Goal: Task Accomplishment & Management: Manage account settings

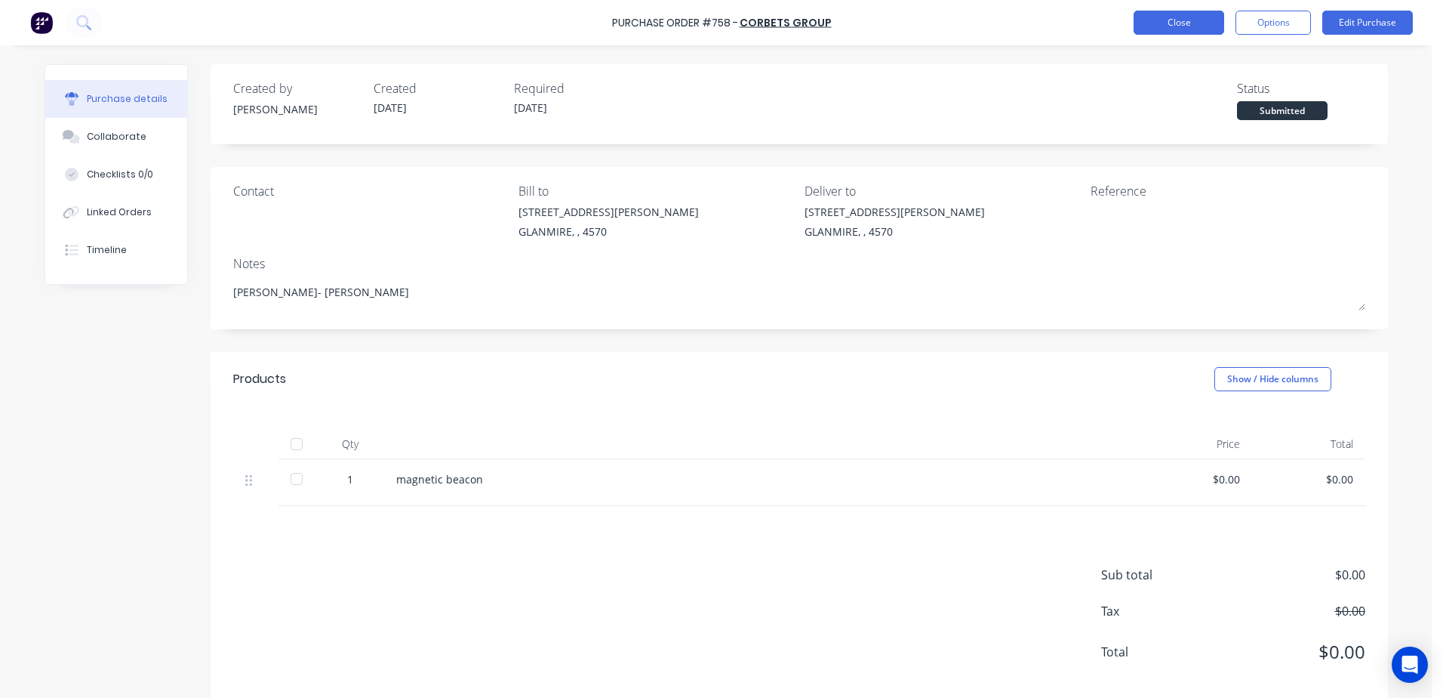
click at [1154, 24] on button "Close" at bounding box center [1179, 23] width 91 height 24
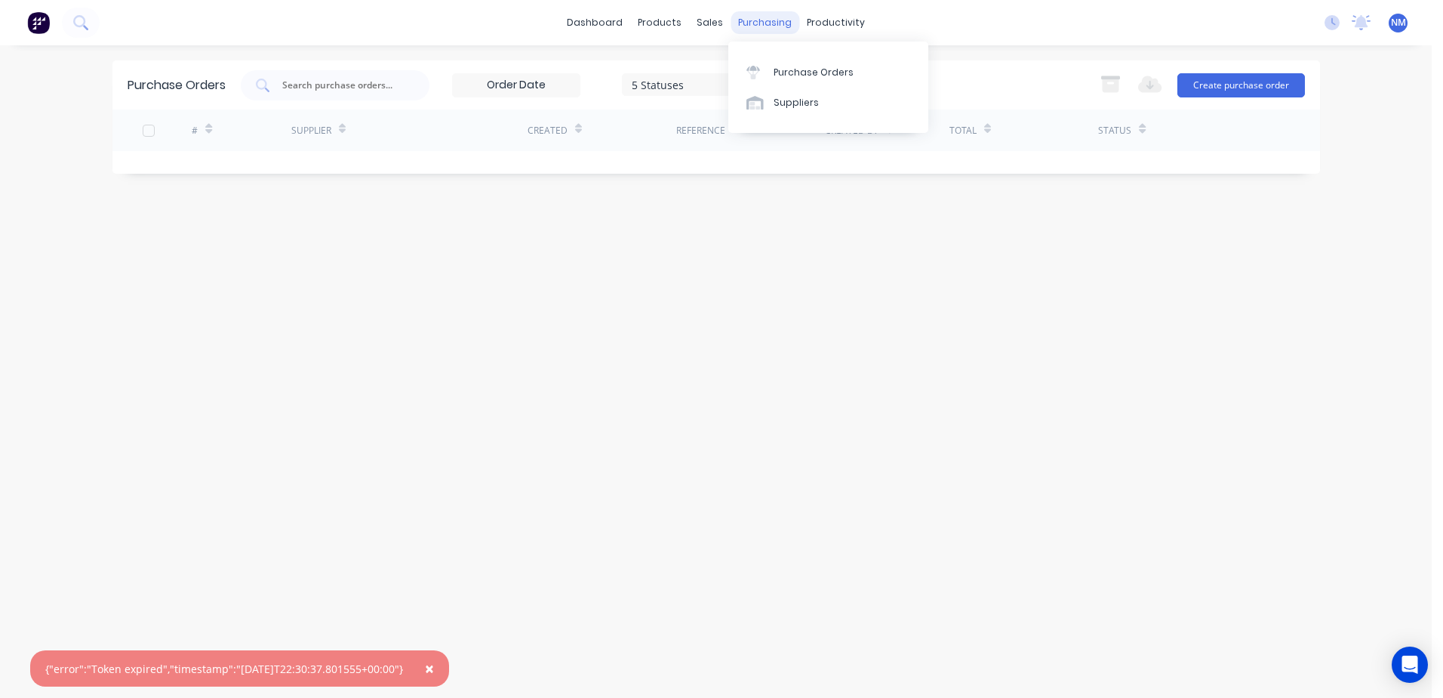
click at [749, 24] on div "purchasing" at bounding box center [765, 22] width 69 height 23
click at [780, 105] on div "Suppliers" at bounding box center [796, 103] width 45 height 14
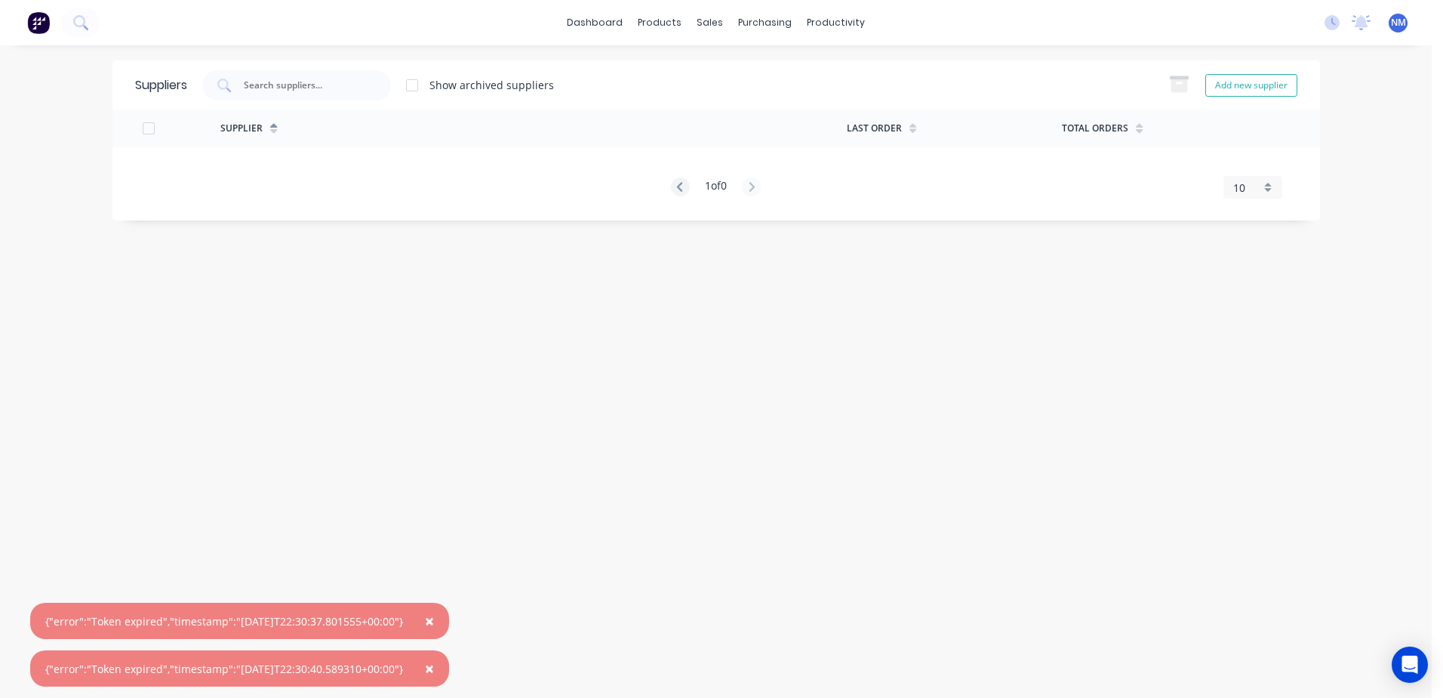
click at [434, 620] on span "×" at bounding box center [429, 620] width 9 height 21
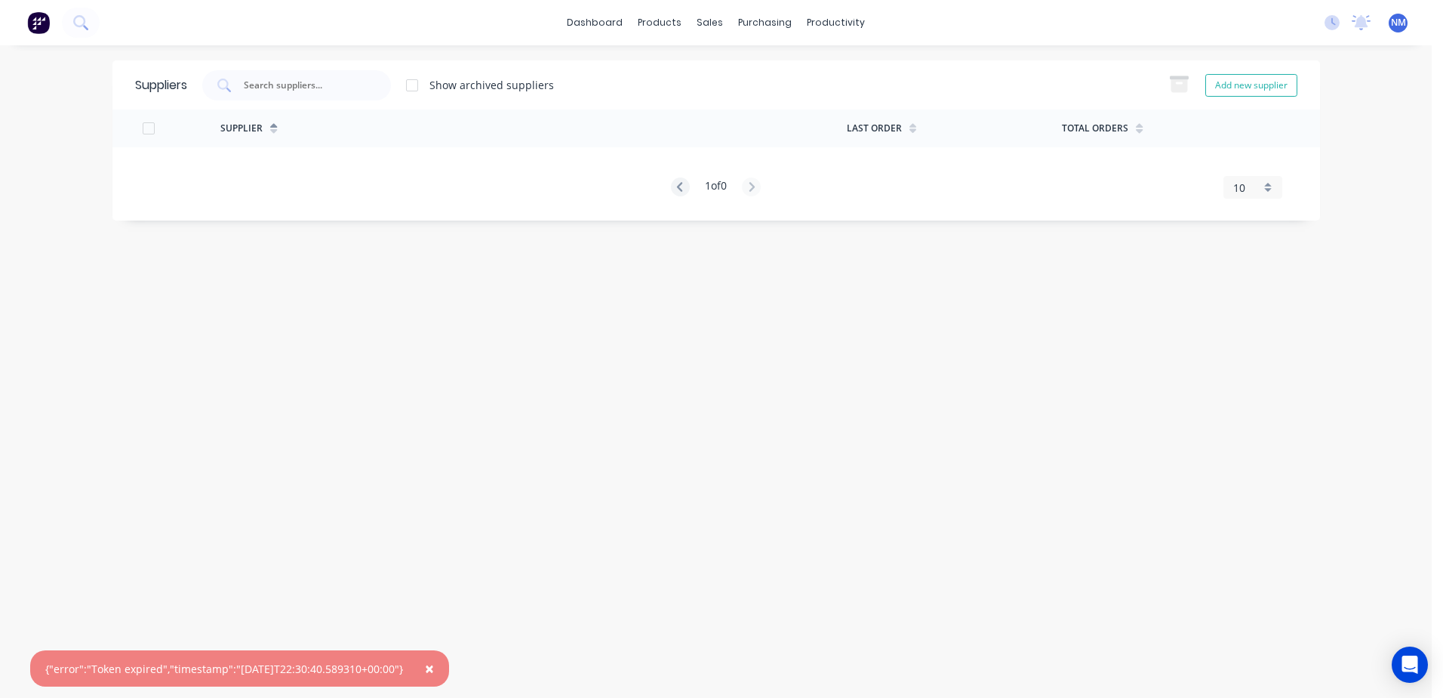
click at [434, 668] on span "×" at bounding box center [429, 667] width 9 height 21
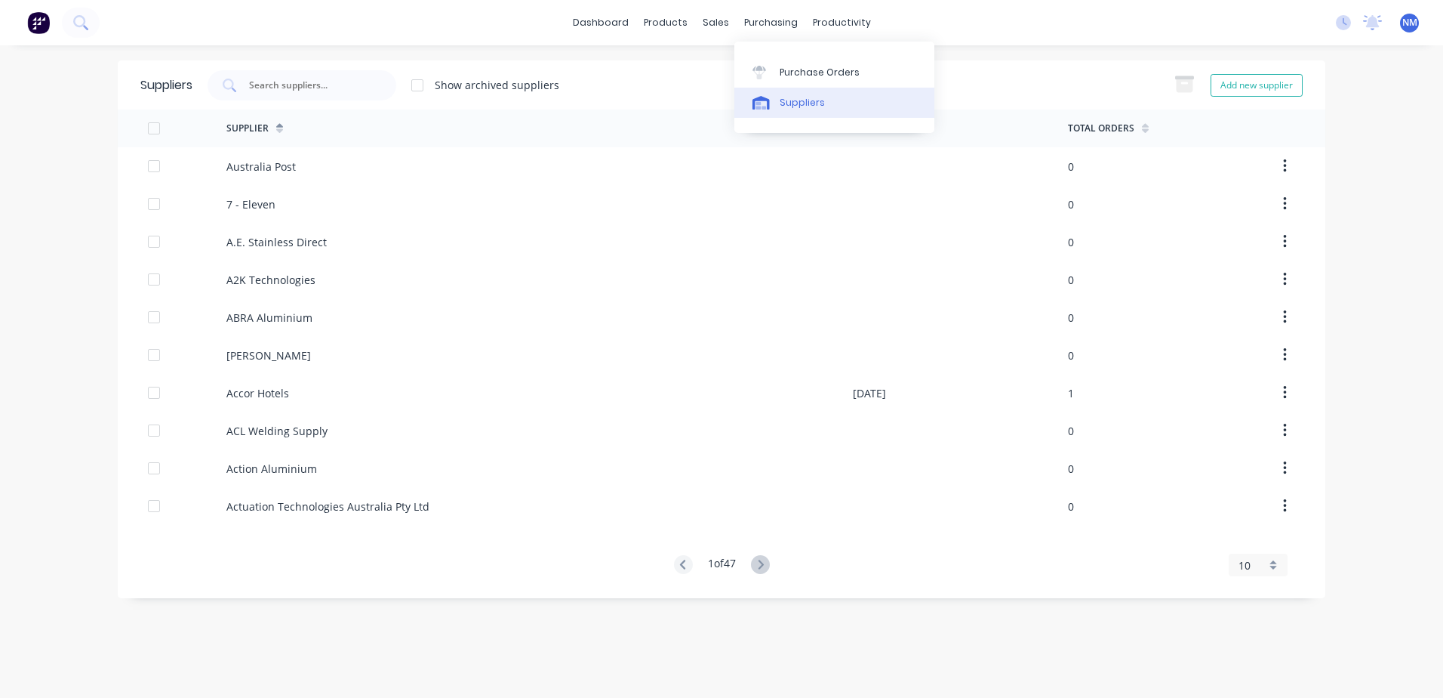
click at [788, 109] on div "Suppliers" at bounding box center [802, 103] width 45 height 14
click at [798, 104] on div "Suppliers" at bounding box center [802, 103] width 45 height 14
click at [273, 85] on input "text" at bounding box center [310, 85] width 125 height 15
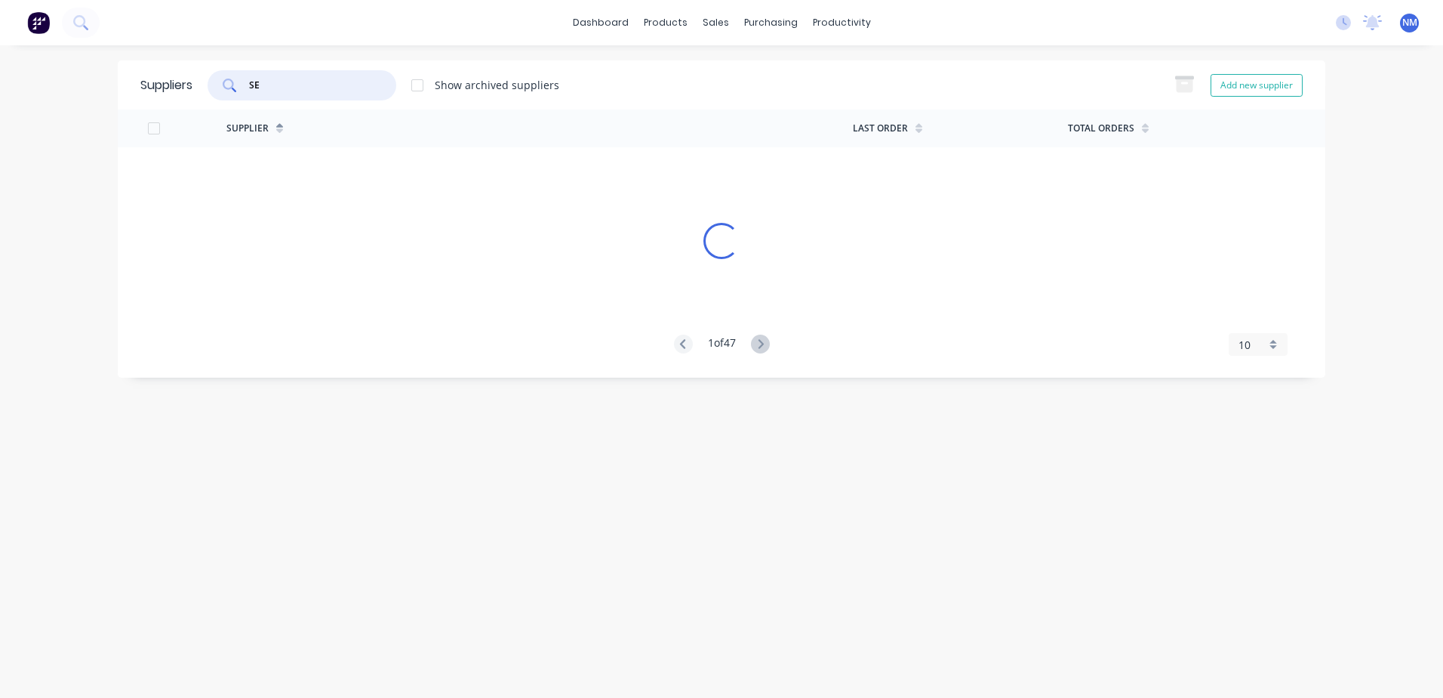
type input "S"
type input "W"
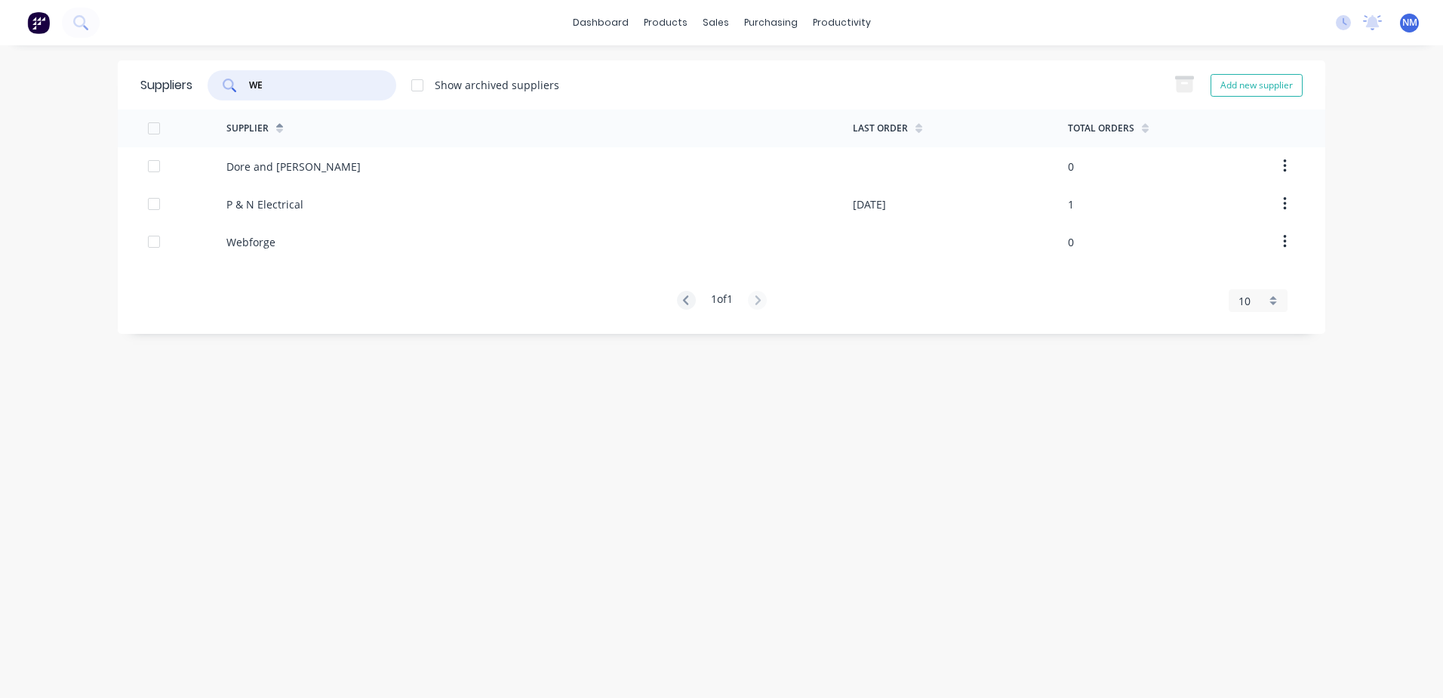
type input "W"
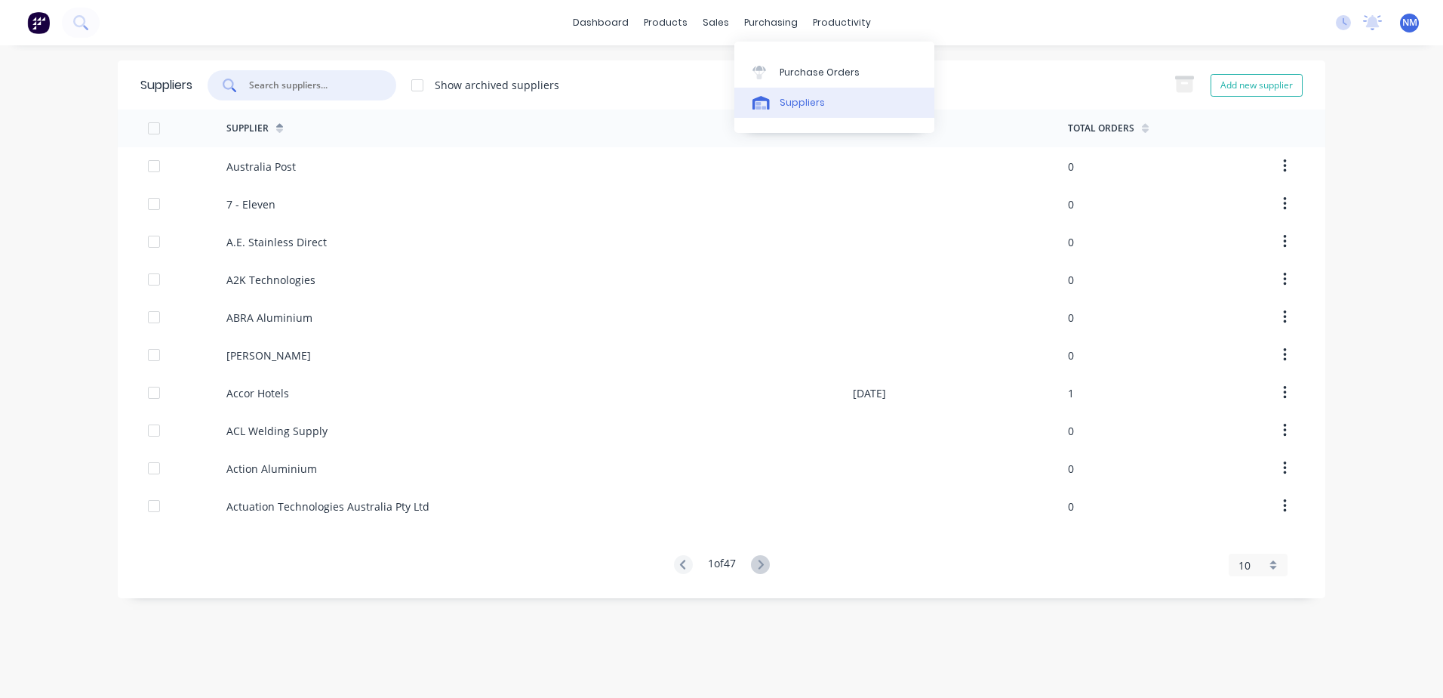
click at [803, 103] on div "Suppliers" at bounding box center [802, 103] width 45 height 14
click at [277, 81] on input "text" at bounding box center [310, 85] width 125 height 15
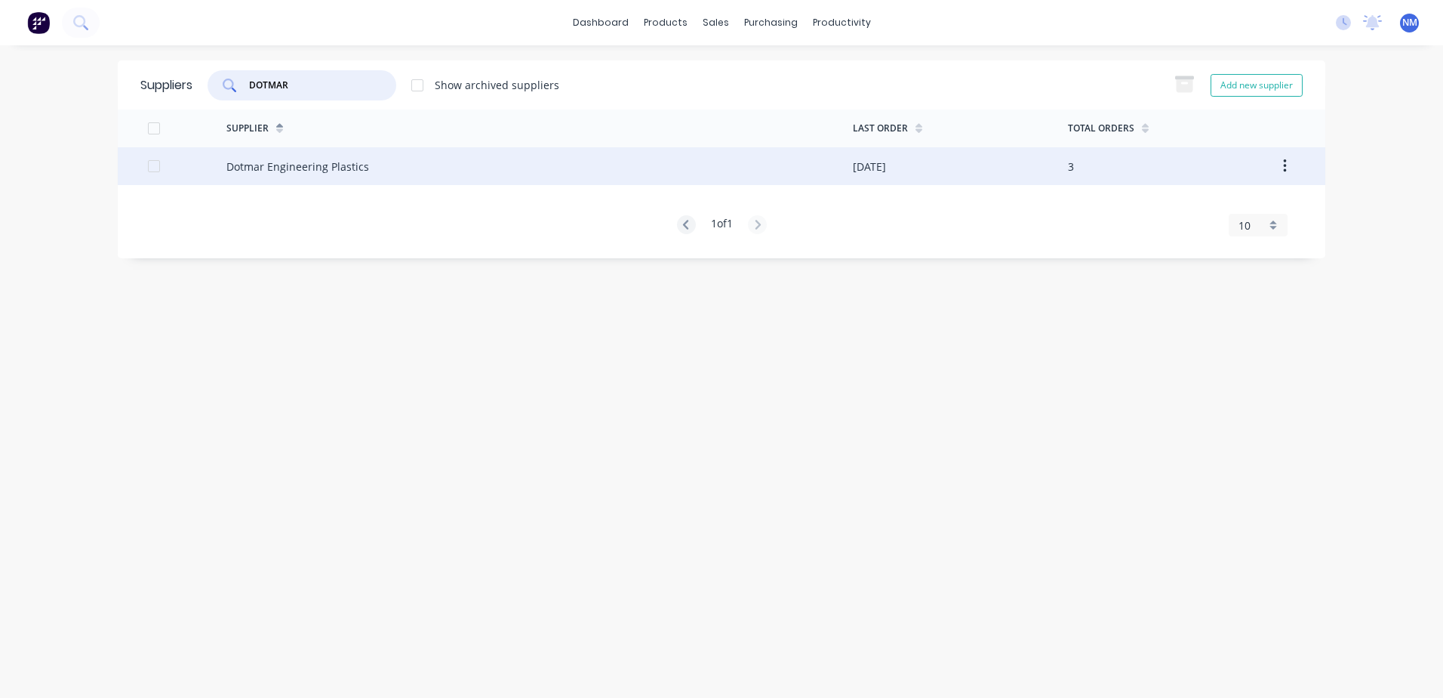
type input "DOTMAR"
click at [810, 159] on div "Dotmar Engineering Plastics" at bounding box center [539, 166] width 627 height 38
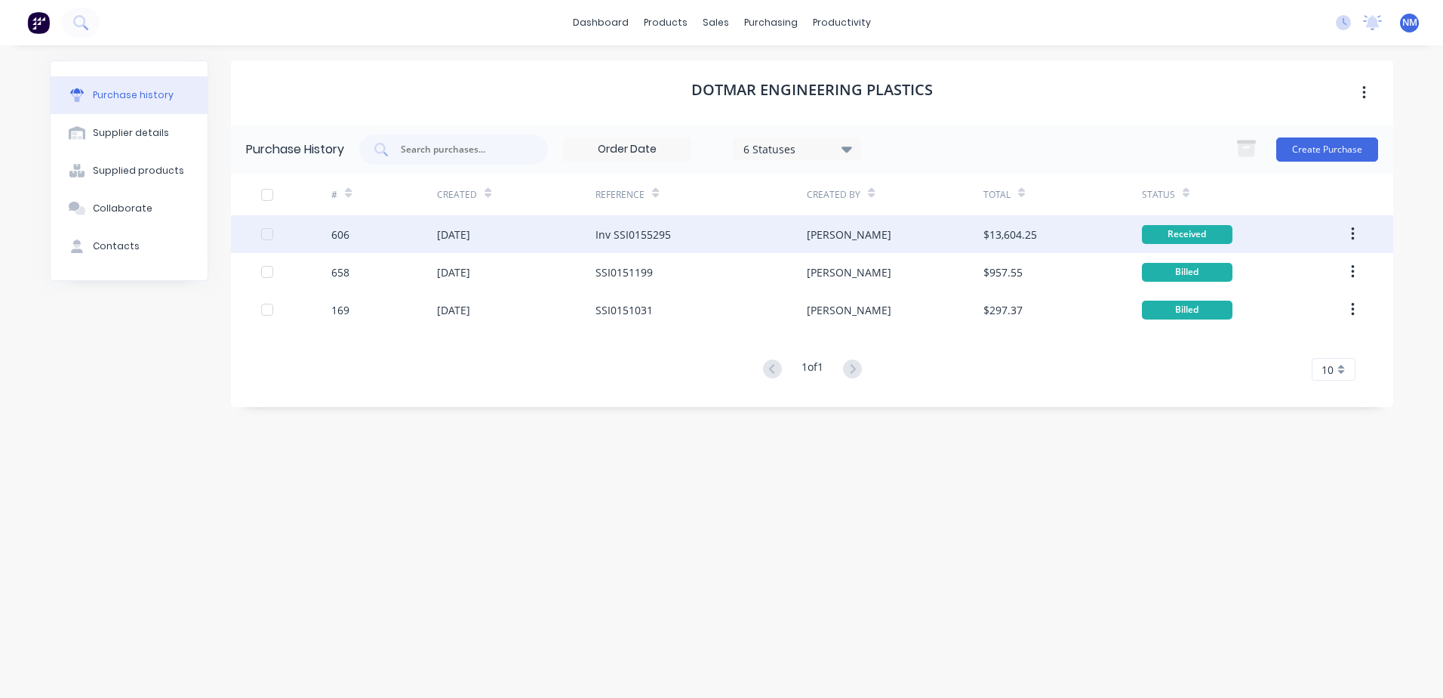
click at [956, 236] on div "[PERSON_NAME]" at bounding box center [895, 234] width 176 height 38
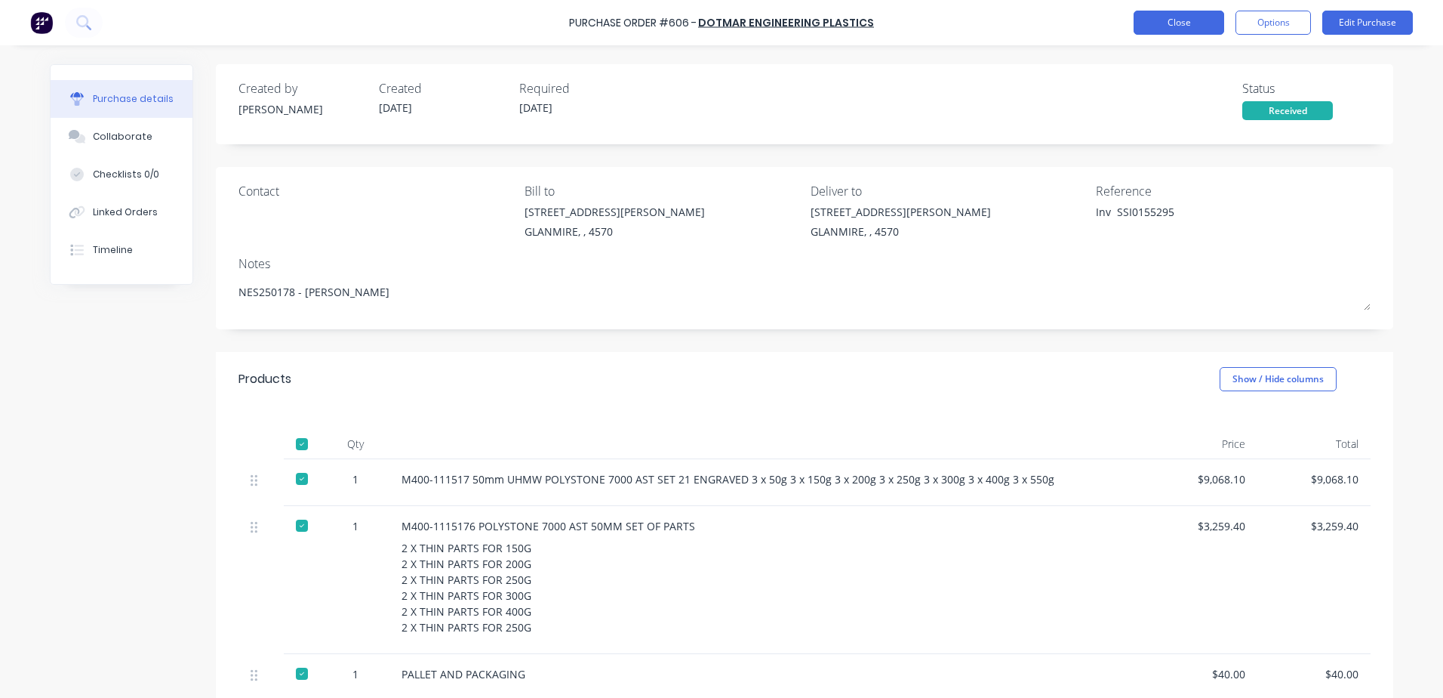
click at [1169, 21] on button "Close" at bounding box center [1179, 23] width 91 height 24
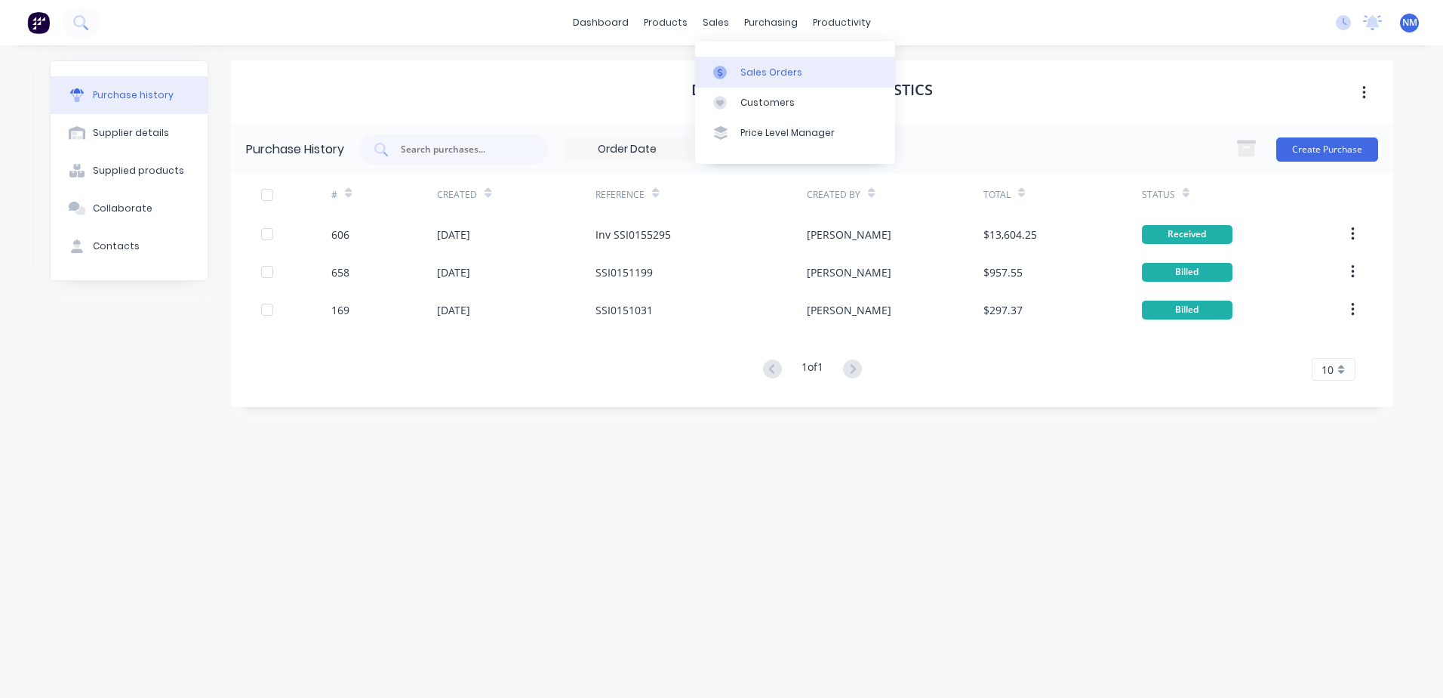
drag, startPoint x: 752, startPoint y: 79, endPoint x: 703, endPoint y: 77, distance: 49.1
click at [752, 79] on div "Sales Orders" at bounding box center [772, 73] width 62 height 14
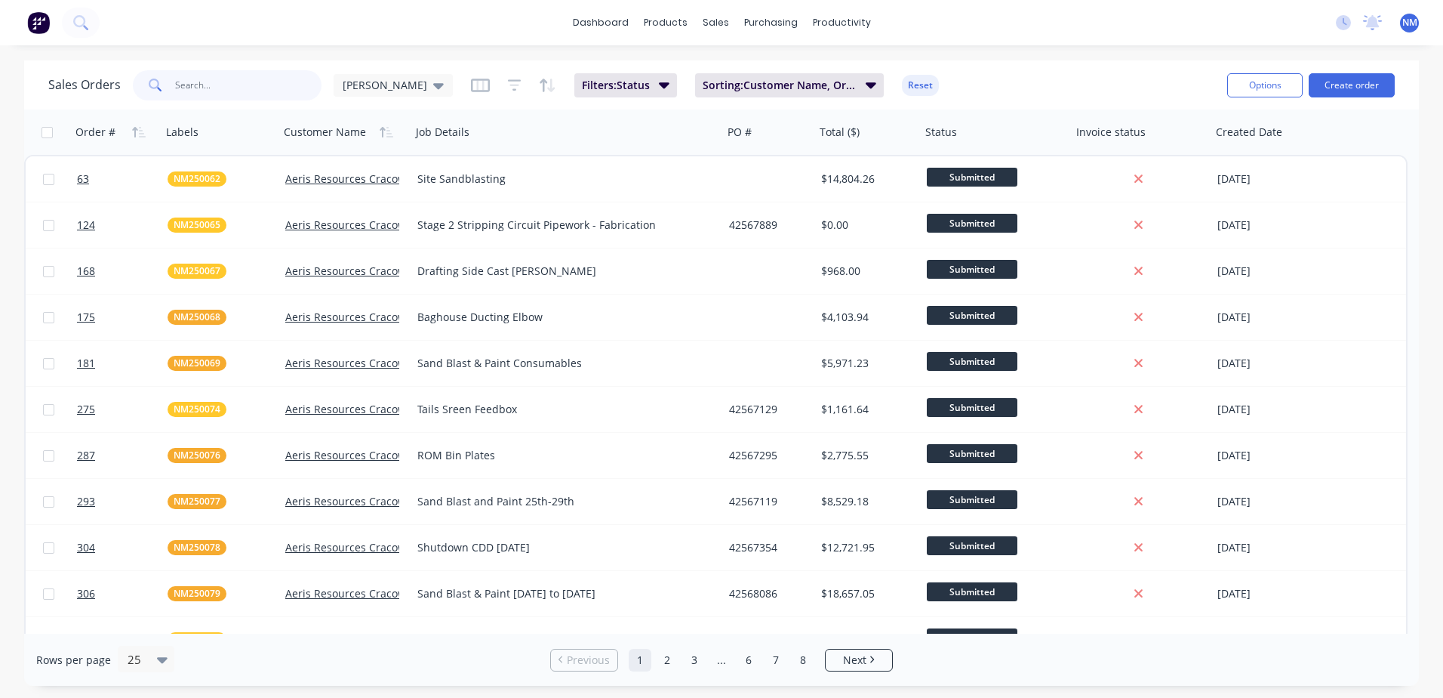
click at [228, 88] on input "text" at bounding box center [248, 85] width 147 height 30
type input "B"
type input "NES250178"
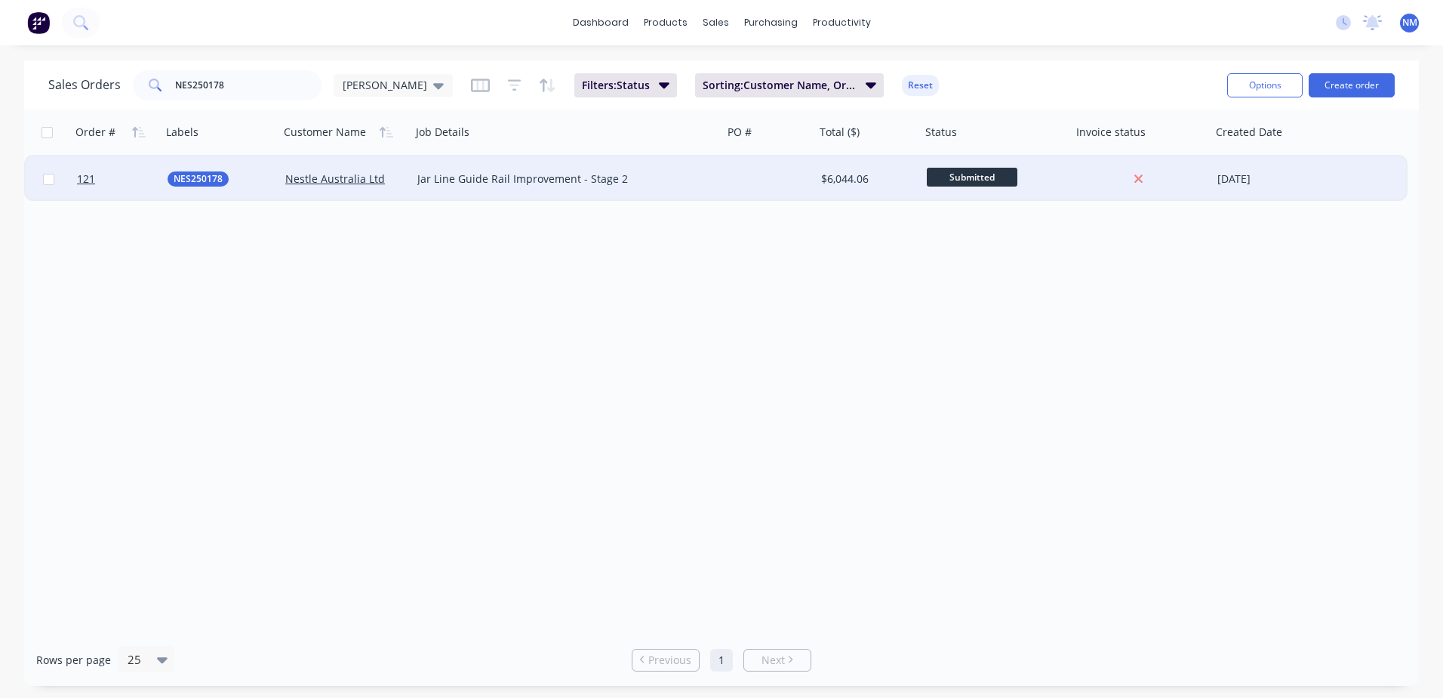
click at [888, 182] on div "$6,044.06" at bounding box center [865, 178] width 89 height 15
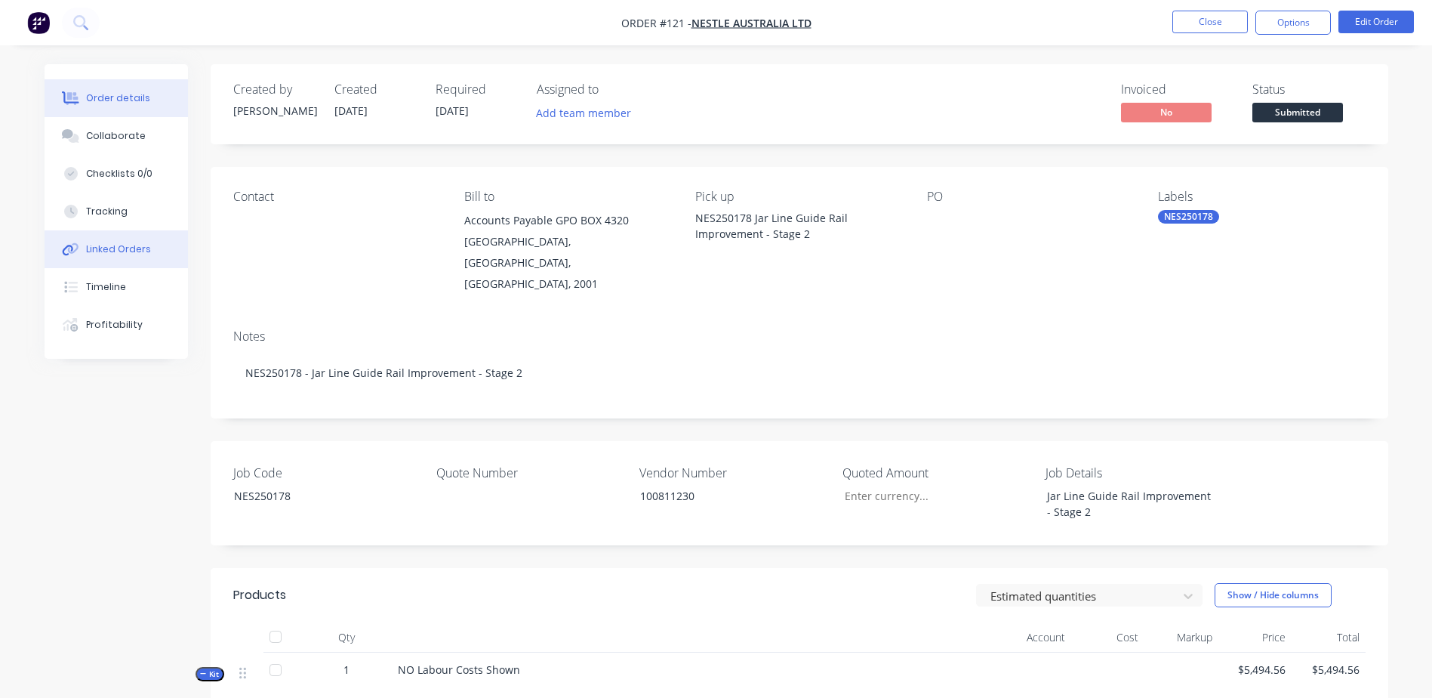
click at [116, 253] on div "Linked Orders" at bounding box center [118, 249] width 65 height 14
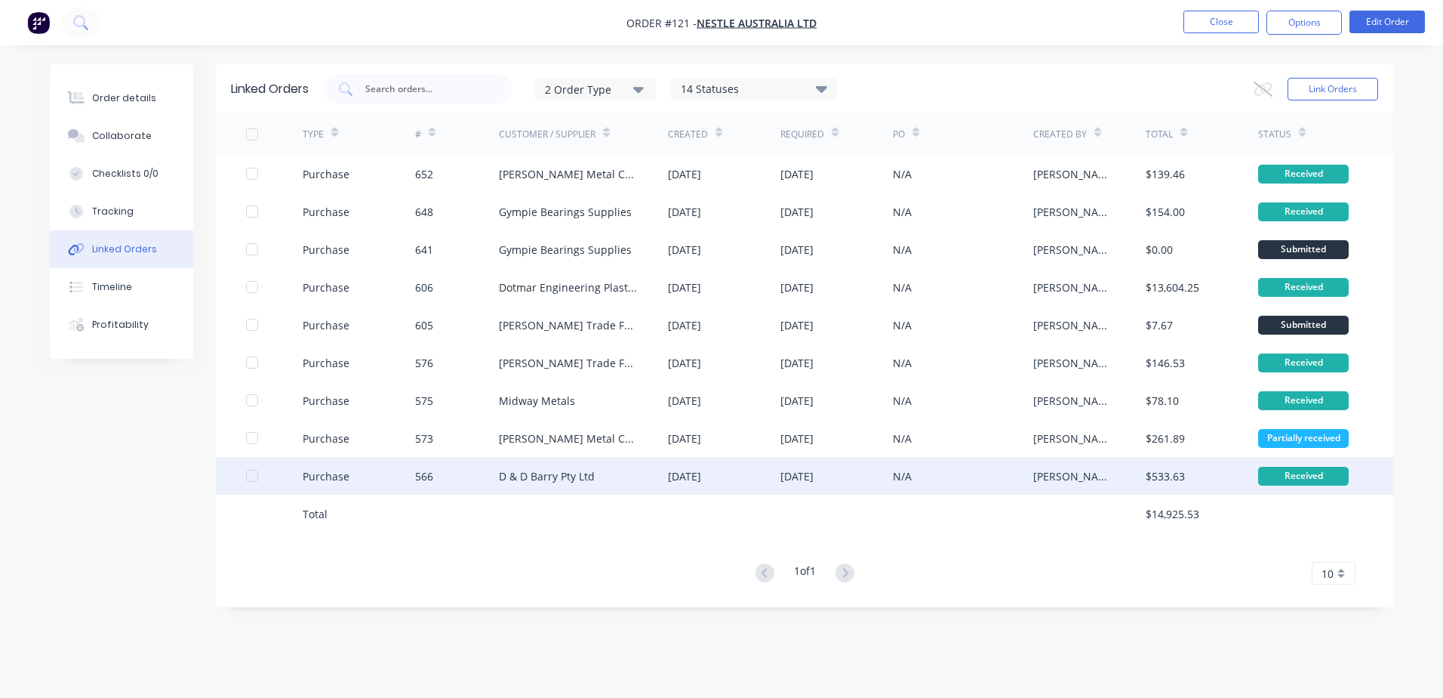
click at [1005, 472] on div "N/A" at bounding box center [963, 476] width 140 height 38
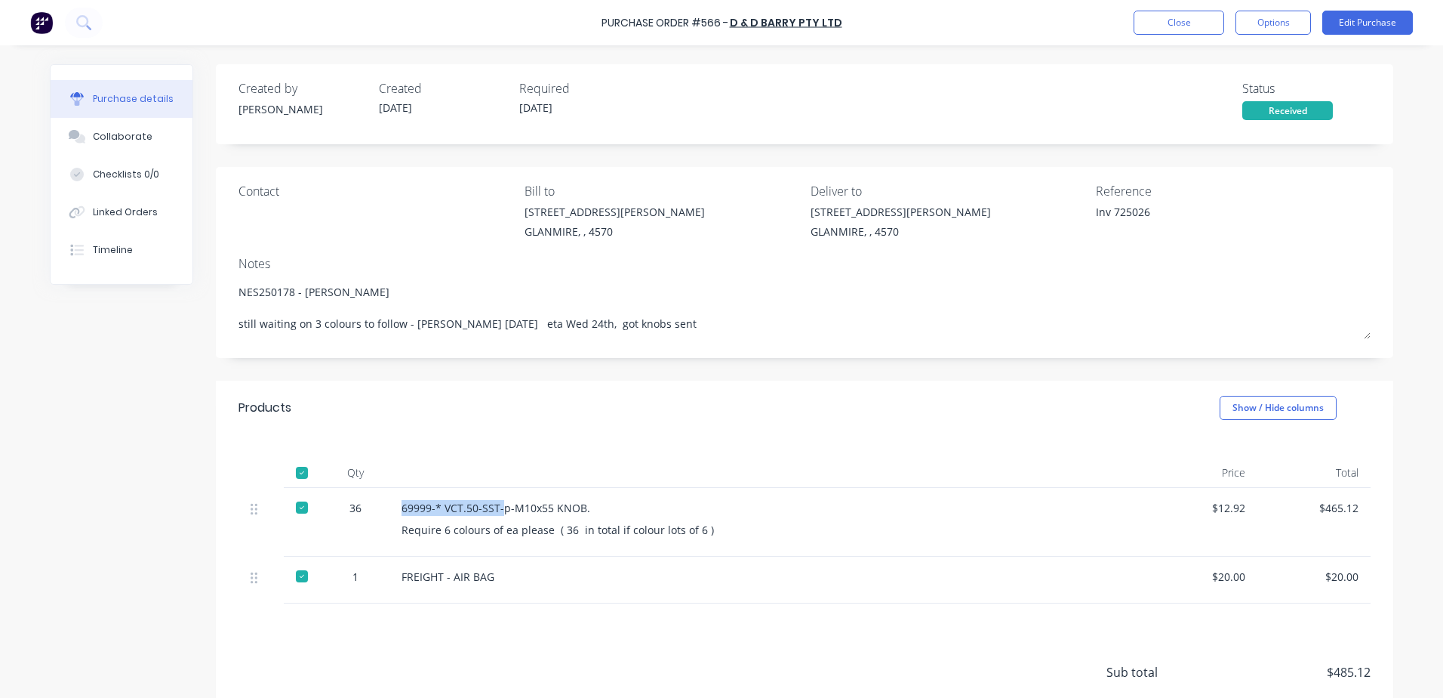
drag, startPoint x: 494, startPoint y: 510, endPoint x: 393, endPoint y: 513, distance: 101.2
click at [393, 513] on div "69999-* VCT.50-SST-p-M10x55 KNOB. Require 6 colours of ea please ( 36 in total …" at bounding box center [767, 522] width 755 height 69
drag, startPoint x: 393, startPoint y: 513, endPoint x: 413, endPoint y: 508, distance: 20.9
copy div "69999-* VCT.50-SST-"
click at [120, 220] on button "Linked Orders" at bounding box center [122, 212] width 142 height 38
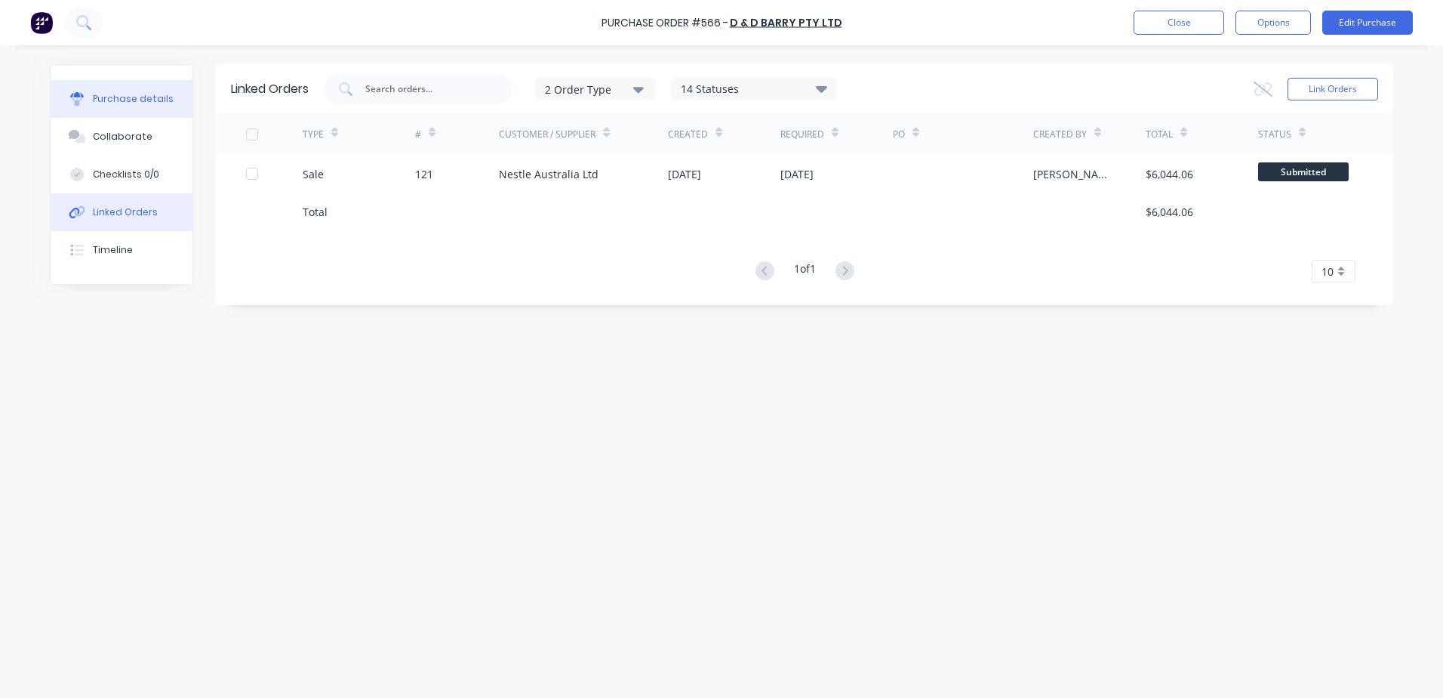
click at [105, 100] on div "Purchase details" at bounding box center [133, 99] width 81 height 14
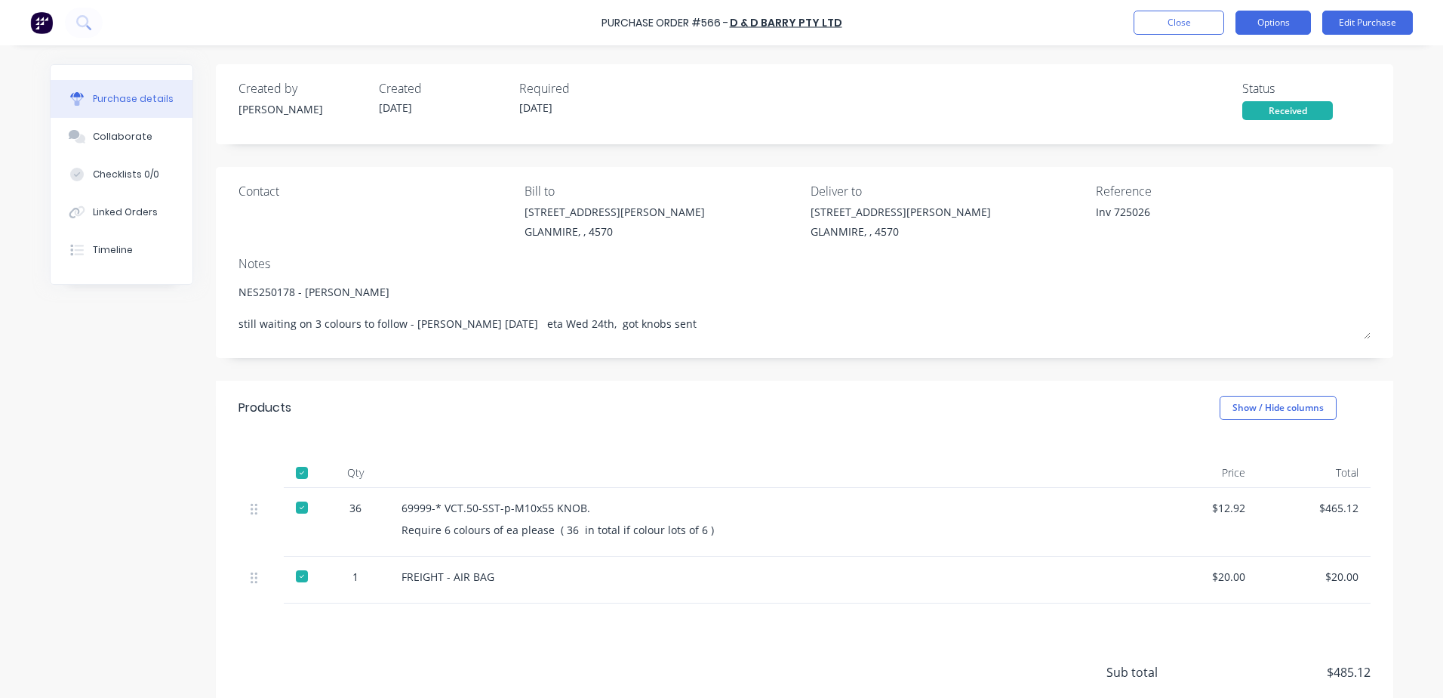
click at [1252, 29] on button "Options" at bounding box center [1273, 23] width 75 height 24
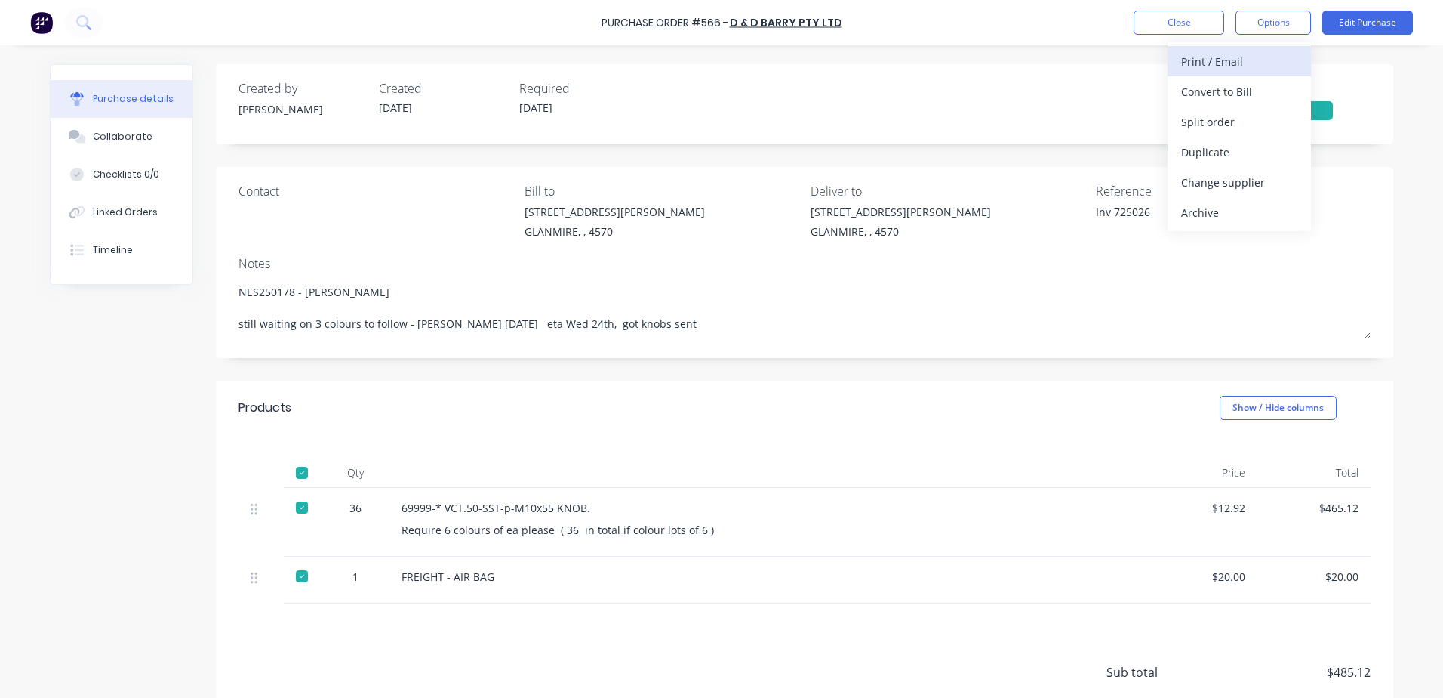
click at [1196, 58] on div "Print / Email" at bounding box center [1239, 62] width 116 height 22
click at [1196, 85] on div "With pricing" at bounding box center [1239, 92] width 116 height 22
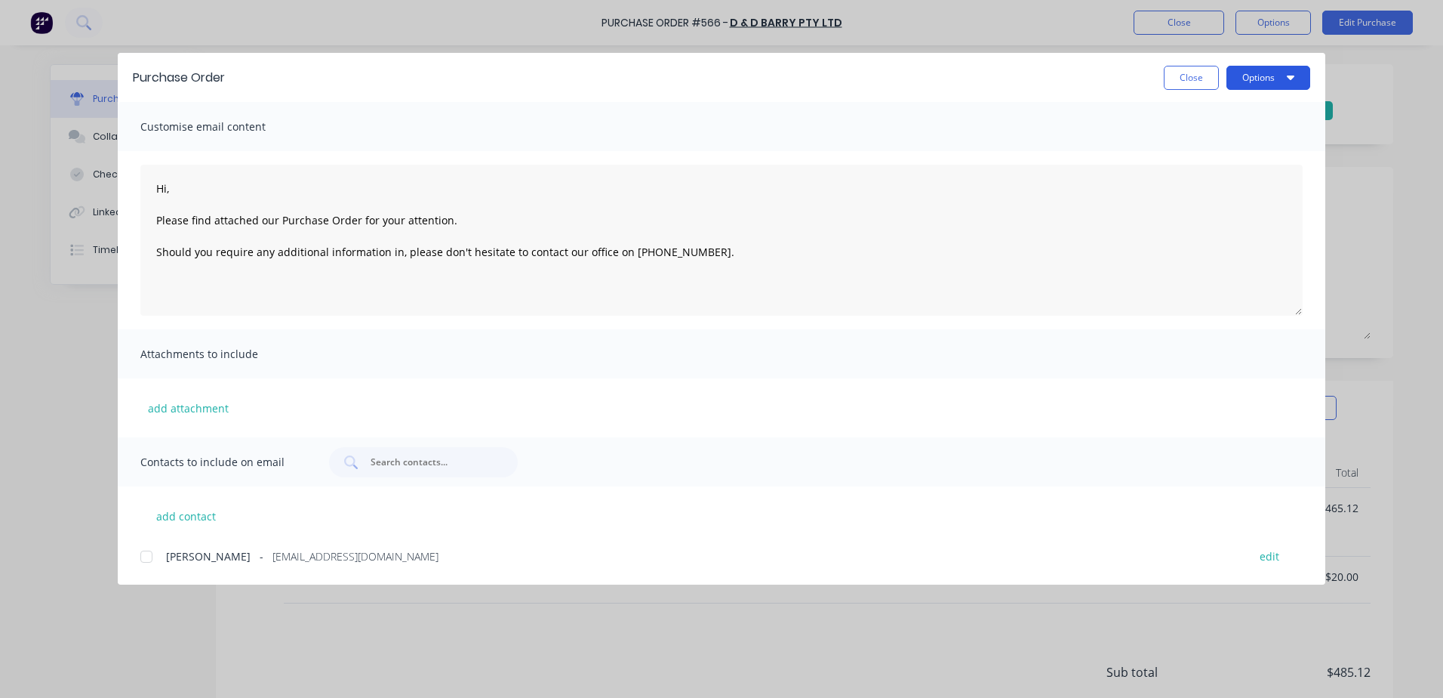
click at [1291, 67] on button "Options" at bounding box center [1269, 78] width 84 height 24
click at [1193, 148] on div "Print" at bounding box center [1239, 146] width 116 height 22
type textarea "x"
type textarea "Hi, Please find attached our Purchase Order for your attention. Should you requ…"
type textarea "x"
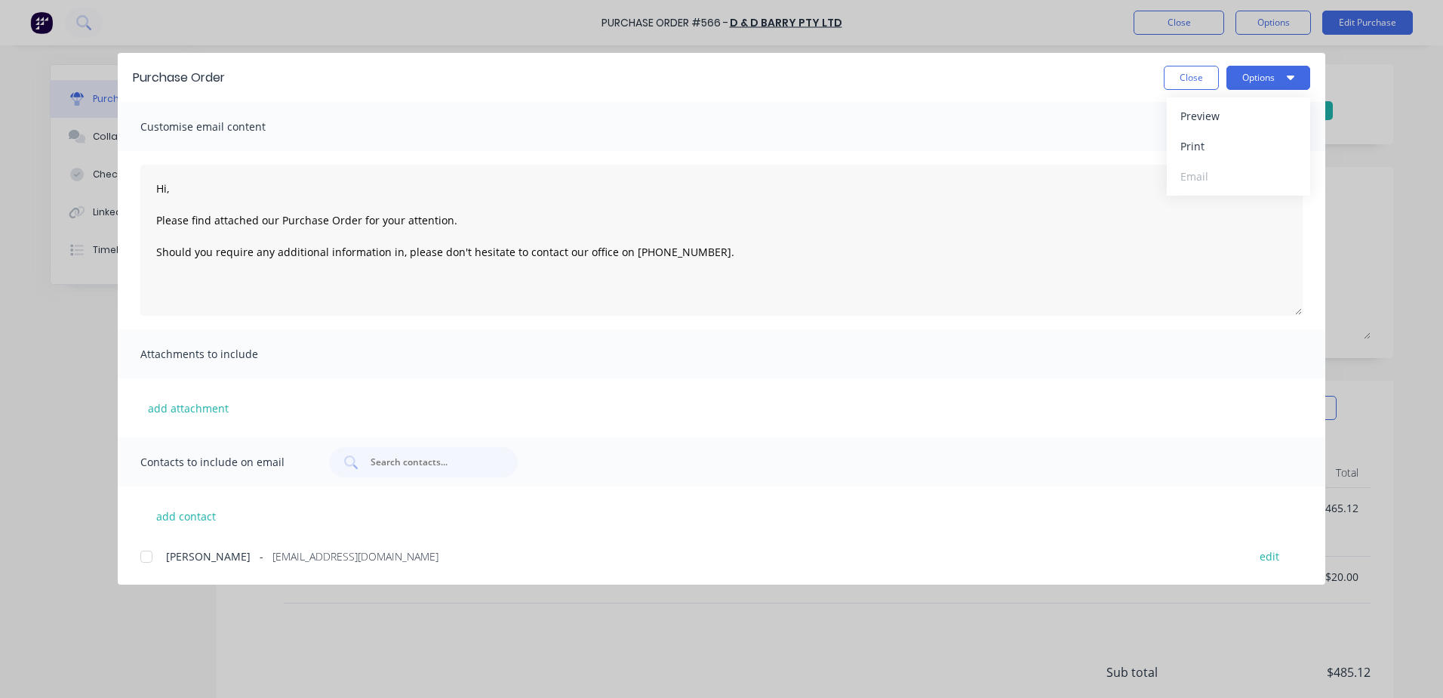
type textarea "Hi, Please find attached our Purchase Order for your attention. Should you requ…"
click at [1196, 77] on button "Close" at bounding box center [1191, 78] width 55 height 24
type textarea "x"
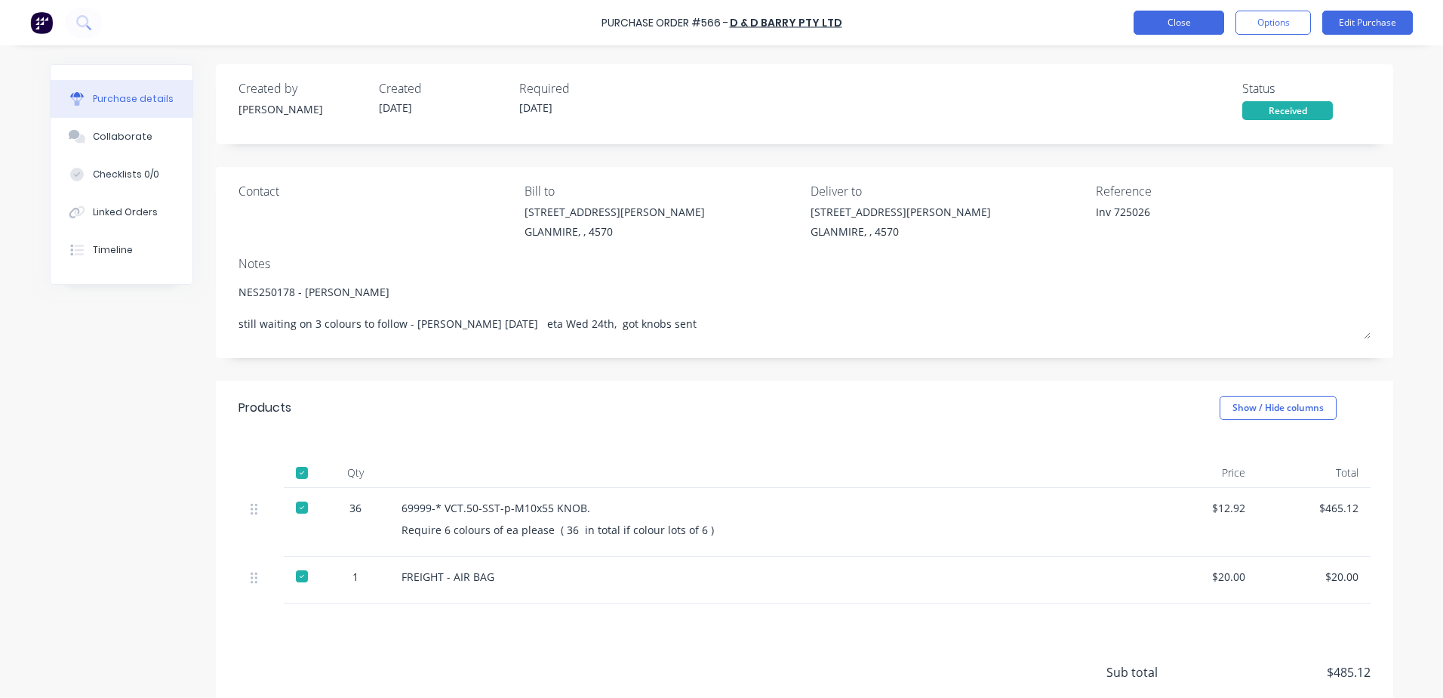
click at [1165, 21] on button "Close" at bounding box center [1179, 23] width 91 height 24
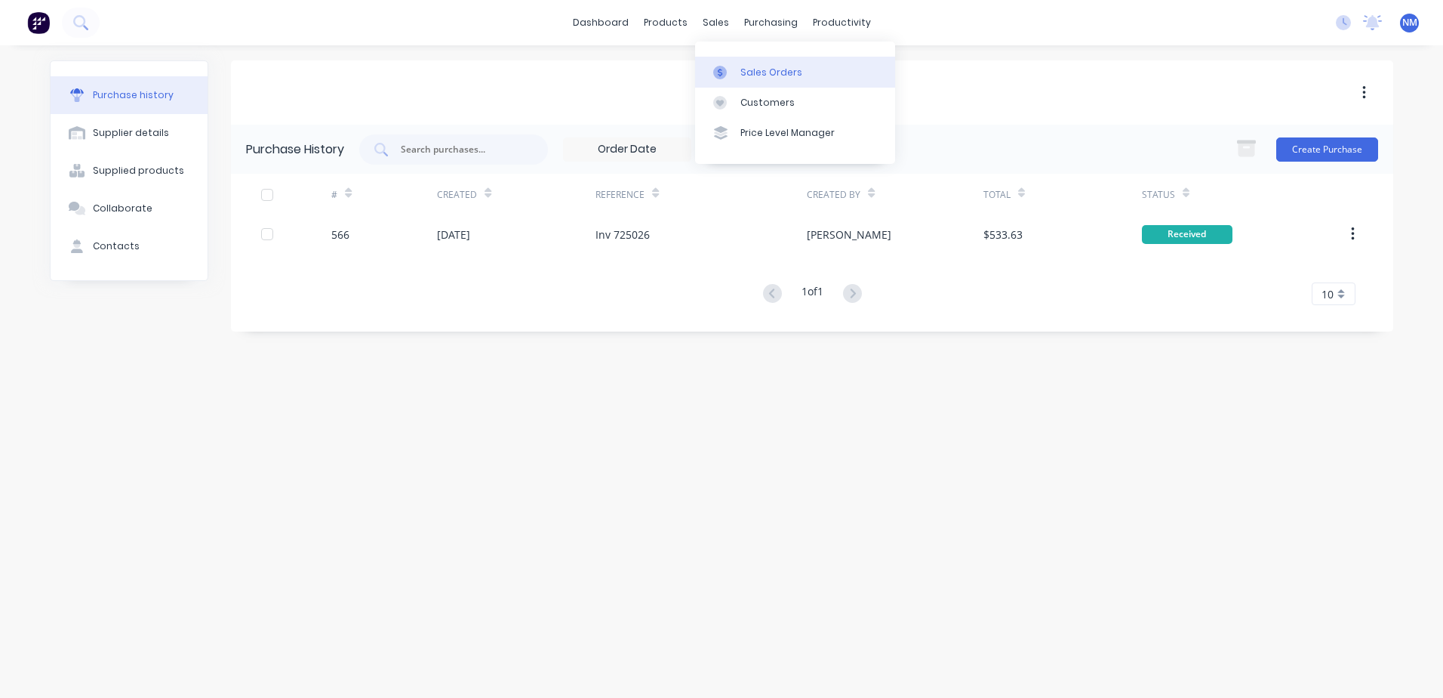
click at [756, 69] on div "Sales Orders" at bounding box center [772, 73] width 62 height 14
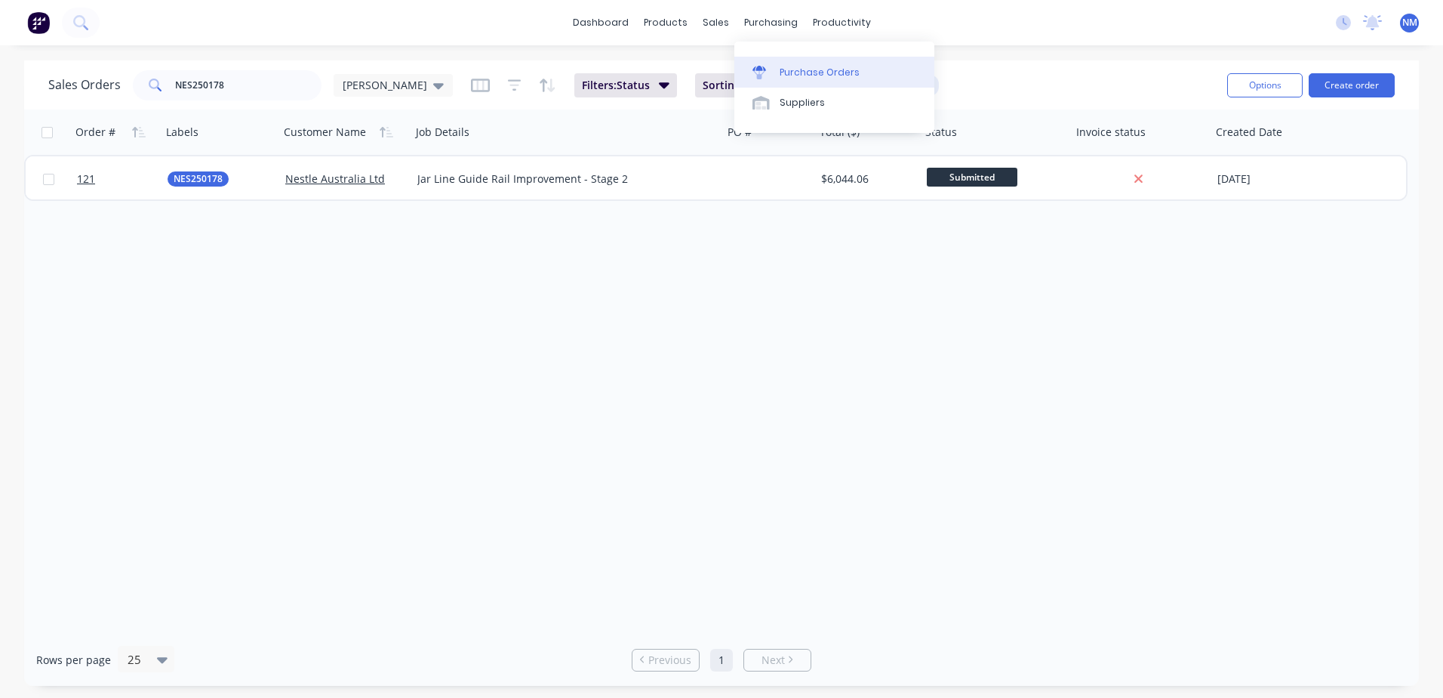
click at [805, 71] on div "Purchase Orders" at bounding box center [820, 73] width 80 height 14
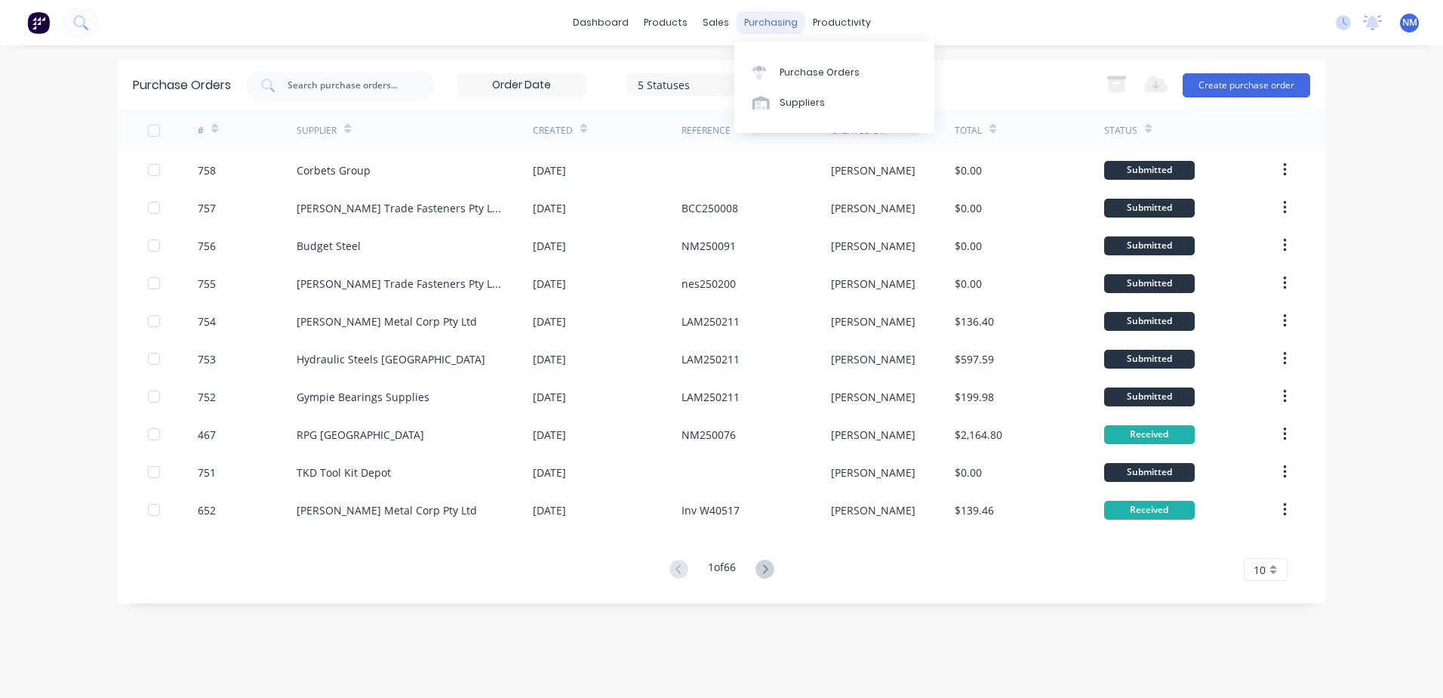
click at [756, 23] on div "purchasing" at bounding box center [771, 22] width 69 height 23
click at [801, 108] on div "Suppliers" at bounding box center [802, 103] width 45 height 14
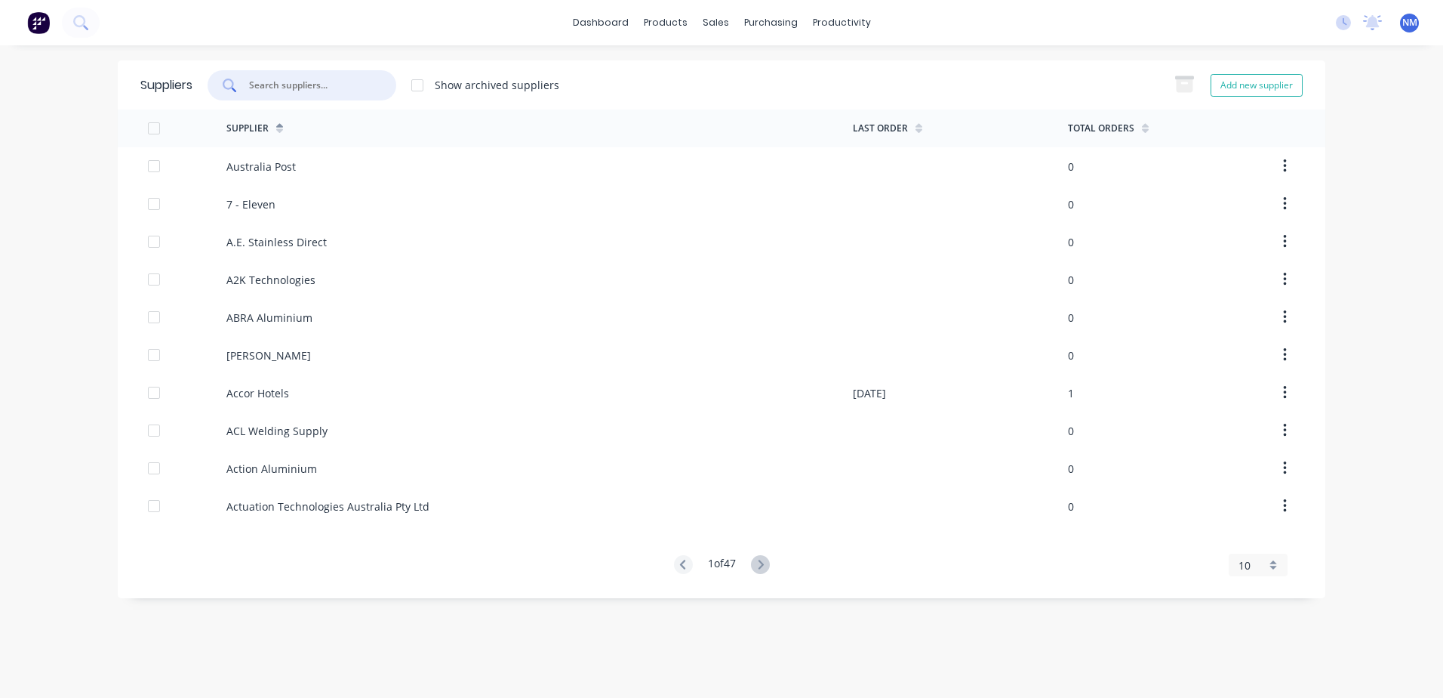
click at [324, 83] on input "text" at bounding box center [310, 85] width 125 height 15
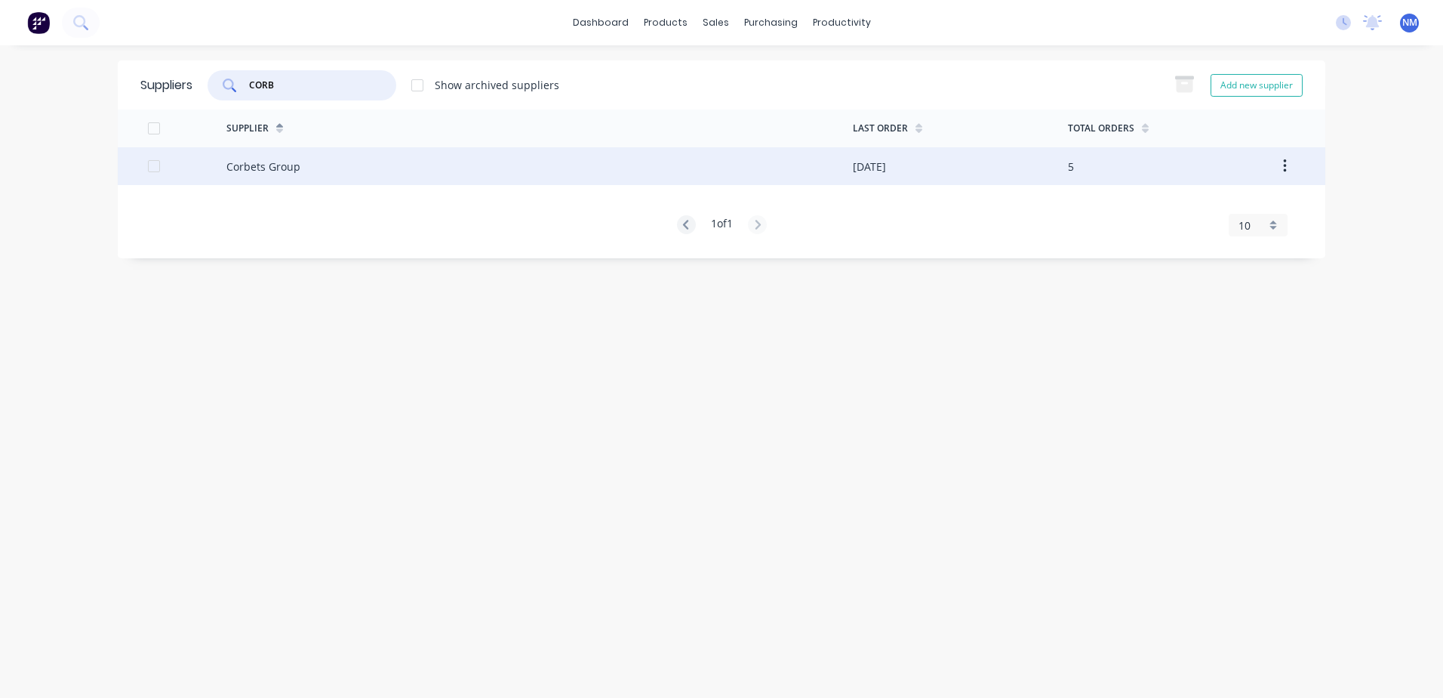
type input "CORB"
click at [827, 173] on div "Corbets Group" at bounding box center [539, 166] width 627 height 38
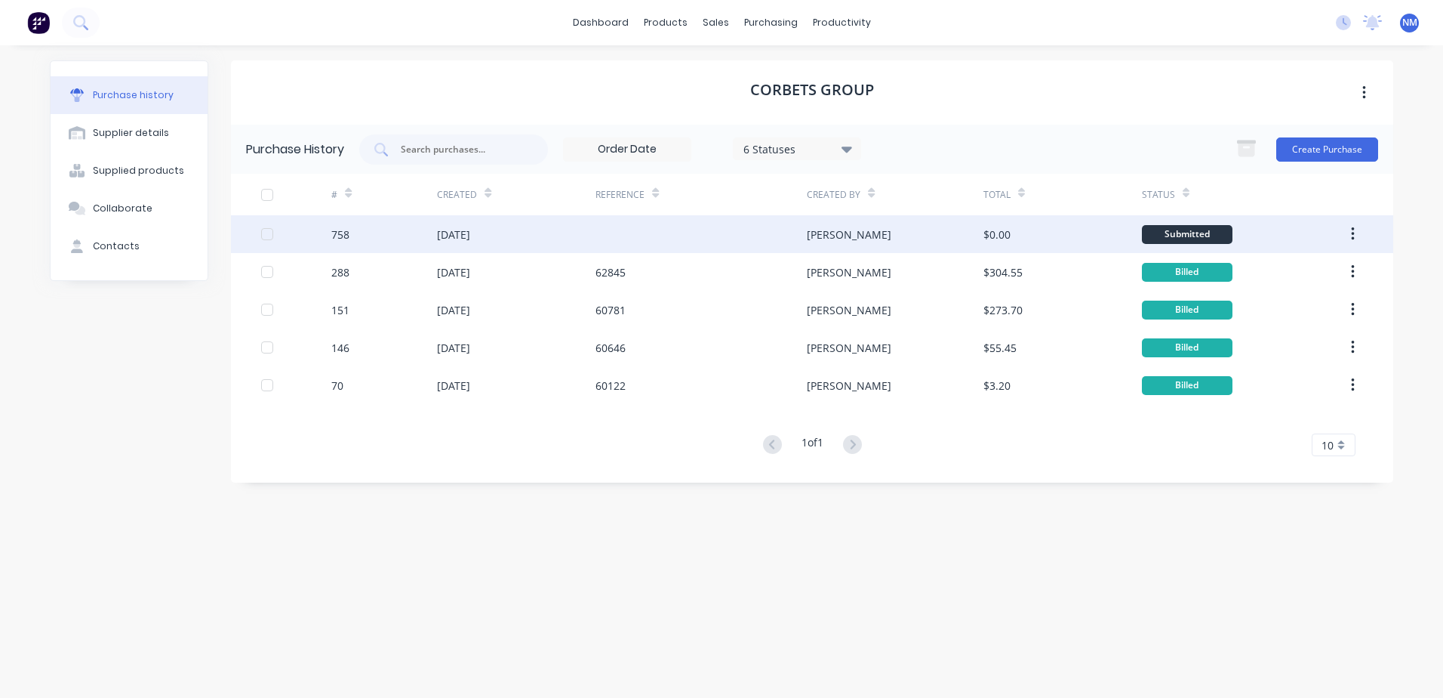
click at [881, 243] on div "[PERSON_NAME]" at bounding box center [895, 234] width 176 height 38
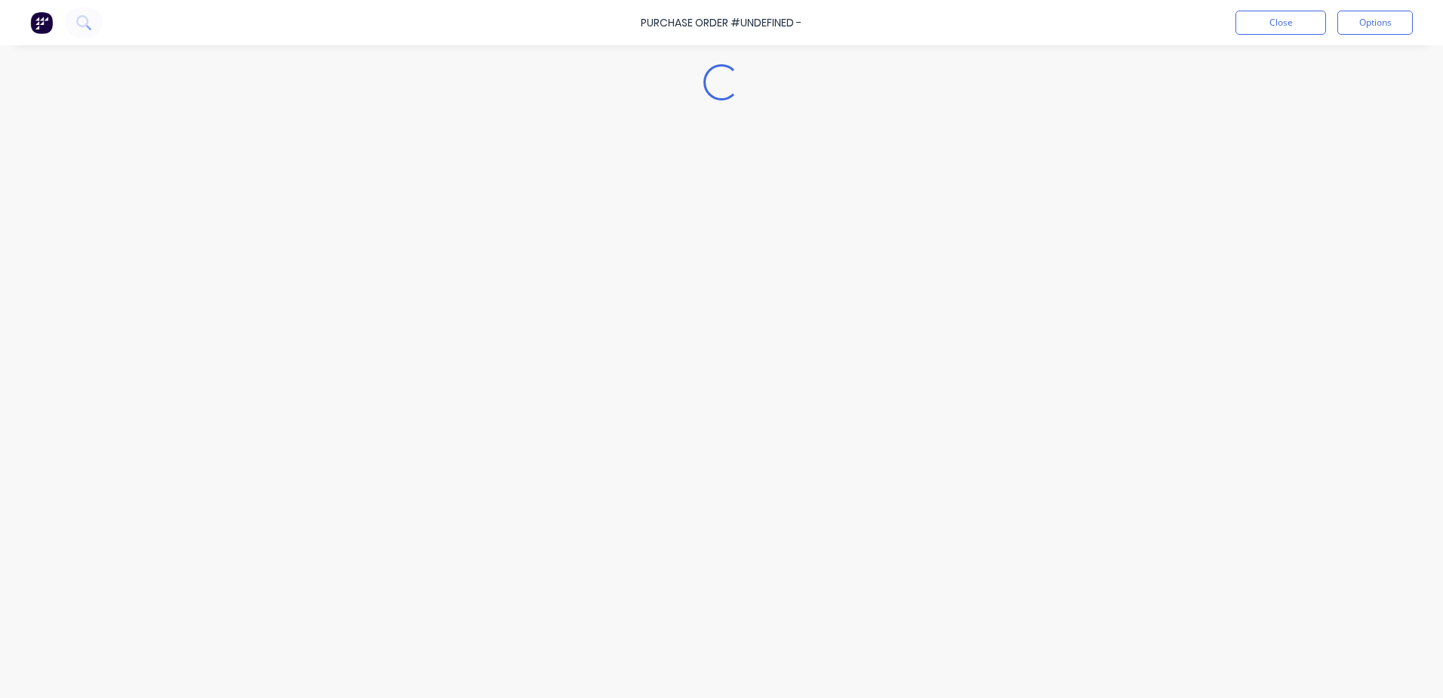
type textarea "x"
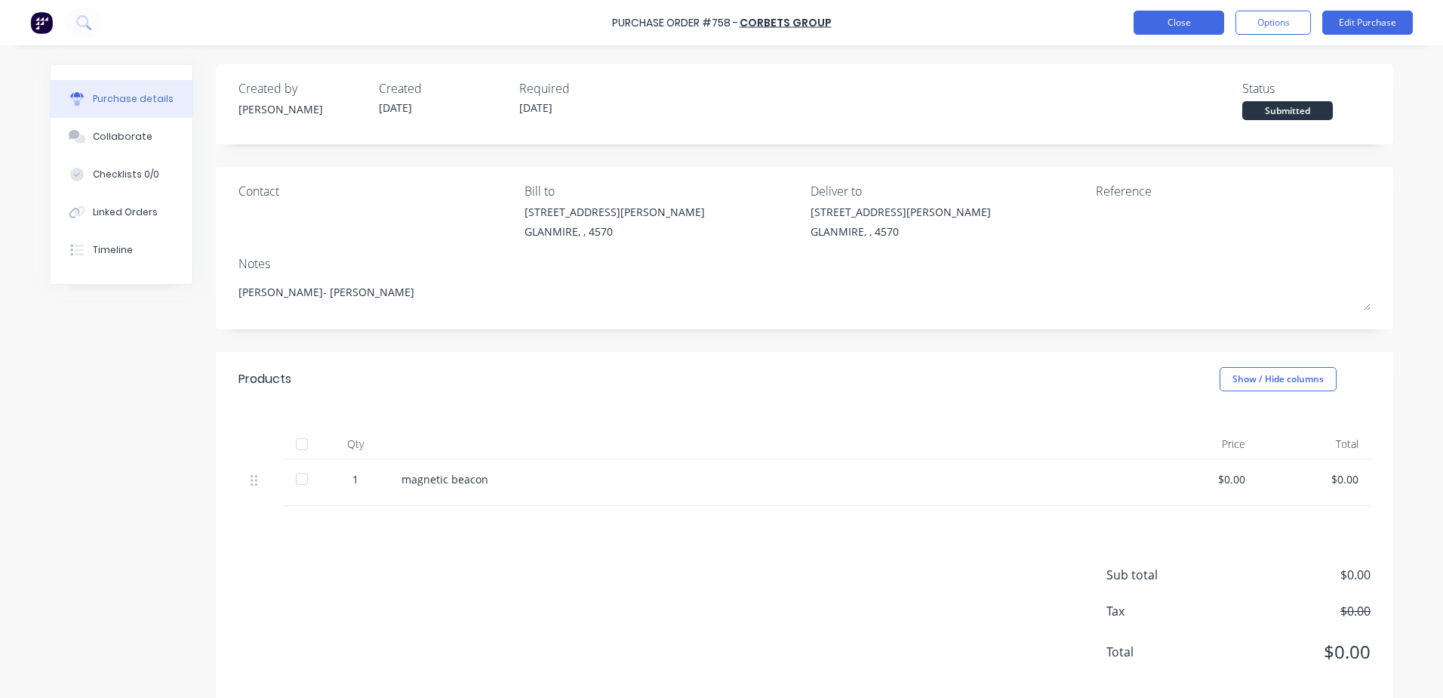
click at [1158, 24] on button "Close" at bounding box center [1179, 23] width 91 height 24
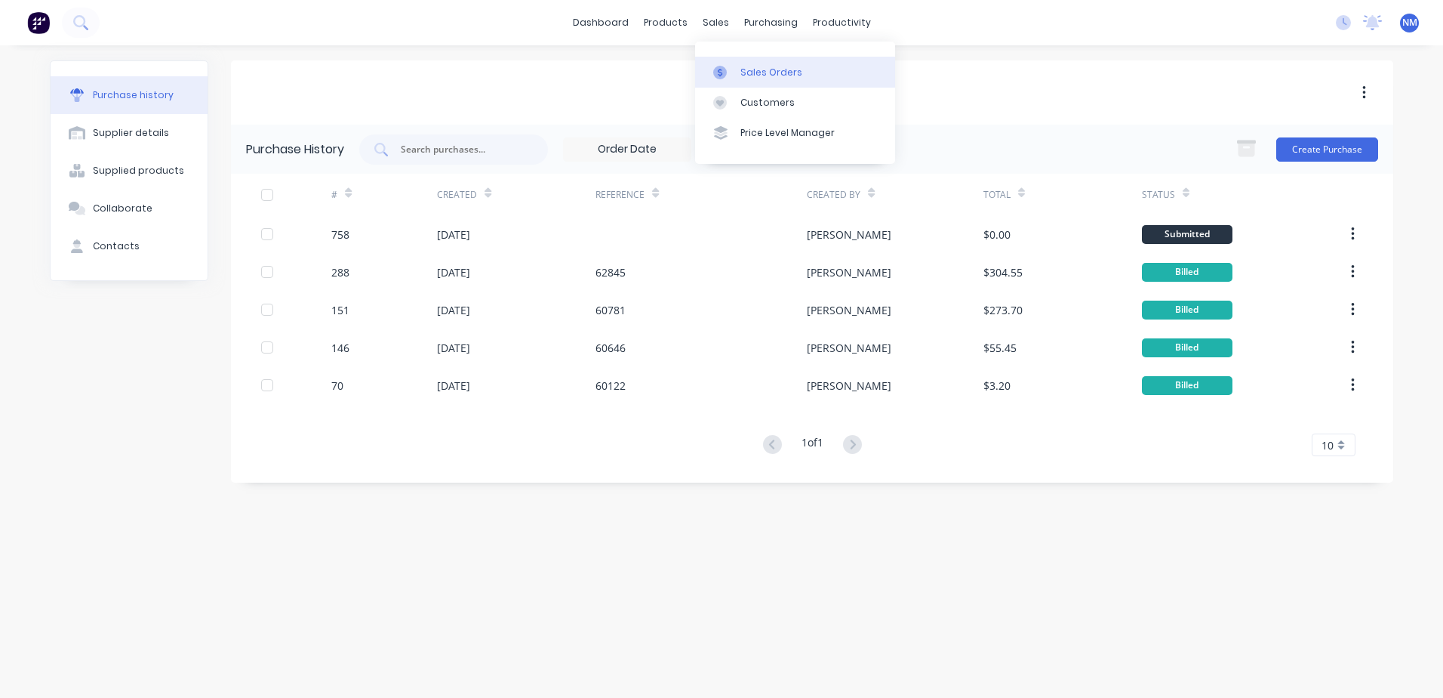
click at [767, 67] on div "Sales Orders" at bounding box center [772, 73] width 62 height 14
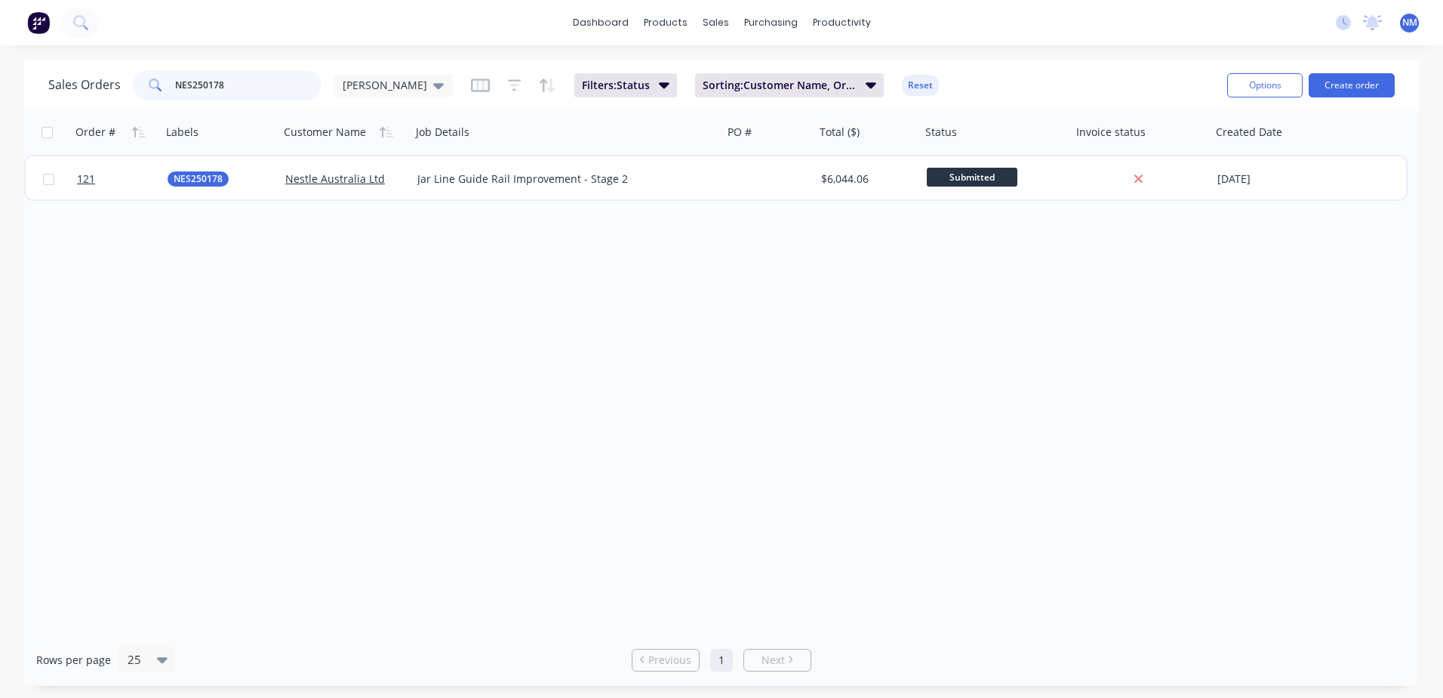
click at [265, 87] on input "NES250178" at bounding box center [248, 85] width 147 height 30
type input "N"
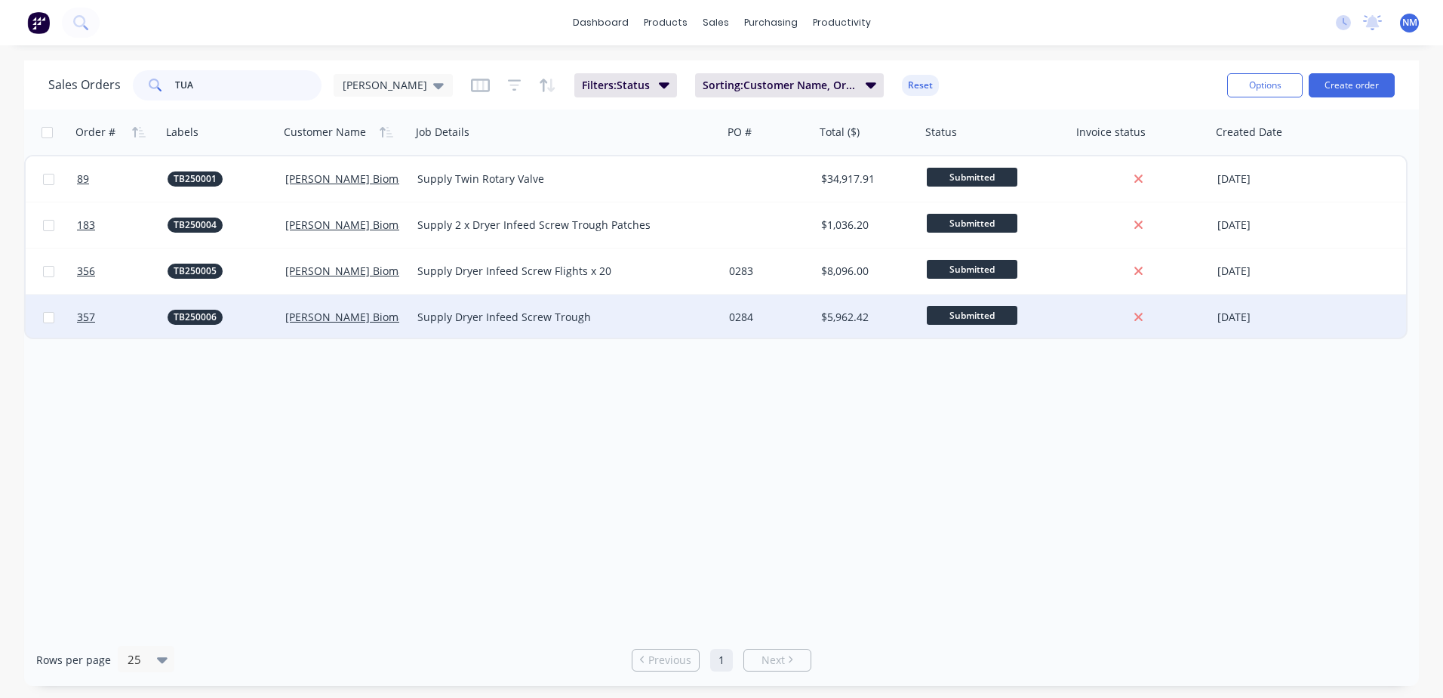
type input "TUA"
click at [782, 318] on div "0284" at bounding box center [767, 316] width 76 height 15
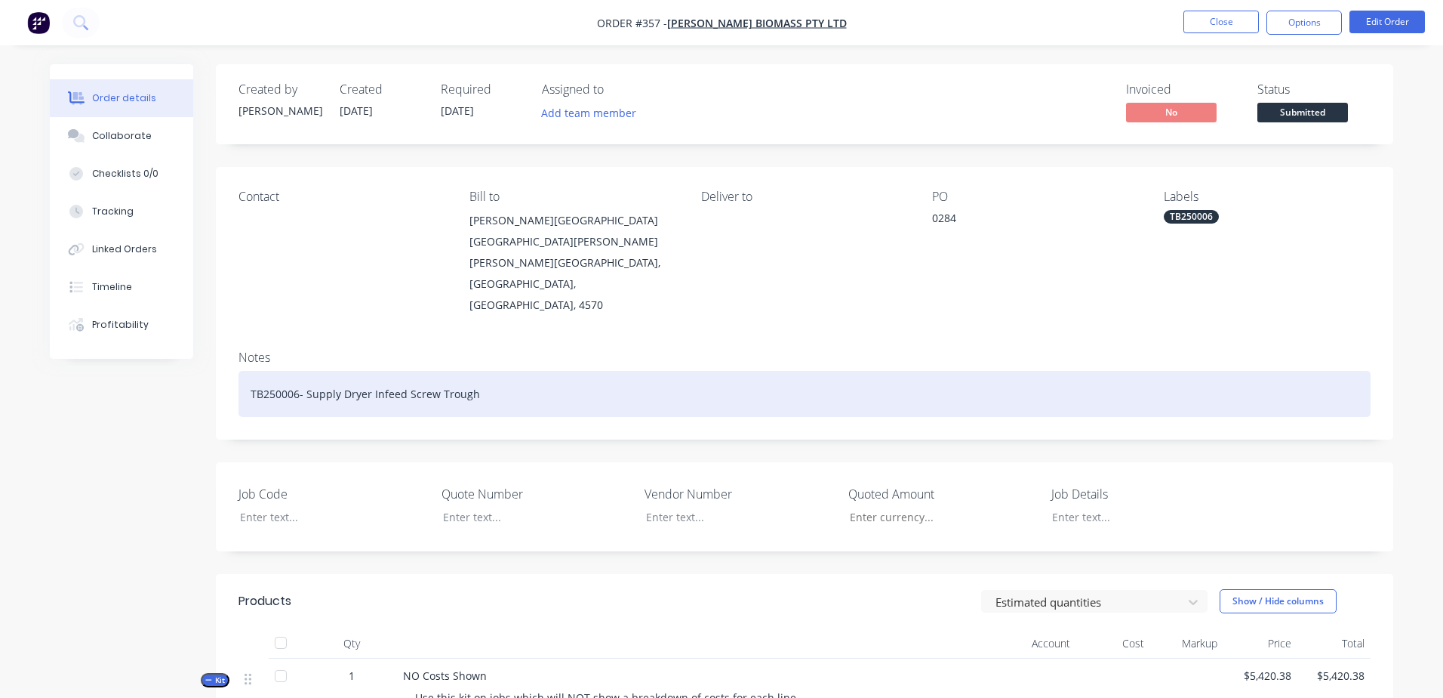
type input "$13,750.00"
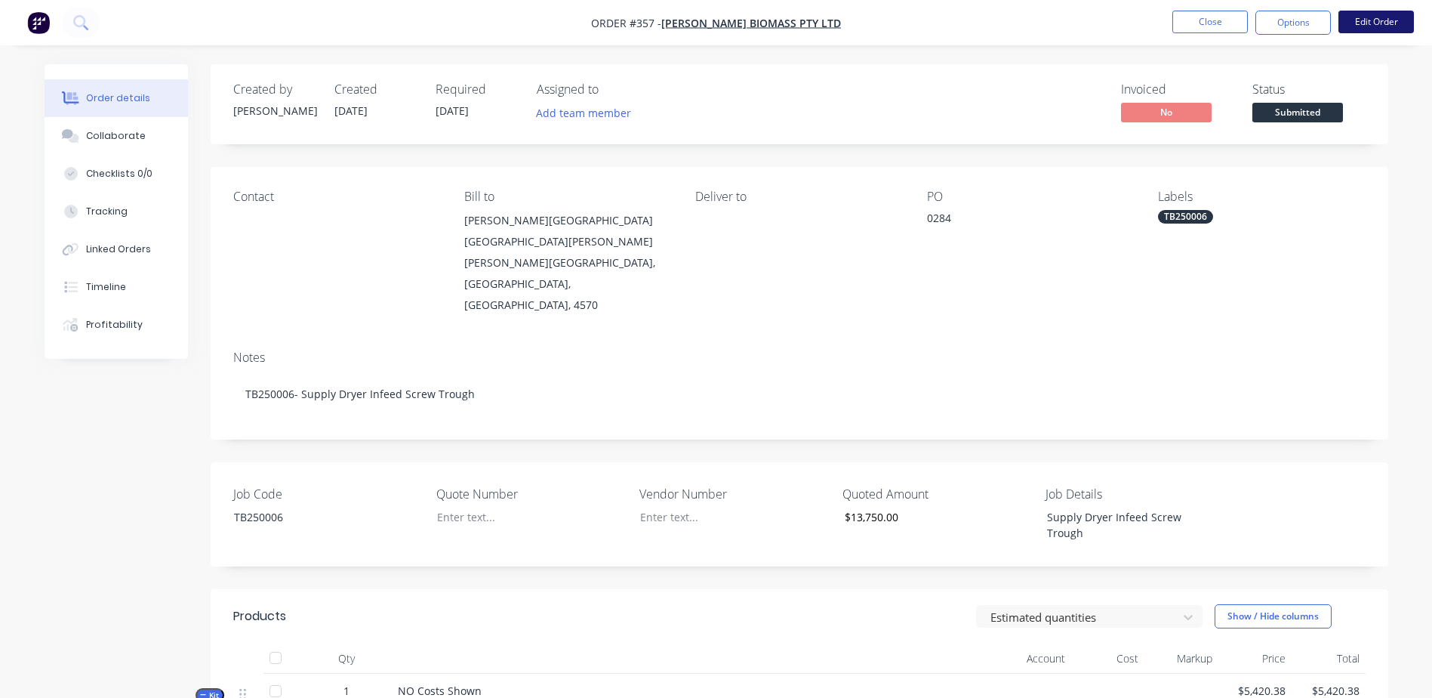
click at [1378, 25] on button "Edit Order" at bounding box center [1375, 22] width 75 height 23
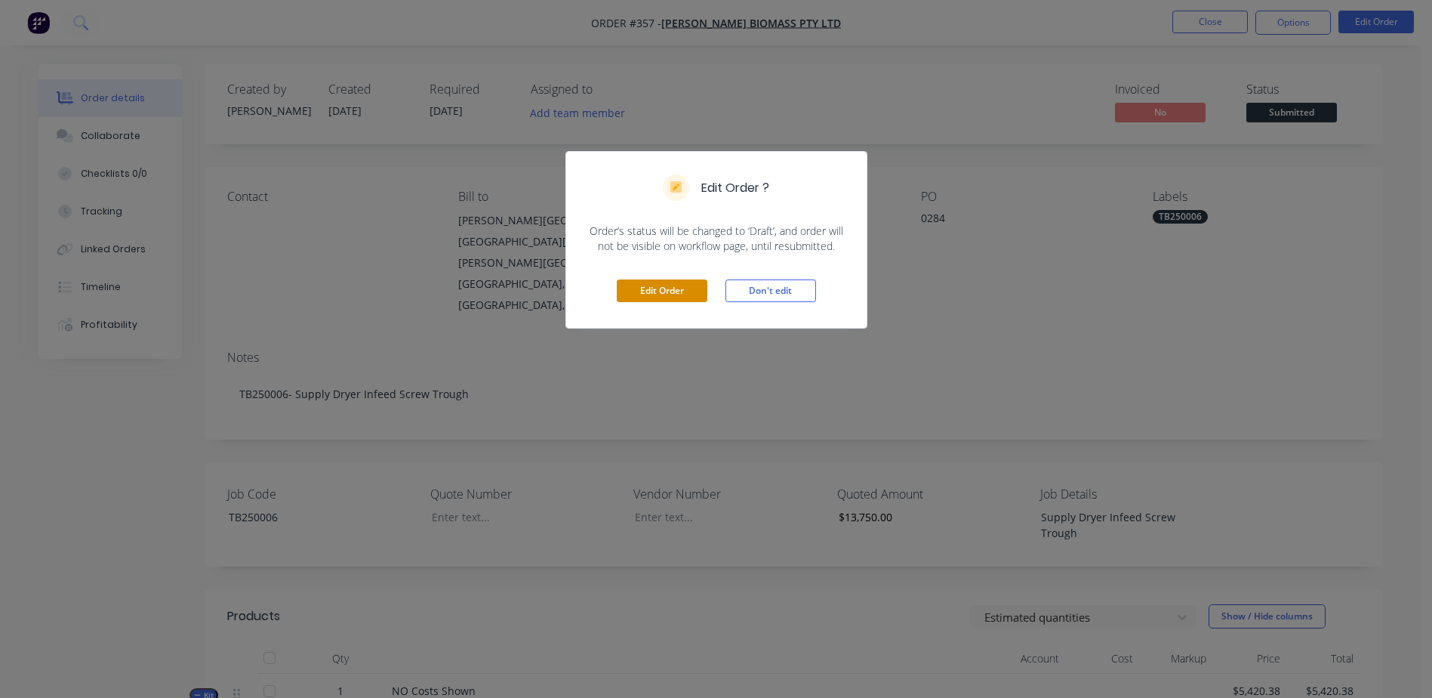
click at [645, 288] on button "Edit Order" at bounding box center [662, 290] width 91 height 23
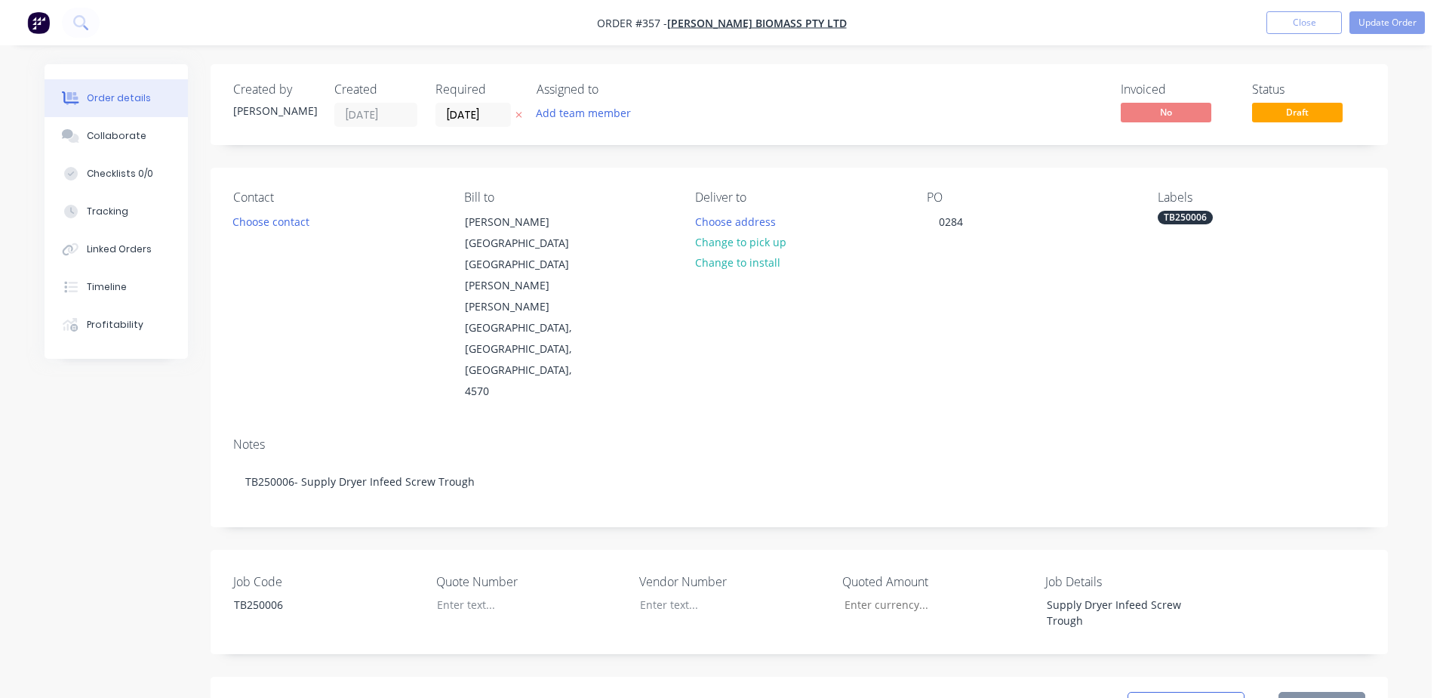
type input "$13,750.00"
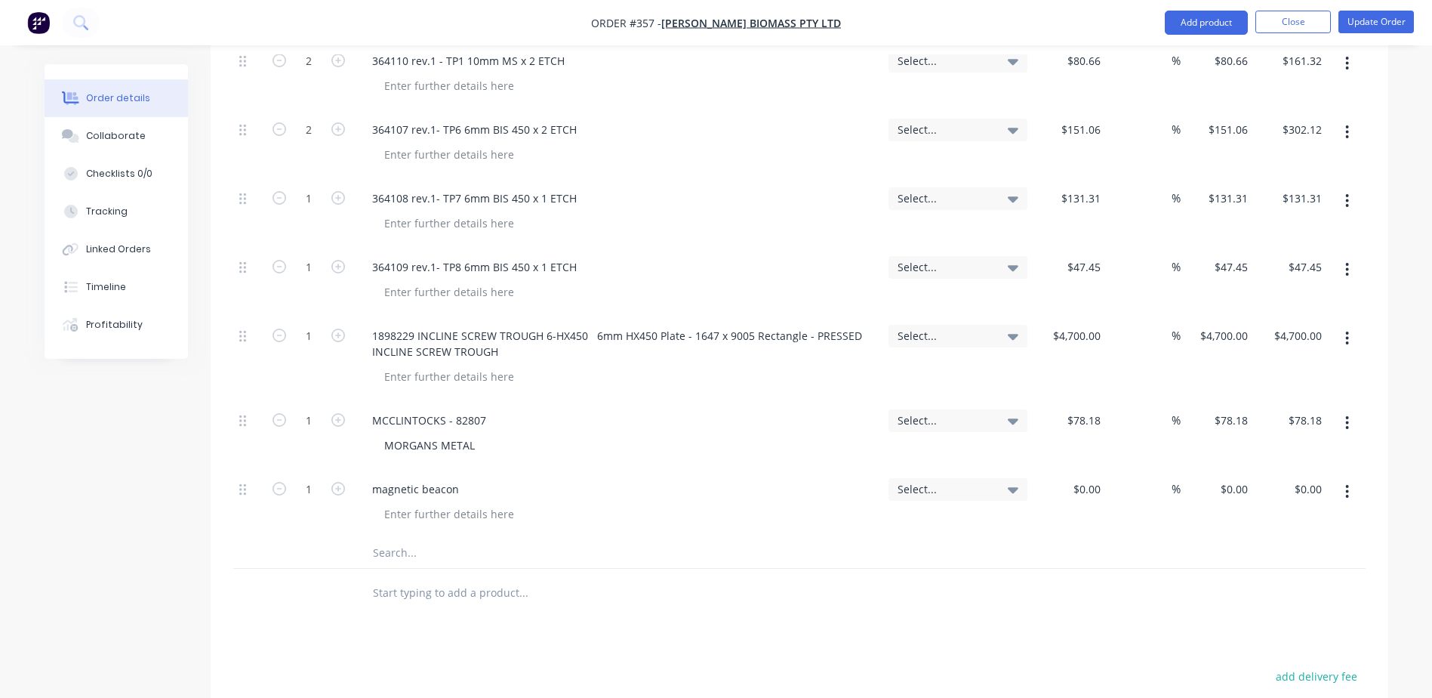
scroll to position [759, 0]
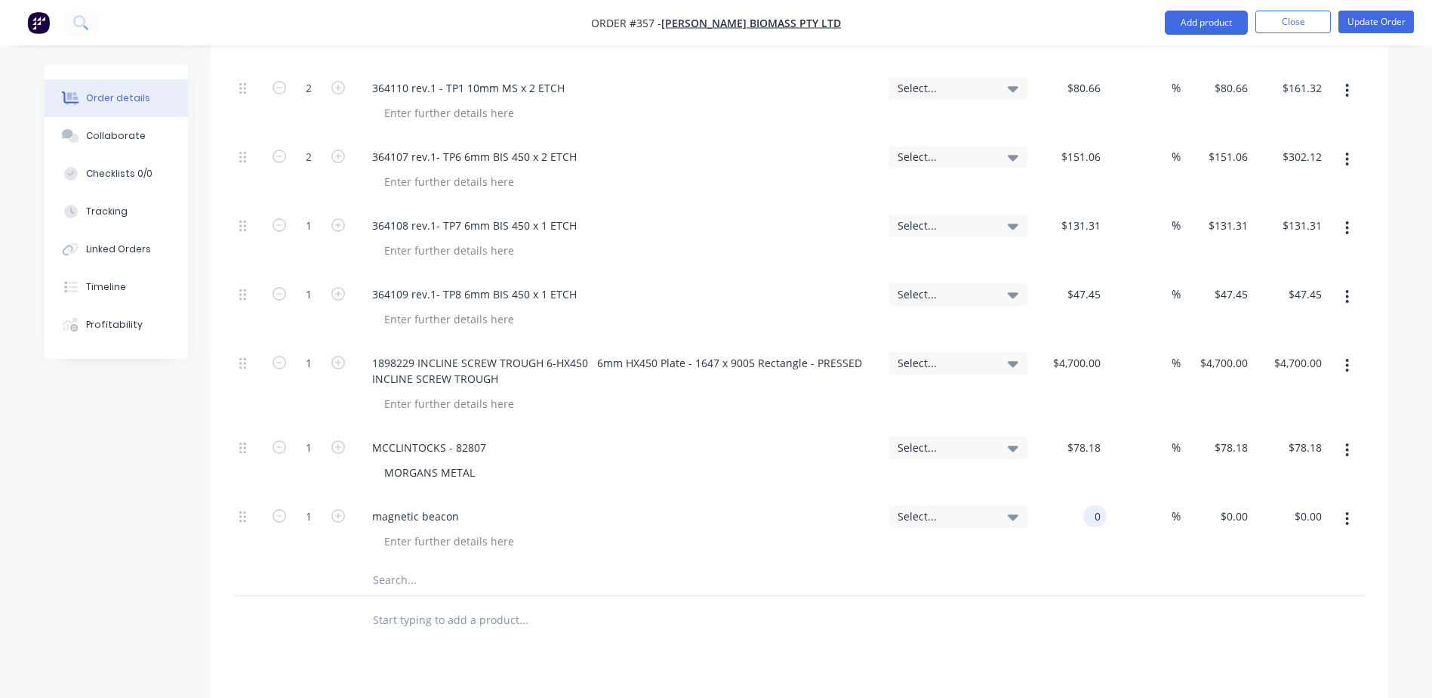
click at [1079, 496] on div "0 0" at bounding box center [1070, 530] width 74 height 69
type input "$105.42"
click at [659, 565] on input "text" at bounding box center [523, 580] width 302 height 30
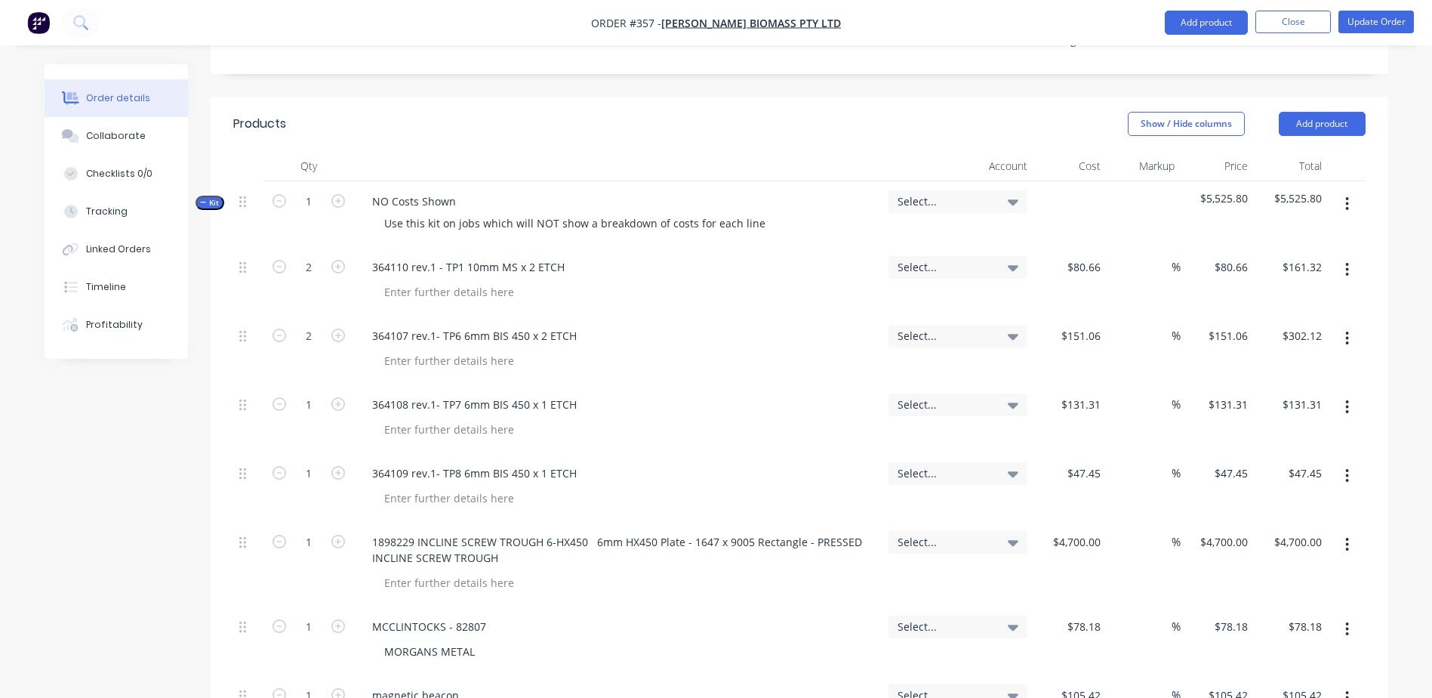
scroll to position [608, 0]
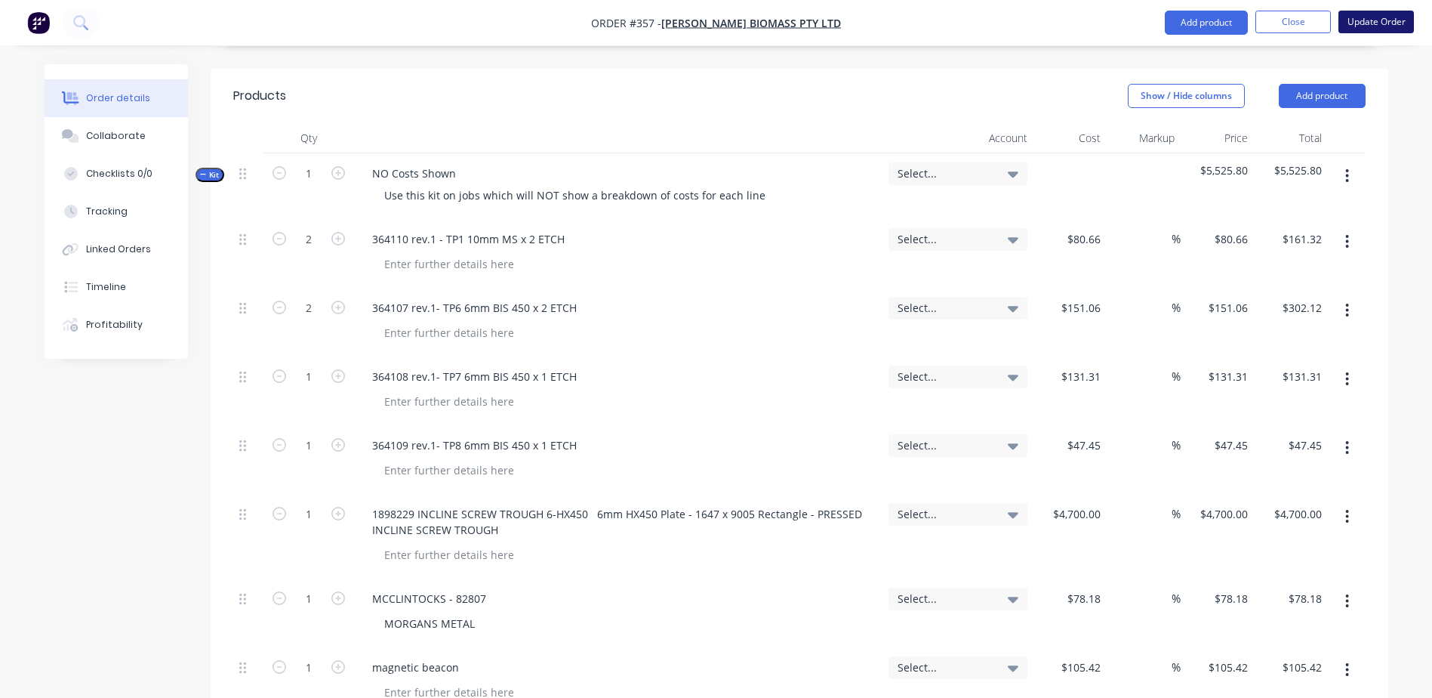
click at [1371, 29] on button "Update Order" at bounding box center [1375, 22] width 75 height 23
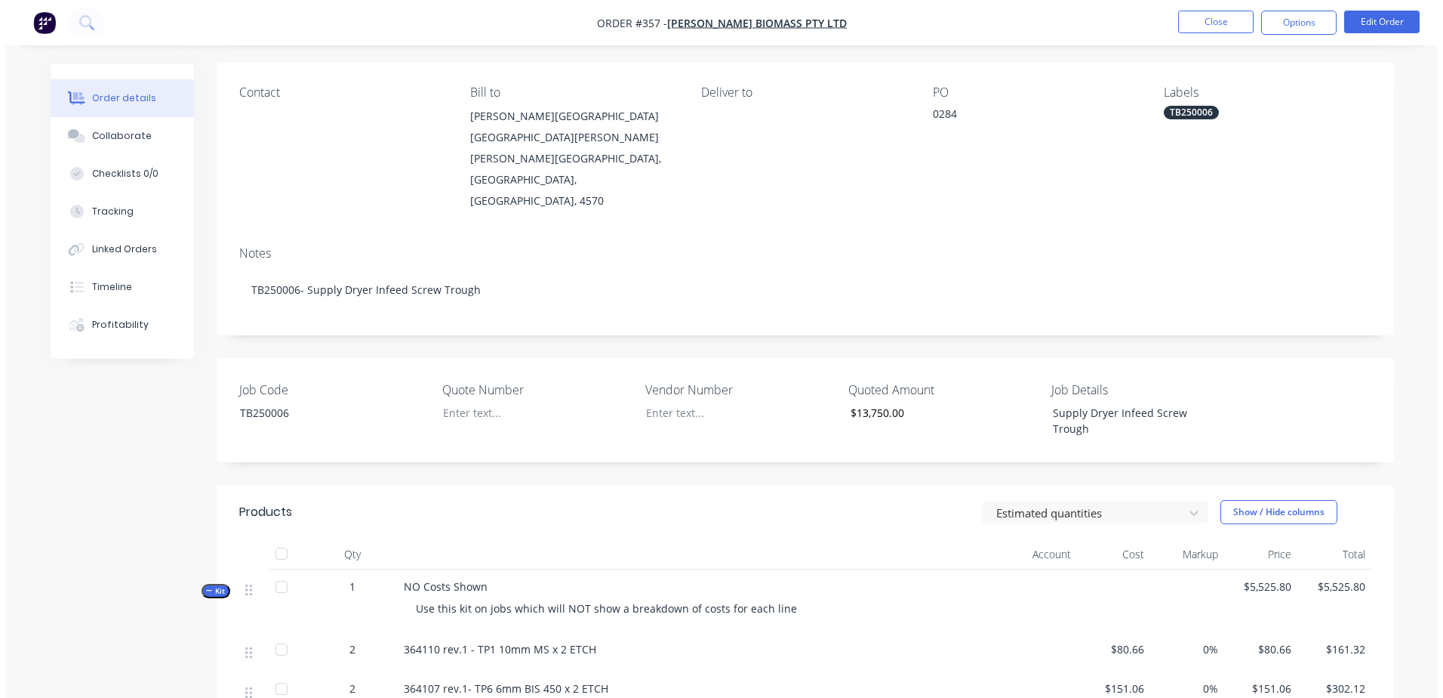
scroll to position [0, 0]
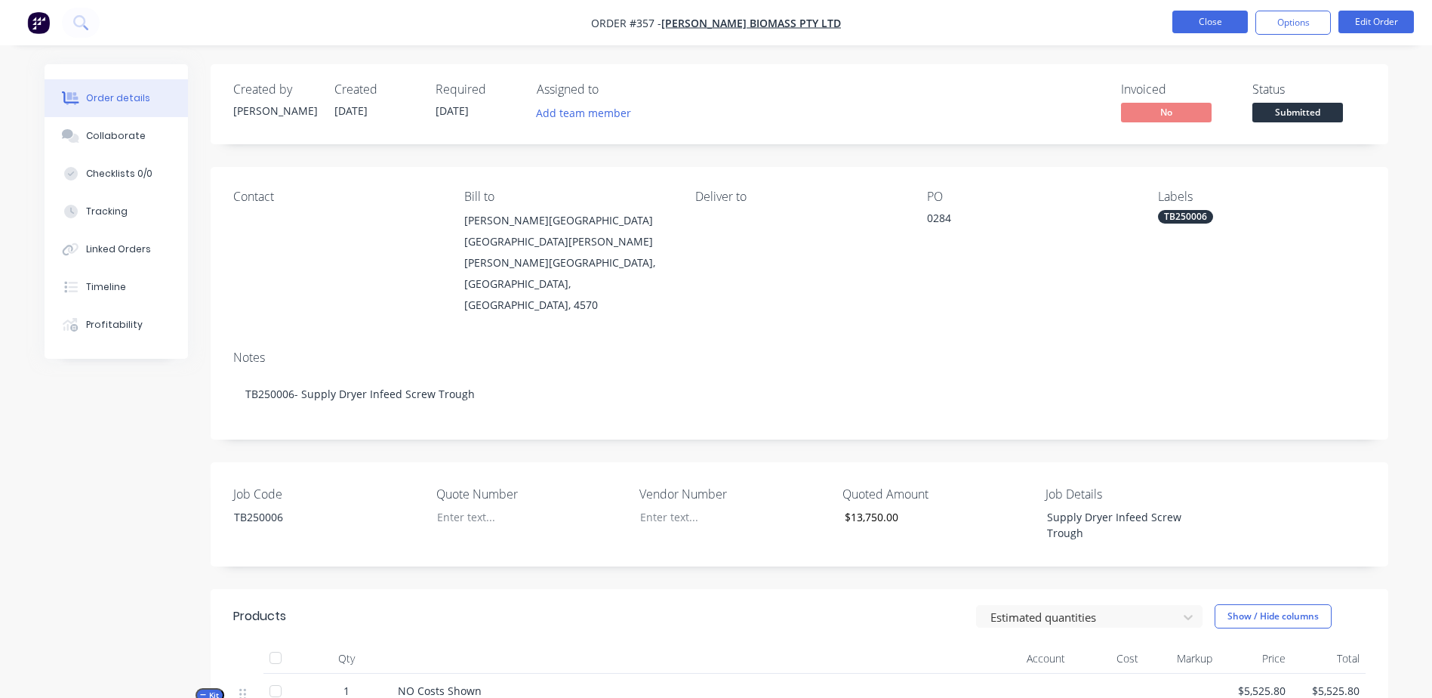
click at [1193, 31] on button "Close" at bounding box center [1209, 22] width 75 height 23
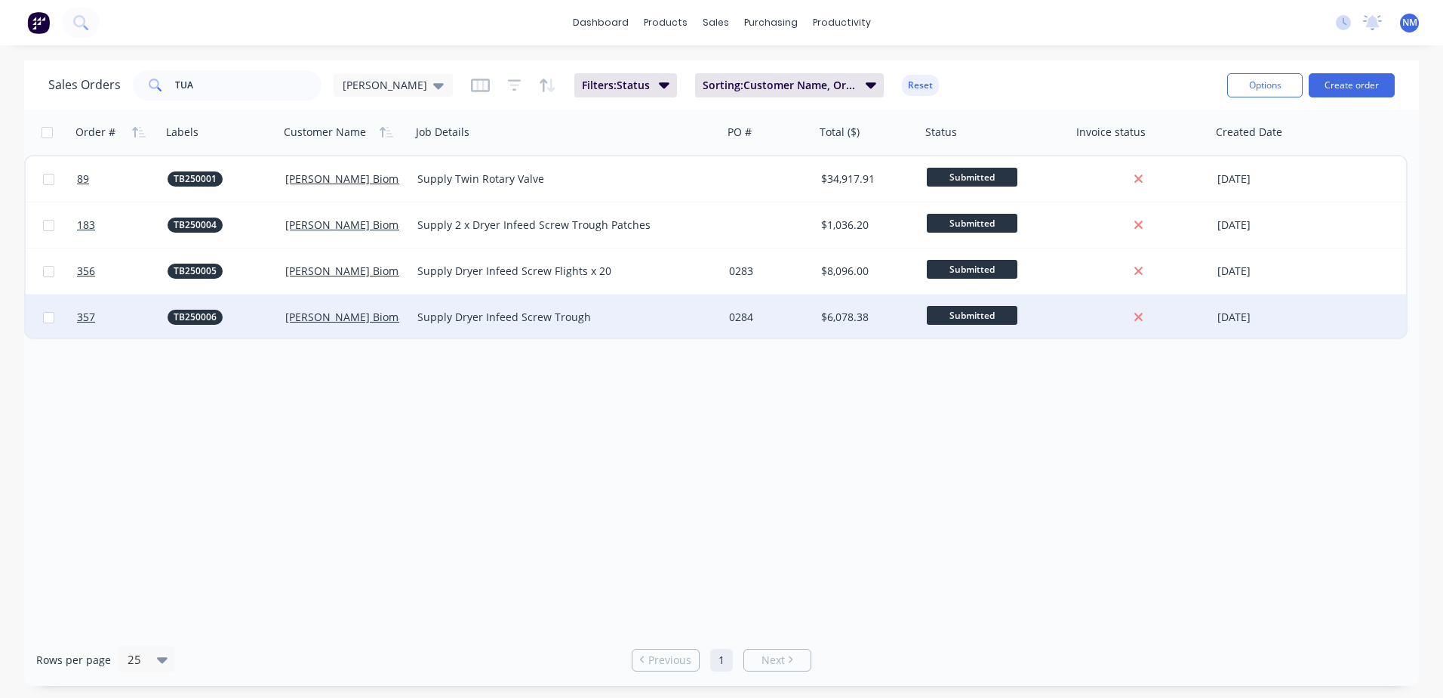
click at [791, 319] on div "0284" at bounding box center [767, 316] width 76 height 15
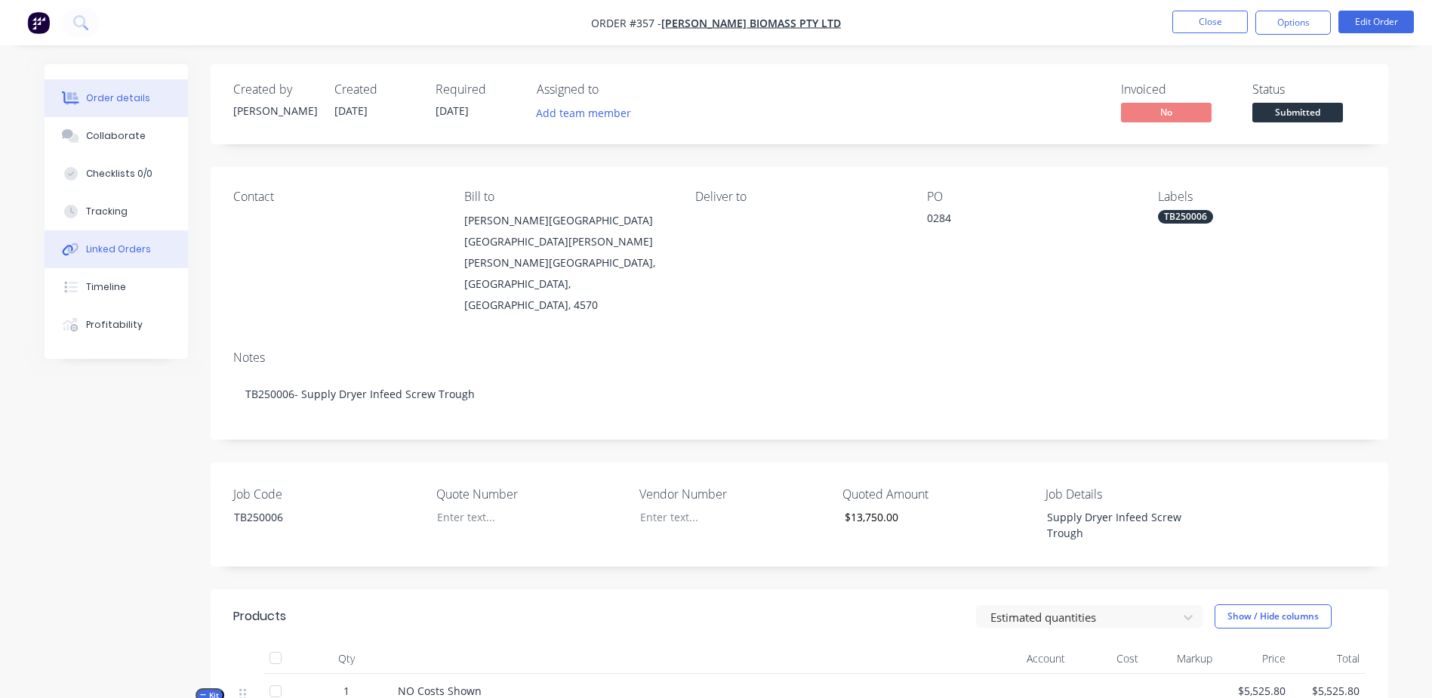
click at [124, 251] on div "Linked Orders" at bounding box center [118, 249] width 65 height 14
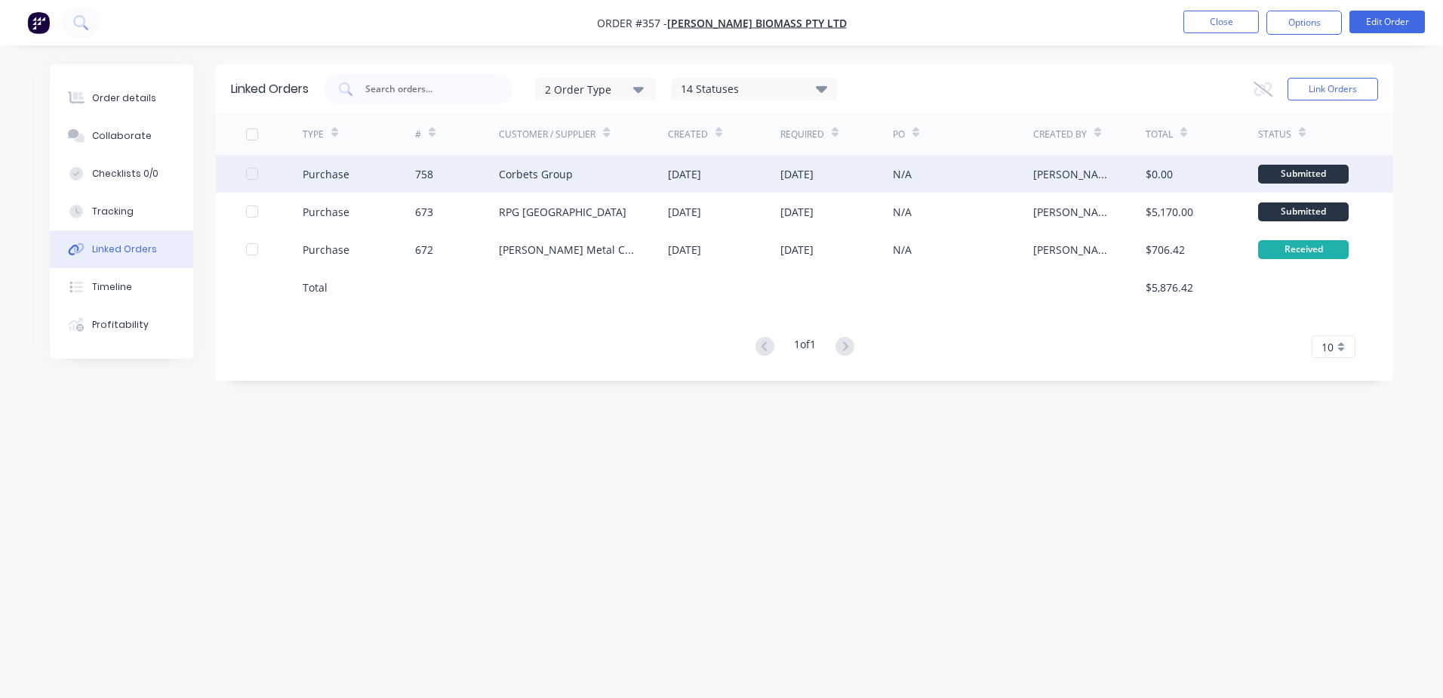
click at [1132, 183] on div "[PERSON_NAME]" at bounding box center [1089, 174] width 112 height 38
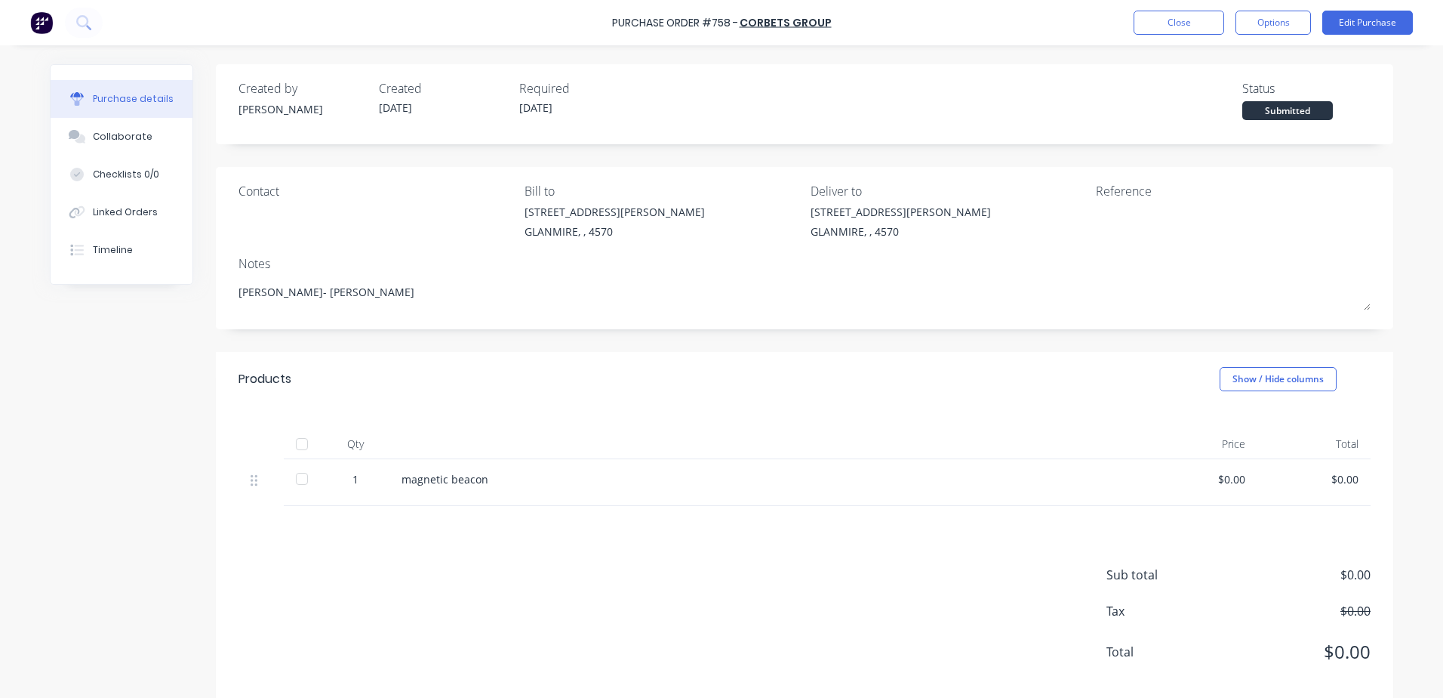
click at [1208, 479] on div "$0.00" at bounding box center [1200, 479] width 89 height 16
click at [1366, 30] on button "Edit Purchase" at bounding box center [1368, 23] width 91 height 24
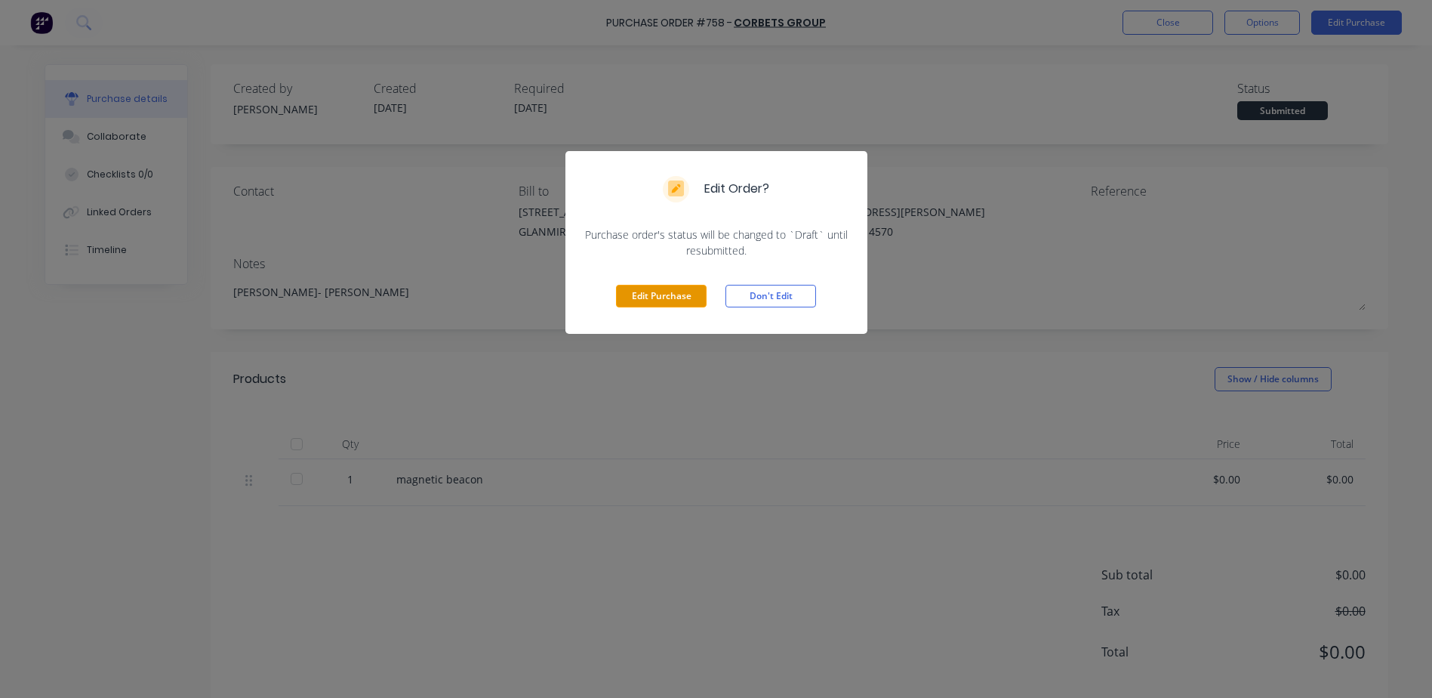
drag, startPoint x: 662, startPoint y: 302, endPoint x: 672, endPoint y: 302, distance: 9.8
click at [664, 302] on button "Edit Purchase" at bounding box center [661, 296] width 91 height 23
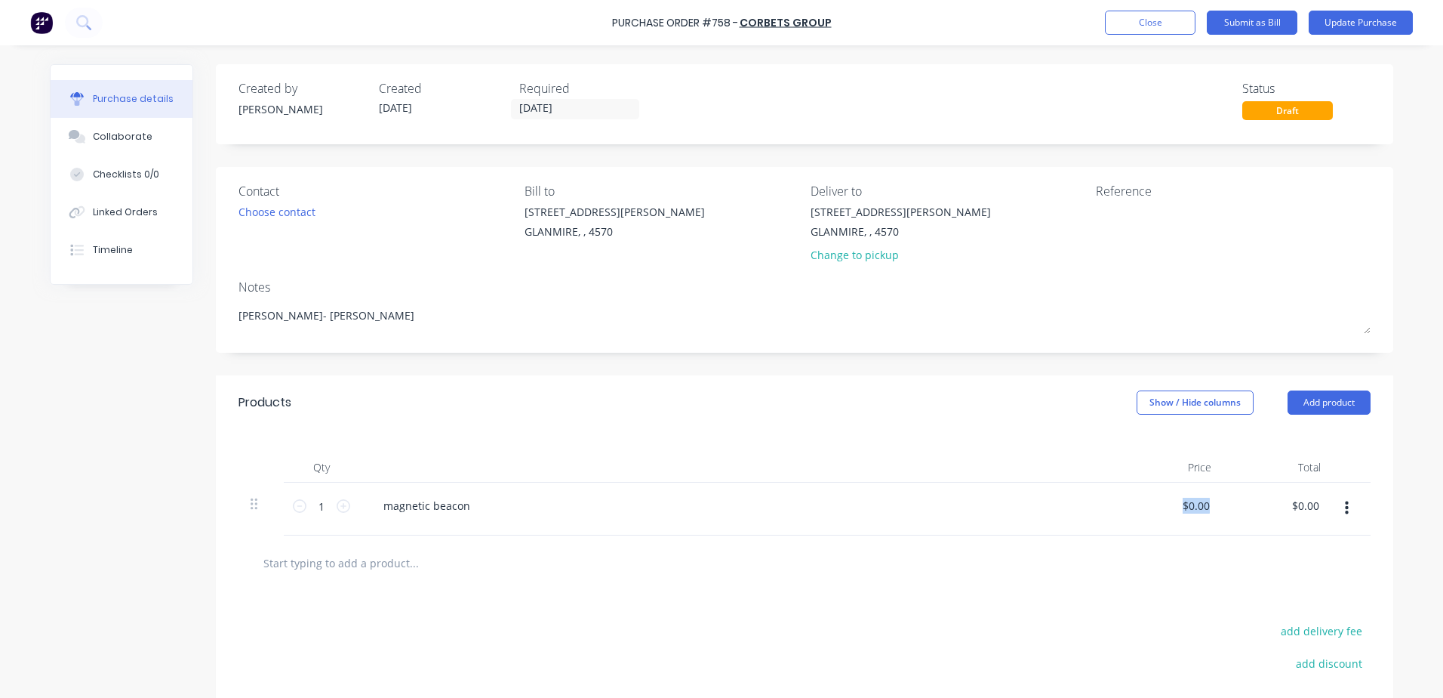
drag, startPoint x: 1188, startPoint y: 504, endPoint x: 1320, endPoint y: 497, distance: 132.3
click at [1320, 497] on div "1 1 magnetic beacon $0.00 $0.00 $0.00 $0.00" at bounding box center [805, 508] width 1132 height 53
click at [1190, 516] on div "$0.00 $0.00" at bounding box center [1168, 508] width 109 height 53
type textarea "x"
drag, startPoint x: 1178, startPoint y: 505, endPoint x: 1354, endPoint y: 476, distance: 179.0
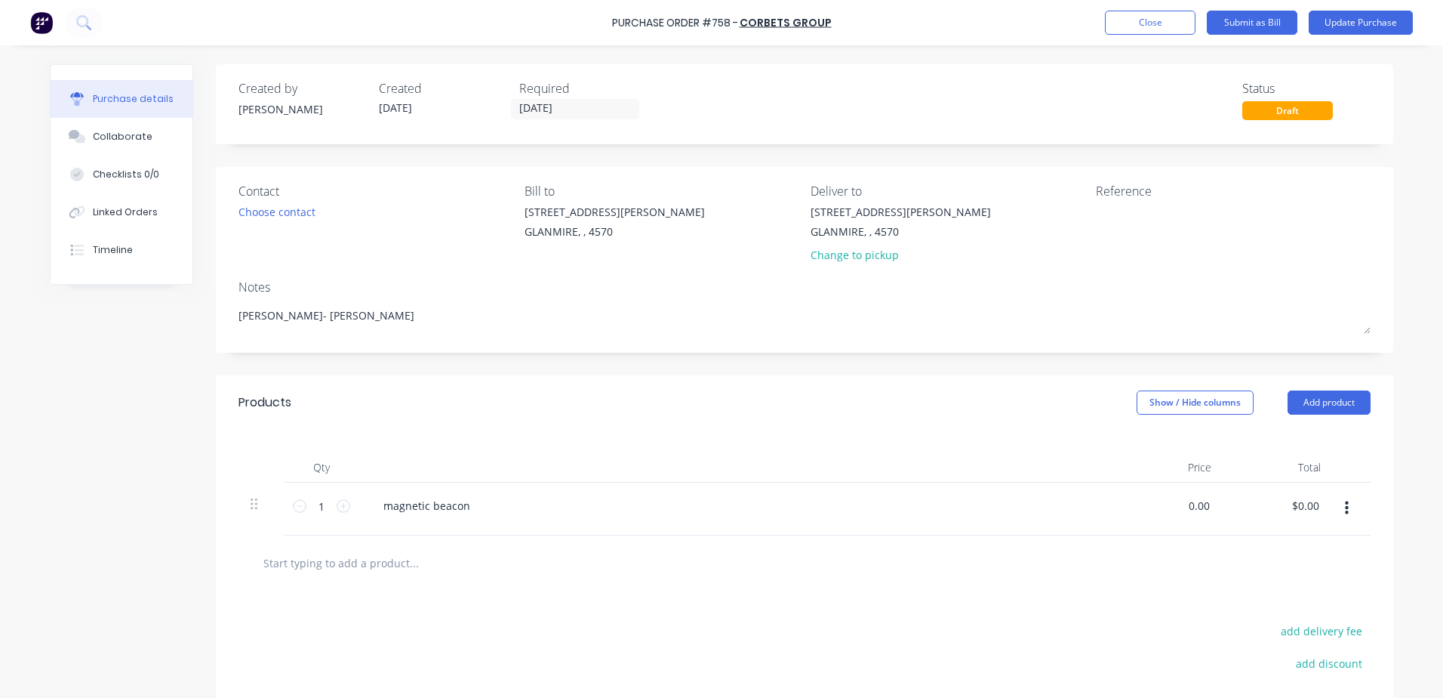
click at [1354, 476] on div "Qty Price Total 1 1 magnetic beacon 0.00 0.00 $0.00 $0.00" at bounding box center [805, 483] width 1178 height 106
type input "115.42"
type textarea "x"
drag, startPoint x: 1175, startPoint y: 506, endPoint x: 1265, endPoint y: 506, distance: 89.8
click at [1265, 506] on div "1 1 magnetic beacon 115.42 115.42 $0.00 $0.00" at bounding box center [805, 508] width 1132 height 53
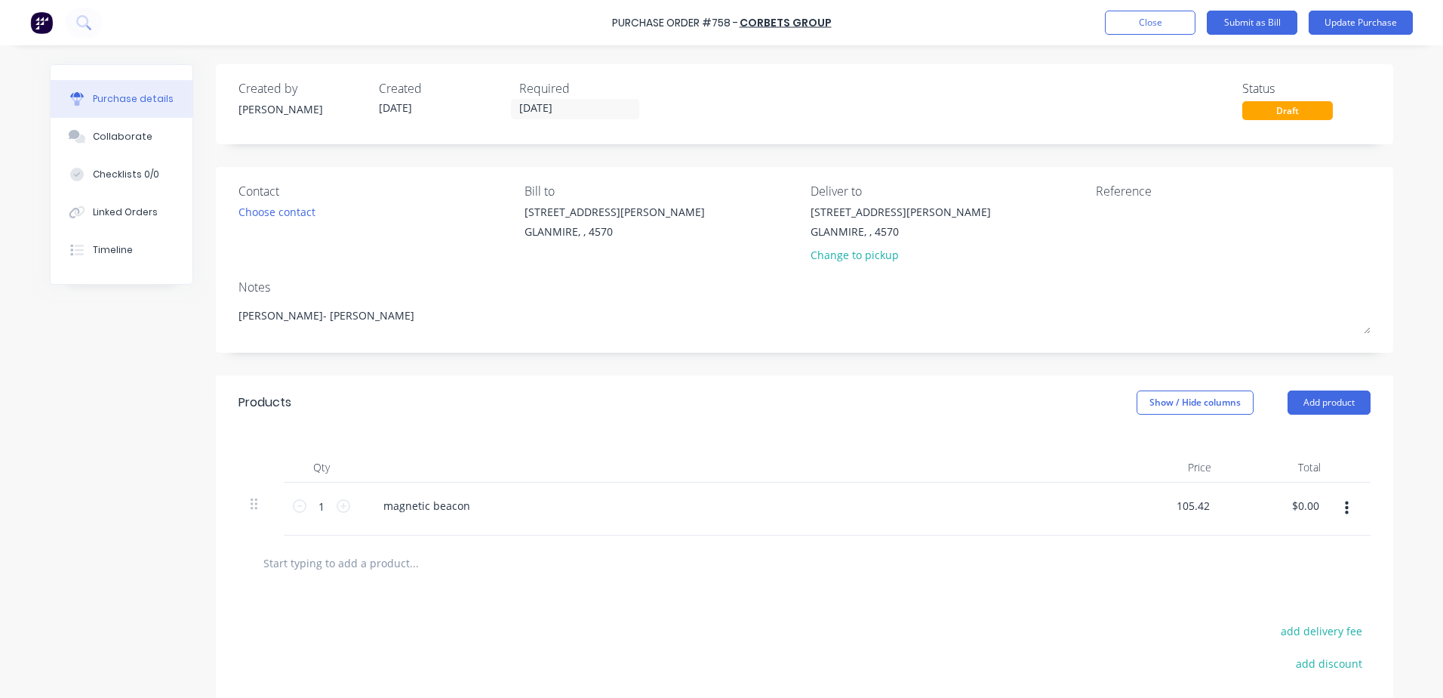
type input "105.42"
type textarea "x"
type input "$105.42"
click at [887, 548] on div at bounding box center [805, 562] width 1108 height 30
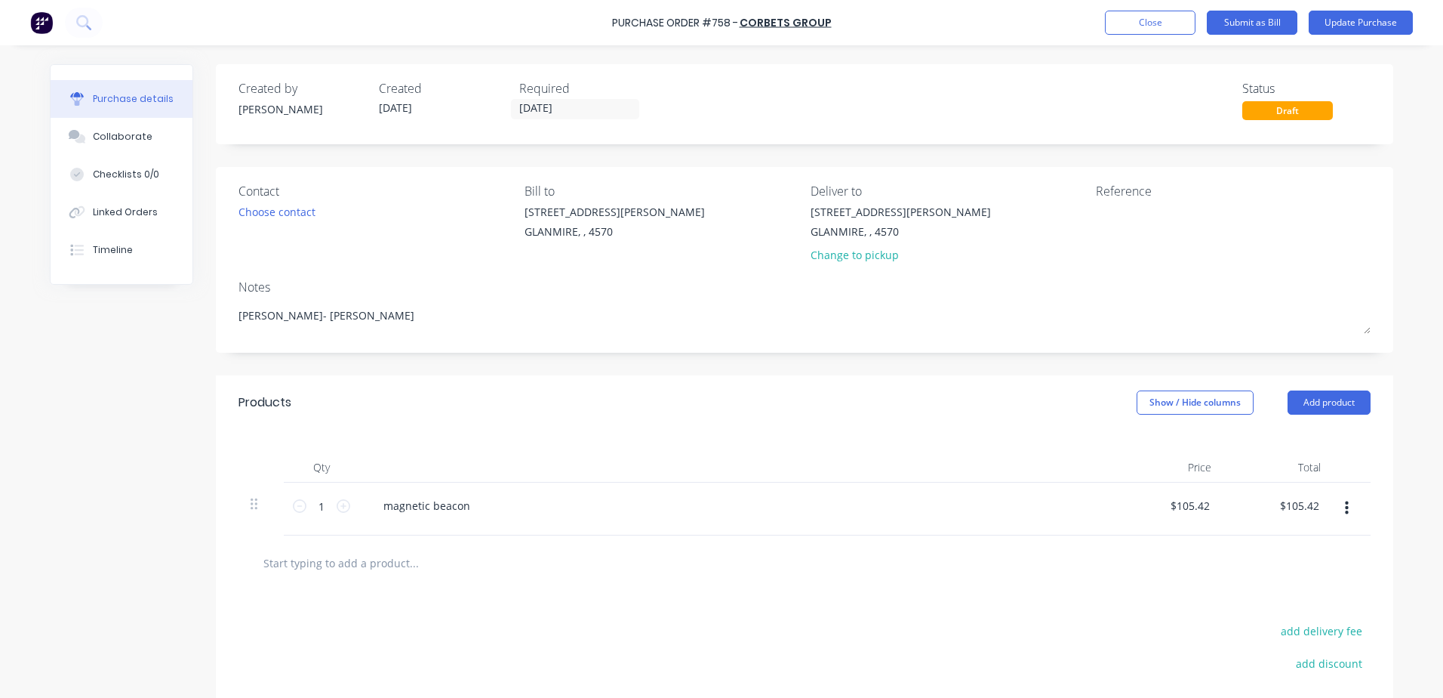
click at [895, 524] on div "magnetic beacon" at bounding box center [736, 508] width 755 height 53
click at [569, 563] on div at bounding box center [477, 562] width 453 height 30
click at [585, 557] on div at bounding box center [477, 562] width 453 height 30
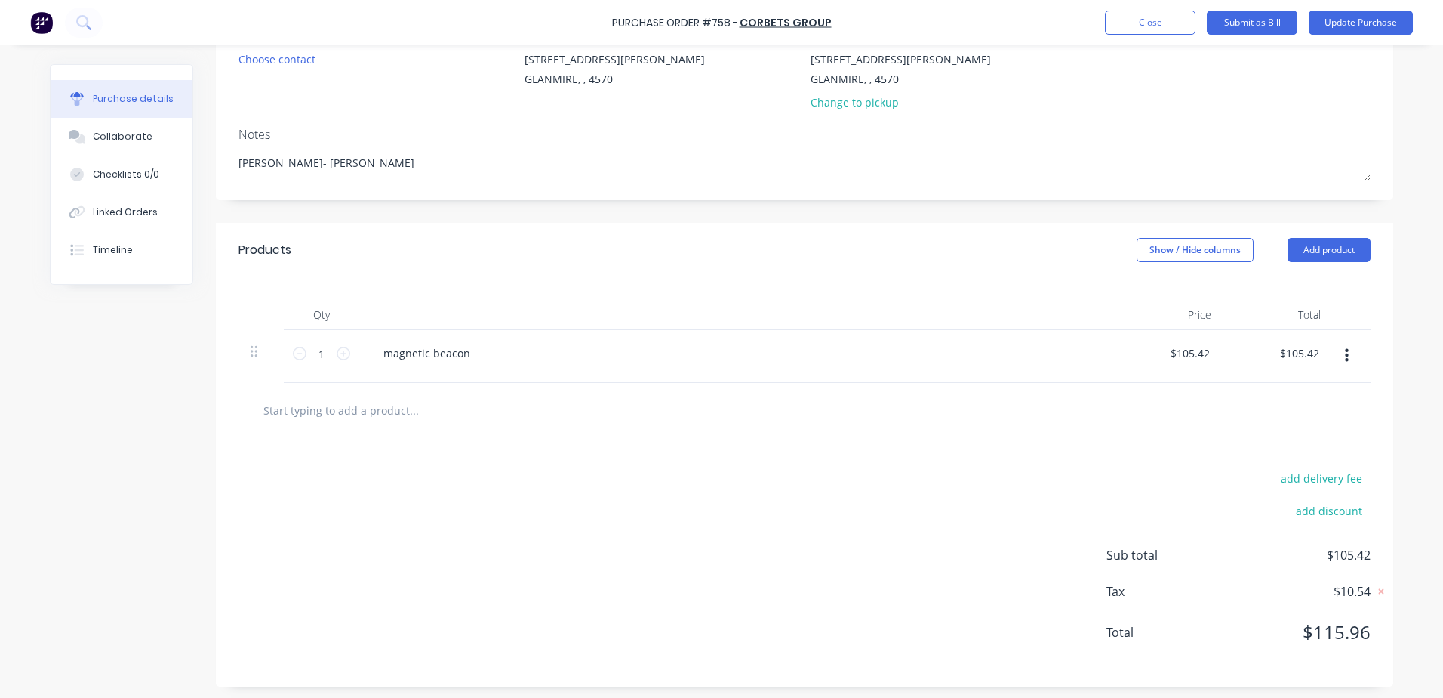
scroll to position [156, 0]
type textarea "x"
drag, startPoint x: 1307, startPoint y: 350, endPoint x: 1341, endPoint y: 330, distance: 39.6
click at [1334, 334] on div "1 1 magnetic beacon $105.42 $105.42 105.42 105.42" at bounding box center [805, 352] width 1132 height 53
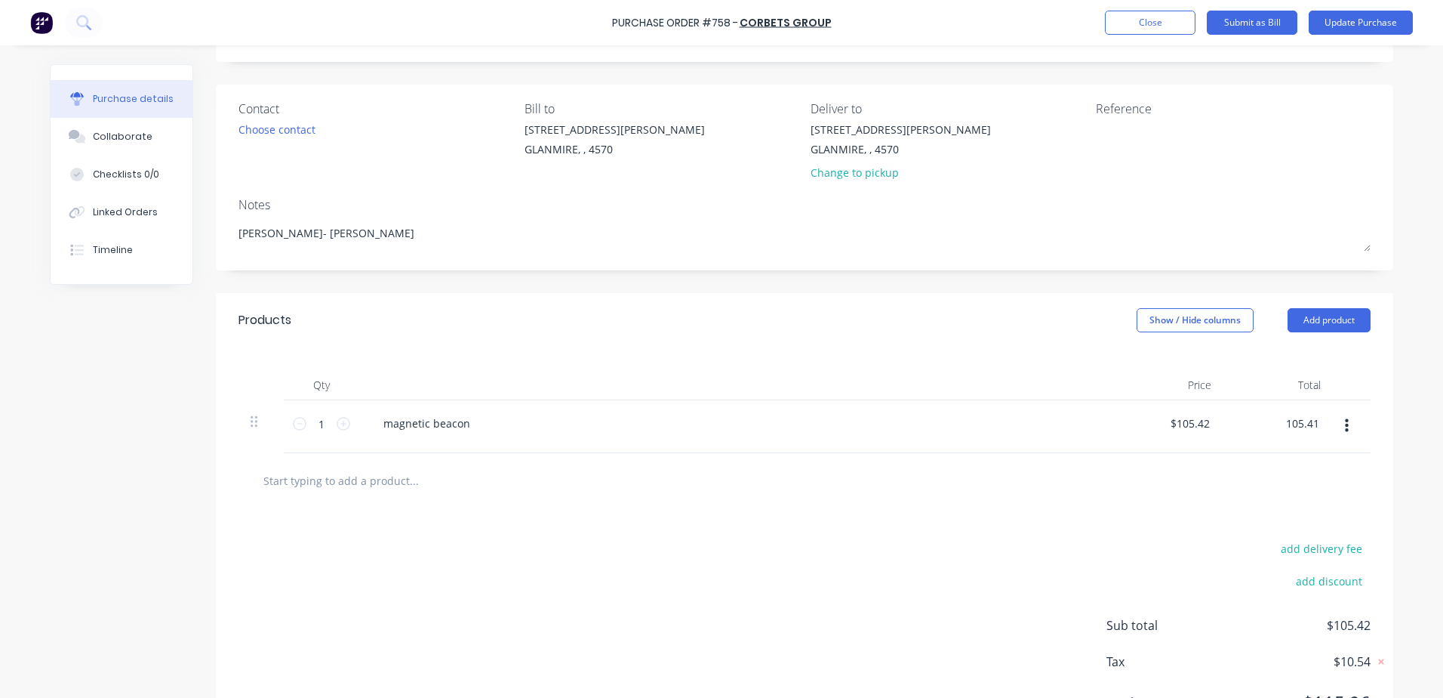
scroll to position [0, 0]
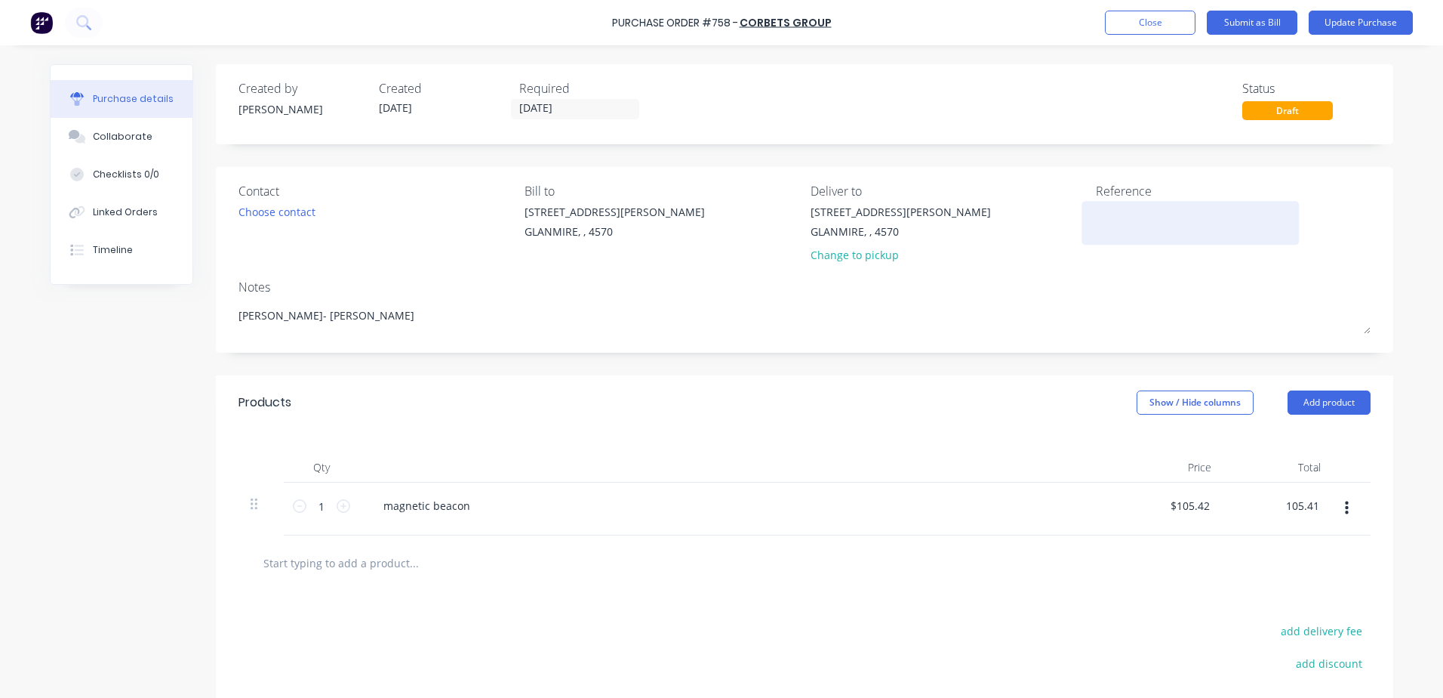
type input "105.41"
type textarea "x"
type input "$105.41"
click at [1128, 218] on textarea at bounding box center [1190, 221] width 189 height 34
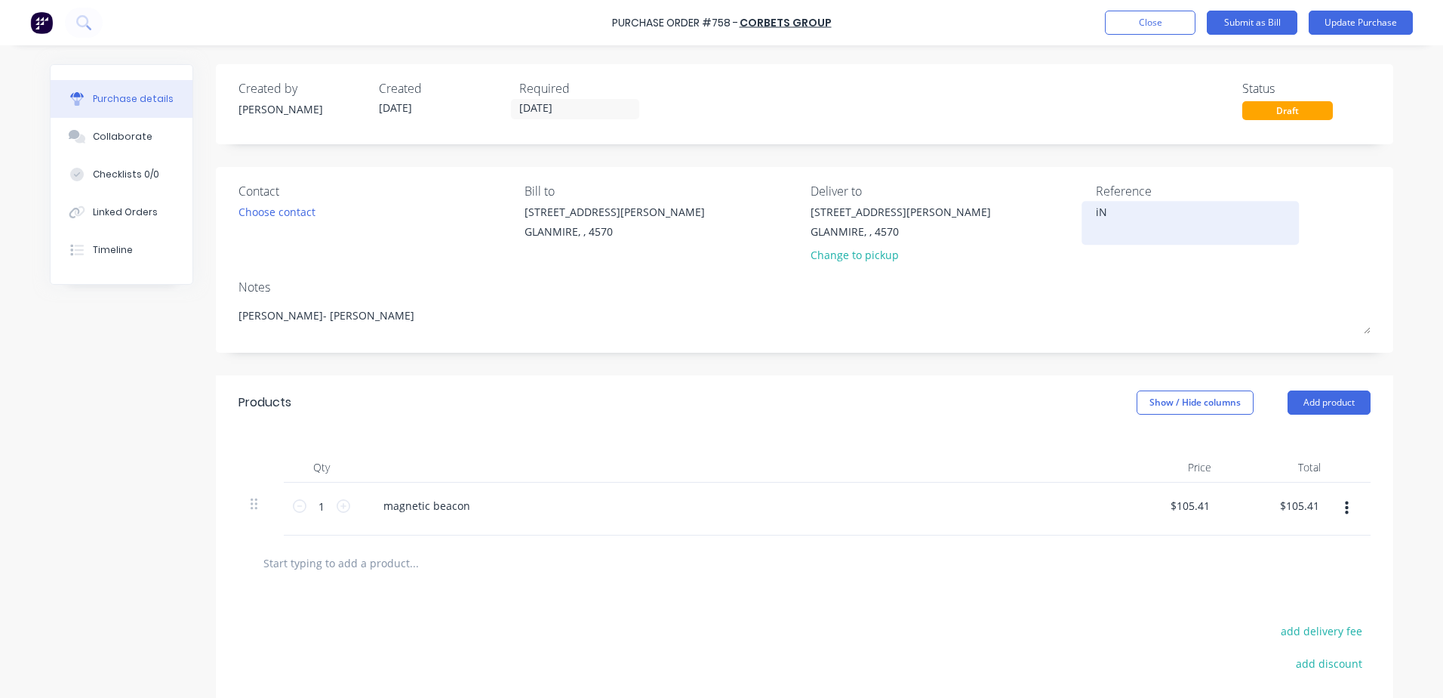
type textarea "i"
type textarea "Inv"
type textarea "x"
type textarea "Inv 6"
type textarea "x"
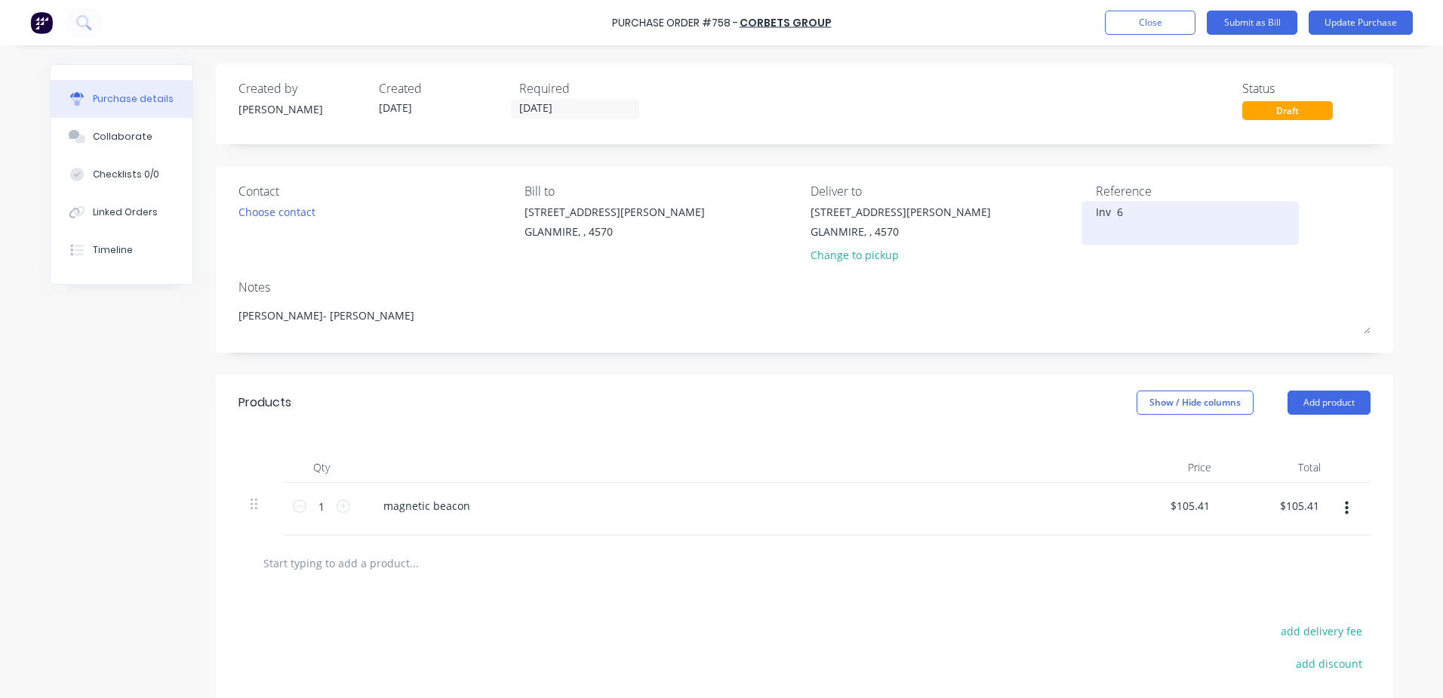
type textarea "Inv 63"
type textarea "x"
type textarea "Inv 637"
type textarea "x"
type textarea "Inv 6376"
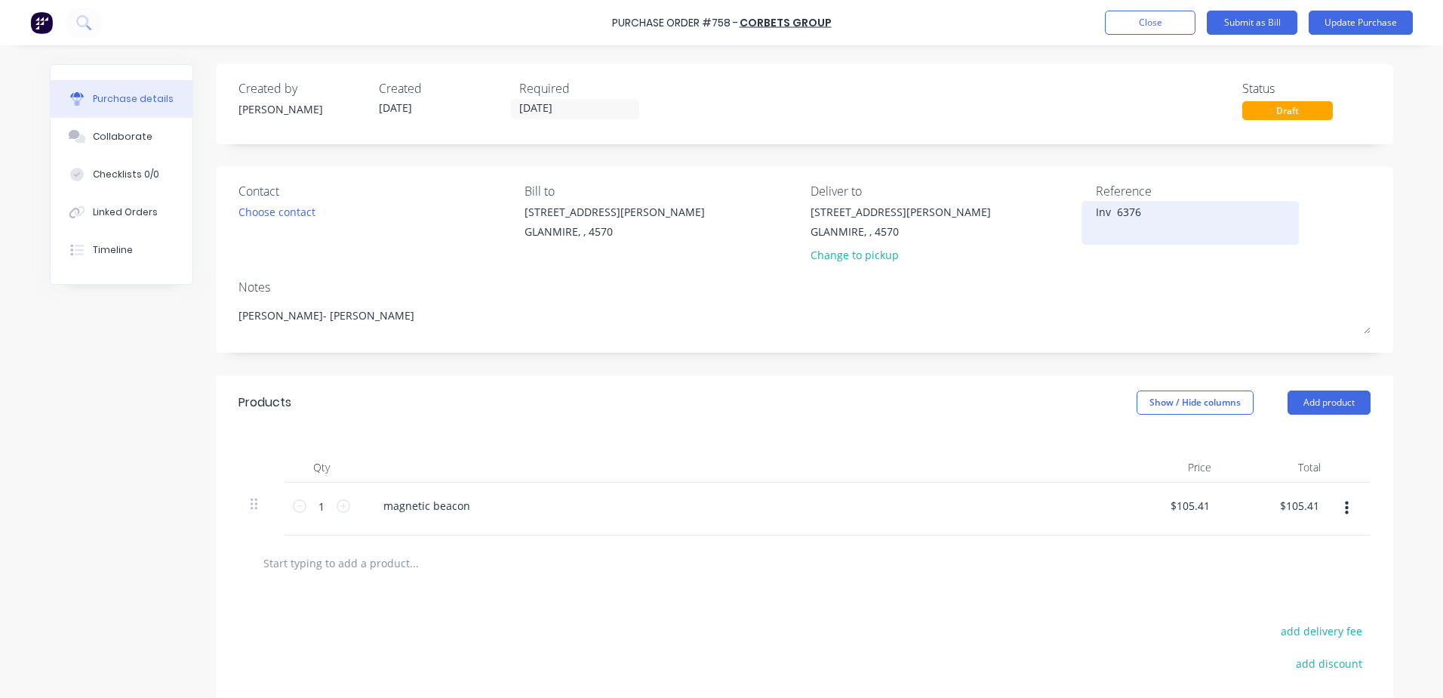
type textarea "x"
type textarea "Inv 63769"
type textarea "x"
type textarea "Inv 63769"
drag, startPoint x: 1353, startPoint y: 17, endPoint x: 1329, endPoint y: 28, distance: 26.7
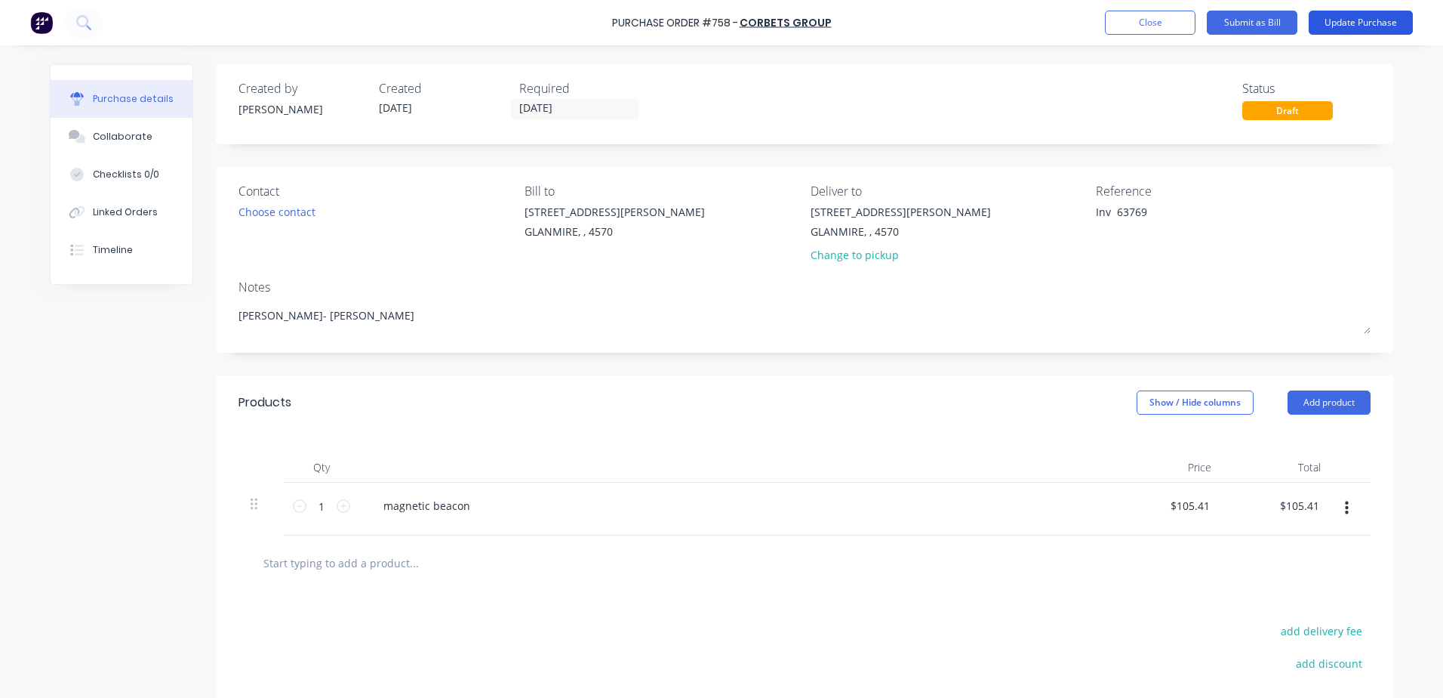
click at [1353, 17] on button "Update Purchase" at bounding box center [1361, 23] width 104 height 24
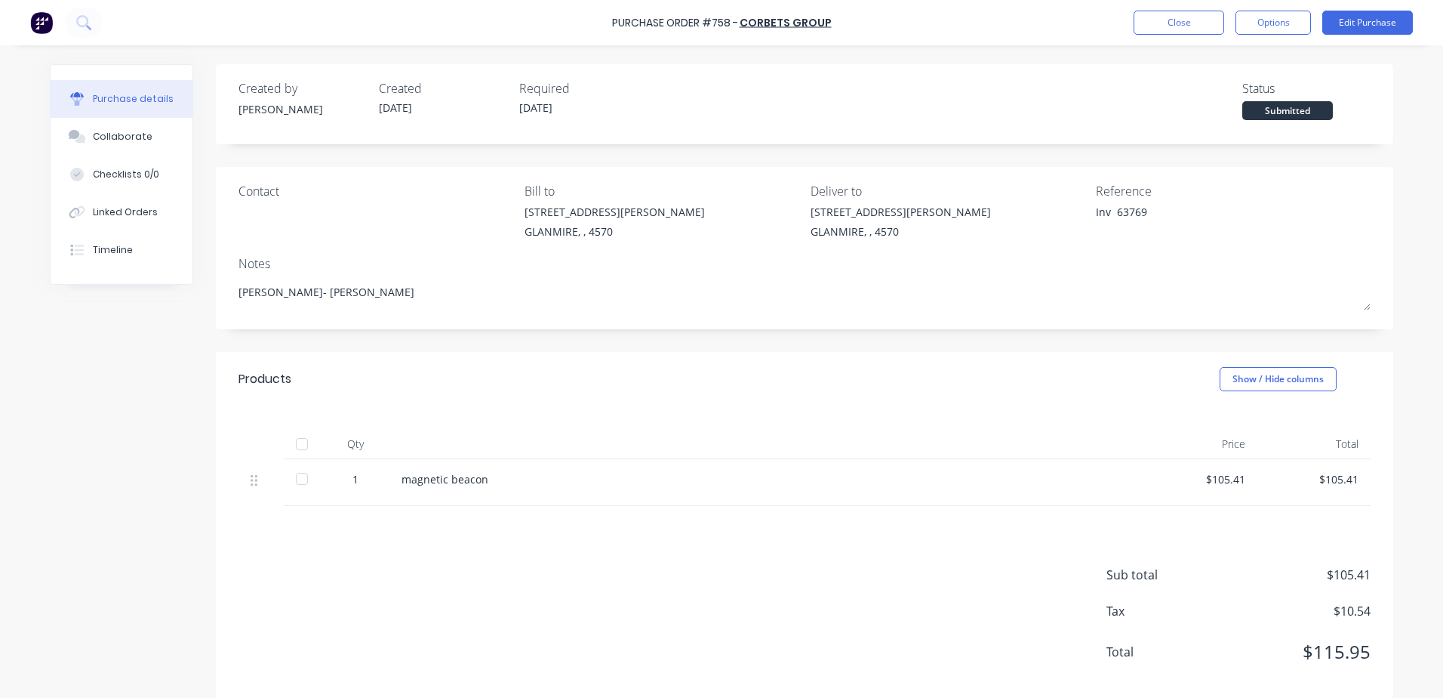
click at [297, 442] on div at bounding box center [302, 444] width 30 height 30
type textarea "x"
click at [1163, 30] on button "Close" at bounding box center [1179, 23] width 91 height 24
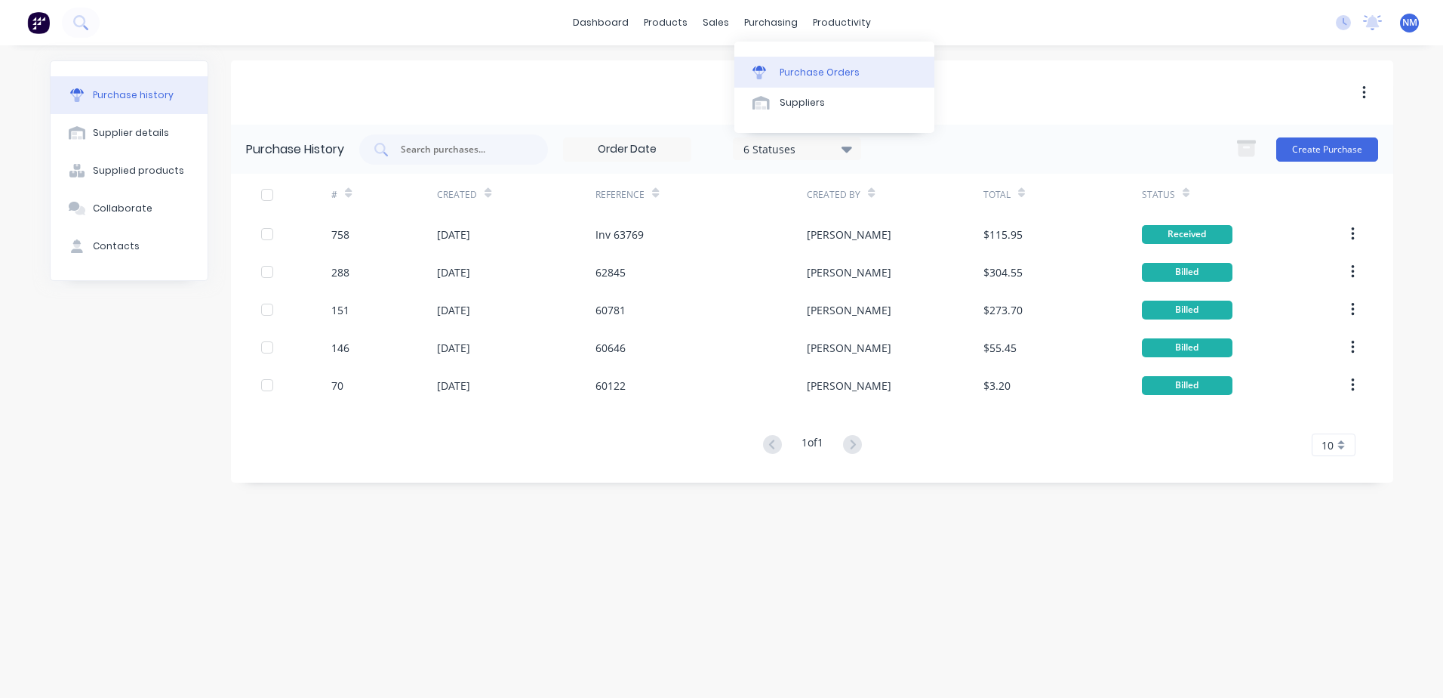
click at [794, 72] on div "Purchase Orders" at bounding box center [820, 73] width 80 height 14
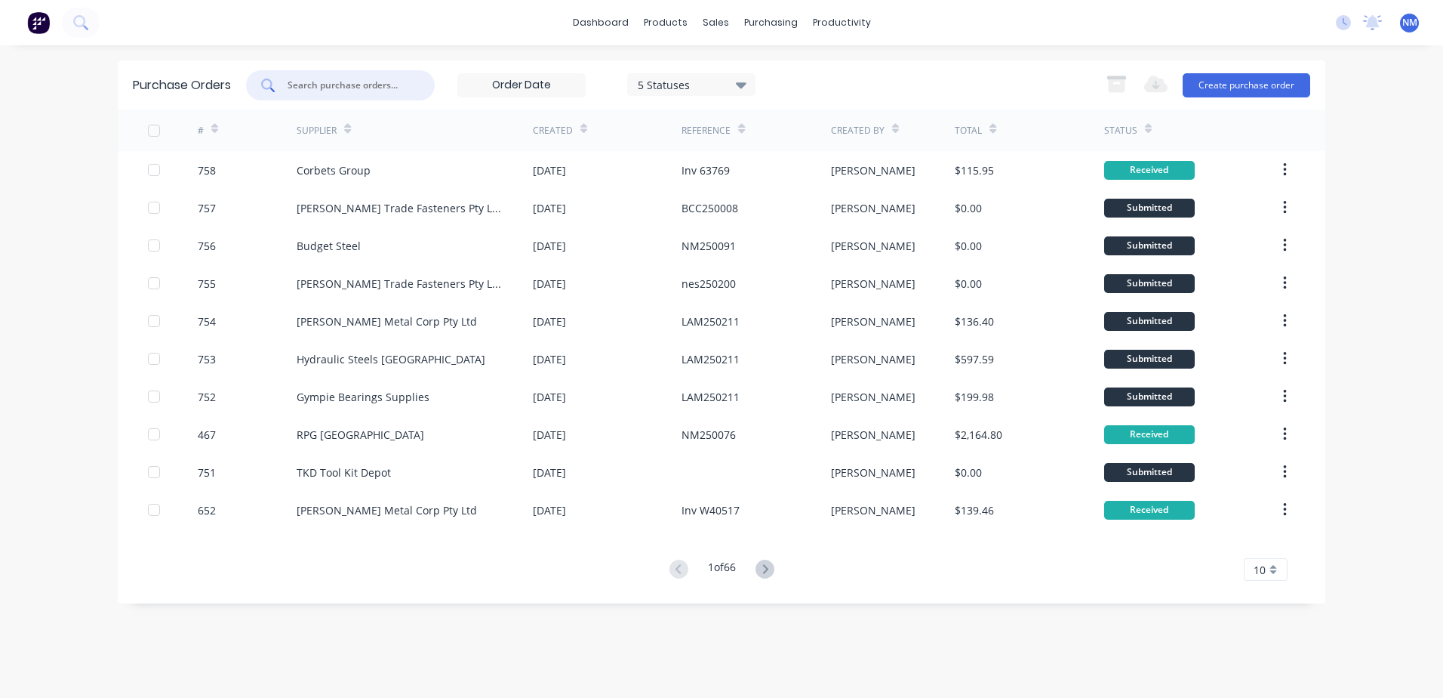
click at [330, 82] on input "text" at bounding box center [348, 85] width 125 height 15
type input "756"
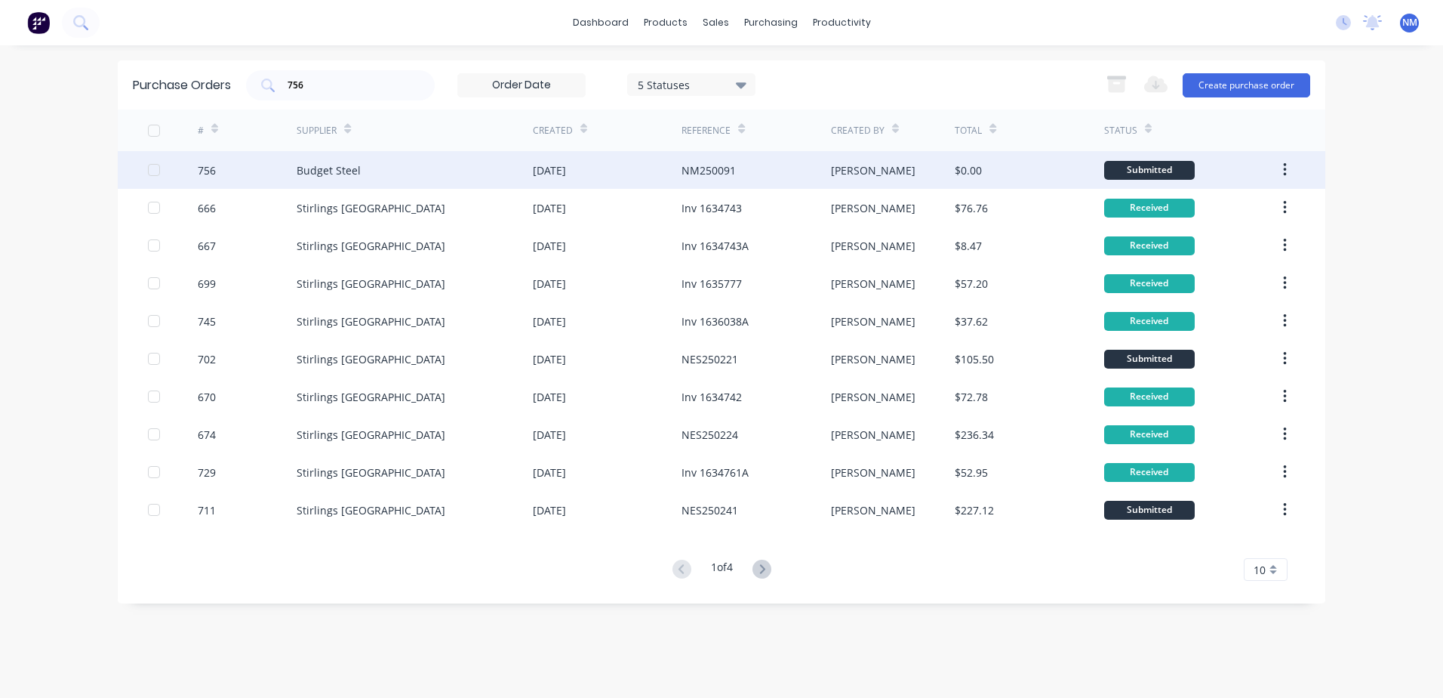
click at [914, 167] on div "[PERSON_NAME]" at bounding box center [893, 170] width 125 height 38
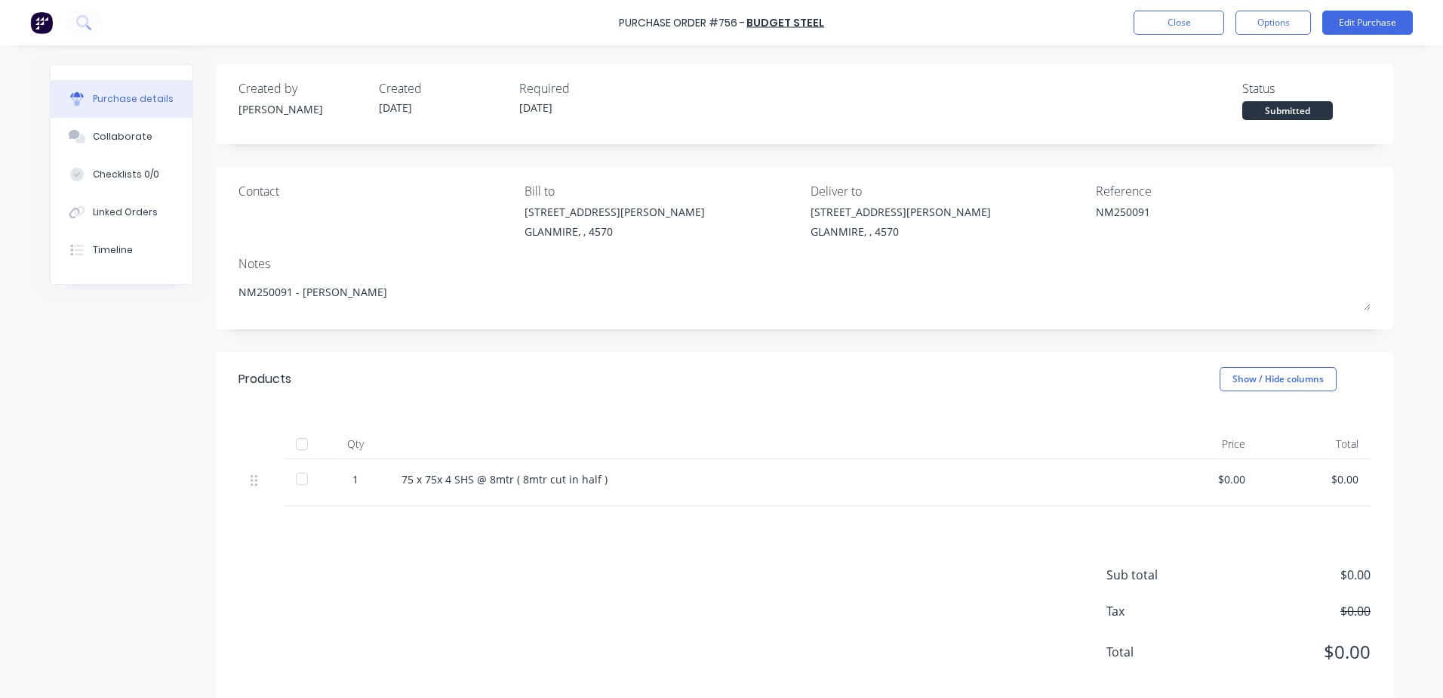
click at [302, 441] on div at bounding box center [302, 444] width 30 height 30
click at [1367, 20] on button "Edit Purchase" at bounding box center [1368, 23] width 91 height 24
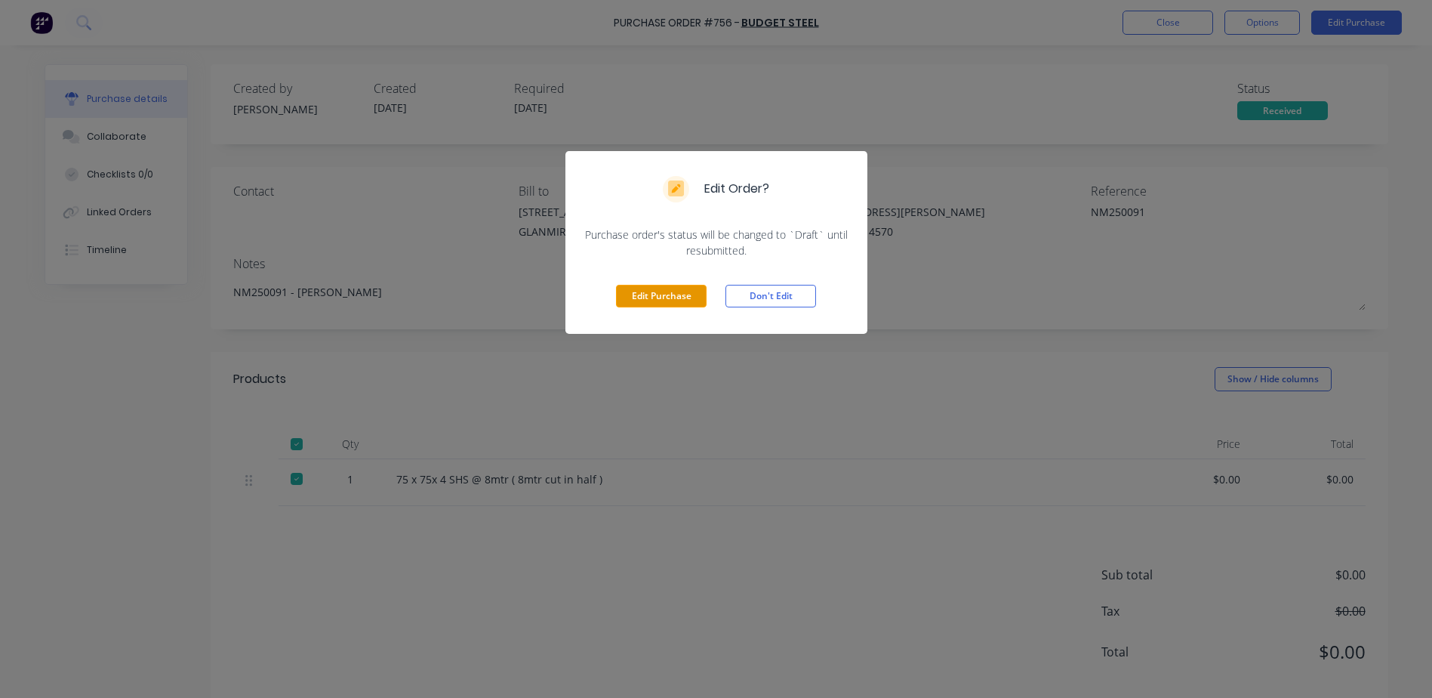
click at [662, 300] on button "Edit Purchase" at bounding box center [661, 296] width 91 height 23
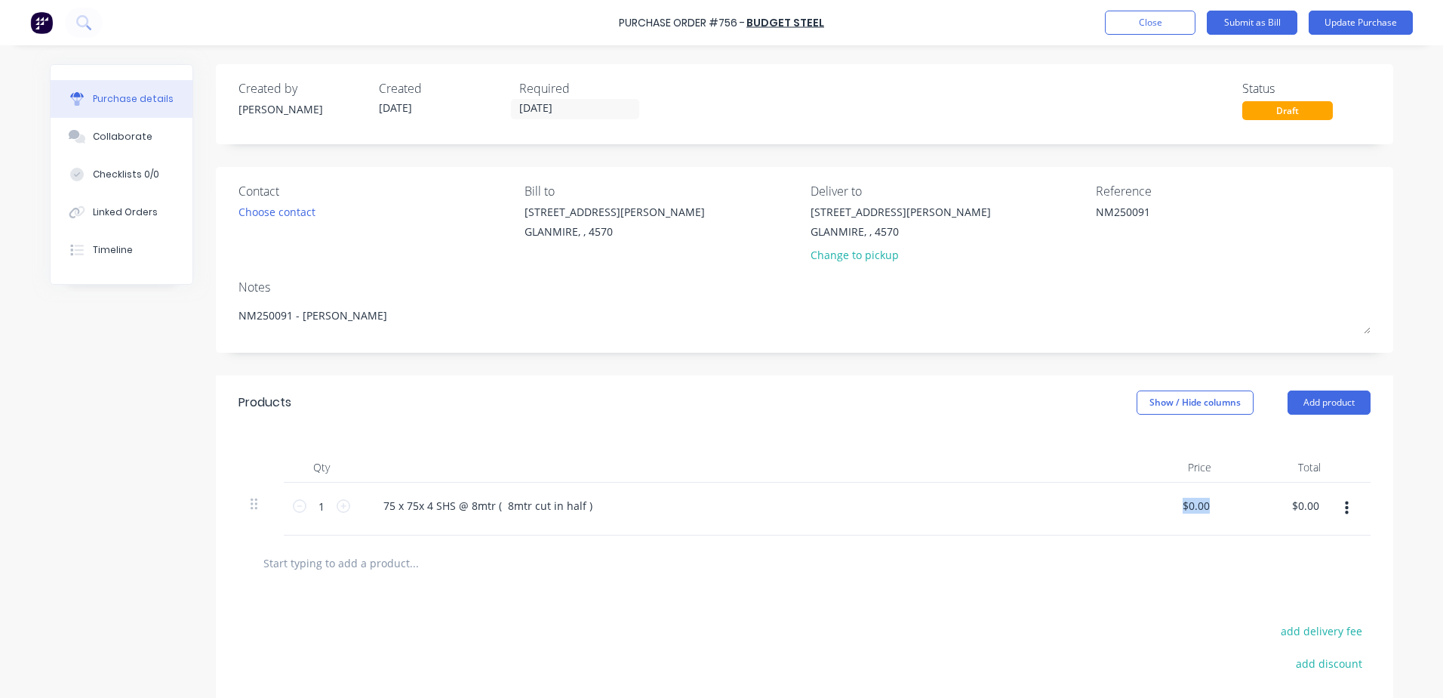
drag, startPoint x: 1172, startPoint y: 507, endPoint x: 1280, endPoint y: 485, distance: 110.0
click at [1280, 485] on div "1 1 75 x 75x 4 SHS @ 8mtr ( 8mtr cut in half ) $0.00 $0.00 $0.00 $0.00" at bounding box center [805, 508] width 1132 height 53
type textarea "x"
drag, startPoint x: 1177, startPoint y: 502, endPoint x: 1307, endPoint y: 485, distance: 131.6
click at [1287, 489] on div "1 1 75 x 75x 4 SHS @ 8mtr ( 8mtr cut in half ) 0.00 0.00 $0.00 $0.00" at bounding box center [805, 508] width 1132 height 53
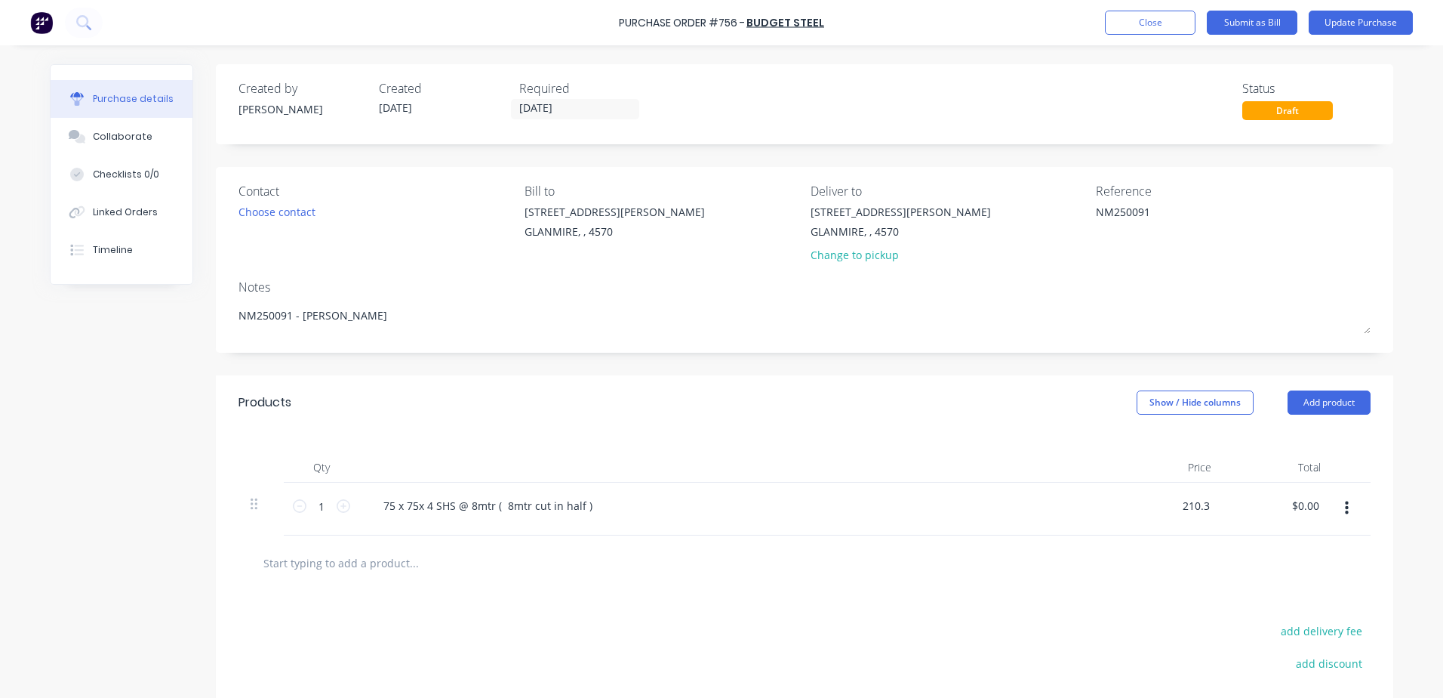
type input "210.3"
type textarea "x"
type input "$210.30"
click at [627, 554] on div at bounding box center [477, 562] width 453 height 30
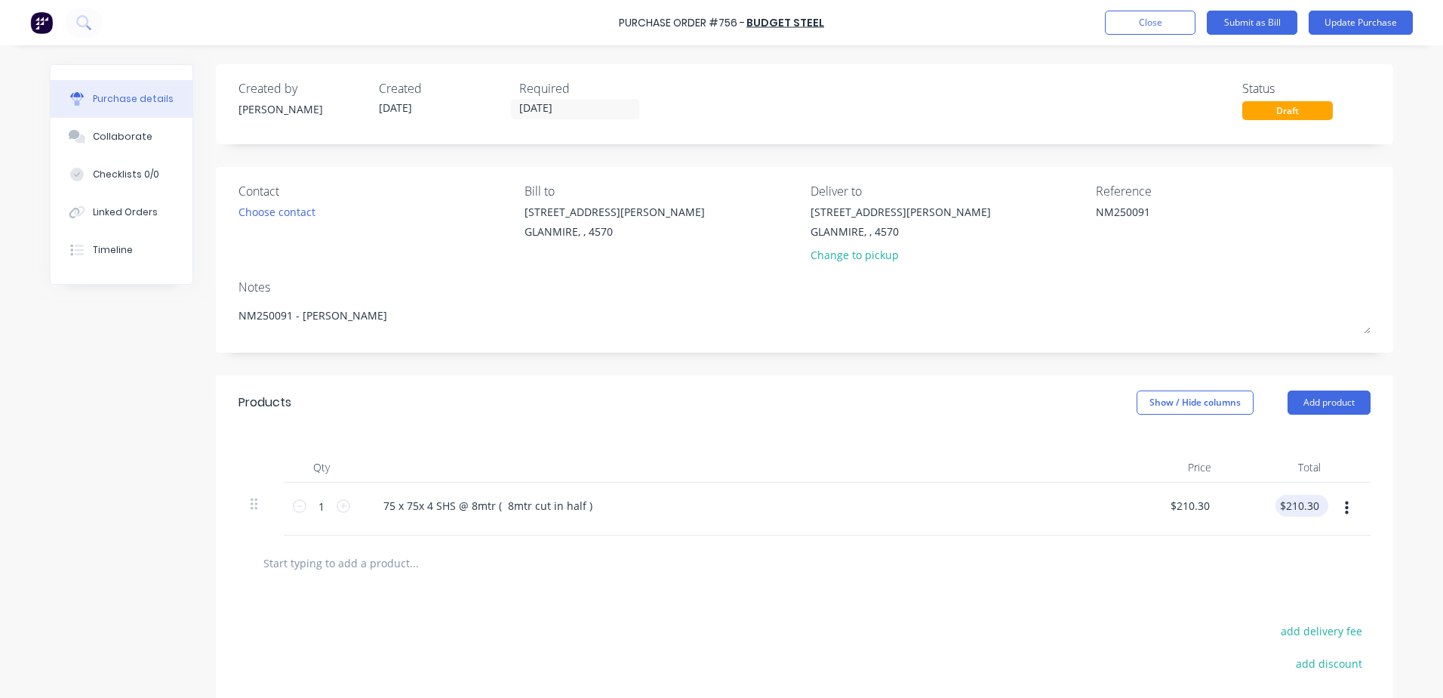
type textarea "x"
drag, startPoint x: 1303, startPoint y: 502, endPoint x: 1418, endPoint y: 489, distance: 115.5
click at [1418, 489] on div "Purchase Order #756 - Budget Steel Add product Close Submit as Bill Update Purc…" at bounding box center [721, 349] width 1443 height 698
type input "210.27"
type textarea "x"
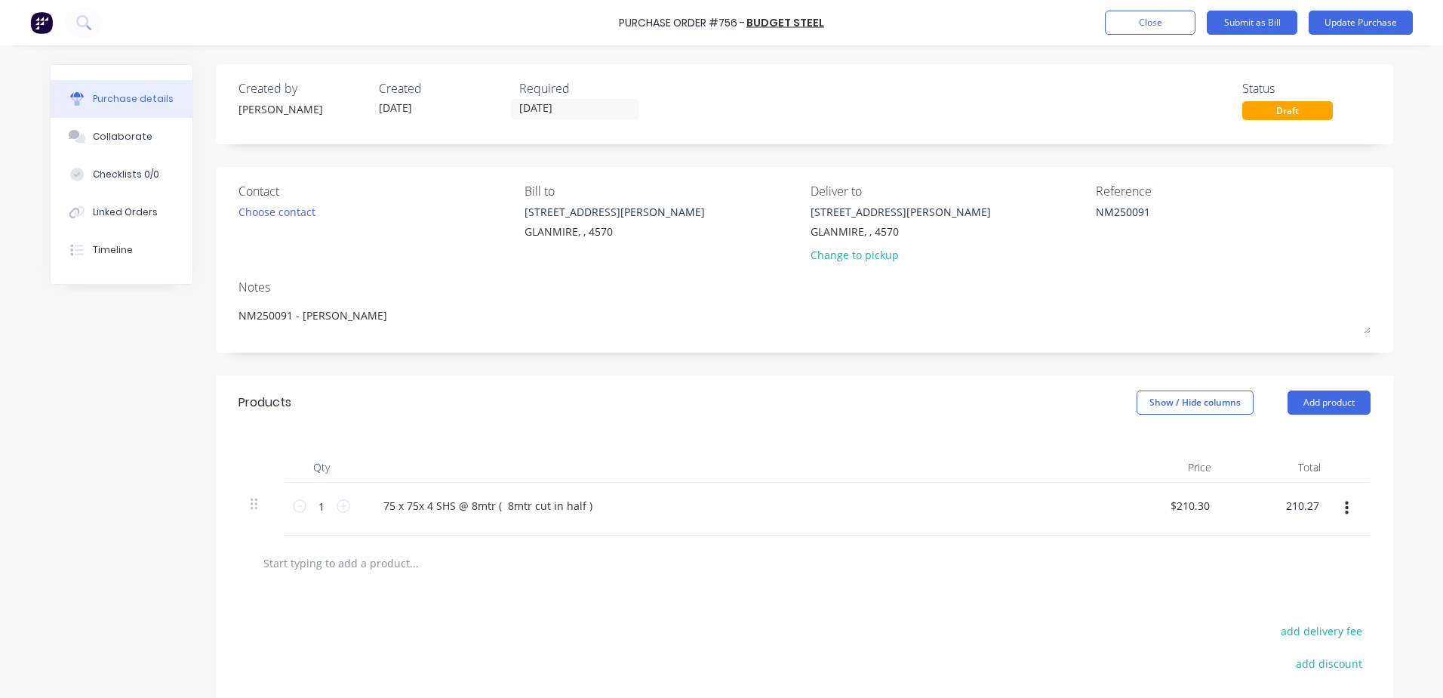
type input "$210.27"
click at [600, 557] on div at bounding box center [477, 562] width 453 height 30
click at [1351, 15] on button "Update Purchase" at bounding box center [1361, 23] width 104 height 24
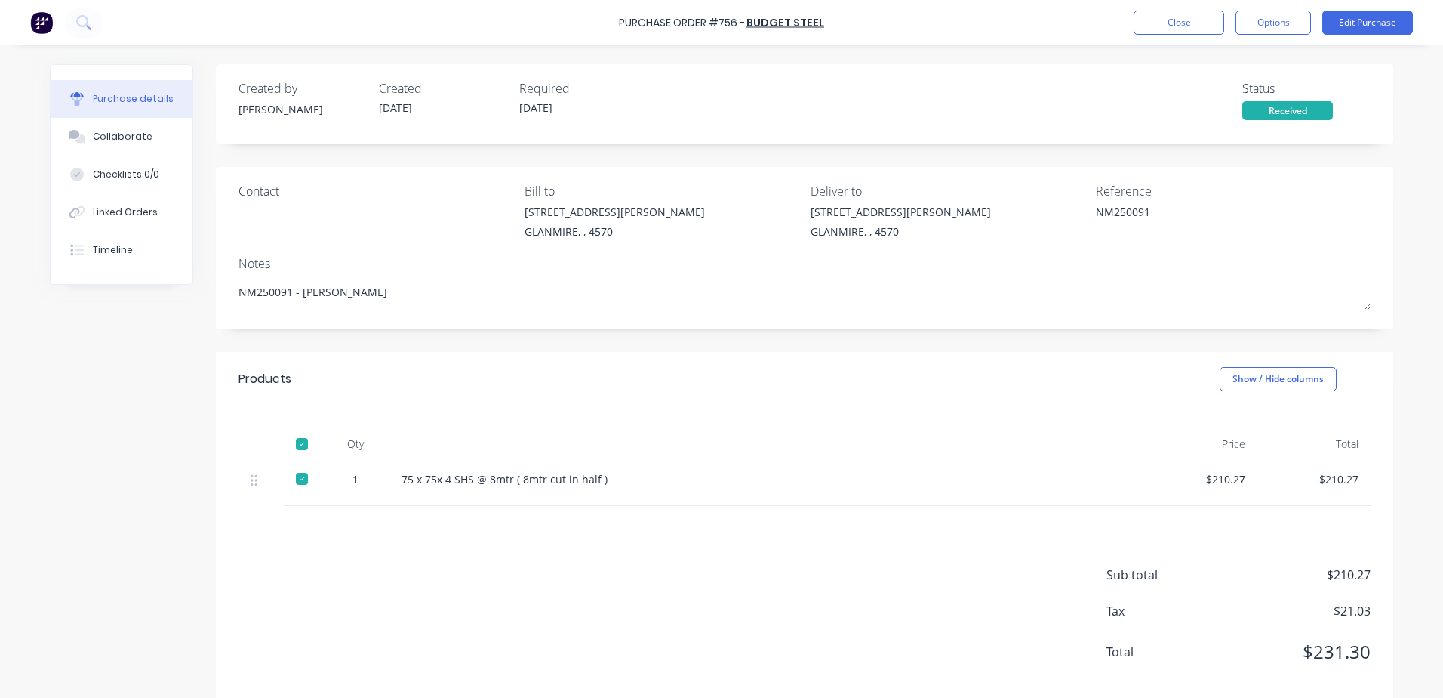
click at [925, 239] on div "Contact [PERSON_NAME] to [STREET_ADDRESS][PERSON_NAME] Deliver to [STREET_ADDRE…" at bounding box center [805, 214] width 1132 height 65
drag, startPoint x: 1163, startPoint y: 211, endPoint x: 1353, endPoint y: 23, distance: 267.4
click at [1353, 23] on button "Edit Purchase" at bounding box center [1368, 23] width 91 height 24
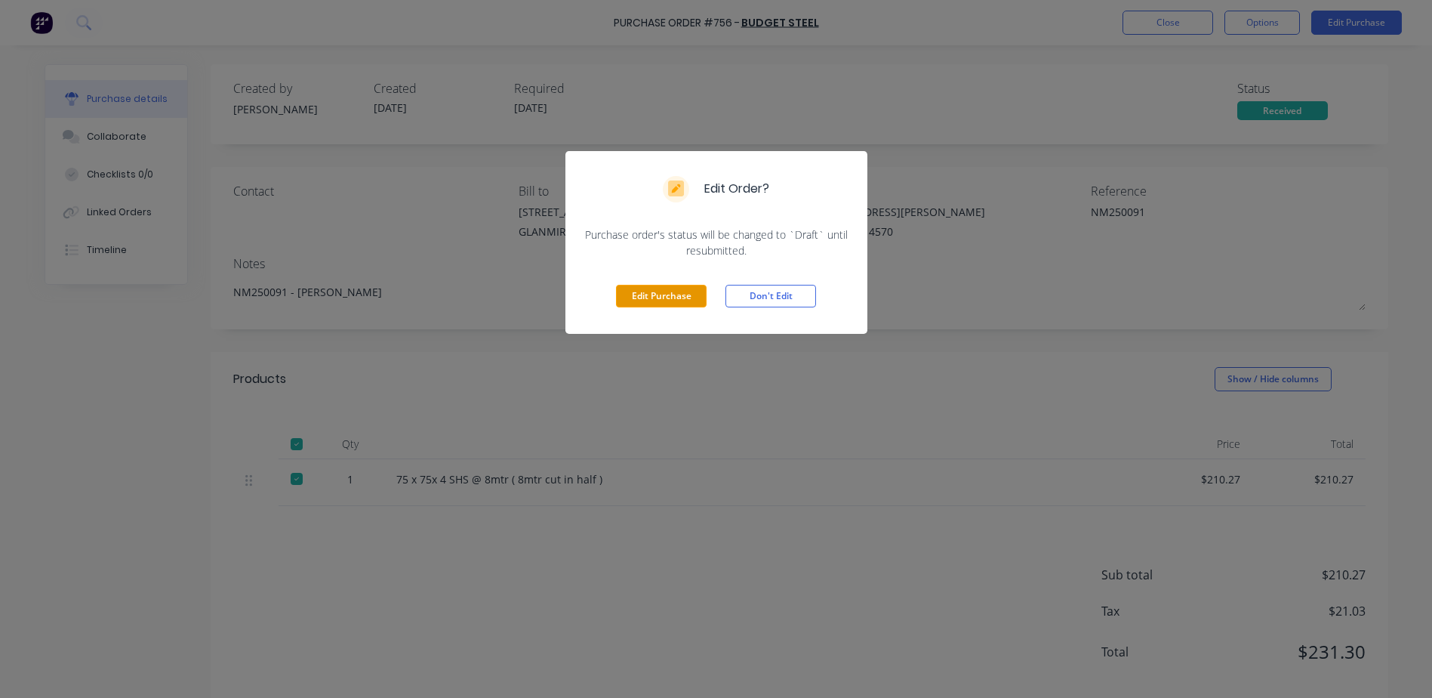
click at [664, 296] on button "Edit Purchase" at bounding box center [661, 296] width 91 height 23
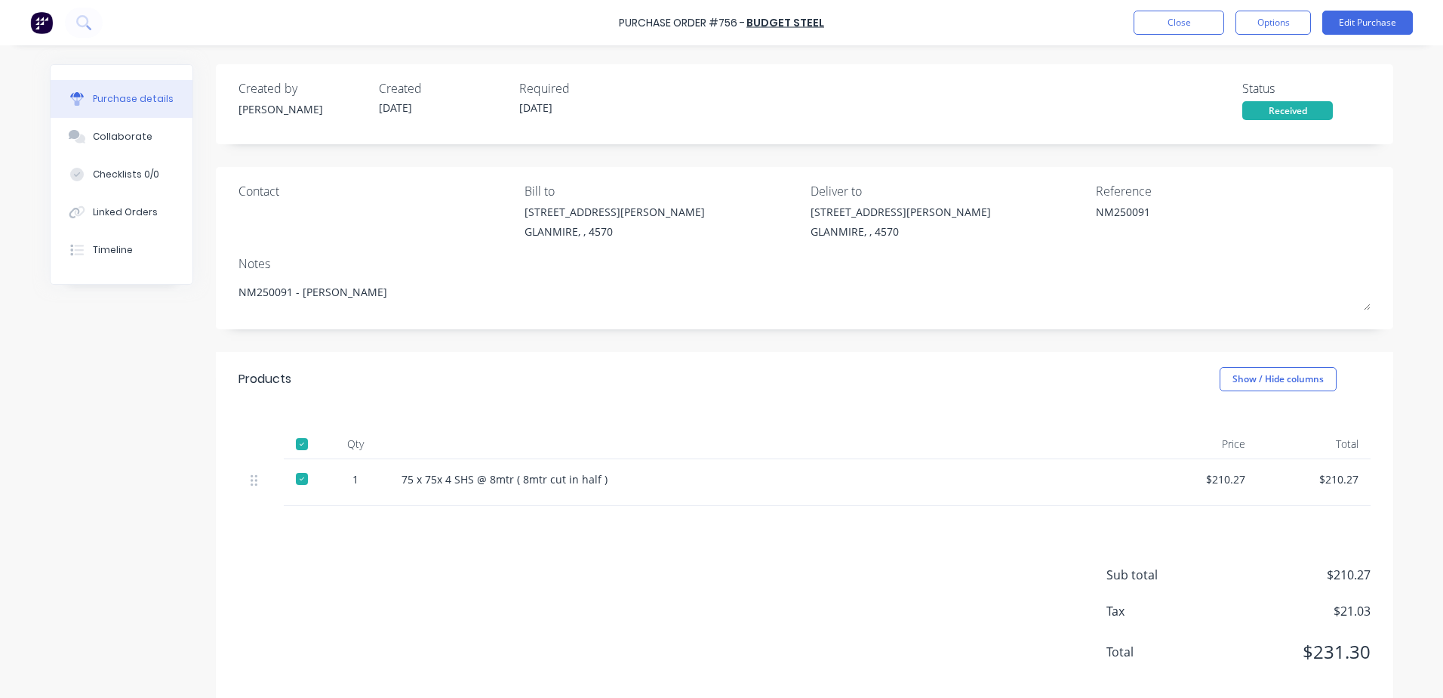
type textarea "x"
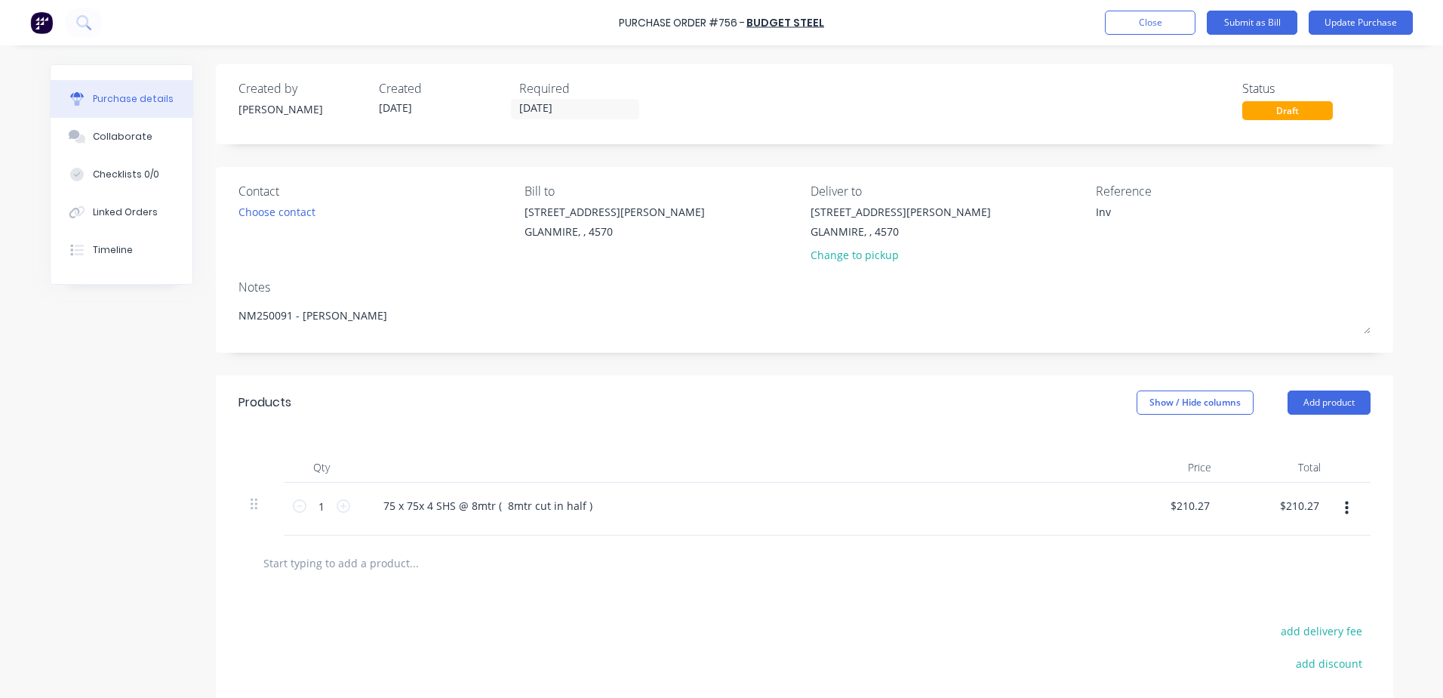
type textarea "Inv"
type textarea "x"
type textarea "Inv 1"
type textarea "x"
type textarea "Inv 12"
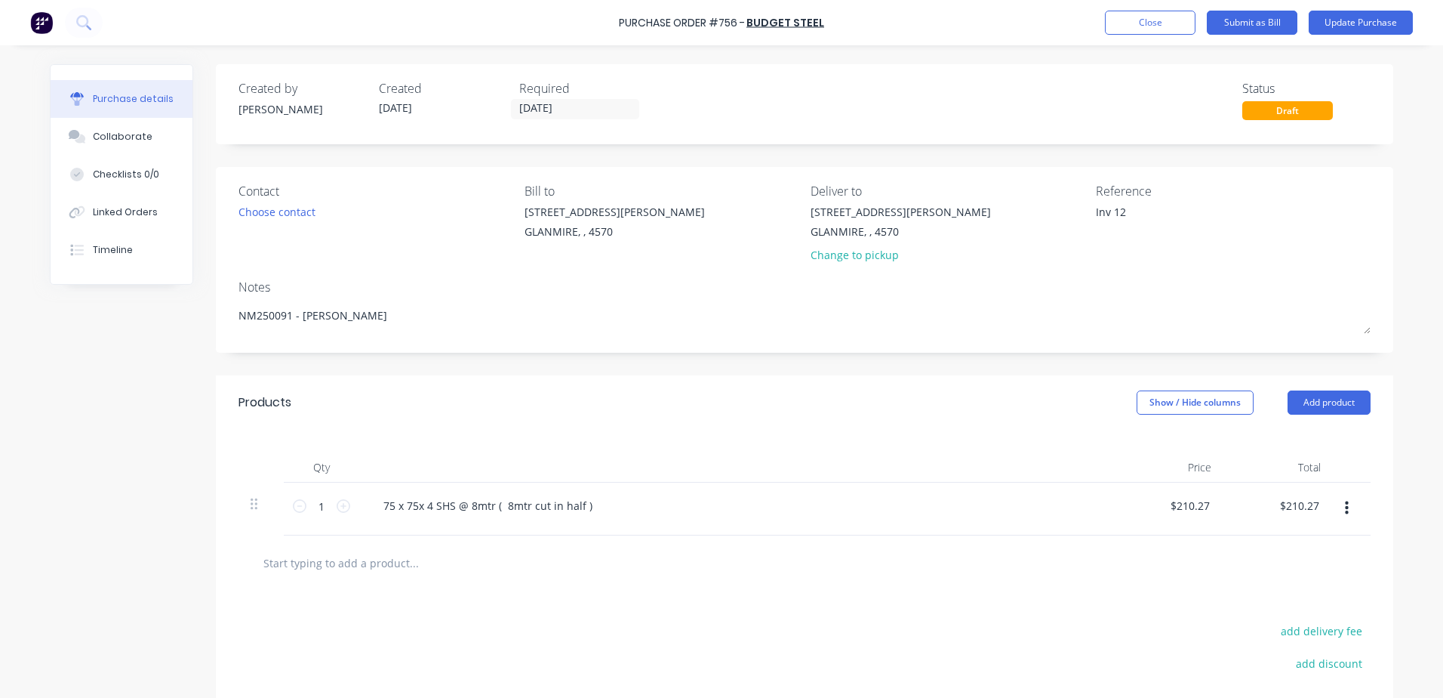
type textarea "x"
type textarea "Inv 126"
type textarea "x"
type textarea "Inv 1260"
type textarea "x"
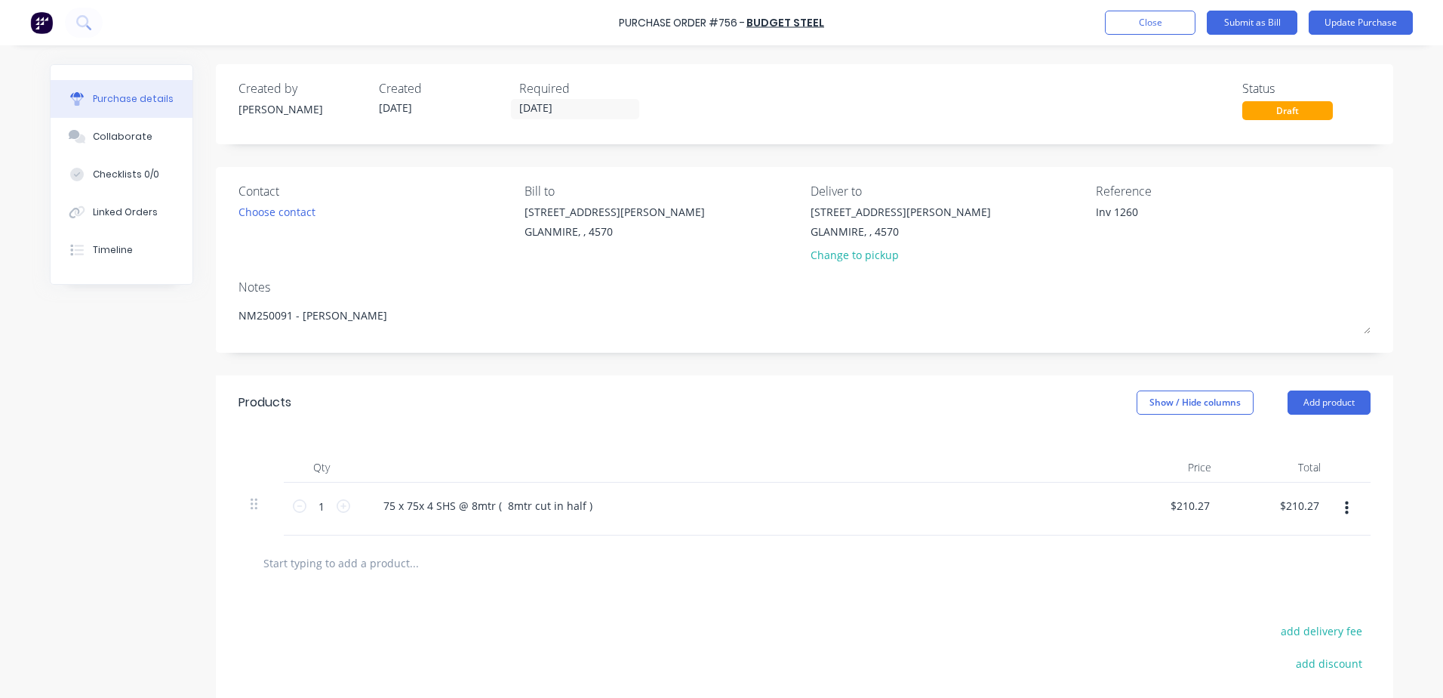
type textarea "Inv 12607"
type textarea "x"
type textarea "Inv 126075"
type textarea "x"
type textarea "Inv 1260754"
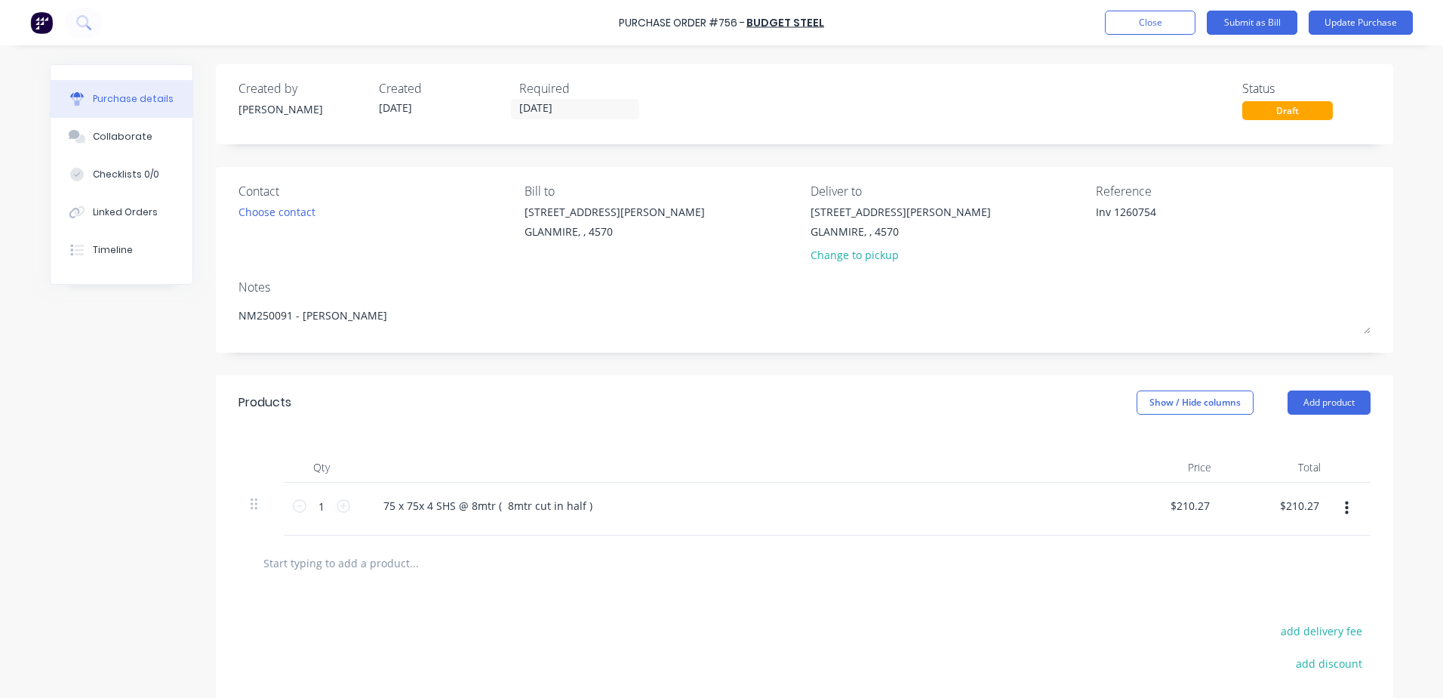
type textarea "x"
type textarea "Inv 12607544"
type textarea "x"
type textarea "Inv 12607544"
click at [574, 112] on input "[DATE]" at bounding box center [575, 109] width 127 height 19
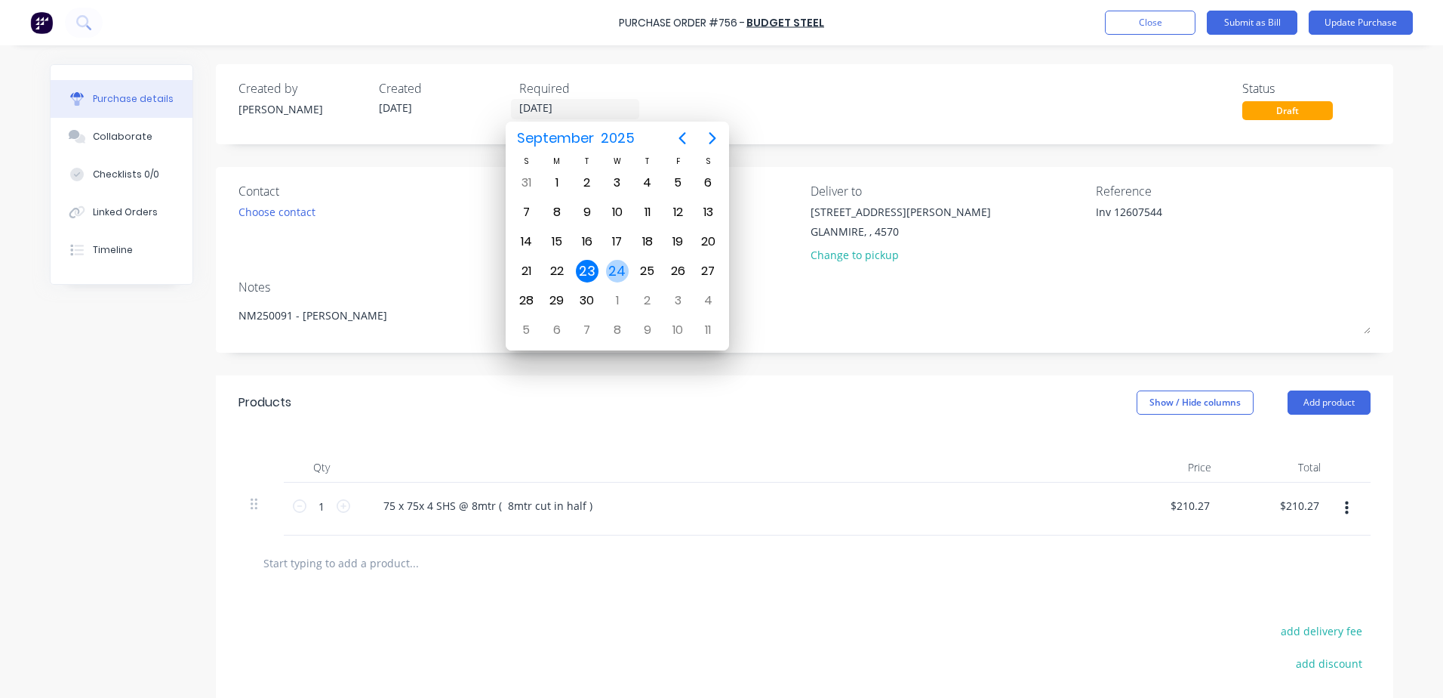
click at [614, 267] on div "24" at bounding box center [617, 271] width 23 height 23
type textarea "x"
type input "[DATE]"
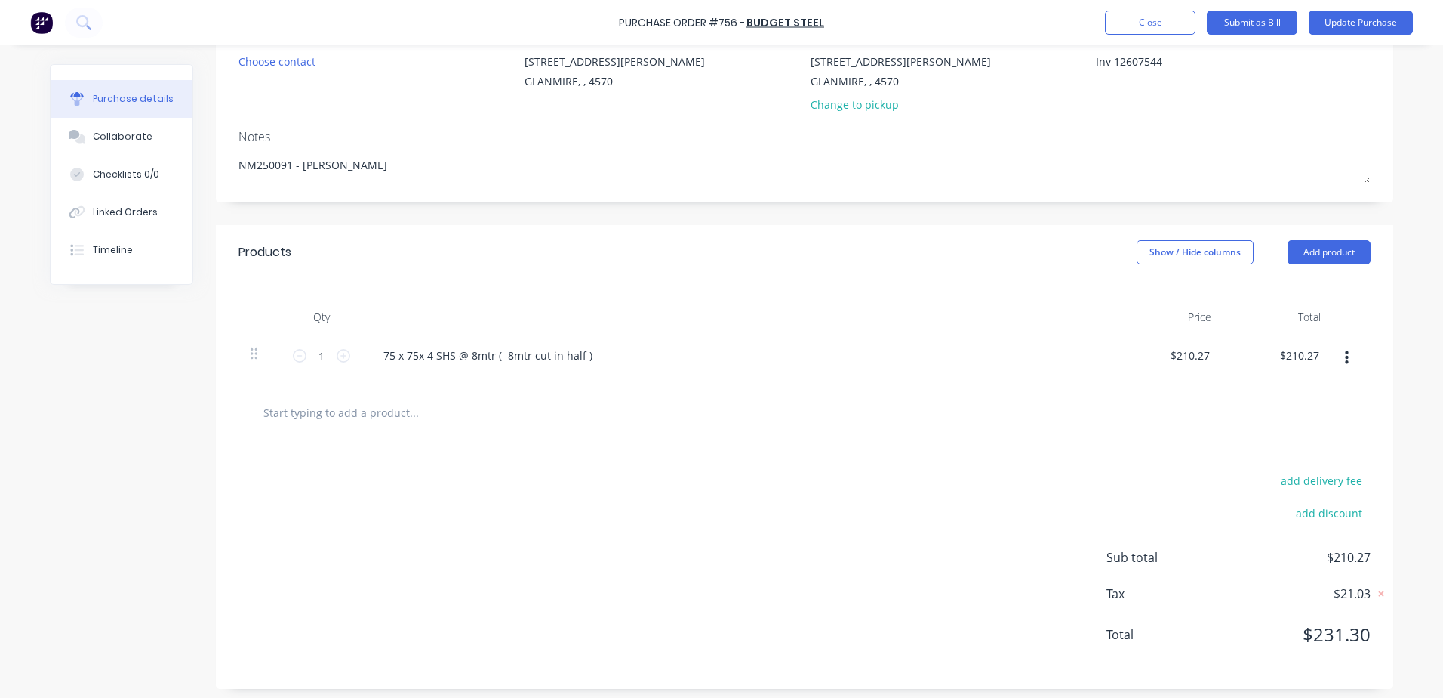
scroll to position [156, 0]
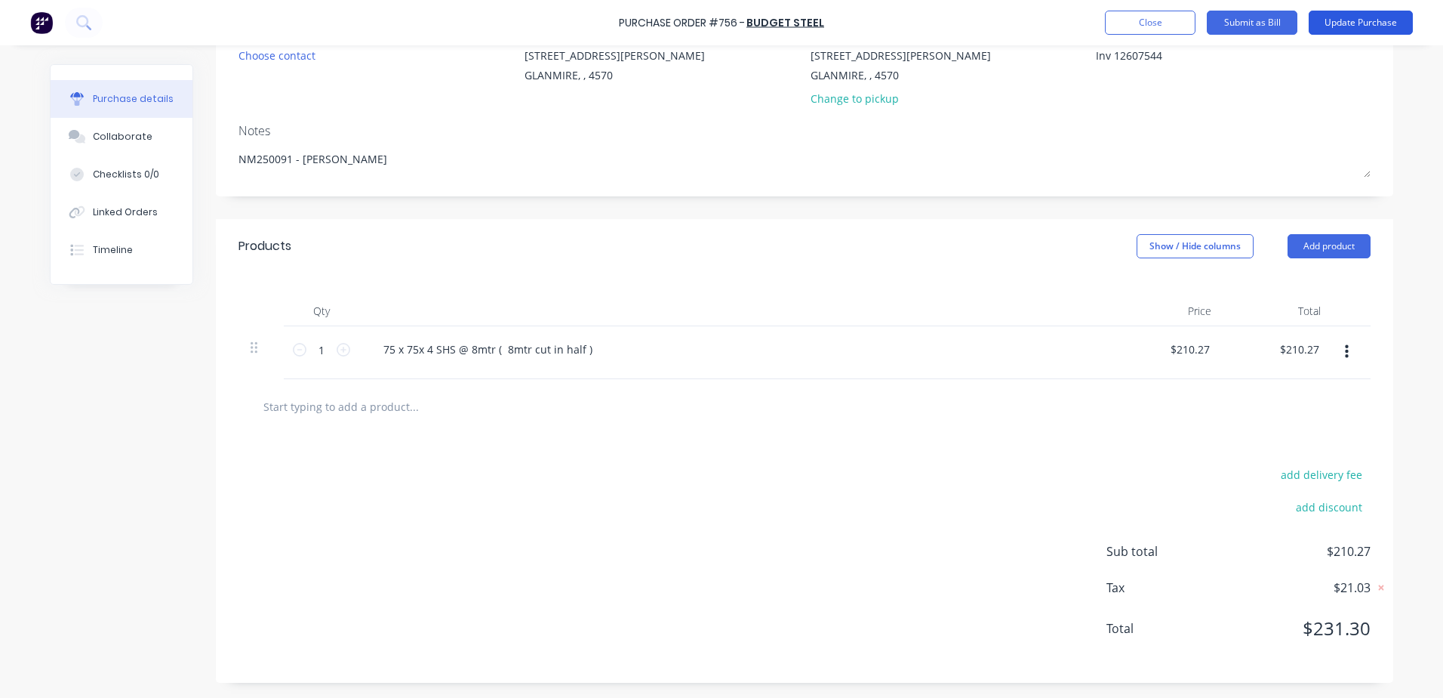
click at [1354, 24] on button "Update Purchase" at bounding box center [1361, 23] width 104 height 24
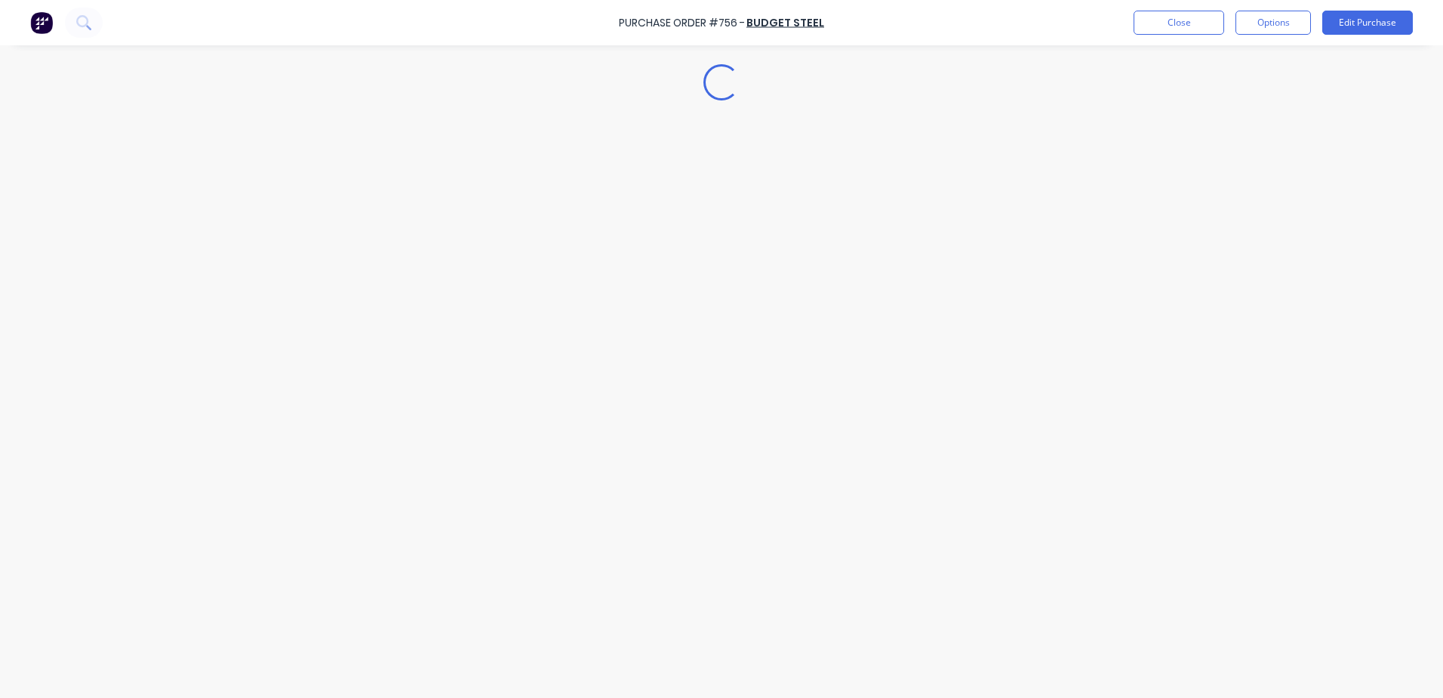
type textarea "x"
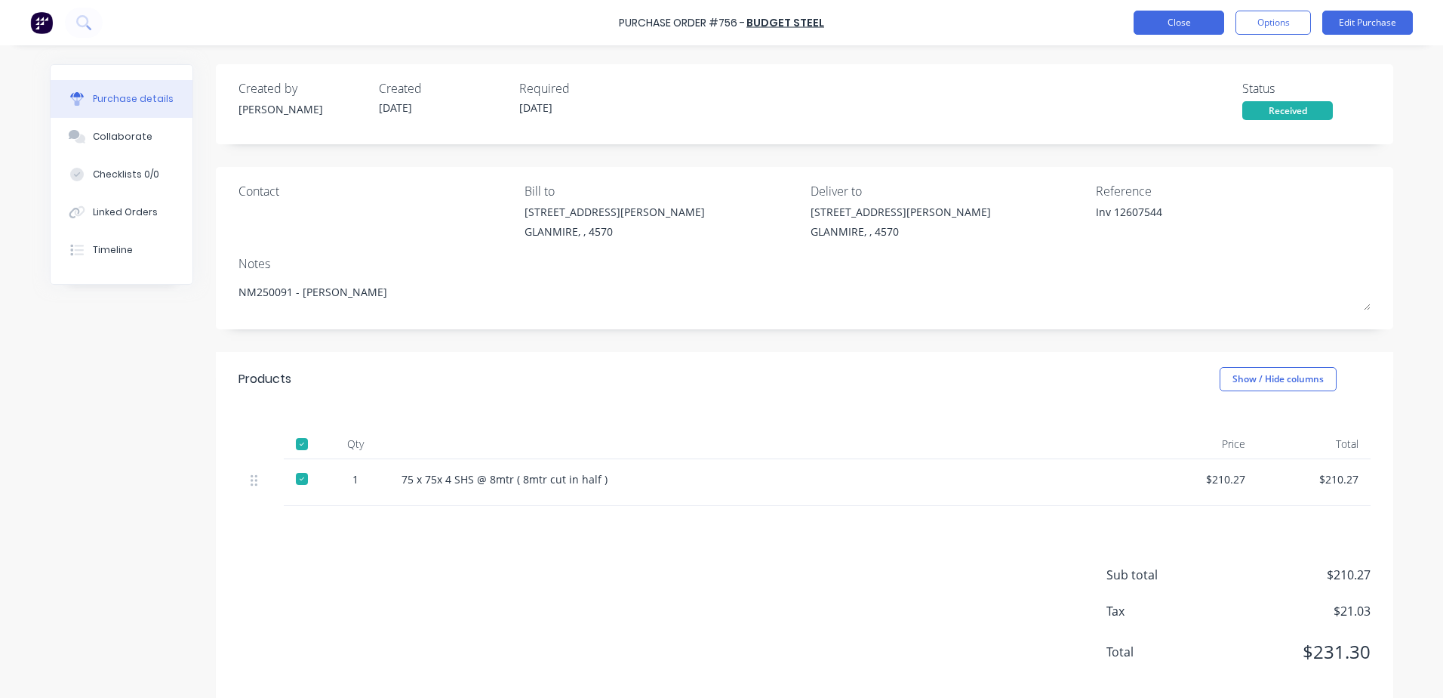
click at [1181, 31] on button "Close" at bounding box center [1179, 23] width 91 height 24
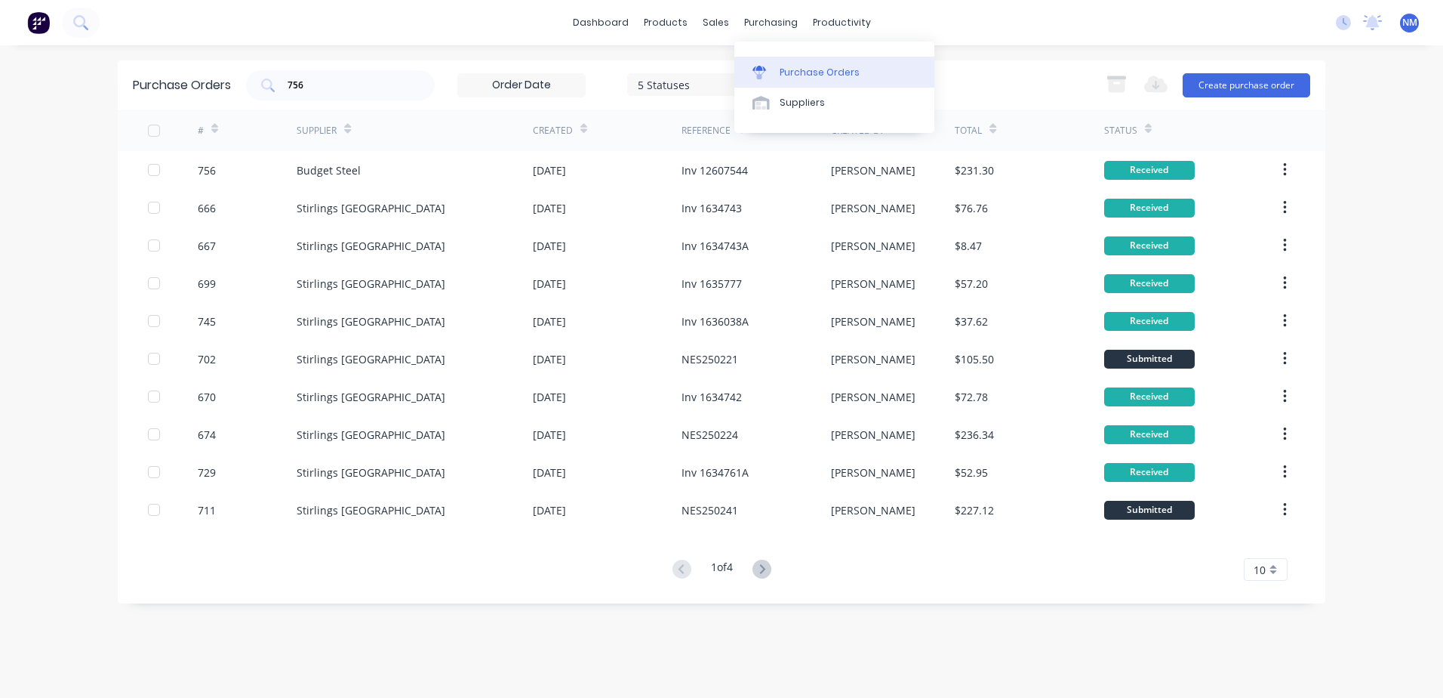
click at [804, 76] on div "Purchase Orders" at bounding box center [820, 73] width 80 height 14
click at [341, 75] on div "756" at bounding box center [340, 85] width 189 height 30
type input "752"
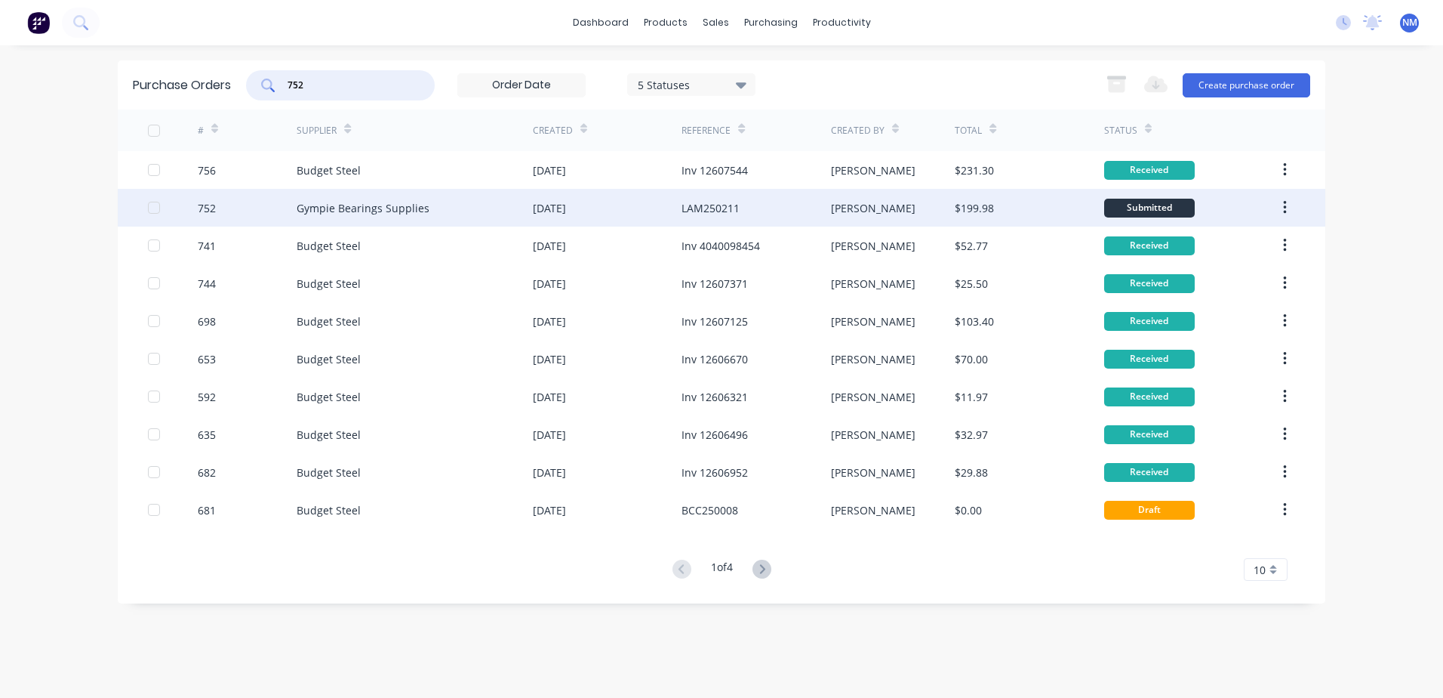
click at [922, 212] on div "[PERSON_NAME]" at bounding box center [893, 208] width 125 height 38
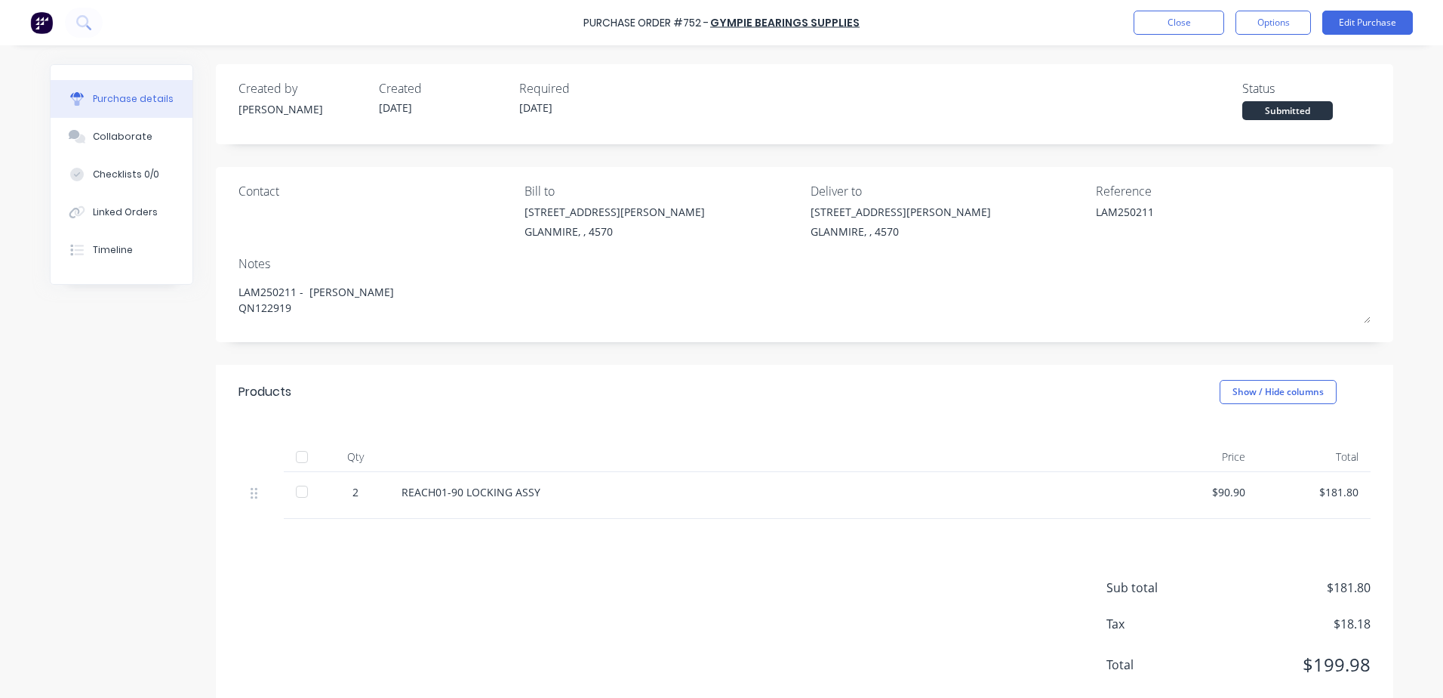
click at [291, 457] on div at bounding box center [302, 457] width 30 height 30
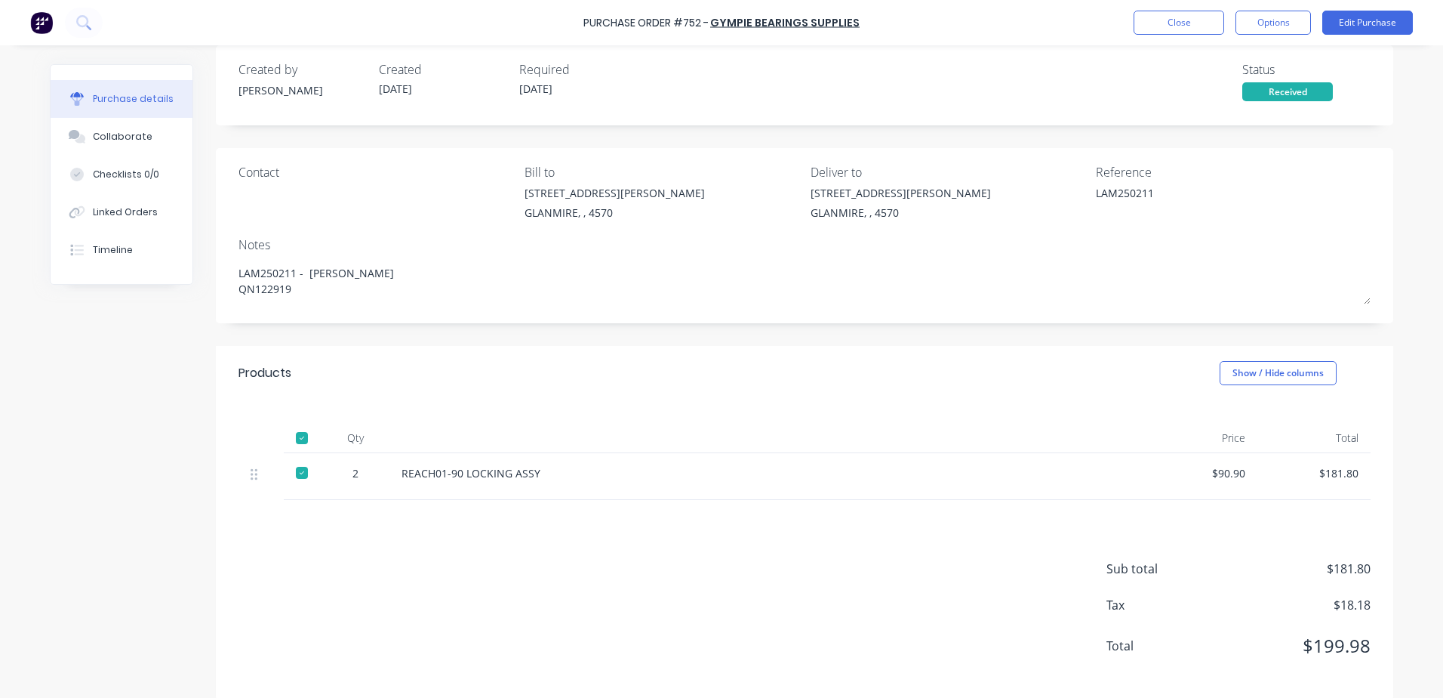
scroll to position [36, 0]
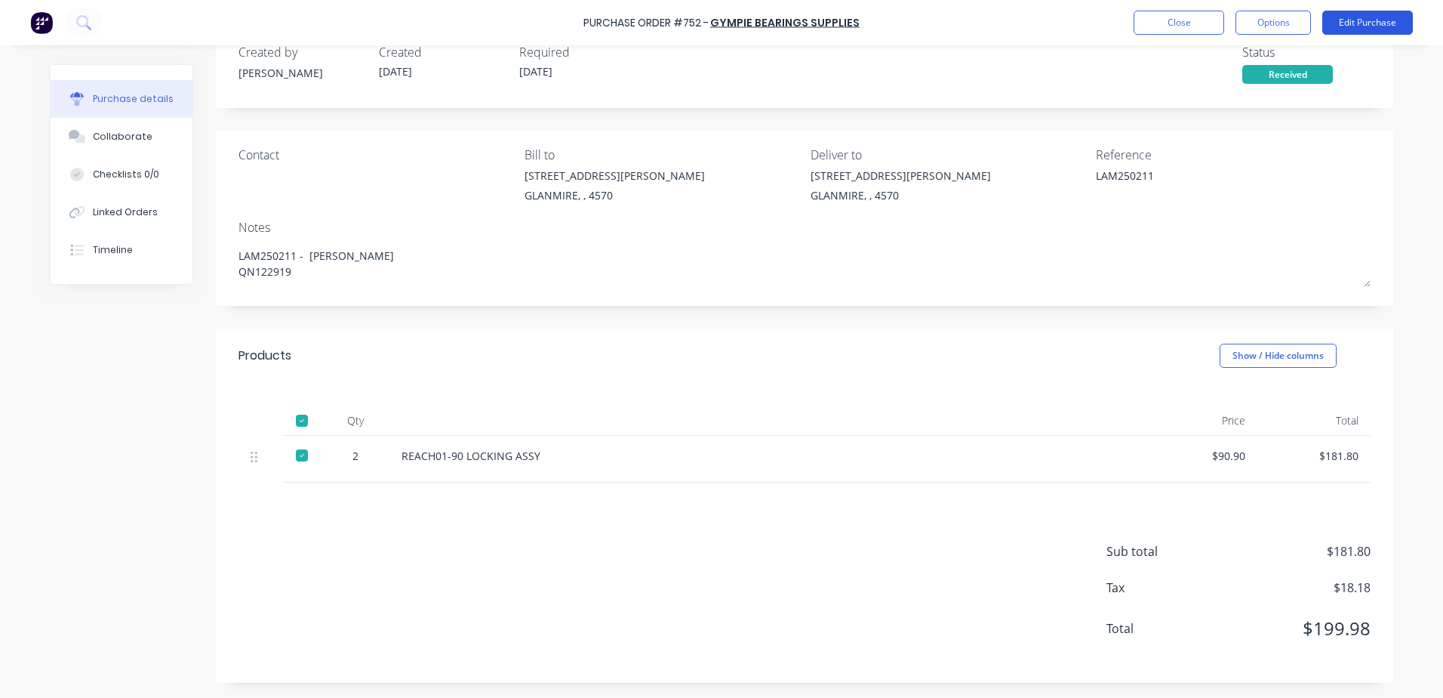
click at [1350, 25] on button "Edit Purchase" at bounding box center [1368, 23] width 91 height 24
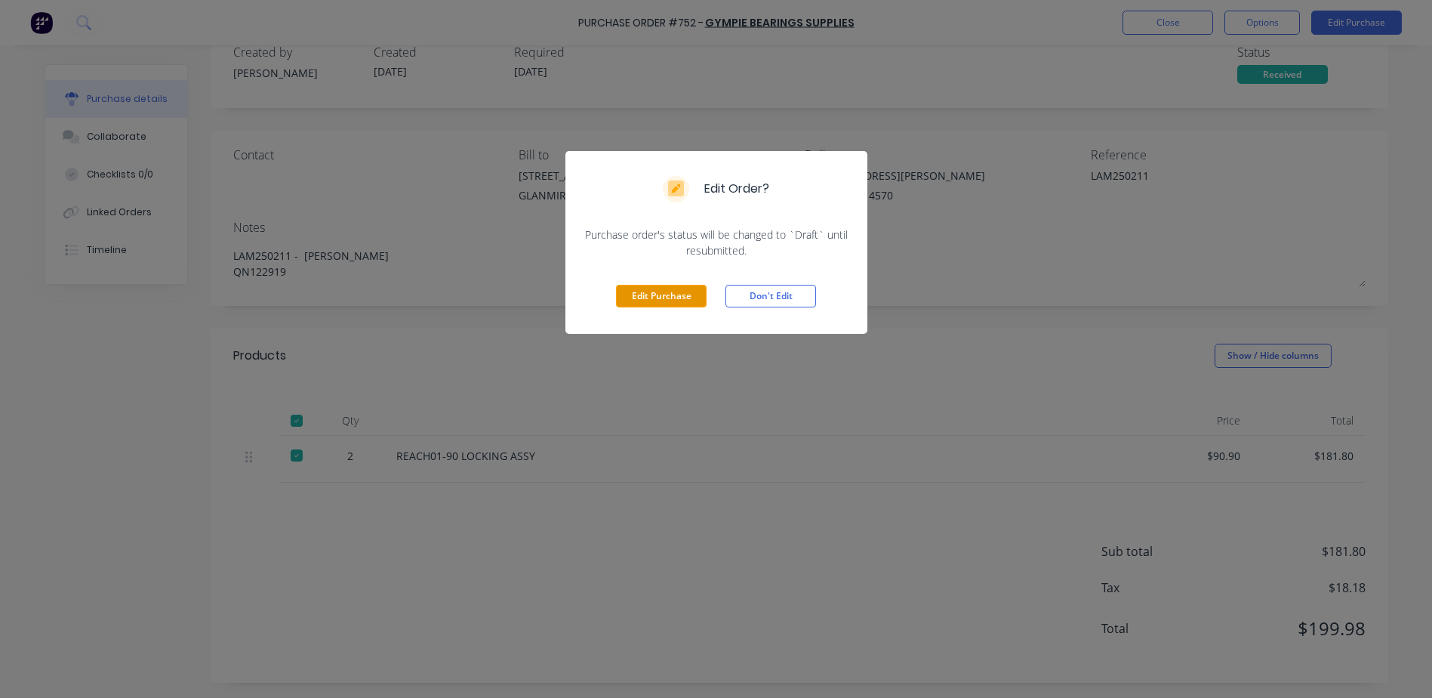
click at [662, 303] on button "Edit Purchase" at bounding box center [661, 296] width 91 height 23
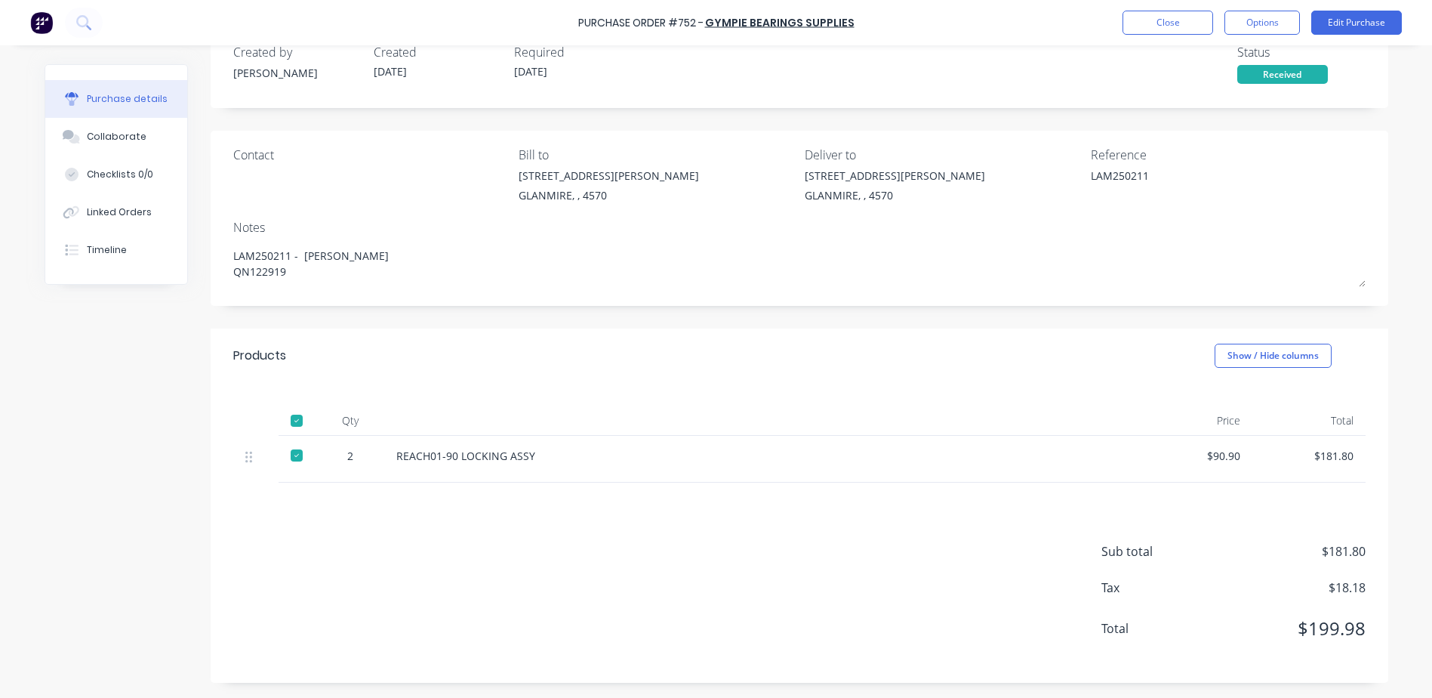
type textarea "x"
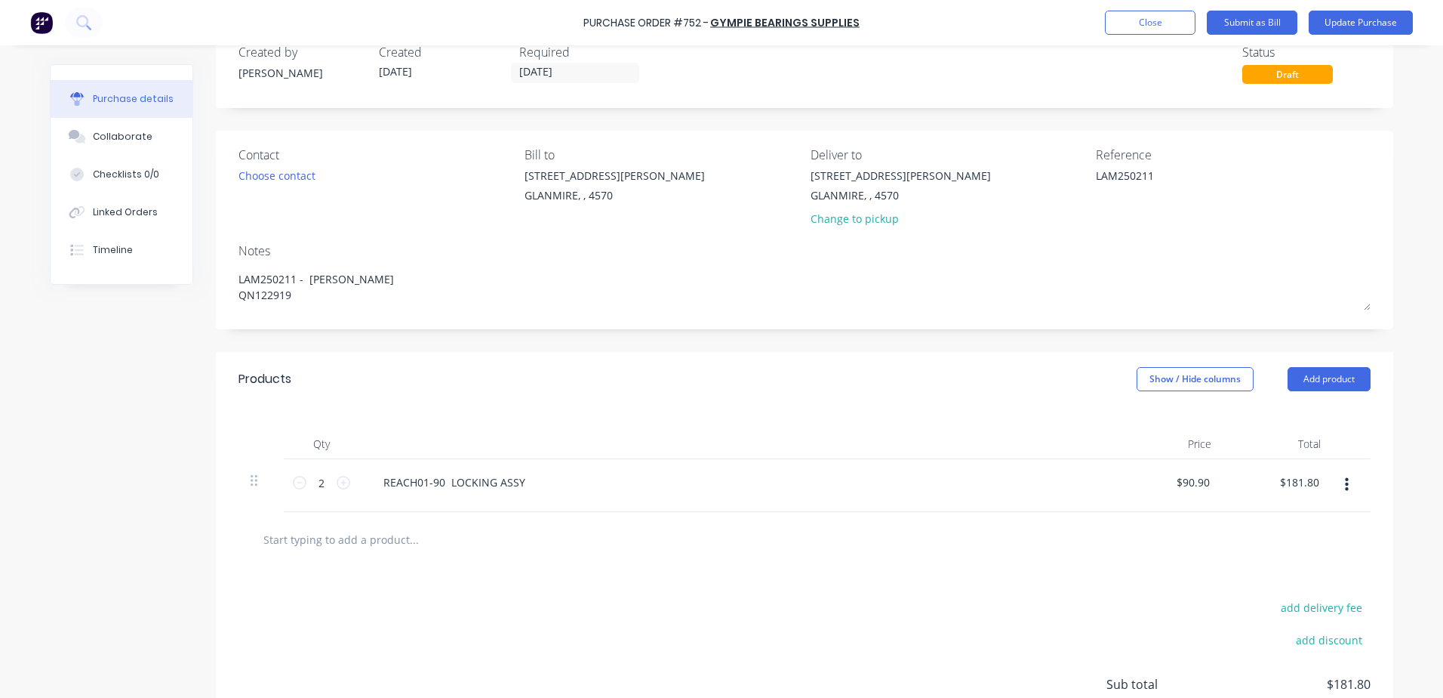
drag, startPoint x: 1157, startPoint y: 177, endPoint x: 1064, endPoint y: 186, distance: 93.3
click at [1064, 186] on div "Contact Choose contact [PERSON_NAME] to [STREET_ADDRESS][PERSON_NAME] Deliver t…" at bounding box center [805, 190] width 1132 height 88
type textarea "Inv 186572"
type textarea "x"
type textarea "Inv 186572"
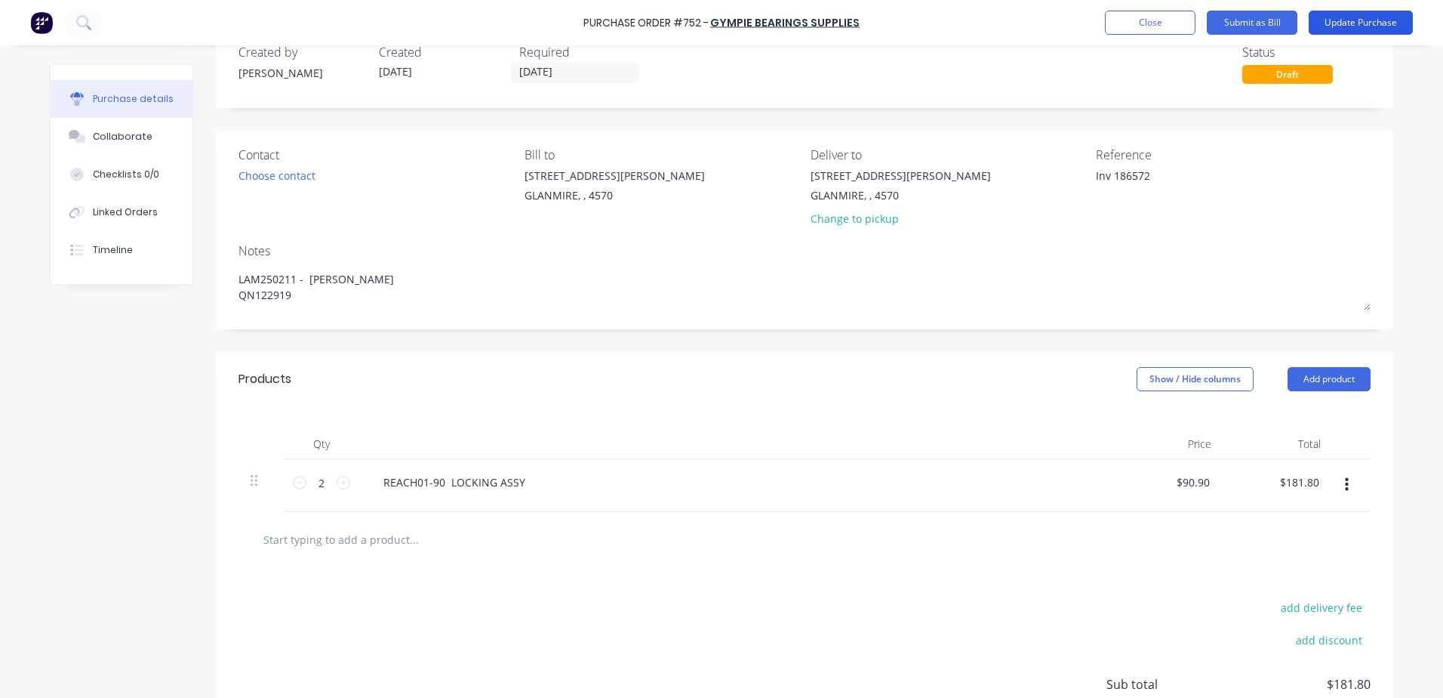
click at [1344, 26] on button "Update Purchase" at bounding box center [1361, 23] width 104 height 24
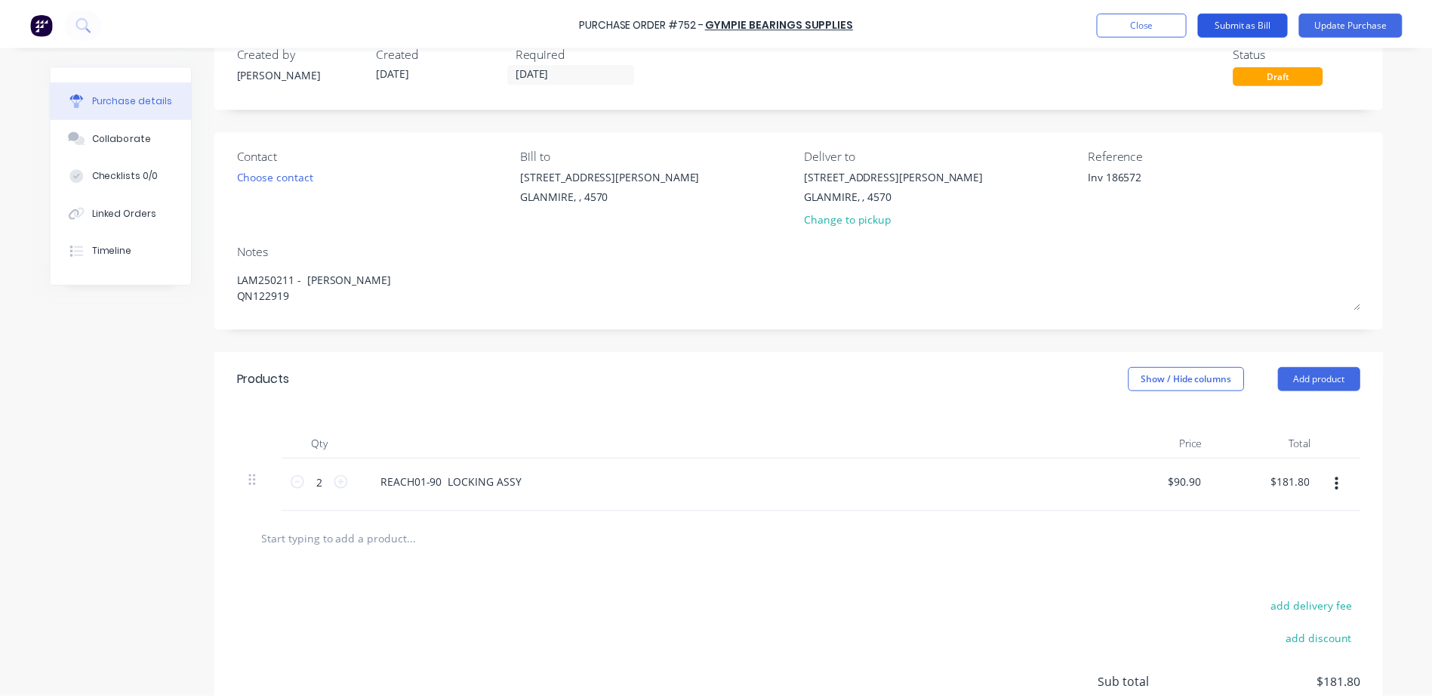
scroll to position [0, 0]
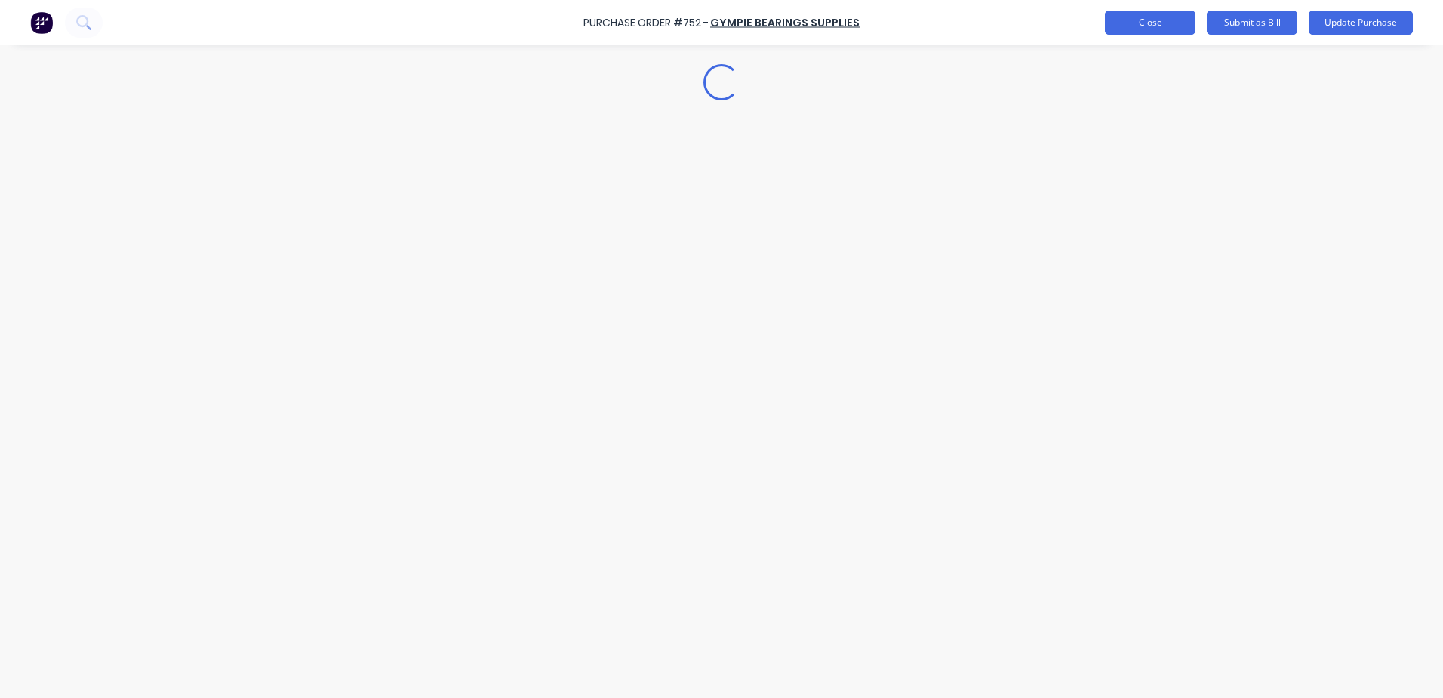
type textarea "x"
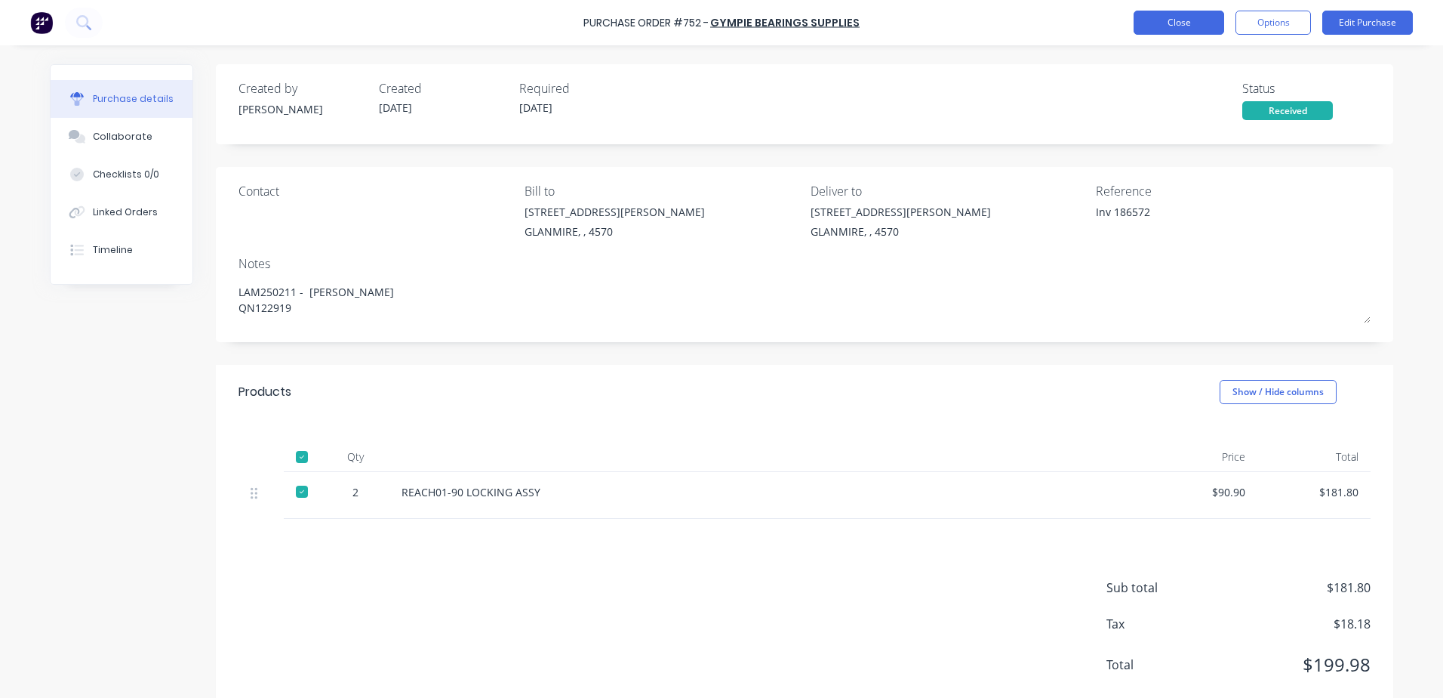
click at [1199, 32] on button "Close" at bounding box center [1179, 23] width 91 height 24
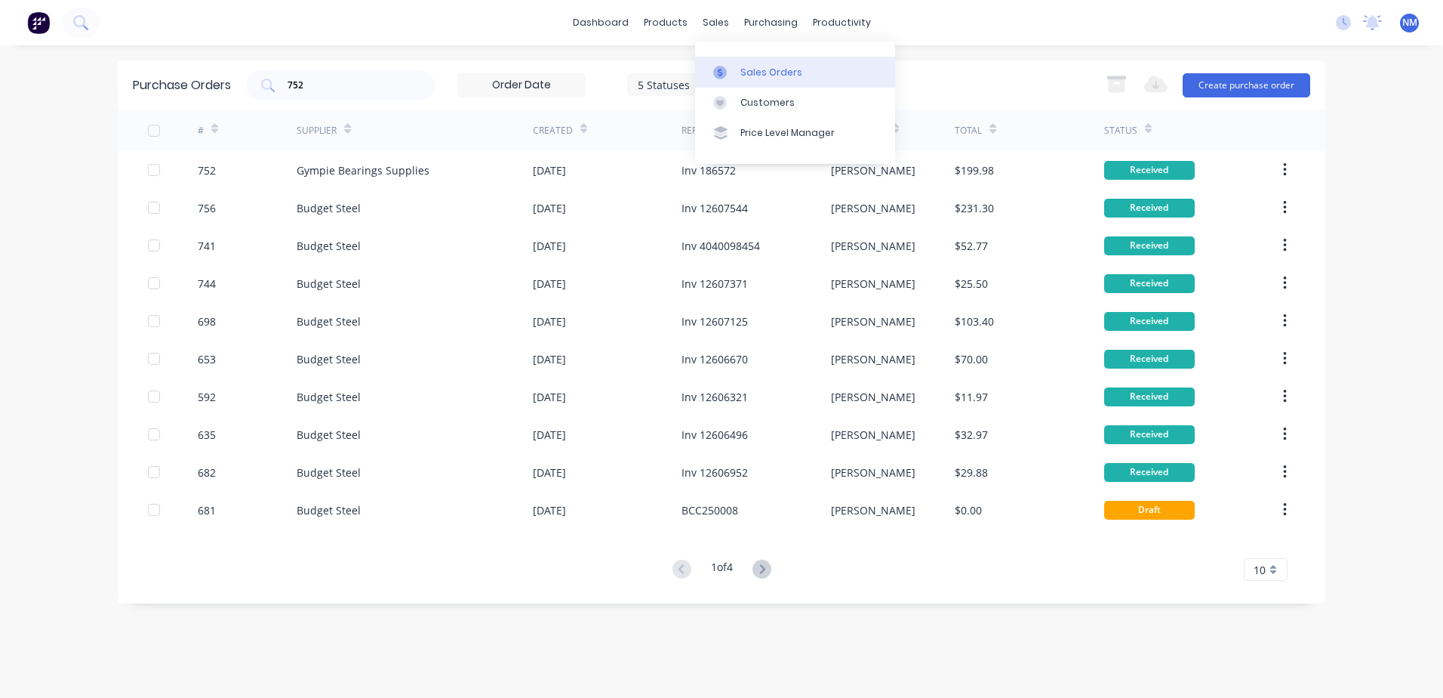
click at [756, 69] on div "Sales Orders" at bounding box center [772, 73] width 62 height 14
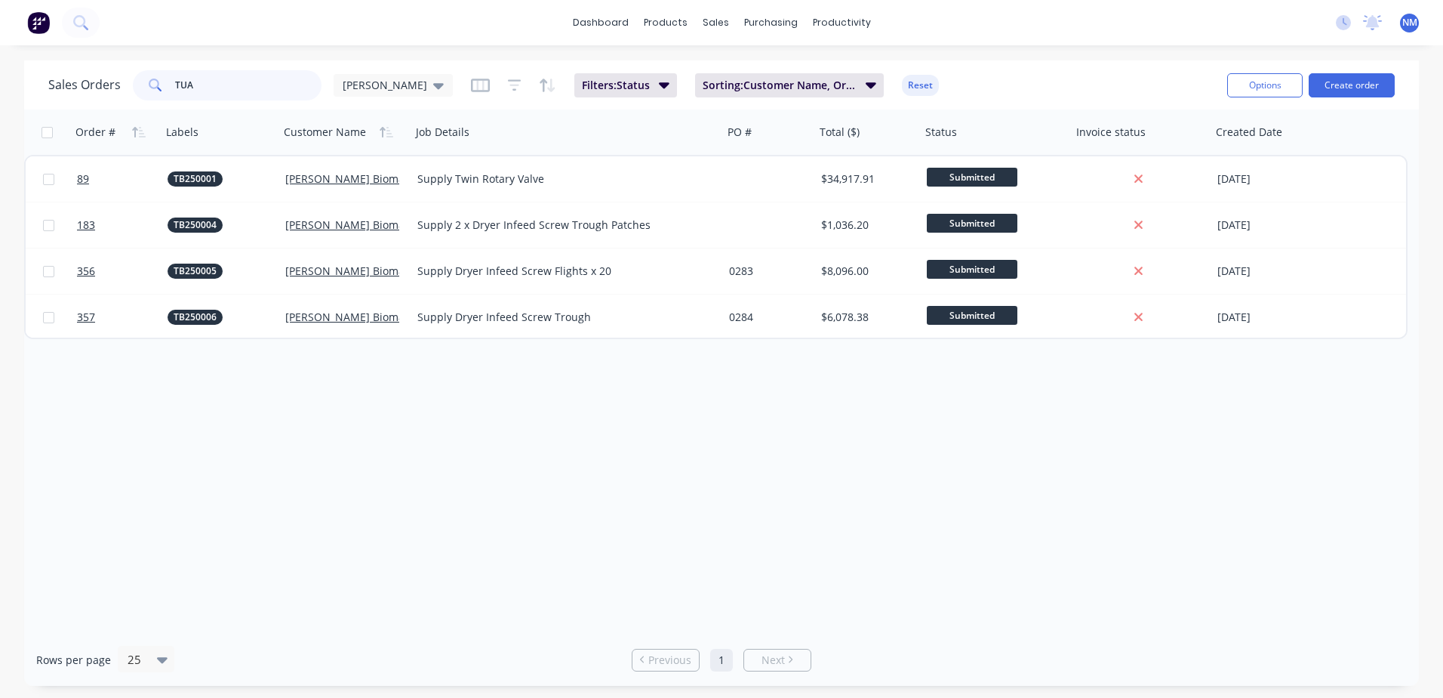
drag, startPoint x: 220, startPoint y: 88, endPoint x: 83, endPoint y: 85, distance: 137.4
click at [83, 85] on div "Sales Orders [PERSON_NAME]" at bounding box center [250, 85] width 405 height 30
type input "nes250232"
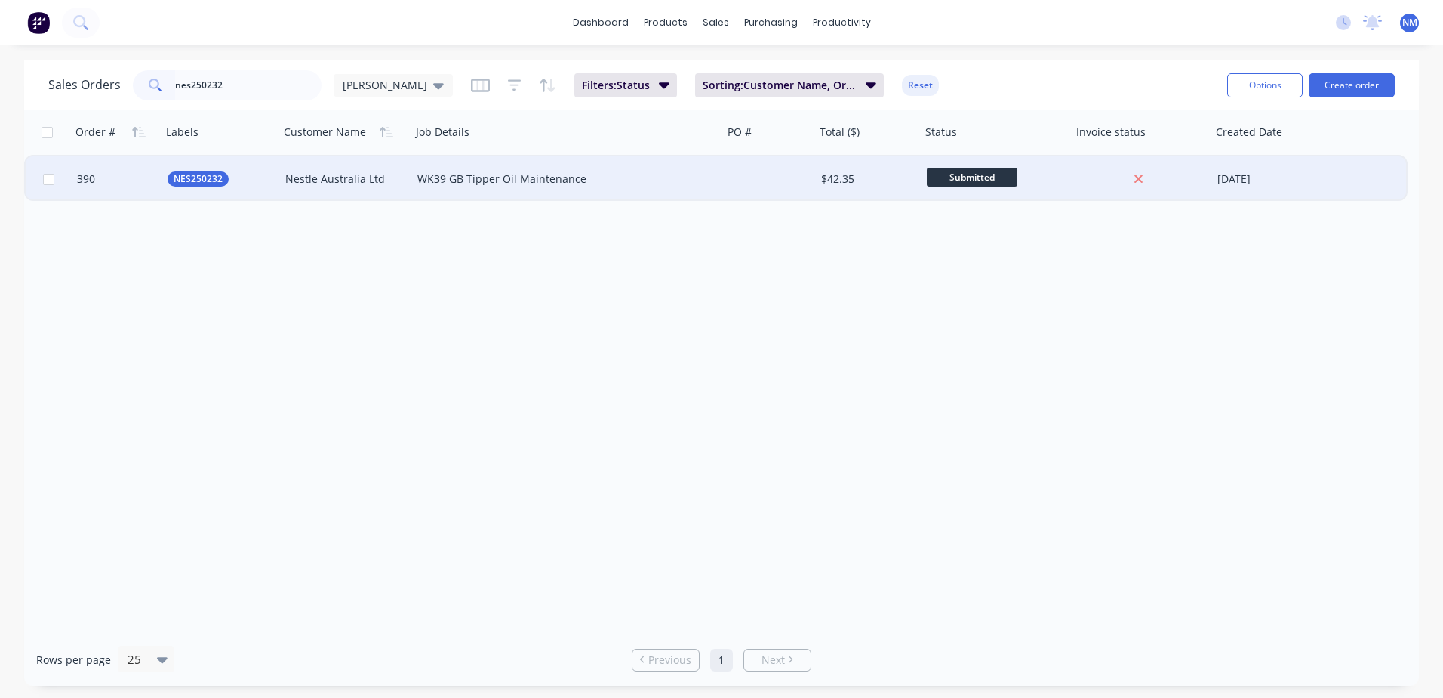
click at [897, 178] on div "$42.35" at bounding box center [865, 178] width 89 height 15
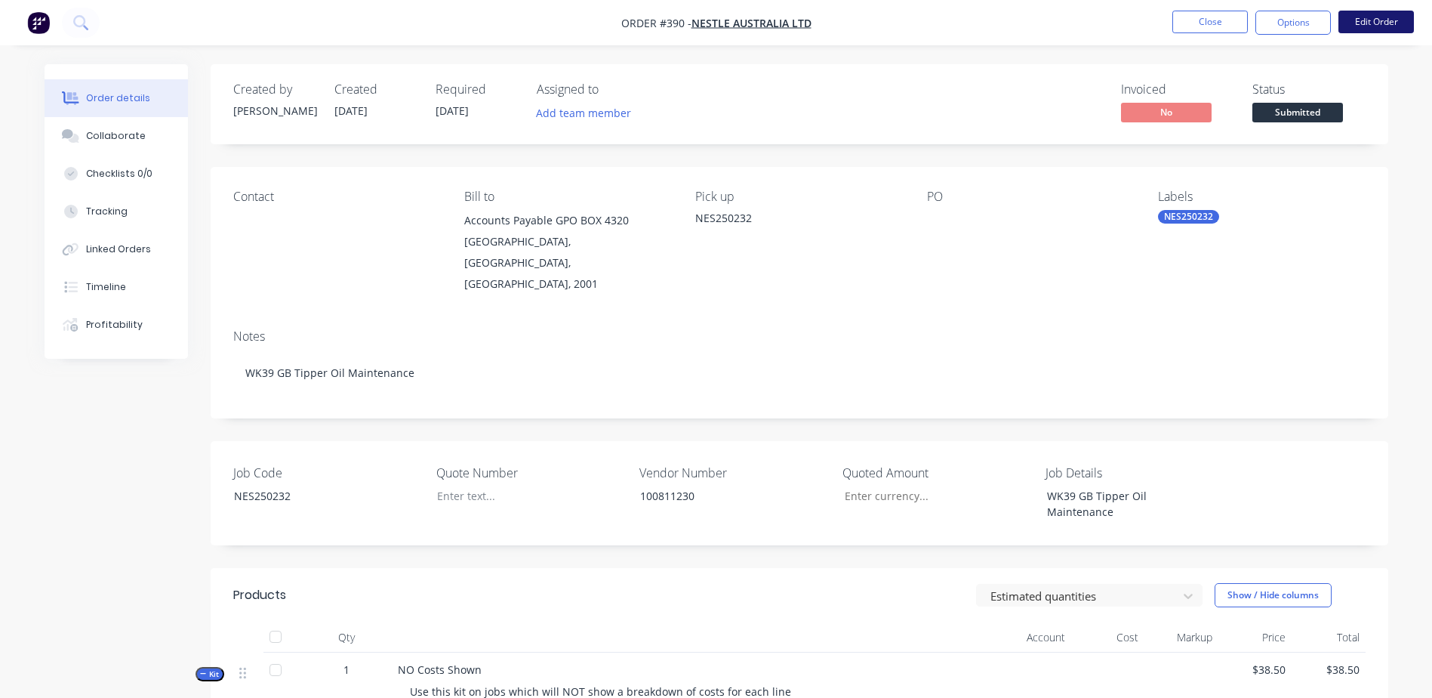
click at [1360, 25] on button "Edit Order" at bounding box center [1375, 22] width 75 height 23
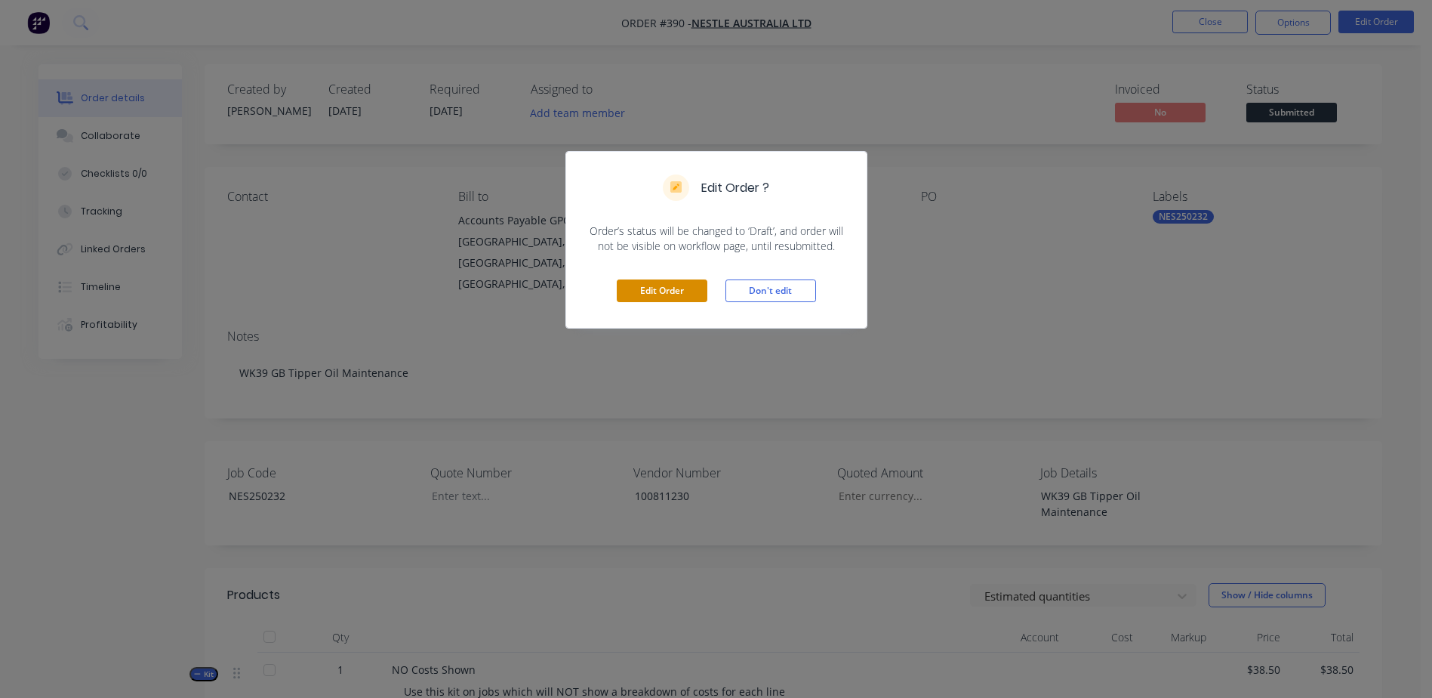
click at [665, 285] on button "Edit Order" at bounding box center [662, 290] width 91 height 23
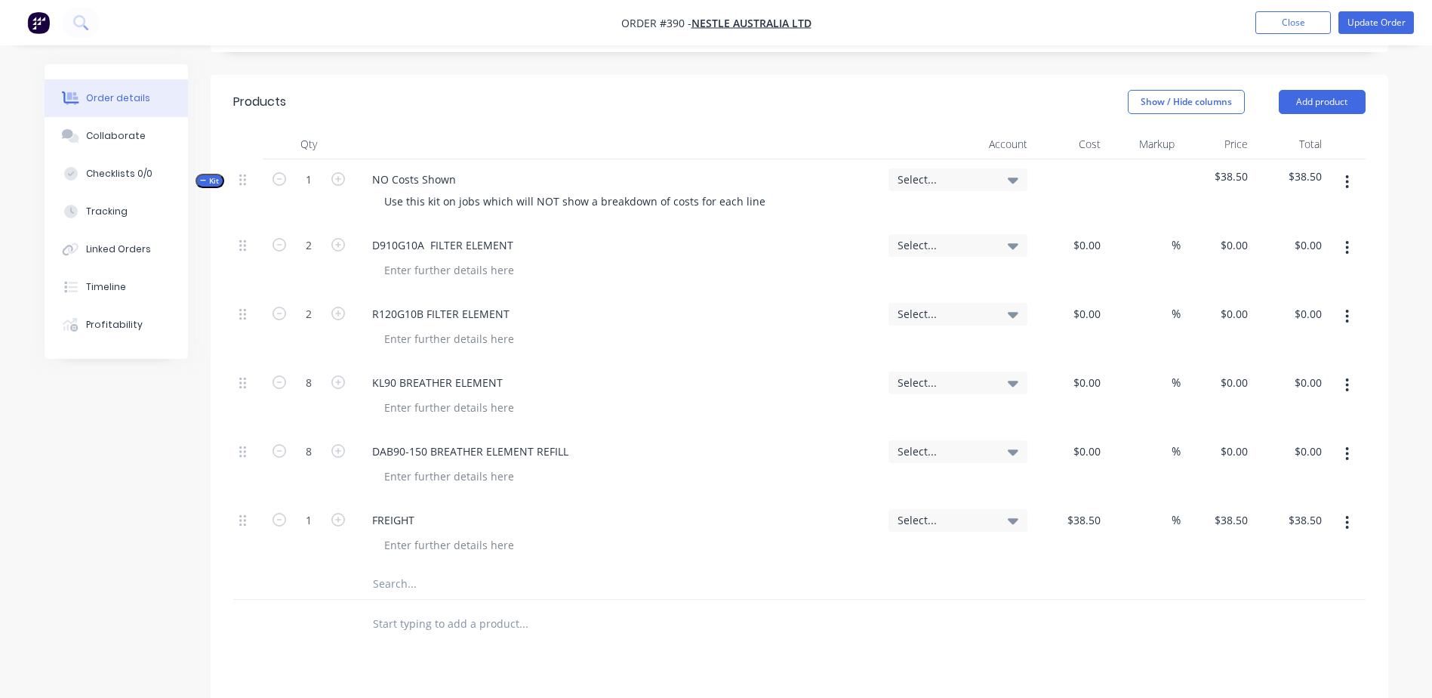
scroll to position [528, 0]
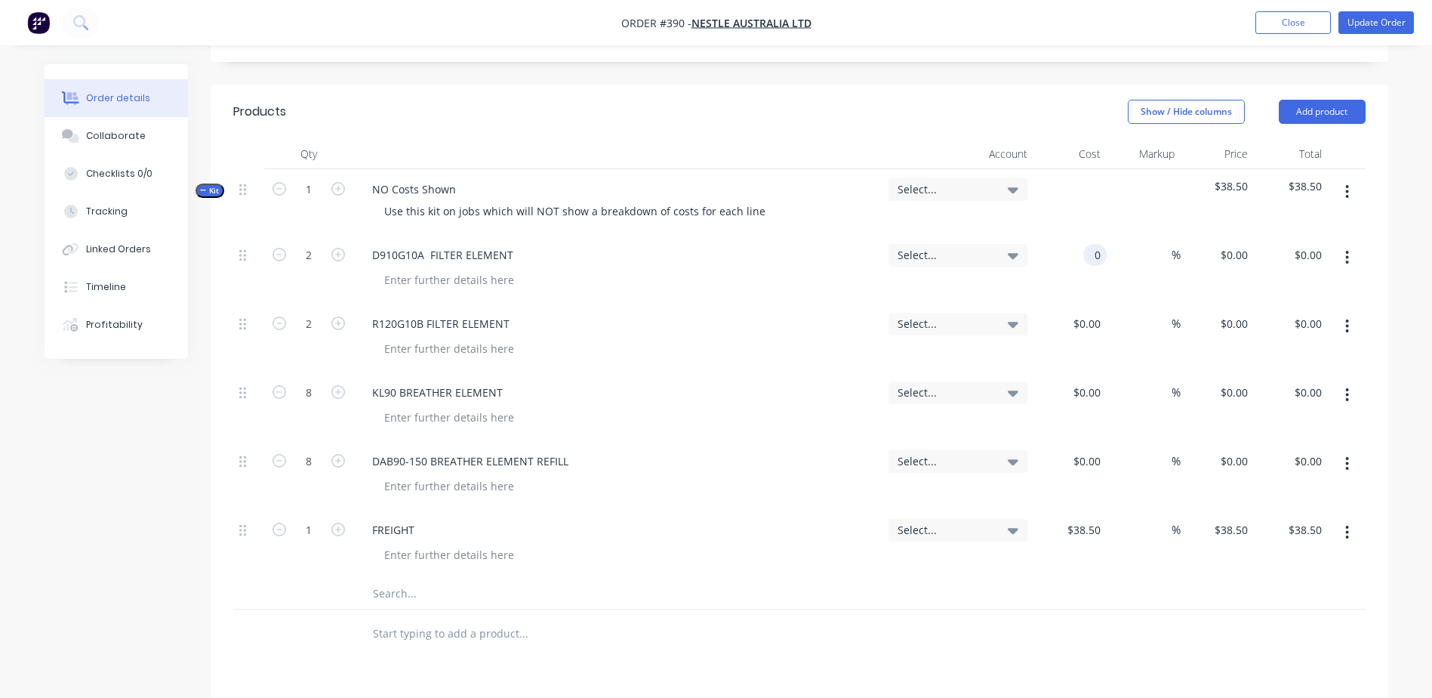
click at [1079, 235] on div "0 0" at bounding box center [1070, 269] width 74 height 69
type input "$72.00"
type input "$144.00"
click at [1070, 303] on div "0 0" at bounding box center [1070, 337] width 74 height 69
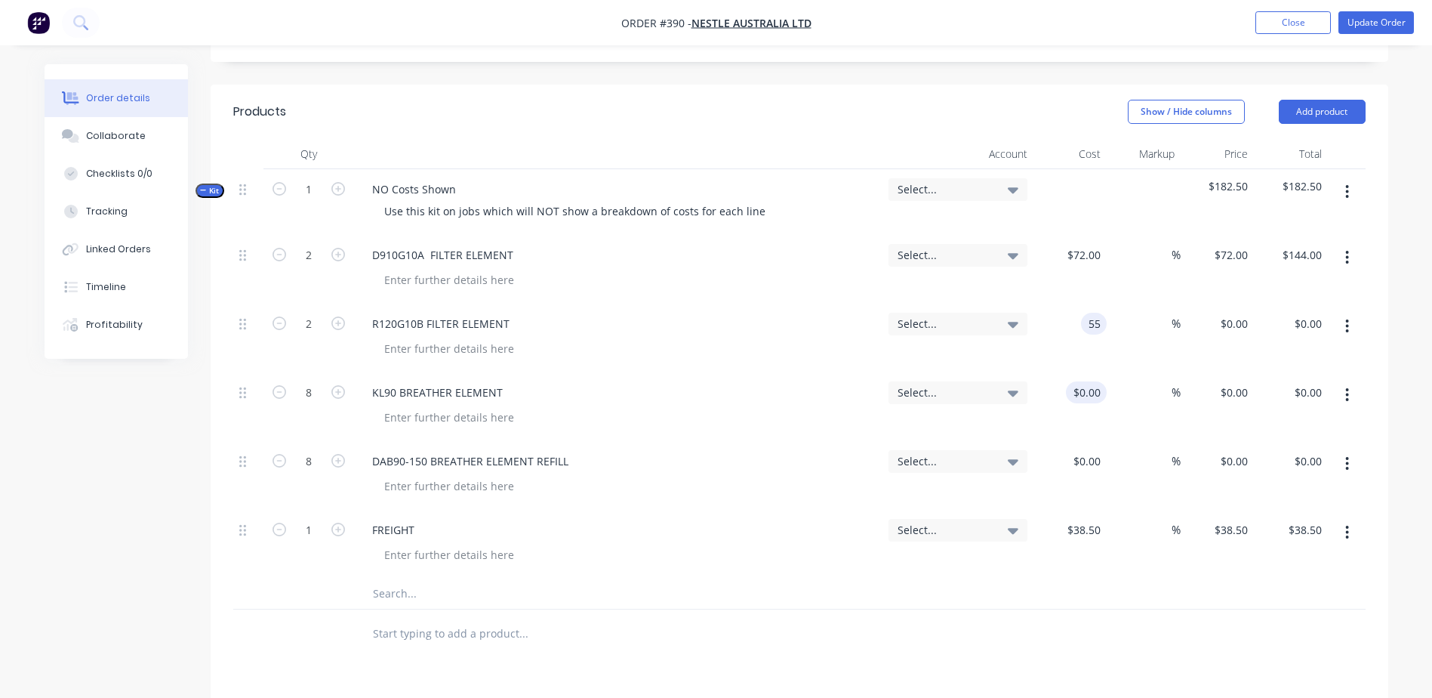
type input "$55.00"
type input "$110.00"
drag, startPoint x: 1071, startPoint y: 336, endPoint x: 1180, endPoint y: 325, distance: 109.3
click at [1180, 372] on div "8 KL90 BREATHER ELEMENT Select... 0 0 % $0.00 $0.00 $0.00 $0.00" at bounding box center [799, 406] width 1132 height 69
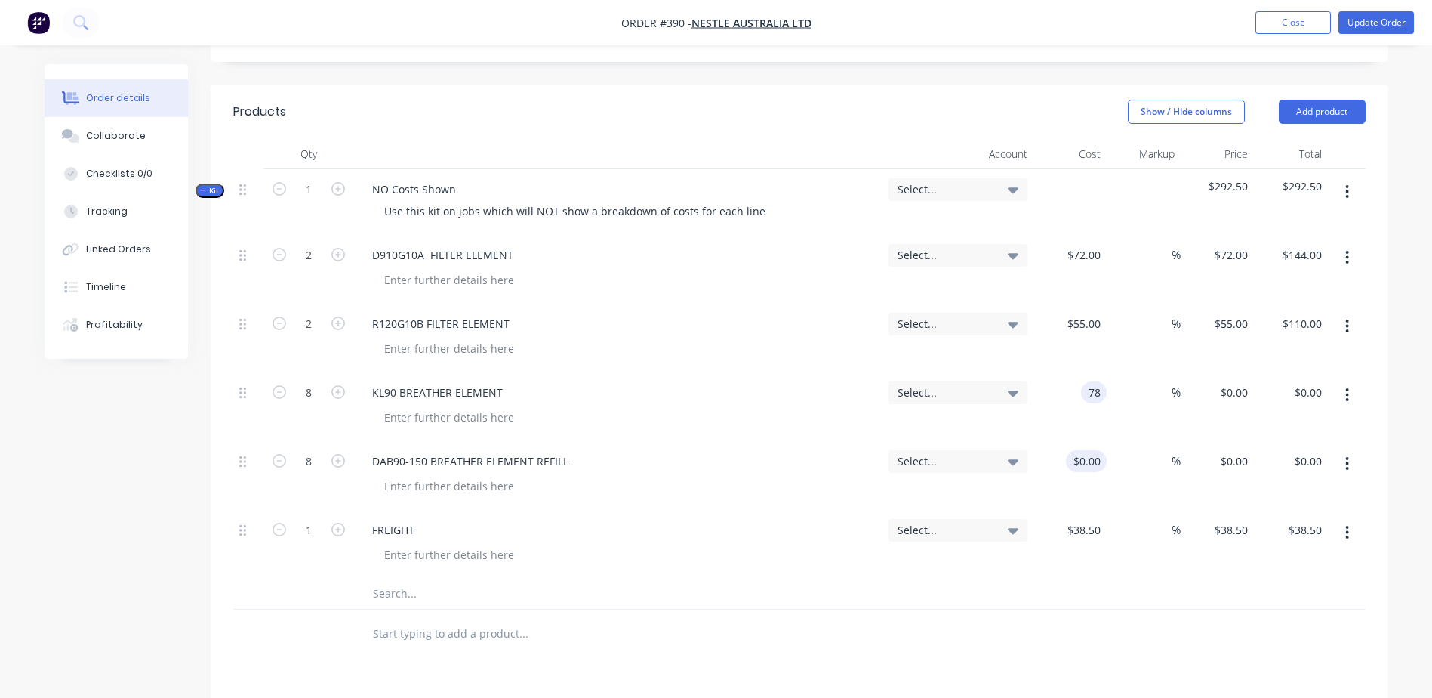
type input "$78.00"
type input "$624.00"
drag, startPoint x: 1077, startPoint y: 402, endPoint x: 1199, endPoint y: 406, distance: 122.4
click at [1199, 441] on div "8 DAB90-150 BREATHER ELEMENT REFILL Select... 0 0 % $0.00 $0.00 $0.00 $0.00" at bounding box center [799, 475] width 1132 height 69
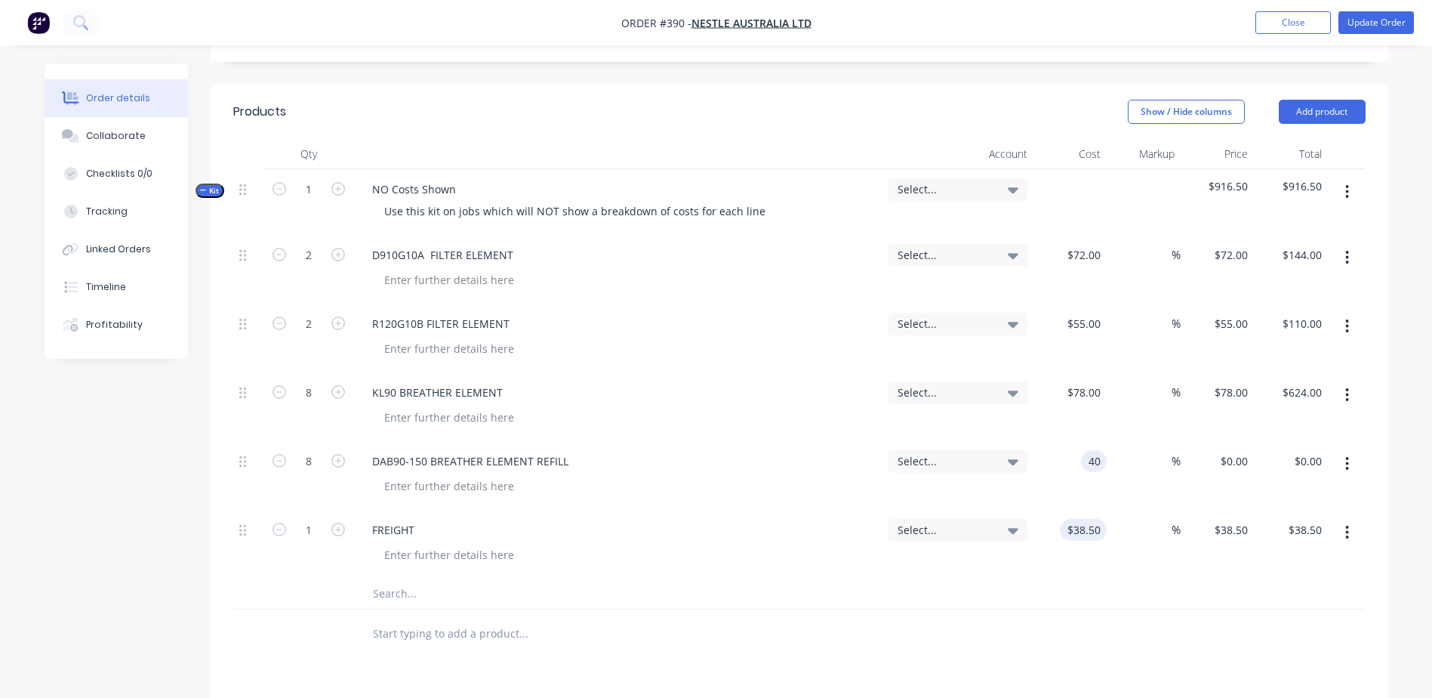
type input "$40.00"
type input "$320.00"
drag, startPoint x: 1071, startPoint y: 475, endPoint x: 1273, endPoint y: 457, distance: 203.1
click at [1273, 510] on div "1 FREIGHT Select... 38.5 38.5 % $38.50 $38.50 $38.50 $38.50" at bounding box center [799, 544] width 1132 height 69
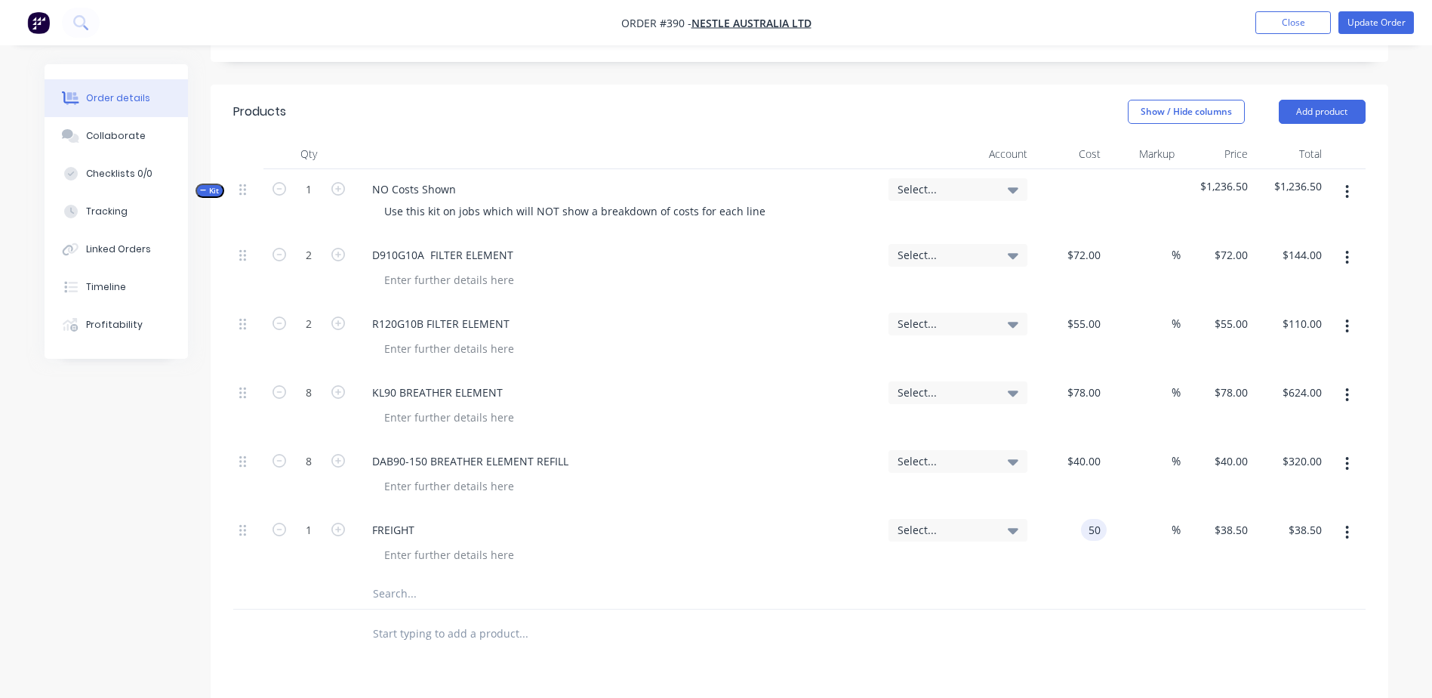
type input "$50.00"
click at [372, 578] on input "text" at bounding box center [523, 593] width 302 height 30
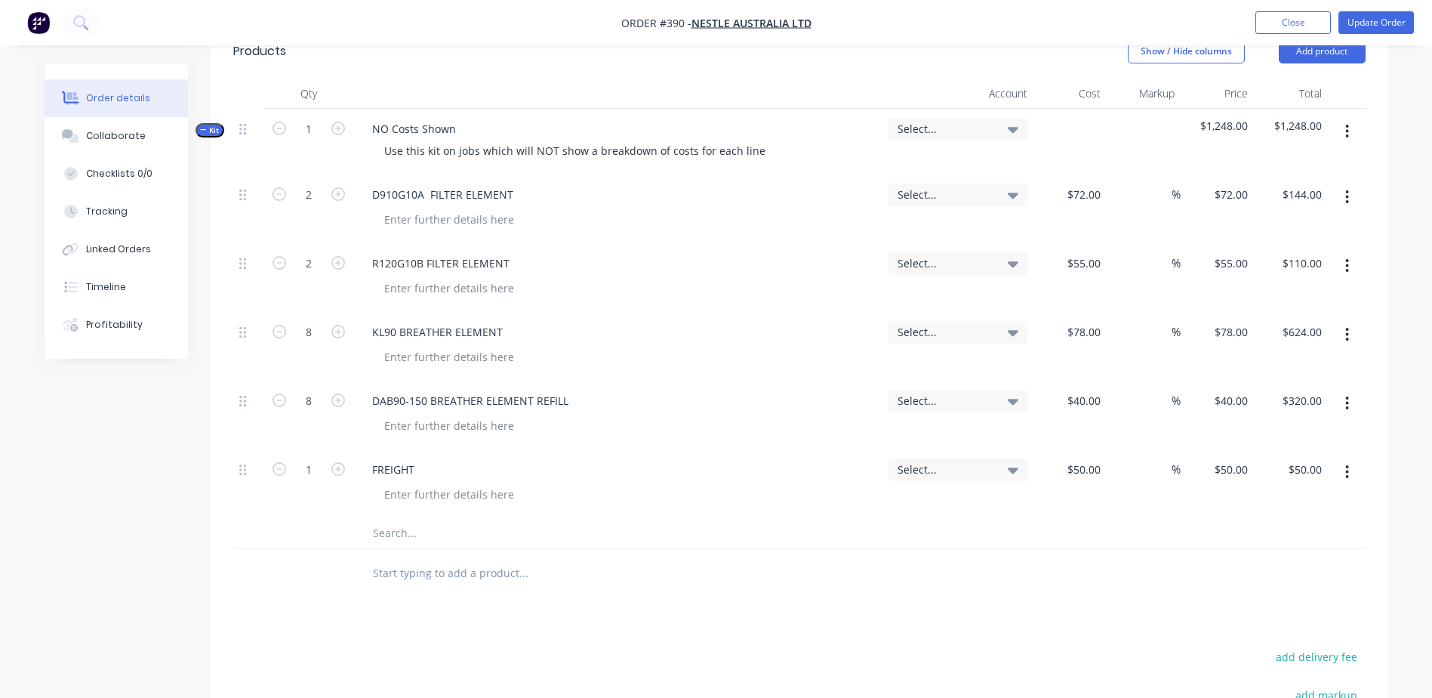
scroll to position [377, 0]
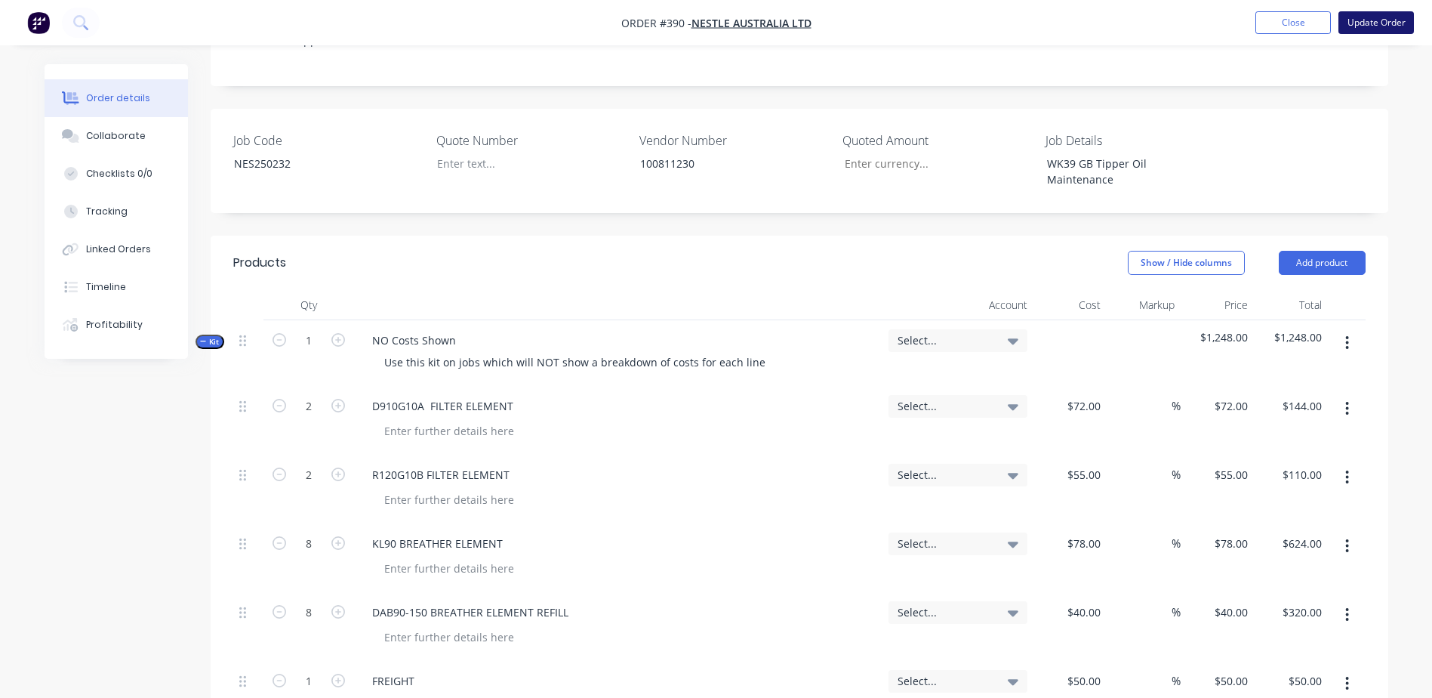
click at [1364, 20] on button "Update Order" at bounding box center [1375, 22] width 75 height 23
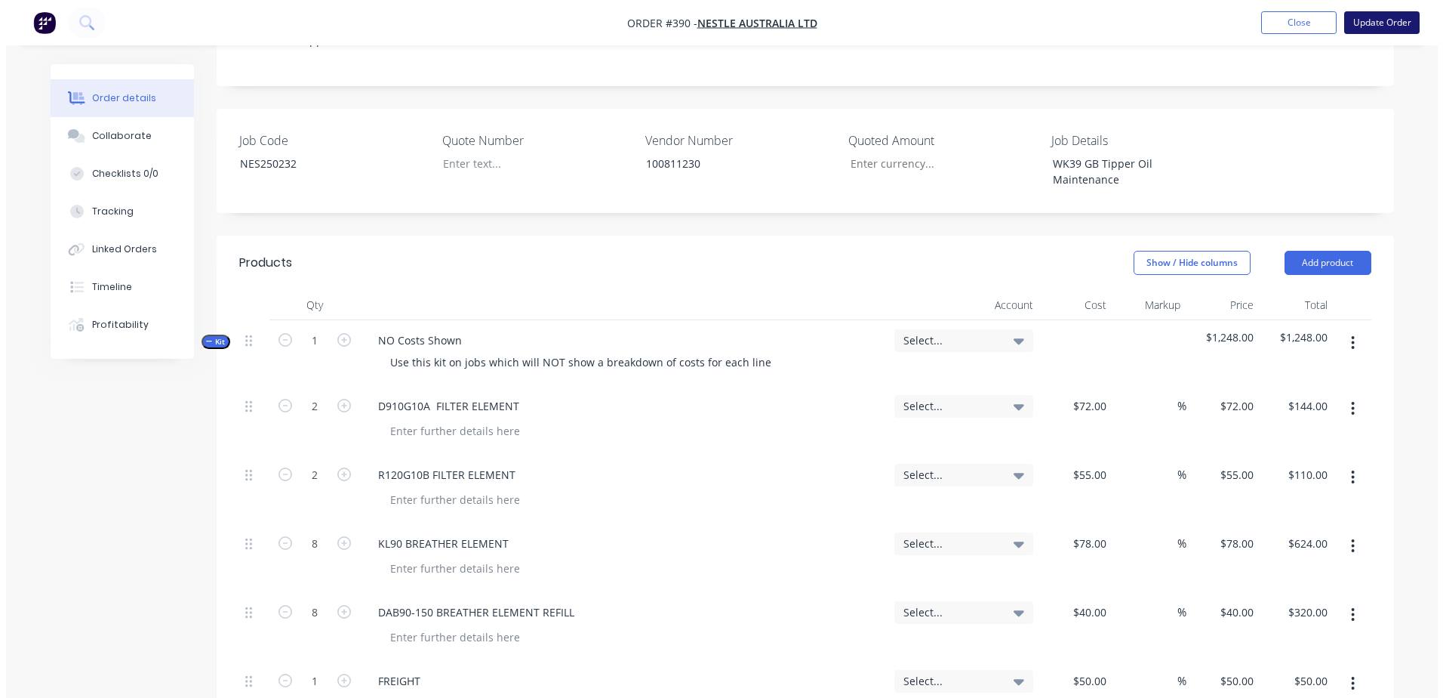
scroll to position [0, 0]
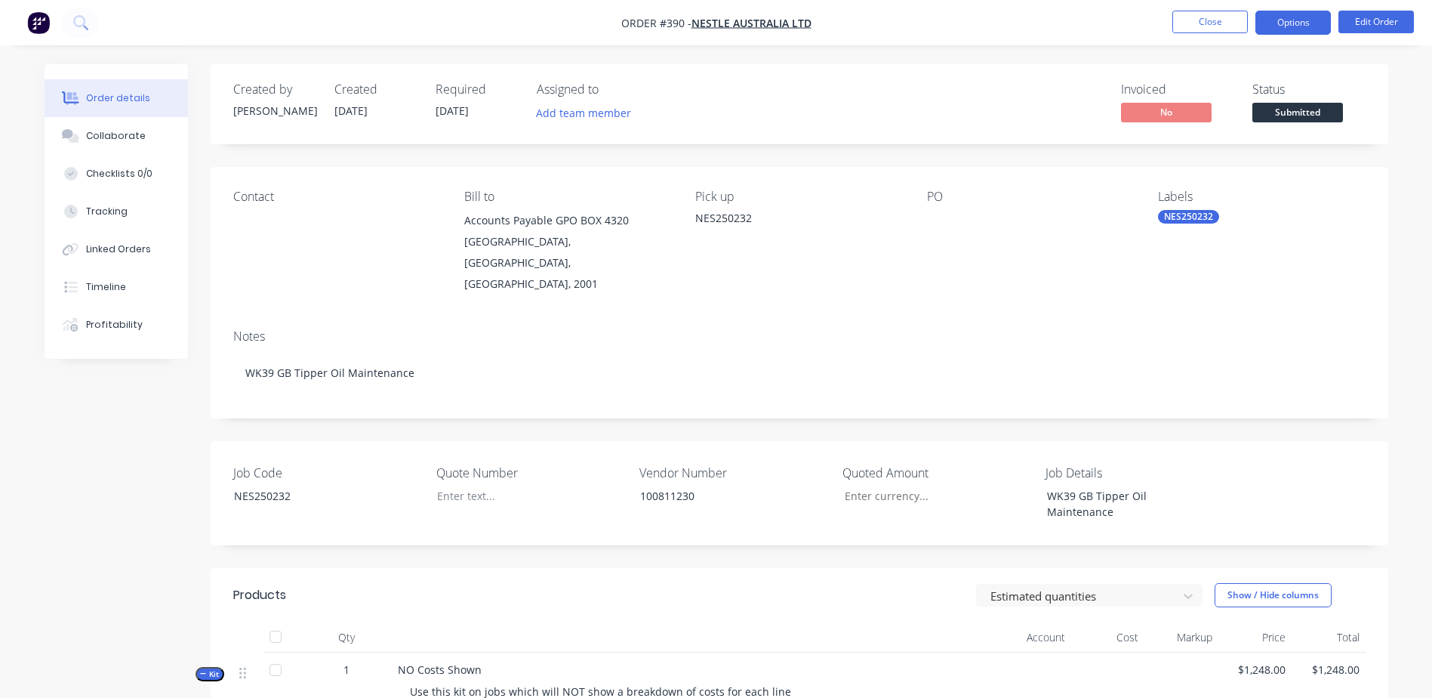
click at [1298, 17] on button "Options" at bounding box center [1292, 23] width 75 height 24
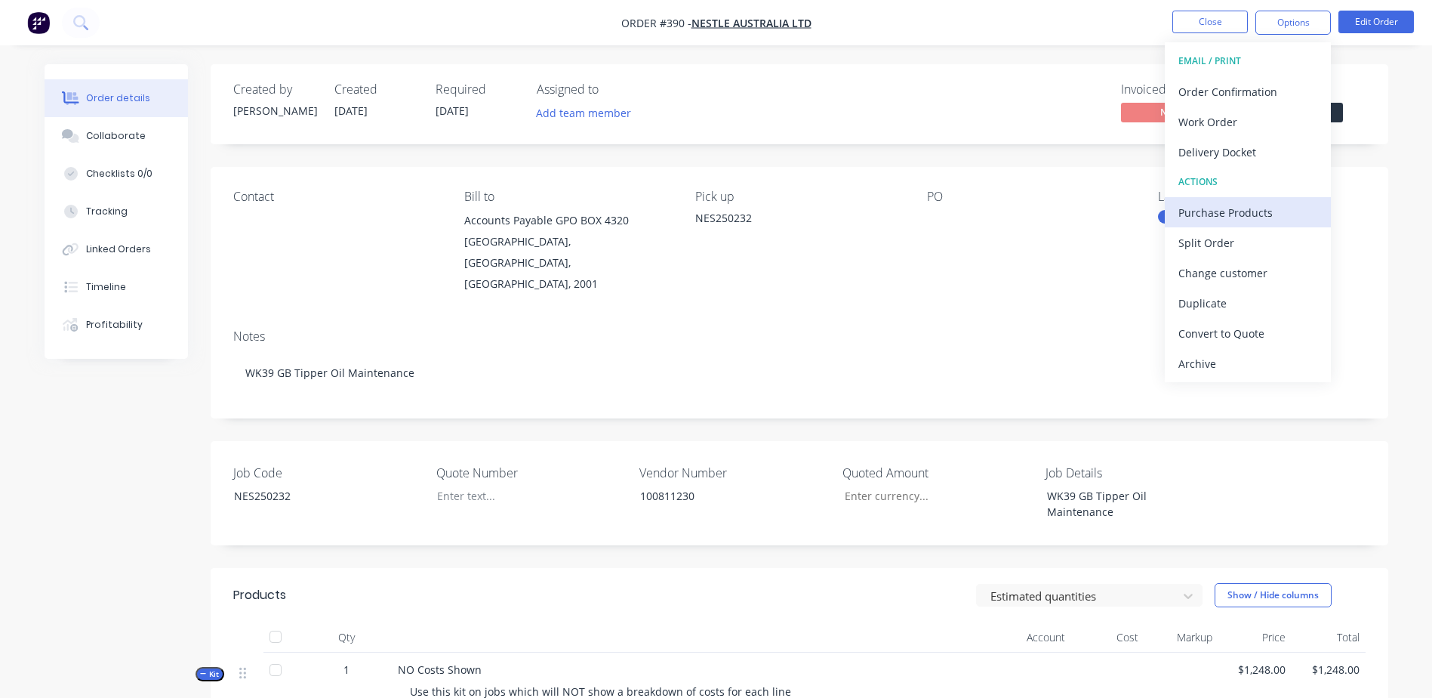
click at [1307, 212] on div "Purchase Products" at bounding box center [1247, 213] width 139 height 22
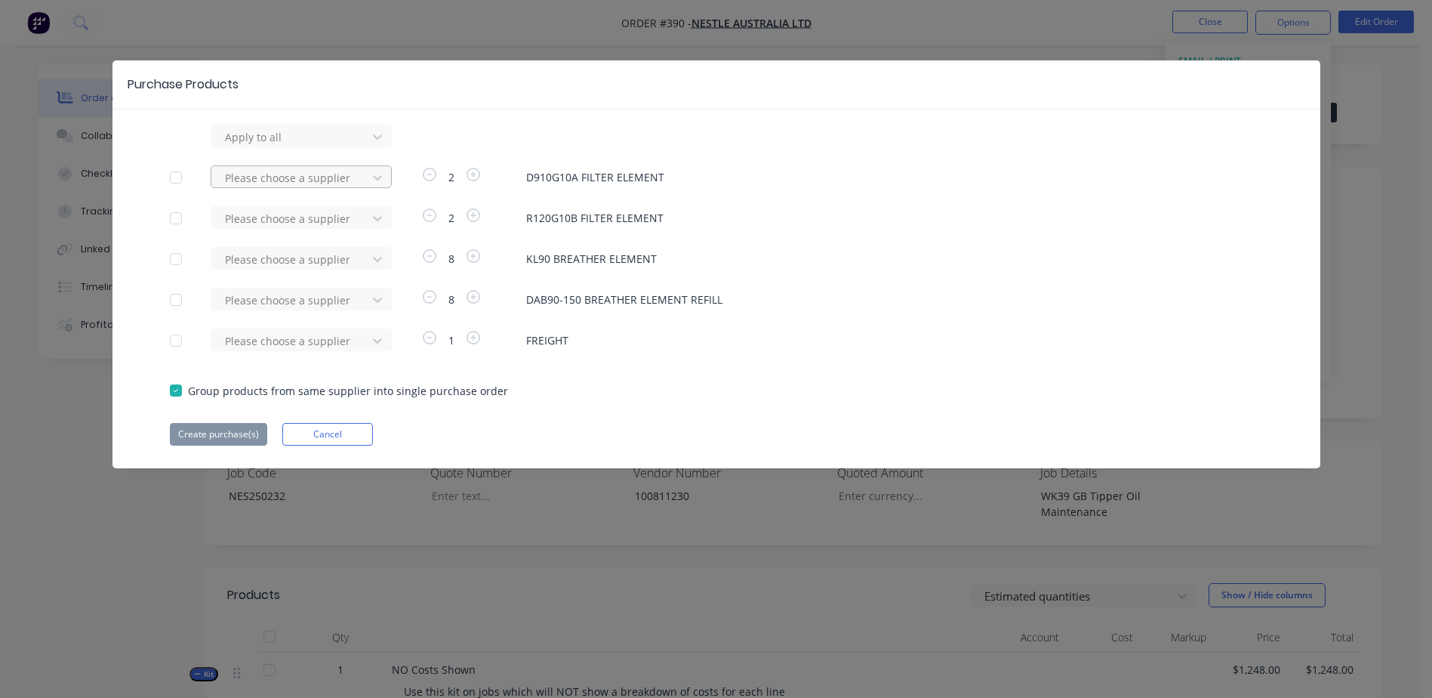
click at [267, 179] on div at bounding box center [291, 177] width 136 height 19
type input "kpl"
click at [306, 438] on button "Cancel" at bounding box center [327, 434] width 91 height 23
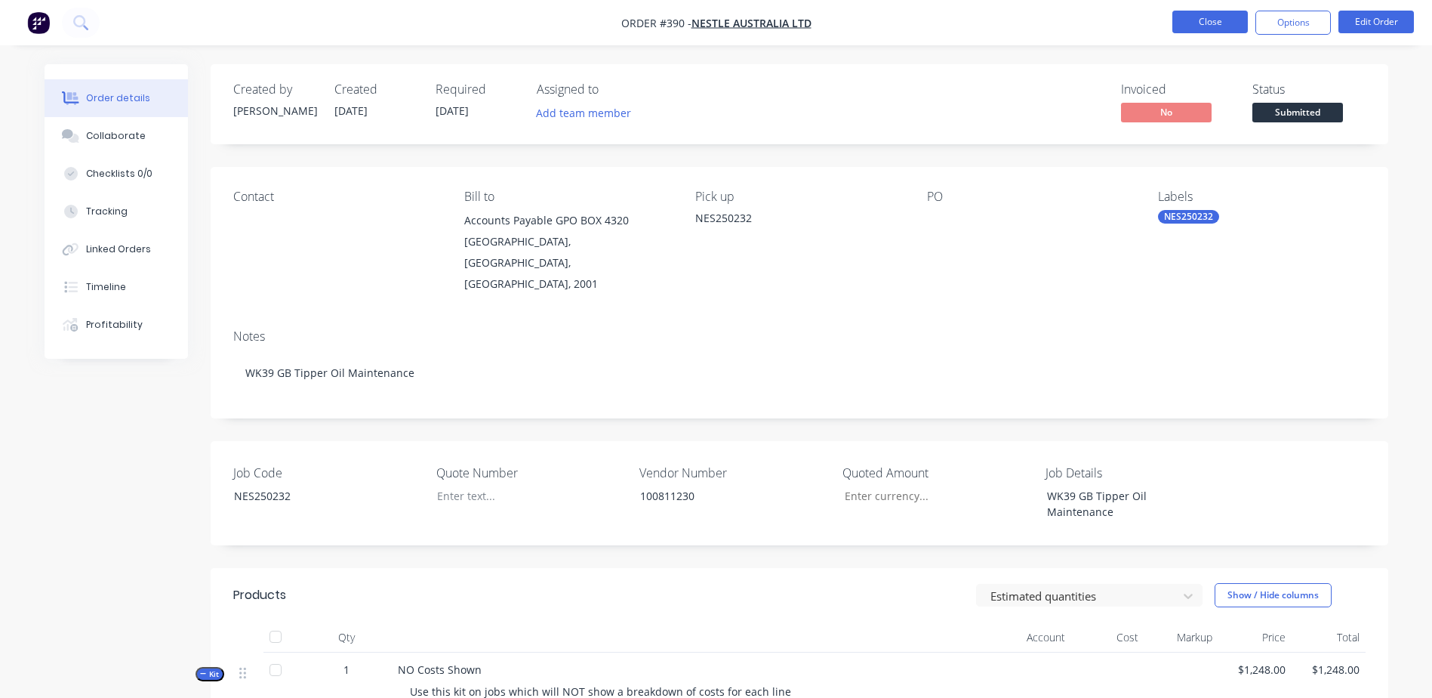
click at [1198, 18] on button "Close" at bounding box center [1209, 22] width 75 height 23
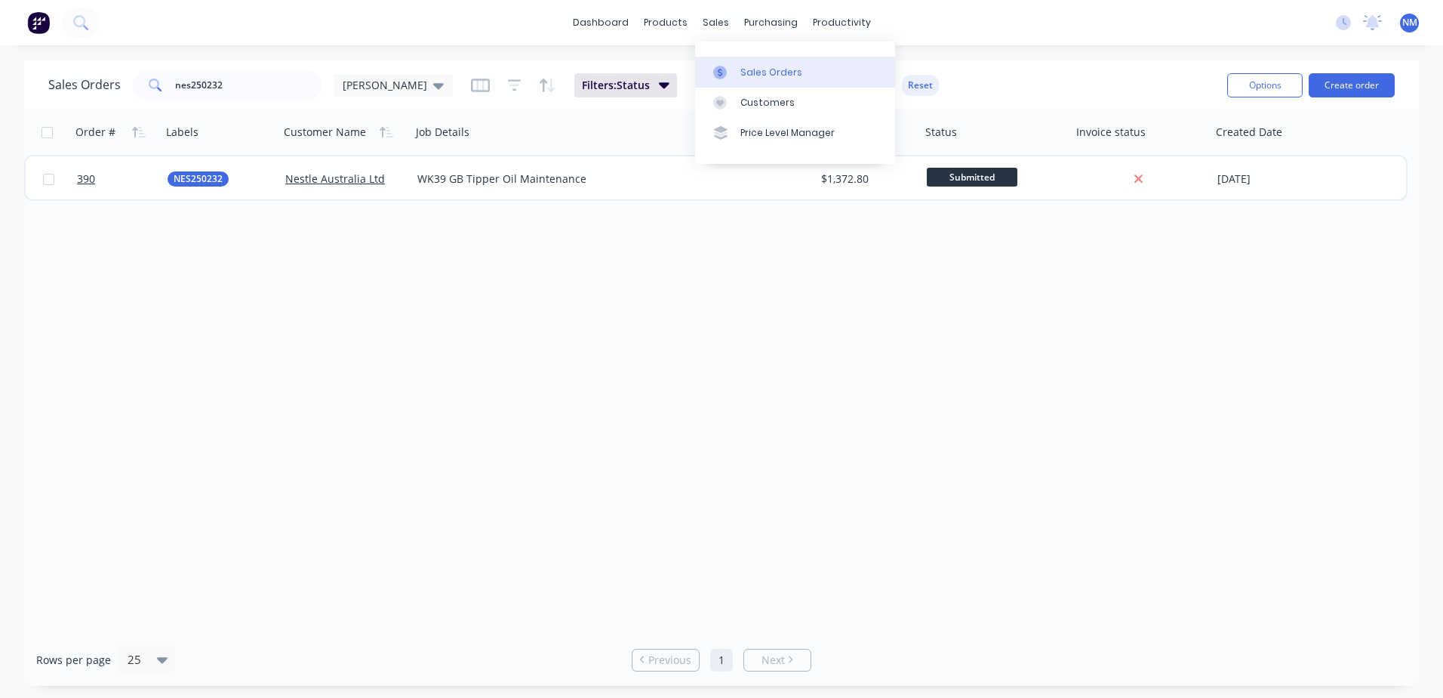
click at [750, 69] on div "Sales Orders" at bounding box center [772, 73] width 62 height 14
drag, startPoint x: 232, startPoint y: 86, endPoint x: 103, endPoint y: 88, distance: 129.1
click at [103, 88] on div "Sales Orders nes250232 [PERSON_NAME]" at bounding box center [250, 85] width 405 height 30
type input "bcc250008"
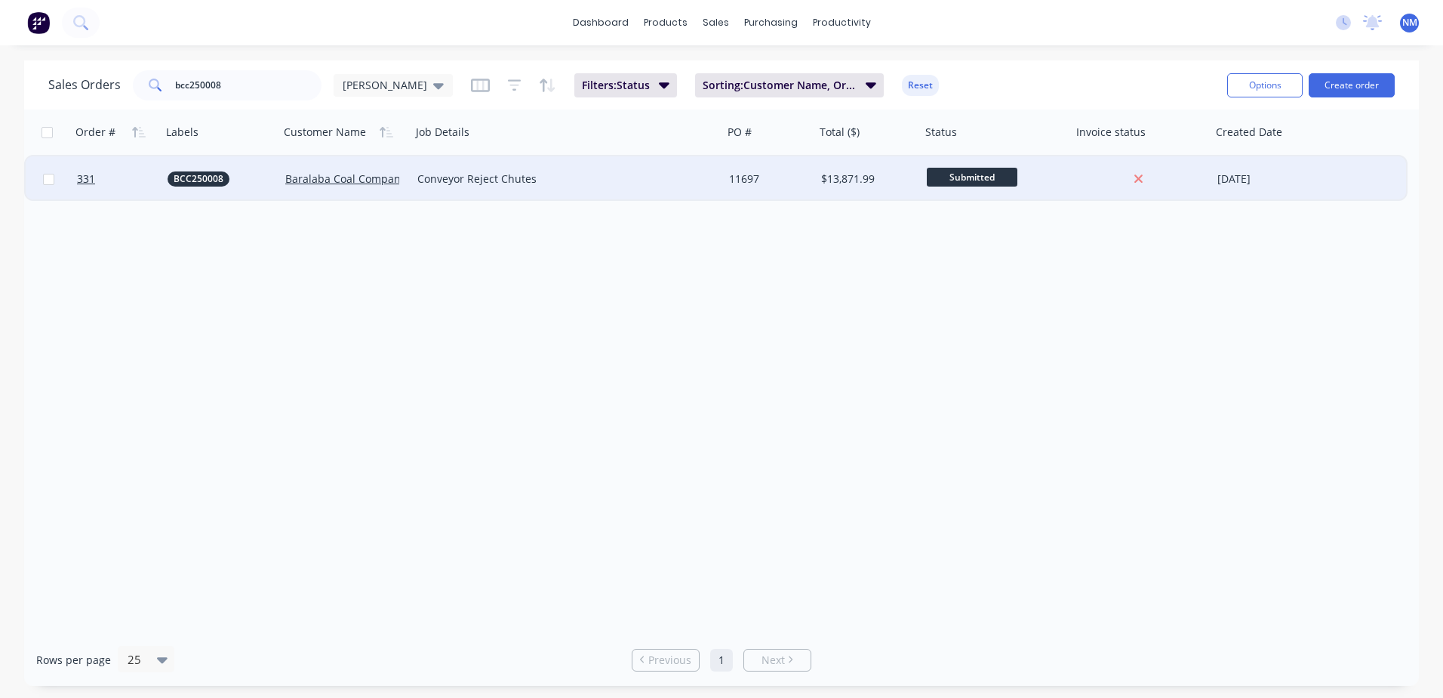
click at [893, 177] on div "$13,871.99" at bounding box center [865, 178] width 89 height 15
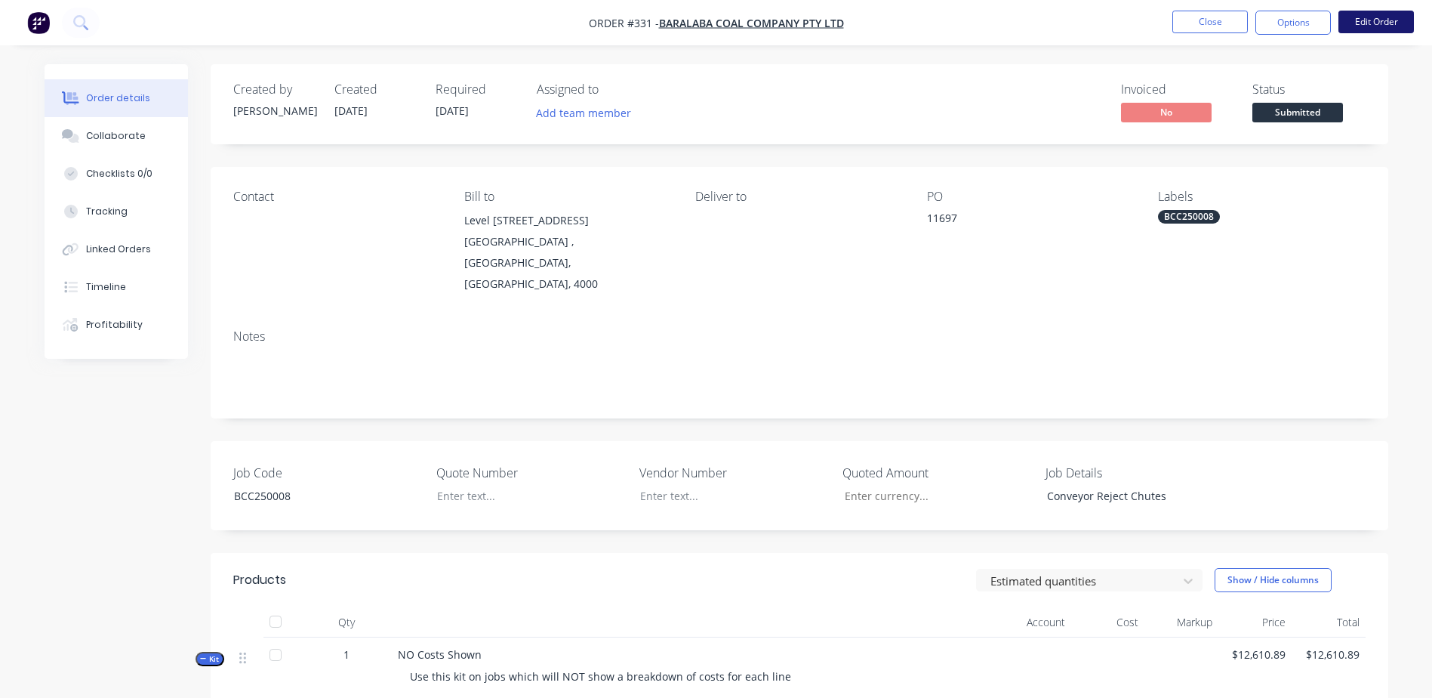
click at [1390, 19] on button "Edit Order" at bounding box center [1375, 22] width 75 height 23
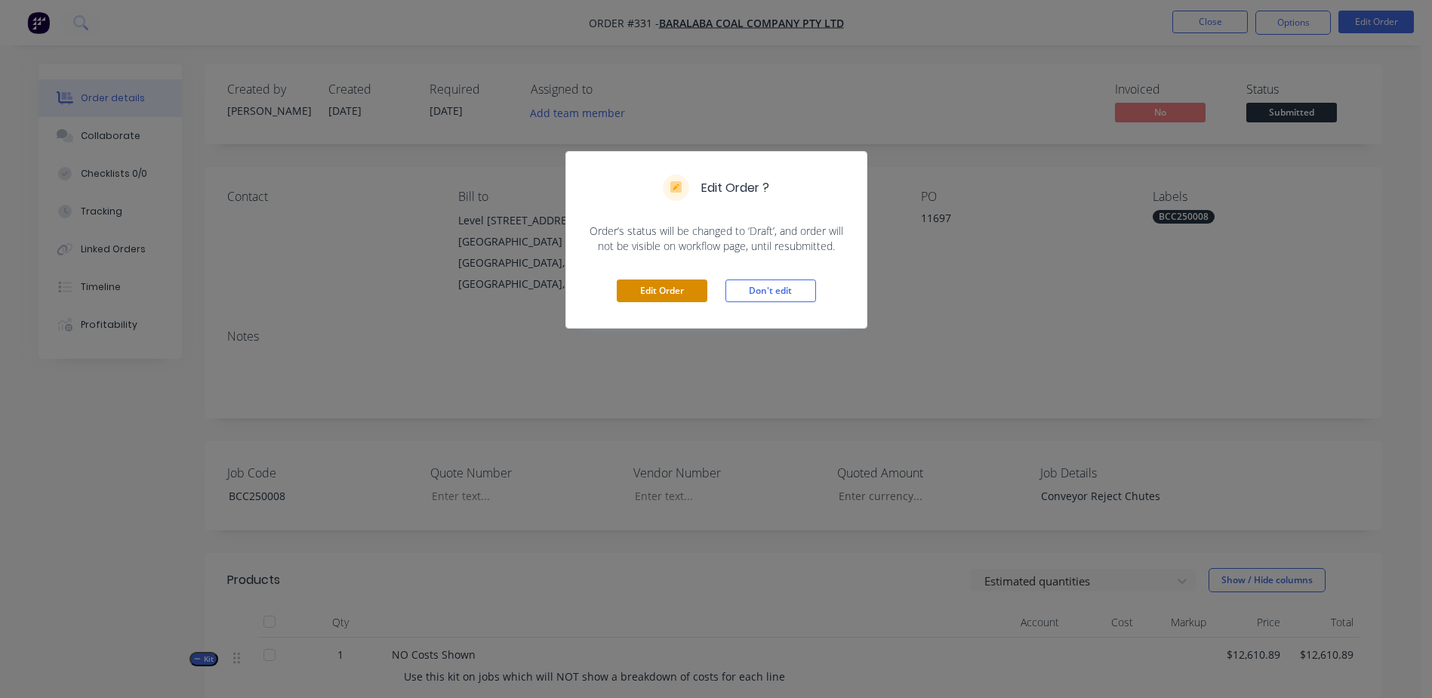
click at [664, 285] on button "Edit Order" at bounding box center [662, 290] width 91 height 23
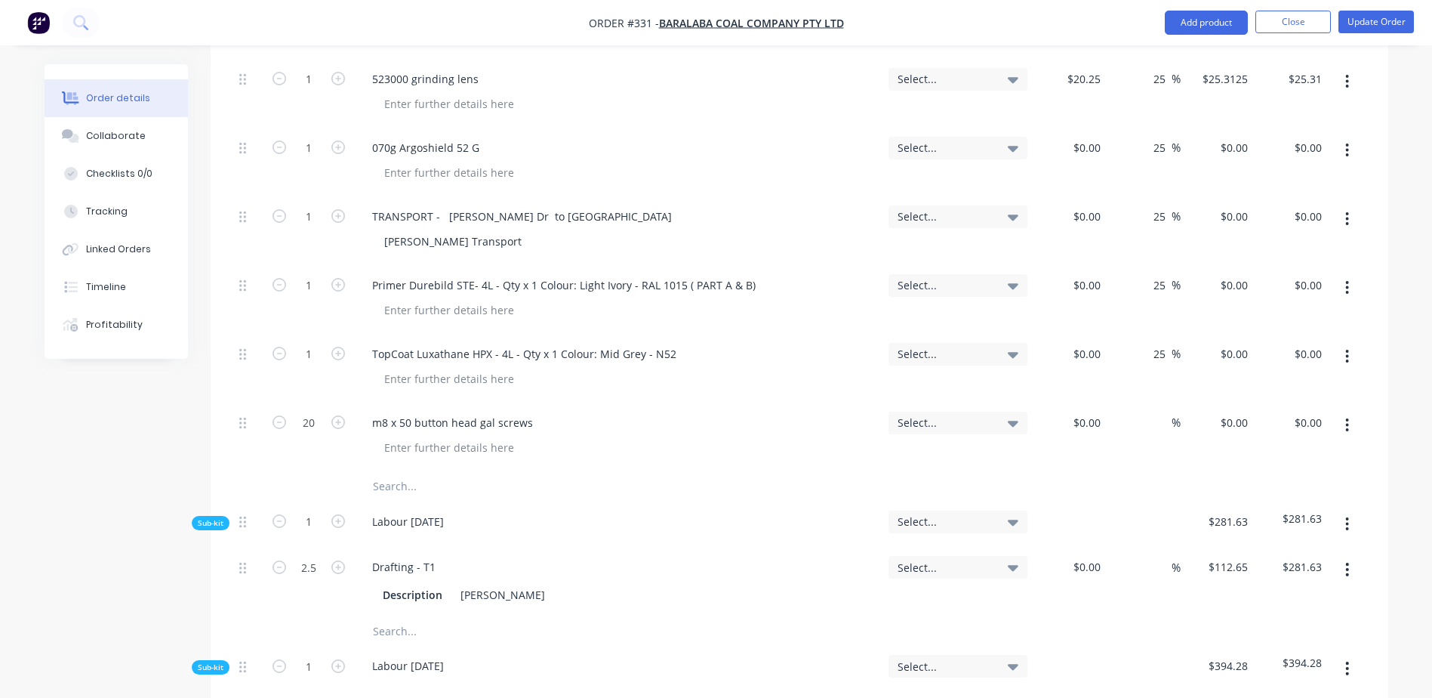
scroll to position [5888, 0]
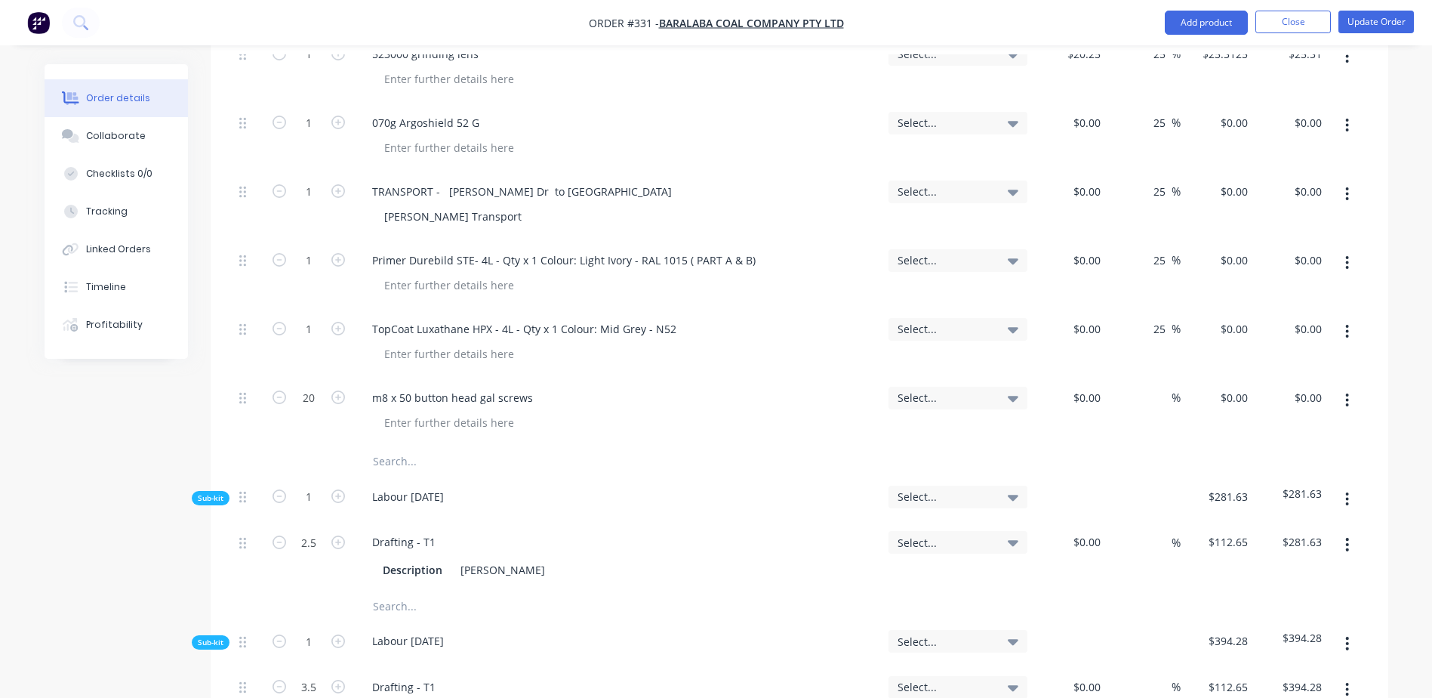
click at [386, 446] on input "text" at bounding box center [523, 461] width 302 height 30
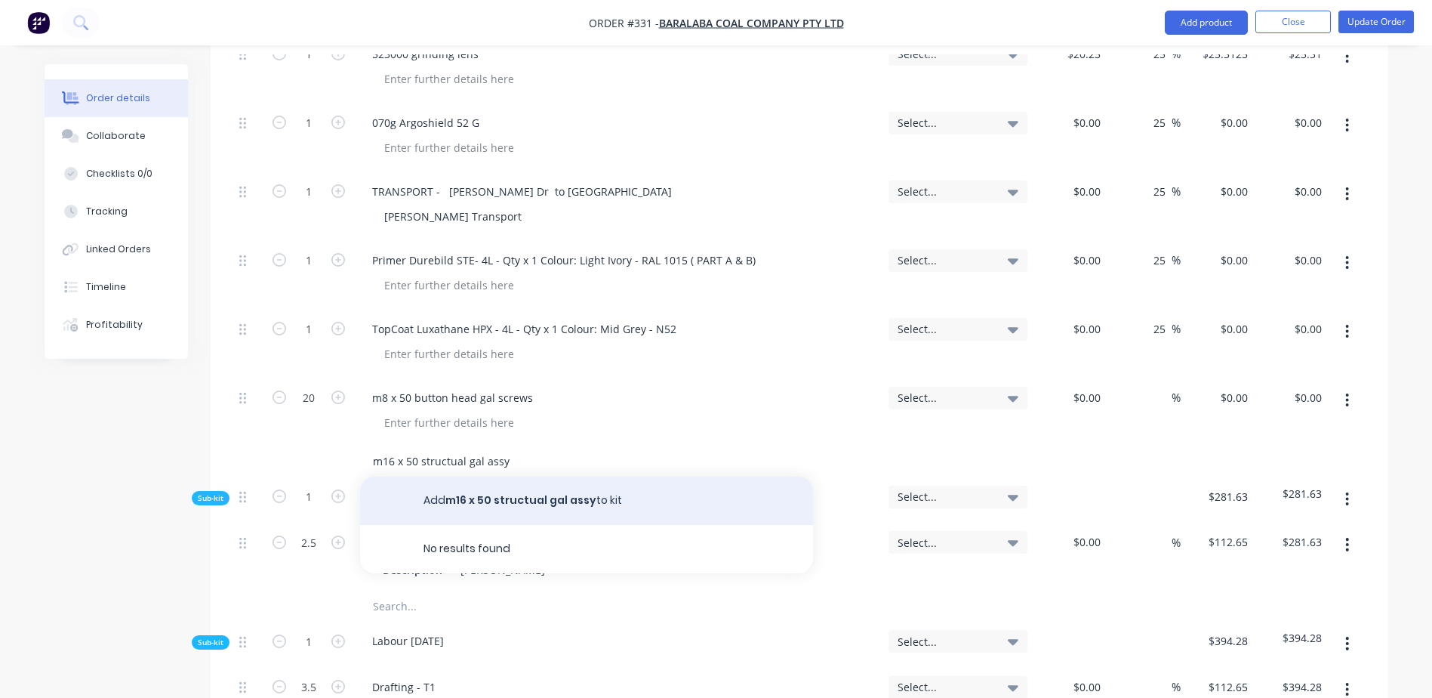
type input "m16 x 50 structual gal assy"
click at [523, 476] on button "Add m16 x 50 structual gal assy to kit" at bounding box center [586, 500] width 453 height 48
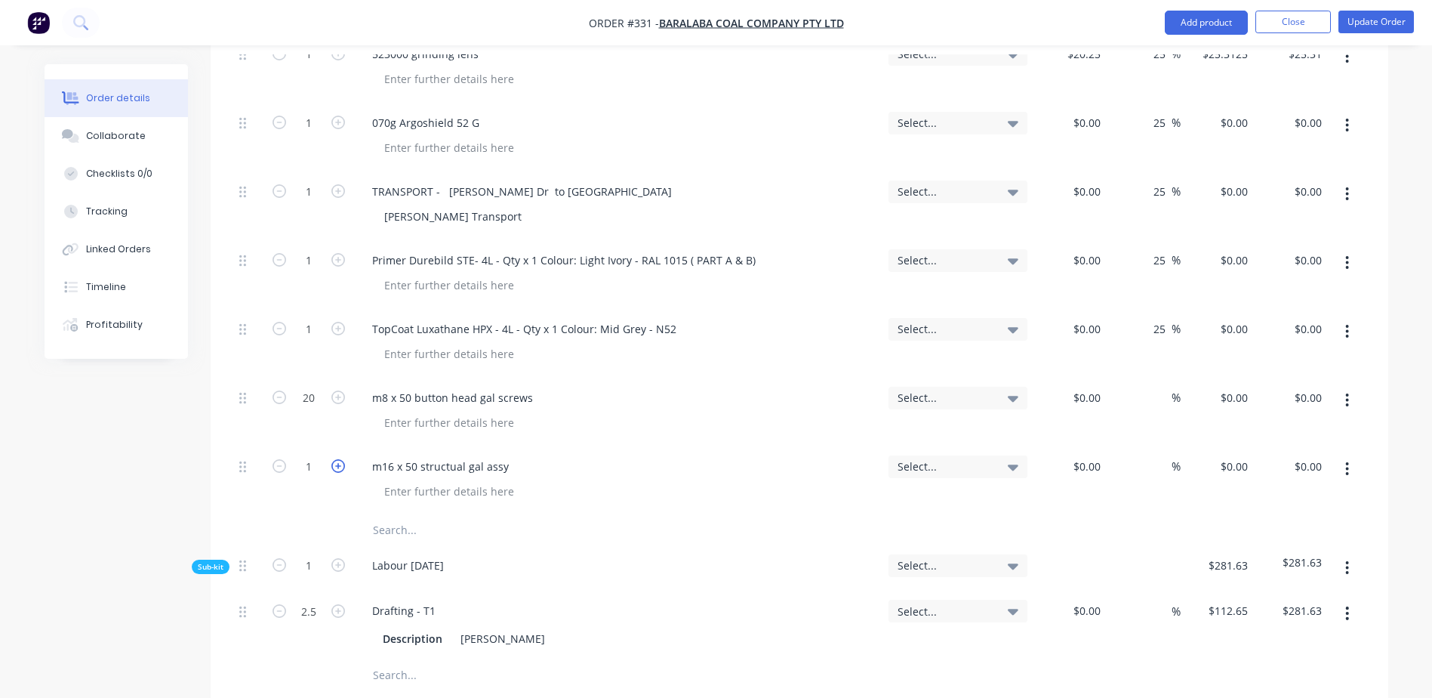
click at [335, 459] on icon "button" at bounding box center [338, 466] width 14 height 14
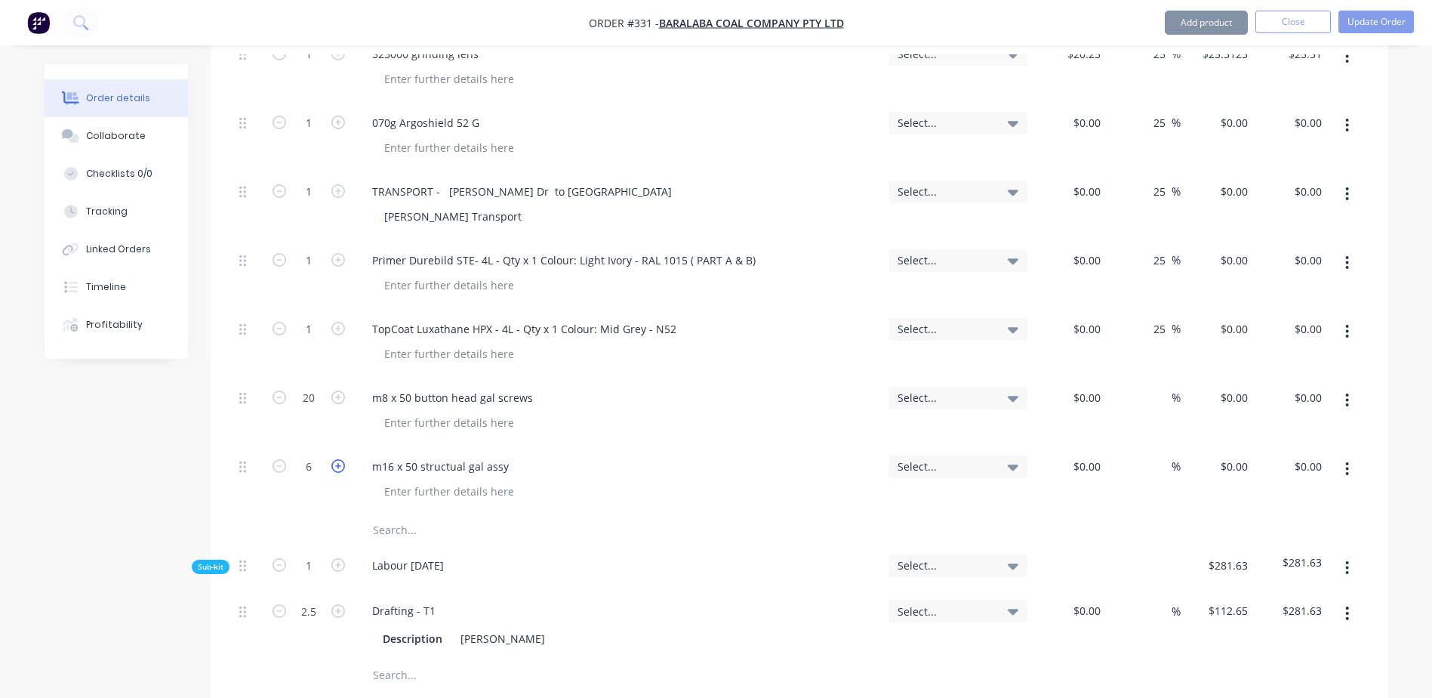
click at [335, 459] on icon "button" at bounding box center [338, 466] width 14 height 14
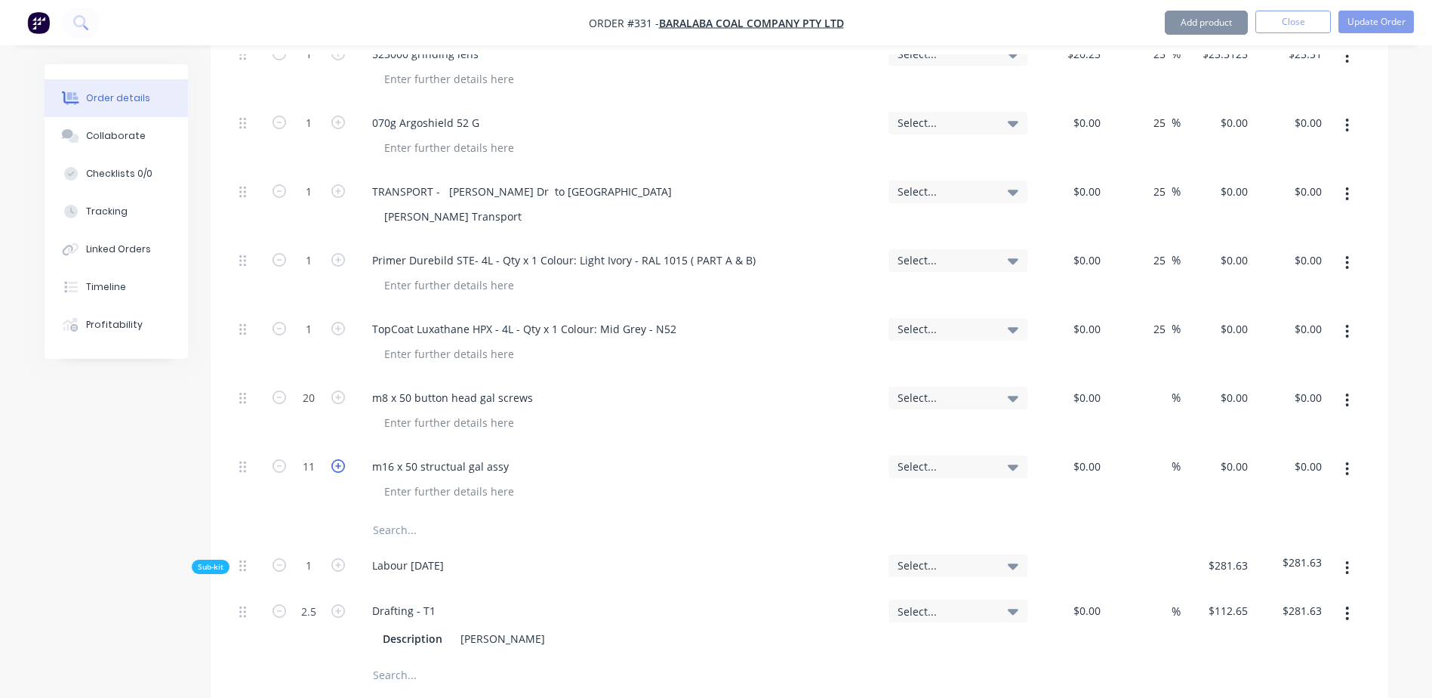
click at [335, 459] on icon "button" at bounding box center [338, 466] width 14 height 14
type input "12"
click at [1378, 25] on button "Update Order" at bounding box center [1375, 22] width 75 height 23
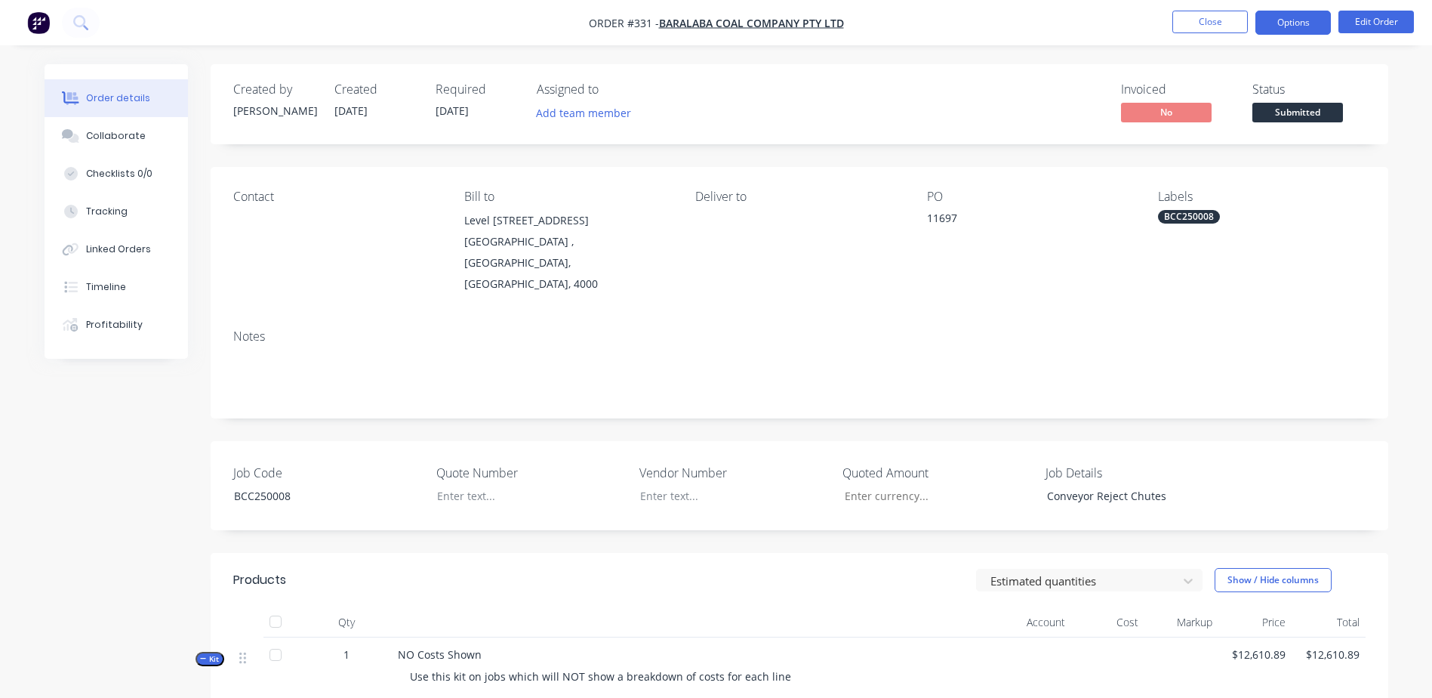
click at [1304, 23] on button "Options" at bounding box center [1292, 23] width 75 height 24
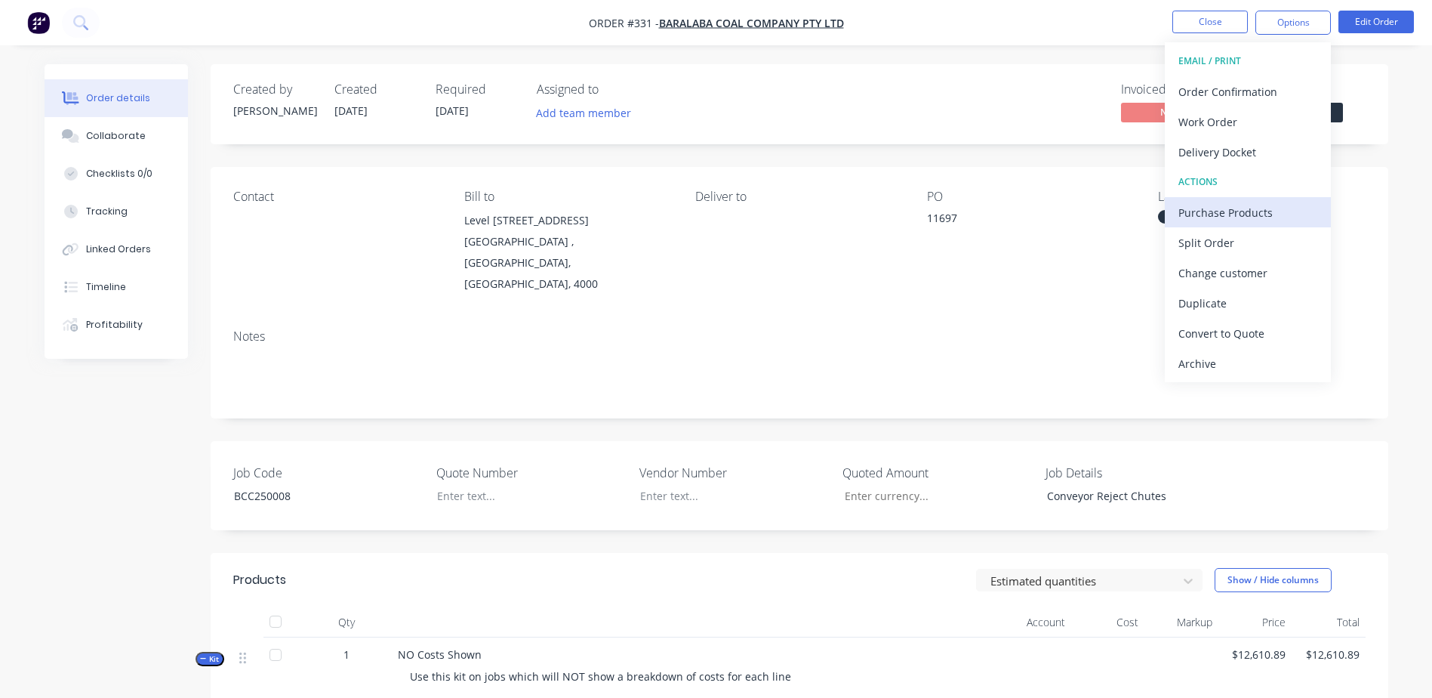
click at [1270, 215] on div "Purchase Products" at bounding box center [1247, 213] width 139 height 22
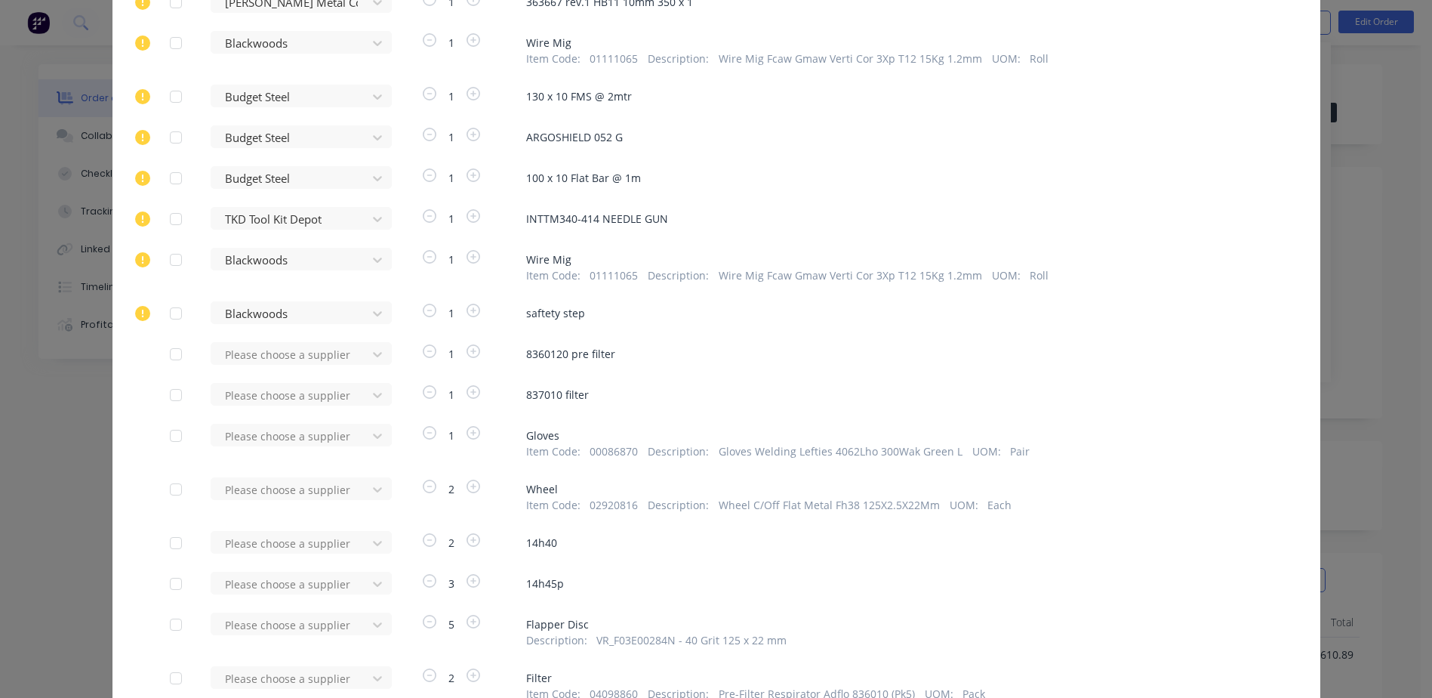
scroll to position [3472, 0]
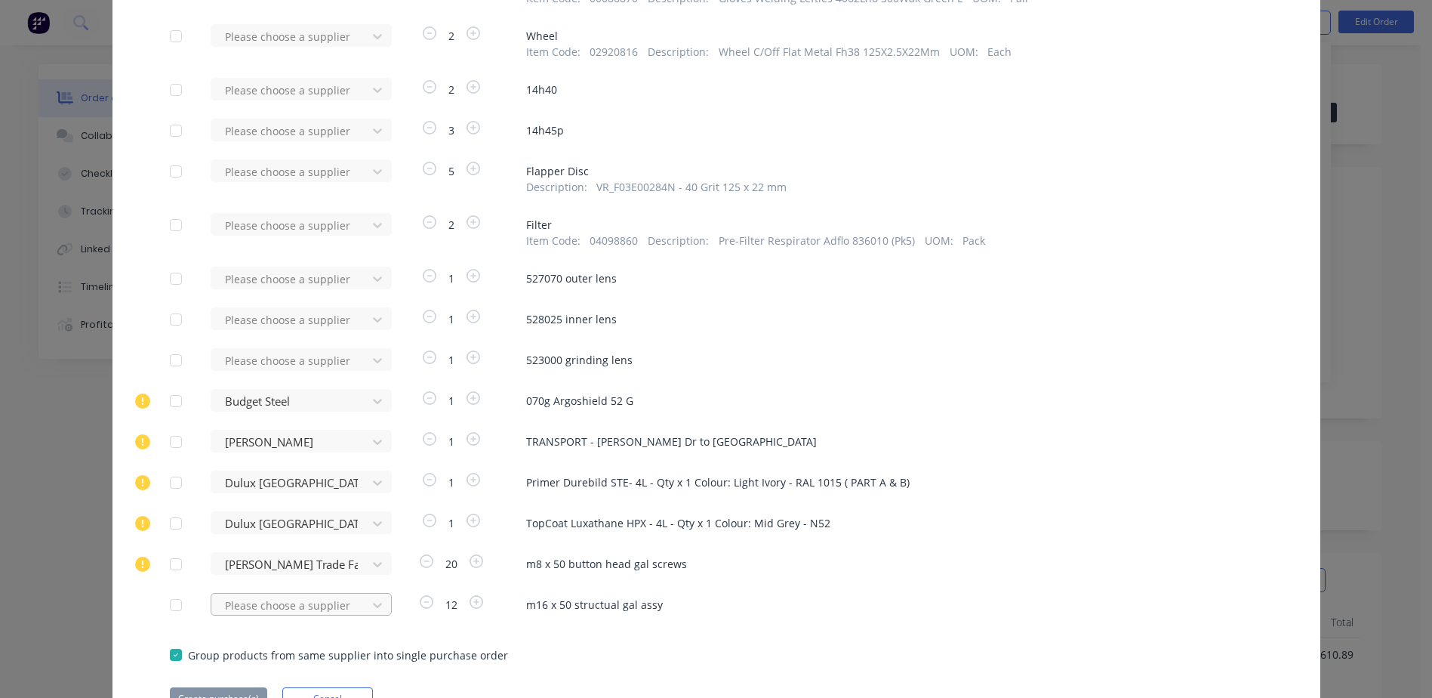
click at [270, 607] on div "Please choose a supplier" at bounding box center [294, 604] width 166 height 23
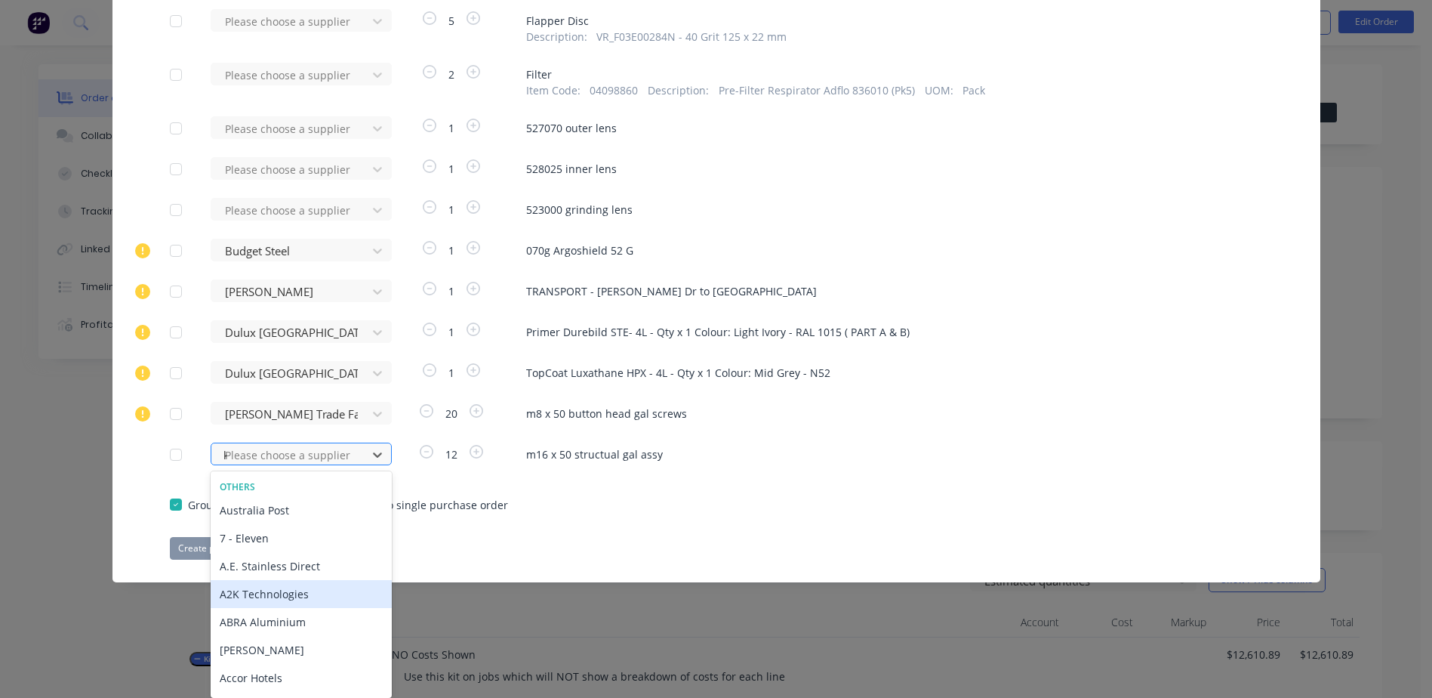
type input "kj"
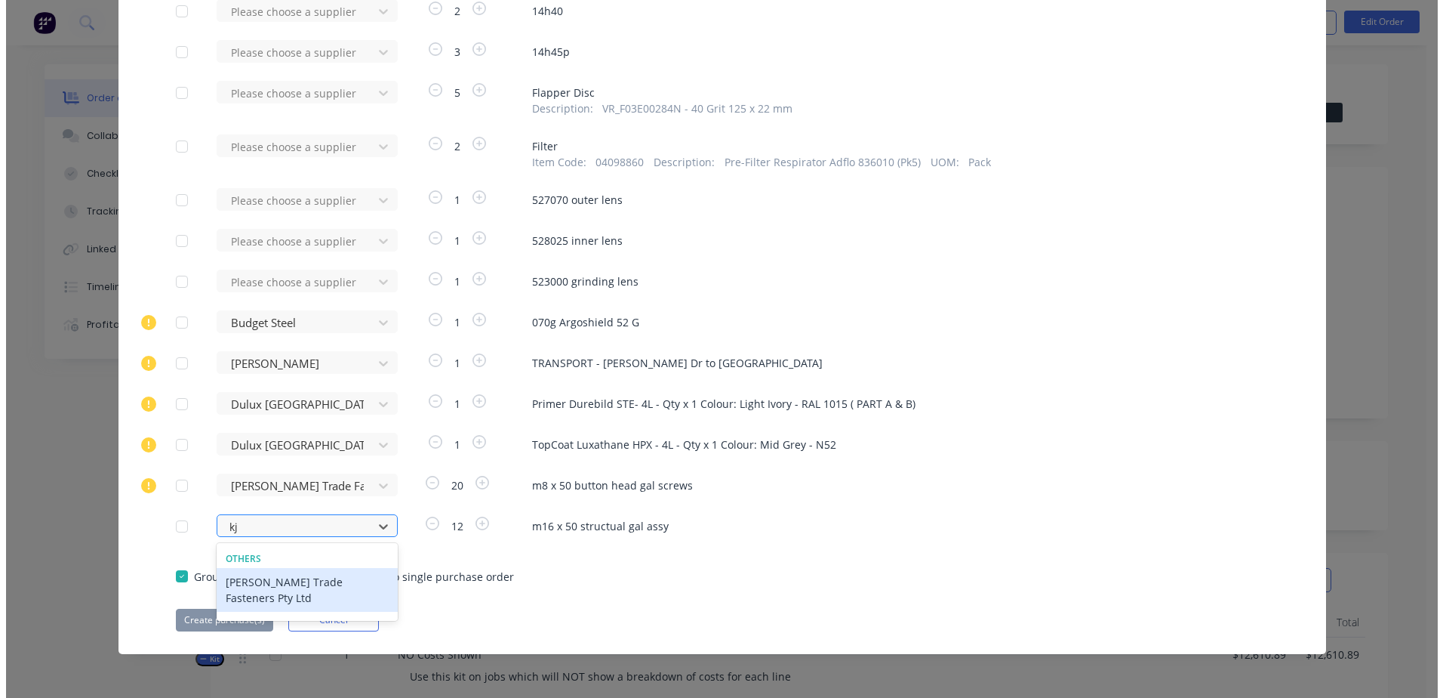
scroll to position [3551, 0]
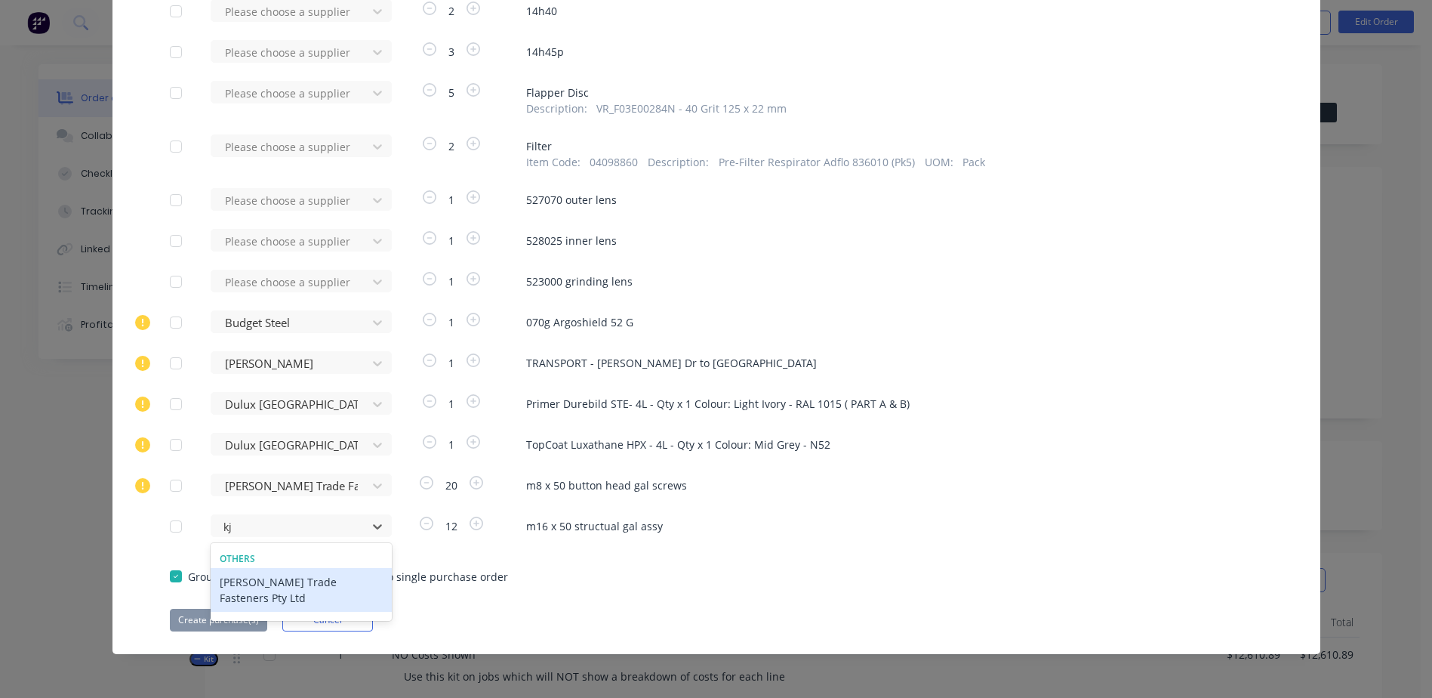
click at [292, 587] on div "[PERSON_NAME] Trade Fasteners Pty Ltd" at bounding box center [301, 590] width 181 height 44
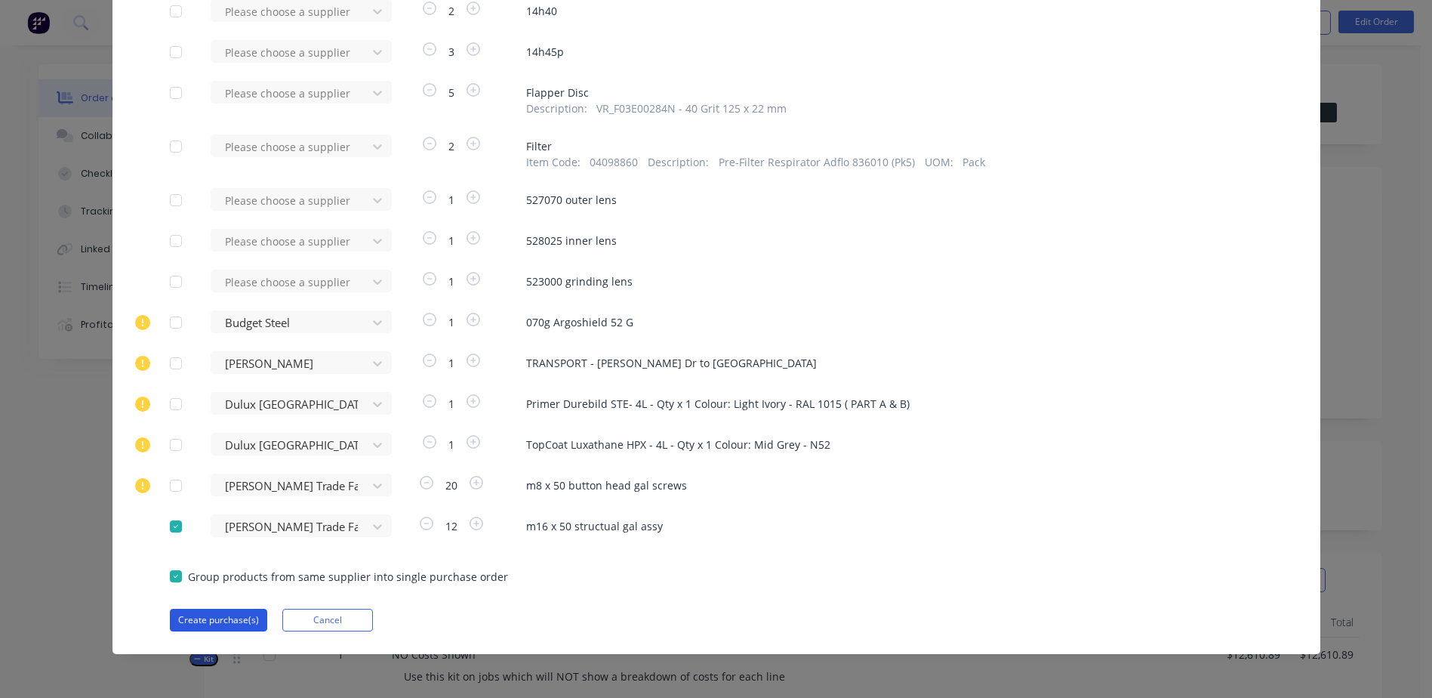
click at [198, 621] on button "Create purchase(s)" at bounding box center [218, 619] width 97 height 23
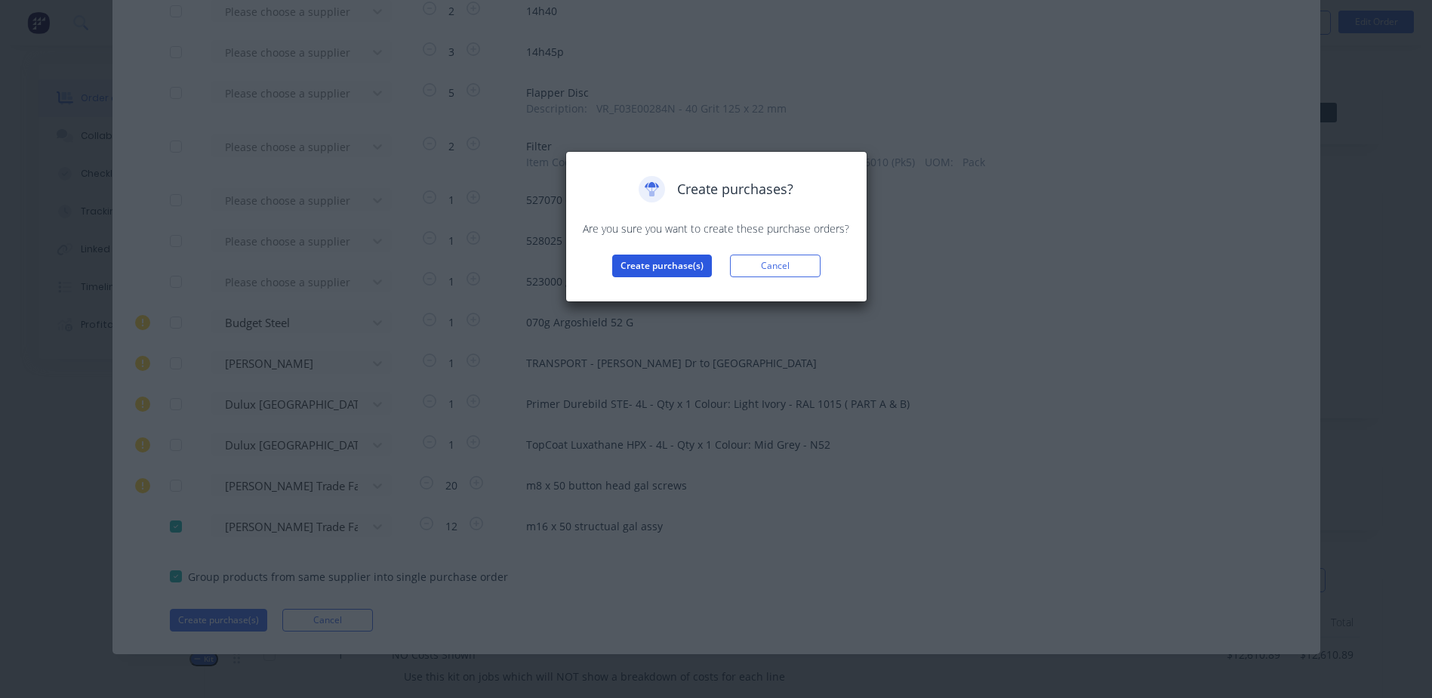
click at [653, 266] on button "Create purchase(s)" at bounding box center [662, 265] width 100 height 23
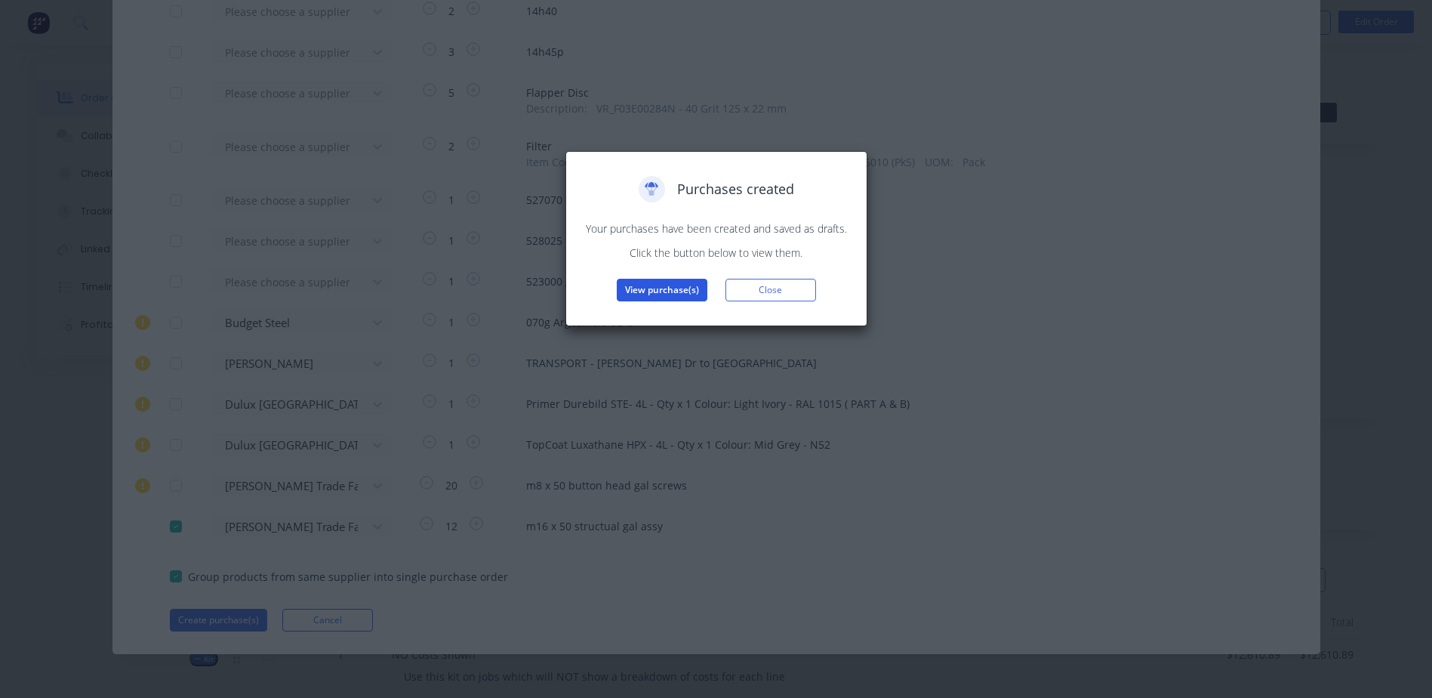
click at [653, 287] on button "View purchase(s)" at bounding box center [662, 290] width 91 height 23
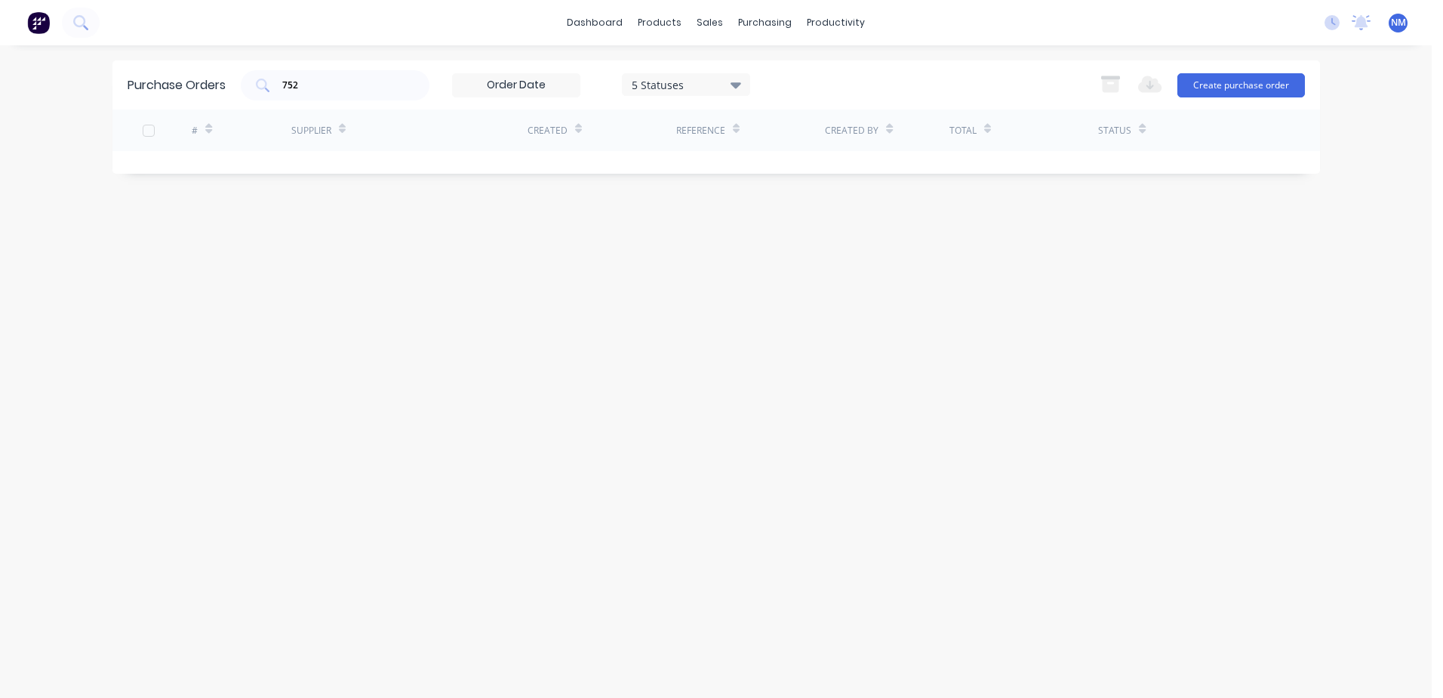
drag, startPoint x: 301, startPoint y: 79, endPoint x: 178, endPoint y: 131, distance: 133.6
click at [218, 104] on div "Purchase Orders 752 5 Statuses 5 Statuses Export to Excel (XLSX) Create purchas…" at bounding box center [716, 84] width 1208 height 49
click at [1040, 131] on div "Total" at bounding box center [1024, 130] width 149 height 42
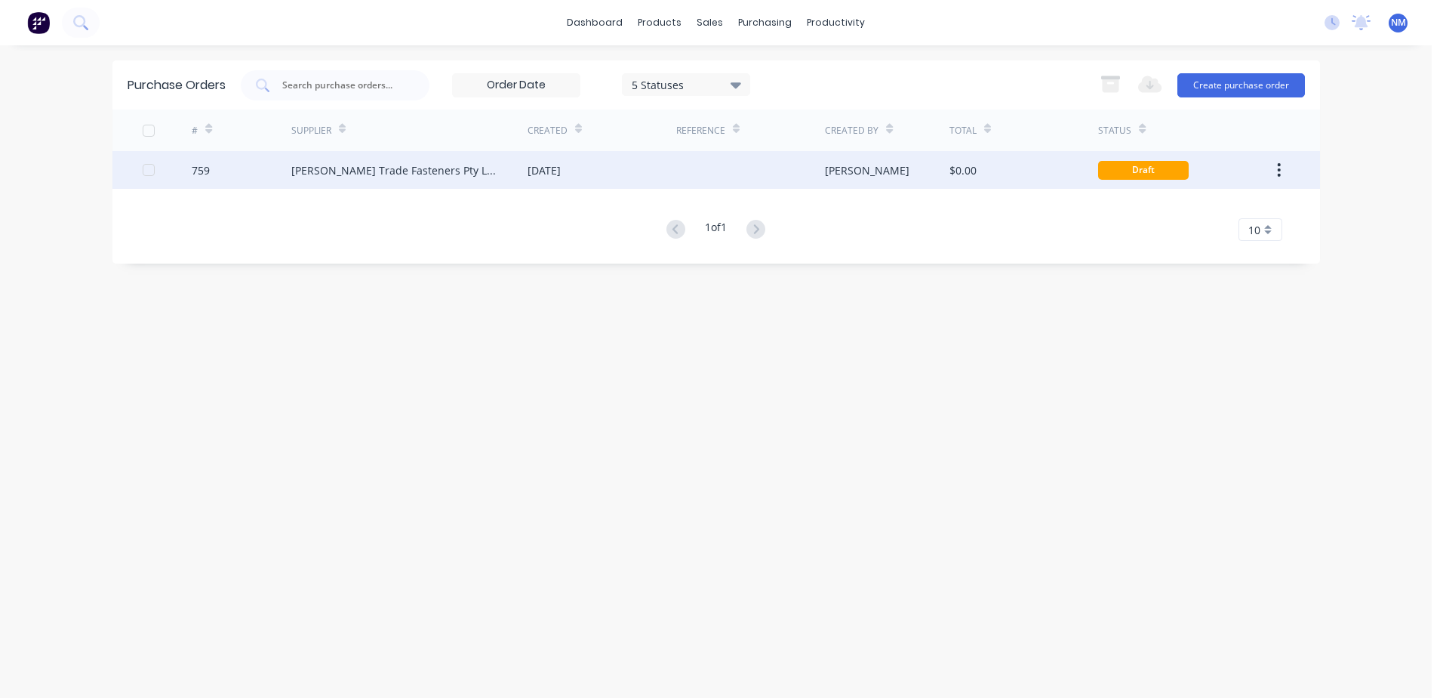
click at [1020, 180] on div "$0.00" at bounding box center [1024, 170] width 149 height 38
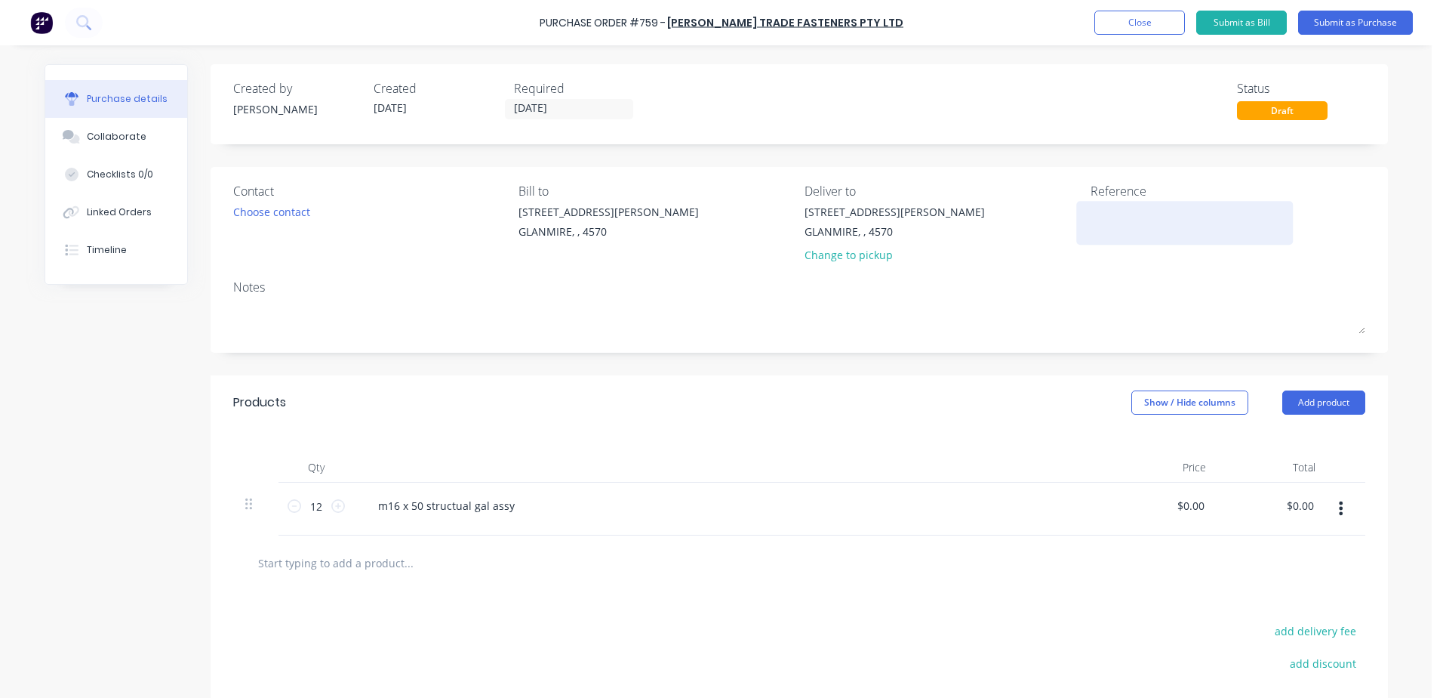
click at [1104, 204] on div at bounding box center [1185, 223] width 189 height 38
click at [1110, 220] on textarea at bounding box center [1185, 221] width 189 height 34
type textarea "BCC25"
type textarea "x"
type textarea "BCC250"
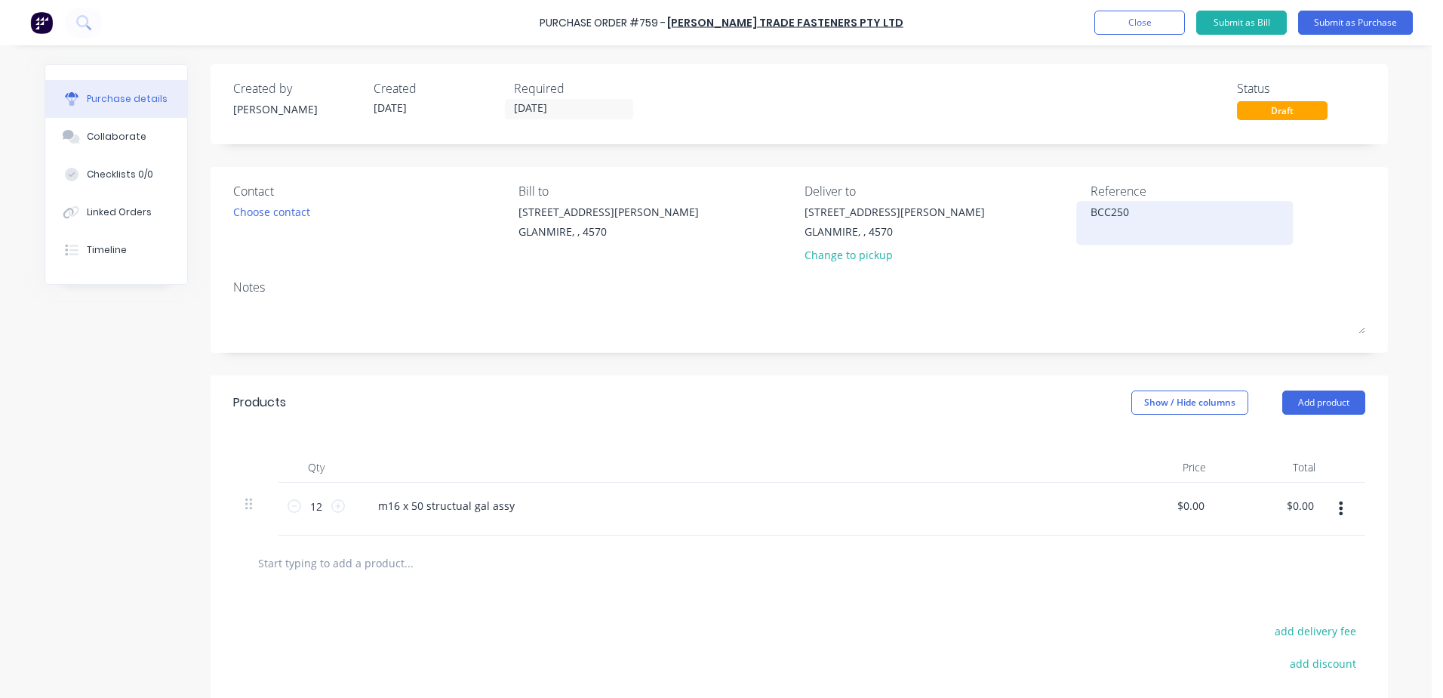
type textarea "x"
type textarea "BCC2500"
type textarea "x"
type textarea "BCC25000"
type textarea "x"
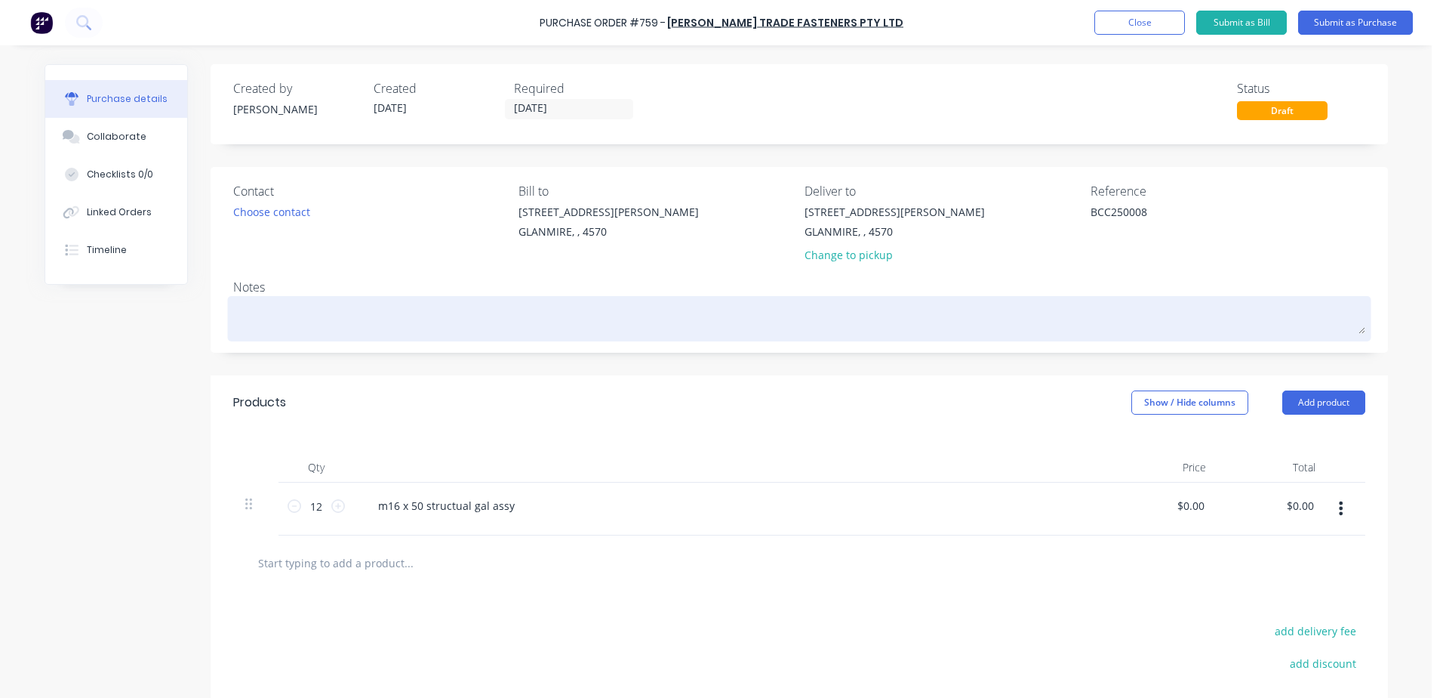
type textarea "BCC250008"
type textarea "x"
type textarea "BCC250008"
click at [269, 316] on textarea at bounding box center [799, 317] width 1132 height 34
type textarea "x"
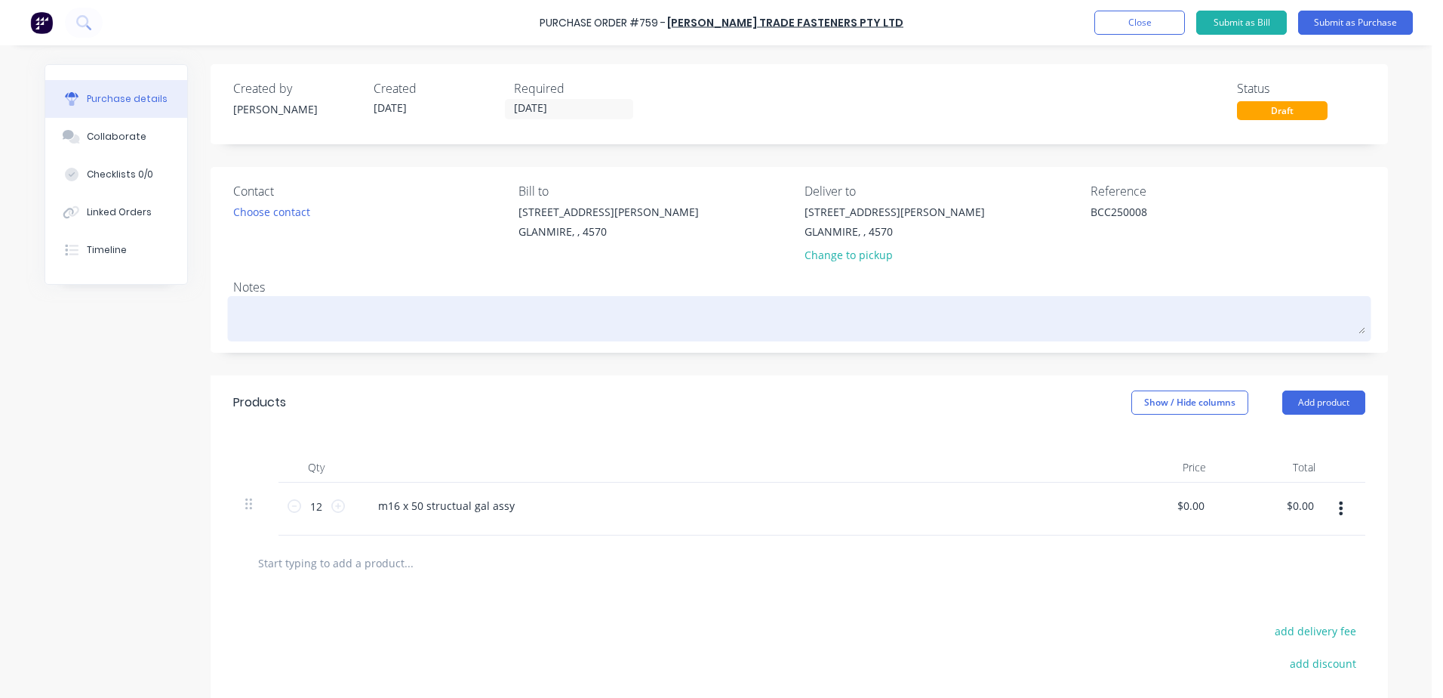
type textarea "B"
type textarea "x"
type textarea "BC"
type textarea "x"
type textarea "BCC"
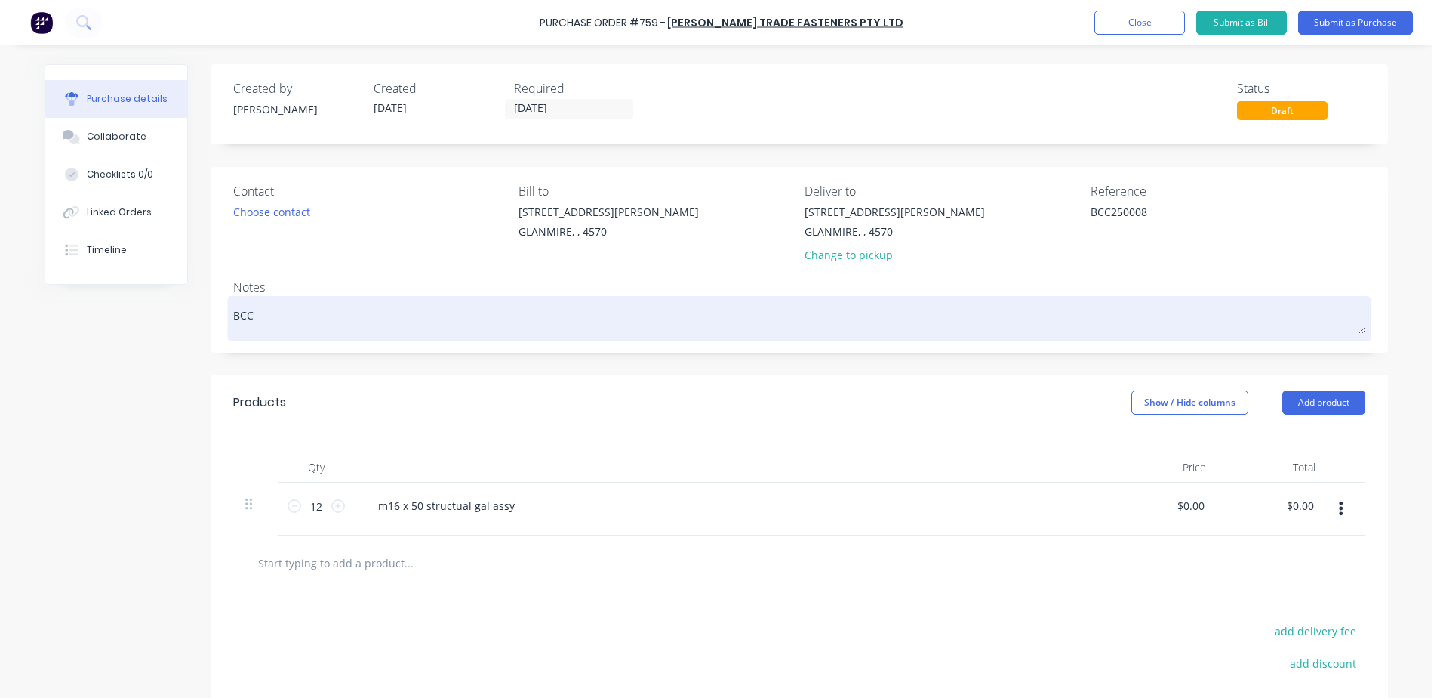
type textarea "x"
type textarea "BCC2"
type textarea "x"
type textarea "BCC25"
type textarea "x"
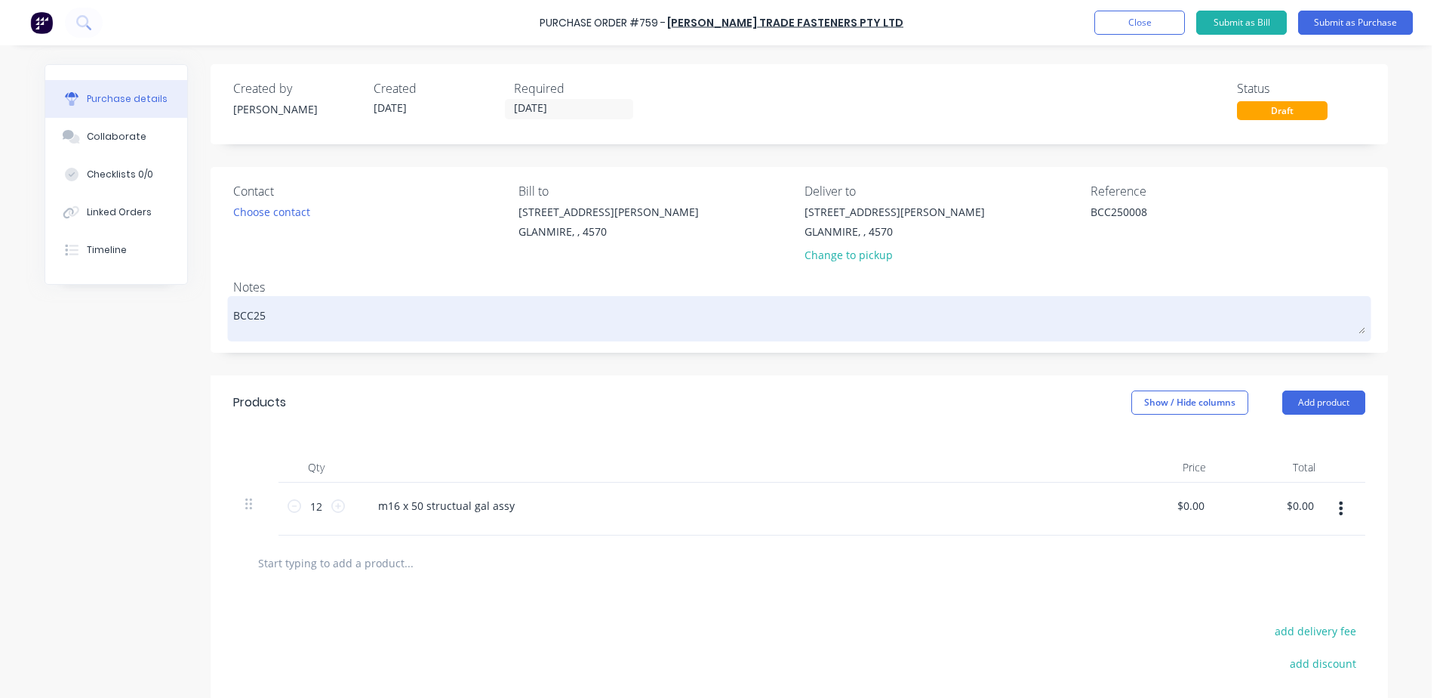
type textarea "BCC250"
type textarea "x"
type textarea "BCC2500"
type textarea "x"
type textarea "BCC25000"
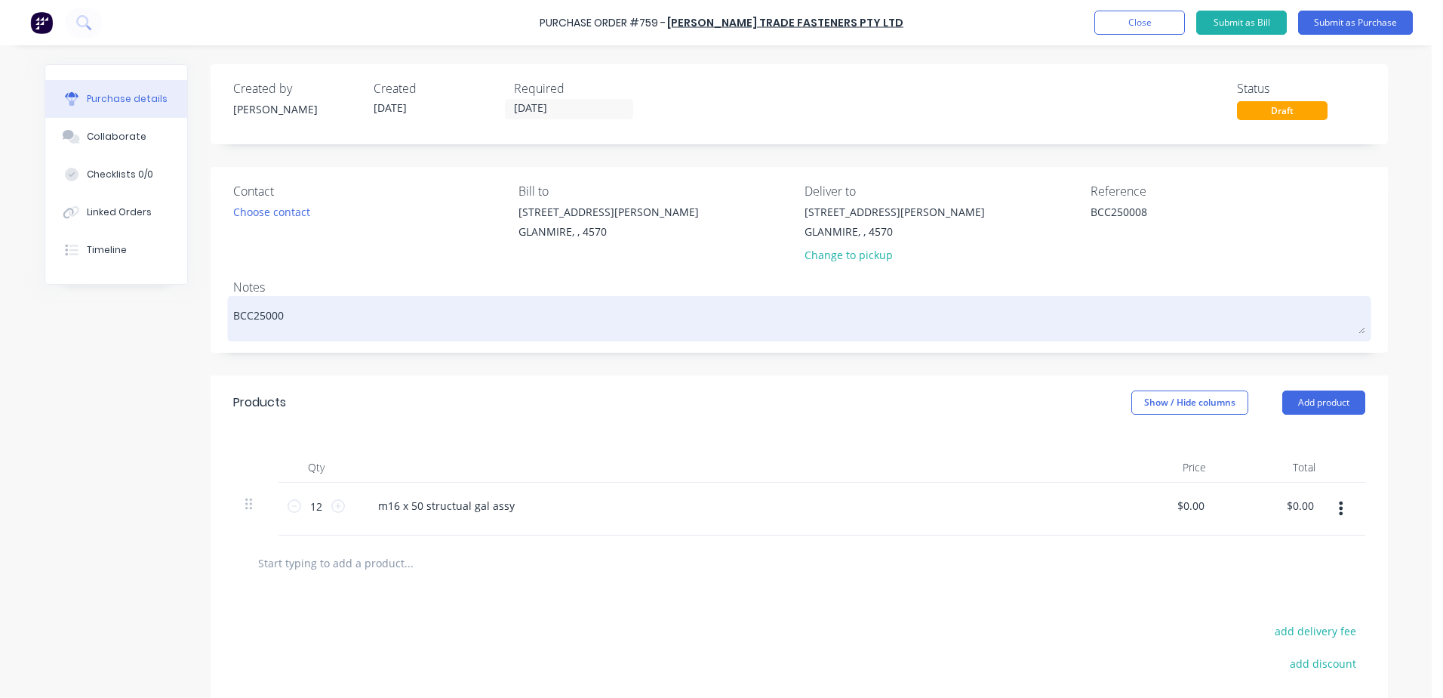
type textarea "x"
type textarea "BCC250000"
type textarea "x"
type textarea "BCC2500008"
type textarea "x"
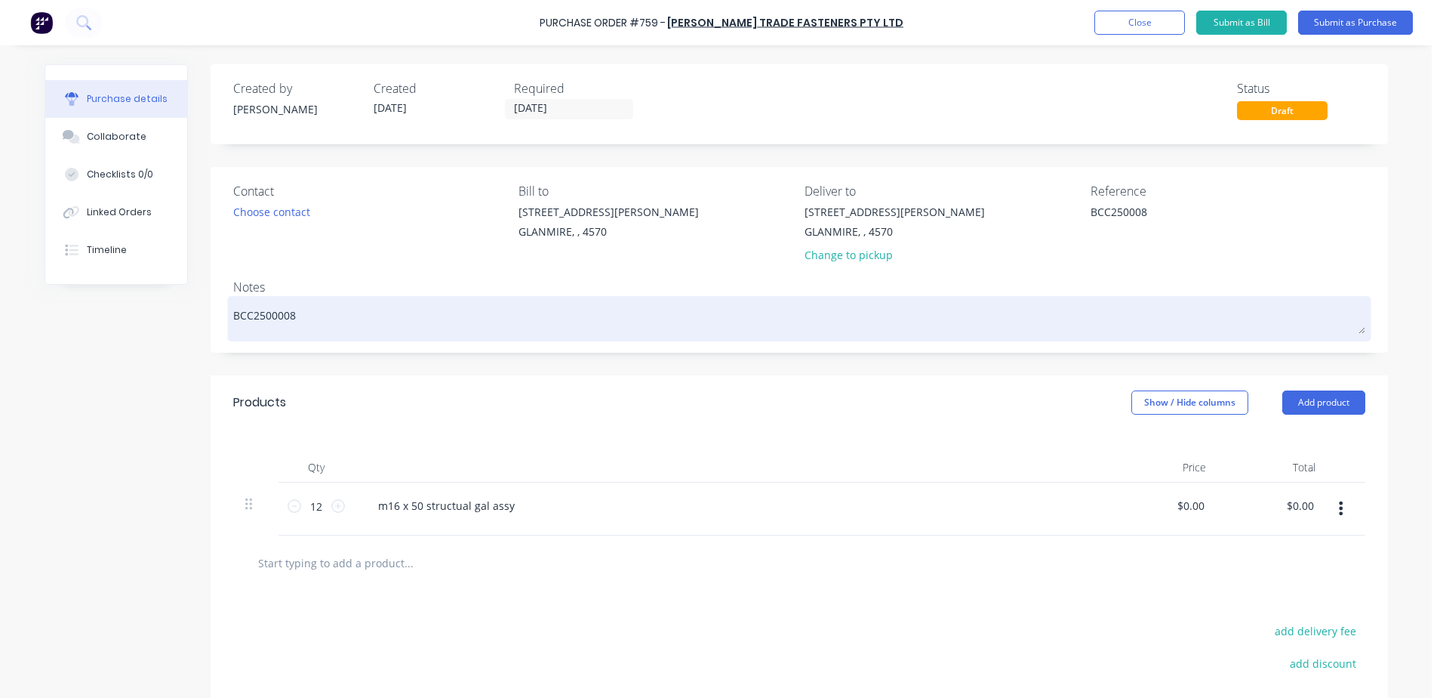
type textarea "BCC2500008-"
type textarea "x"
type textarea "BCC2500008-"
type textarea "x"
type textarea "BCC2500008-"
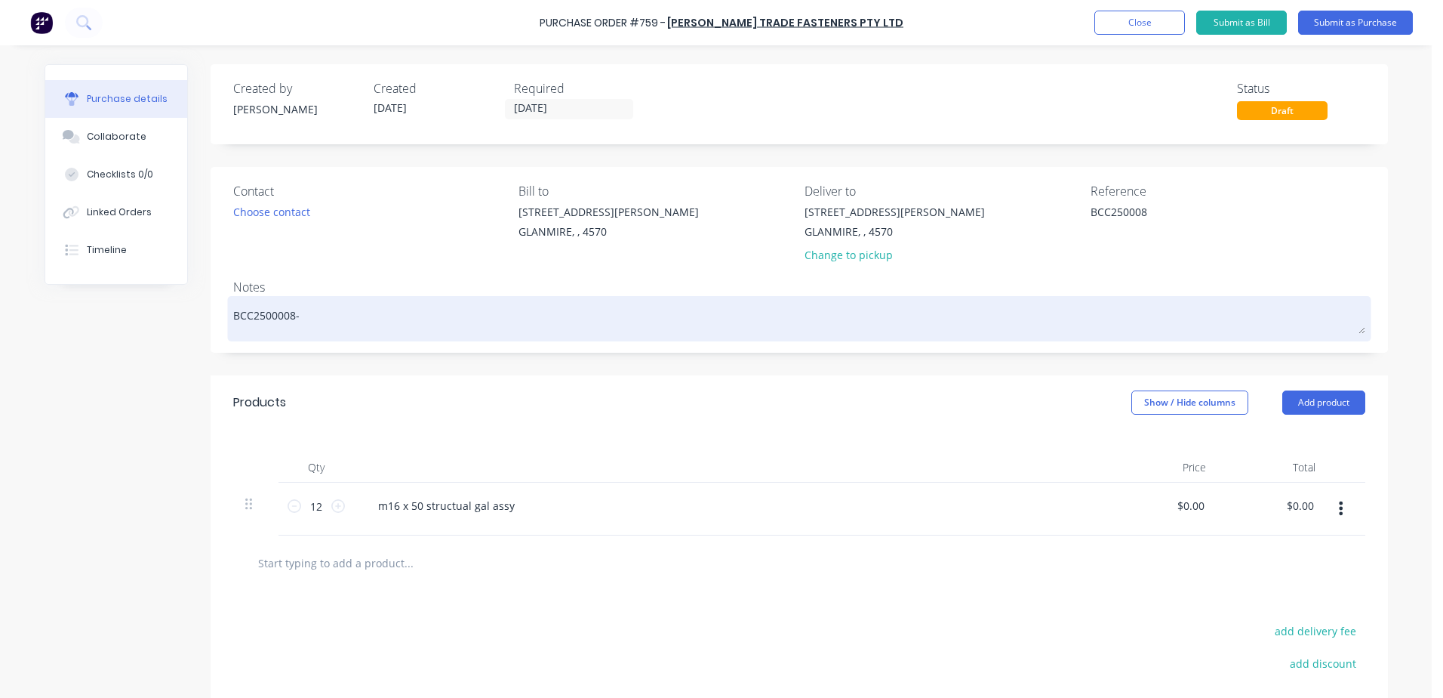
type textarea "x"
type textarea "BCC2500008- S"
type textarea "x"
type textarea "BCC2500008- ST"
type textarea "x"
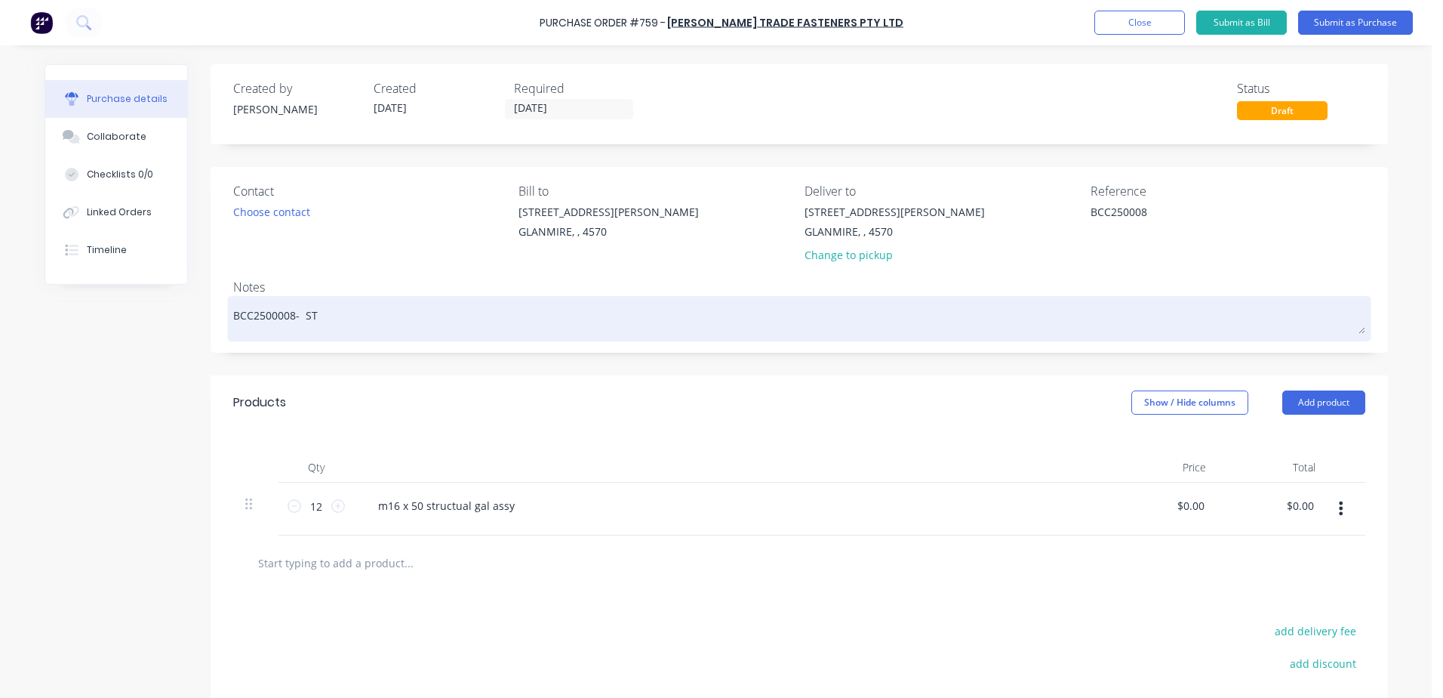
type textarea "BCC2500008- STE"
type textarea "x"
type textarea "BCC2500008- ST"
type textarea "x"
type textarea "BCC2500008- S"
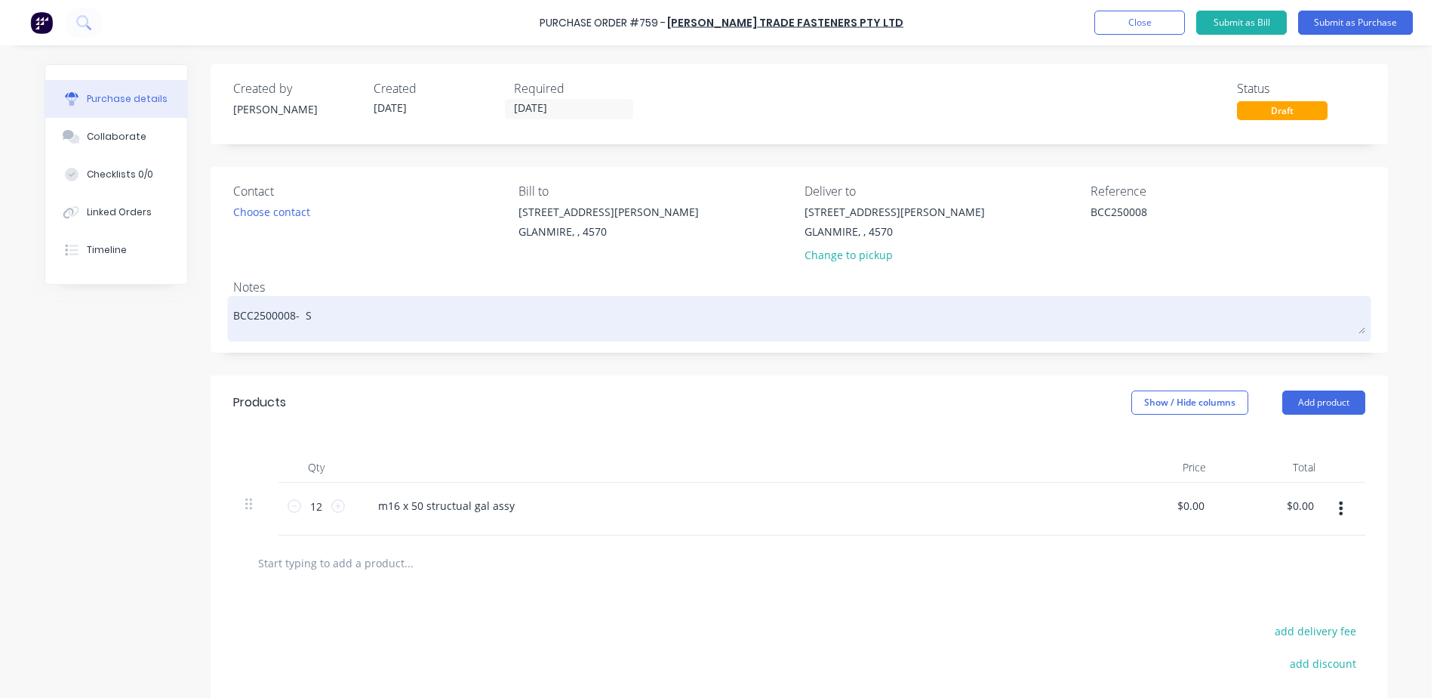
type textarea "x"
type textarea "BCC2500008-"
type textarea "x"
type textarea "BCC2500008- s"
type textarea "x"
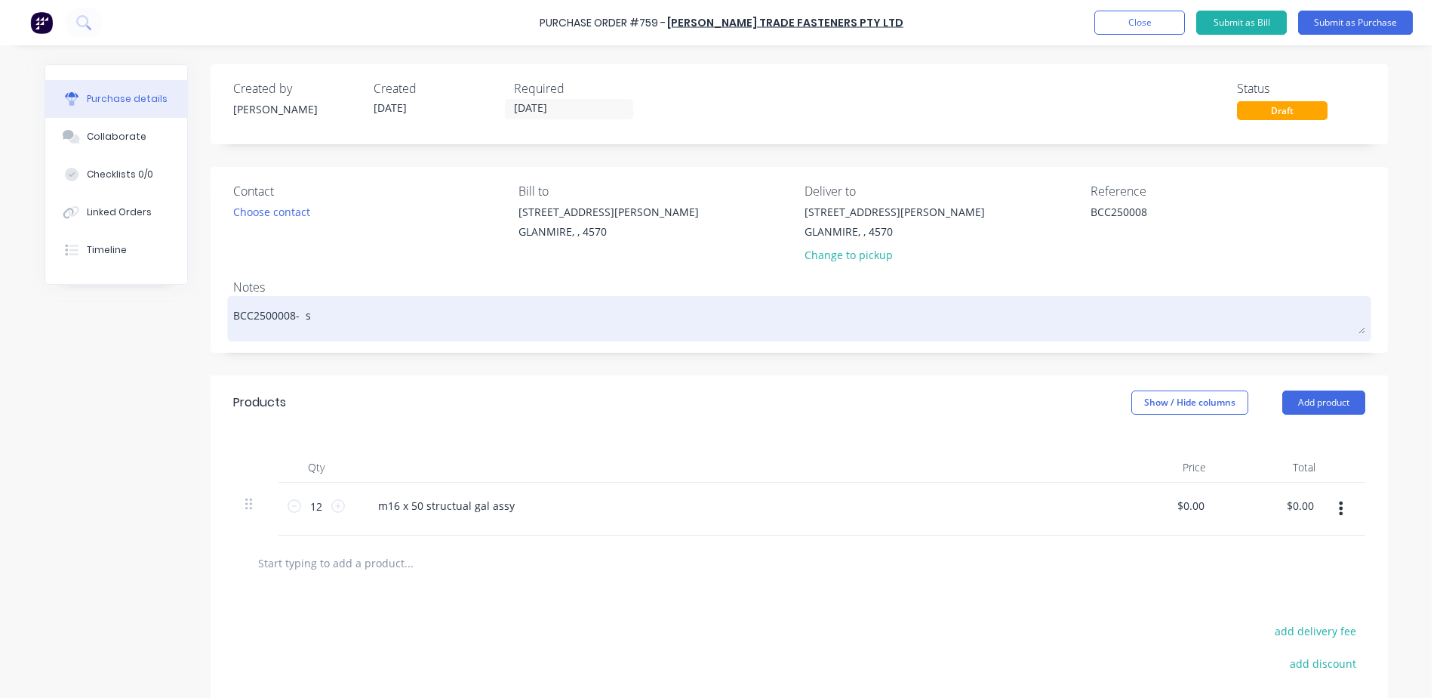
type textarea "BCC2500008- st"
type textarea "x"
type textarea "BCC2500008- ste"
type textarea "x"
type textarea "BCC2500008- stev"
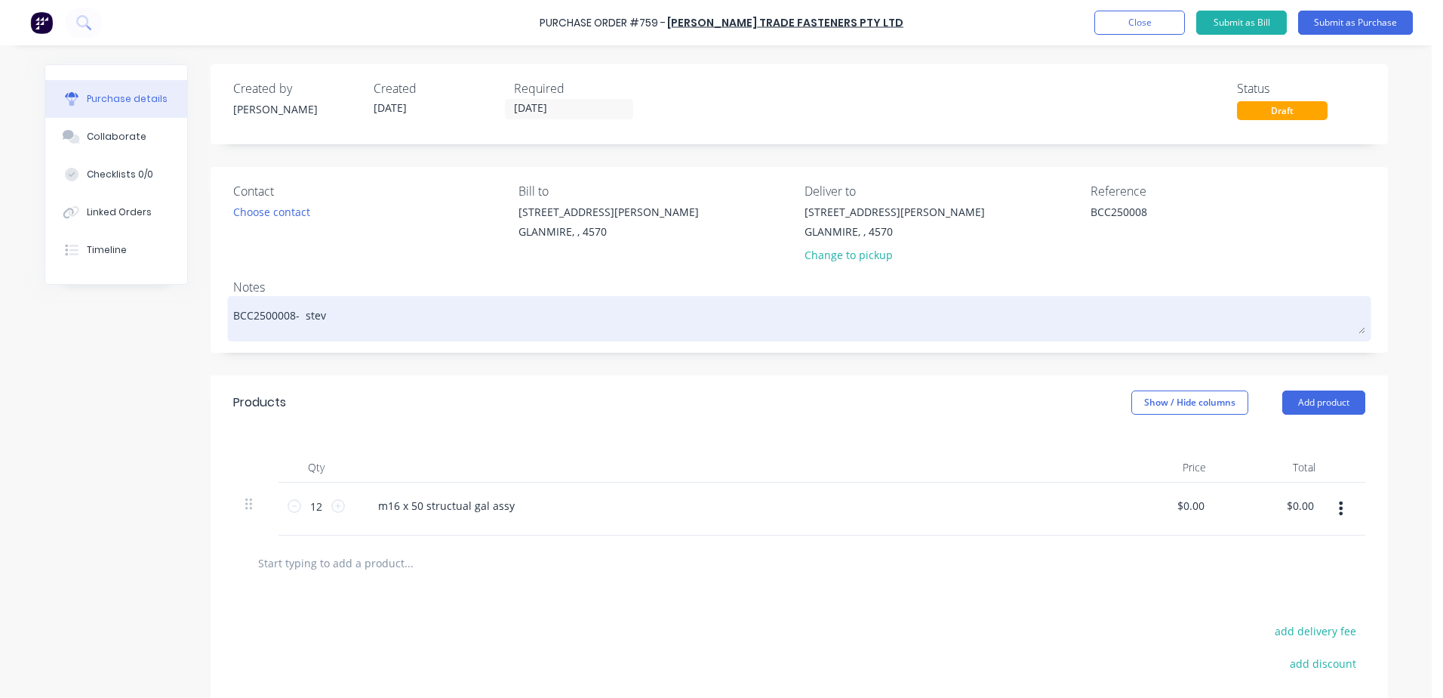
type textarea "x"
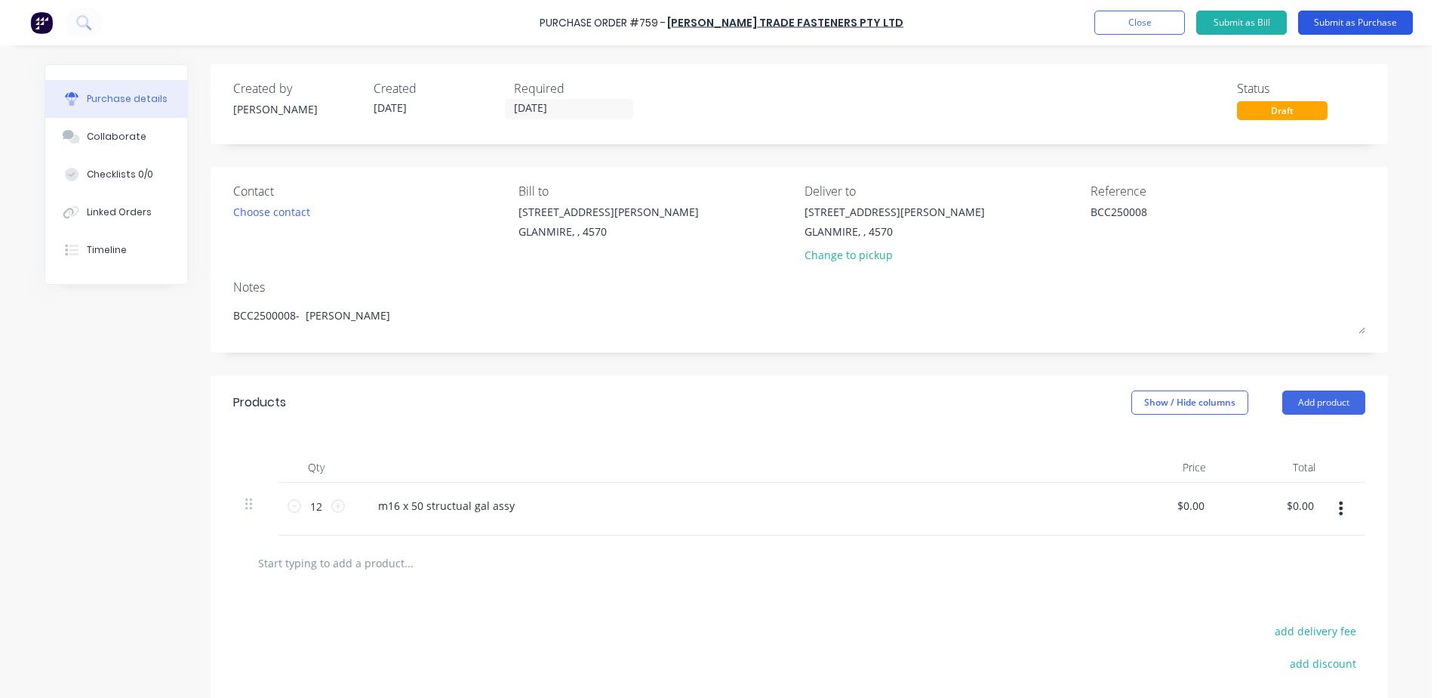
type textarea "BCC2500008- [PERSON_NAME]"
type textarea "x"
type textarea "BCC2500008- [PERSON_NAME]"
click at [1345, 24] on button "Submit as Purchase" at bounding box center [1355, 23] width 115 height 24
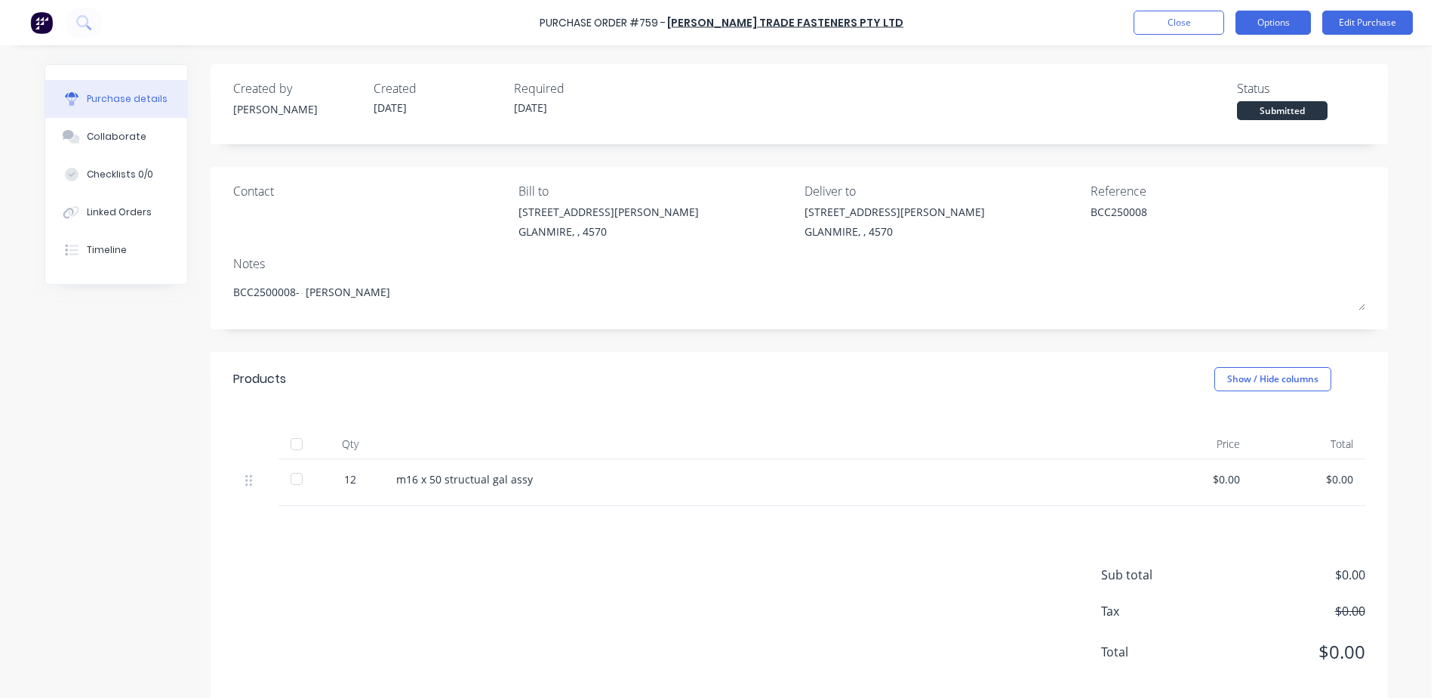
click at [1303, 16] on button "Options" at bounding box center [1273, 23] width 75 height 24
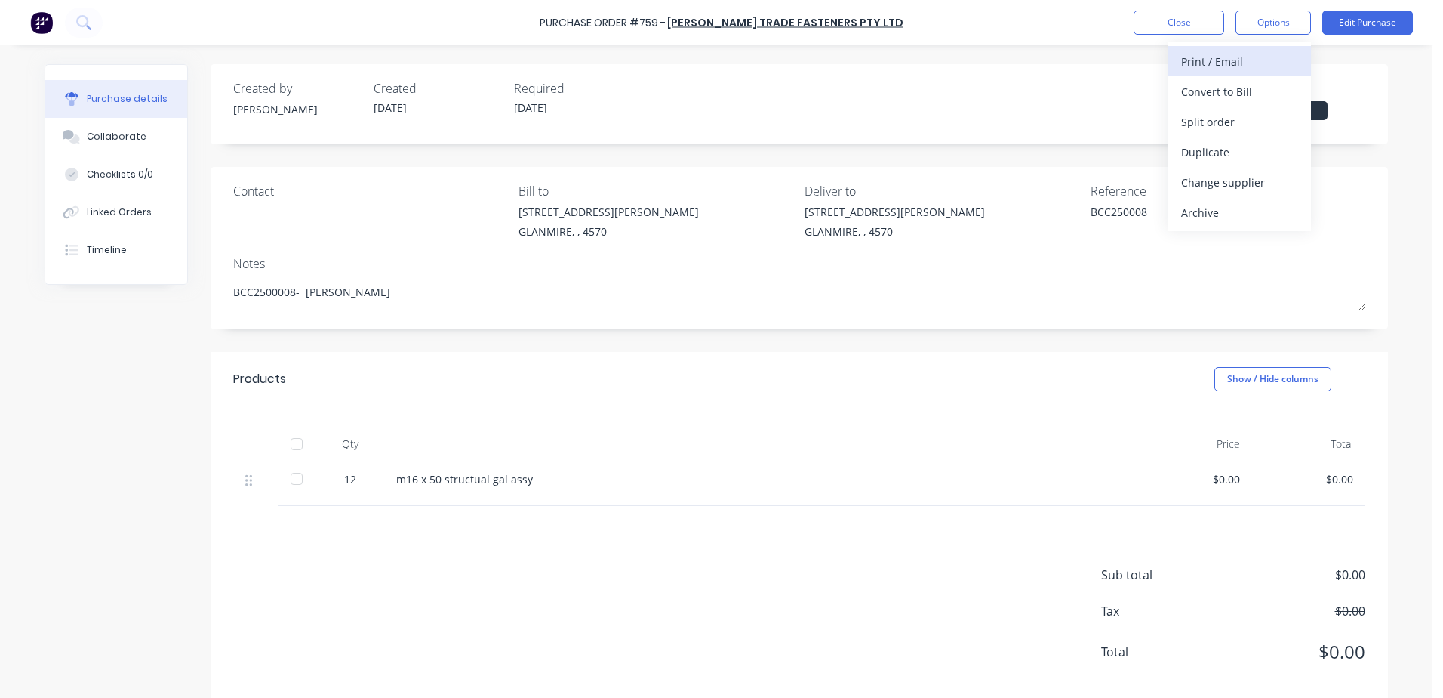
click at [1248, 65] on div "Print / Email" at bounding box center [1239, 62] width 116 height 22
click at [1239, 94] on div "With pricing" at bounding box center [1239, 92] width 116 height 22
type textarea "x"
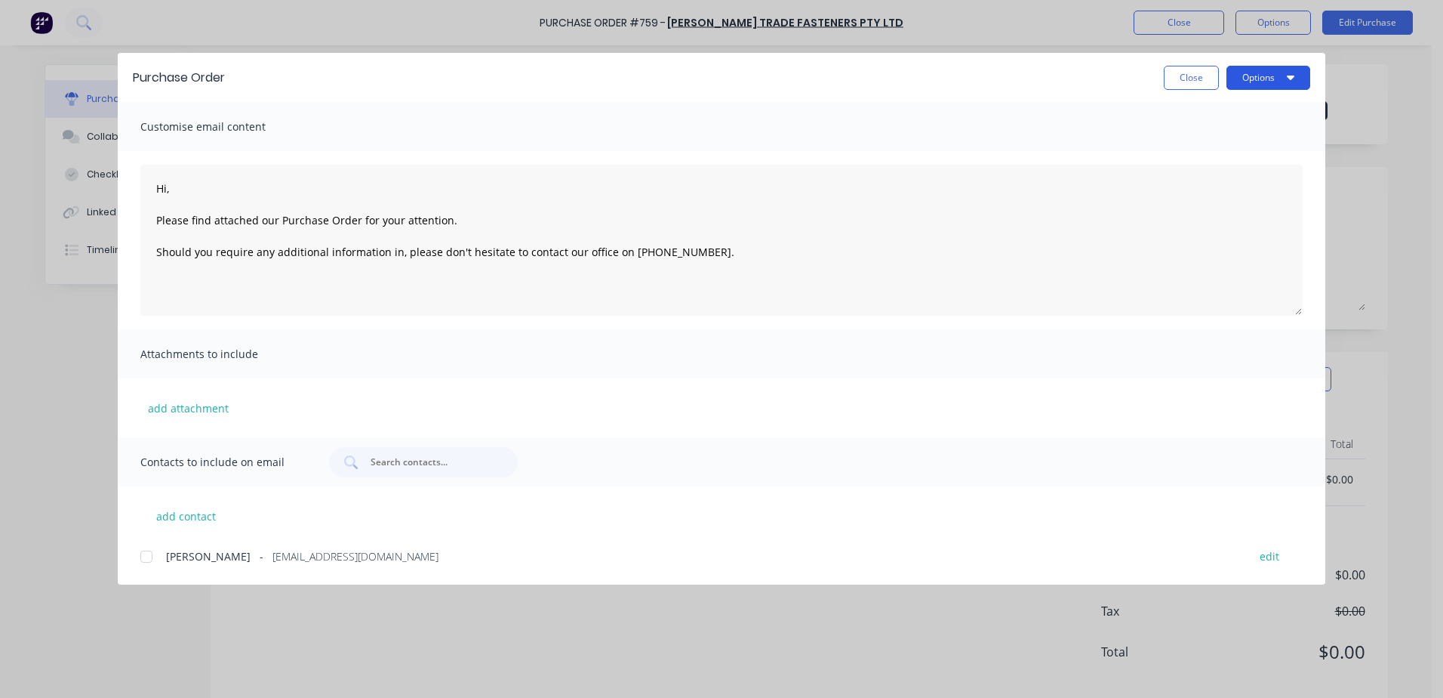
click at [1261, 82] on button "Options" at bounding box center [1269, 78] width 84 height 24
click at [150, 565] on div at bounding box center [146, 556] width 30 height 30
type textarea "Hi, Please find attached our Purchase Order for your attention. Should you requ…"
click at [1253, 87] on button "Options" at bounding box center [1269, 78] width 84 height 24
click at [1234, 176] on div "Email" at bounding box center [1239, 176] width 116 height 22
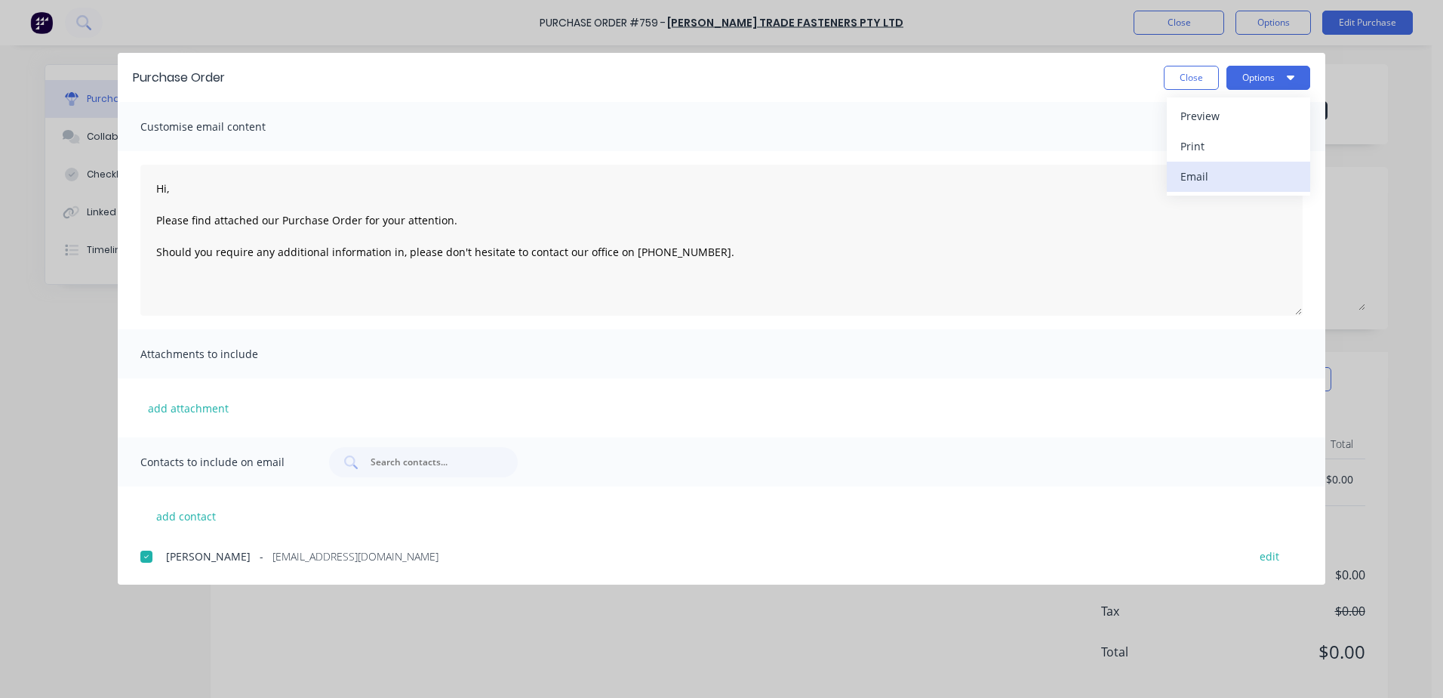
type textarea "x"
type textarea "Hi, Please find attached our Purchase Order for your attention. Should you requ…"
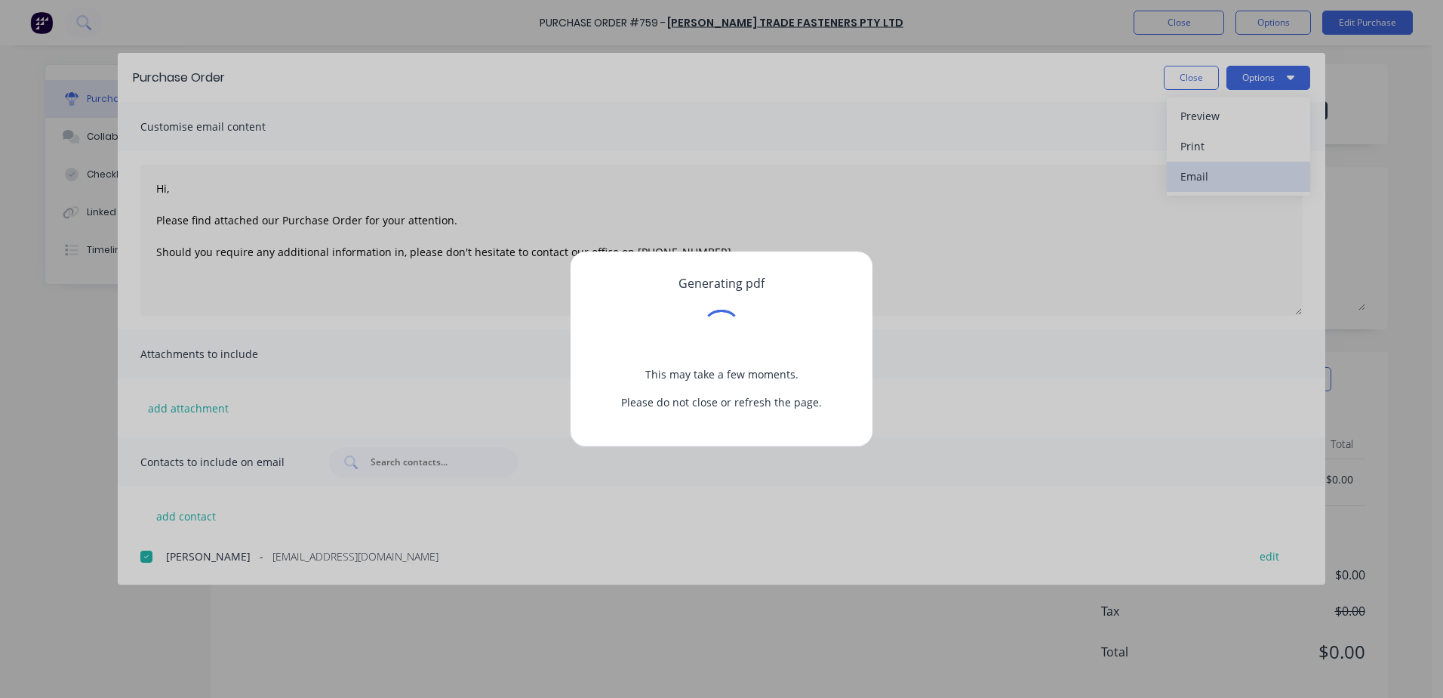
type textarea "x"
type textarea "Hi, Please find attached our Purchase Order for your attention. Should you requ…"
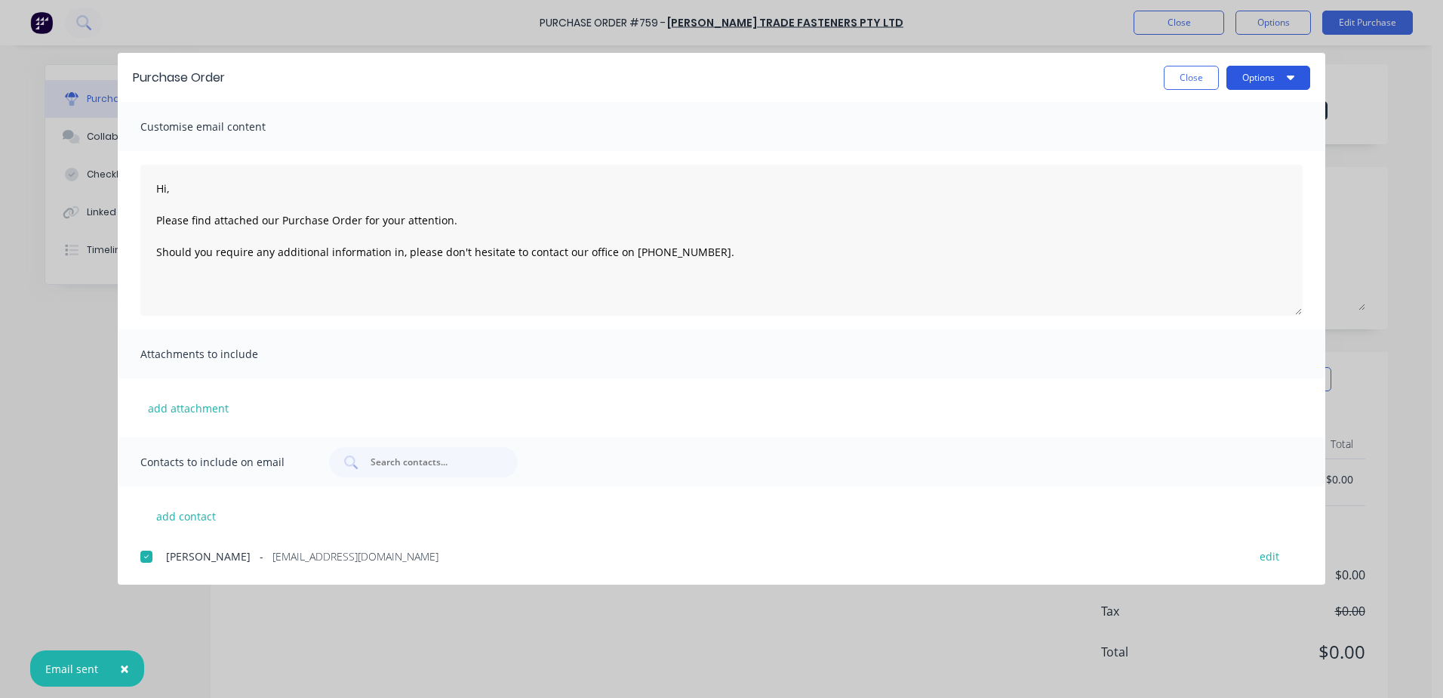
click at [1274, 76] on button "Options" at bounding box center [1269, 78] width 84 height 24
click at [1207, 142] on div "Print" at bounding box center [1239, 146] width 116 height 22
type textarea "x"
type textarea "Hi, Please find attached our Purchase Order for your attention. Should you requ…"
type textarea "x"
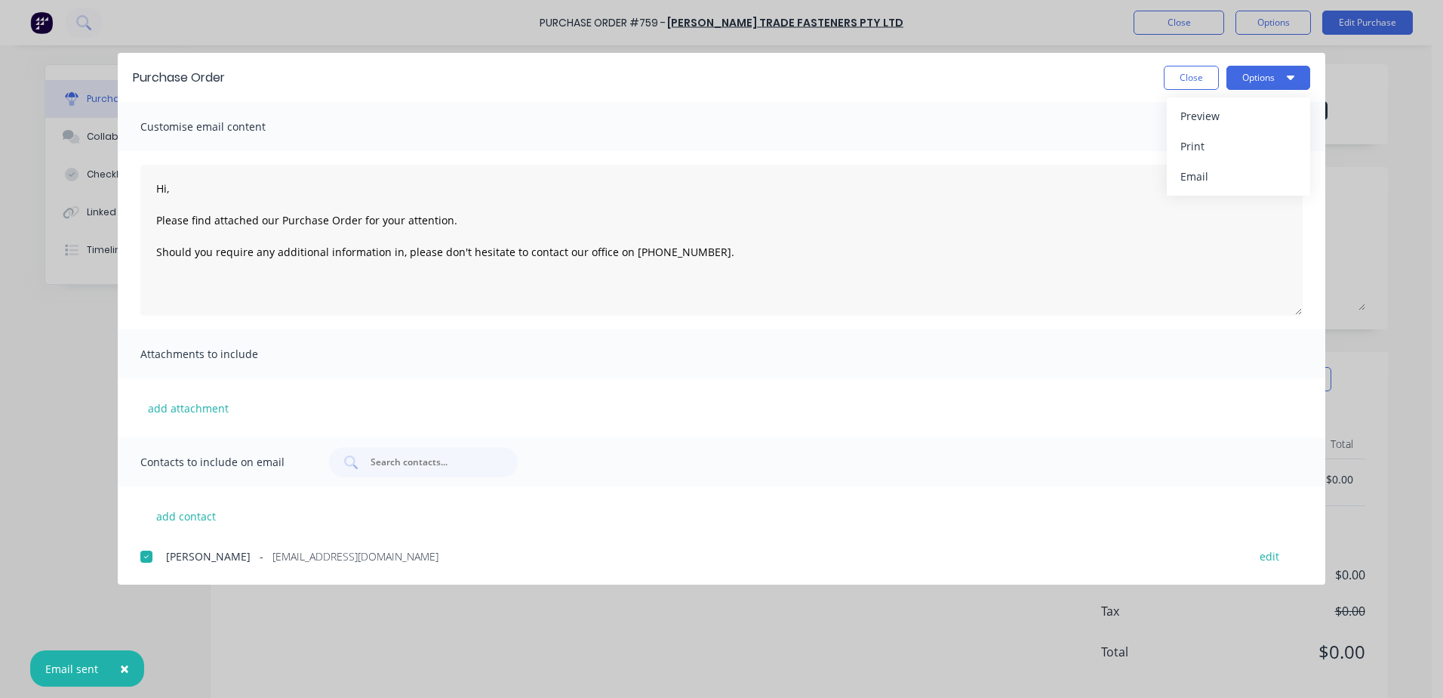
type textarea "Hi, Please find attached our Purchase Order for your attention. Should you requ…"
type textarea "x"
type textarea "Hi, Please find attached our Purchase Order for your attention. Should you requ…"
type textarea "x"
type textarea "Hi, Please find attached our Purchase Order for your attention. Should you requ…"
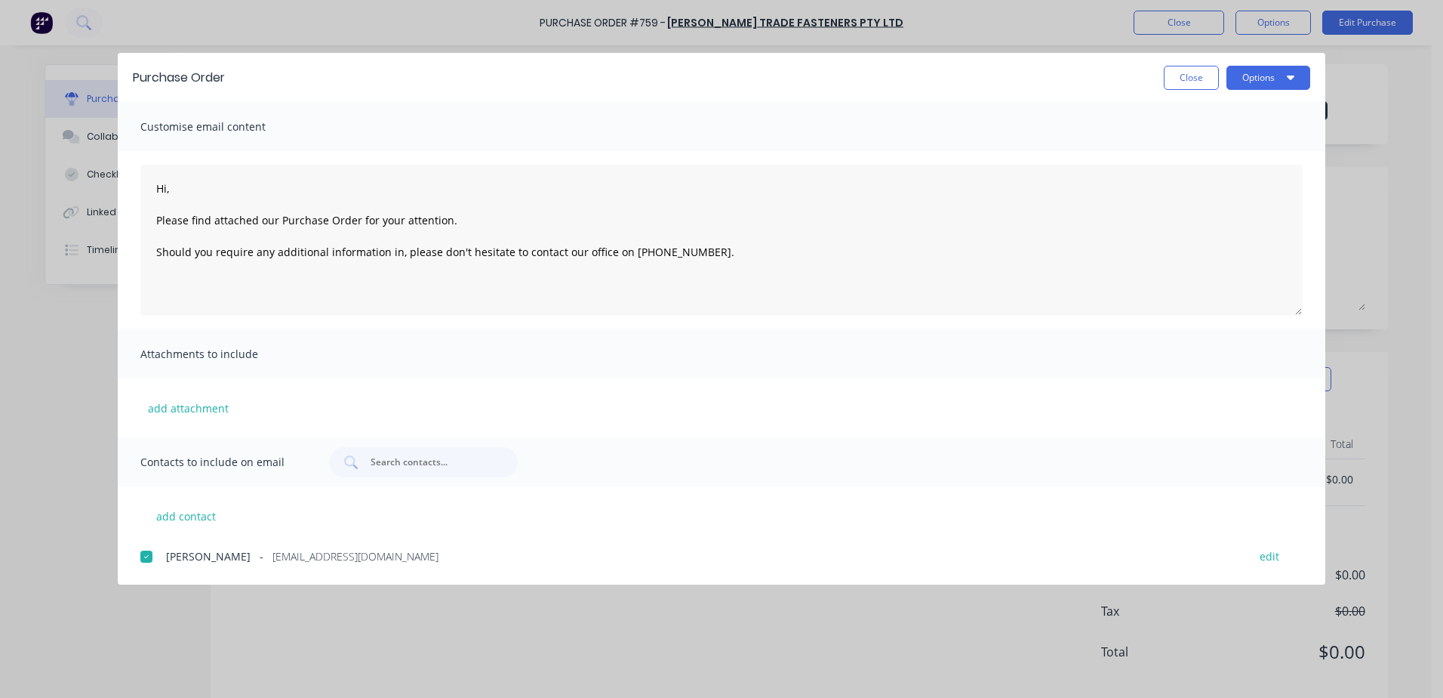
type textarea "x"
type textarea "Hi, Please find attached our Purchase Order for your attention. Should you requ…"
click at [1203, 79] on button "Close" at bounding box center [1191, 78] width 55 height 24
type textarea "x"
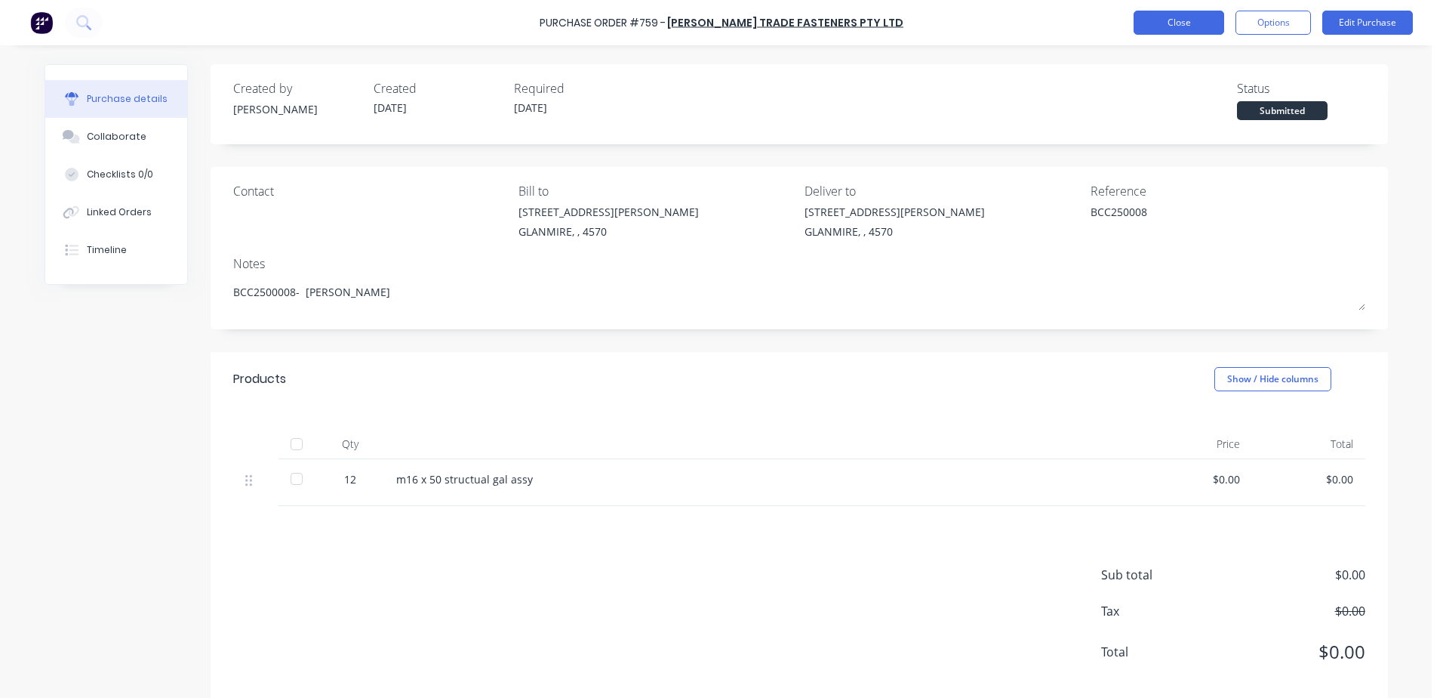
click at [1170, 25] on button "Close" at bounding box center [1179, 23] width 91 height 24
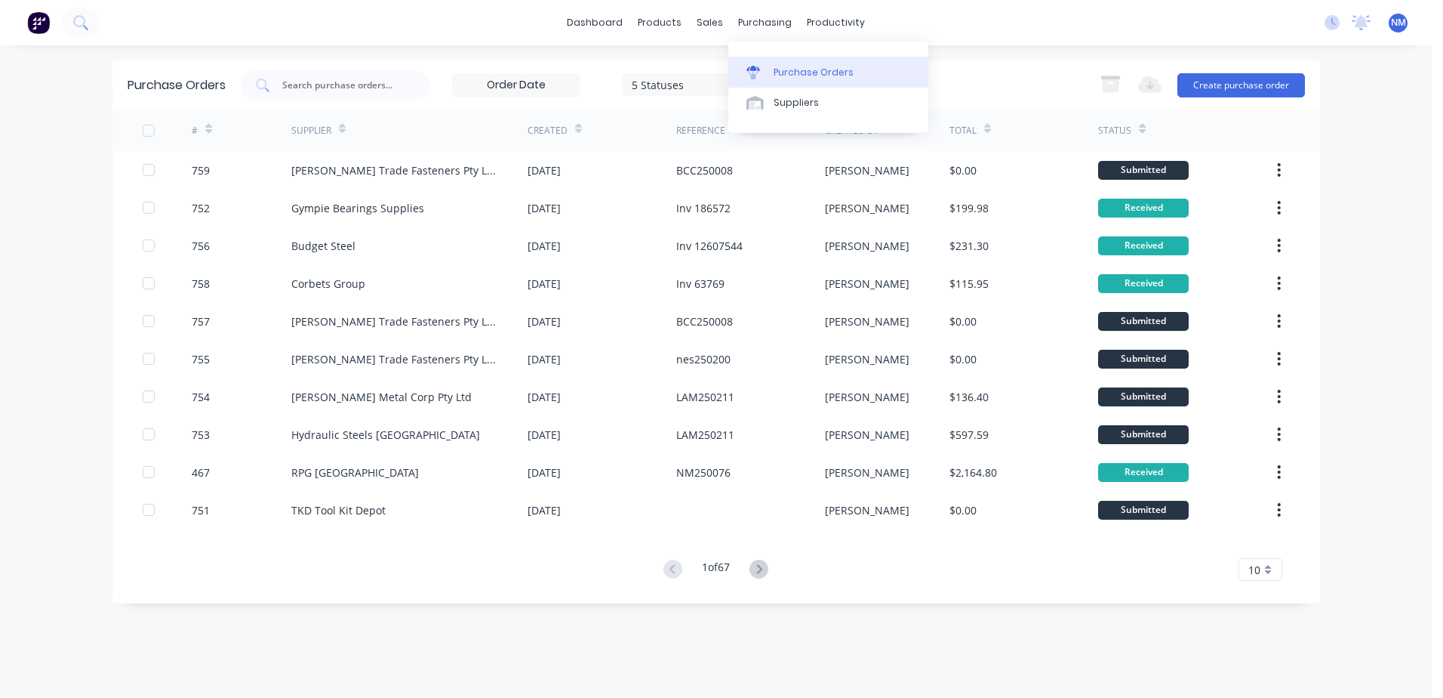
drag, startPoint x: 796, startPoint y: 74, endPoint x: 789, endPoint y: 80, distance: 9.1
click at [796, 74] on div "Purchase Orders" at bounding box center [814, 73] width 80 height 14
click at [781, 75] on div "Purchase Orders" at bounding box center [814, 73] width 80 height 14
drag, startPoint x: 325, startPoint y: 94, endPoint x: 332, endPoint y: 93, distance: 7.6
click at [326, 93] on div at bounding box center [335, 85] width 189 height 30
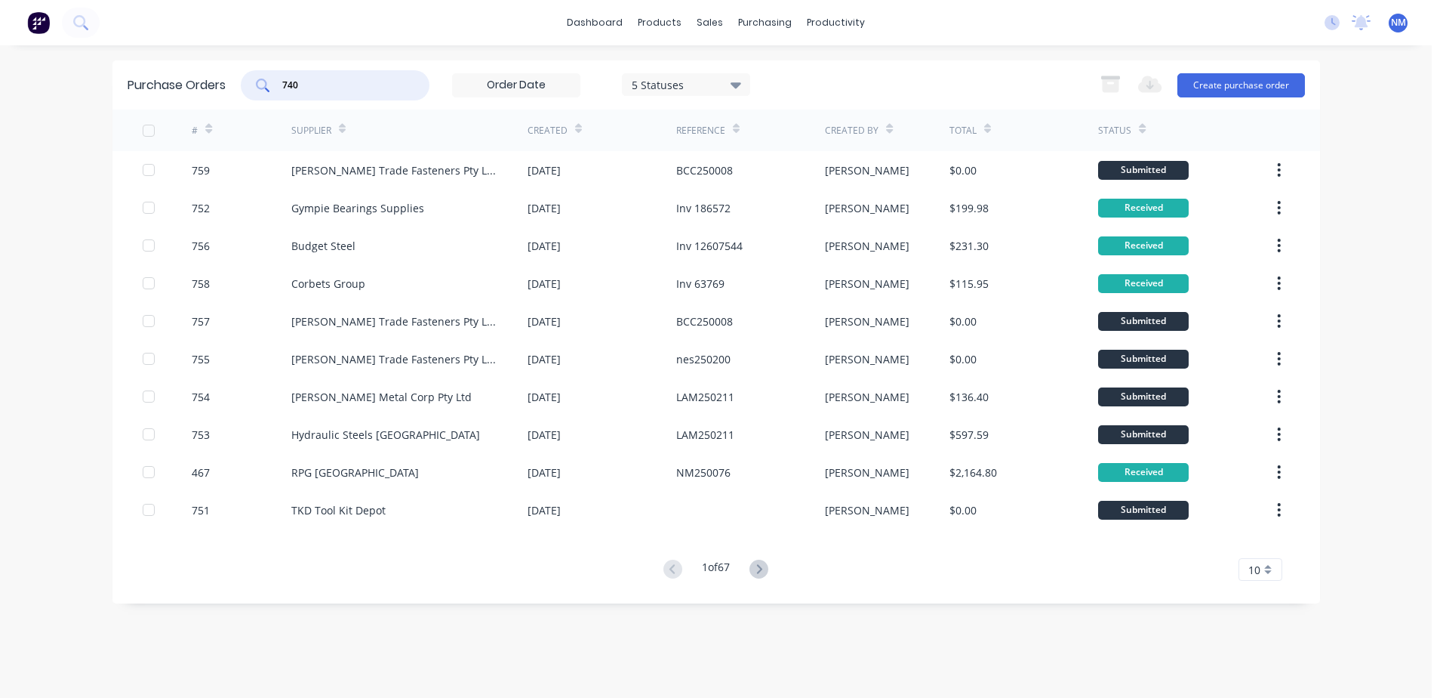
type input "740"
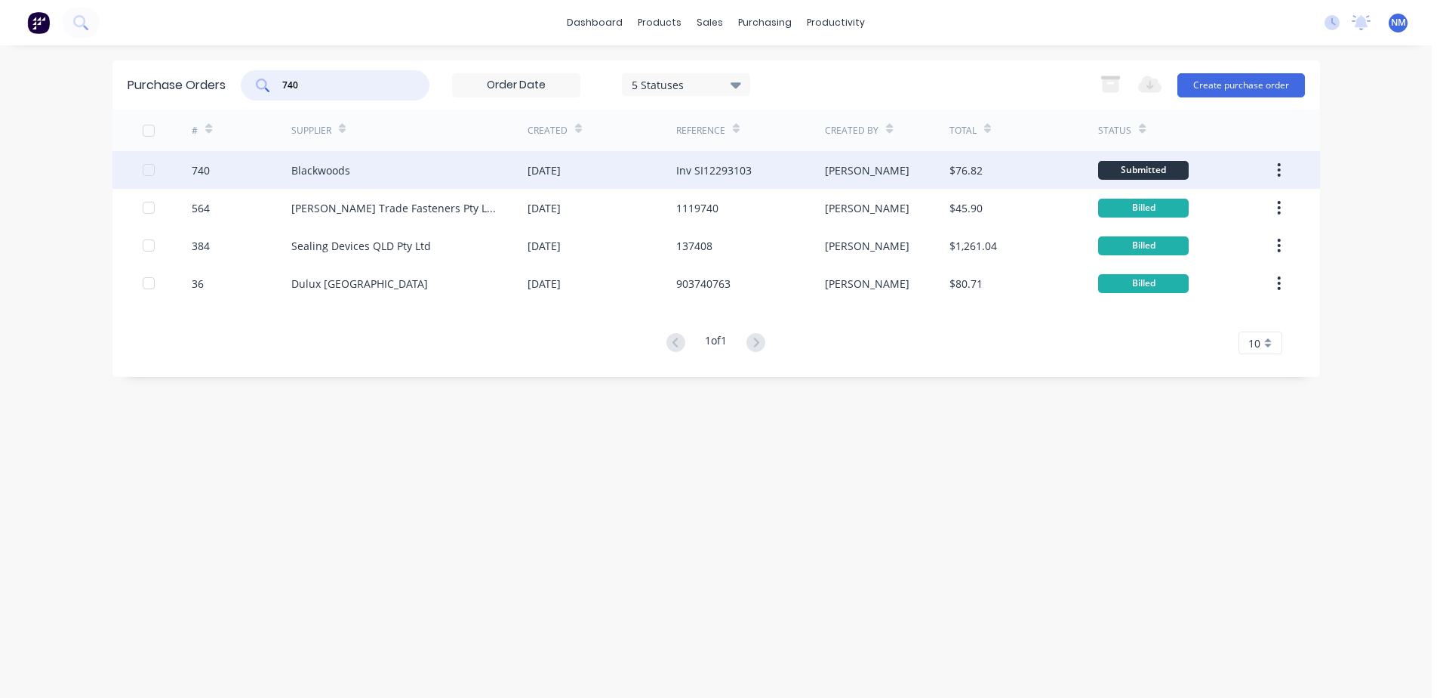
click at [1045, 175] on div "$76.82" at bounding box center [1024, 170] width 149 height 38
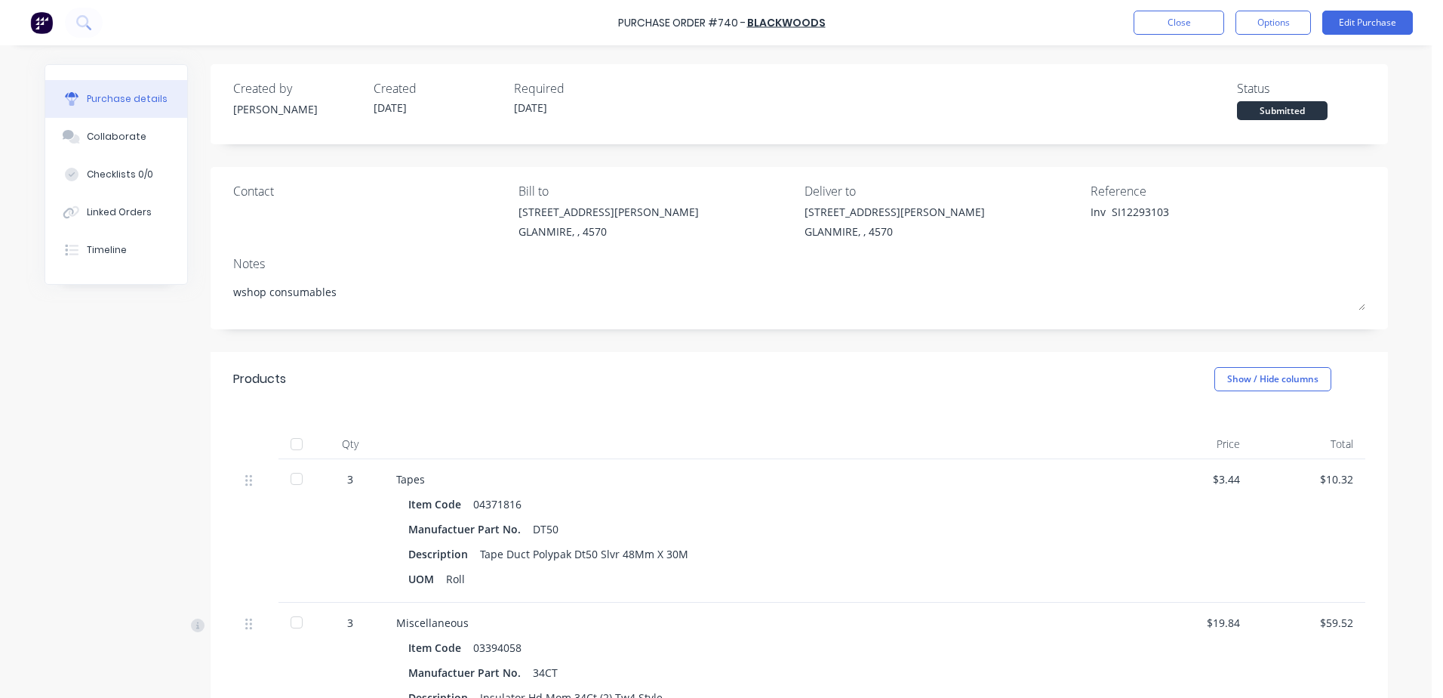
click at [287, 442] on div at bounding box center [297, 444] width 30 height 30
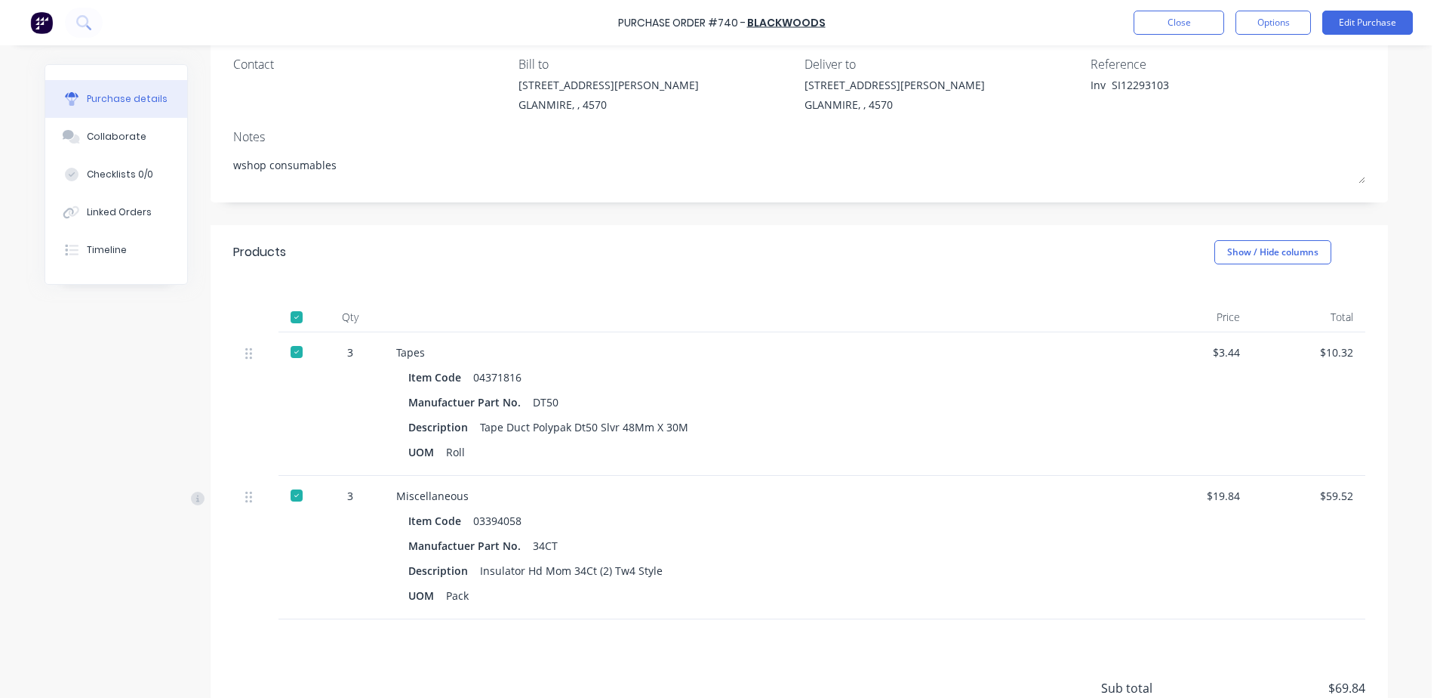
scroll to position [151, 0]
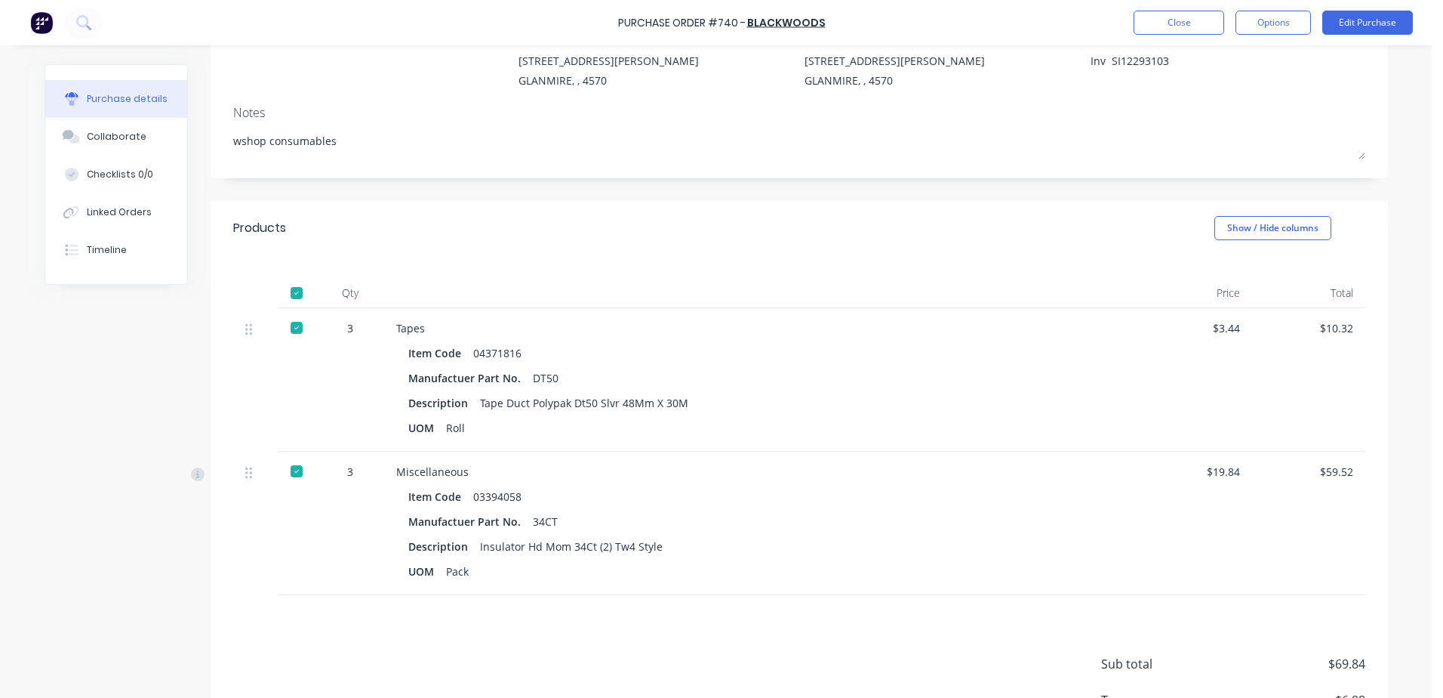
click at [284, 291] on div at bounding box center [297, 293] width 30 height 30
type textarea "x"
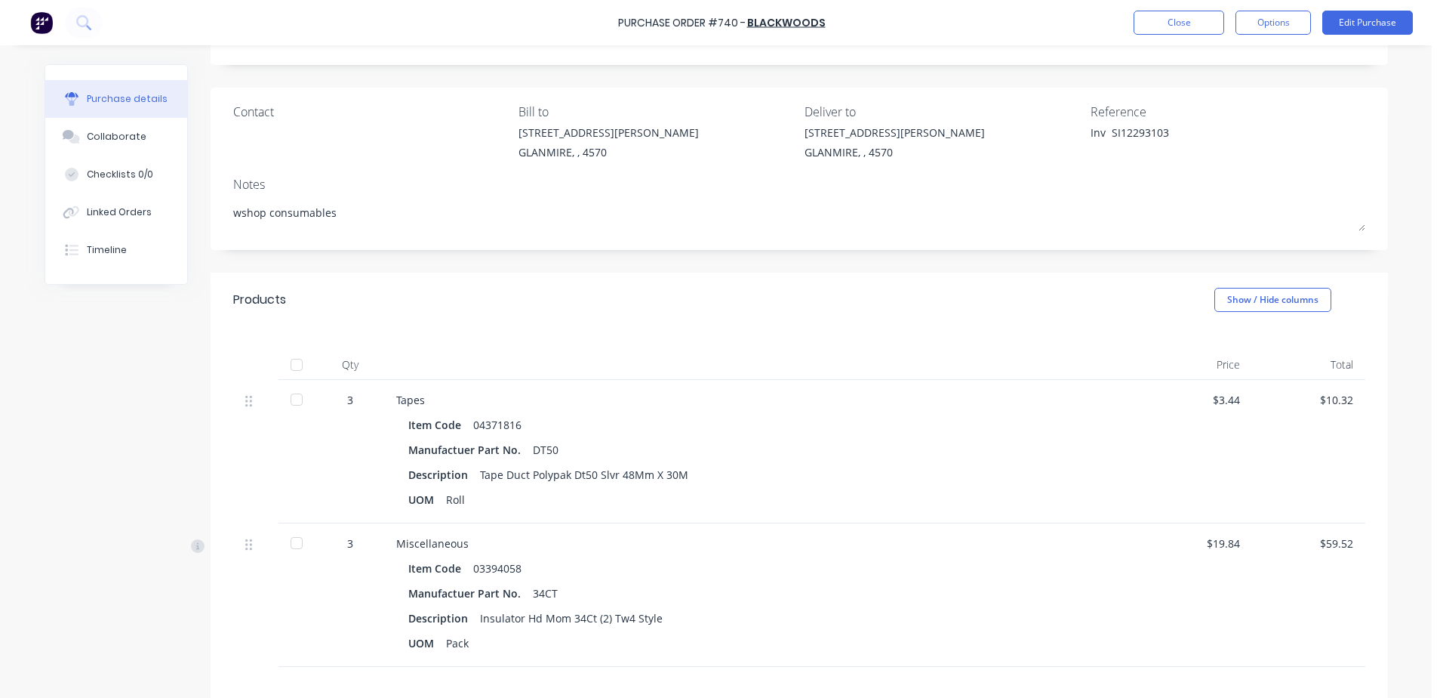
scroll to position [0, 0]
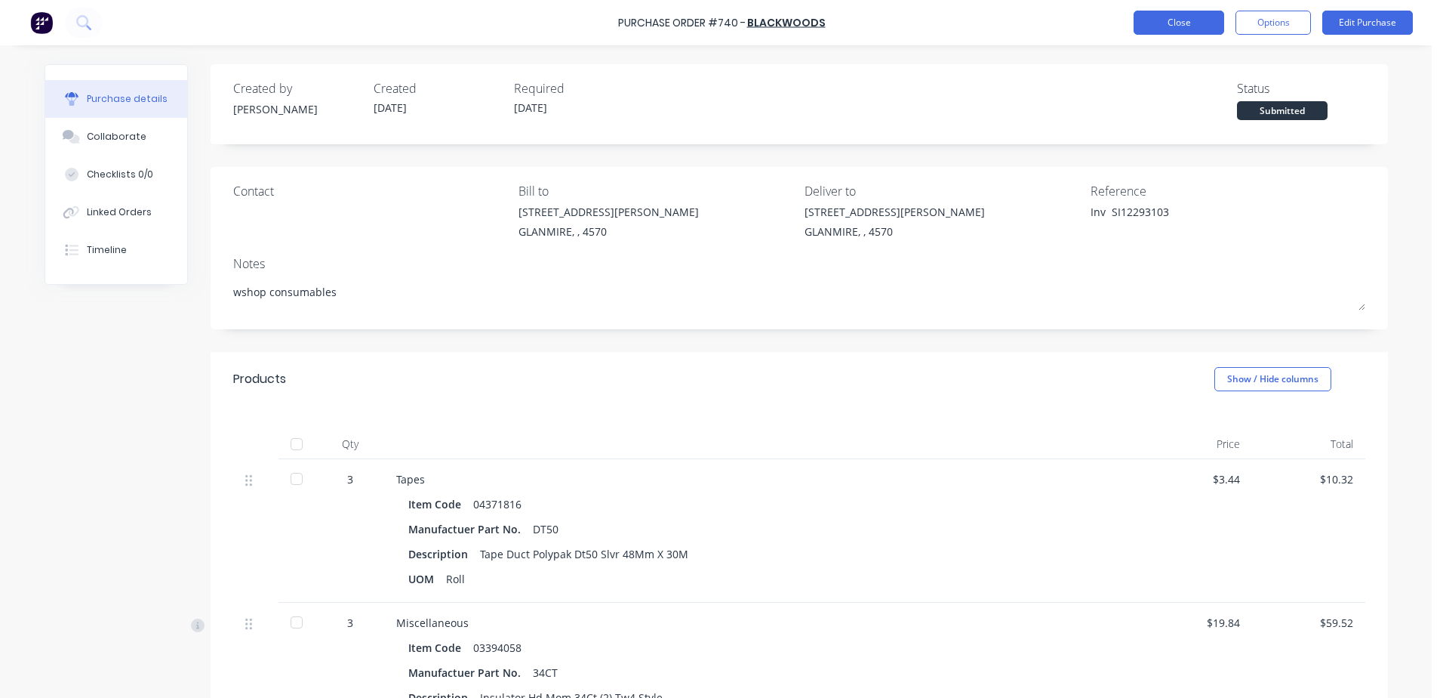
click at [1153, 34] on button "Close" at bounding box center [1179, 23] width 91 height 24
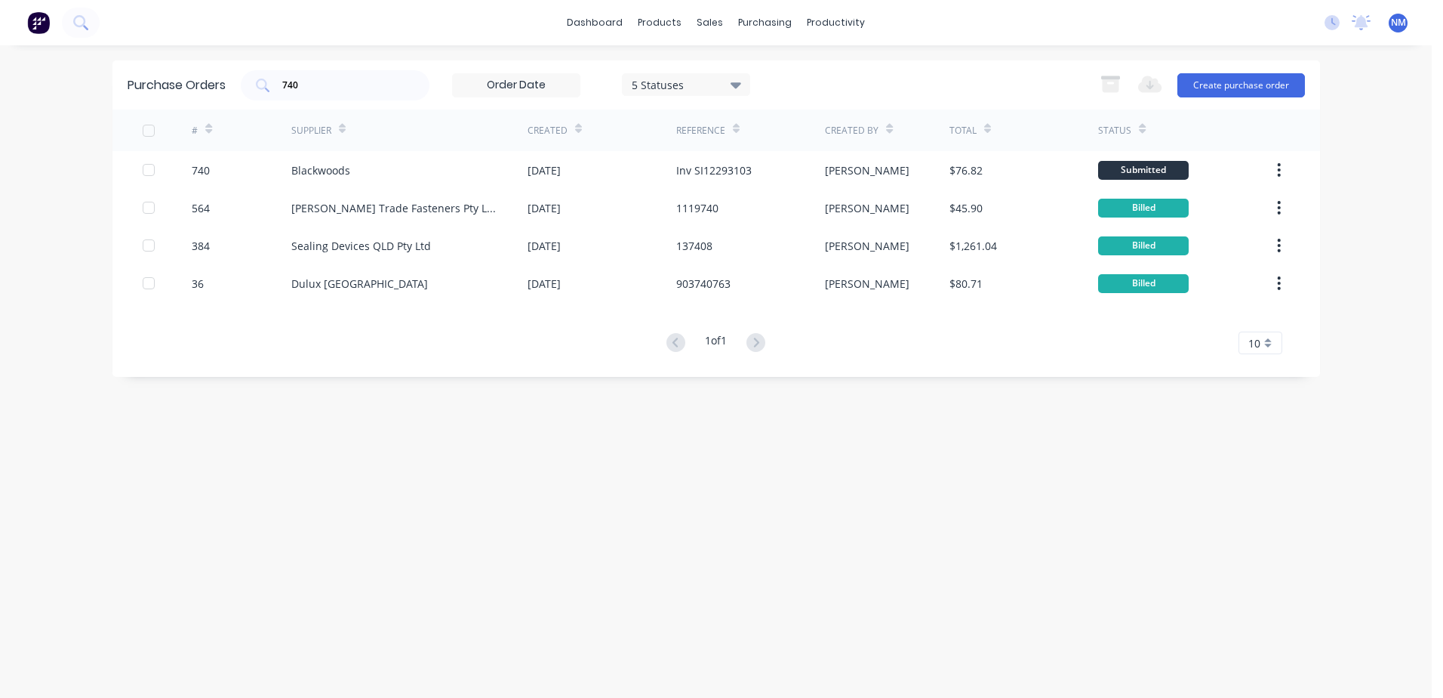
drag, startPoint x: 318, startPoint y: 76, endPoint x: 236, endPoint y: 97, distance: 84.0
click at [236, 97] on div "Purchase Orders 740 5 Statuses 5 Statuses Export to Excel (XLSX) Create purchas…" at bounding box center [716, 84] width 1208 height 49
drag, startPoint x: 309, startPoint y: 82, endPoint x: 270, endPoint y: 91, distance: 40.1
click at [270, 91] on div "740" at bounding box center [335, 85] width 189 height 30
type input "701"
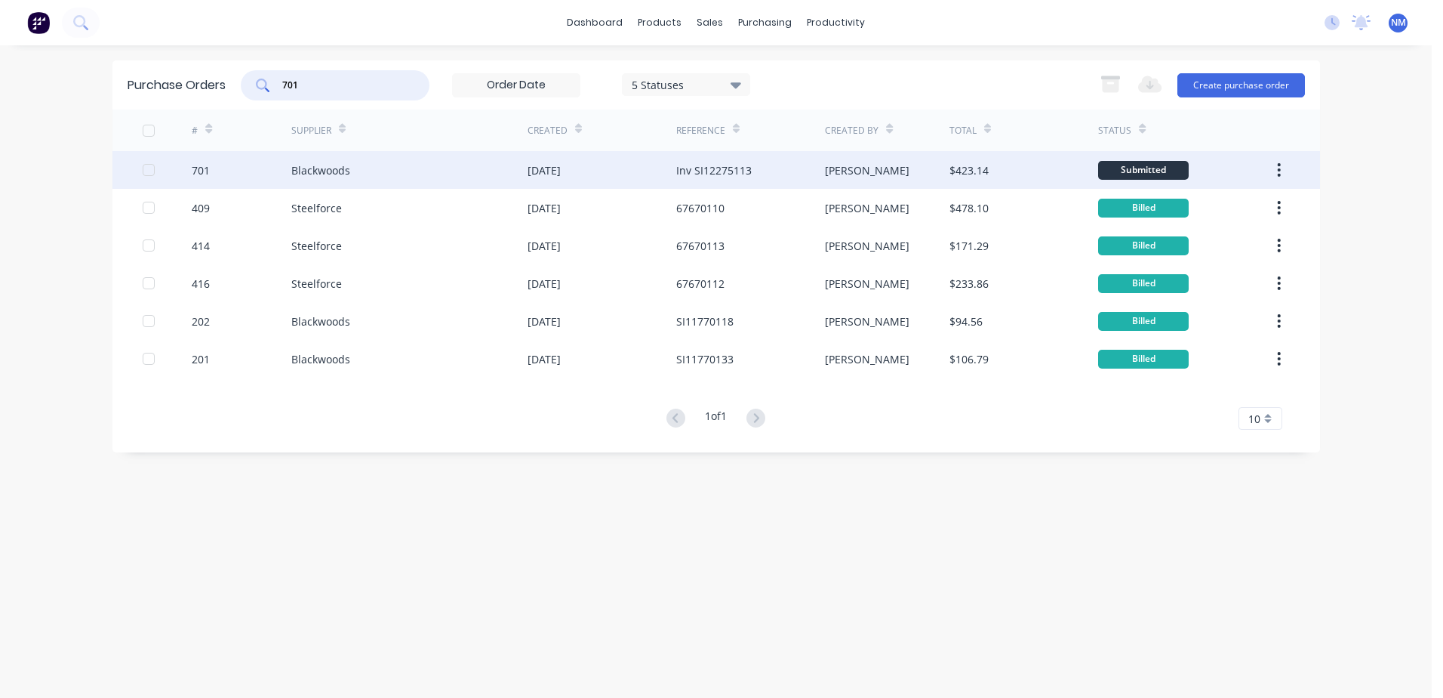
click at [1045, 169] on div "$423.14" at bounding box center [1024, 170] width 149 height 38
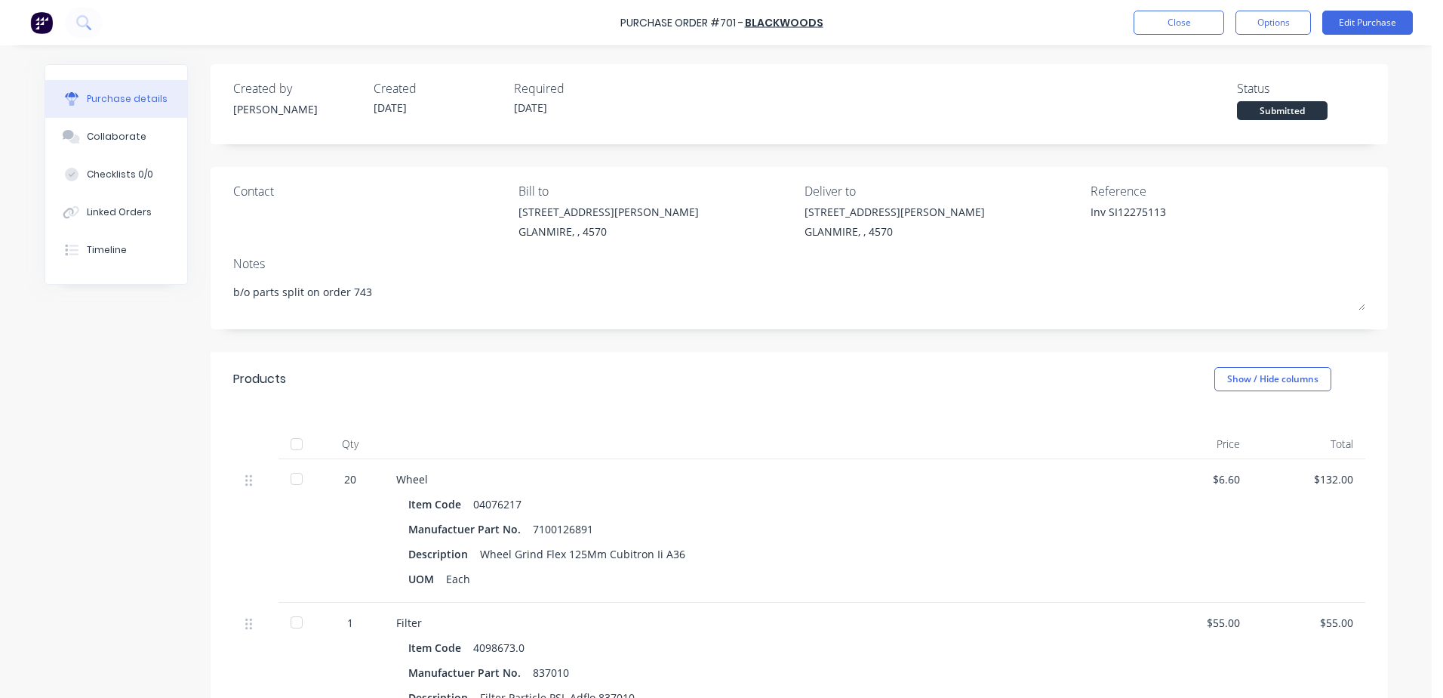
click at [291, 439] on div at bounding box center [297, 444] width 30 height 30
type textarea "x"
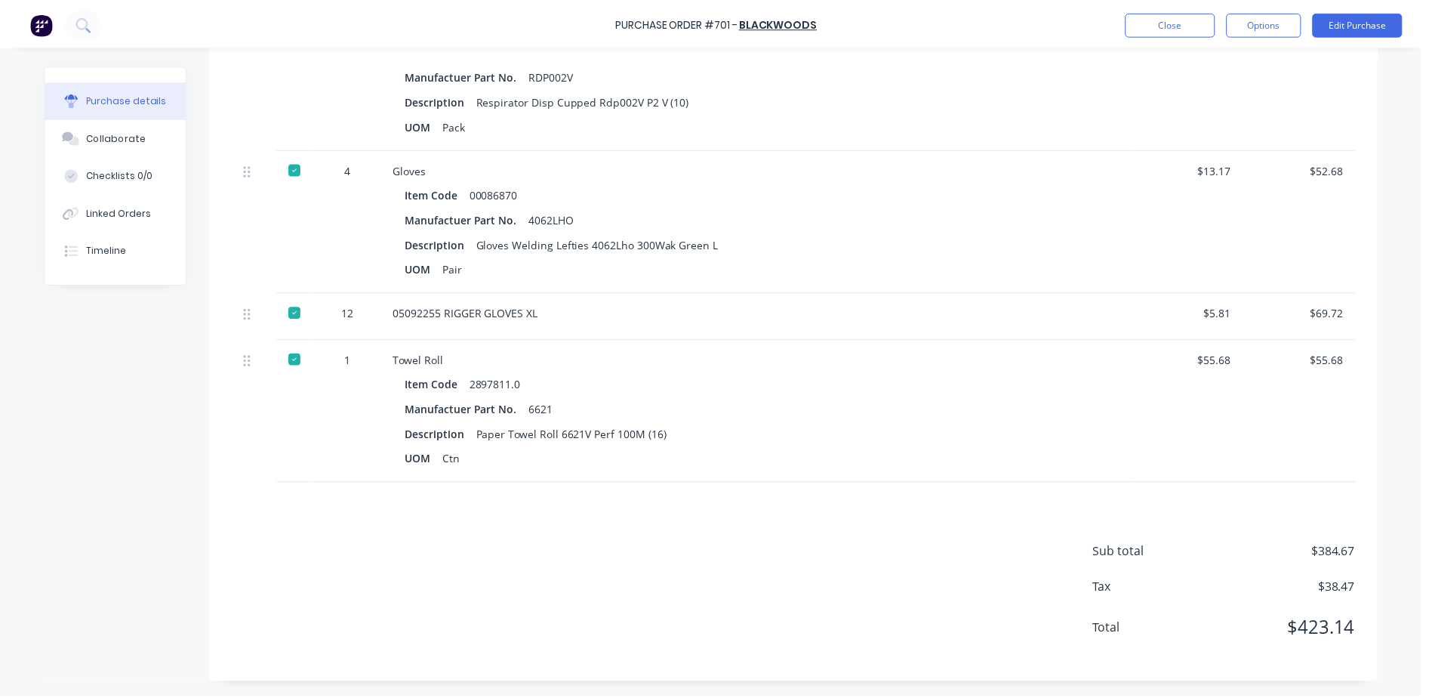
scroll to position [212, 0]
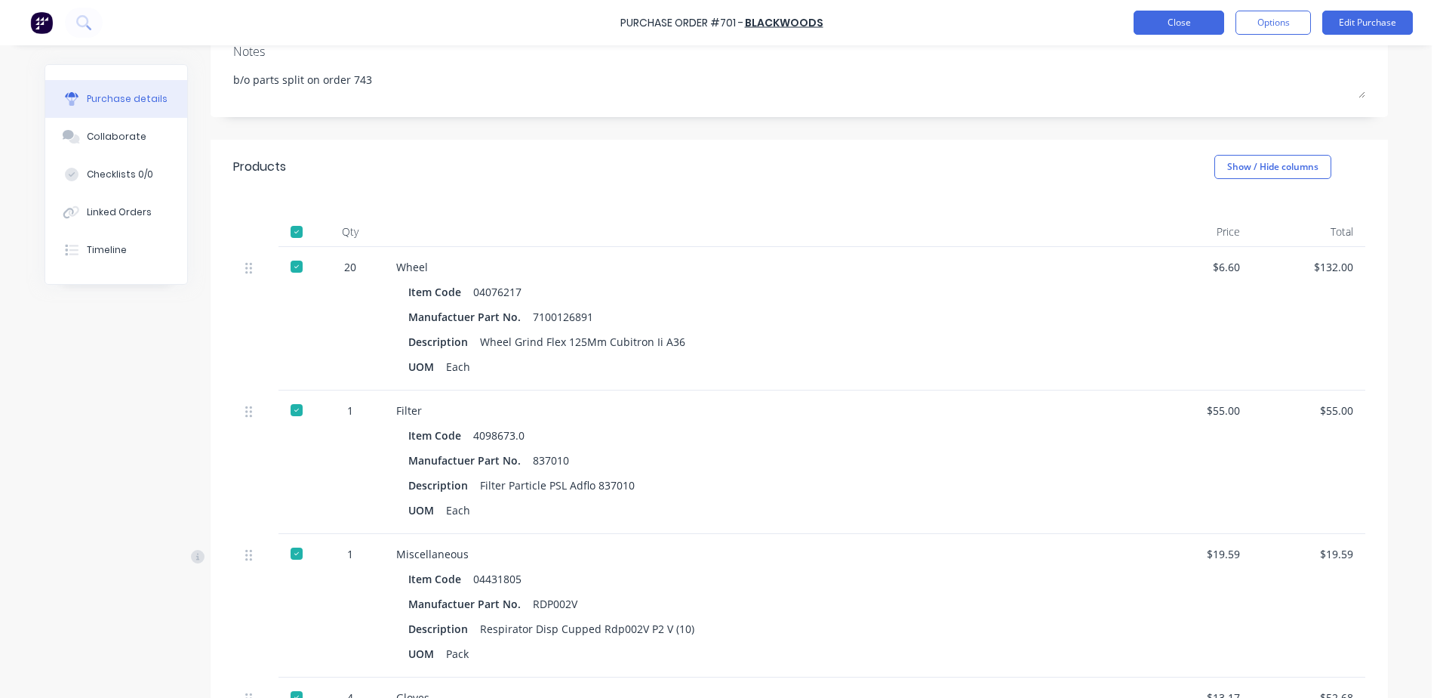
click at [1153, 26] on button "Close" at bounding box center [1179, 23] width 91 height 24
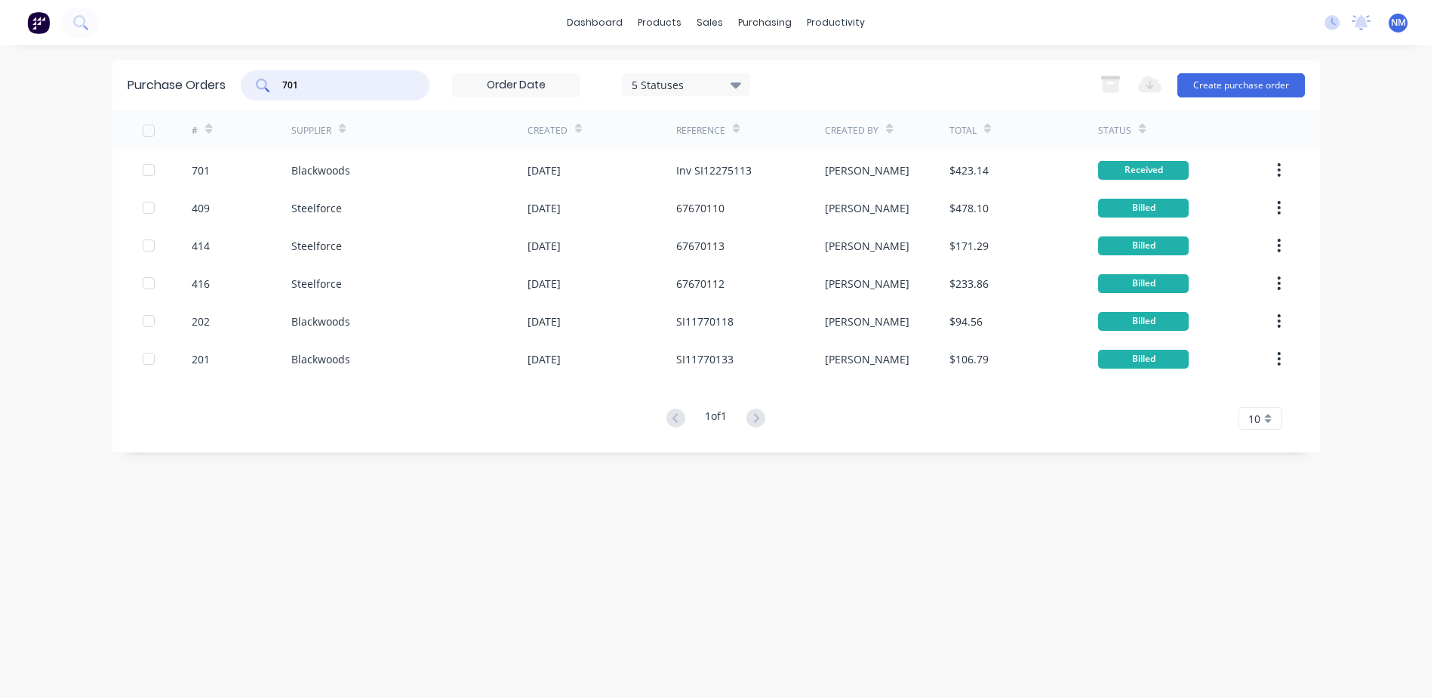
click at [335, 88] on input "701" at bounding box center [343, 85] width 125 height 15
type input "740"
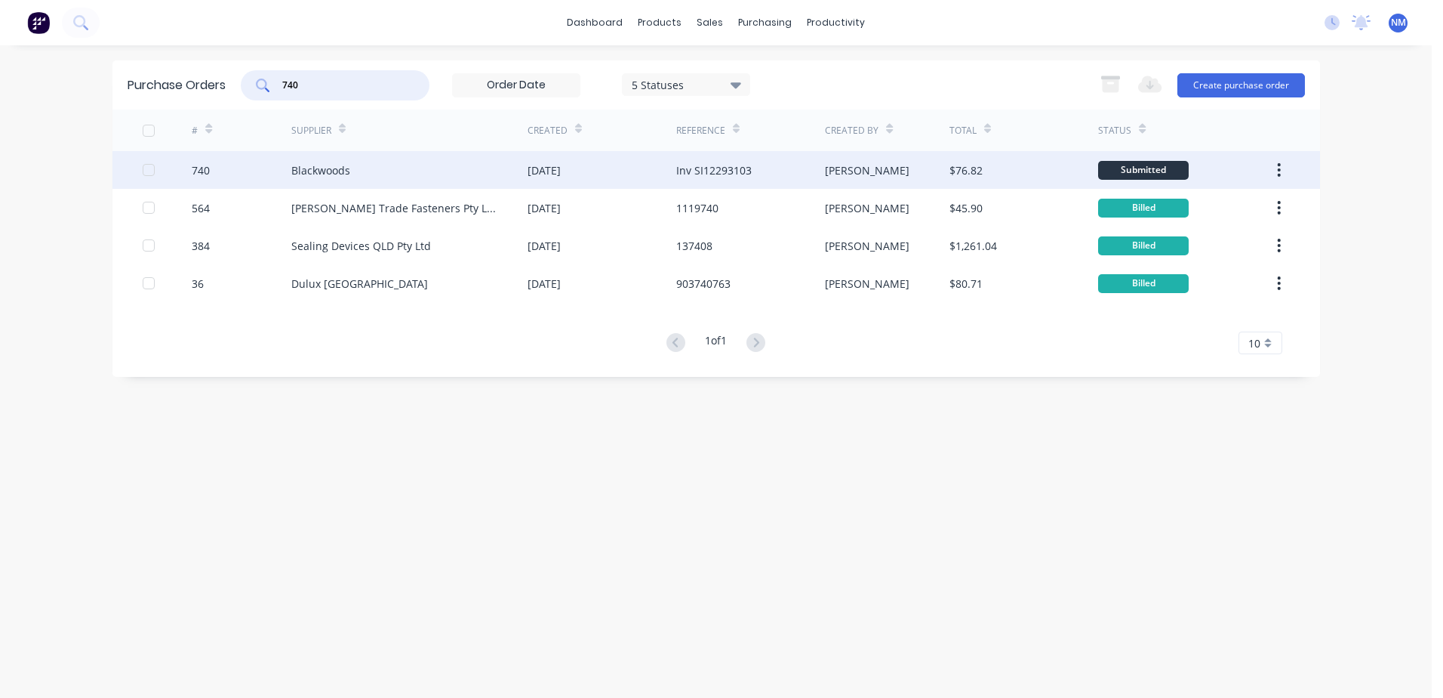
click at [1032, 175] on div "$76.82" at bounding box center [1024, 170] width 149 height 38
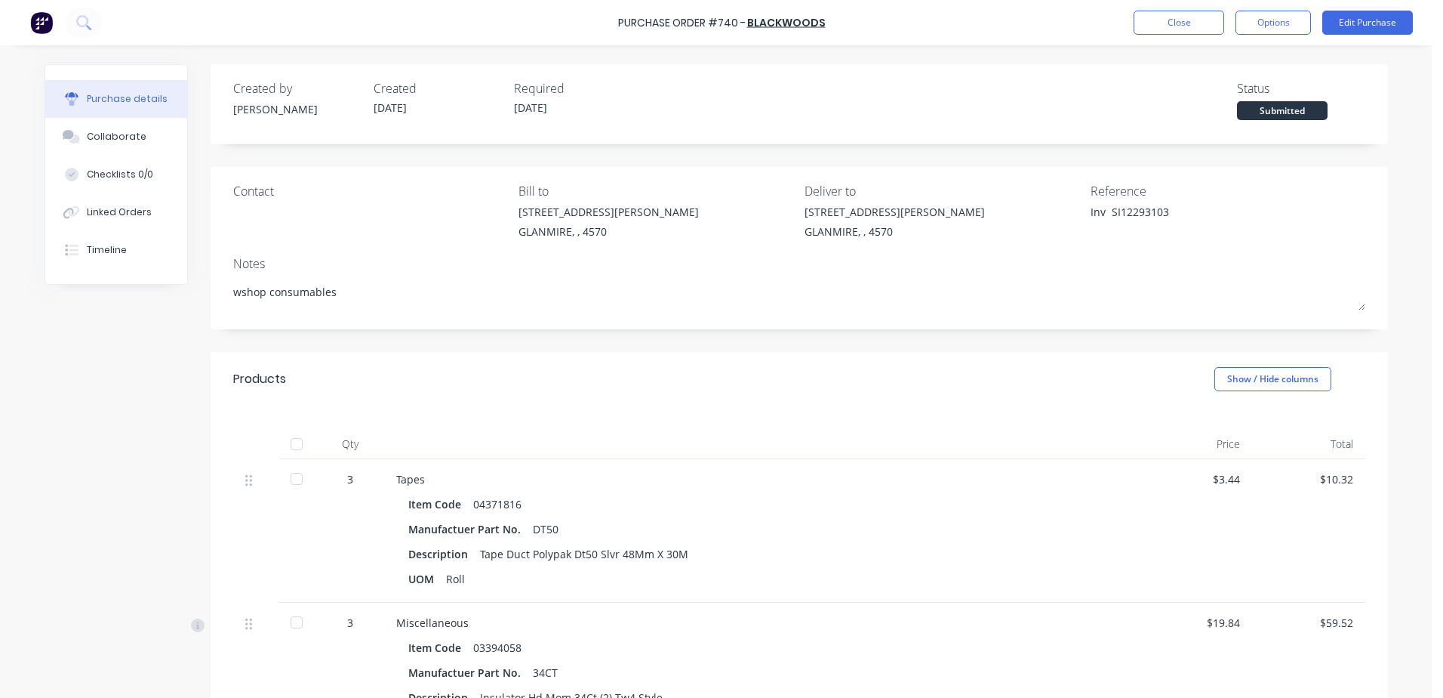
click at [293, 448] on div at bounding box center [297, 444] width 30 height 30
type textarea "x"
click at [1171, 31] on button "Close" at bounding box center [1179, 23] width 91 height 24
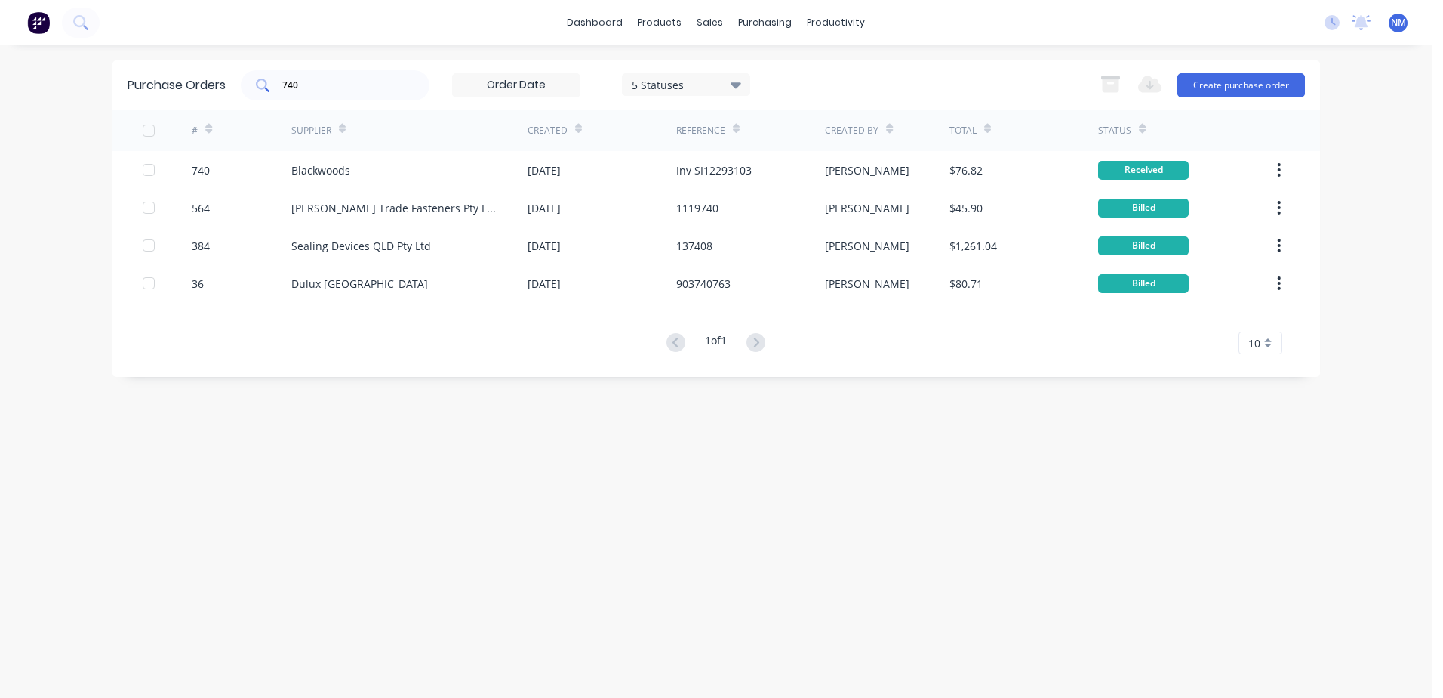
click at [330, 86] on input "740" at bounding box center [343, 85] width 125 height 15
type input "738"
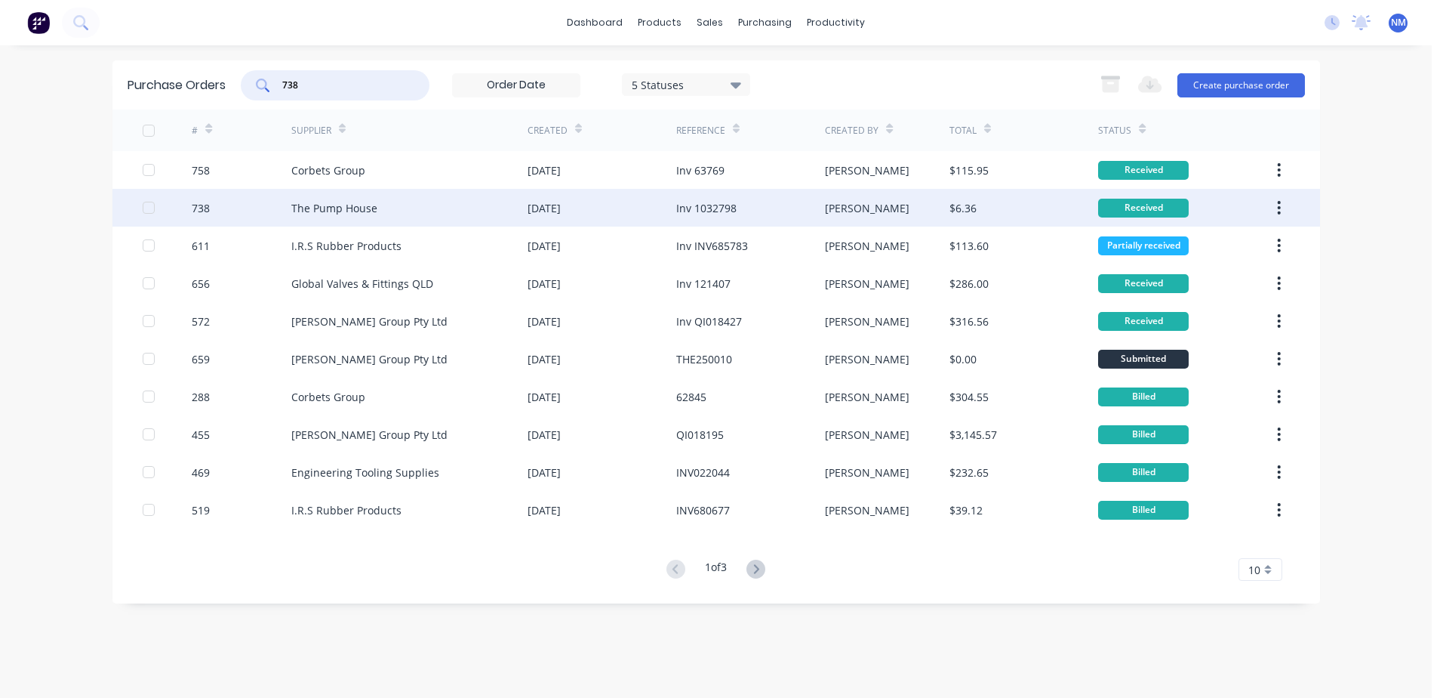
click at [1045, 211] on div "$6.36" at bounding box center [1024, 208] width 149 height 38
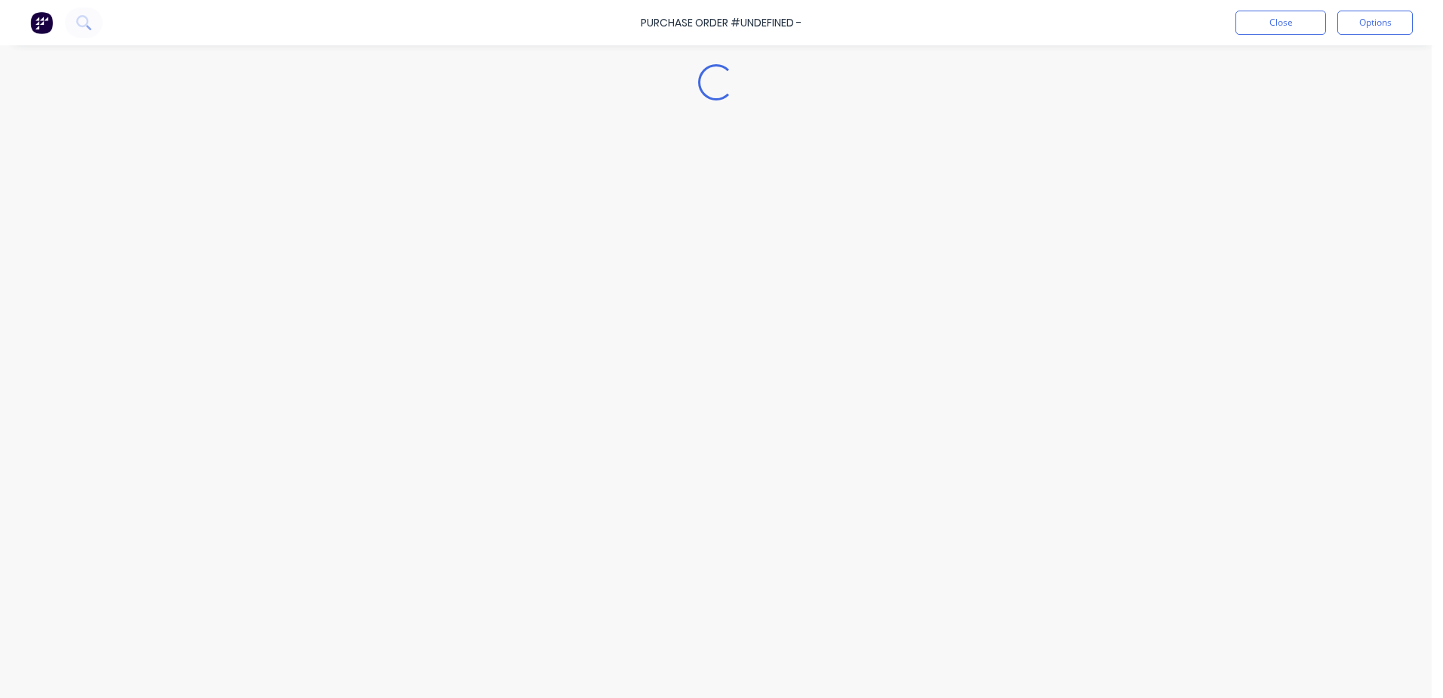
type textarea "x"
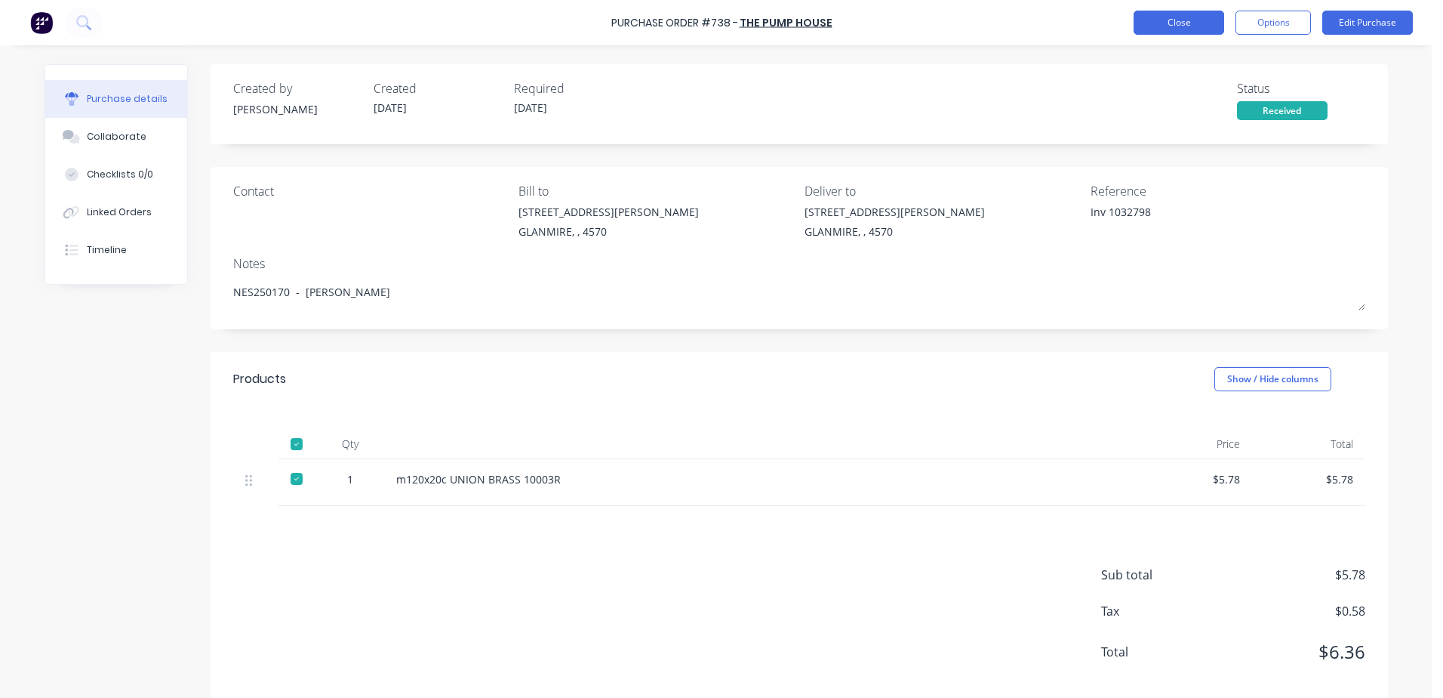
click at [1181, 23] on button "Close" at bounding box center [1179, 23] width 91 height 24
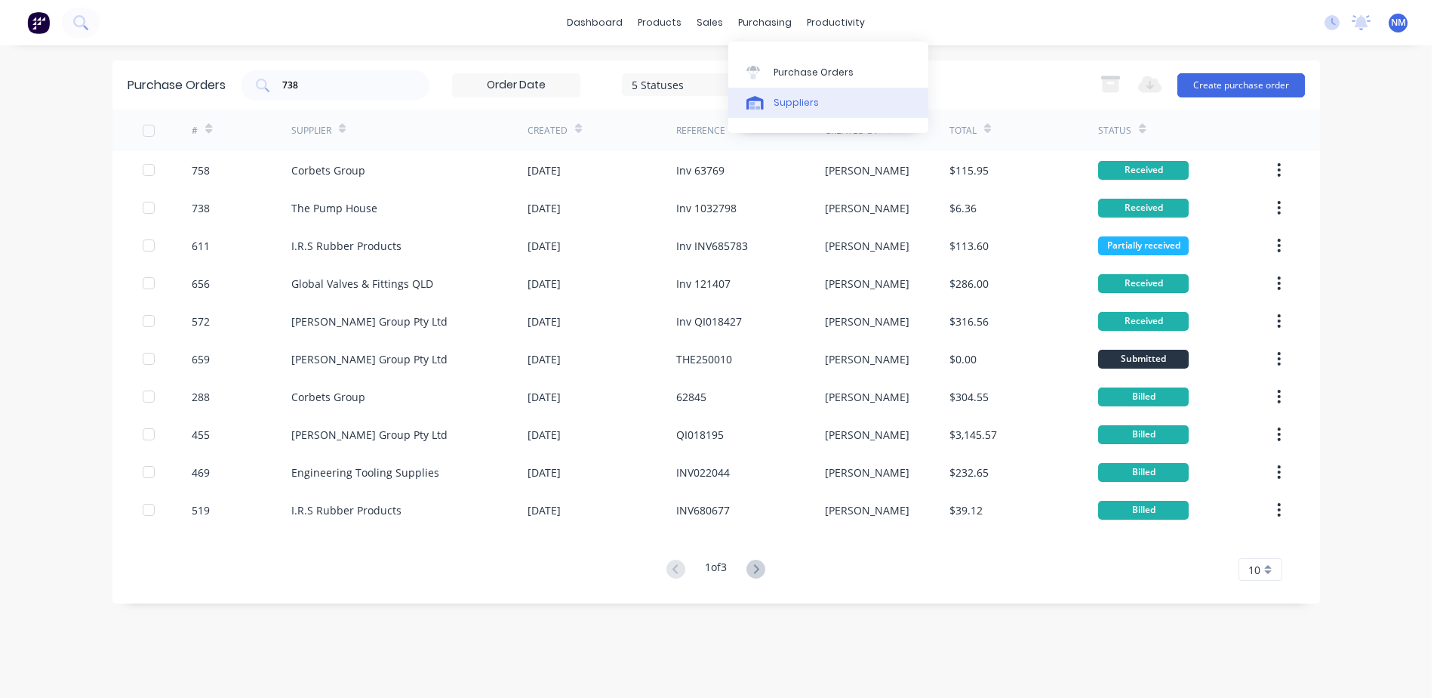
click at [793, 100] on div "Suppliers" at bounding box center [796, 103] width 45 height 14
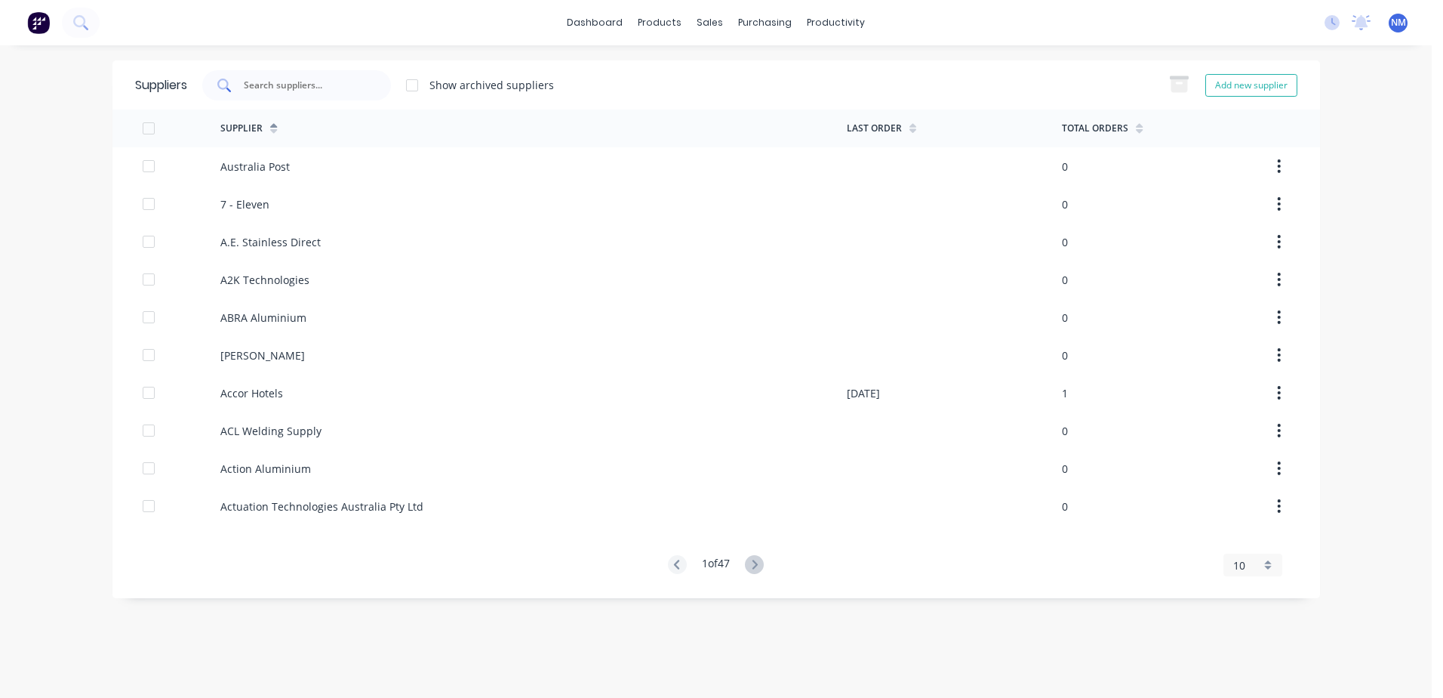
click at [288, 93] on div at bounding box center [296, 85] width 189 height 30
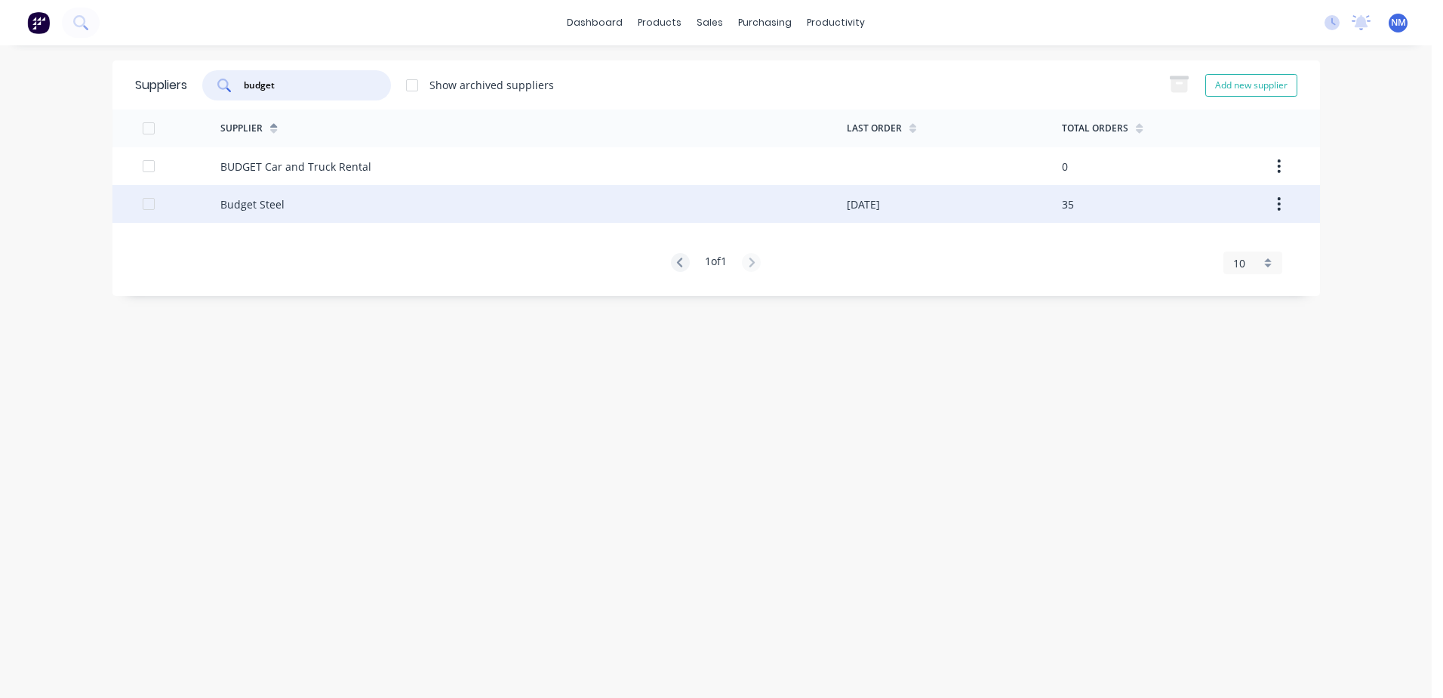
type input "budget"
click at [787, 208] on div "Budget Steel" at bounding box center [533, 204] width 627 height 38
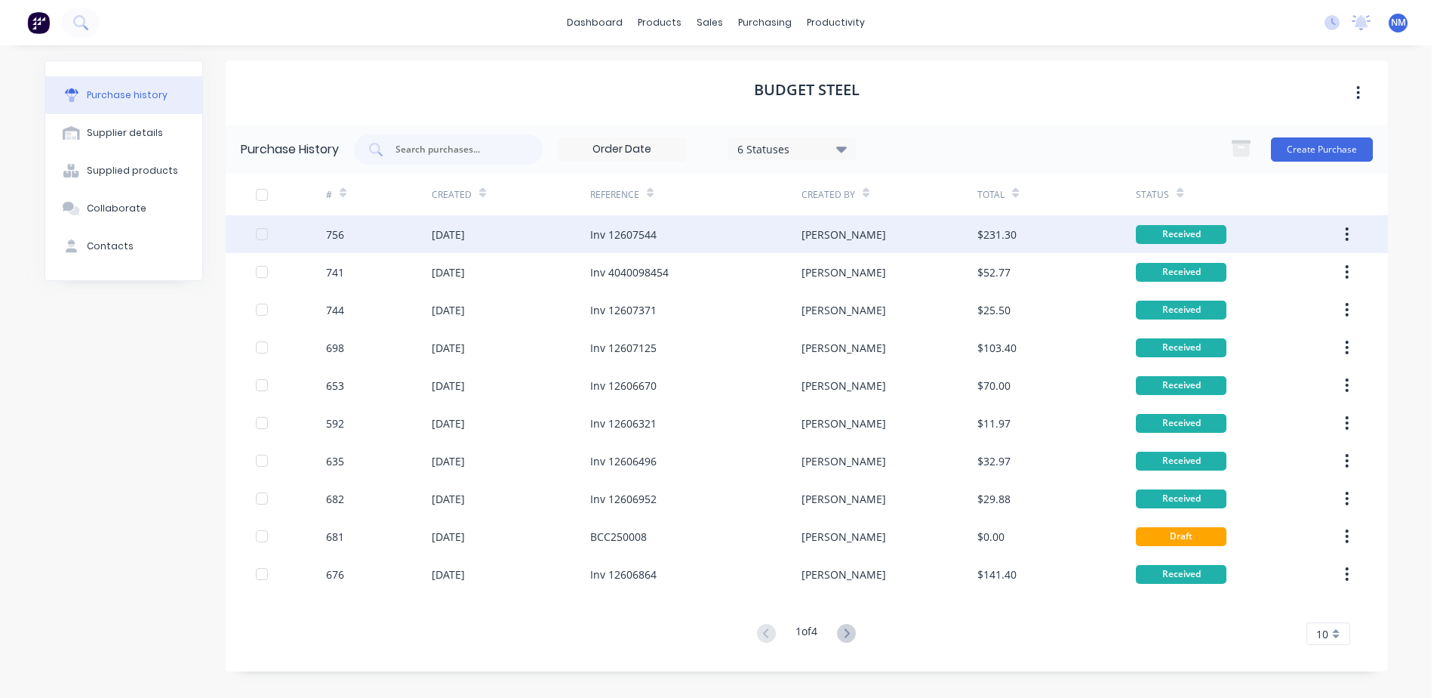
click at [903, 234] on div "[PERSON_NAME]" at bounding box center [890, 234] width 176 height 38
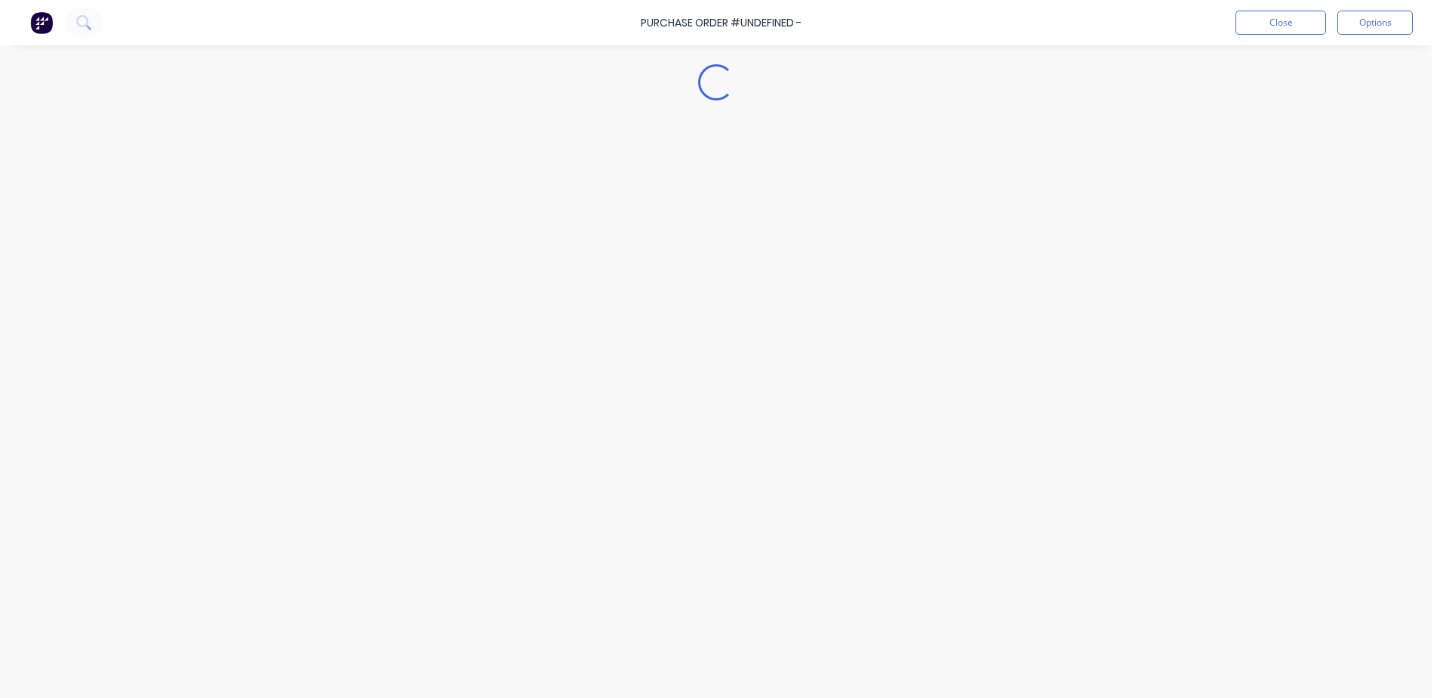
type textarea "x"
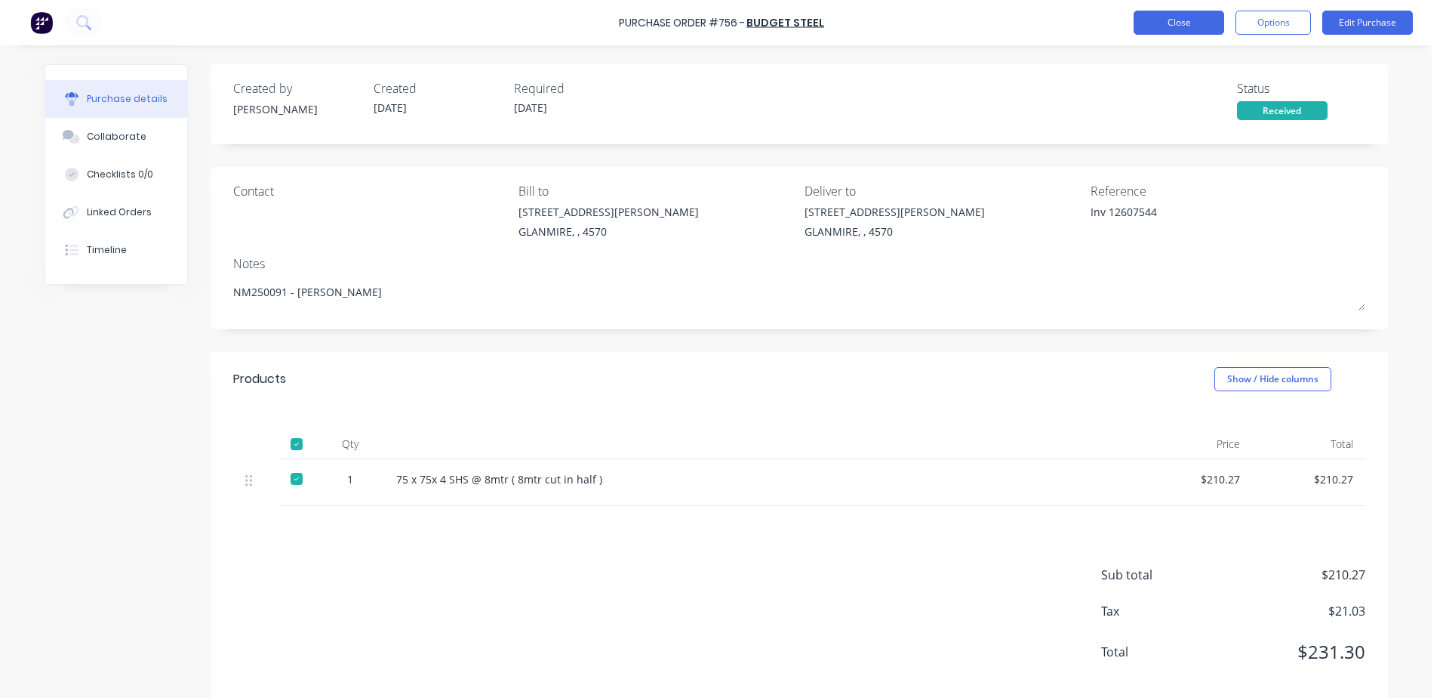
click at [1163, 15] on button "Close" at bounding box center [1179, 23] width 91 height 24
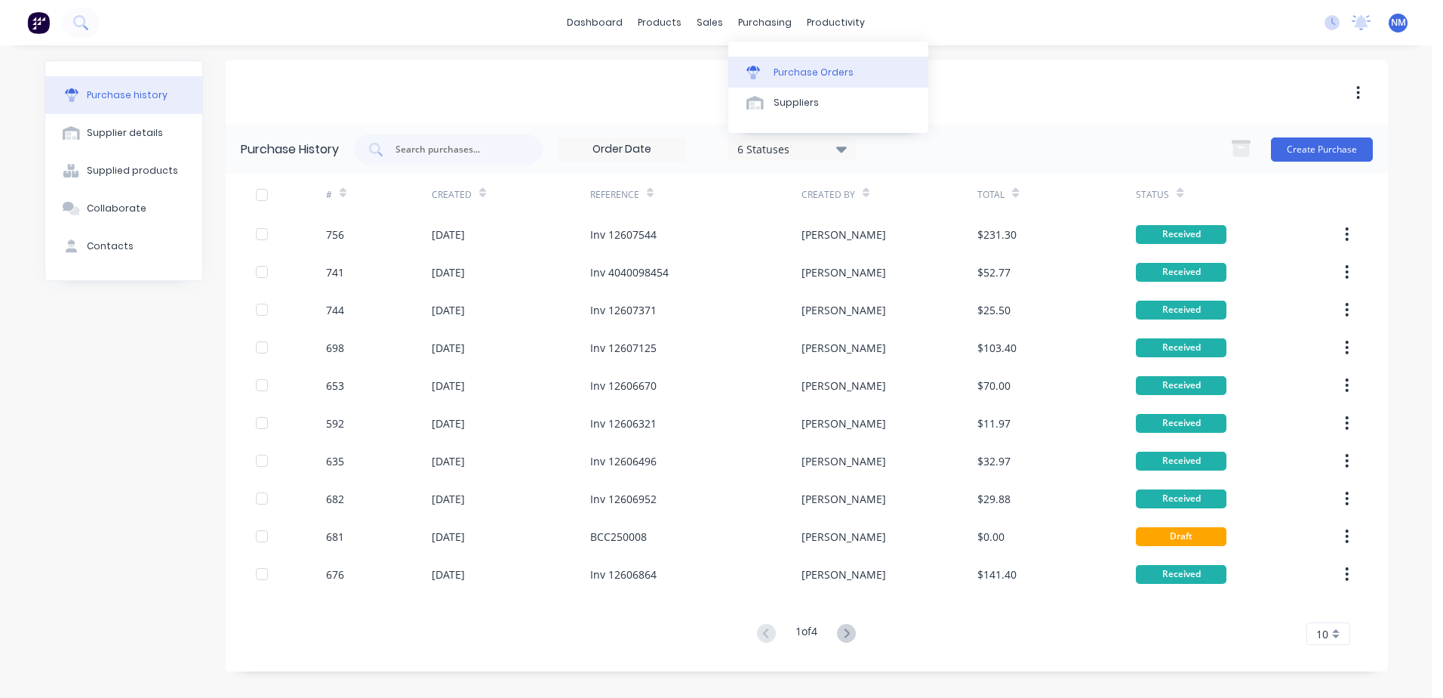
click at [782, 77] on div "Purchase Orders" at bounding box center [814, 73] width 80 height 14
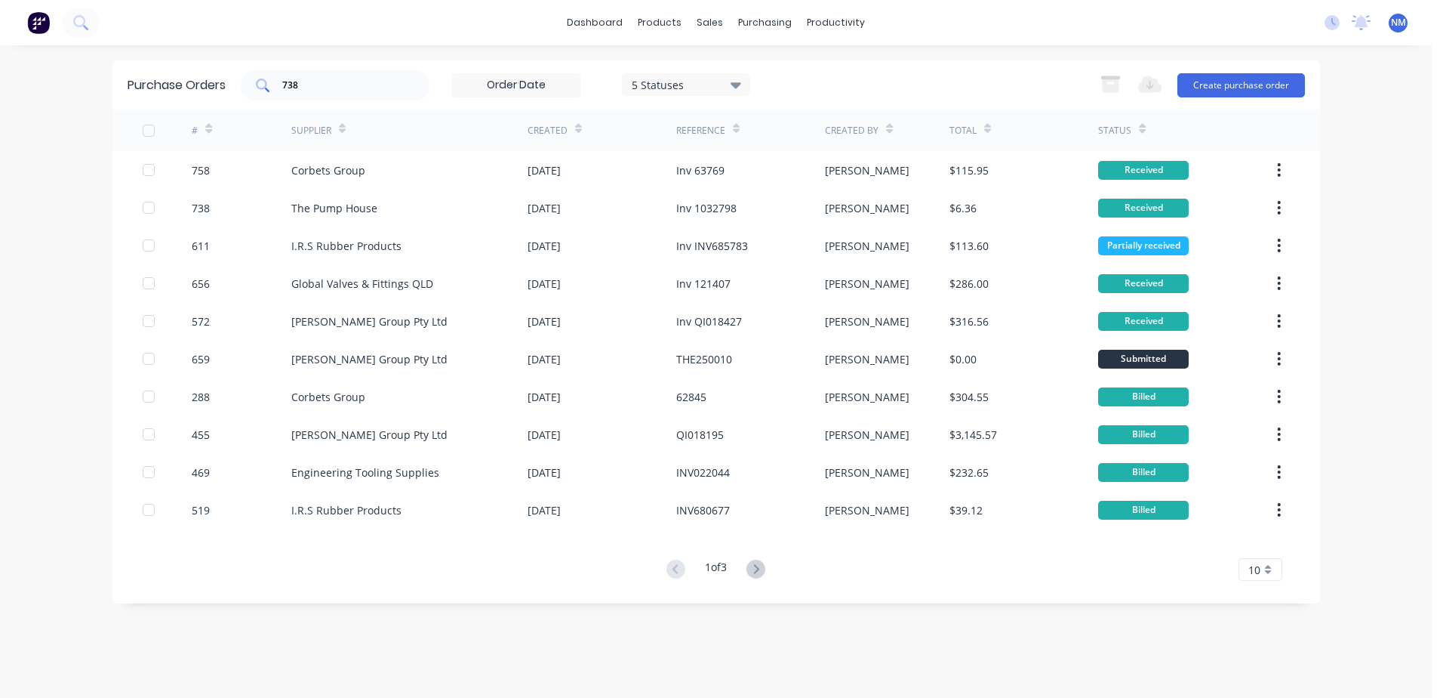
click at [298, 84] on input "738" at bounding box center [343, 85] width 125 height 15
type input "753"
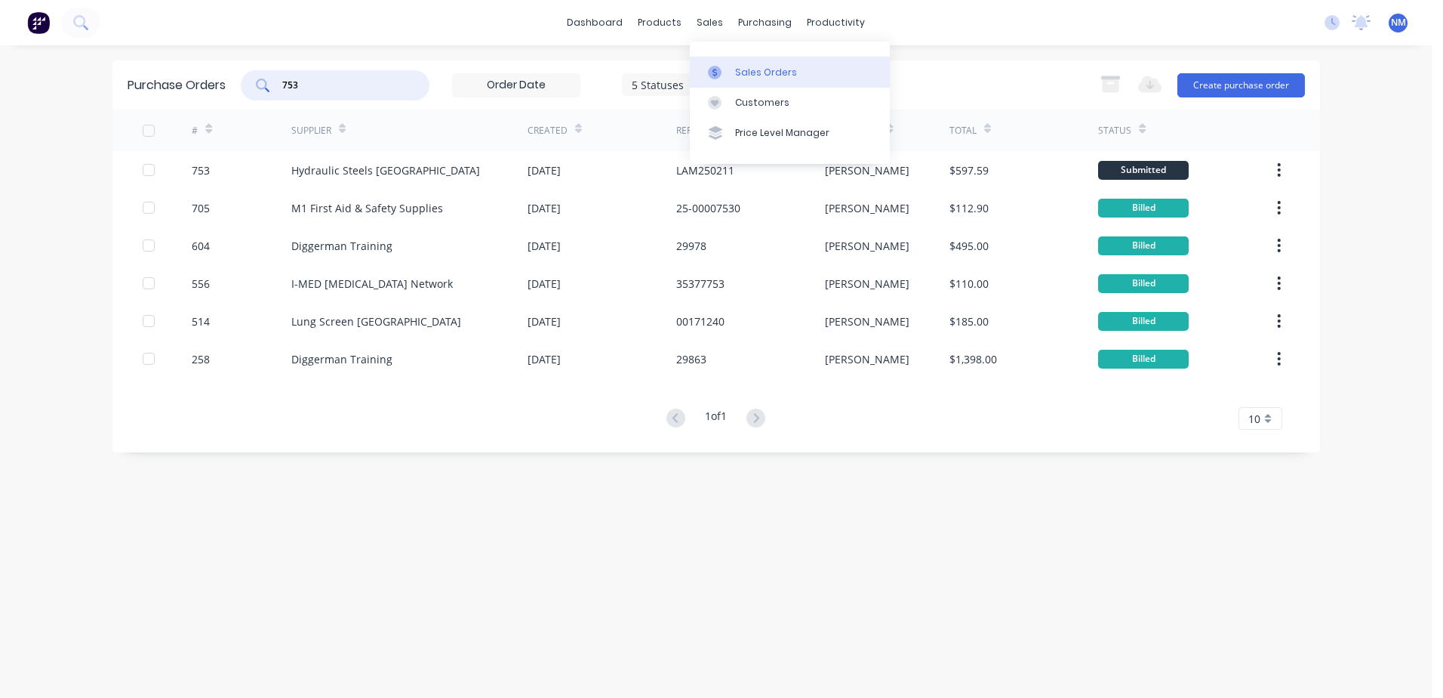
click at [752, 69] on div "Sales Orders" at bounding box center [766, 73] width 62 height 14
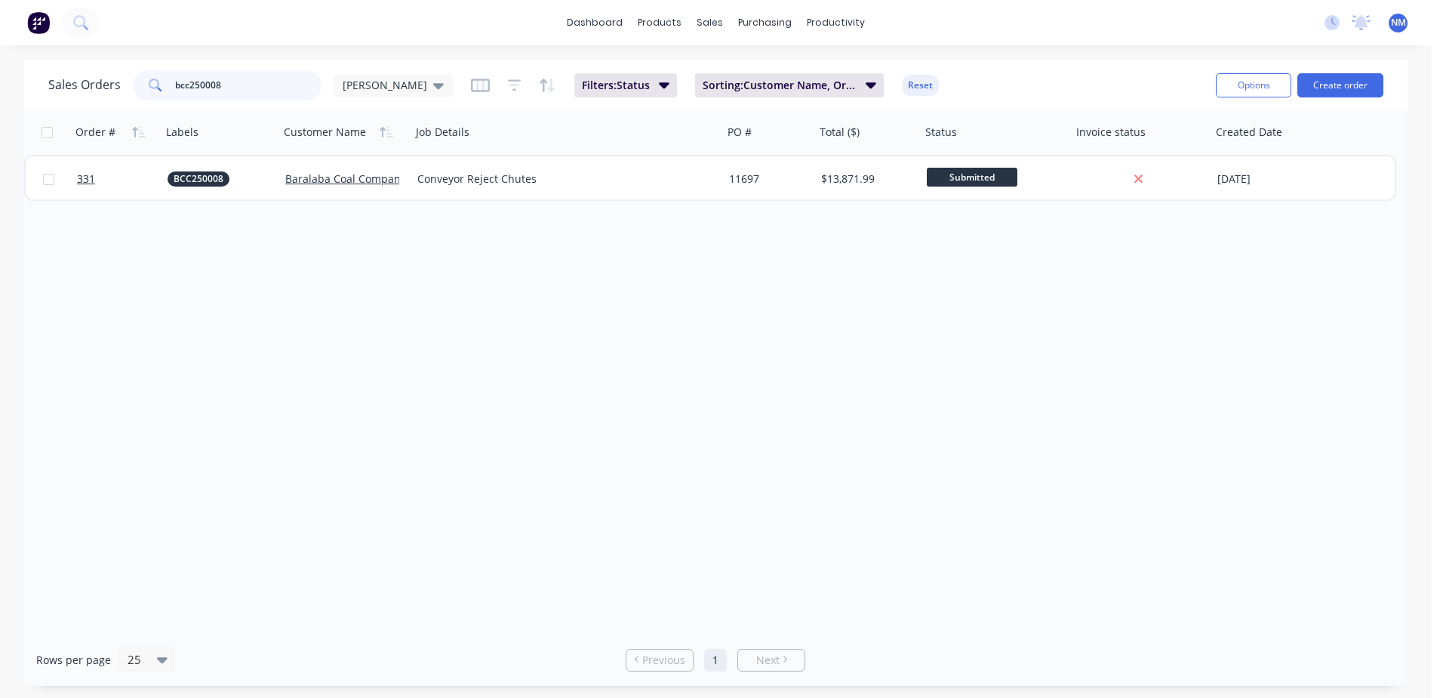
click at [228, 90] on input "bcc250008" at bounding box center [248, 85] width 147 height 30
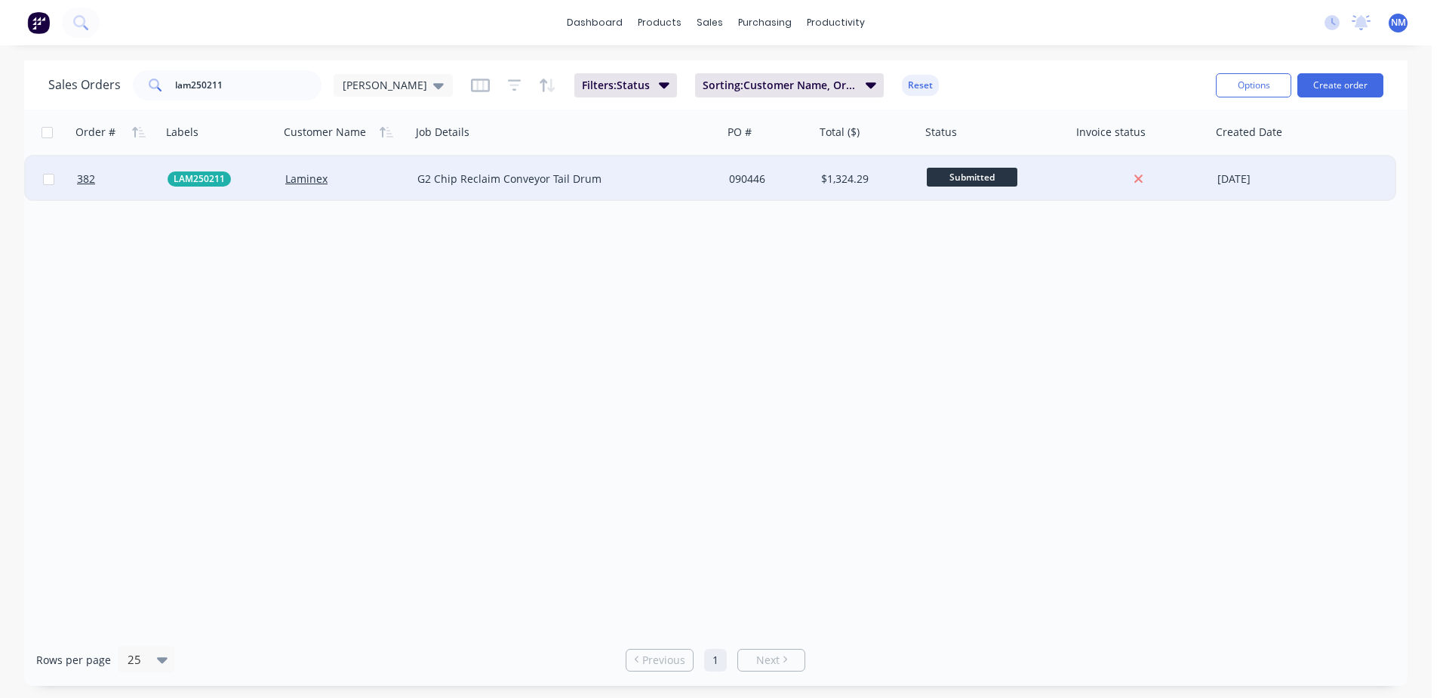
click at [801, 180] on div "090446" at bounding box center [767, 178] width 76 height 15
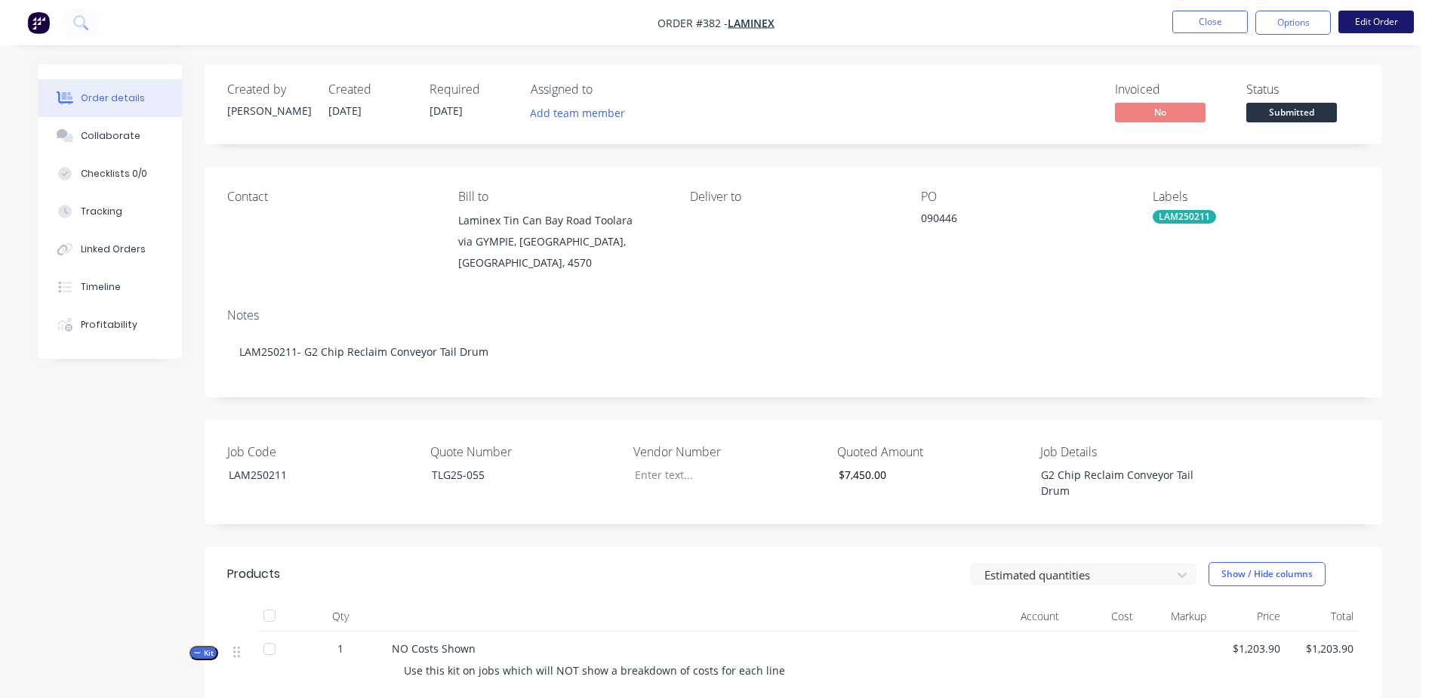
click at [1375, 22] on button "Edit Order" at bounding box center [1375, 22] width 75 height 23
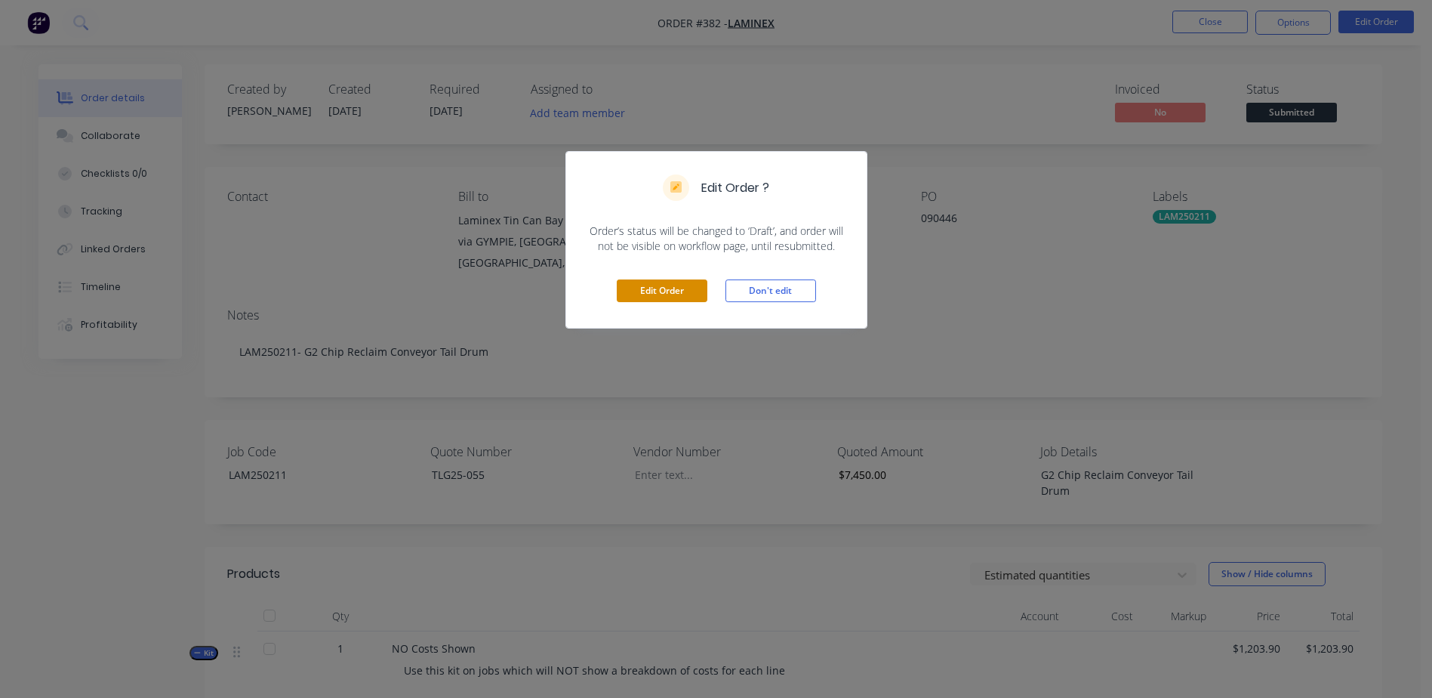
click at [643, 282] on button "Edit Order" at bounding box center [662, 290] width 91 height 23
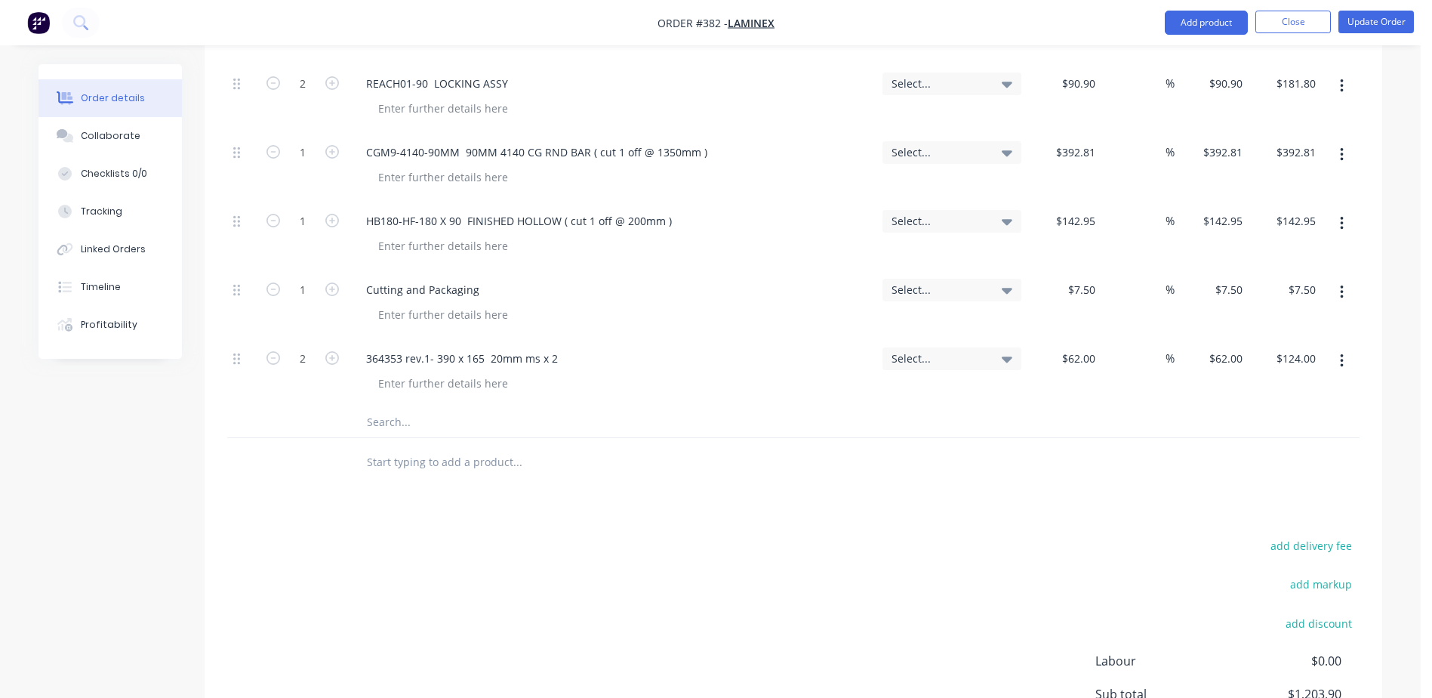
scroll to position [683, 0]
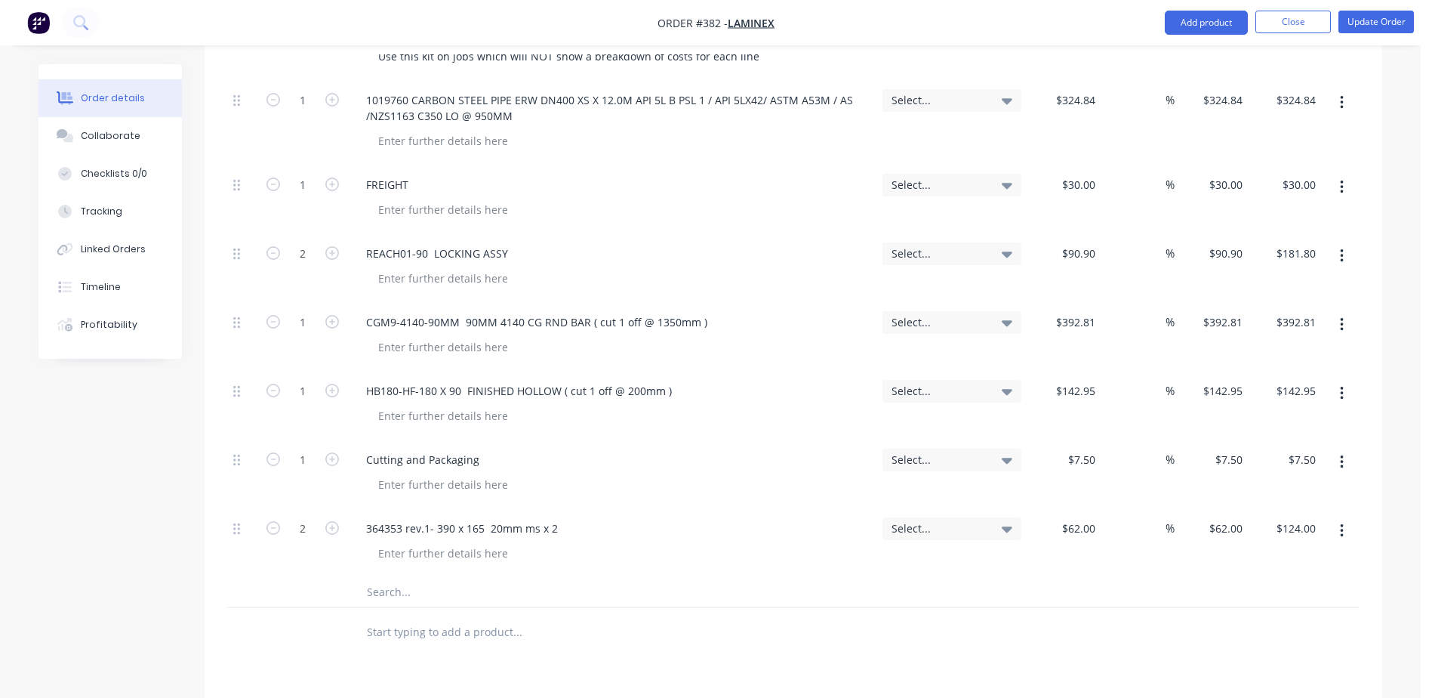
click at [378, 577] on input "text" at bounding box center [517, 592] width 302 height 30
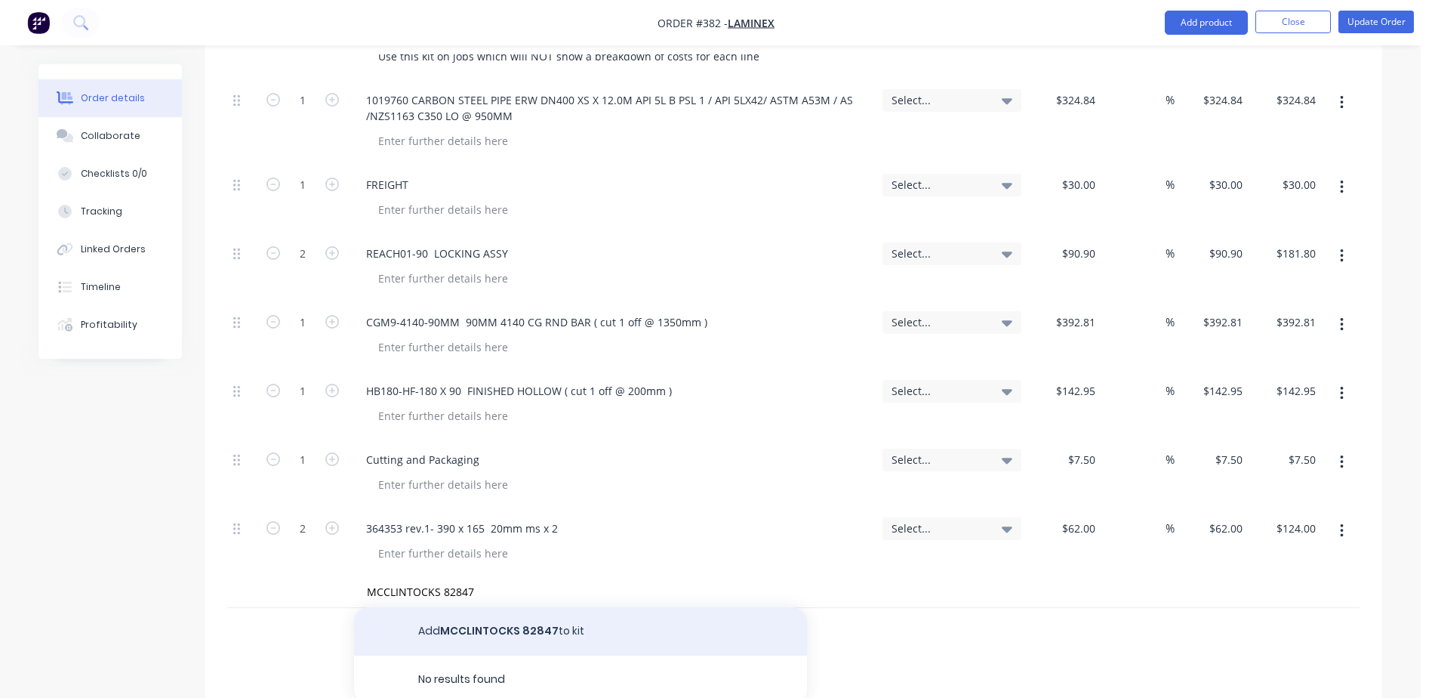
click at [460, 607] on button "Add MCCLINTOCKS 82847 to kit" at bounding box center [580, 631] width 453 height 48
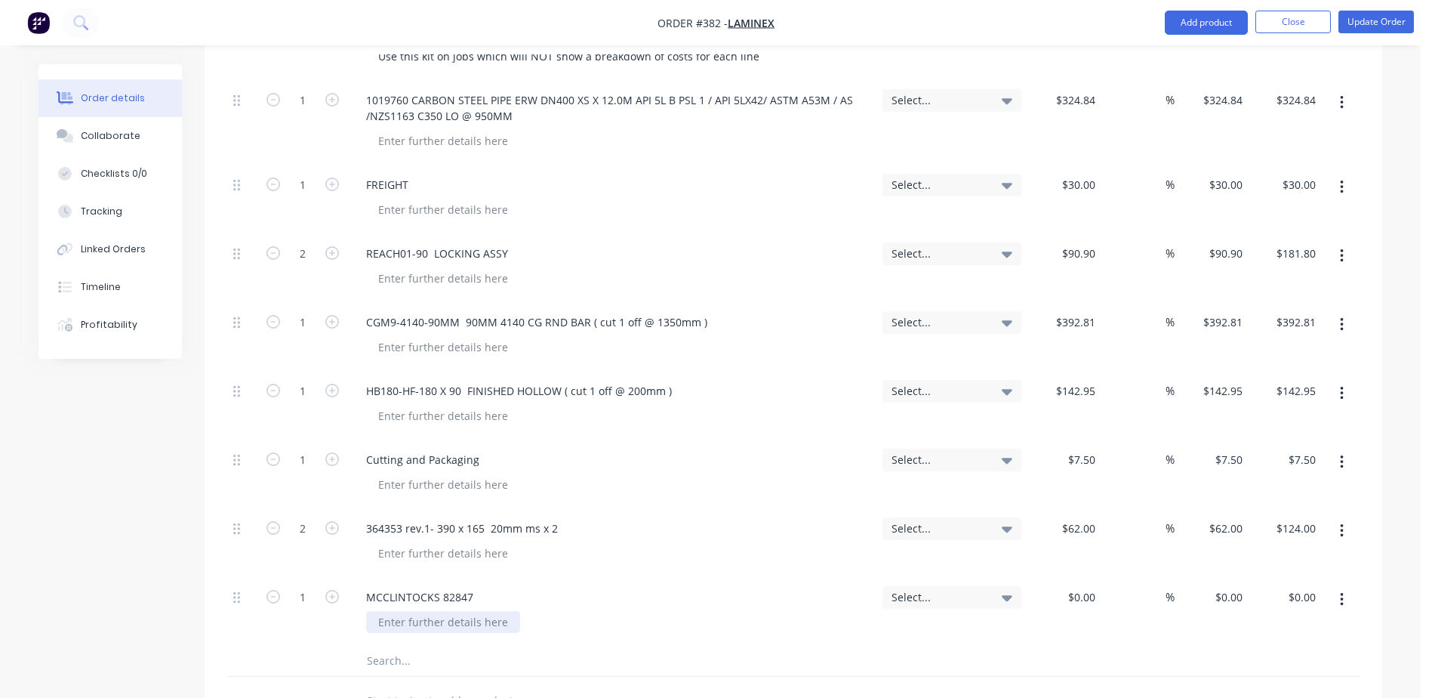
click at [398, 611] on div at bounding box center [443, 622] width 154 height 22
click at [1066, 577] on div "$0.00" at bounding box center [1064, 611] width 74 height 69
click at [1363, 33] on li "Update Order" at bounding box center [1375, 23] width 75 height 24
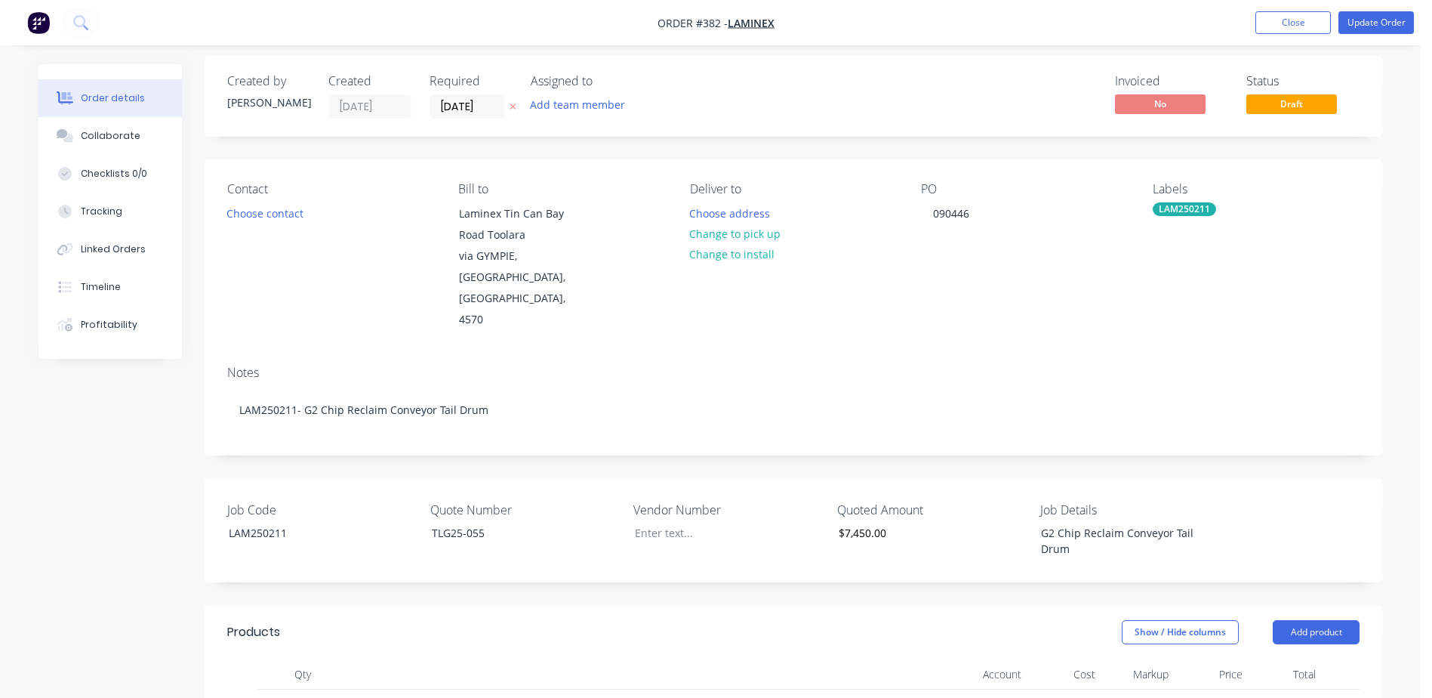
scroll to position [4, 0]
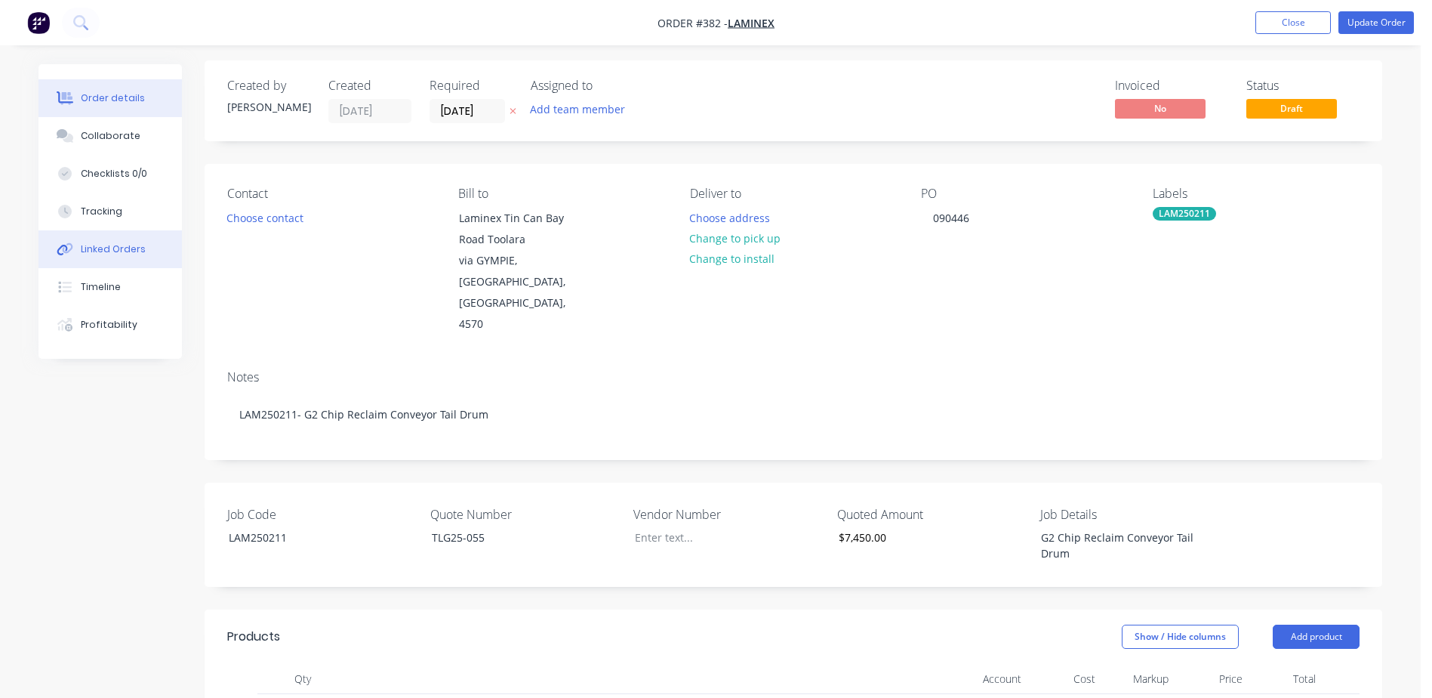
click at [102, 245] on div "Linked Orders" at bounding box center [113, 249] width 65 height 14
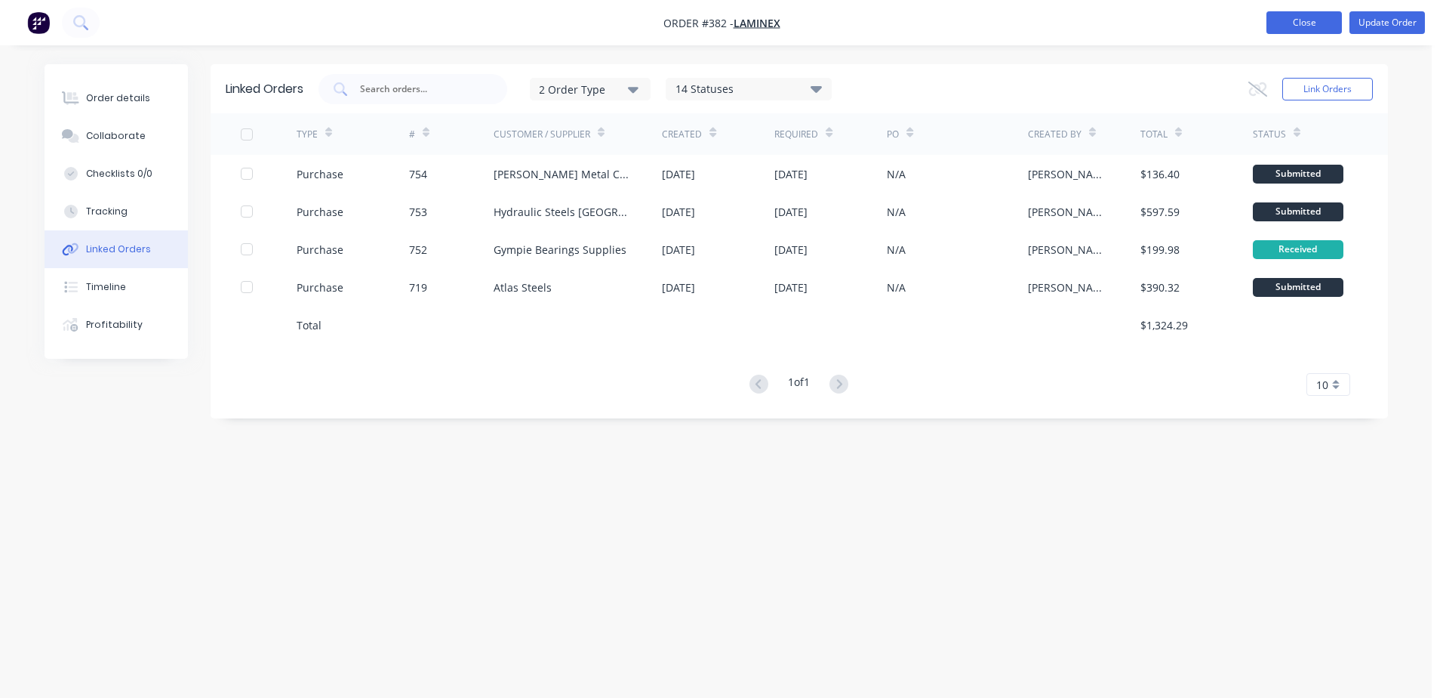
click at [1311, 26] on button "Close" at bounding box center [1304, 22] width 75 height 23
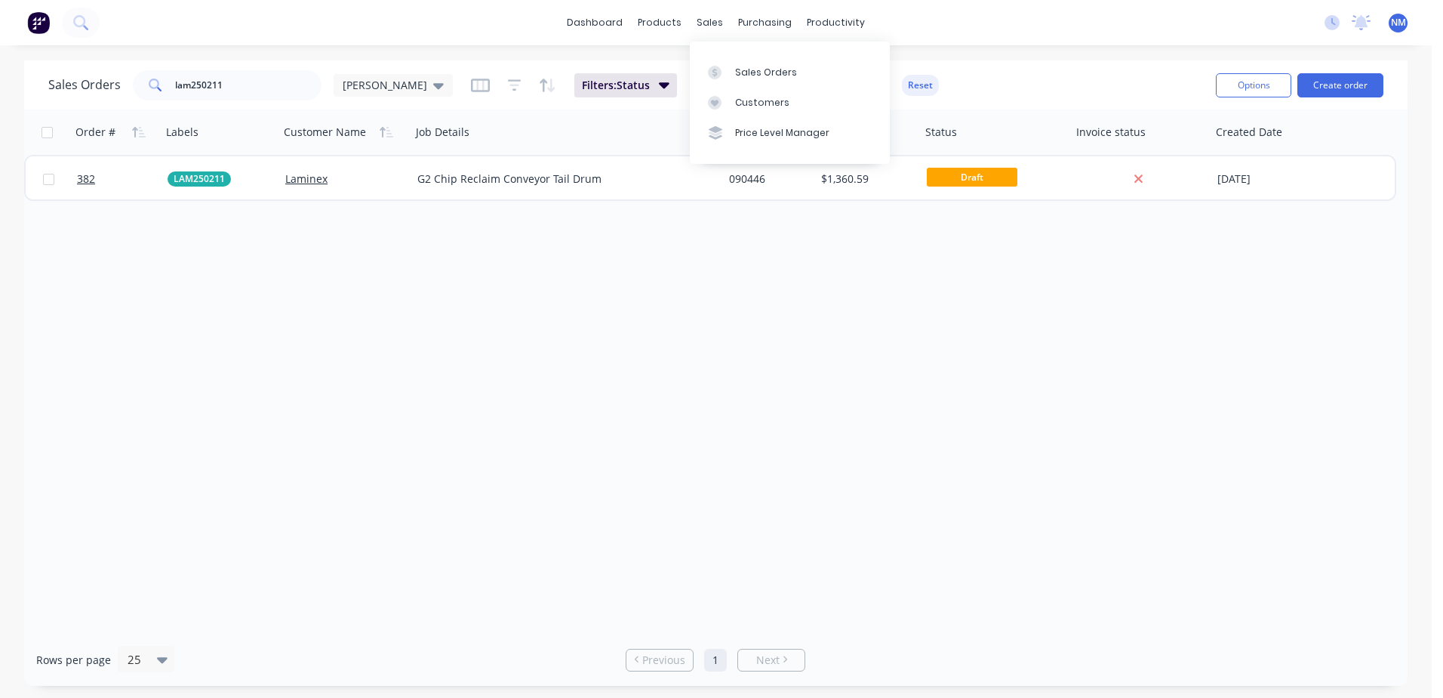
drag, startPoint x: 756, startPoint y: 72, endPoint x: 650, endPoint y: 73, distance: 106.4
click at [757, 72] on div "Sales Orders" at bounding box center [766, 73] width 62 height 14
drag, startPoint x: 251, startPoint y: 79, endPoint x: 161, endPoint y: 90, distance: 91.2
click at [161, 89] on div "lam250211" at bounding box center [227, 85] width 189 height 30
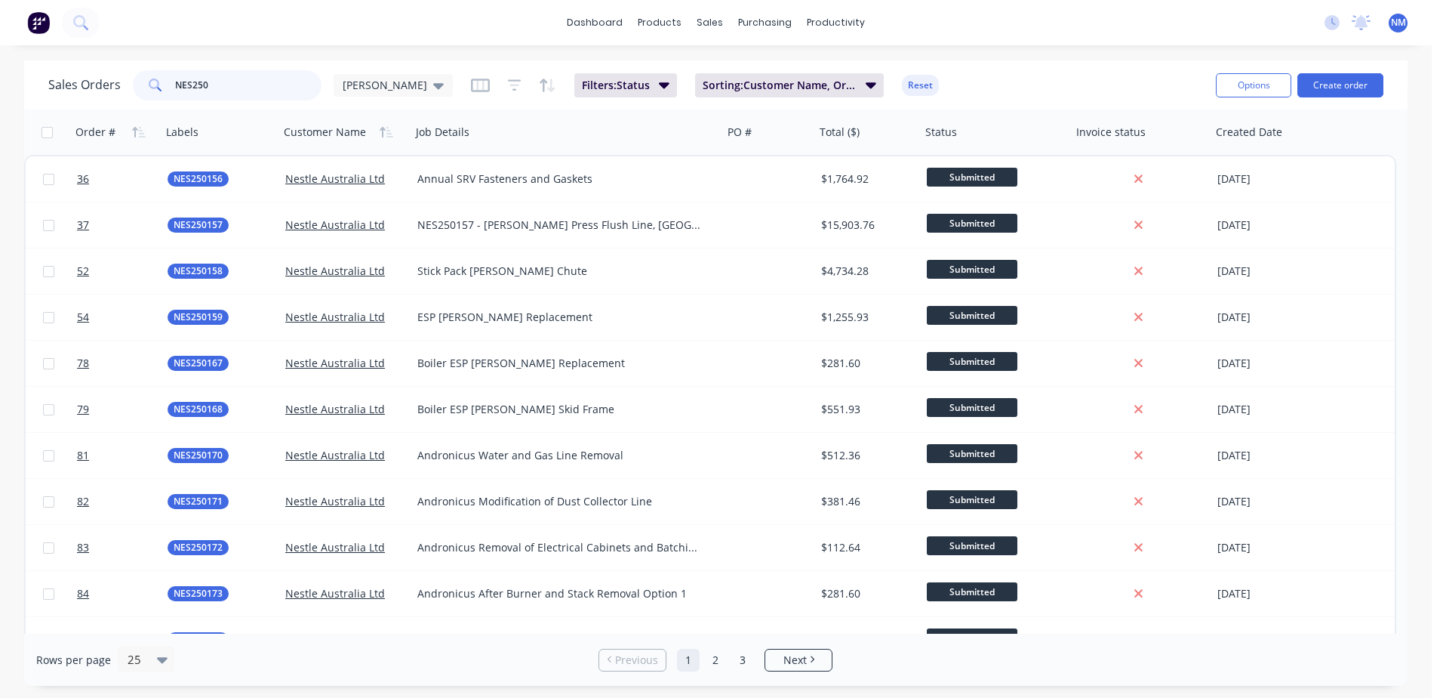
click at [206, 82] on input "NES250" at bounding box center [248, 85] width 147 height 30
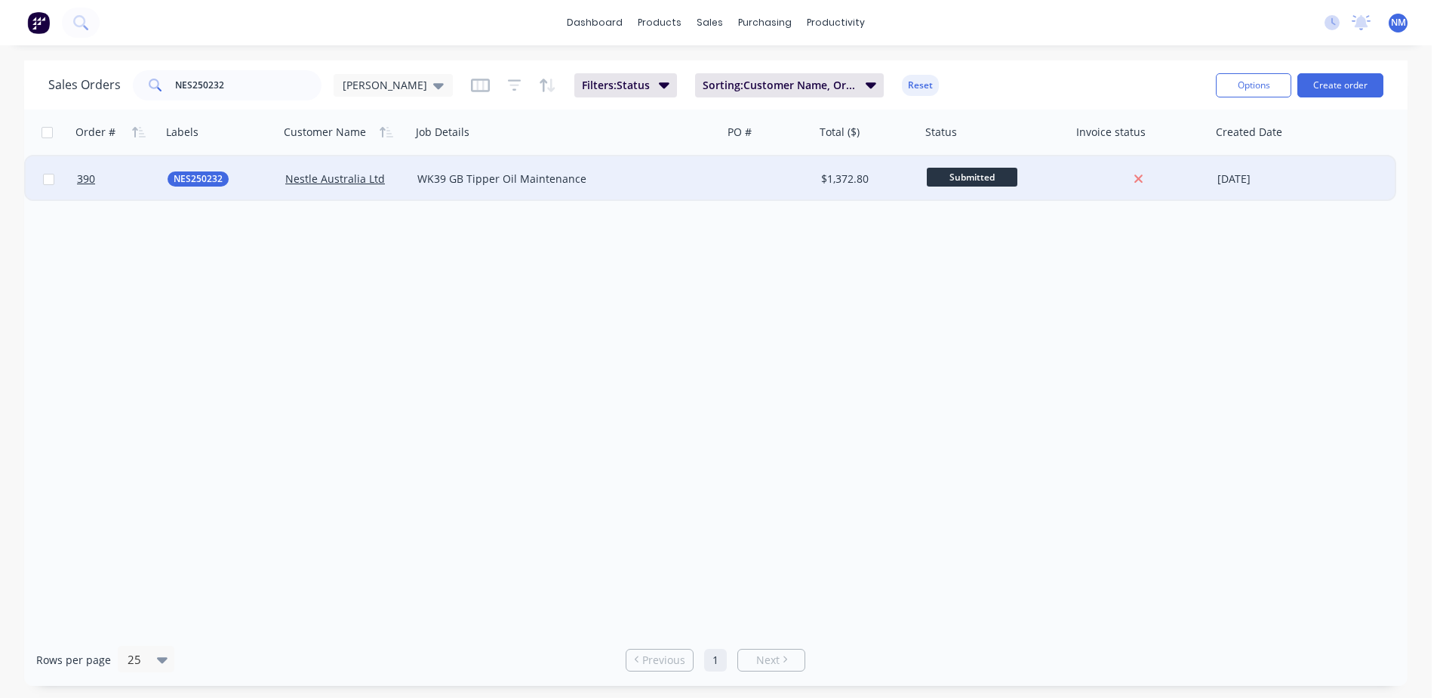
click at [898, 176] on div "$1,372.80" at bounding box center [865, 178] width 89 height 15
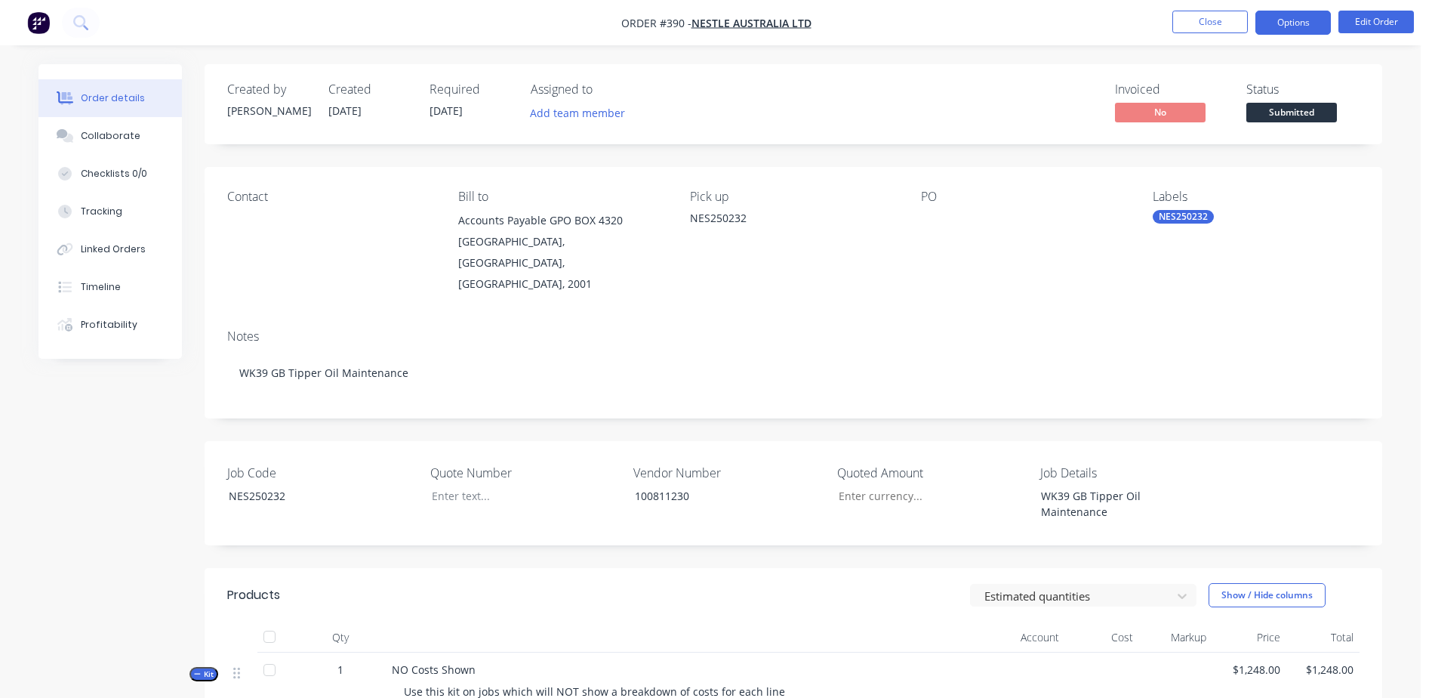
click at [1292, 28] on button "Options" at bounding box center [1292, 23] width 75 height 24
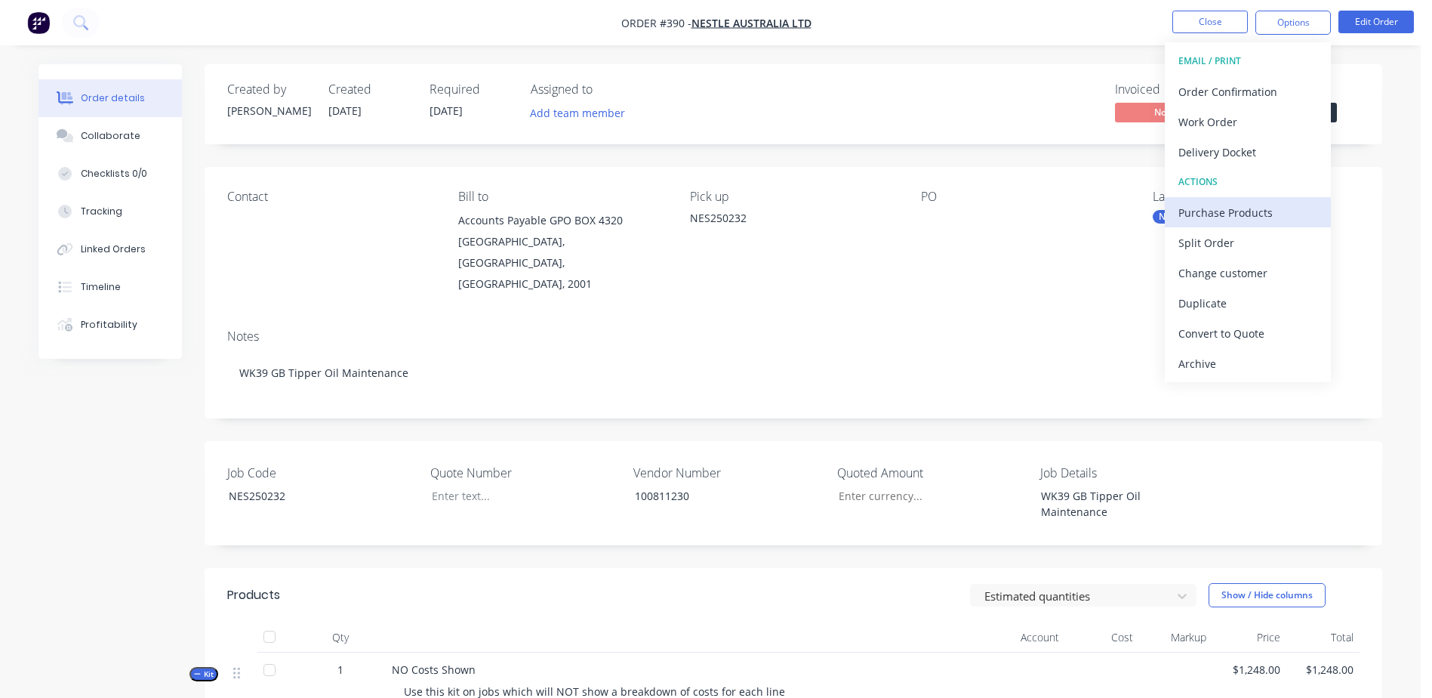
click at [1299, 211] on div "Purchase Products" at bounding box center [1247, 213] width 139 height 22
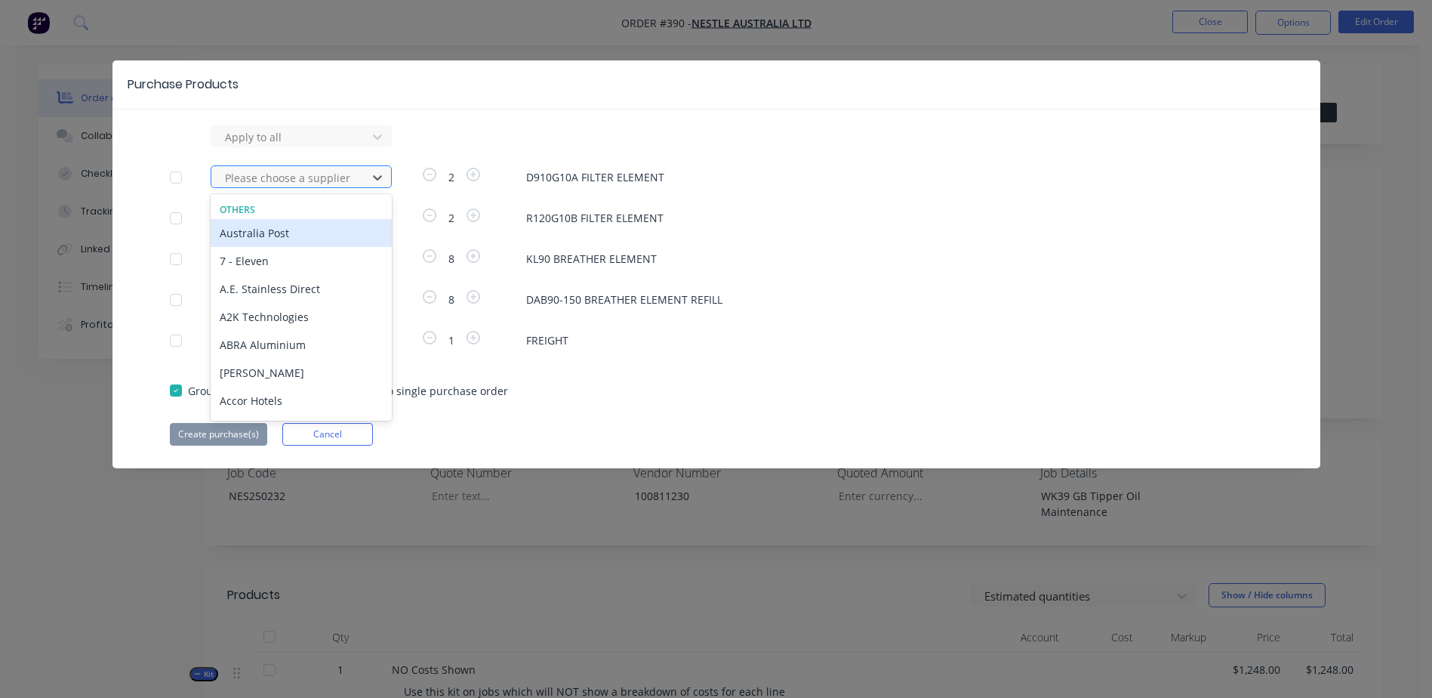
click at [308, 183] on div at bounding box center [291, 177] width 136 height 19
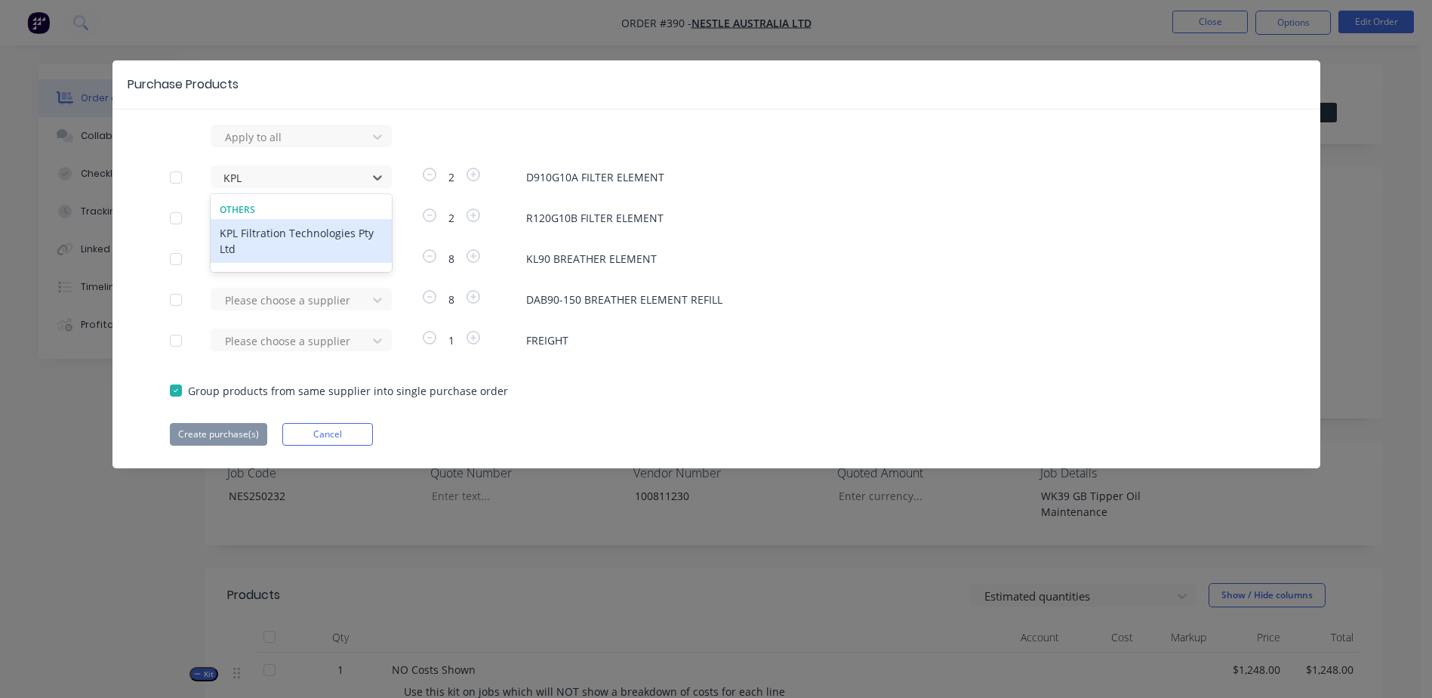
click at [294, 230] on div "KPL Filtration Technologies Pty Ltd" at bounding box center [301, 241] width 181 height 44
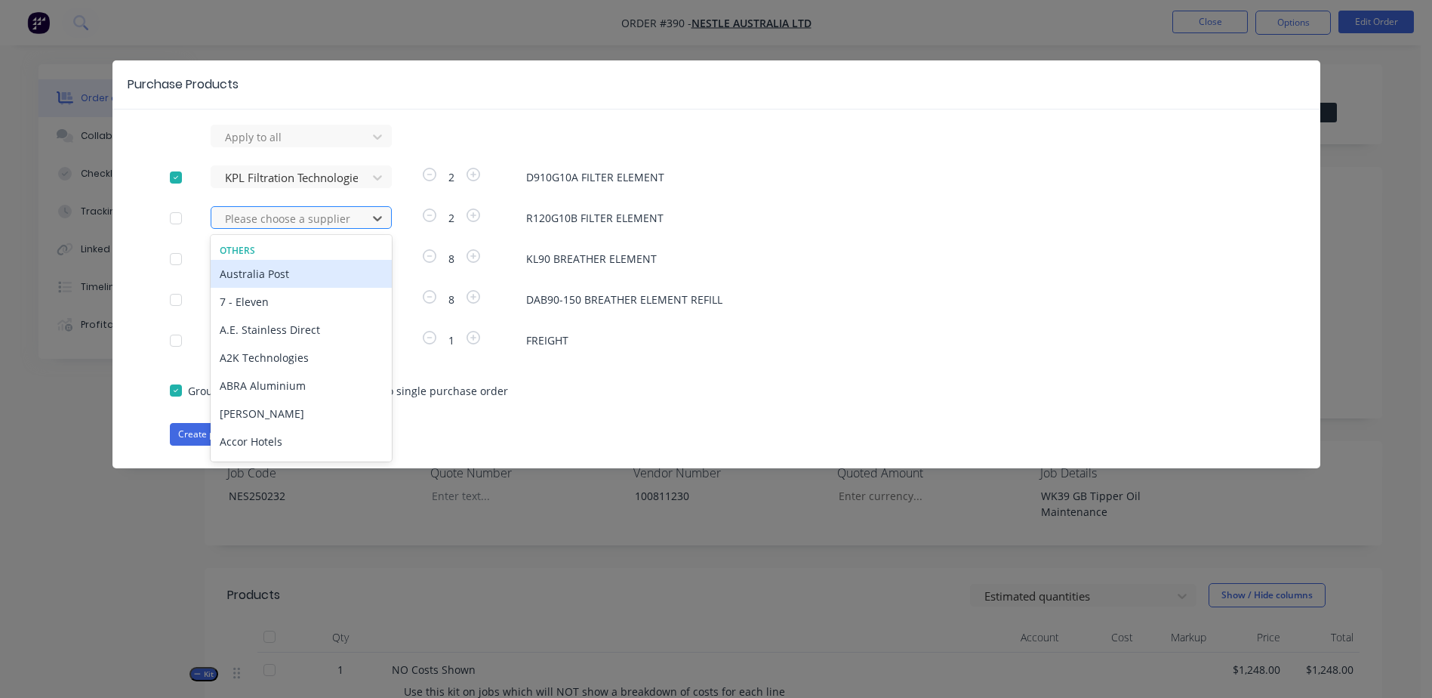
click at [293, 226] on div at bounding box center [291, 218] width 136 height 19
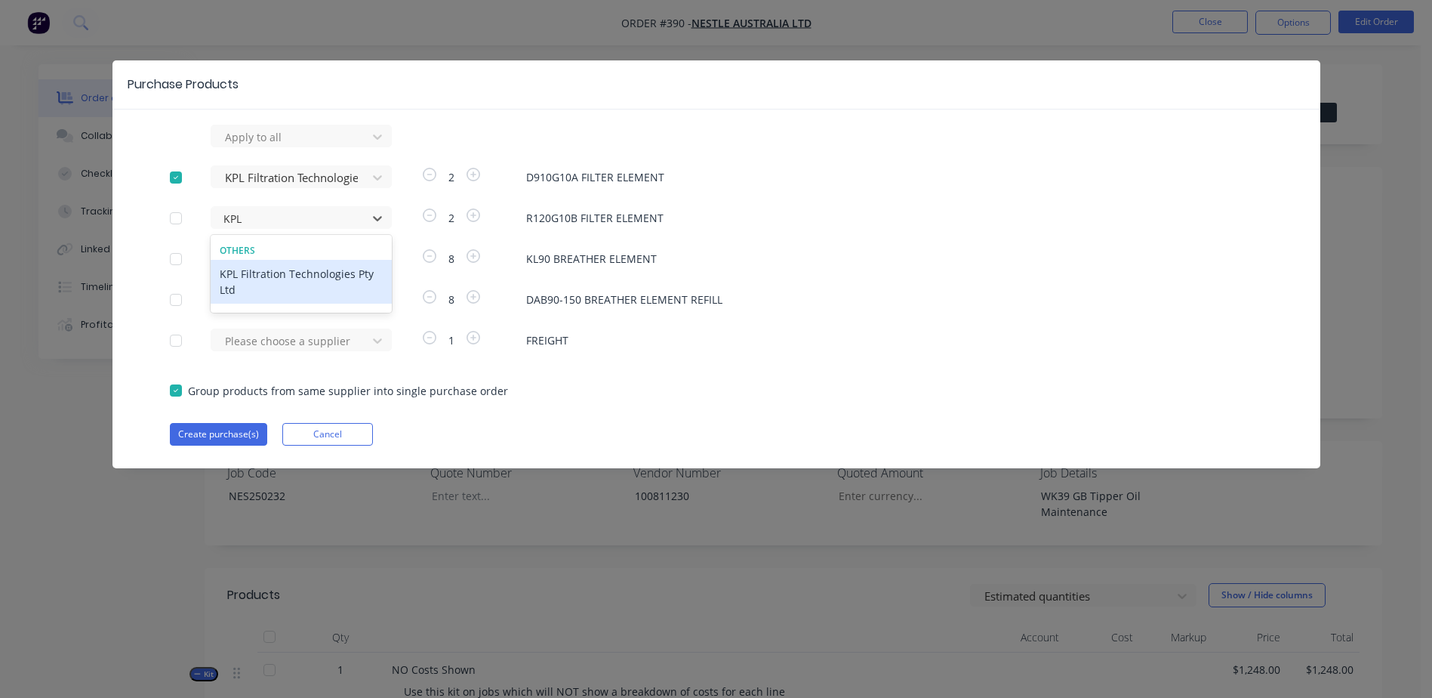
click at [320, 283] on div "KPL Filtration Technologies Pty Ltd" at bounding box center [301, 282] width 181 height 44
click at [258, 257] on div at bounding box center [291, 259] width 136 height 19
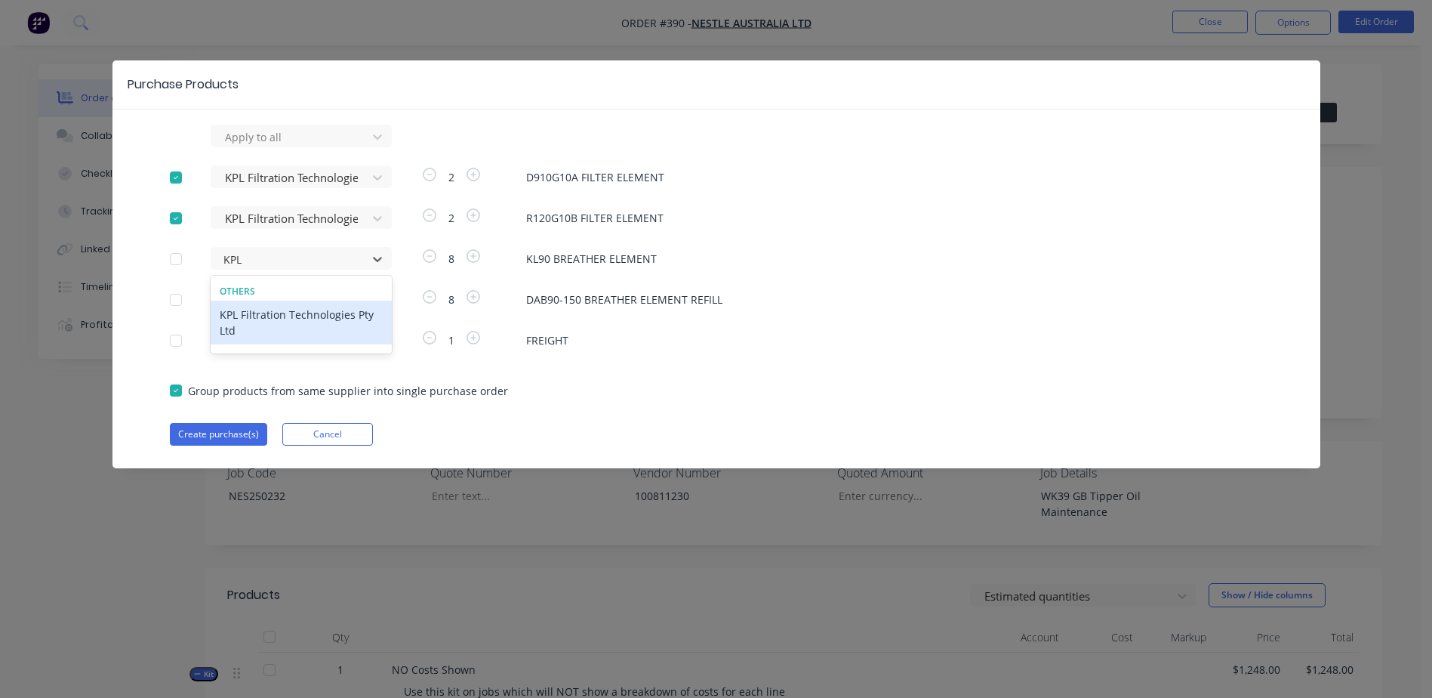
click at [294, 313] on div "KPL Filtration Technologies Pty Ltd" at bounding box center [301, 322] width 181 height 44
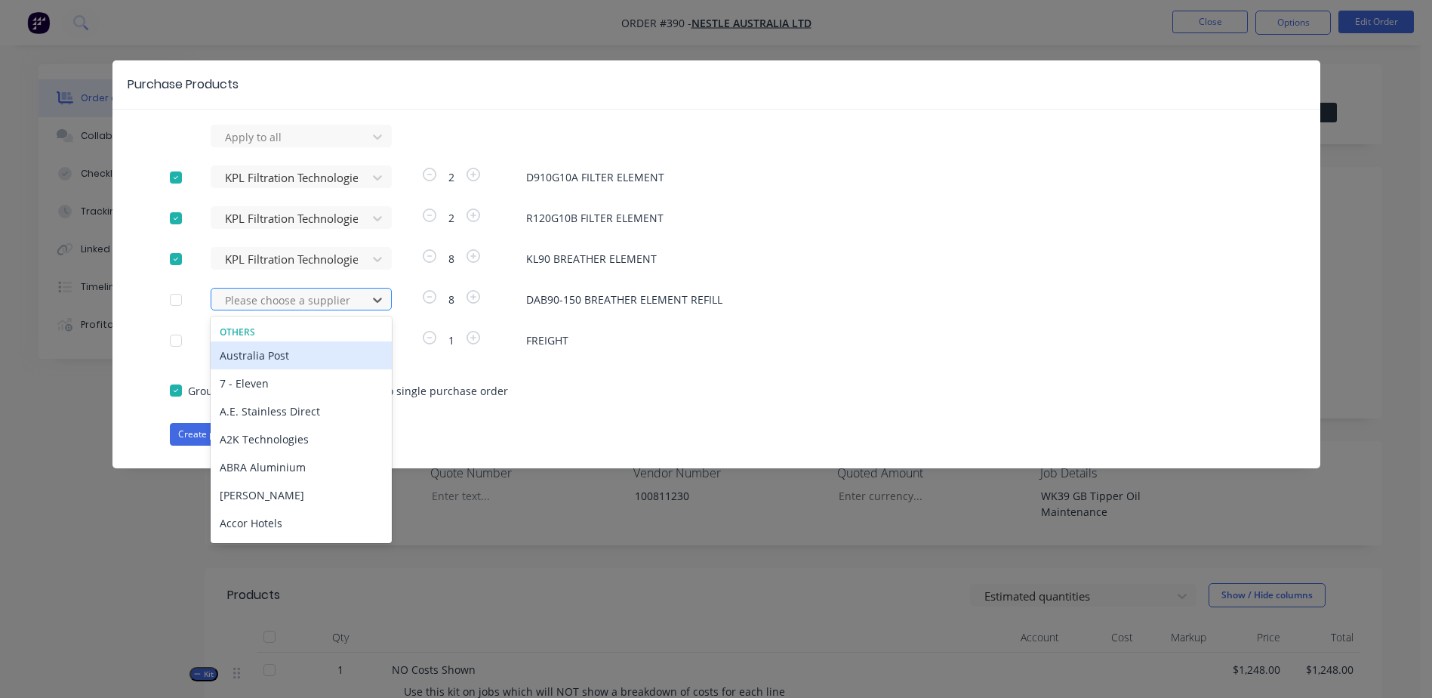
click at [251, 306] on div at bounding box center [291, 300] width 136 height 19
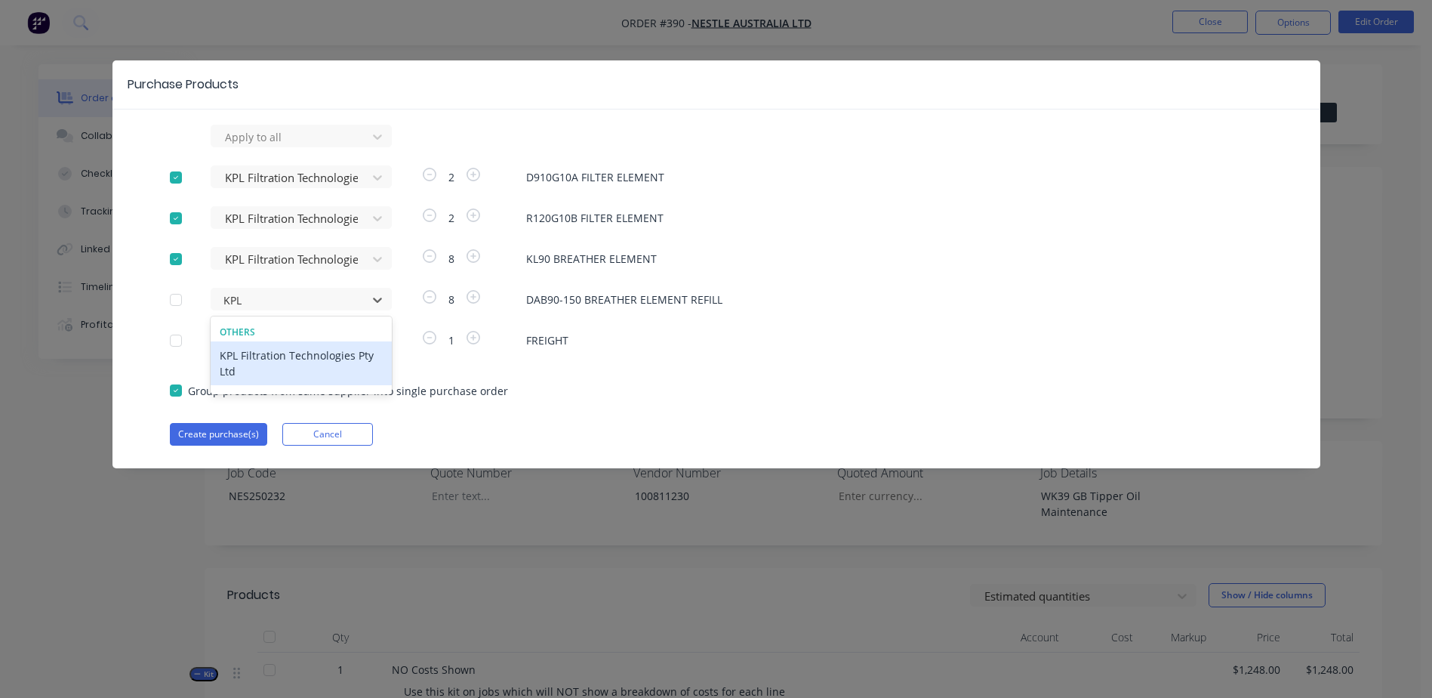
click at [301, 356] on div "KPL Filtration Technologies Pty Ltd" at bounding box center [301, 363] width 181 height 44
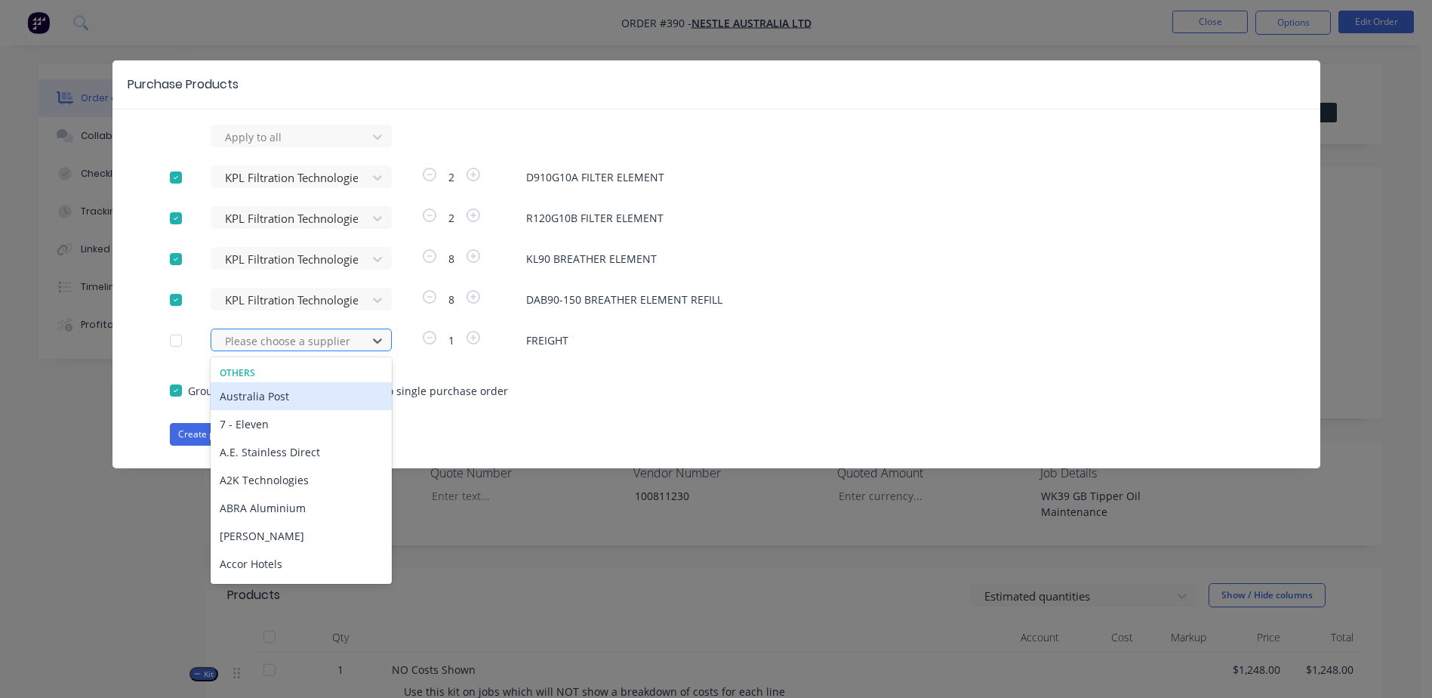
click at [234, 343] on div at bounding box center [291, 340] width 136 height 19
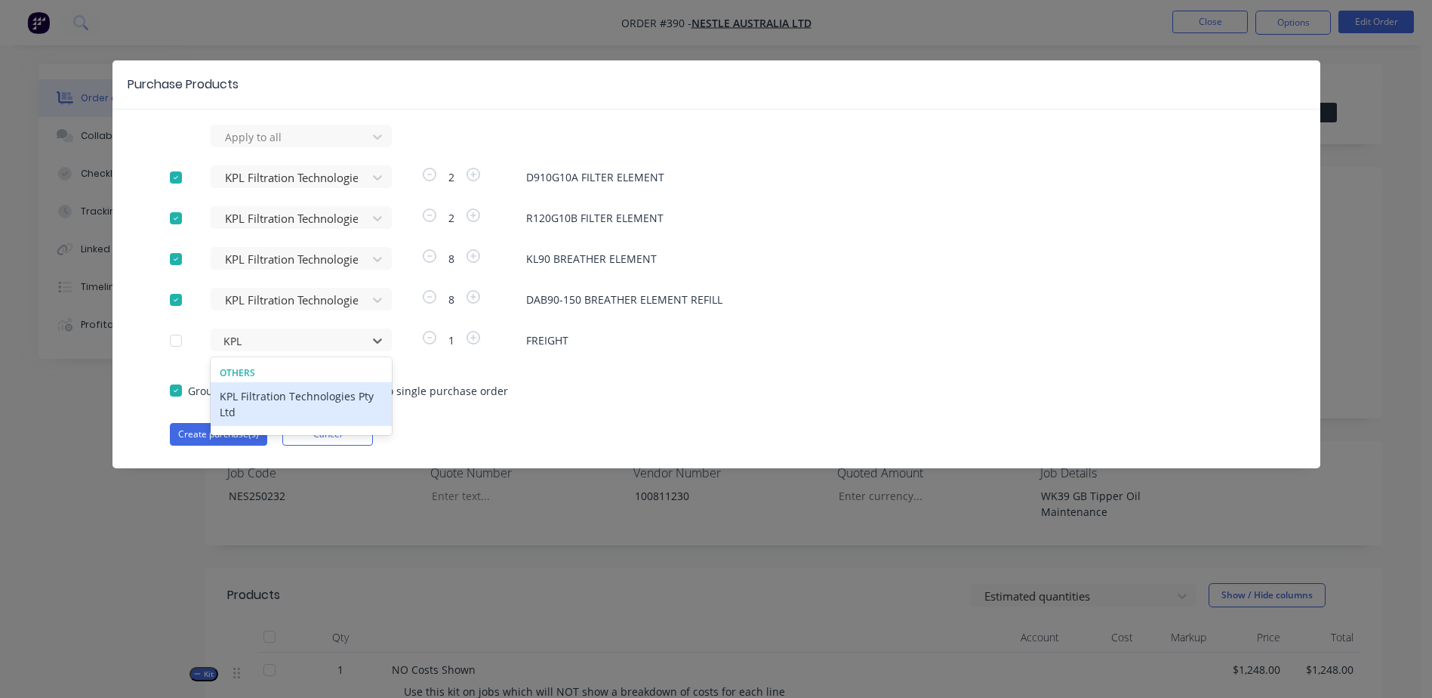
click at [285, 393] on div "KPL Filtration Technologies Pty Ltd" at bounding box center [301, 404] width 181 height 44
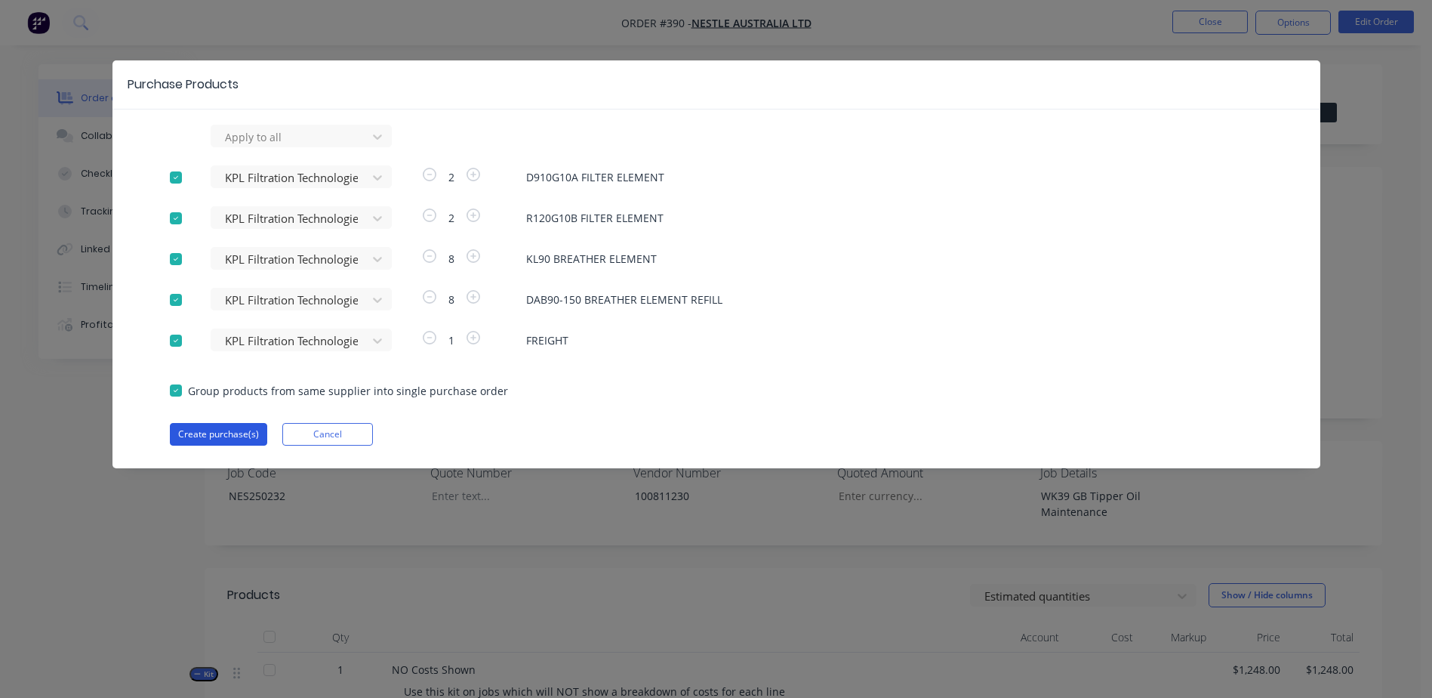
click at [217, 431] on button "Create purchase(s)" at bounding box center [218, 434] width 97 height 23
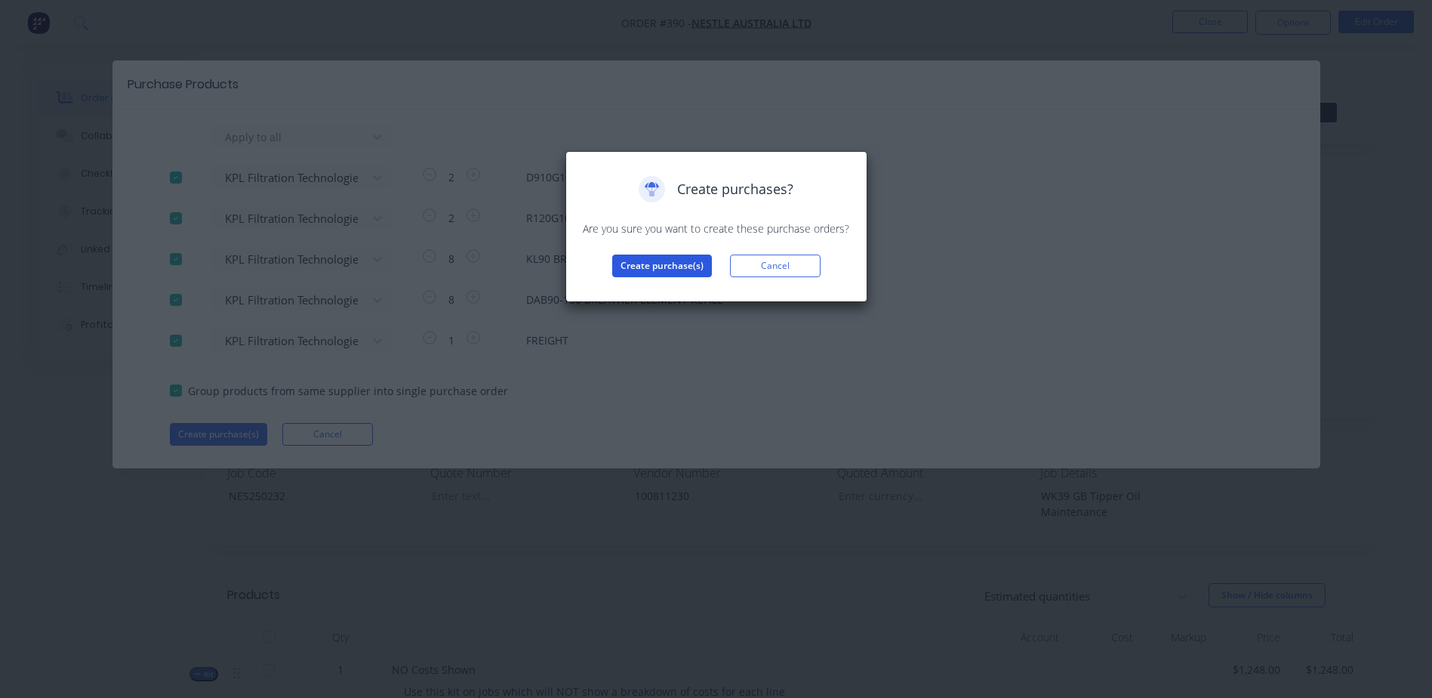
click at [636, 263] on button "Create purchase(s)" at bounding box center [662, 265] width 100 height 23
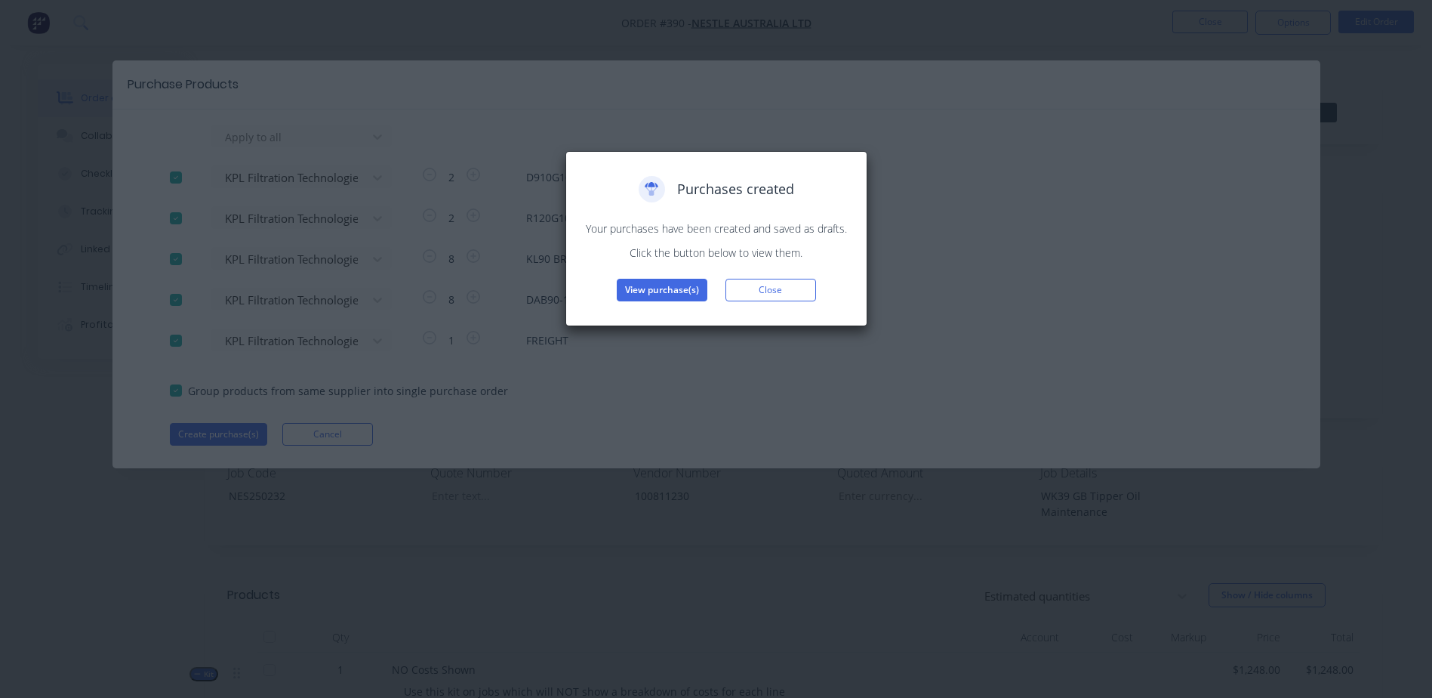
click at [645, 304] on div "Purchases created Your purchases have been created and saved as drafts. Click t…" at bounding box center [716, 238] width 302 height 175
click at [653, 294] on button "View purchase(s)" at bounding box center [662, 290] width 91 height 23
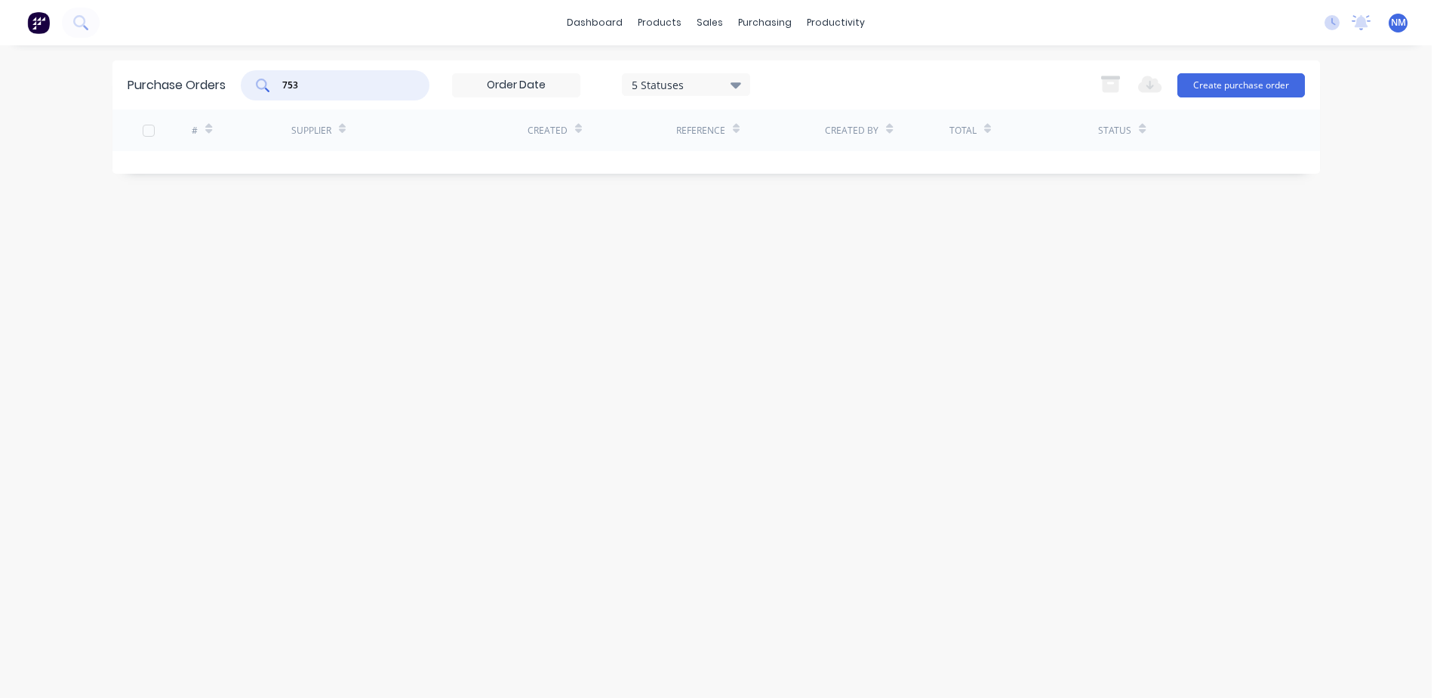
click at [309, 85] on input "753" at bounding box center [343, 85] width 125 height 15
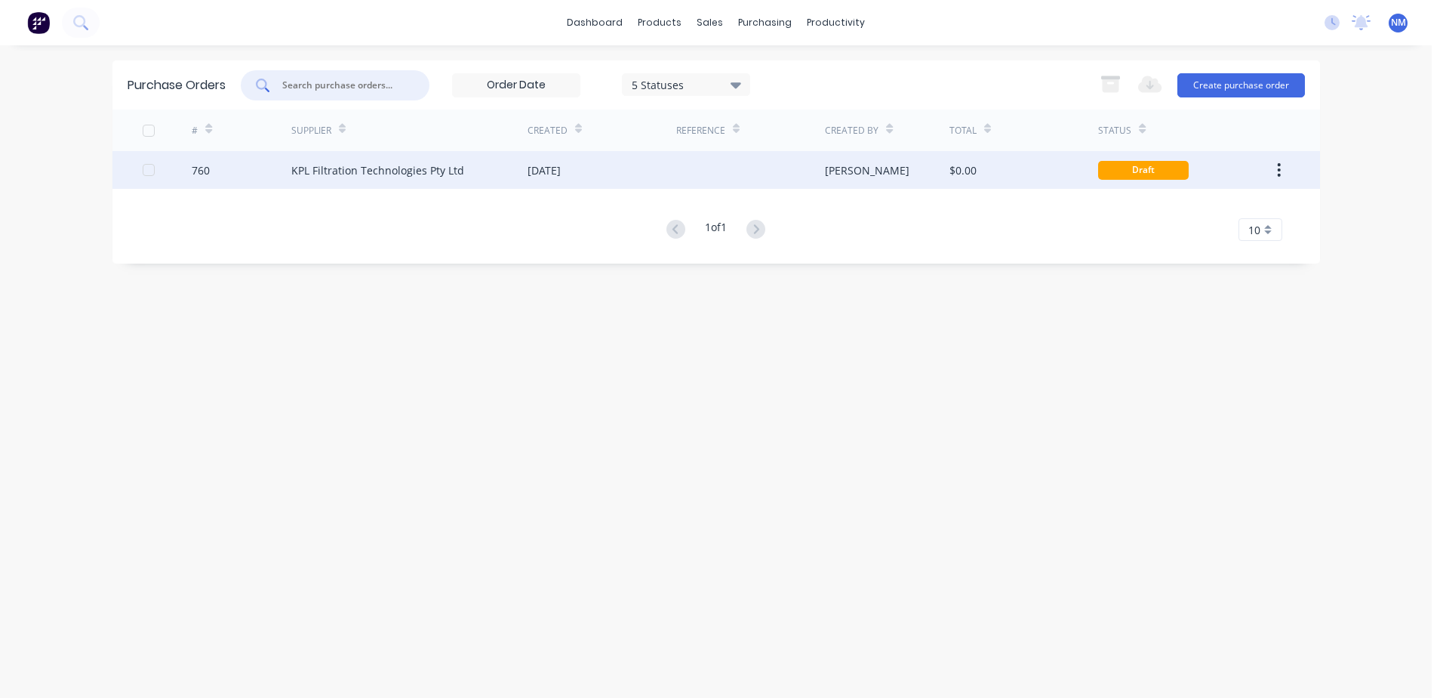
click at [1047, 179] on div "$0.00" at bounding box center [1024, 170] width 149 height 38
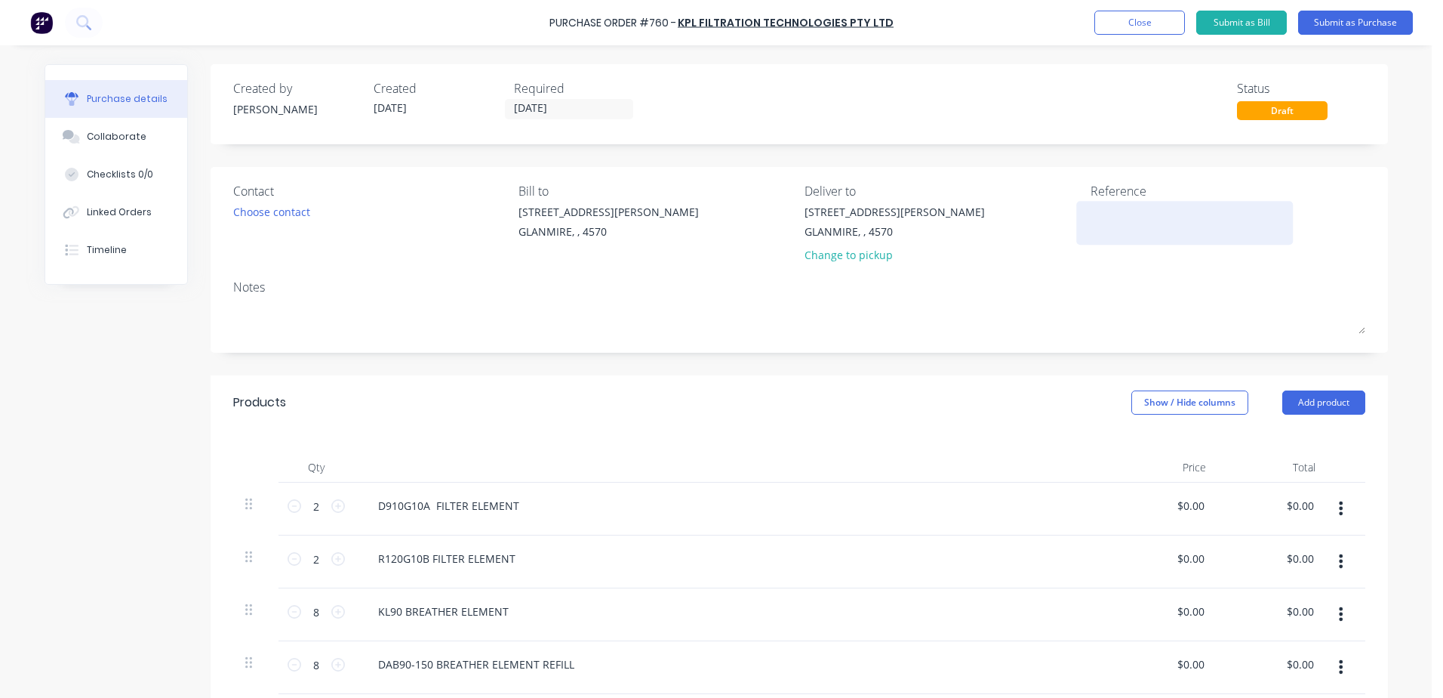
click at [1109, 217] on textarea at bounding box center [1185, 221] width 189 height 34
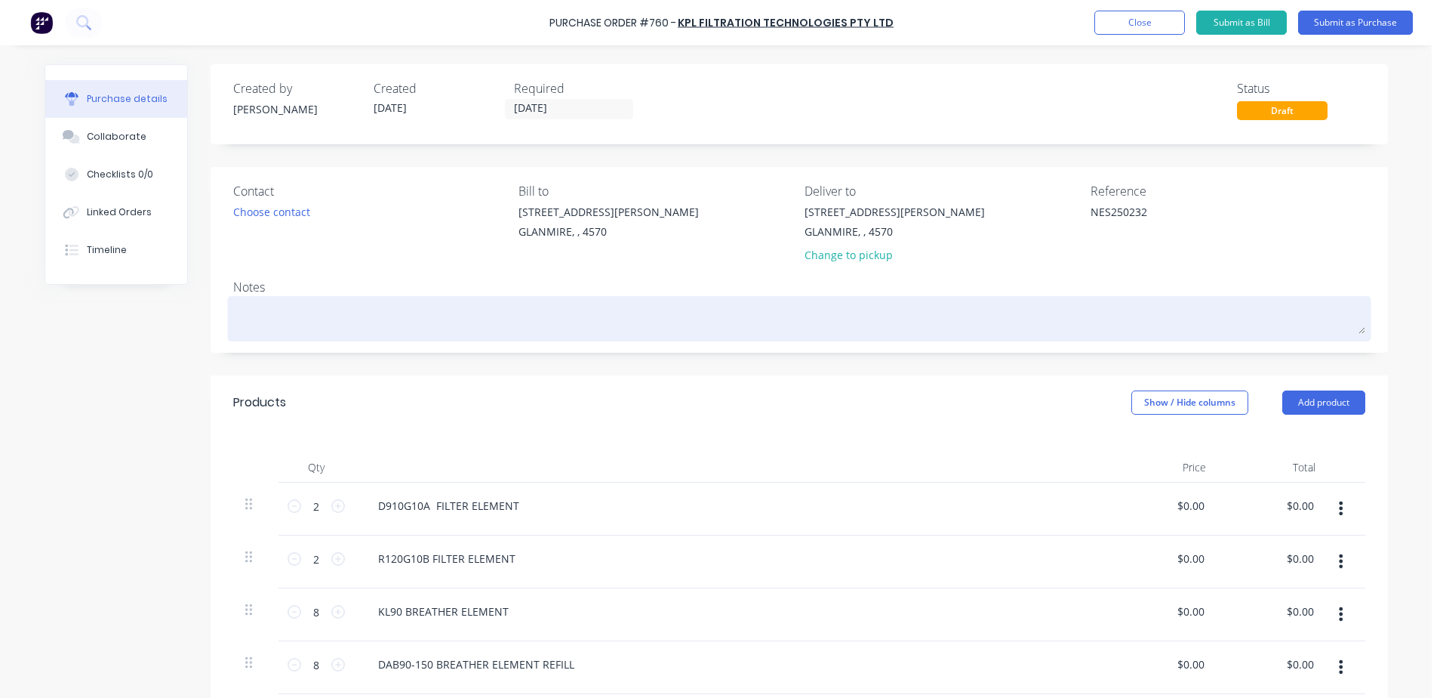
click at [281, 309] on textarea at bounding box center [799, 317] width 1132 height 34
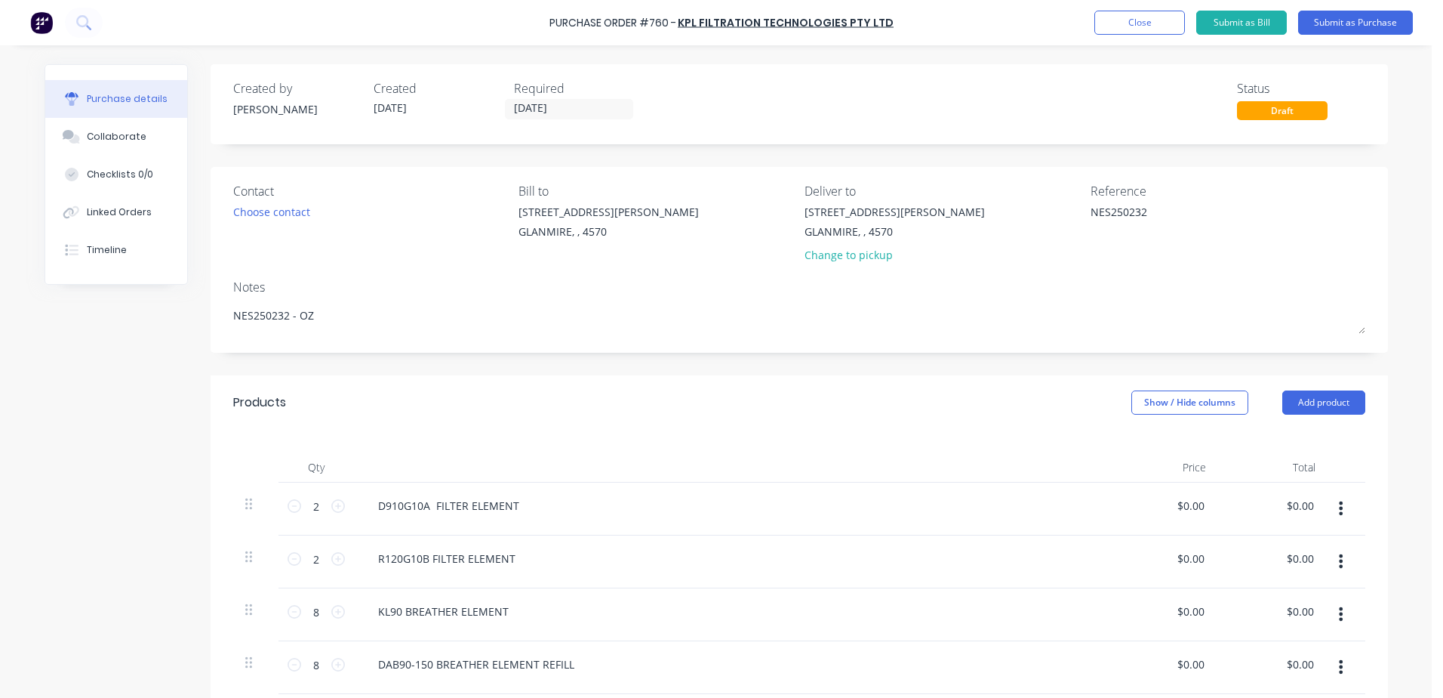
click at [592, 436] on div "Qty Price Total 2 2 D910G10A FILTER ELEMENT $0.00 $0.00 $0.00 $0.00 2 2 R120G10…" at bounding box center [800, 588] width 1178 height 317
drag, startPoint x: 1149, startPoint y: 207, endPoint x: 1013, endPoint y: 211, distance: 136.0
click at [1013, 211] on div "Contact Choose contact [PERSON_NAME] to [STREET_ADDRESS][PERSON_NAME] Deliver t…" at bounding box center [799, 226] width 1132 height 88
drag, startPoint x: 1174, startPoint y: 507, endPoint x: 1332, endPoint y: 496, distance: 158.9
click at [1332, 496] on div "2 2 D910G10A FILTER ELEMENT 0.00 0.00 $0.00 $0.00" at bounding box center [799, 508] width 1132 height 53
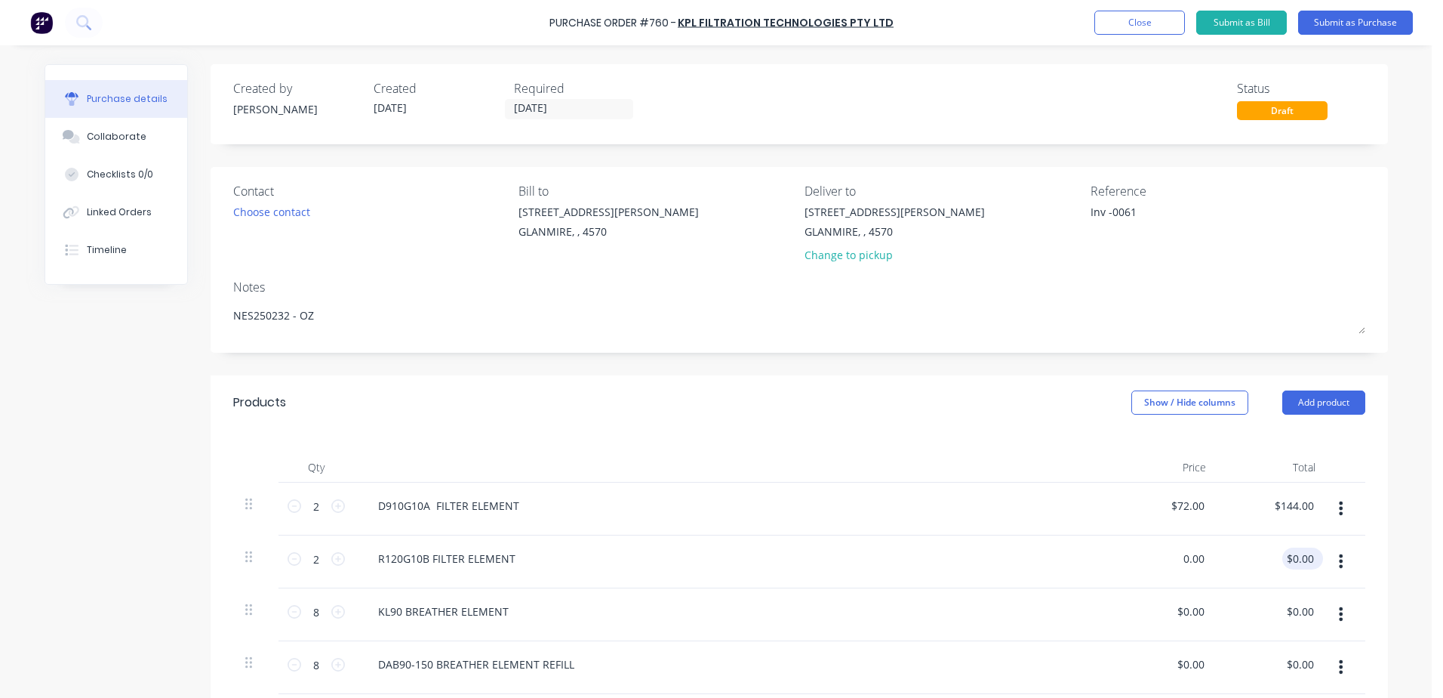
drag, startPoint x: 1173, startPoint y: 557, endPoint x: 1289, endPoint y: 552, distance: 115.6
click at [1289, 552] on div "2 2 R120G10B FILTER ELEMENT 0.00 0.00 $0.00 $0.00" at bounding box center [799, 561] width 1132 height 53
drag, startPoint x: 1172, startPoint y: 614, endPoint x: 1275, endPoint y: 615, distance: 103.4
click at [1273, 615] on div "8 8 KL90 BREATHER ELEMENT 0.00 0.00 $0.00 $0.00" at bounding box center [799, 614] width 1132 height 53
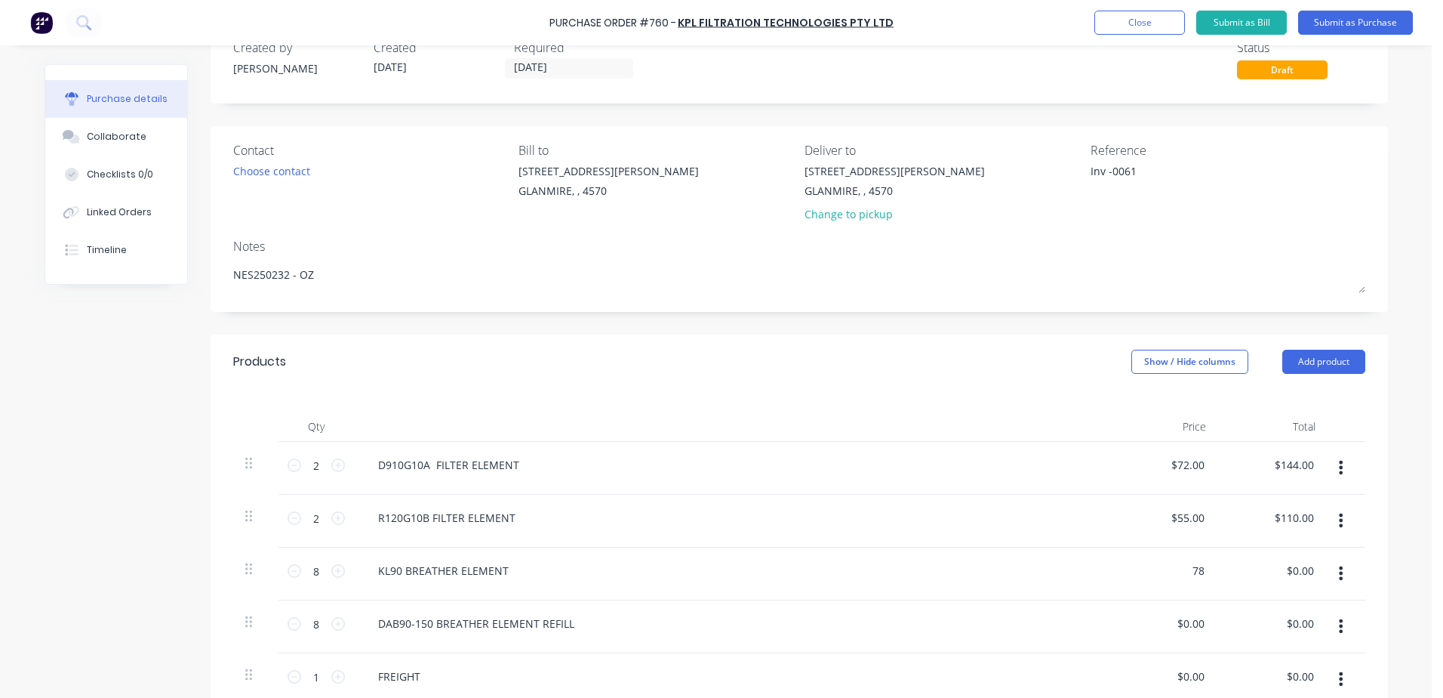
scroll to position [75, 0]
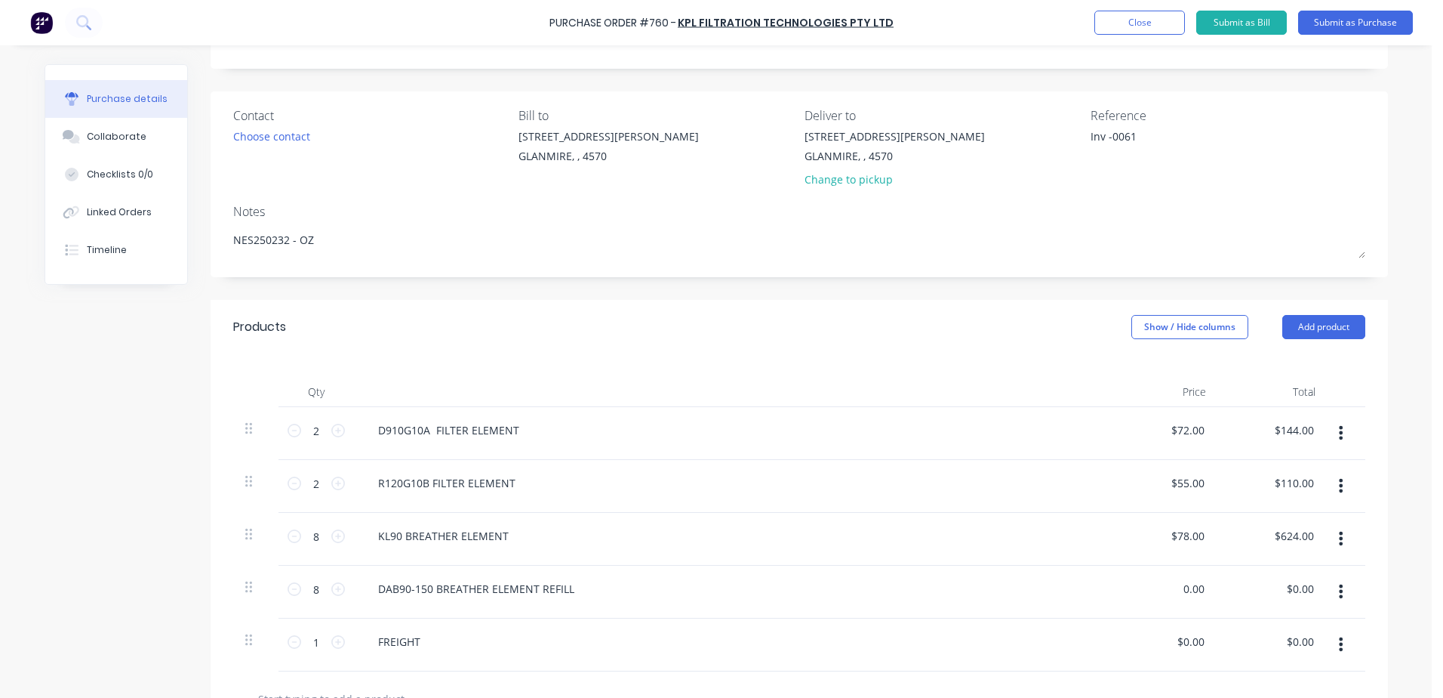
drag, startPoint x: 1171, startPoint y: 589, endPoint x: 1350, endPoint y: 582, distance: 179.8
click at [1352, 585] on div "8 8 DAB90-150 BREATHER ELEMENT REFILL 0.00 0.00 $0.00 $0.00" at bounding box center [799, 591] width 1132 height 53
drag, startPoint x: 1173, startPoint y: 642, endPoint x: 1420, endPoint y: 638, distance: 246.9
click at [1418, 639] on div "Purchase Order #760 - KPL Filtration Technologies Pty Ltd Add product Close Sub…" at bounding box center [716, 349] width 1432 height 698
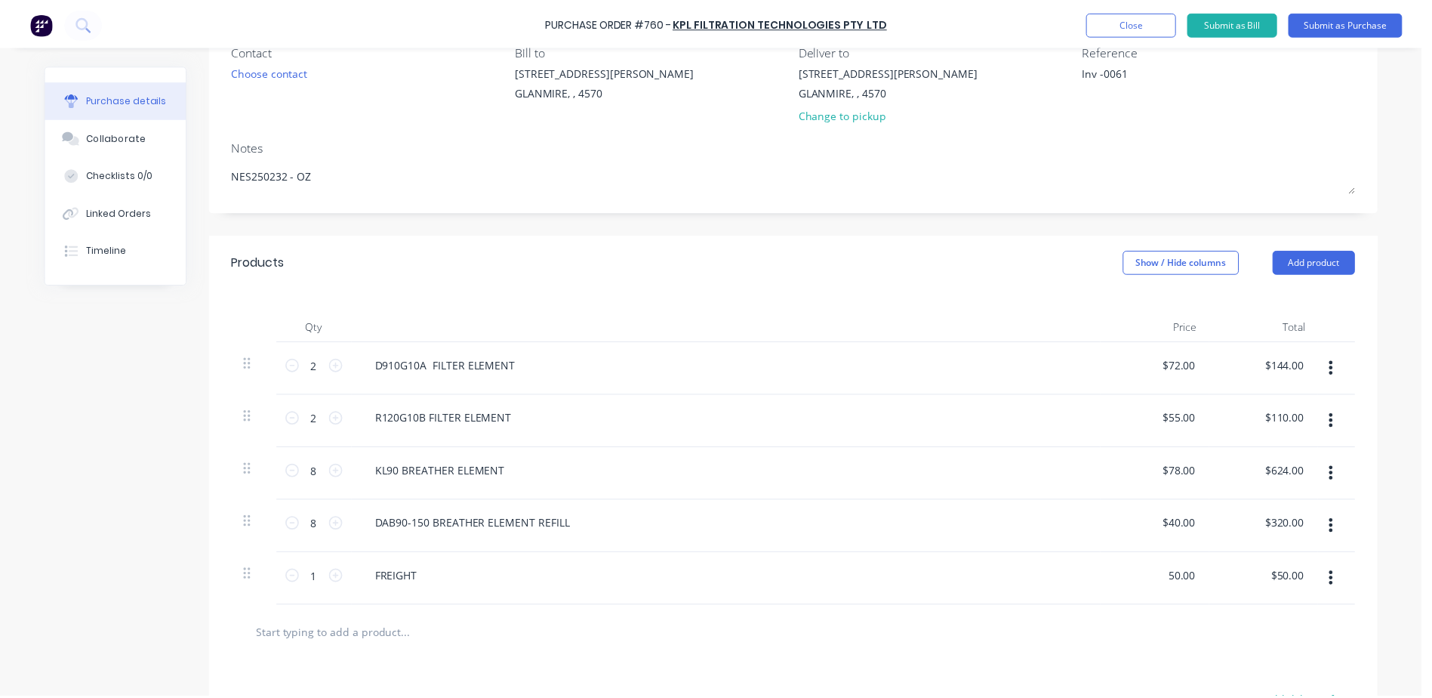
scroll to position [0, 0]
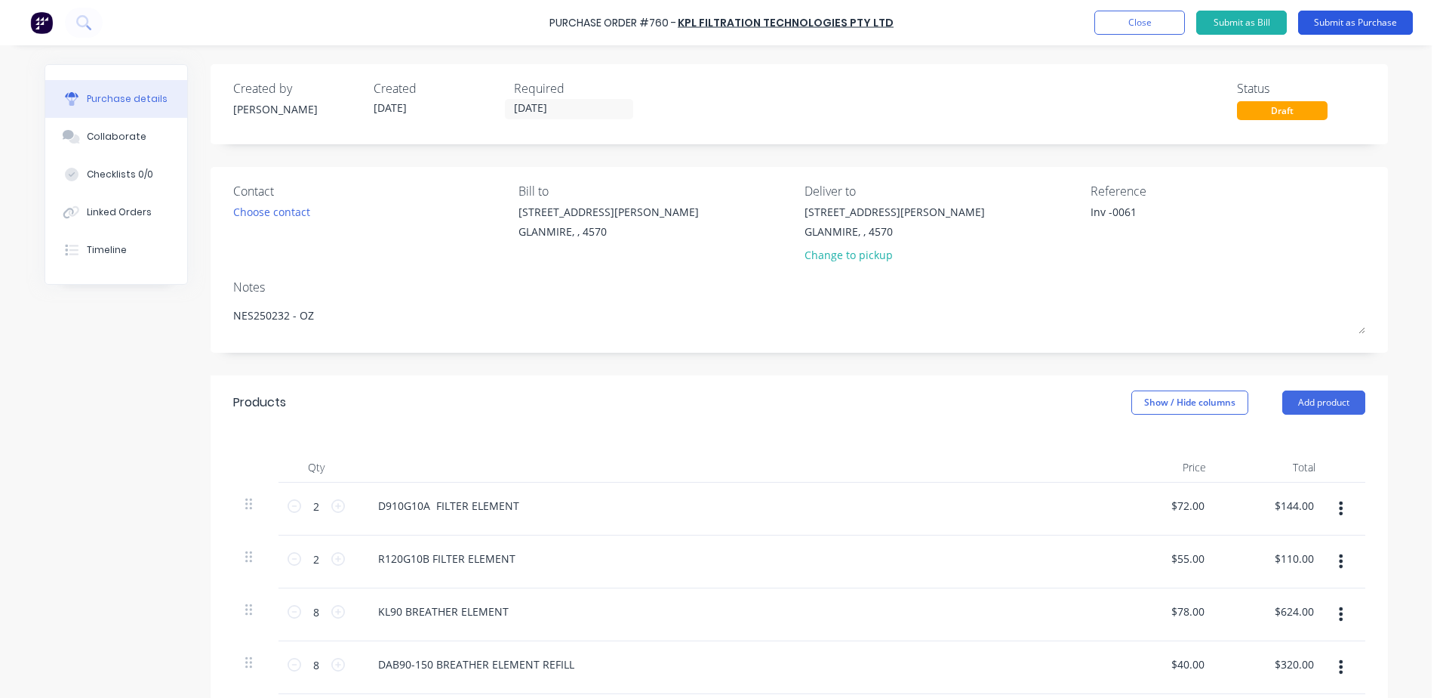
click at [1327, 26] on button "Submit as Purchase" at bounding box center [1355, 23] width 115 height 24
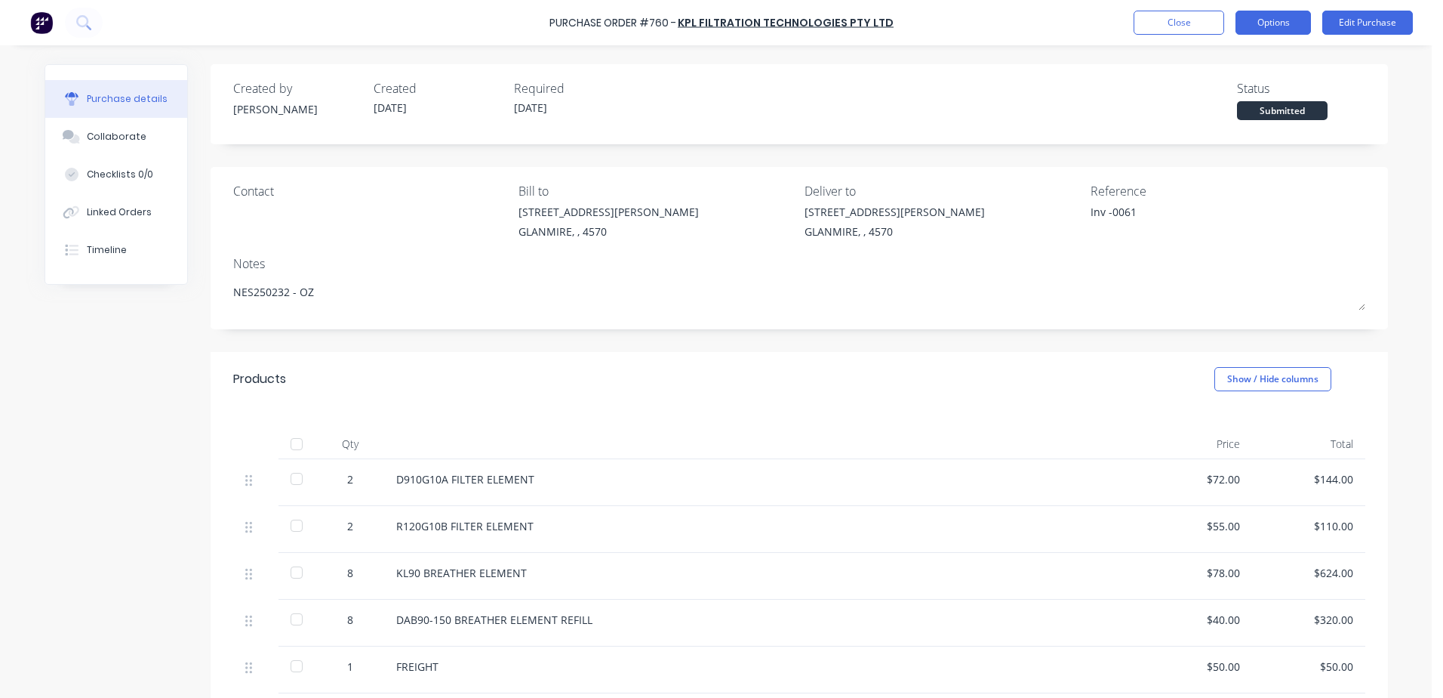
click at [1280, 22] on button "Options" at bounding box center [1273, 23] width 75 height 24
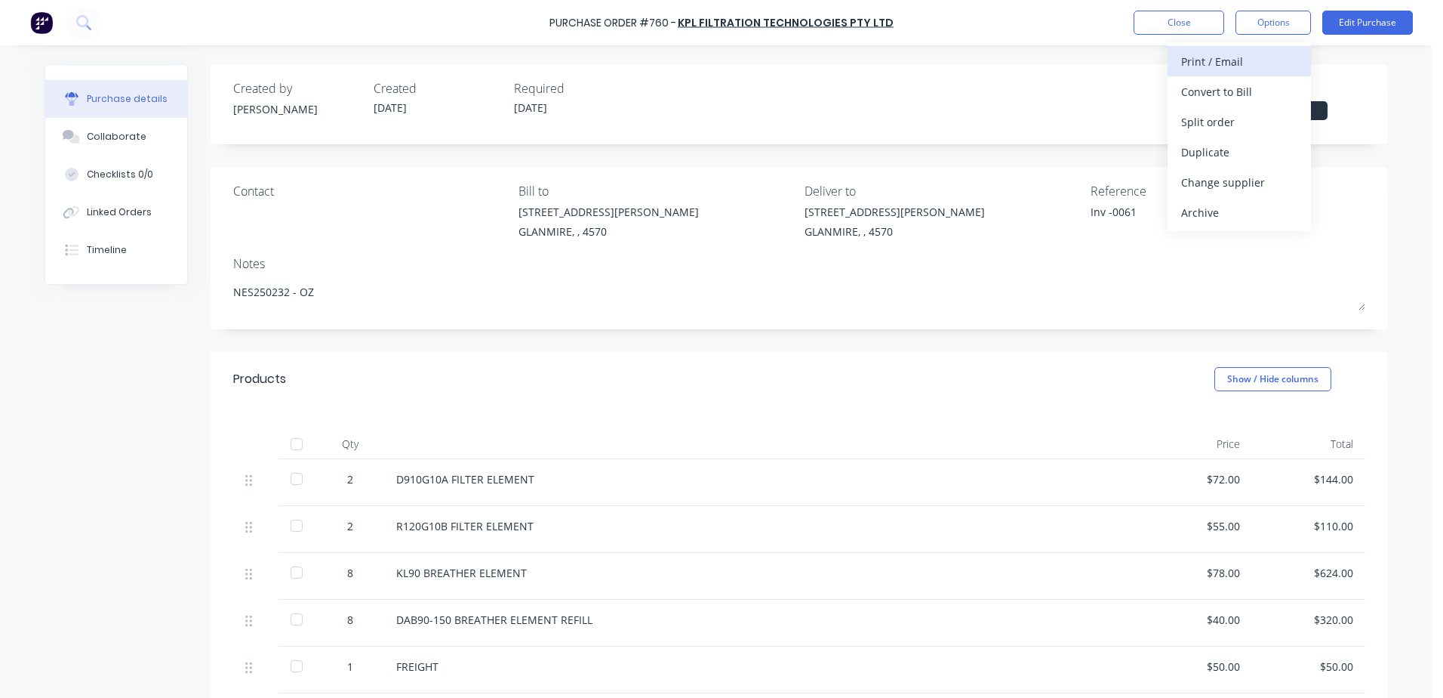
click at [1252, 62] on div "Print / Email" at bounding box center [1239, 62] width 116 height 22
click at [1246, 88] on div "With pricing" at bounding box center [1239, 92] width 116 height 22
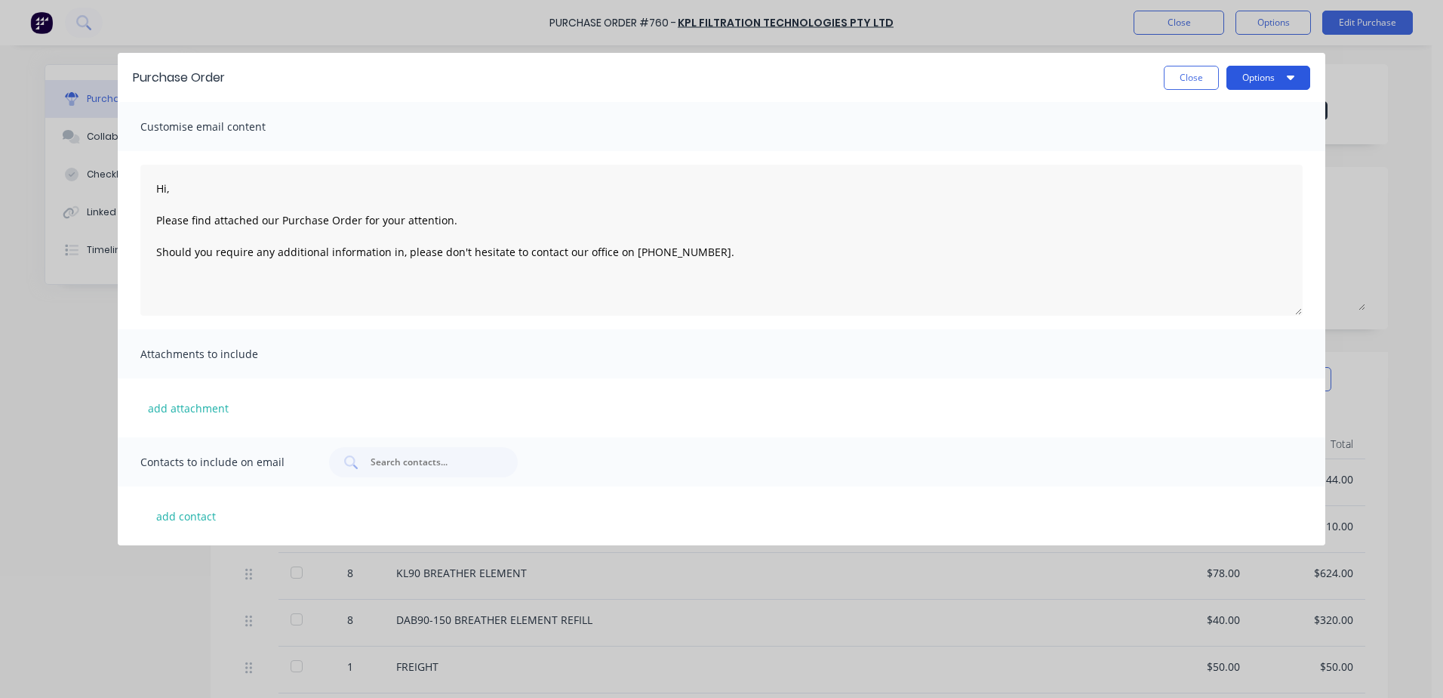
click at [1268, 78] on button "Options" at bounding box center [1269, 78] width 84 height 24
click at [193, 522] on button "add contact" at bounding box center [185, 515] width 91 height 23
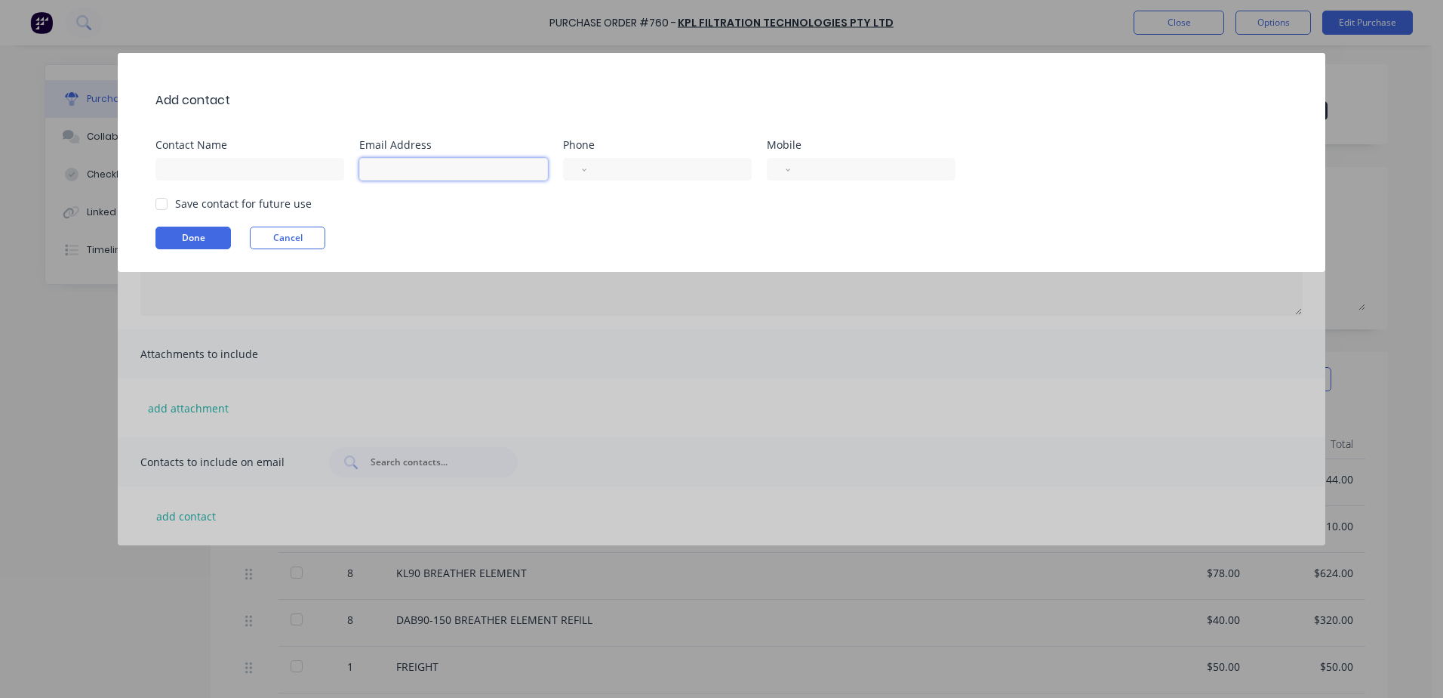
click at [417, 165] on input at bounding box center [453, 169] width 189 height 23
click at [158, 207] on div at bounding box center [161, 204] width 30 height 30
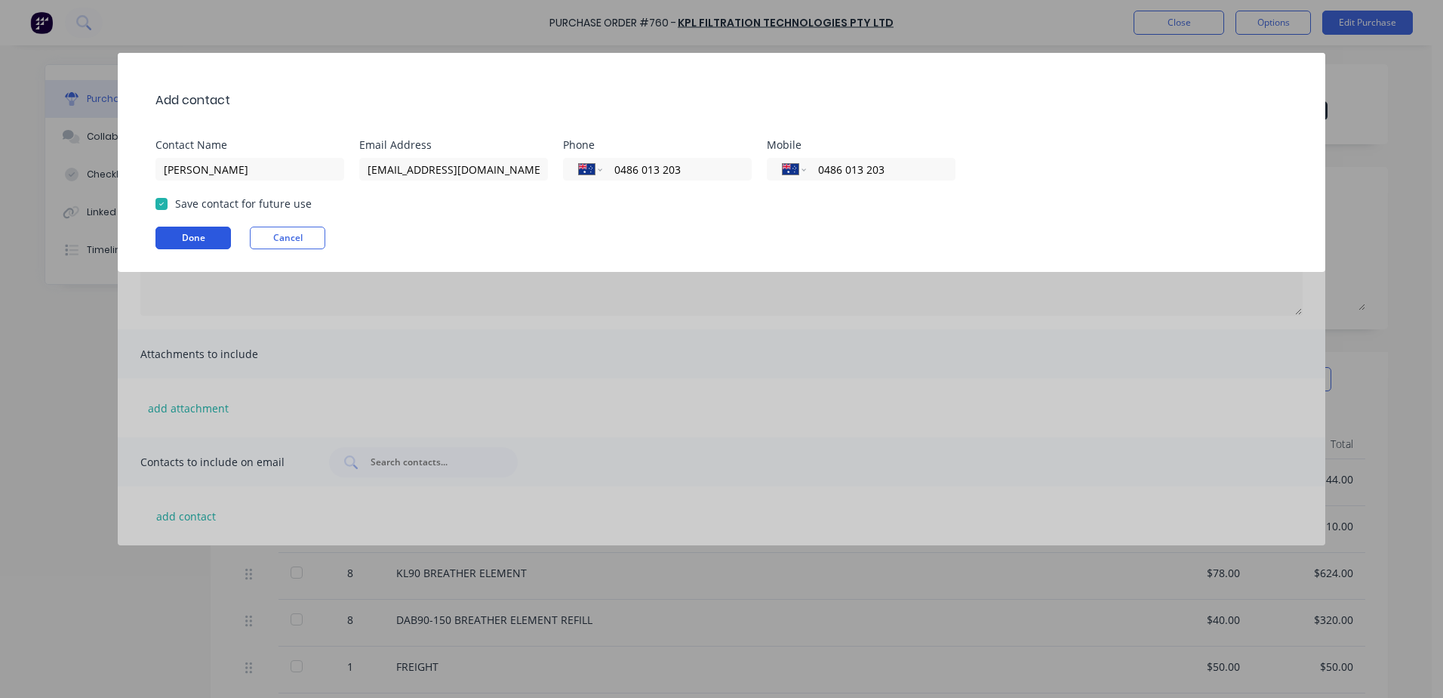
click at [183, 233] on button "Done" at bounding box center [193, 237] width 75 height 23
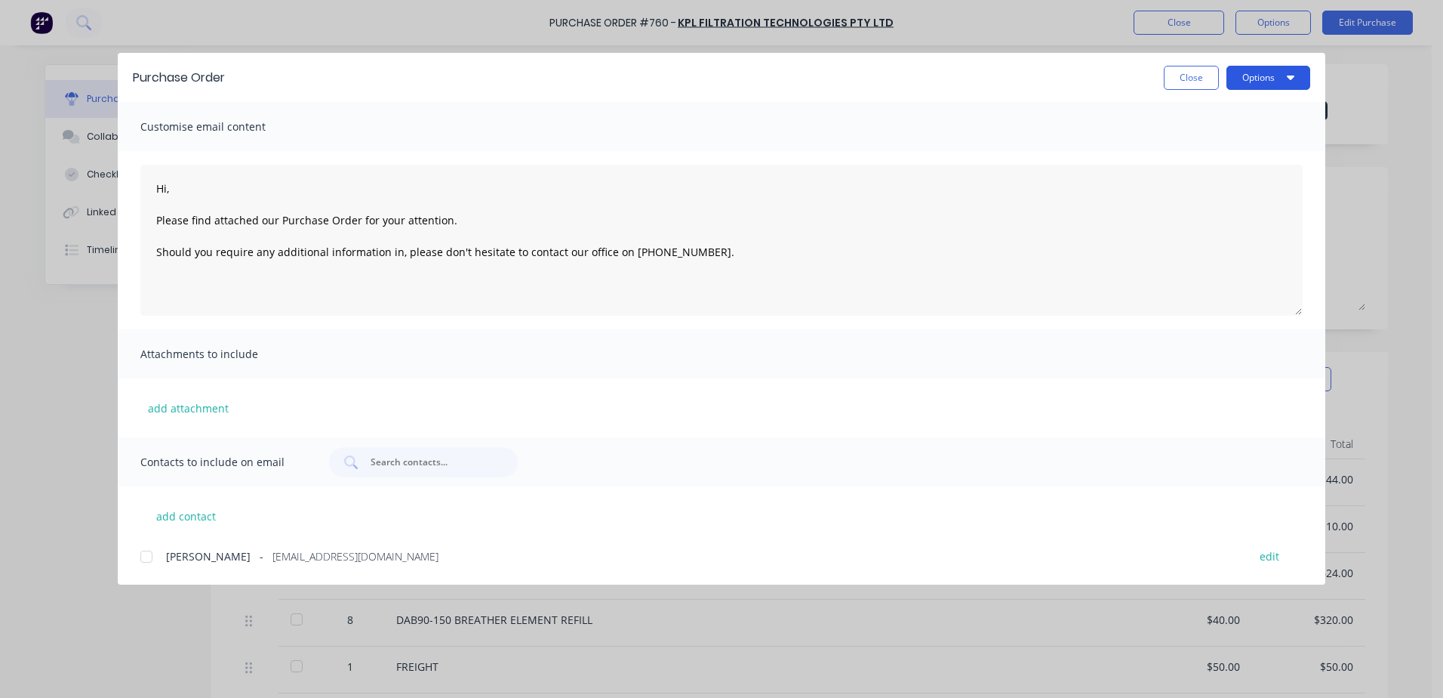
click at [1266, 86] on button "Options" at bounding box center [1269, 78] width 84 height 24
drag, startPoint x: 147, startPoint y: 559, endPoint x: 232, endPoint y: 550, distance: 85.0
click at [150, 559] on div at bounding box center [146, 556] width 30 height 30
click at [1261, 80] on button "Options" at bounding box center [1269, 78] width 84 height 24
click at [1196, 173] on div "Email" at bounding box center [1239, 176] width 116 height 22
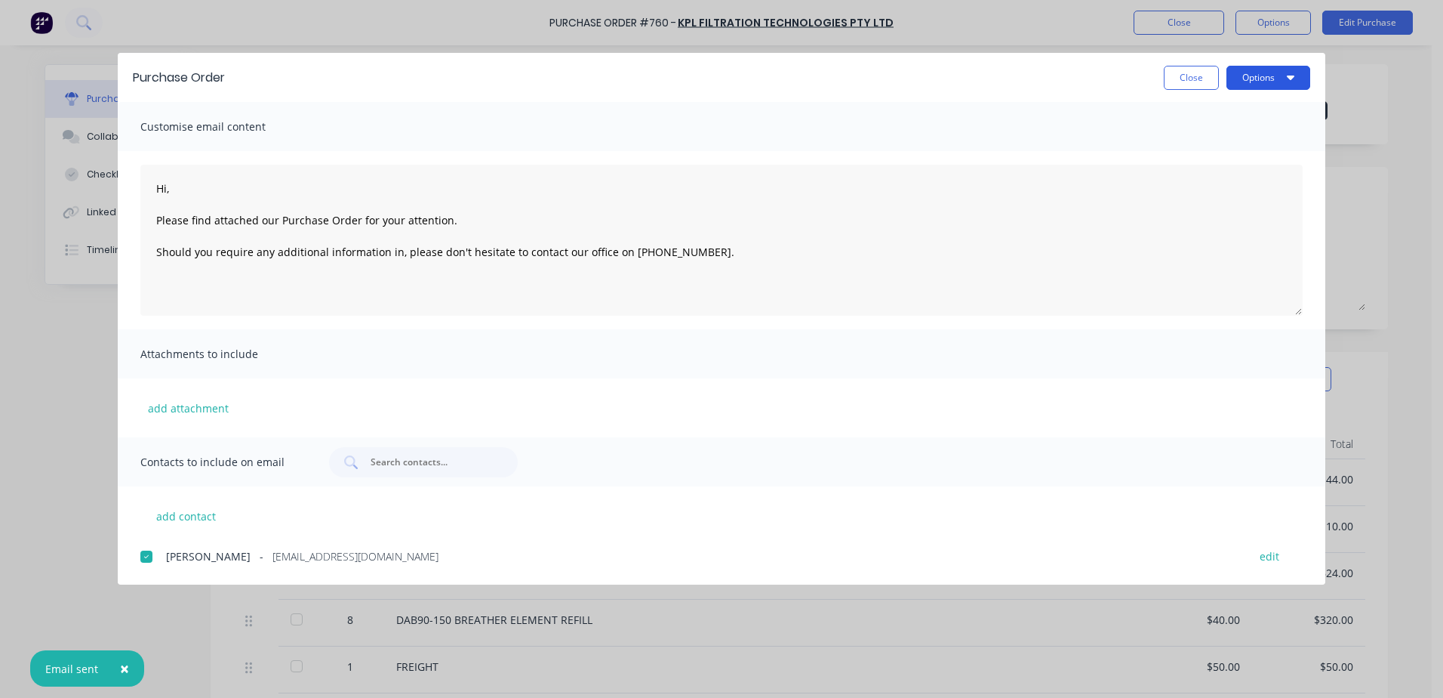
click at [1276, 77] on button "Options" at bounding box center [1269, 78] width 84 height 24
click at [1230, 177] on div "Email" at bounding box center [1239, 176] width 116 height 22
click at [1254, 82] on button "Options" at bounding box center [1269, 78] width 84 height 24
click at [1203, 146] on div "Print" at bounding box center [1239, 146] width 116 height 22
click at [1208, 87] on button "Close" at bounding box center [1191, 78] width 55 height 24
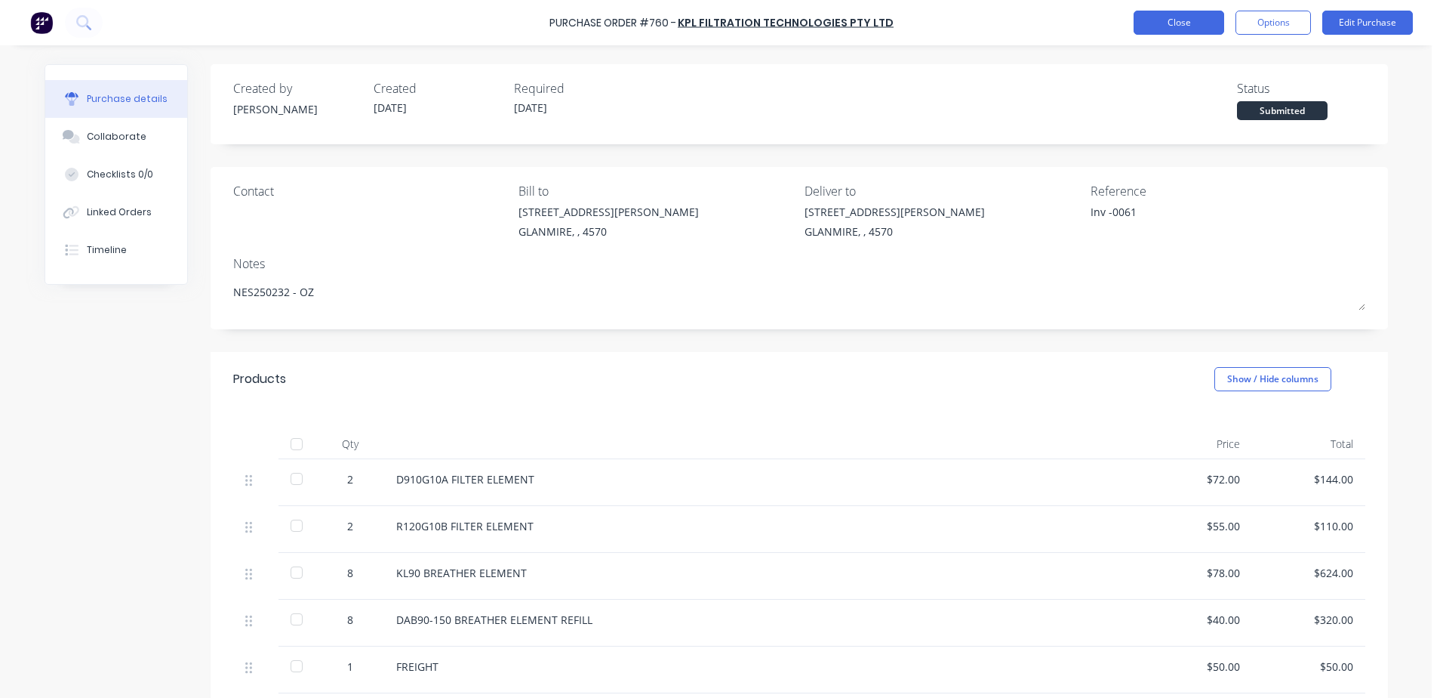
click at [1172, 32] on button "Close" at bounding box center [1179, 23] width 91 height 24
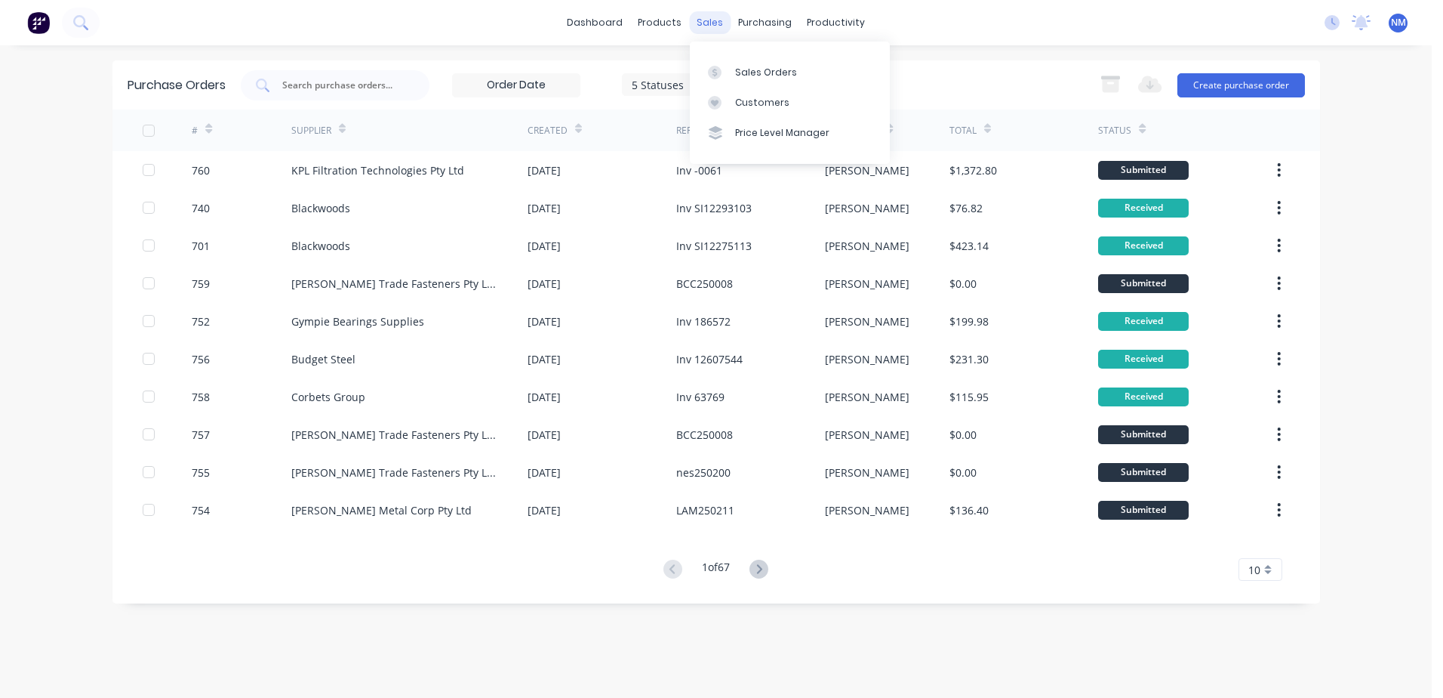
click at [704, 17] on div "sales" at bounding box center [710, 22] width 42 height 23
click at [371, 79] on input "text" at bounding box center [343, 85] width 125 height 15
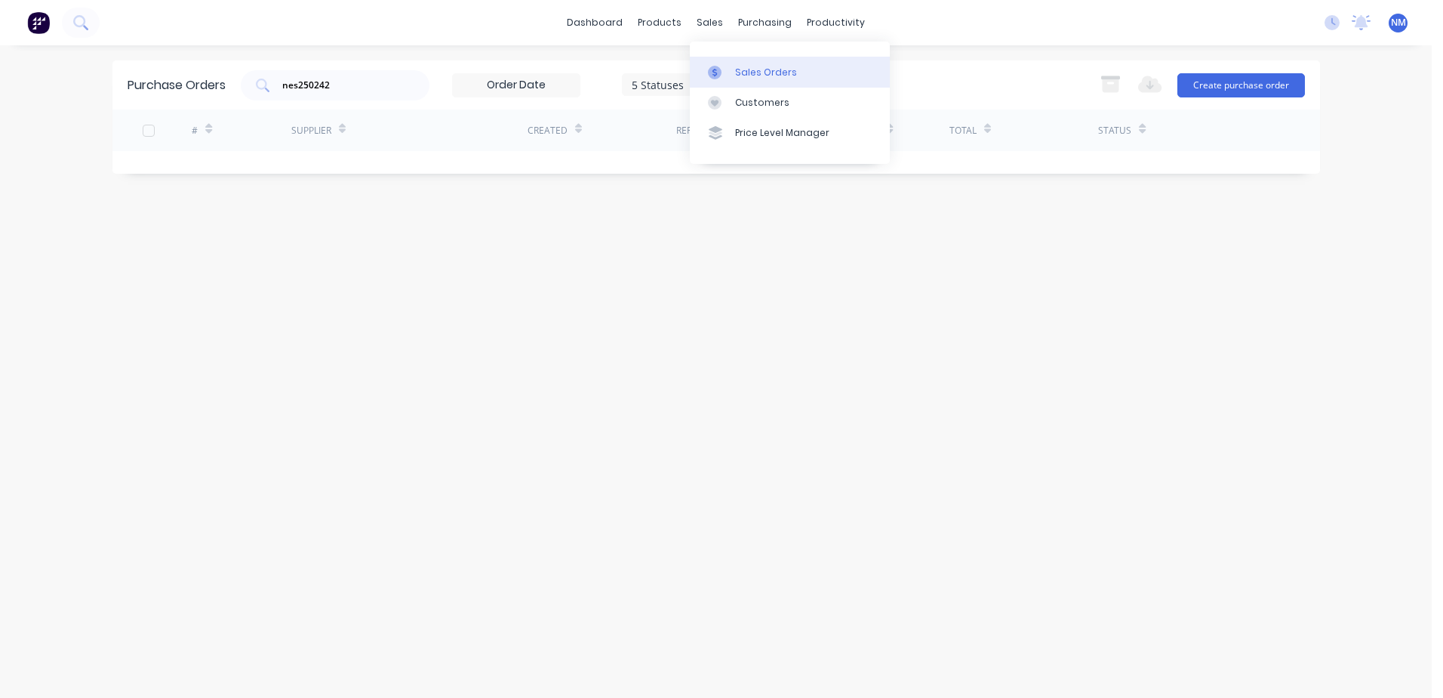
click at [741, 73] on div "Sales Orders" at bounding box center [766, 73] width 62 height 14
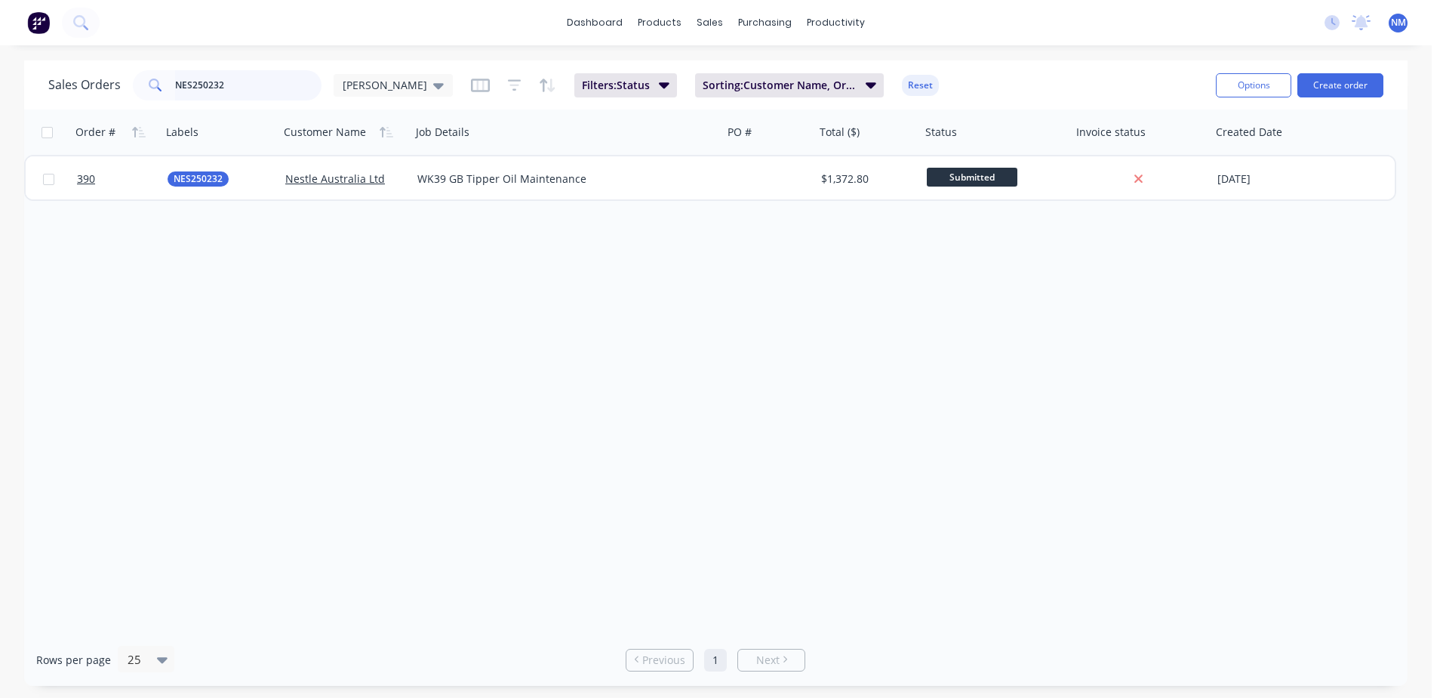
click at [240, 87] on input "NES250232" at bounding box center [248, 85] width 147 height 30
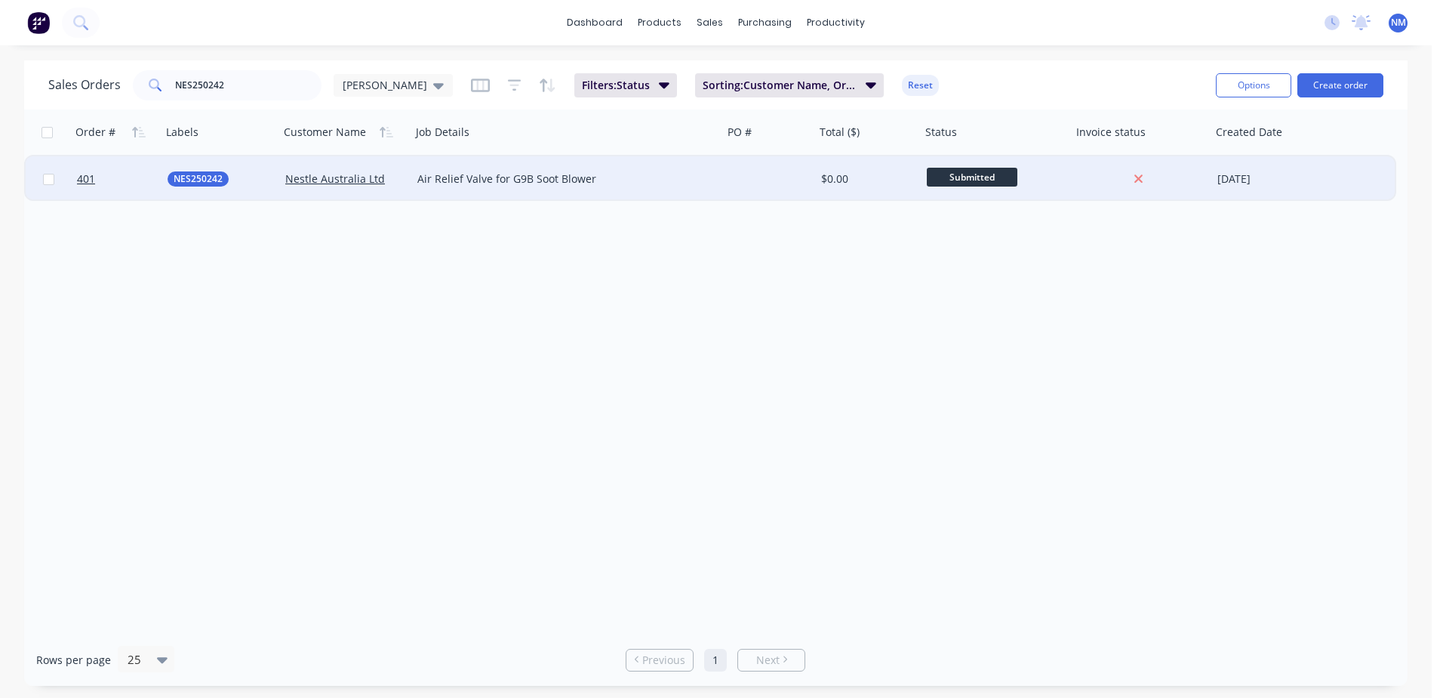
click at [887, 180] on div "$0.00" at bounding box center [865, 178] width 89 height 15
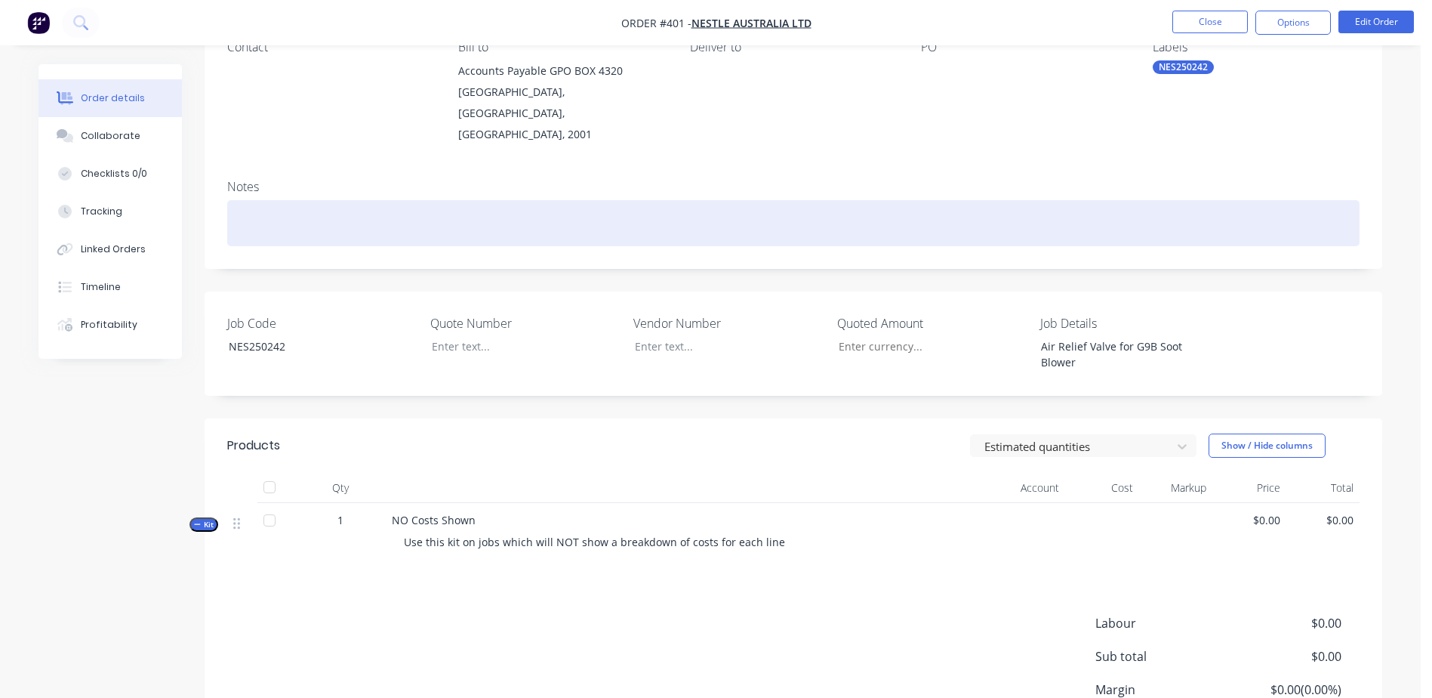
scroll to position [151, 0]
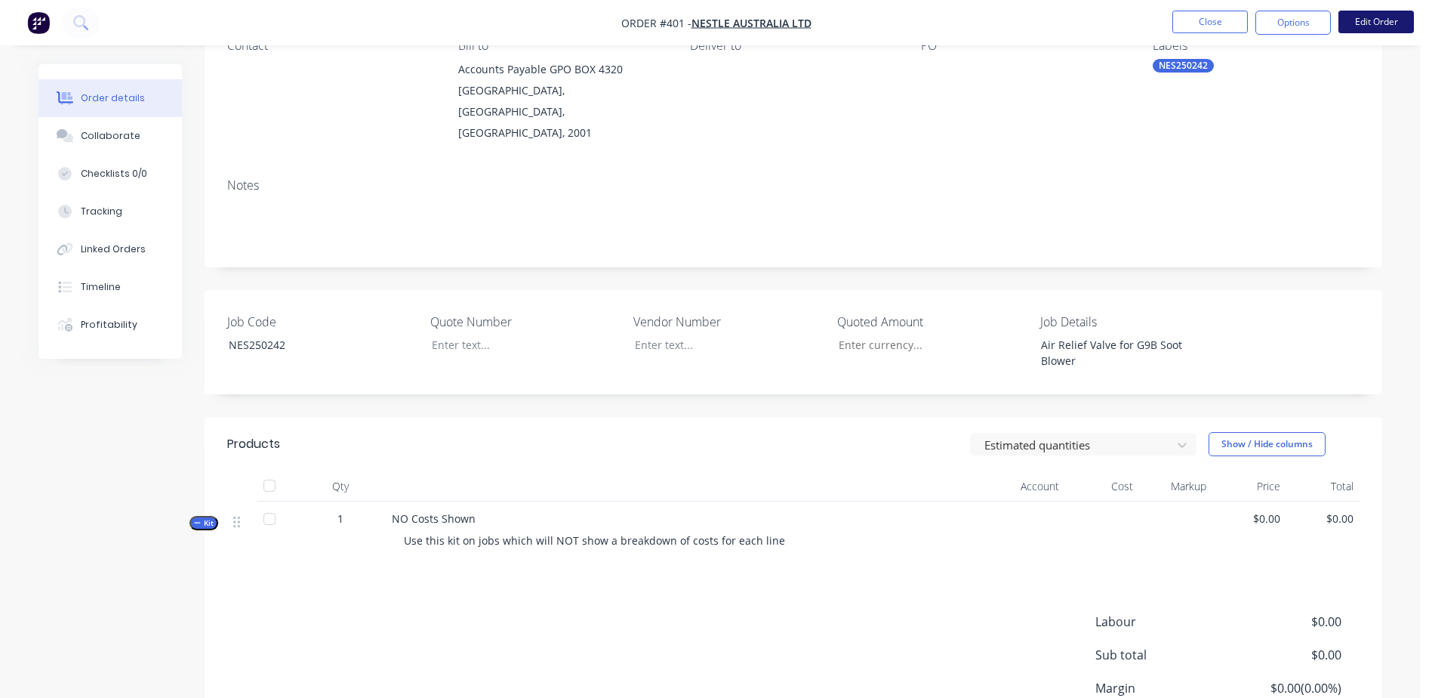
click at [1354, 19] on button "Edit Order" at bounding box center [1375, 22] width 75 height 23
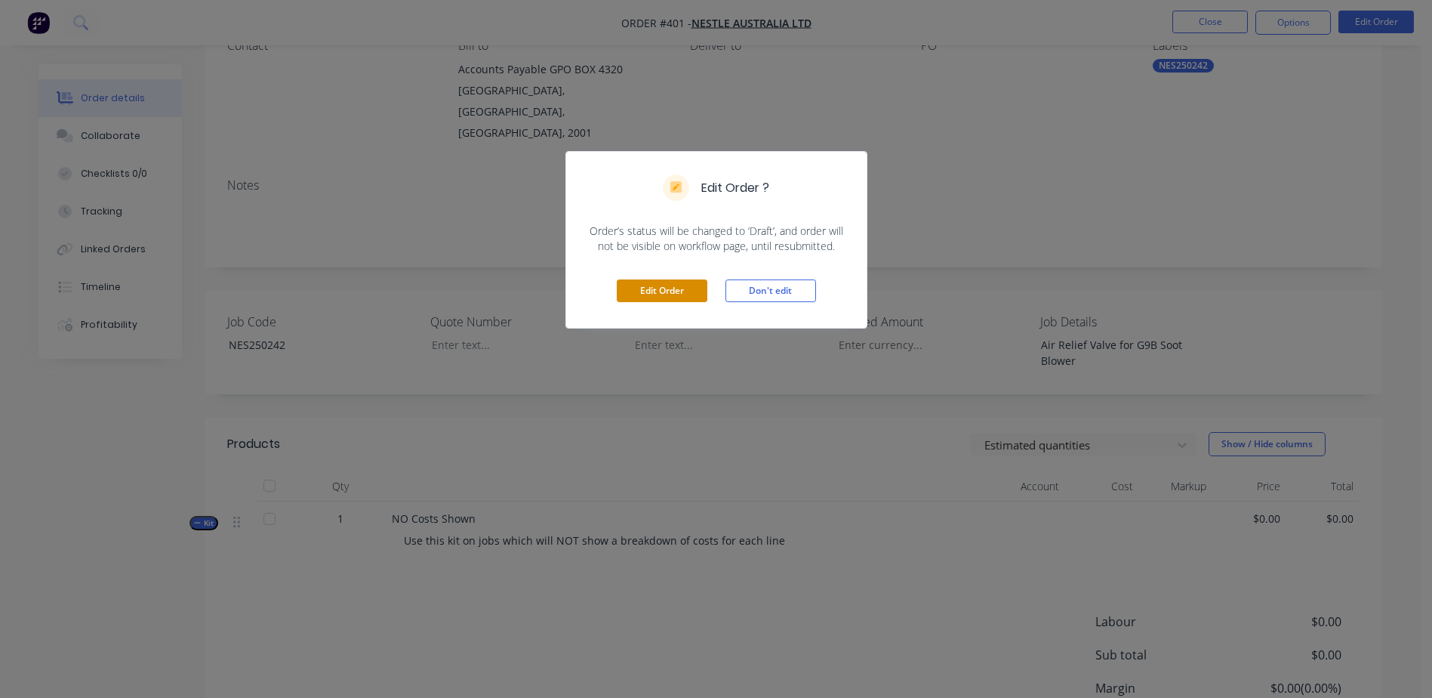
click at [649, 301] on button "Edit Order" at bounding box center [662, 290] width 91 height 23
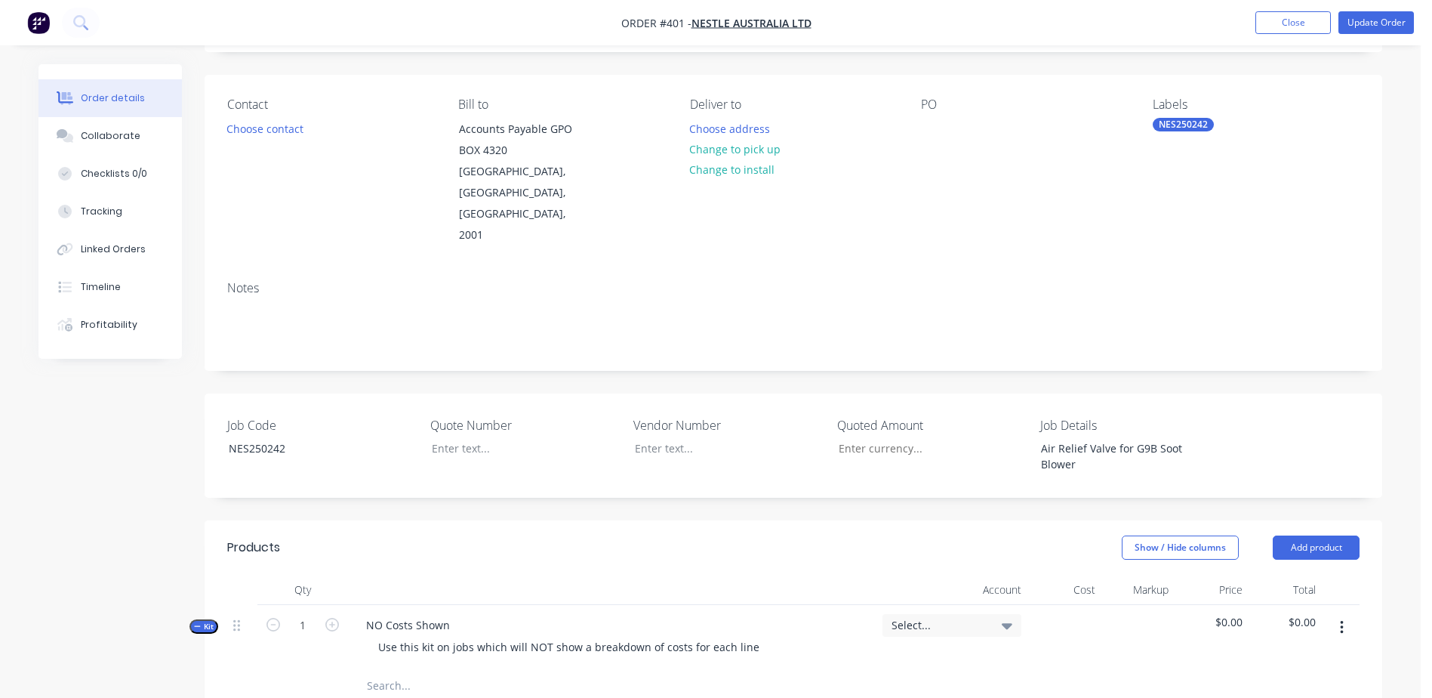
scroll to position [226, 0]
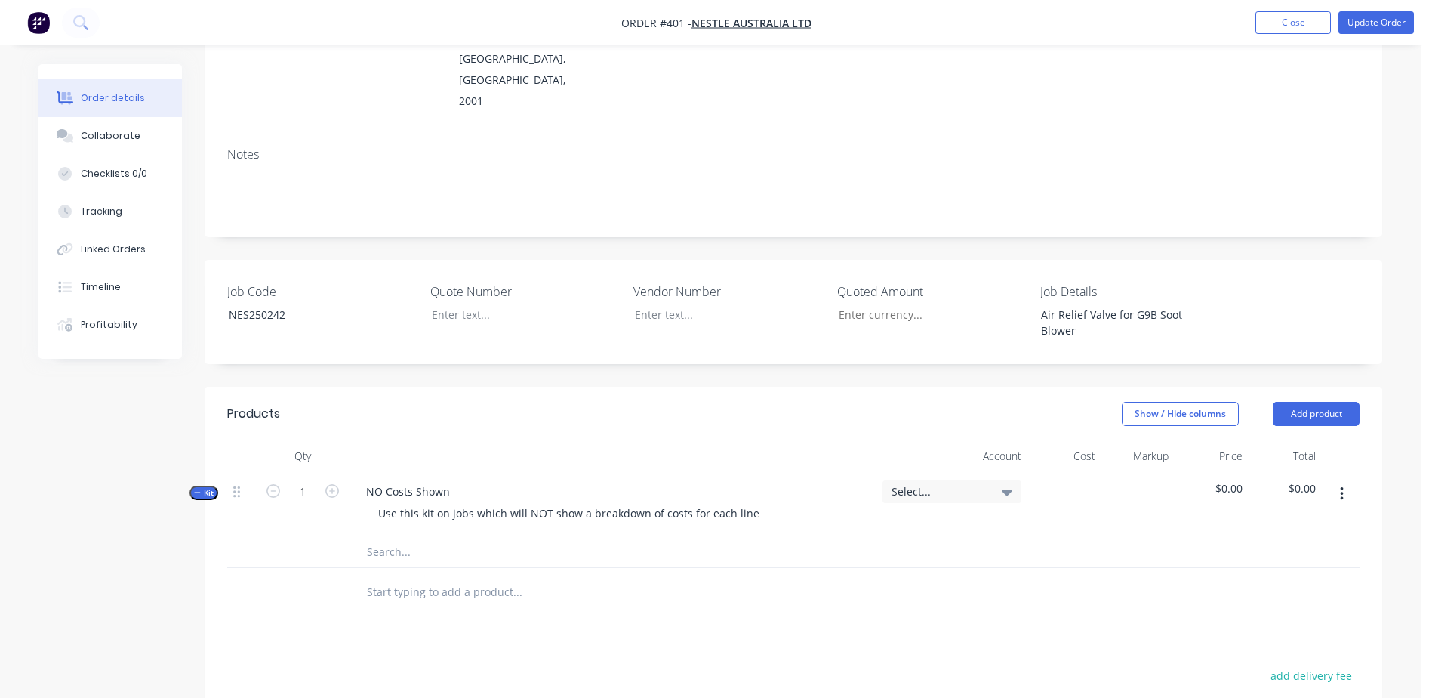
click at [390, 537] on input "text" at bounding box center [517, 552] width 302 height 30
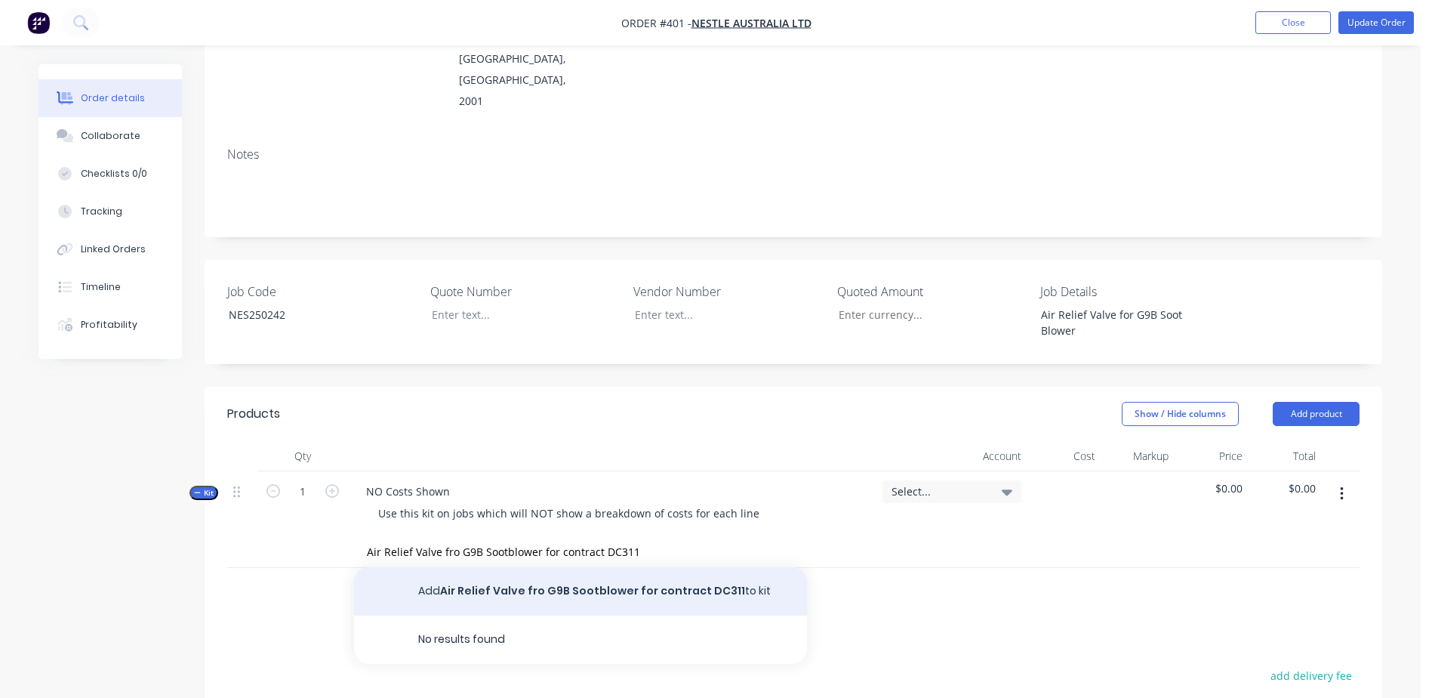
click at [599, 567] on button "Add Air Relief Valve fro G9B Sootblower for contract DC311 to kit" at bounding box center [580, 591] width 453 height 48
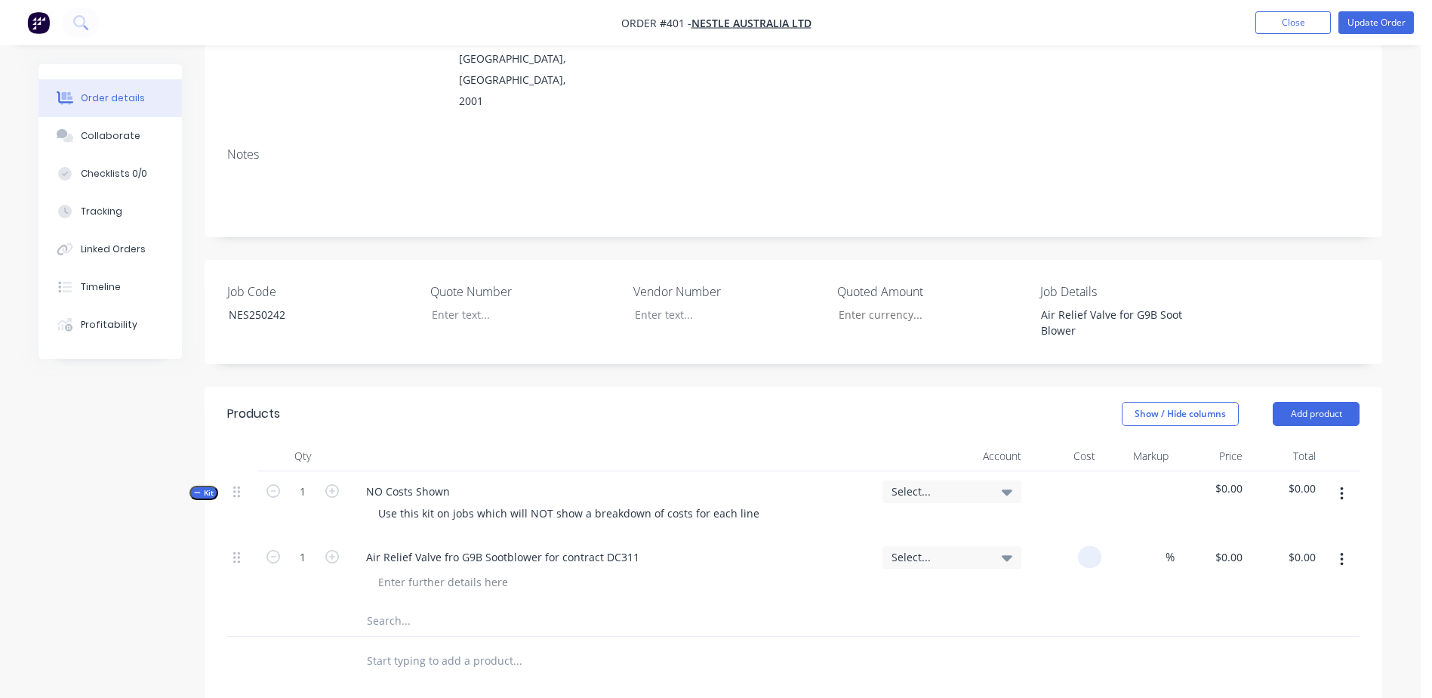
click at [1078, 537] on div at bounding box center [1064, 571] width 74 height 69
click at [332, 550] on icon "button" at bounding box center [332, 557] width 14 height 14
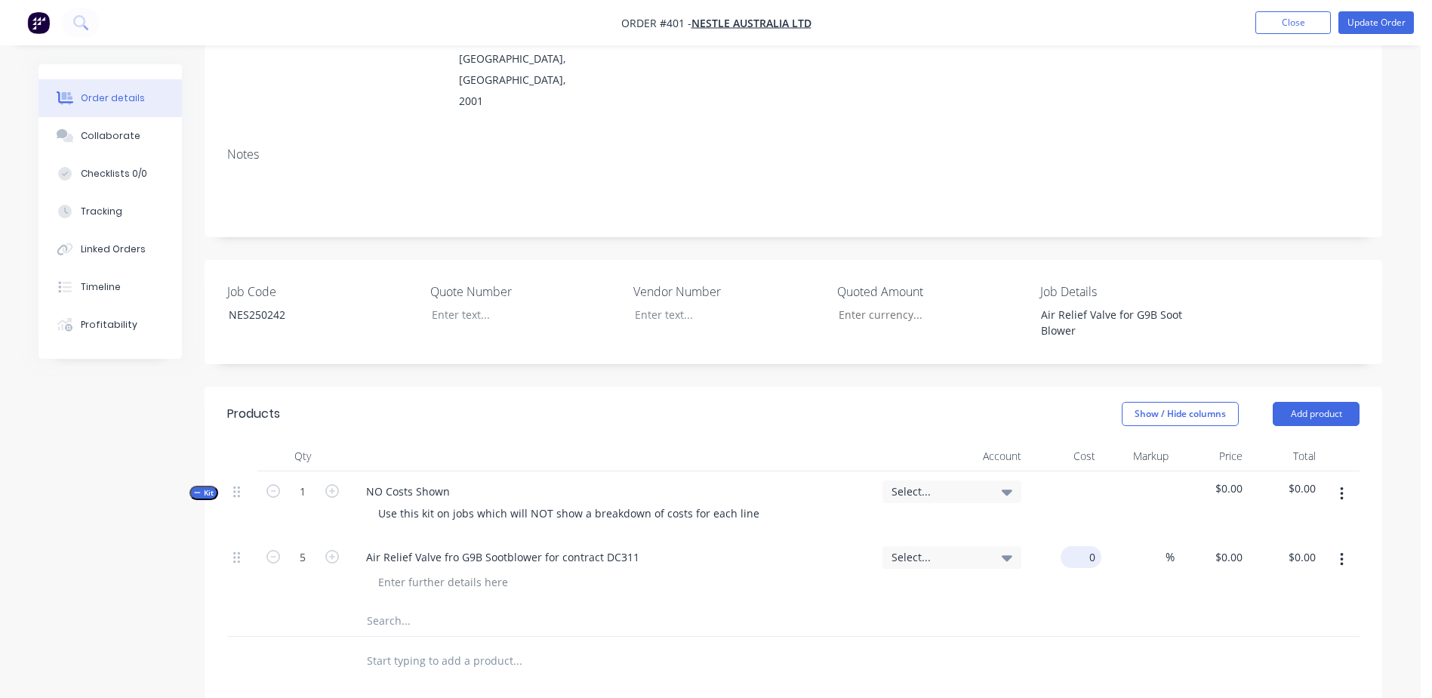
click at [1070, 537] on div "0 $0.00" at bounding box center [1064, 571] width 74 height 69
click at [389, 605] on input "text" at bounding box center [517, 620] width 302 height 30
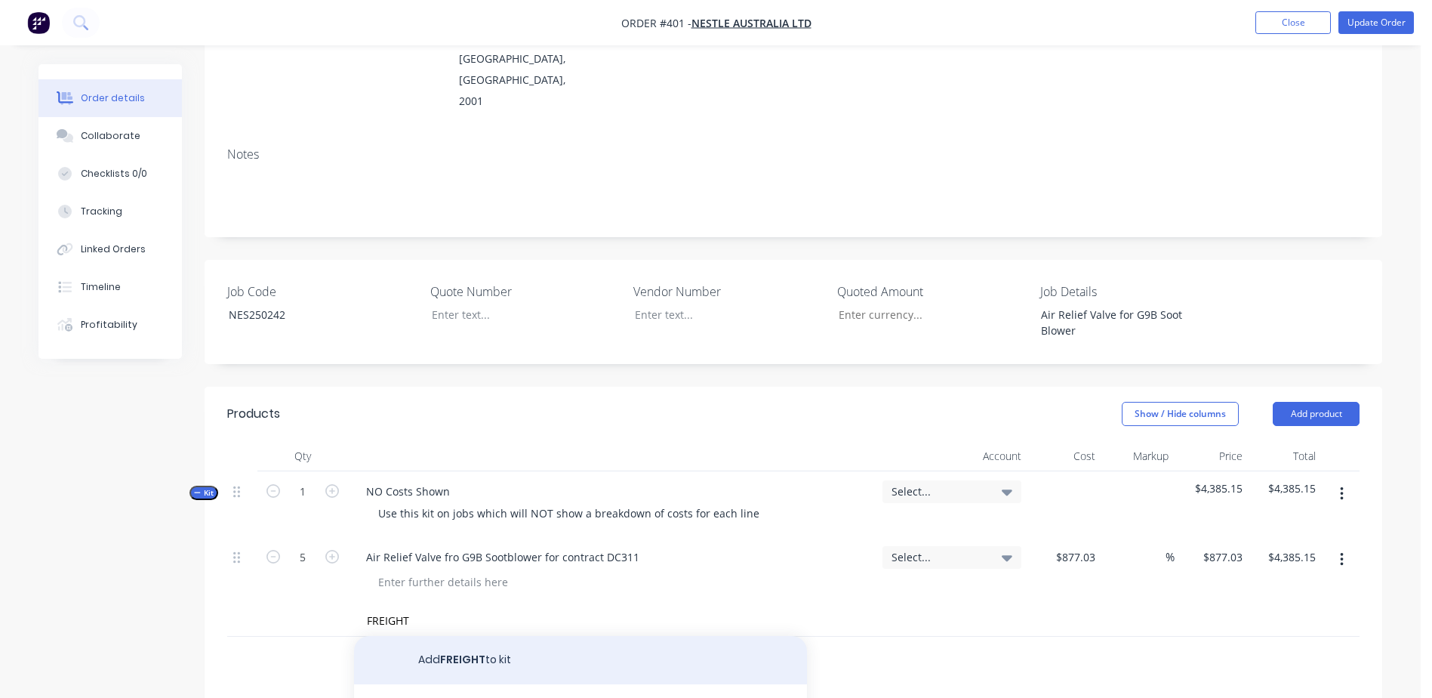
click at [454, 636] on button "Add FREIGHT to kit" at bounding box center [580, 660] width 453 height 48
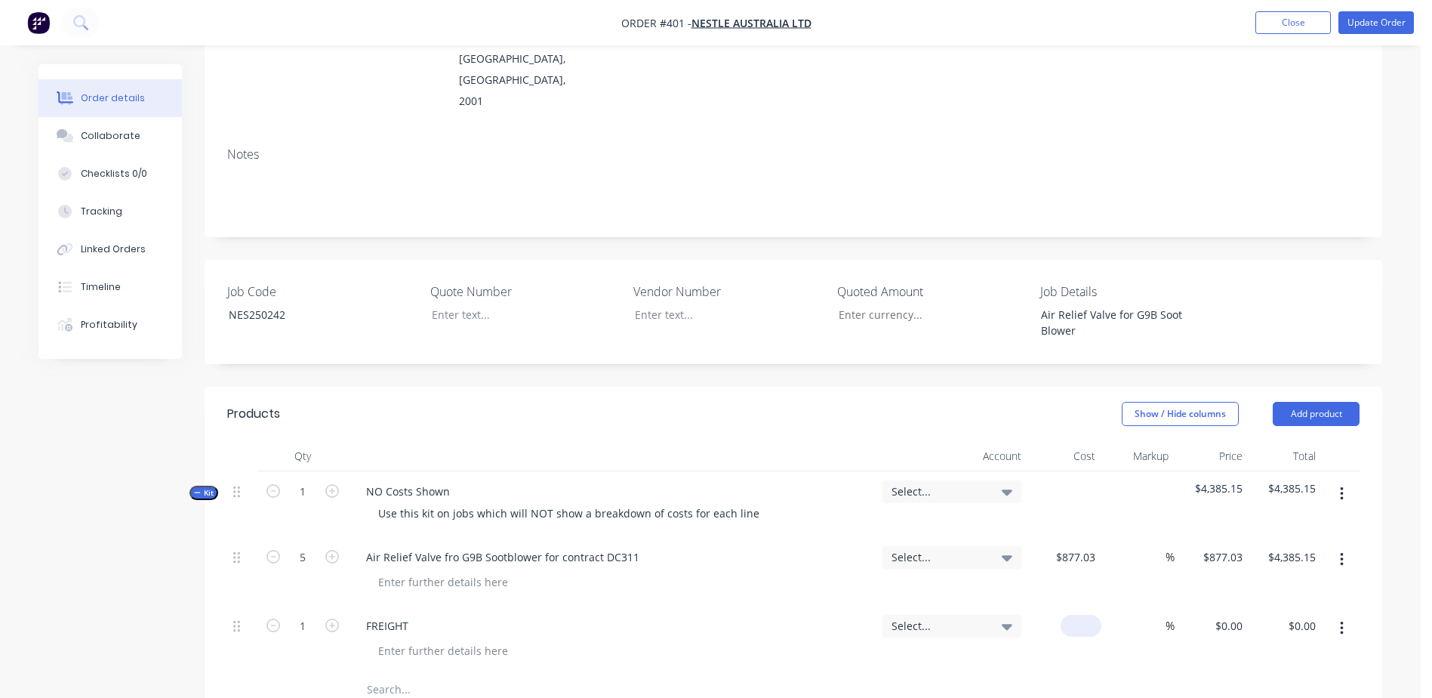
click at [1083, 614] on div "$0.00" at bounding box center [1084, 625] width 35 height 22
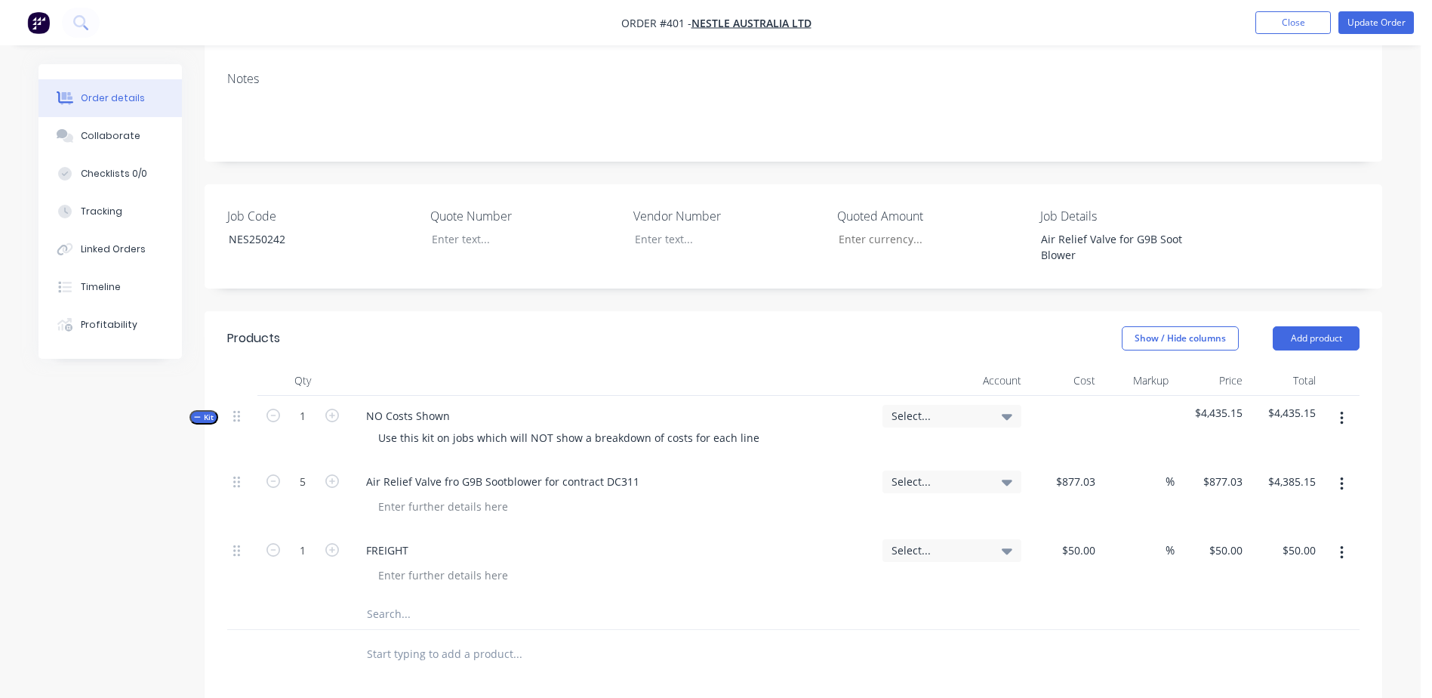
click at [627, 599] on input "text" at bounding box center [517, 614] width 302 height 30
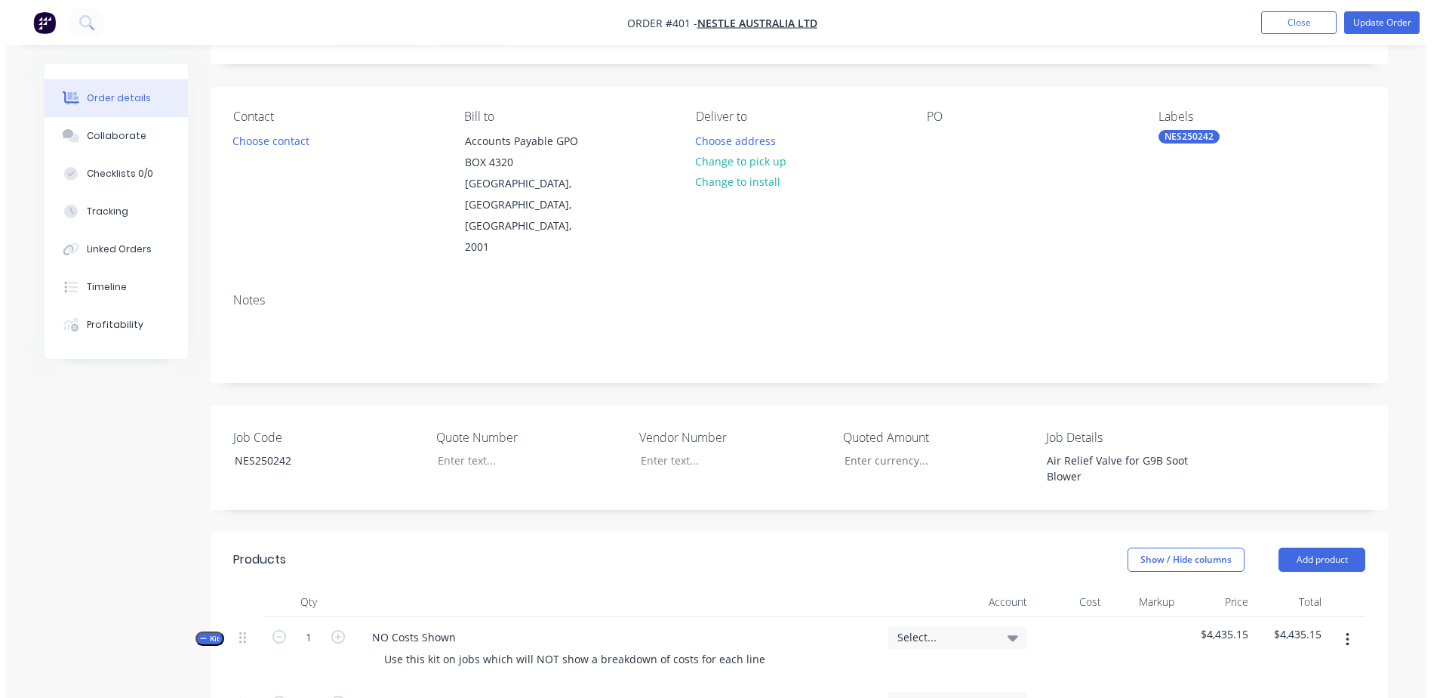
scroll to position [0, 0]
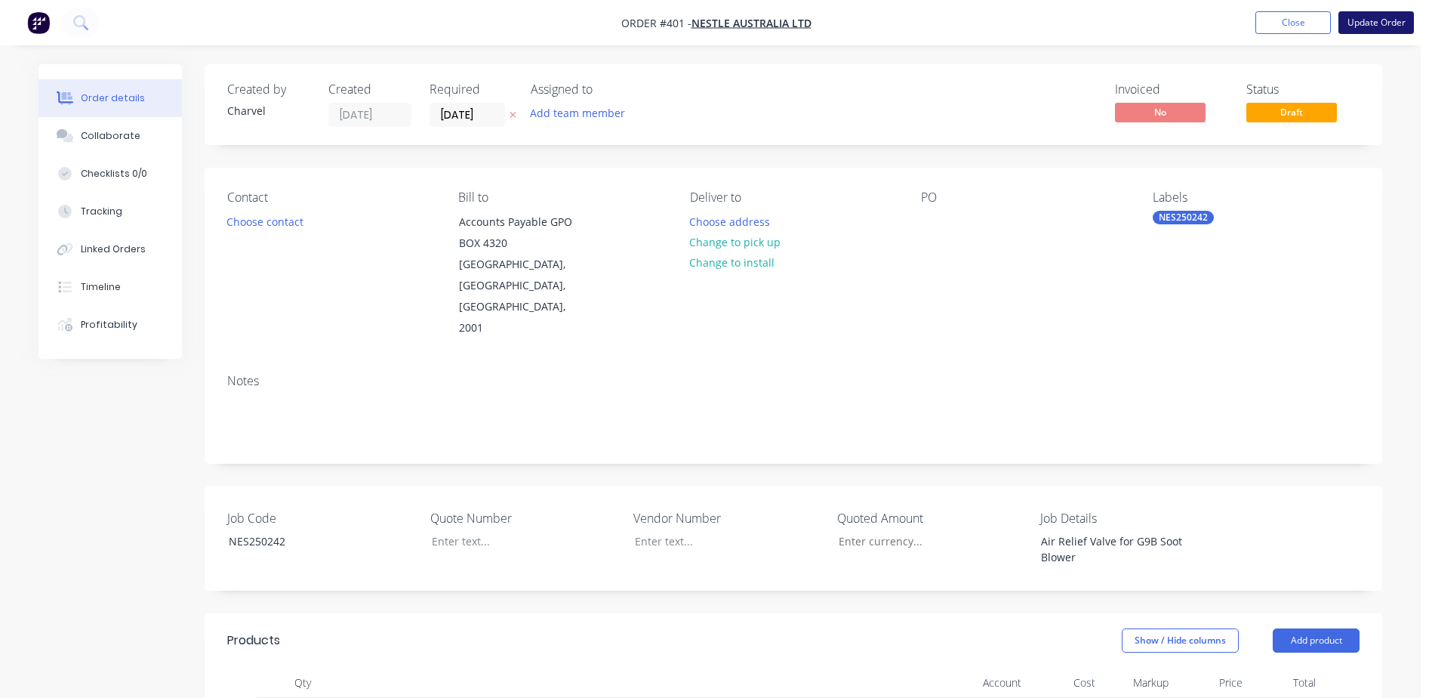
click at [1393, 17] on button "Update Order" at bounding box center [1375, 22] width 75 height 23
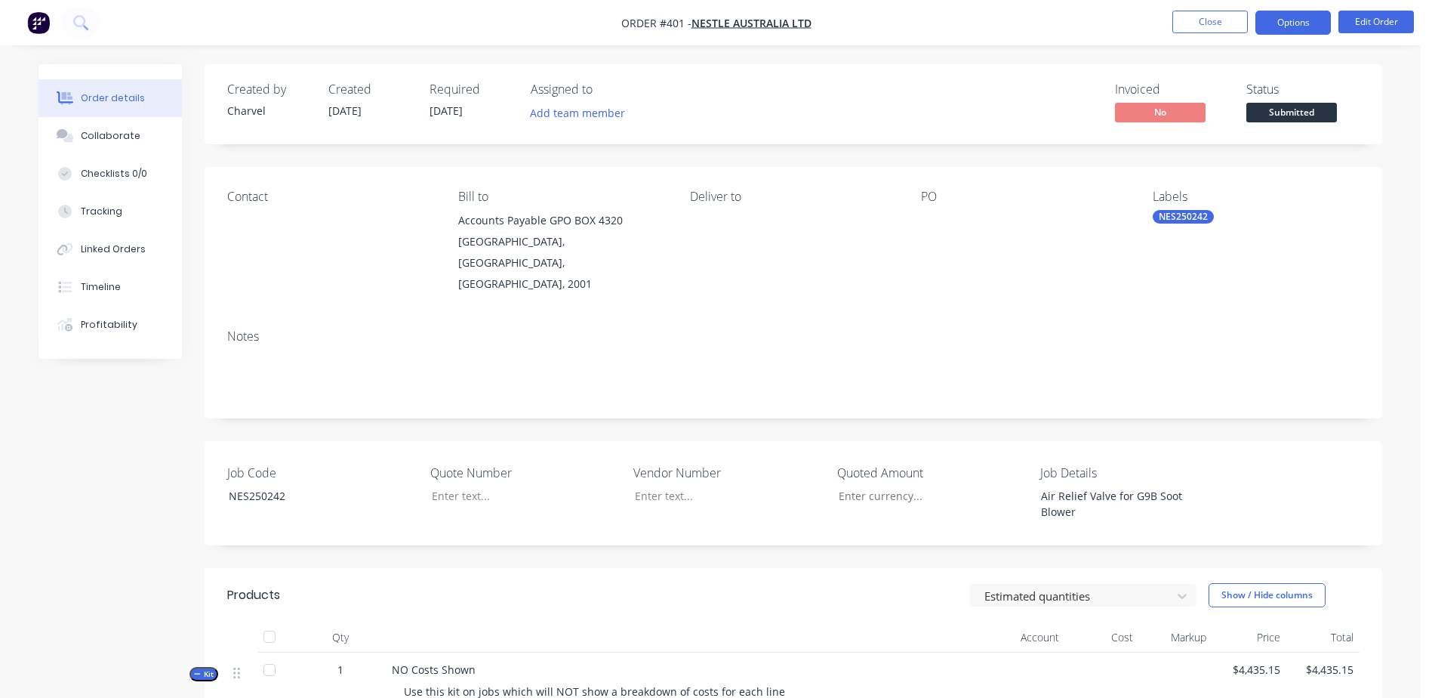
click at [1292, 27] on button "Options" at bounding box center [1292, 23] width 75 height 24
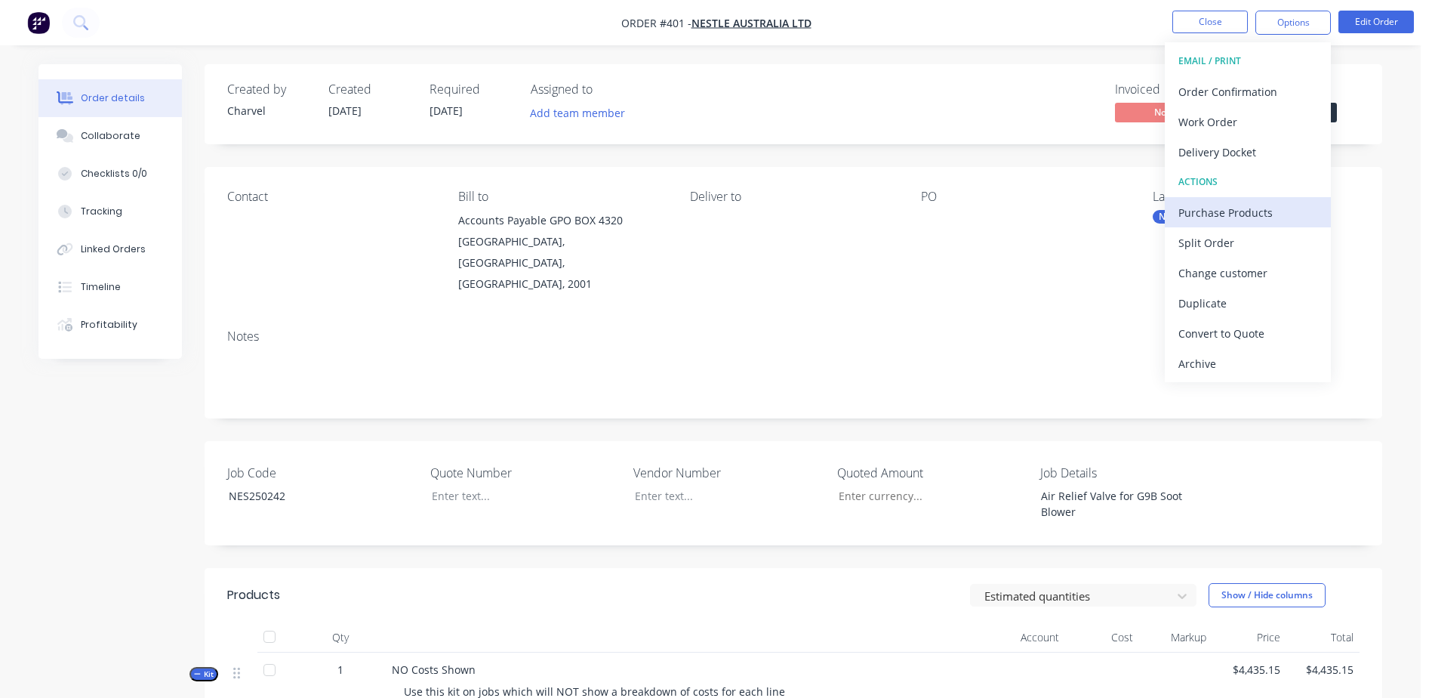
click at [1267, 208] on div "Purchase Products" at bounding box center [1247, 213] width 139 height 22
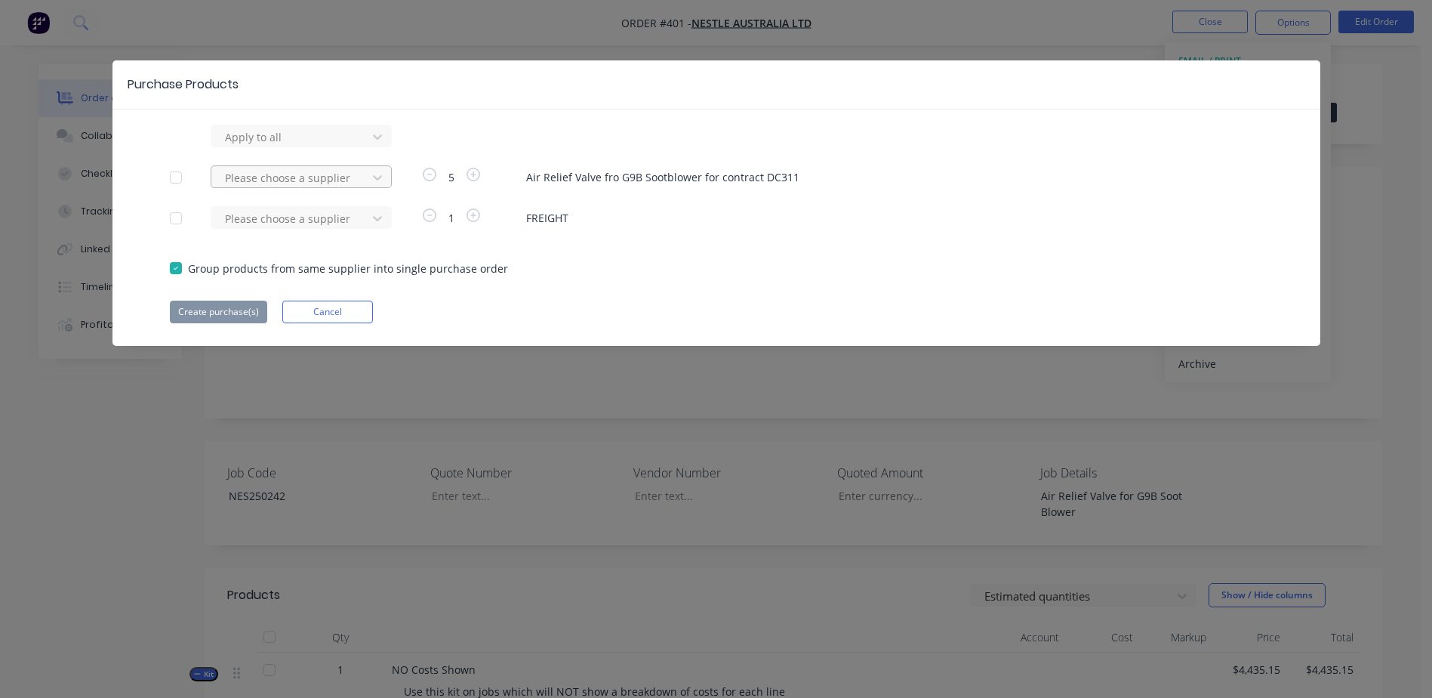
click at [266, 178] on div at bounding box center [291, 177] width 136 height 19
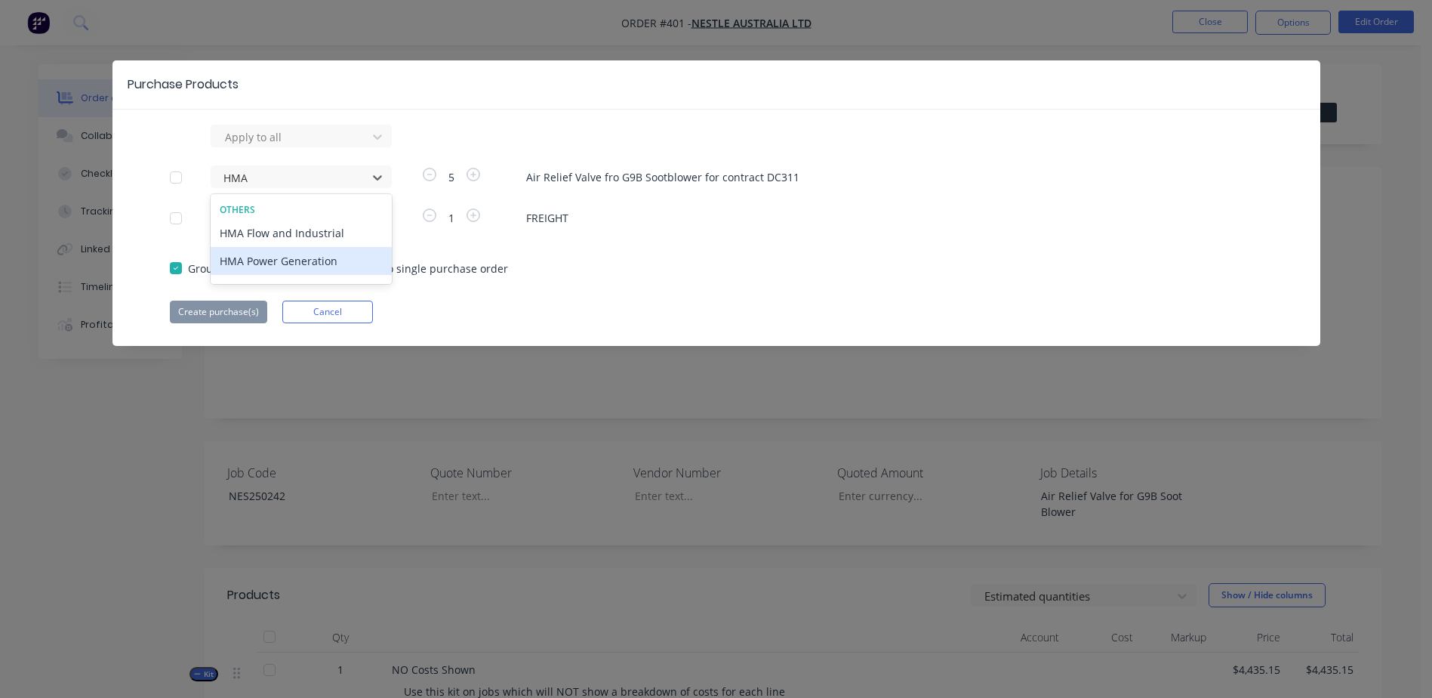
click at [306, 262] on div "HMA Power Generation" at bounding box center [301, 261] width 181 height 28
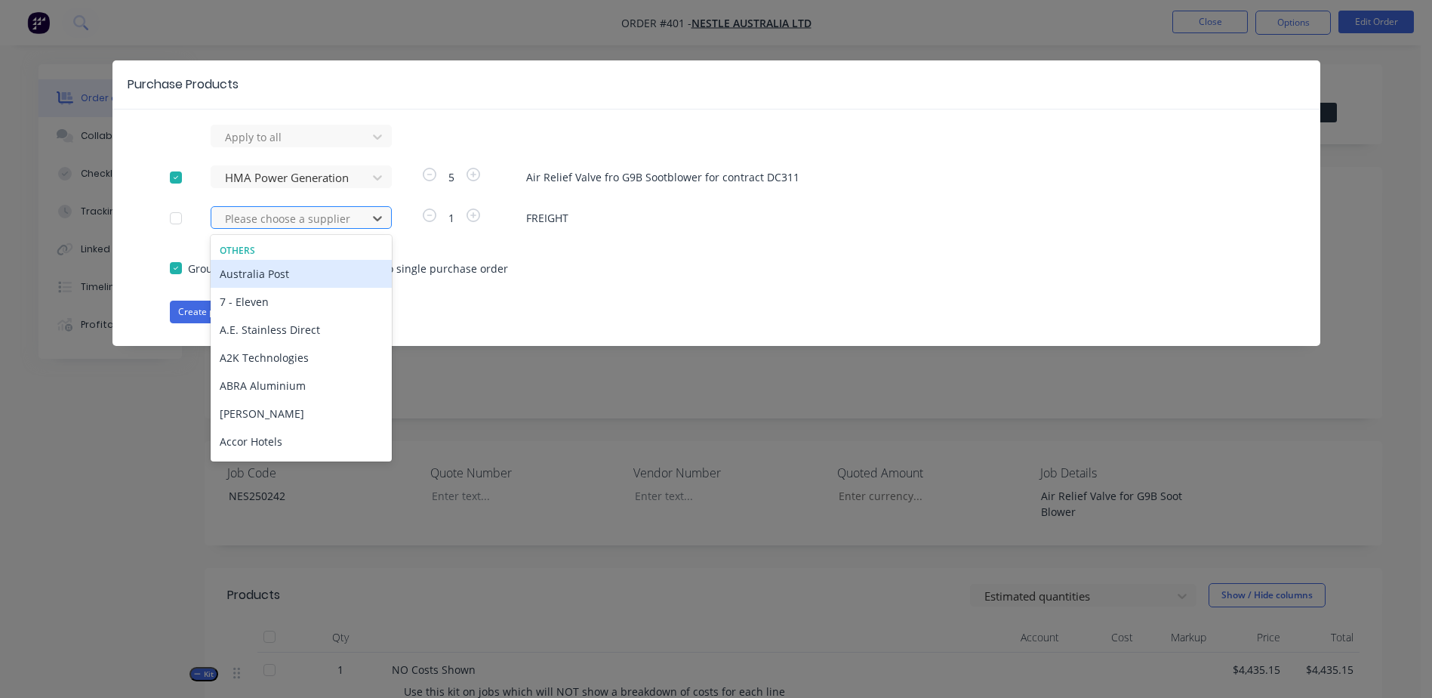
click at [249, 220] on div at bounding box center [291, 218] width 136 height 19
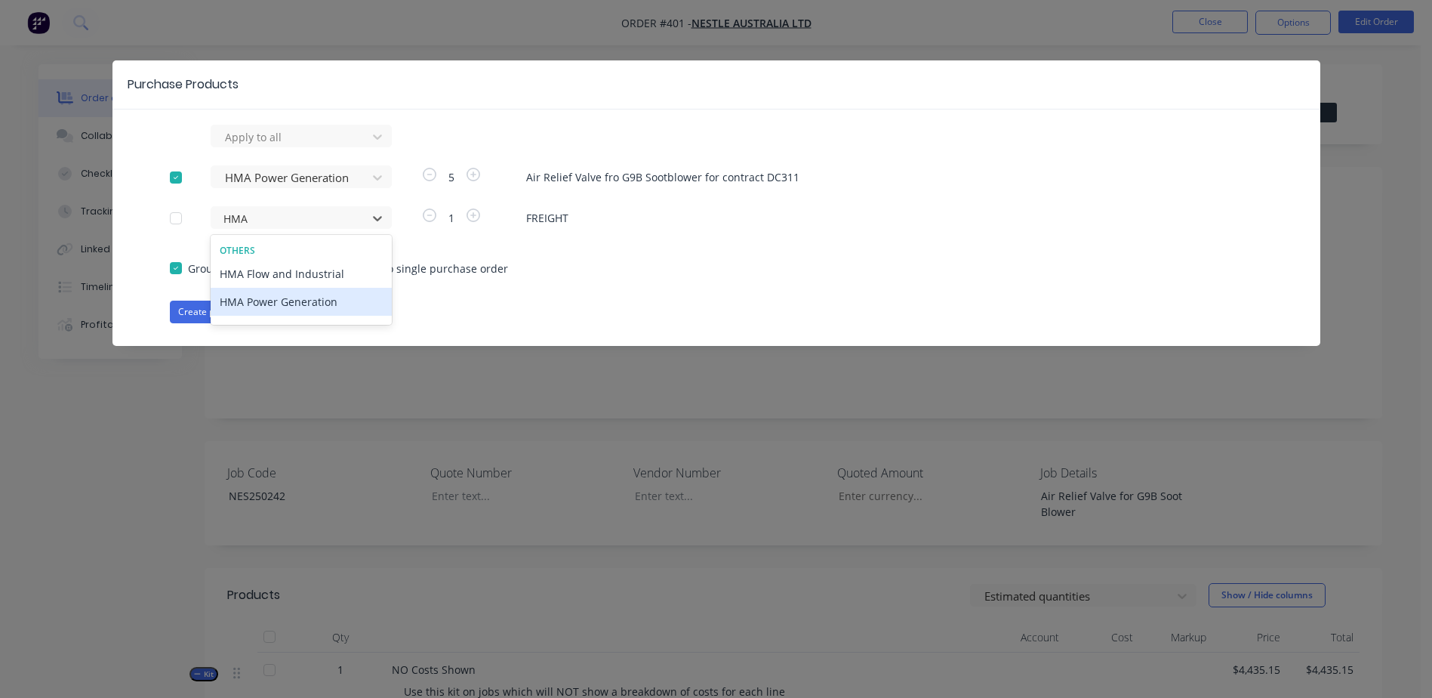
click at [290, 303] on div "HMA Power Generation" at bounding box center [301, 302] width 181 height 28
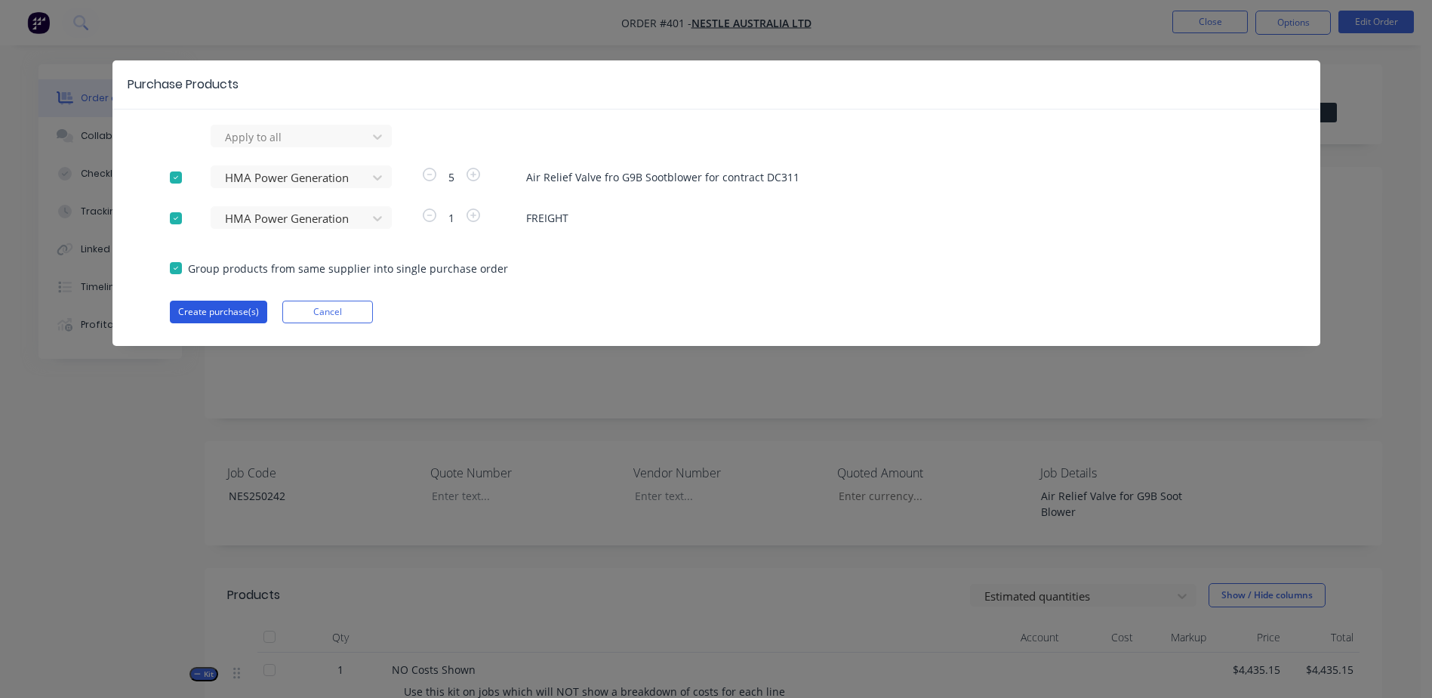
click at [205, 312] on button "Create purchase(s)" at bounding box center [218, 311] width 97 height 23
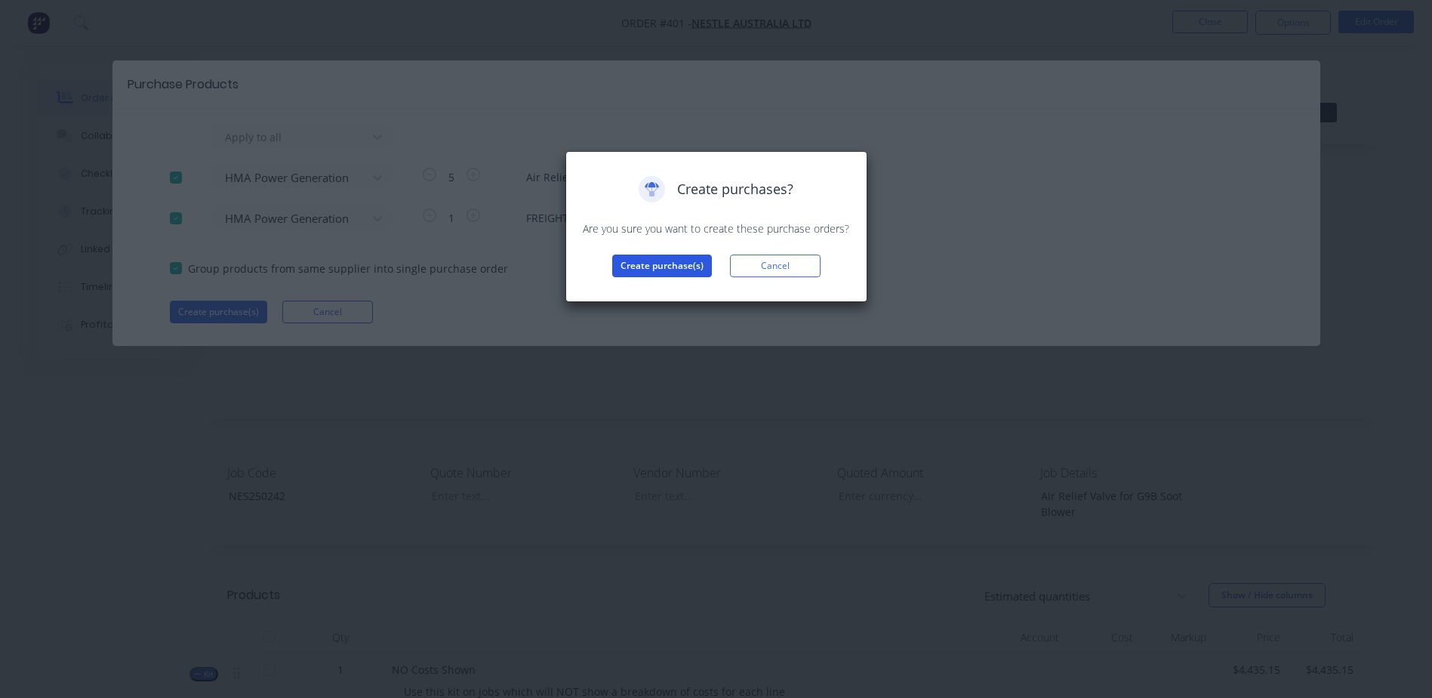
click at [639, 269] on button "Create purchase(s)" at bounding box center [662, 265] width 100 height 23
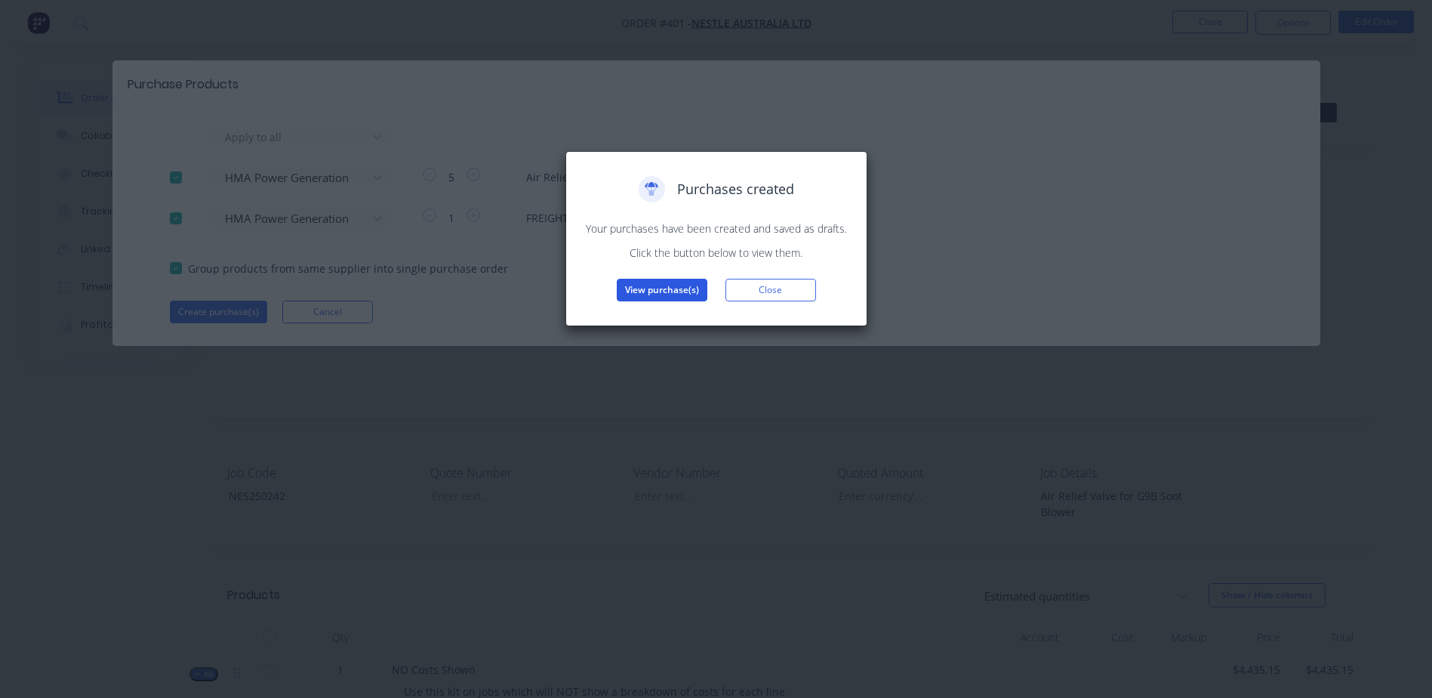
click at [624, 295] on button "View purchase(s)" at bounding box center [662, 290] width 91 height 23
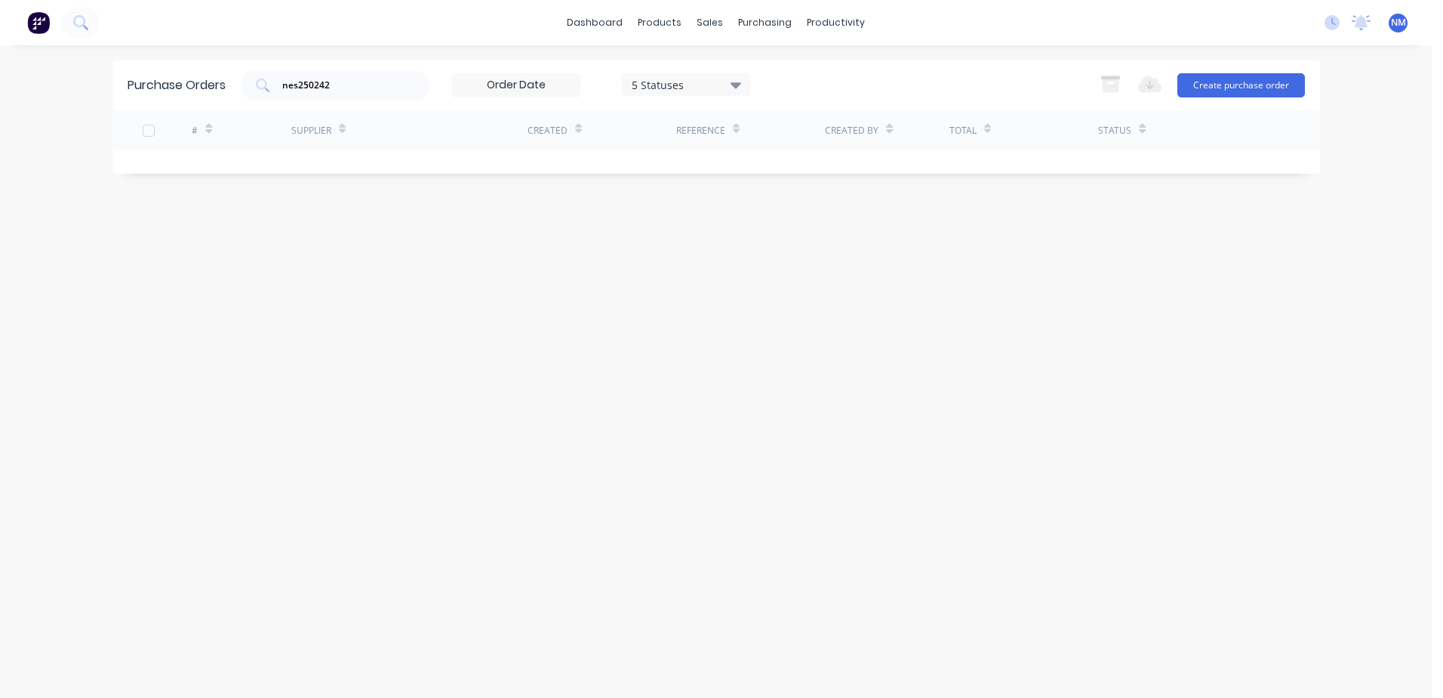
click at [205, 96] on div "Purchase Orders nes250242 5 Statuses 5 Statuses Export to Excel (XLSX) Create p…" at bounding box center [716, 84] width 1208 height 49
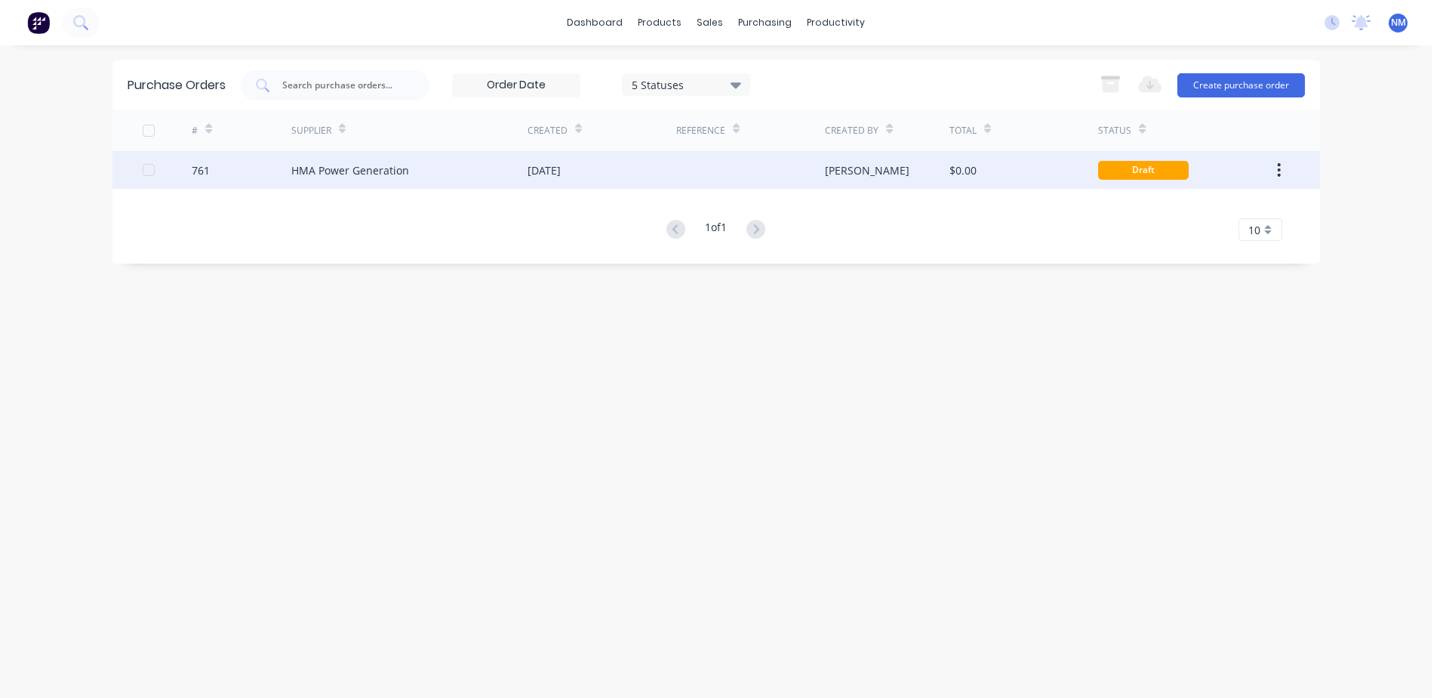
click at [1020, 176] on div "$0.00" at bounding box center [1024, 170] width 149 height 38
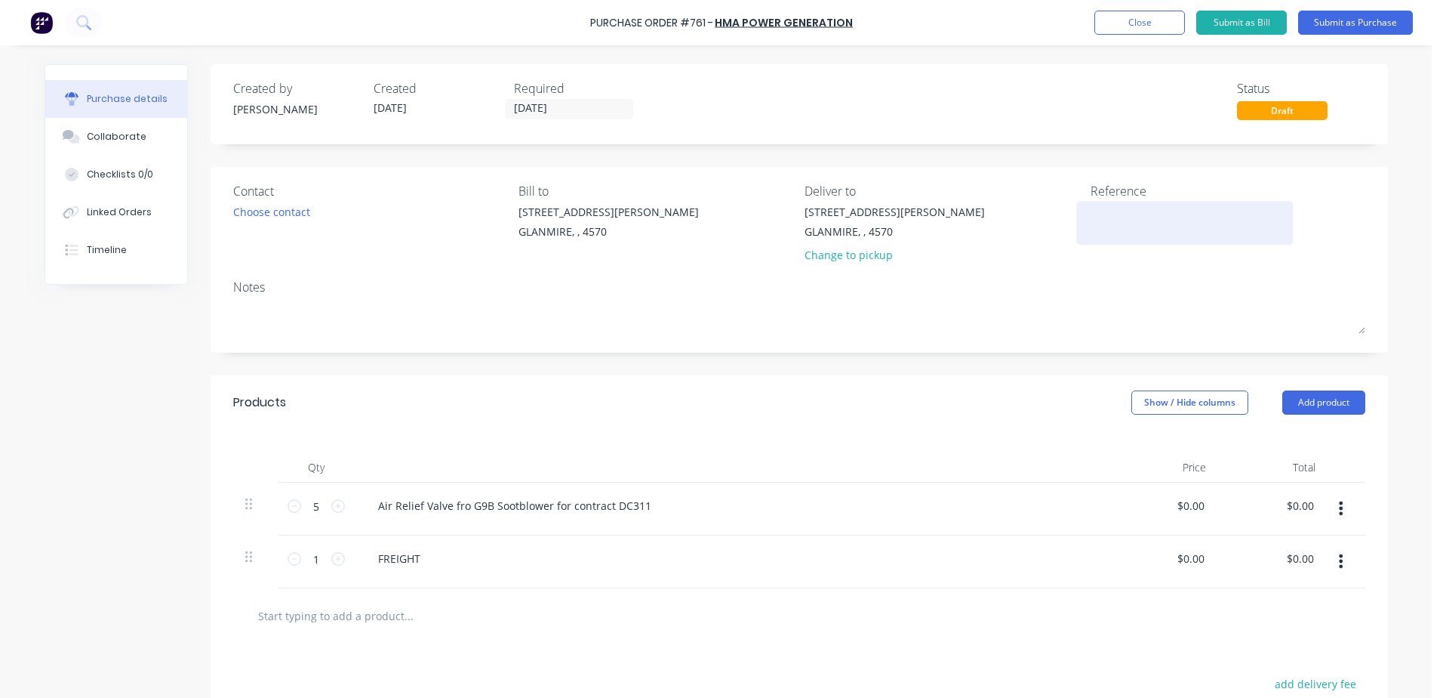
click at [1091, 214] on div at bounding box center [1185, 223] width 189 height 38
click at [1163, 224] on textarea at bounding box center [1185, 221] width 189 height 34
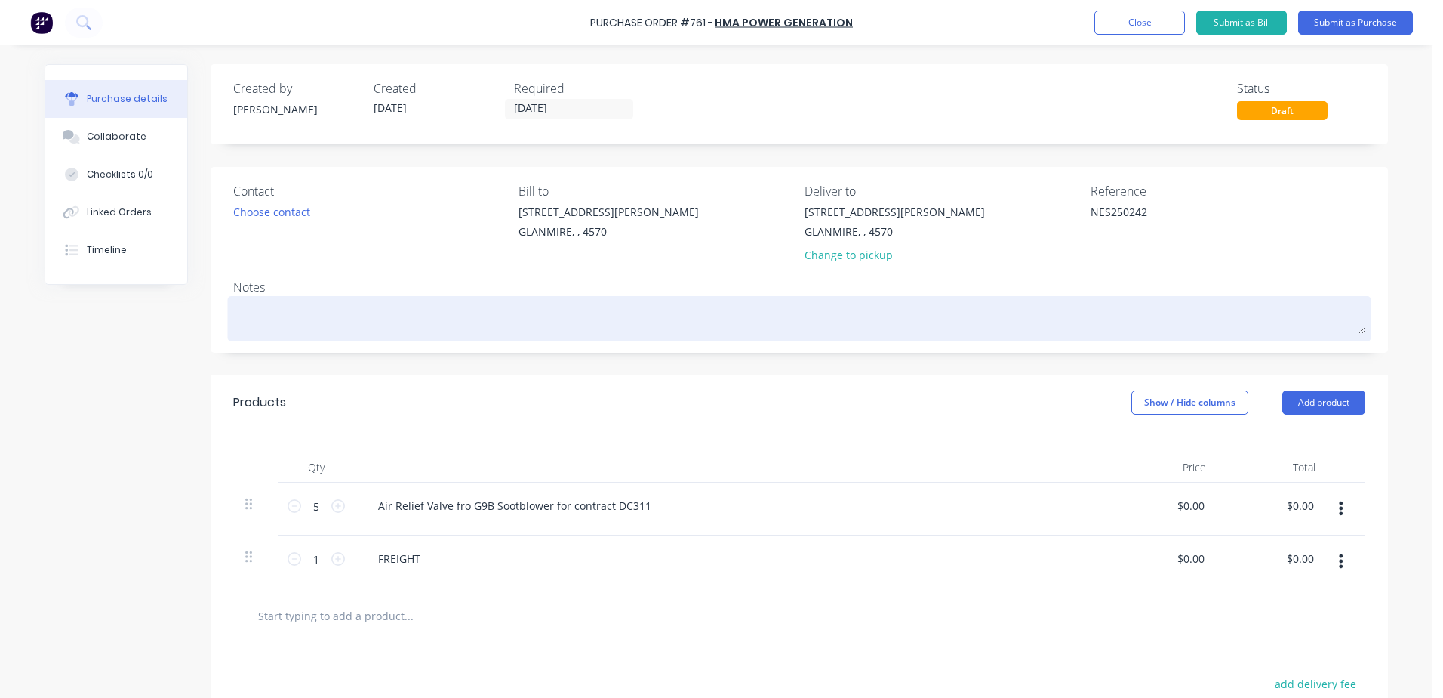
click at [248, 311] on textarea at bounding box center [799, 317] width 1132 height 34
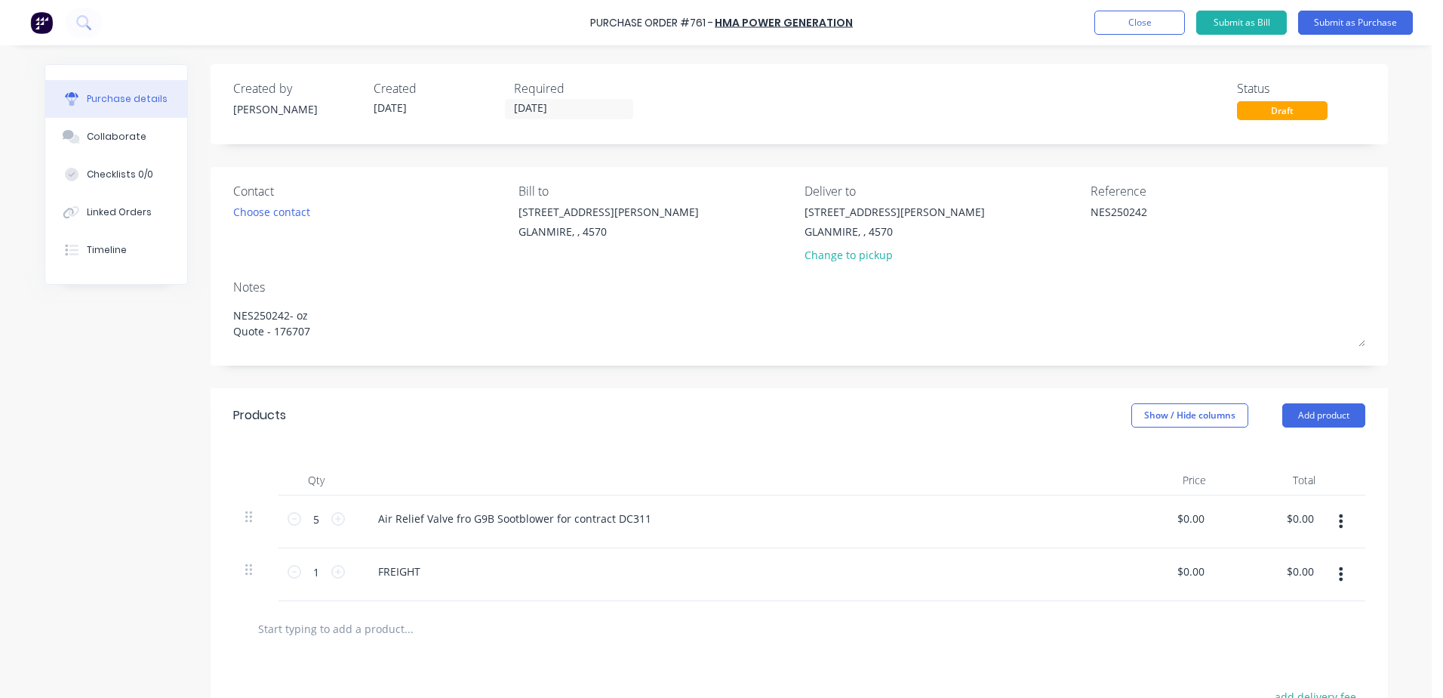
click at [599, 622] on div at bounding box center [471, 628] width 453 height 30
click at [1177, 519] on input "0.00" at bounding box center [1190, 518] width 35 height 22
drag, startPoint x: 1173, startPoint y: 518, endPoint x: 1273, endPoint y: 517, distance: 99.6
click at [1273, 517] on div "5 5 Air Relief Valve fro G9B Sootblower for contract DC311 0.00 0.00 $0.00 $0.00" at bounding box center [799, 521] width 1132 height 53
drag, startPoint x: 1171, startPoint y: 574, endPoint x: 1344, endPoint y: 544, distance: 176.2
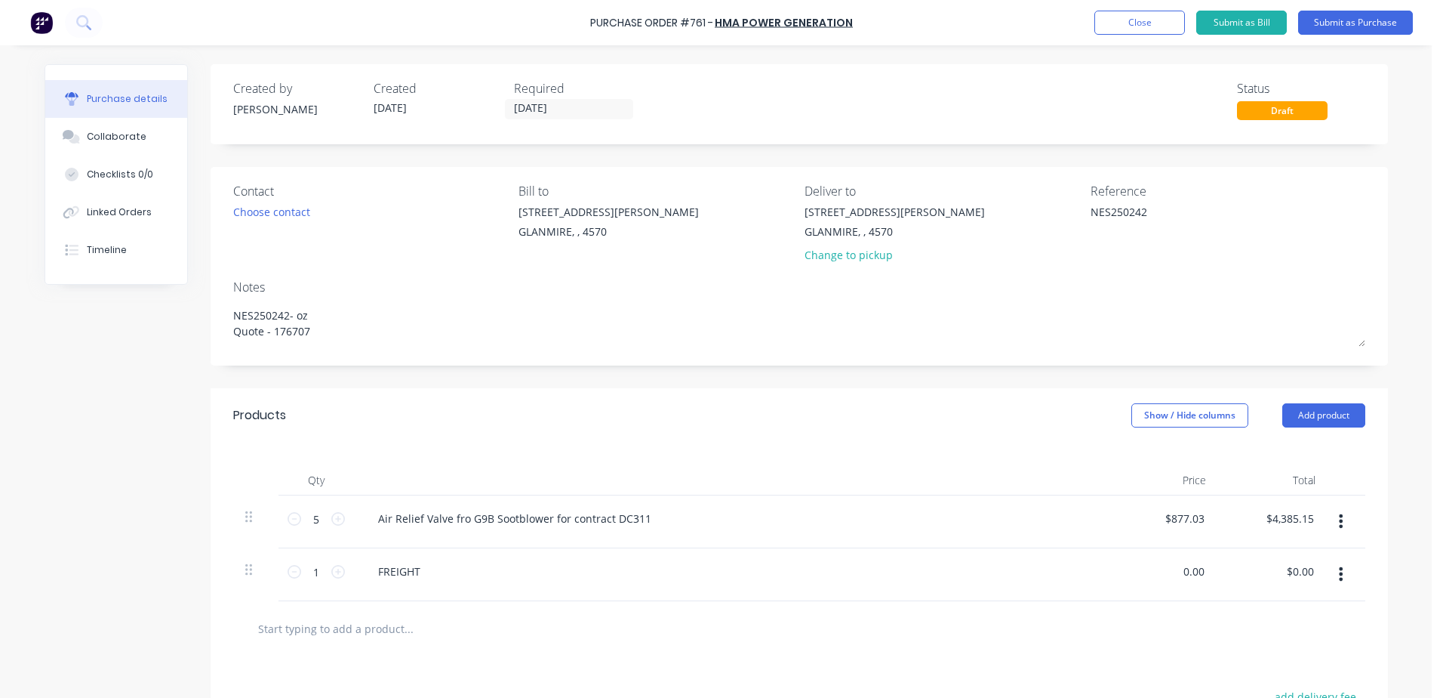
click at [1321, 546] on div "5 5 Air Relief Valve fro G9B Sootblower for contract DC311 $877.03 $877.03 $4,3…" at bounding box center [799, 548] width 1132 height 106
click at [1085, 632] on div at bounding box center [799, 628] width 1108 height 30
drag, startPoint x: 1161, startPoint y: 518, endPoint x: 1292, endPoint y: 516, distance: 130.6
click at [1292, 516] on div "5 5 Air Relief Valve fro G9B Sootblower for contract DC311 877.03 877.03 $4,385…" at bounding box center [799, 521] width 1132 height 53
drag, startPoint x: 1165, startPoint y: 571, endPoint x: 1254, endPoint y: 567, distance: 89.2
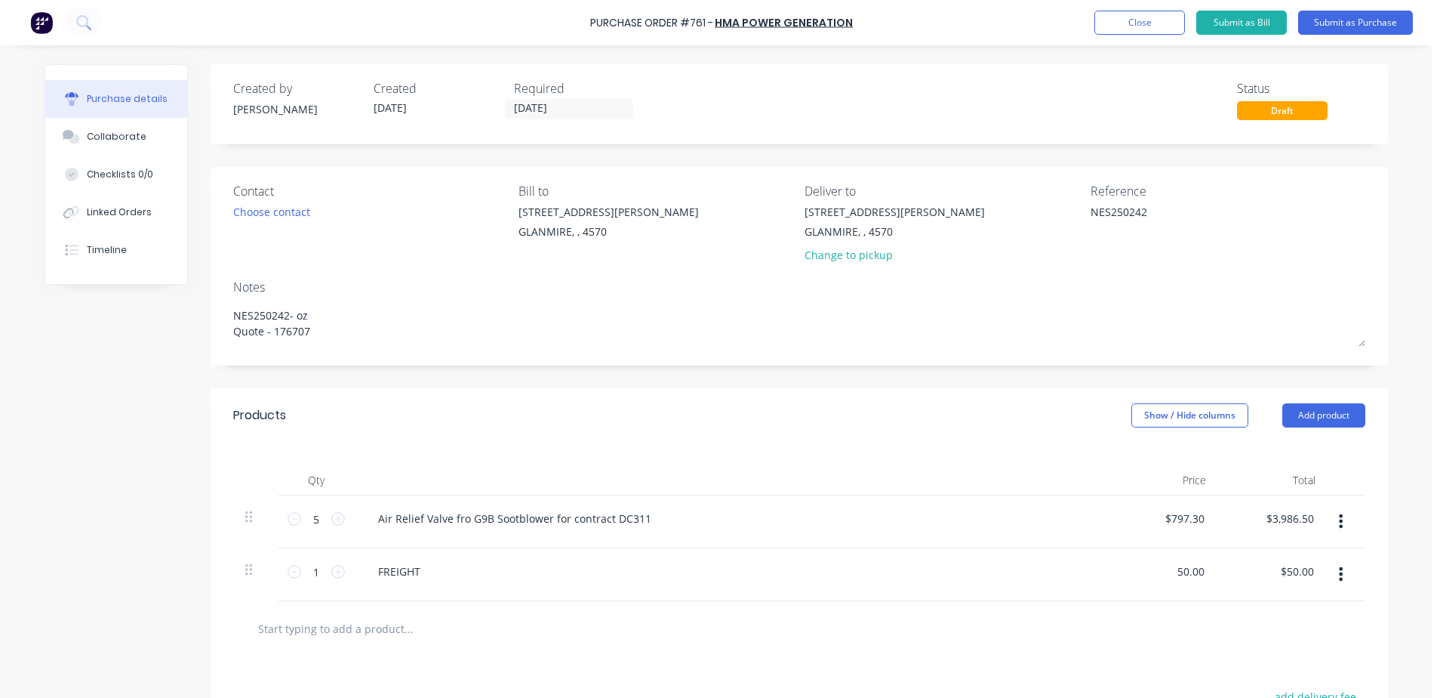
click at [1254, 567] on div "1 1 FREIGHT 50.00 50.00 $50.00 $50.00" at bounding box center [799, 574] width 1132 height 53
drag, startPoint x: 1275, startPoint y: 568, endPoint x: 1443, endPoint y: 565, distance: 167.6
click at [1443, 565] on html "Purchase Order #761 - HMA Power Generation Add product Close Submit as Bill Sub…" at bounding box center [721, 349] width 1443 height 698
click at [1218, 570] on div "$50.00 $50.00" at bounding box center [1272, 574] width 109 height 53
drag, startPoint x: 1207, startPoint y: 571, endPoint x: 1118, endPoint y: 578, distance: 89.4
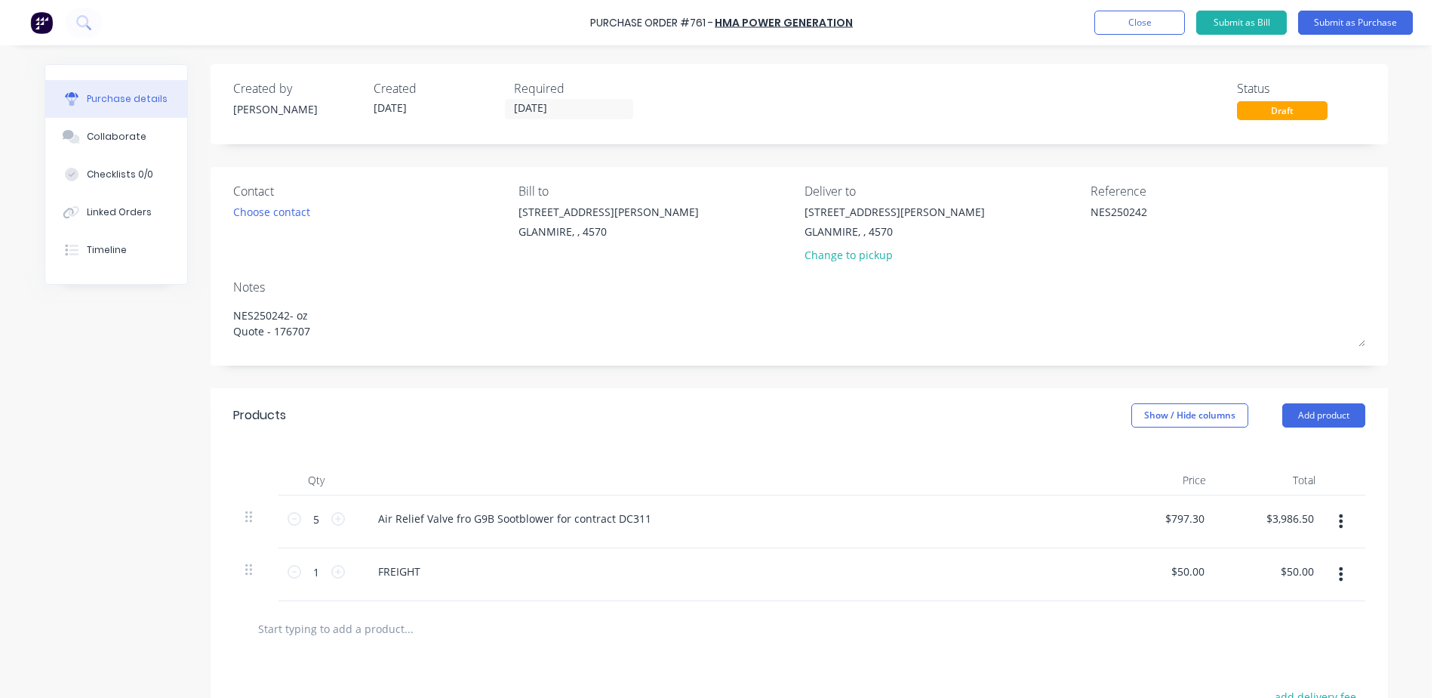
click at [1118, 578] on div "$50.00 $50.00" at bounding box center [1163, 574] width 109 height 53
drag, startPoint x: 1118, startPoint y: 578, endPoint x: 972, endPoint y: 598, distance: 147.0
click at [972, 598] on div "FREIGHT" at bounding box center [731, 574] width 755 height 53
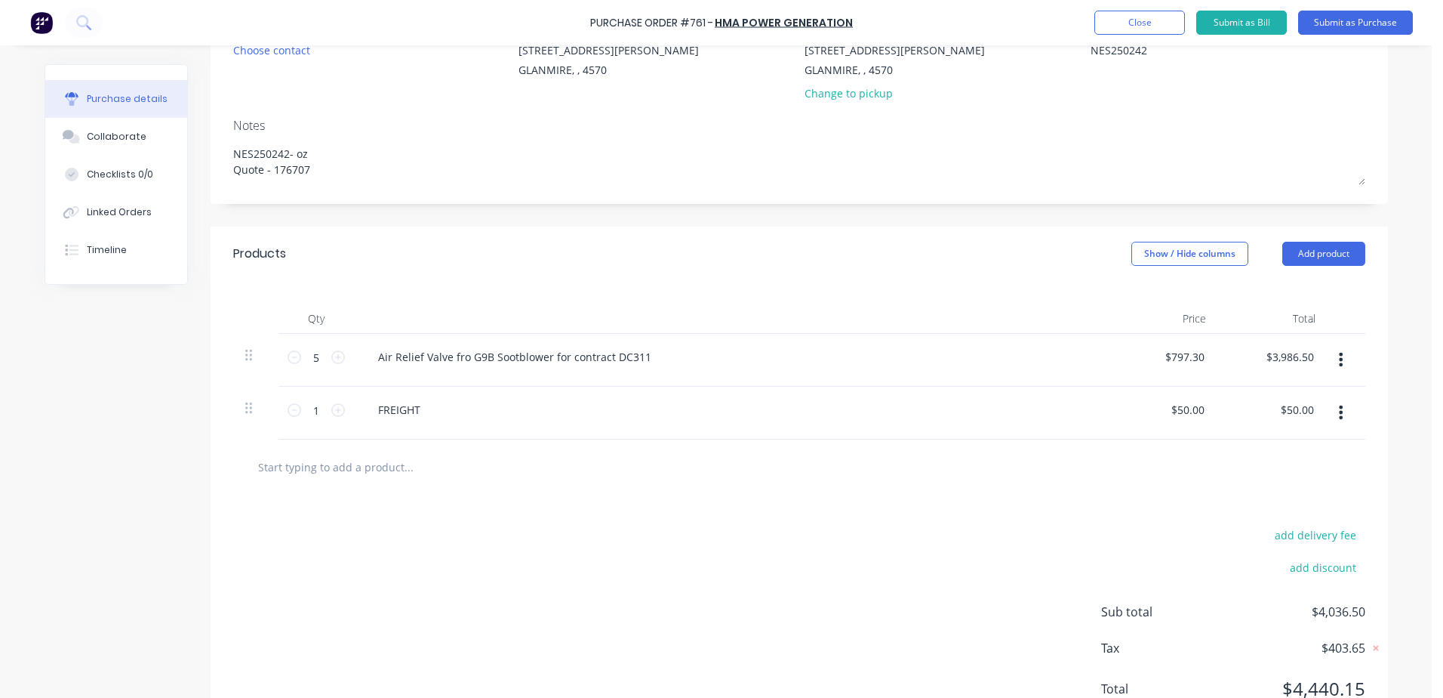
scroll to position [222, 0]
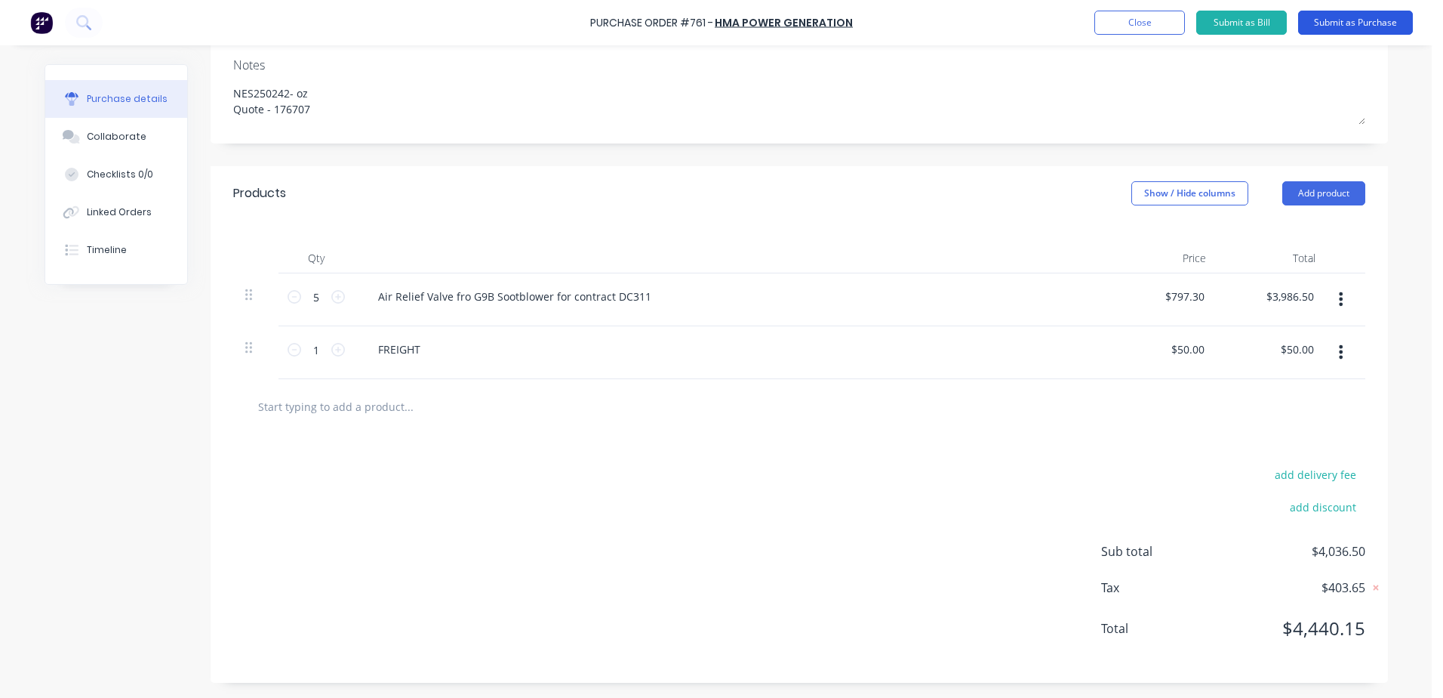
click at [1337, 28] on button "Submit as Purchase" at bounding box center [1355, 23] width 115 height 24
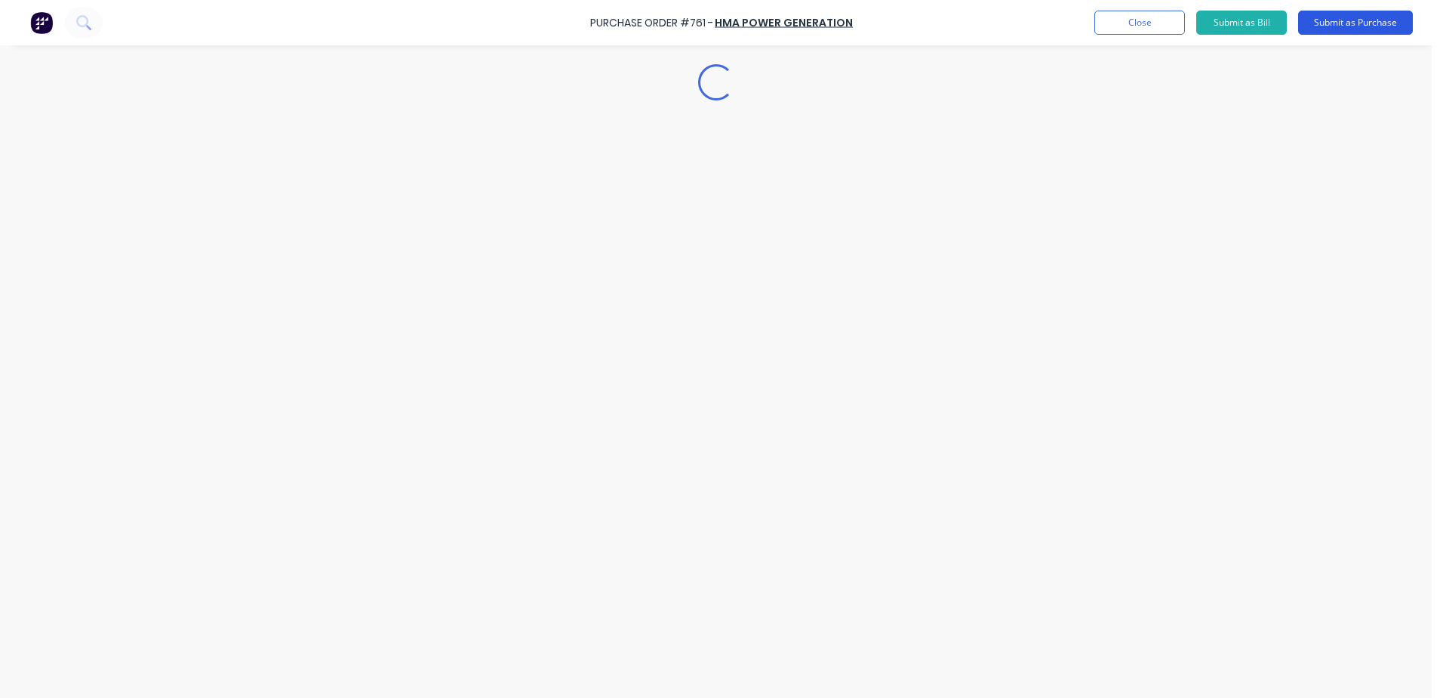
scroll to position [0, 0]
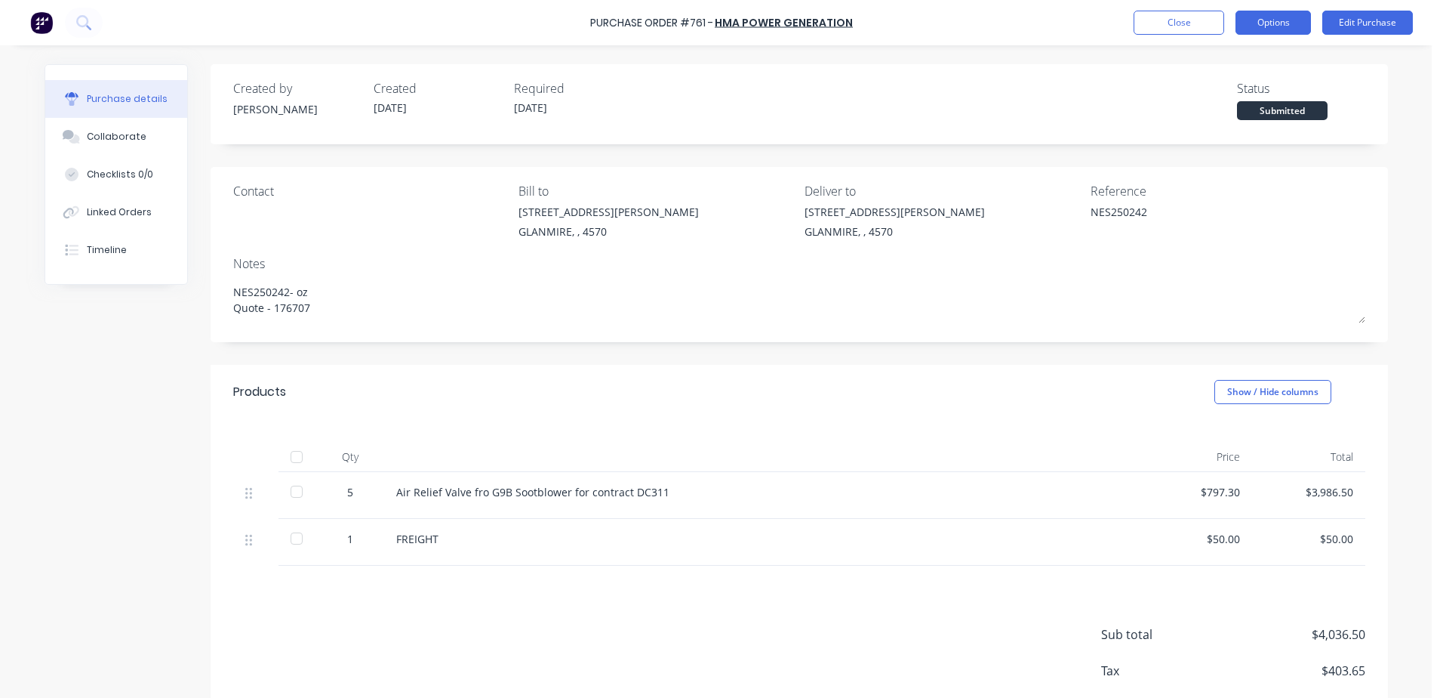
click at [1292, 23] on button "Options" at bounding box center [1273, 23] width 75 height 24
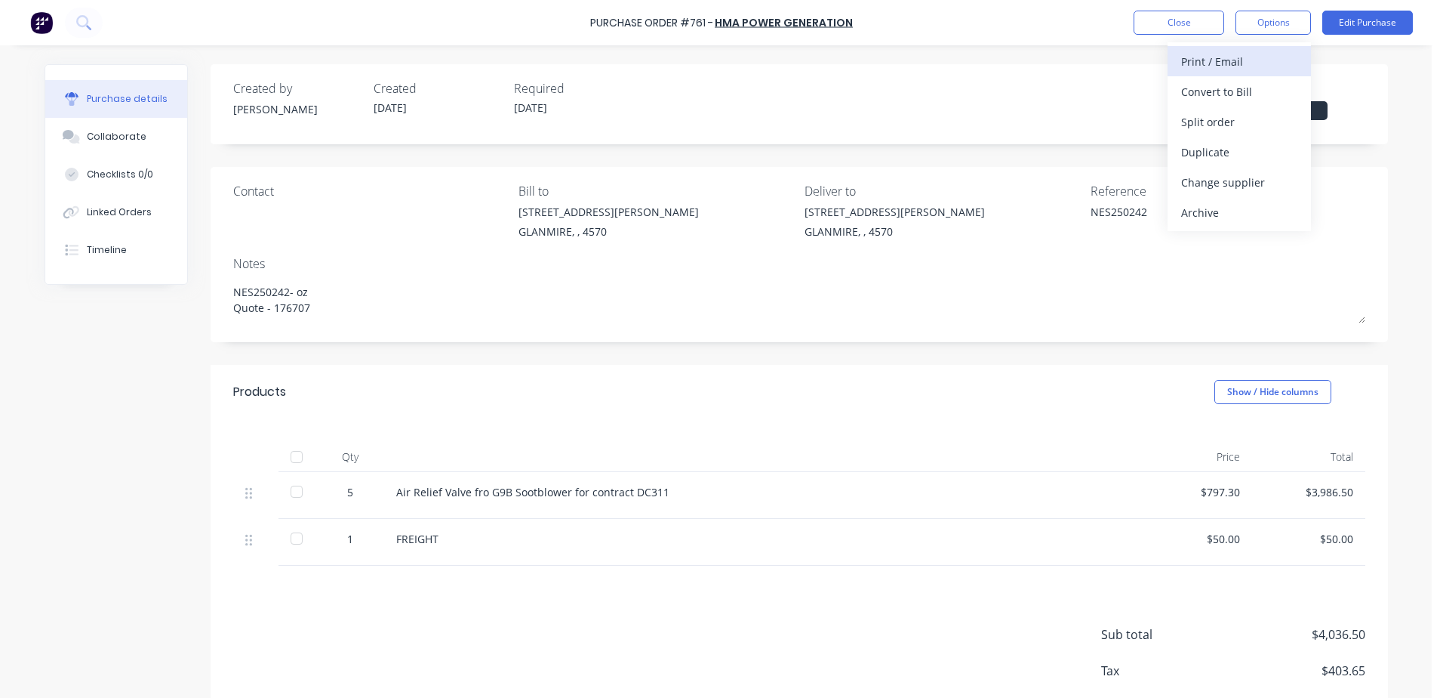
click at [1246, 66] on div "Print / Email" at bounding box center [1239, 62] width 116 height 22
click at [1230, 95] on div "With pricing" at bounding box center [1239, 92] width 116 height 22
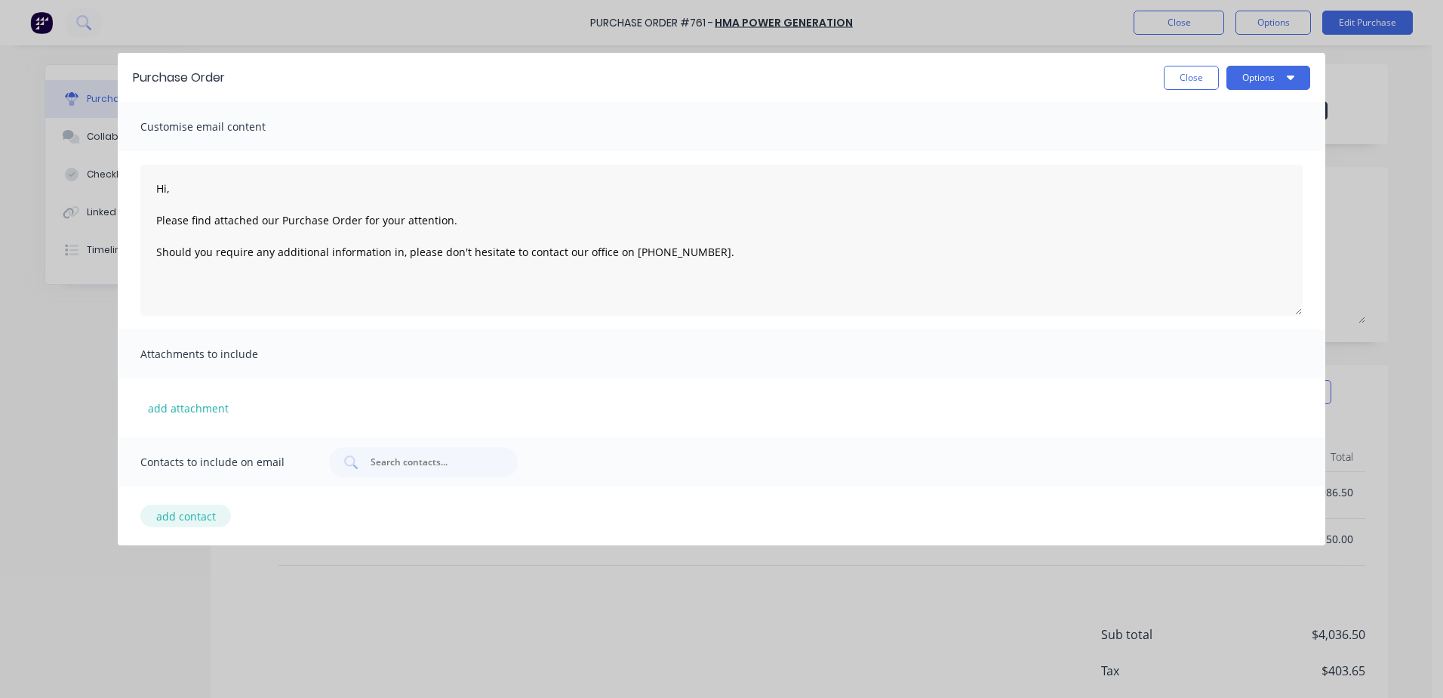
click at [166, 516] on button "add contact" at bounding box center [185, 515] width 91 height 23
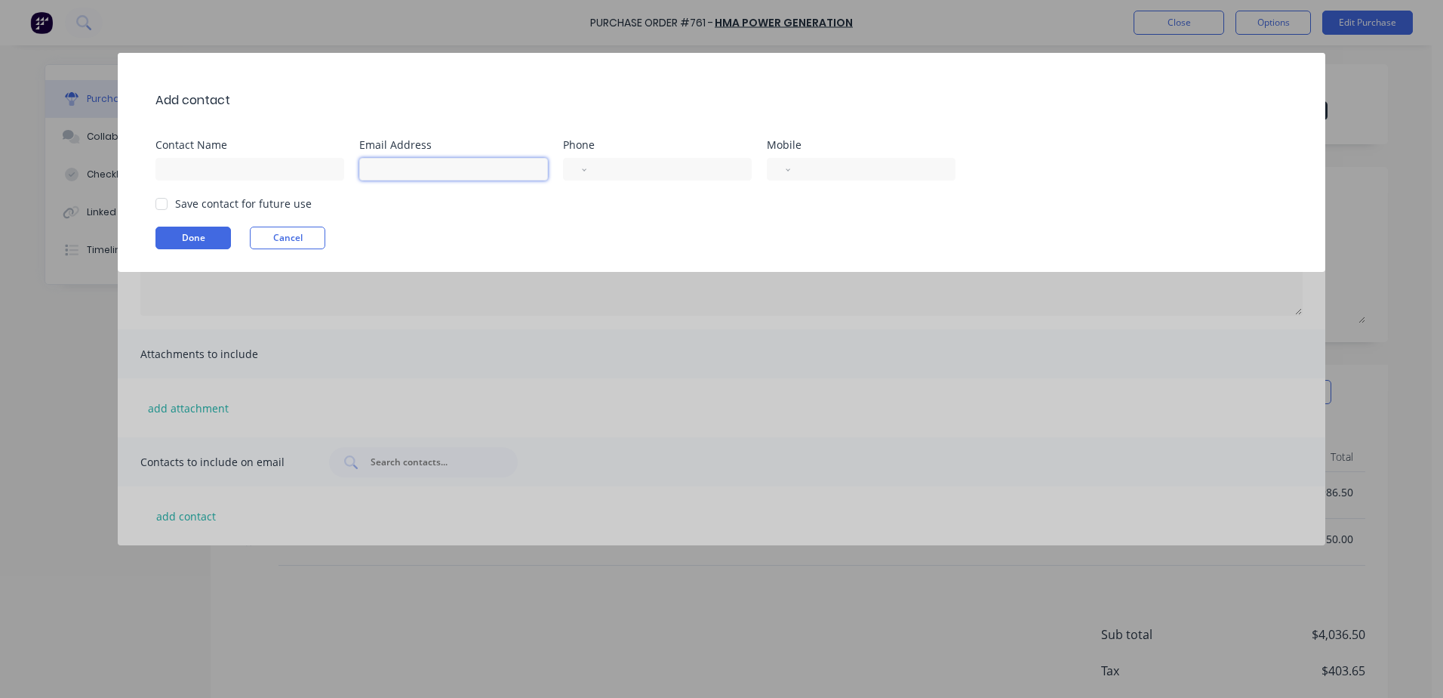
click at [378, 178] on input at bounding box center [453, 169] width 189 height 23
click at [389, 169] on input "[EMAIL_ADDRESS][DOMAIN_NAME]" at bounding box center [453, 169] width 189 height 23
click at [394, 171] on input at bounding box center [453, 169] width 189 height 23
click at [162, 214] on div at bounding box center [161, 204] width 30 height 30
click at [179, 229] on button "Done" at bounding box center [193, 237] width 75 height 23
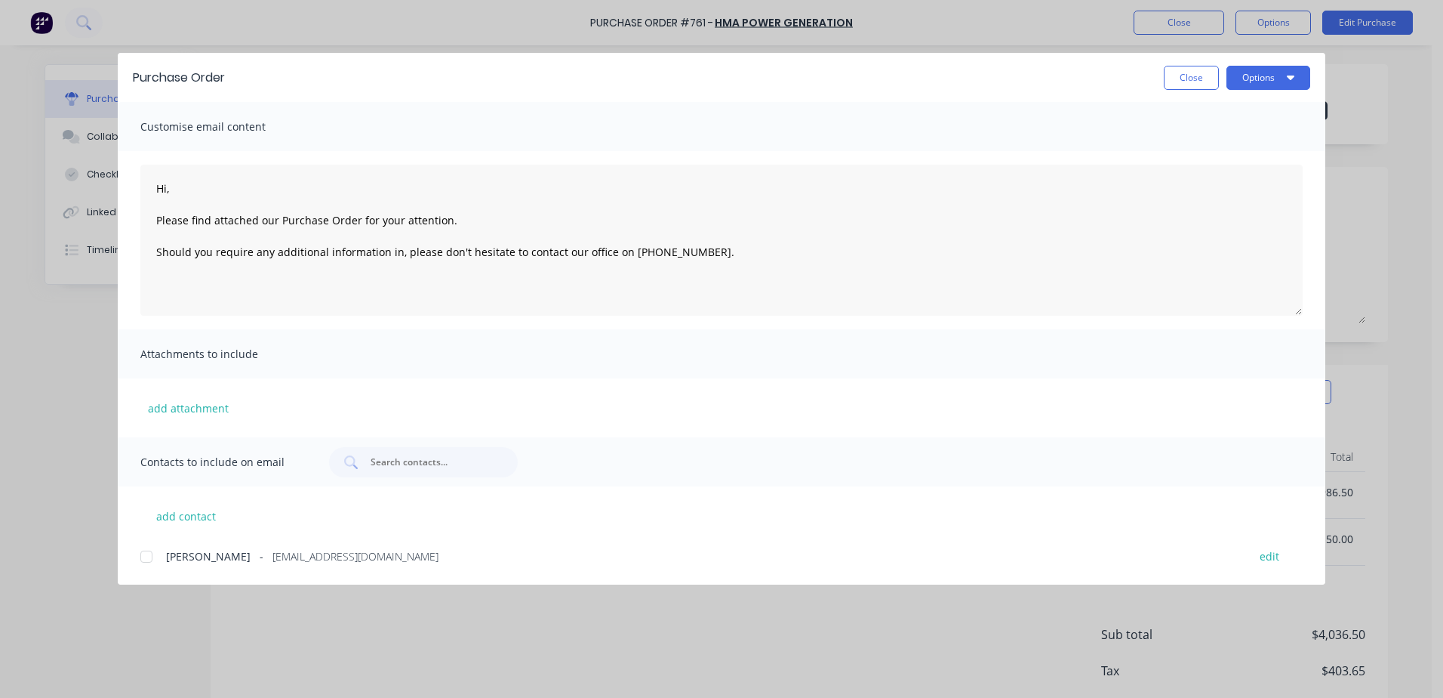
click at [151, 562] on div at bounding box center [146, 556] width 30 height 30
click at [1257, 80] on button "Options" at bounding box center [1269, 78] width 84 height 24
click at [1238, 176] on div "Email" at bounding box center [1239, 176] width 116 height 22
click at [1255, 84] on button "Options" at bounding box center [1269, 78] width 84 height 24
click at [1217, 143] on div "Print" at bounding box center [1239, 146] width 116 height 22
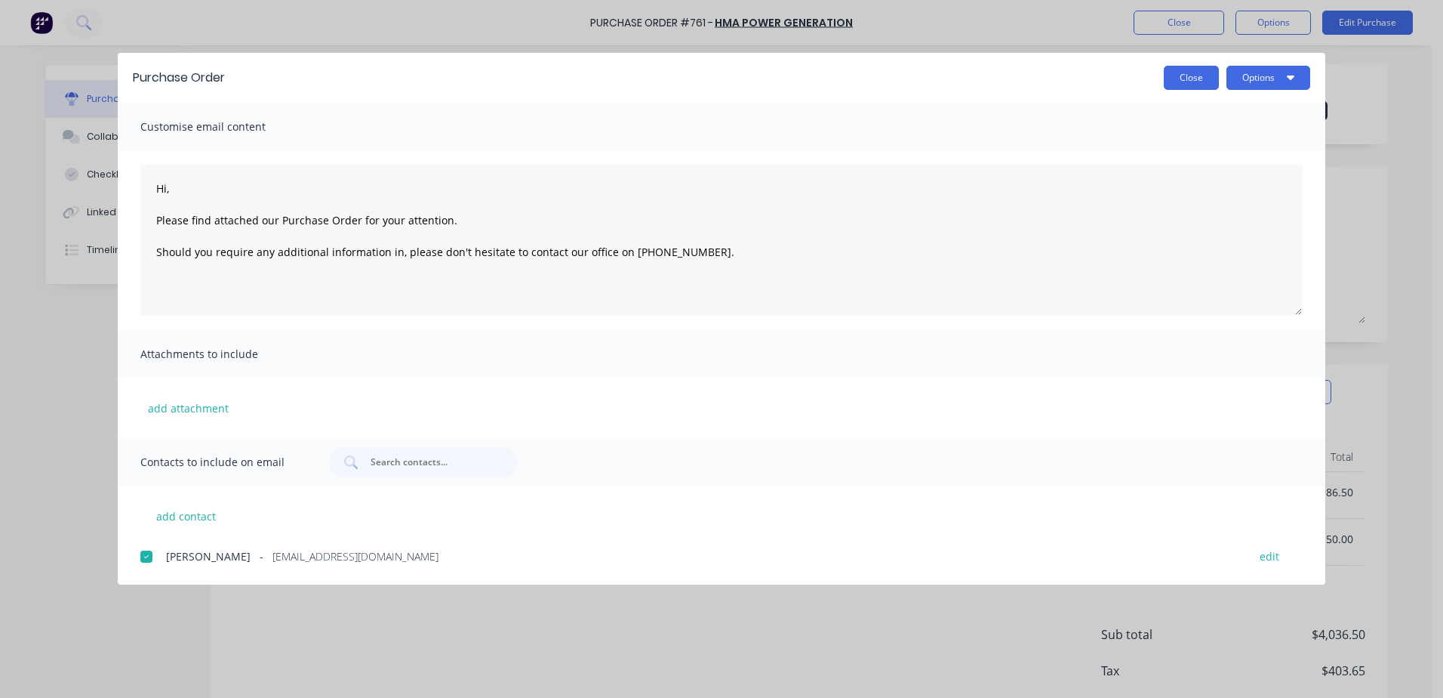
click at [1179, 79] on button "Close" at bounding box center [1191, 78] width 55 height 24
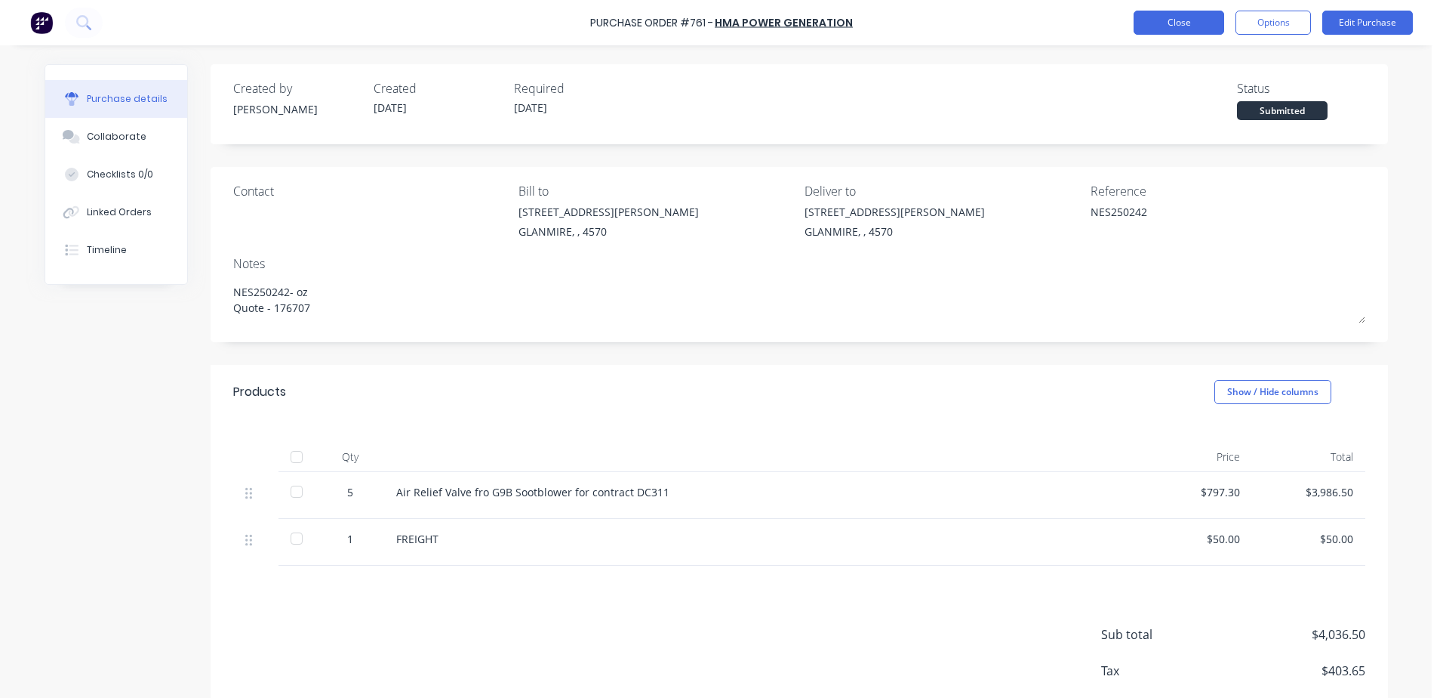
click at [1172, 26] on button "Close" at bounding box center [1179, 23] width 91 height 24
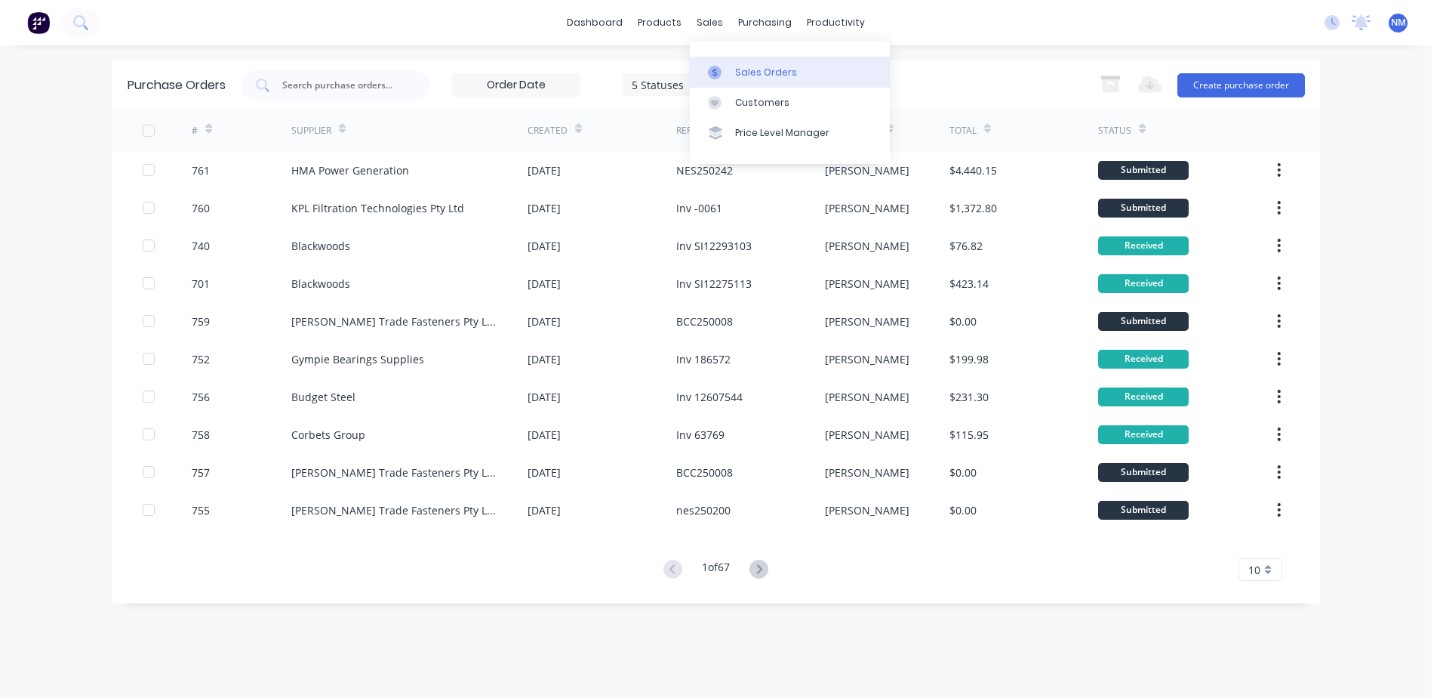
click at [747, 71] on div "Sales Orders" at bounding box center [766, 73] width 62 height 14
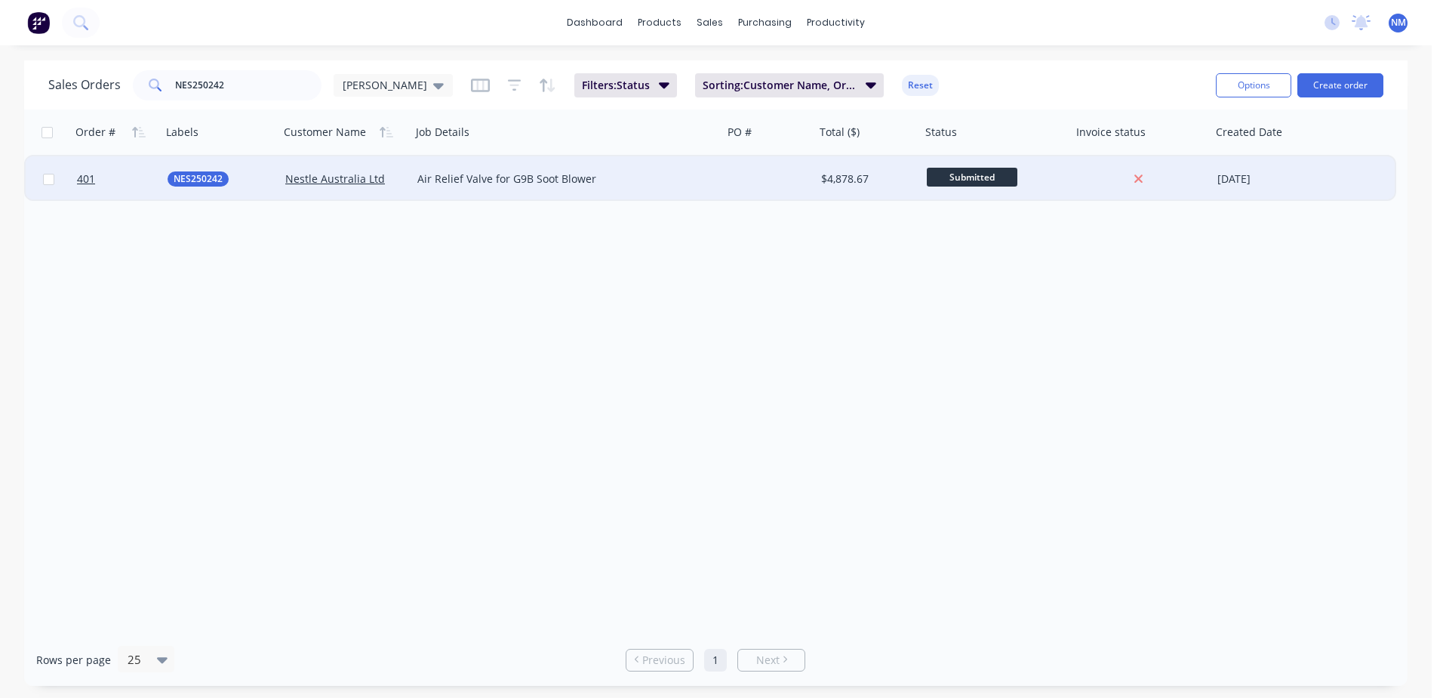
click at [880, 183] on div "$4,878.67" at bounding box center [865, 178] width 89 height 15
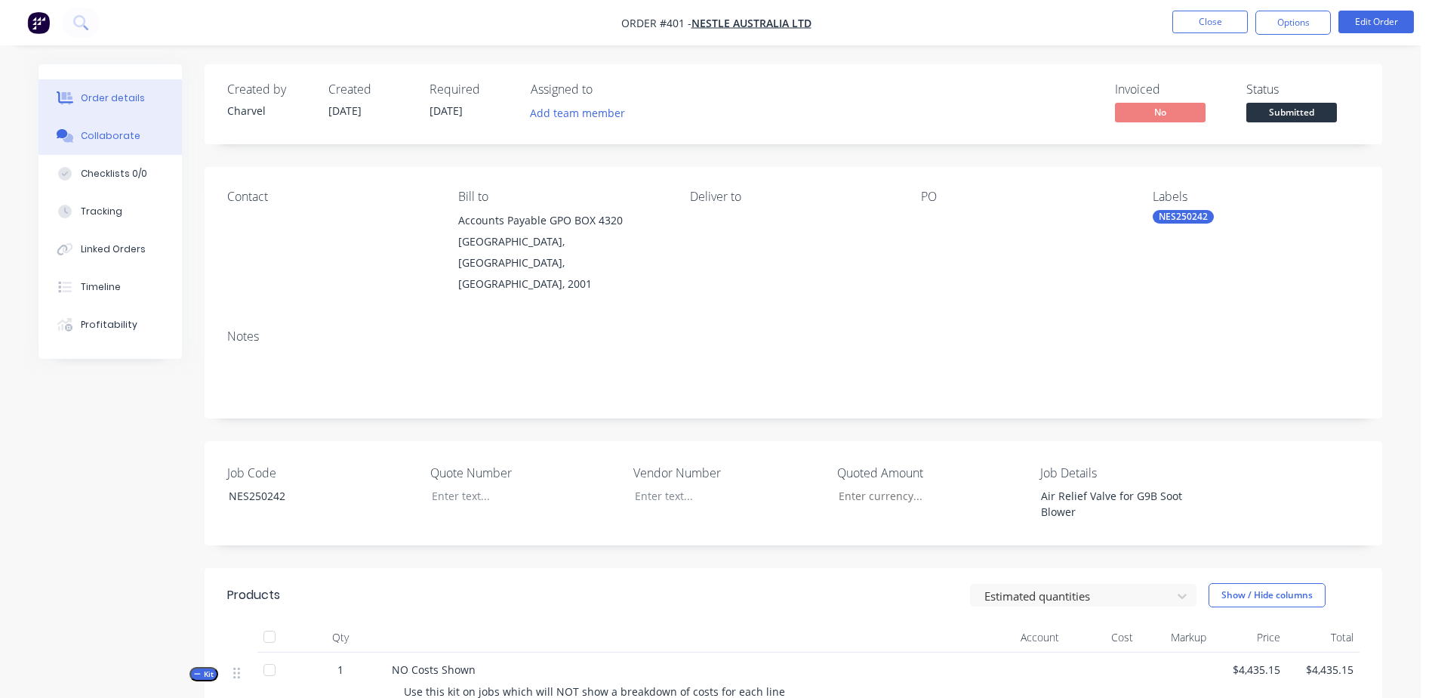
click at [109, 135] on div "Collaborate" at bounding box center [111, 136] width 60 height 14
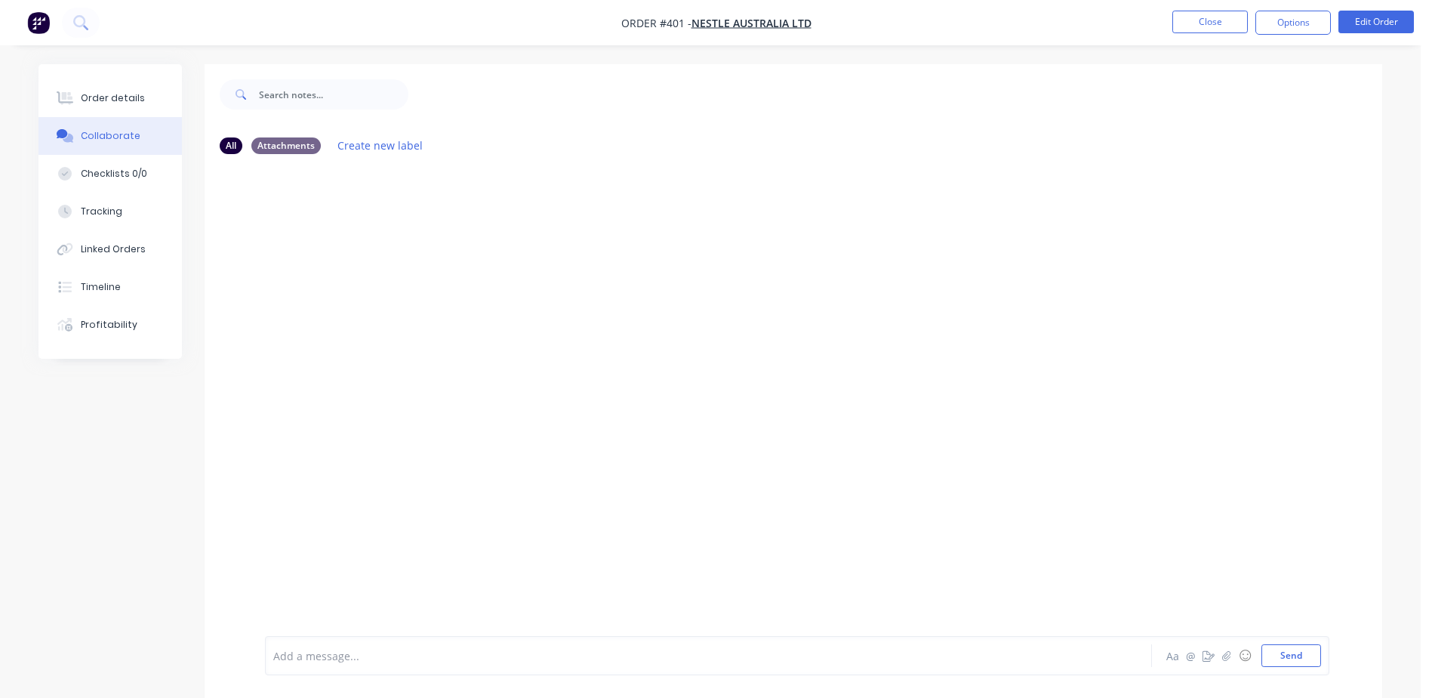
click at [118, 133] on div "Collaborate" at bounding box center [111, 136] width 60 height 14
click at [1226, 654] on icon "button" at bounding box center [1226, 655] width 9 height 11
click at [1297, 662] on button "Send" at bounding box center [1291, 655] width 60 height 23
click at [1218, 25] on button "Close" at bounding box center [1209, 22] width 75 height 23
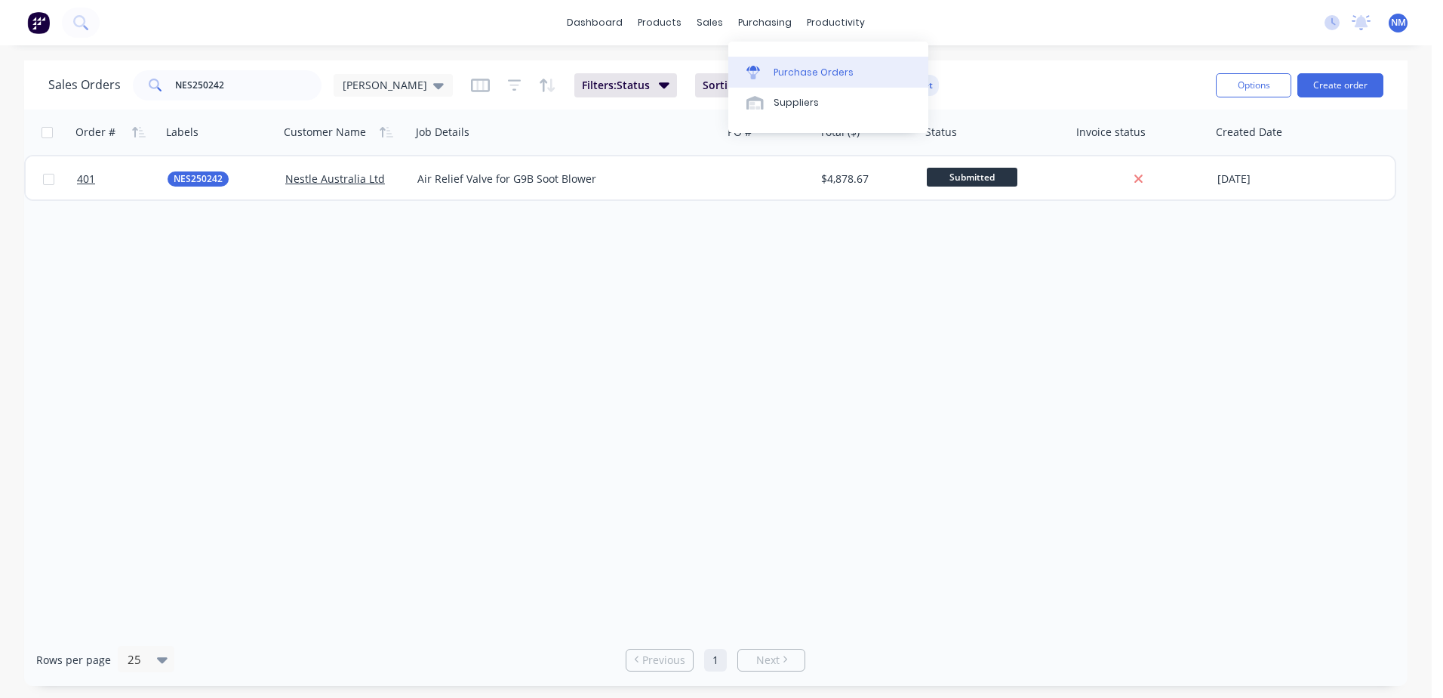
click at [812, 80] on link "Purchase Orders" at bounding box center [828, 72] width 200 height 30
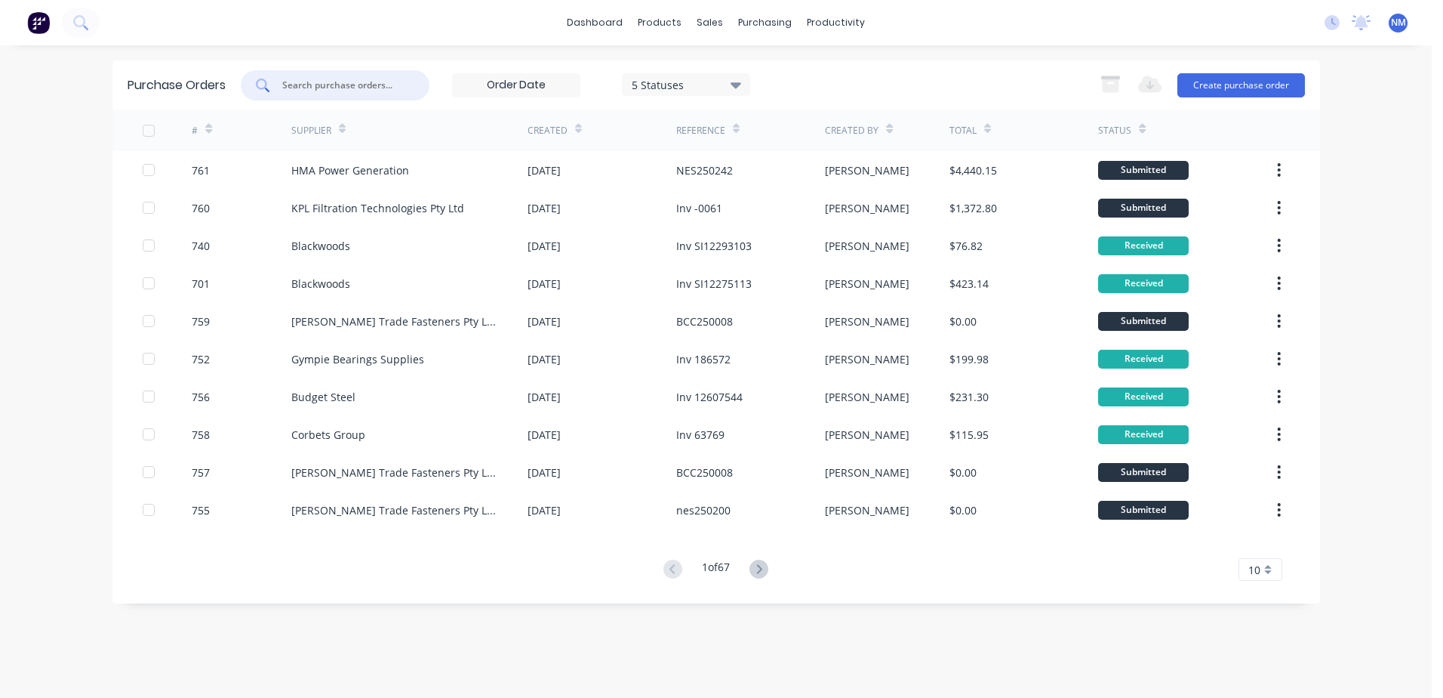
click at [306, 85] on input "text" at bounding box center [343, 85] width 125 height 15
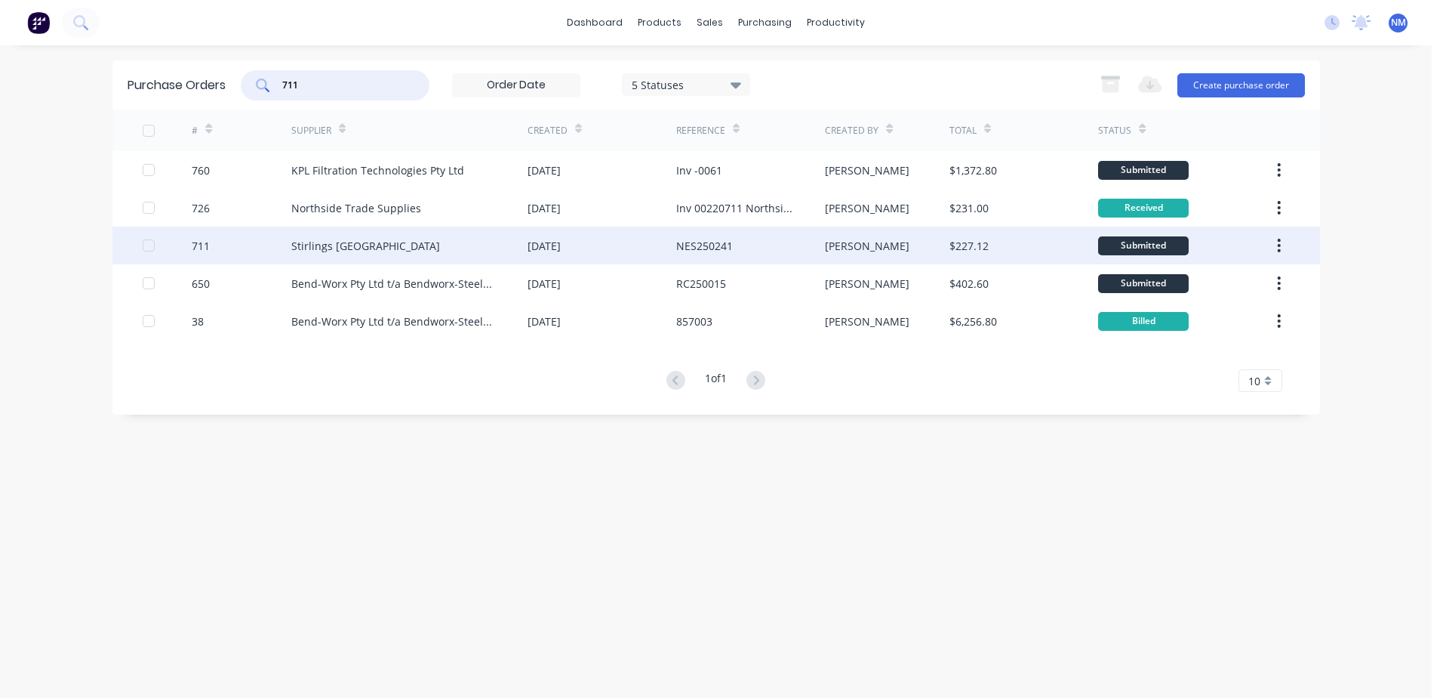
click at [926, 253] on div "[PERSON_NAME]" at bounding box center [887, 245] width 125 height 38
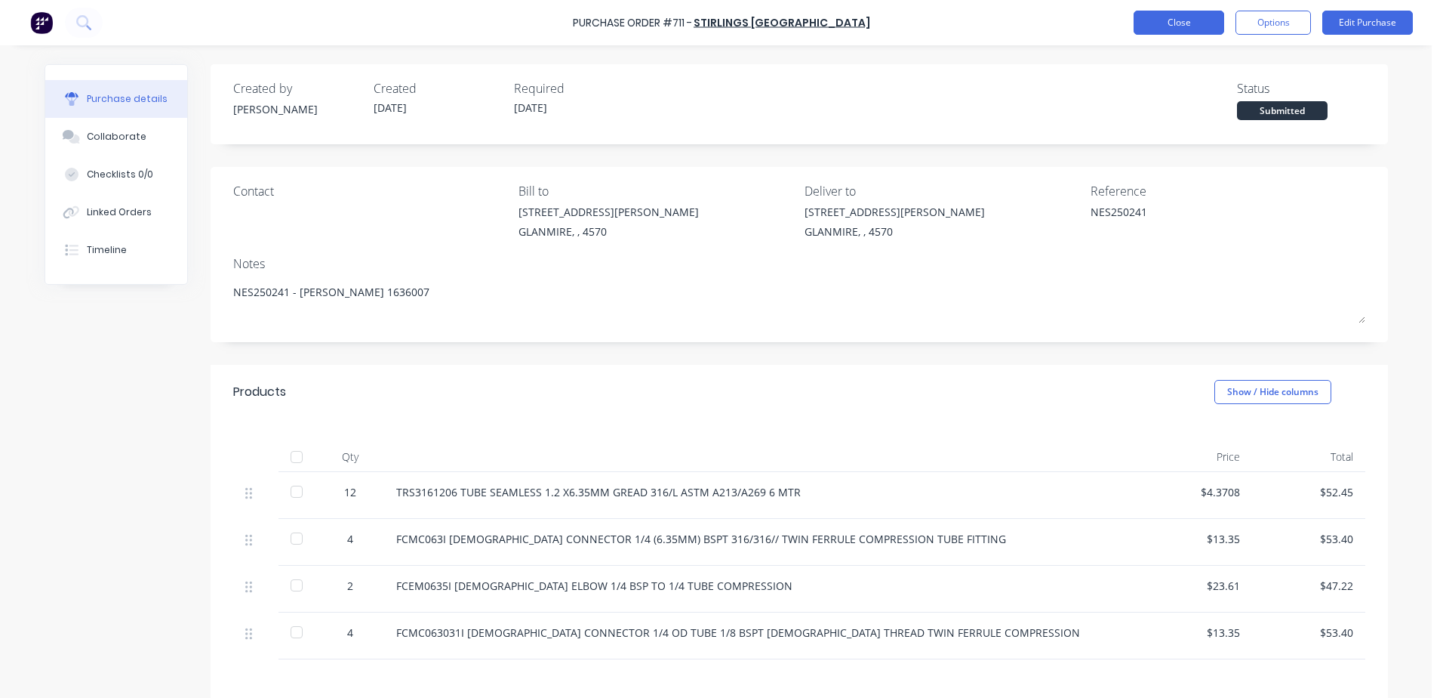
click at [1164, 20] on button "Close" at bounding box center [1179, 23] width 91 height 24
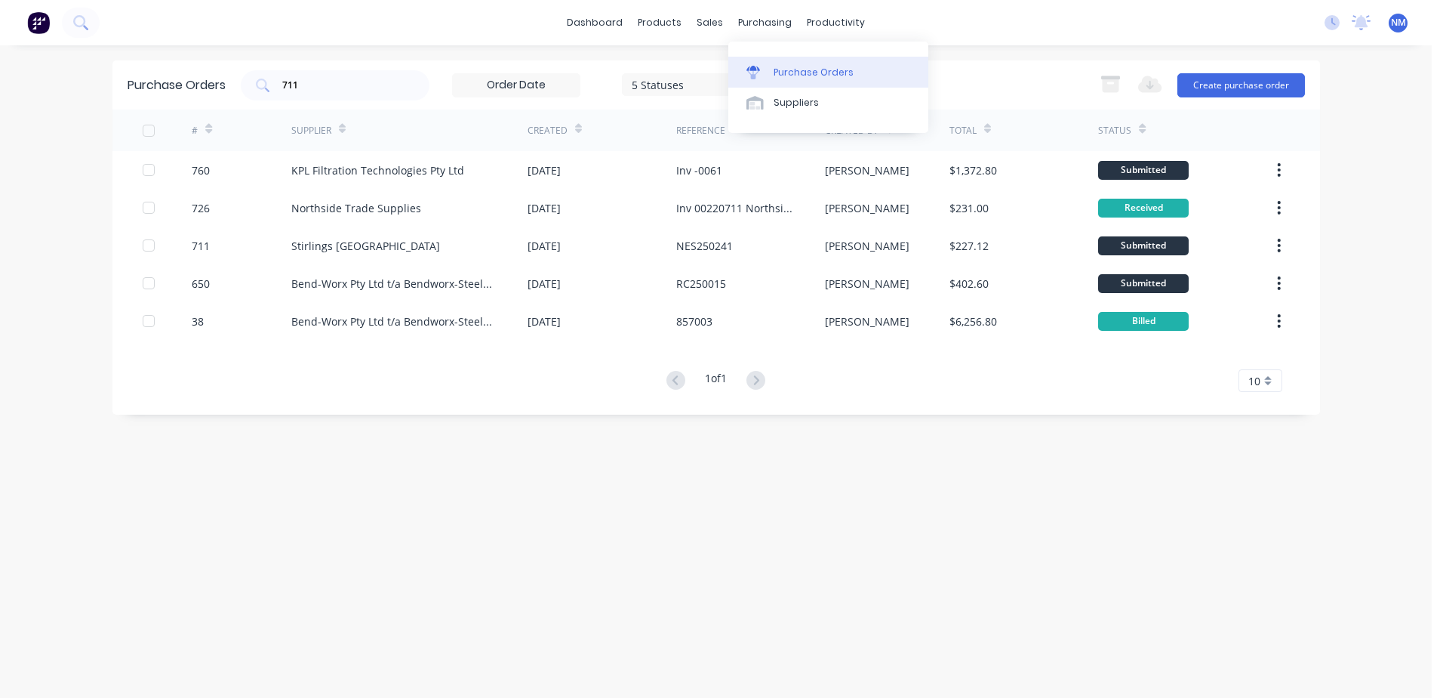
click at [799, 70] on div "Purchase Orders" at bounding box center [814, 73] width 80 height 14
drag, startPoint x: 319, startPoint y: 85, endPoint x: 223, endPoint y: 94, distance: 96.3
click at [223, 94] on div "Purchase Orders 711 5 Statuses 5 Statuses Export to Excel (XLSX) Create purchas…" at bounding box center [716, 84] width 1208 height 49
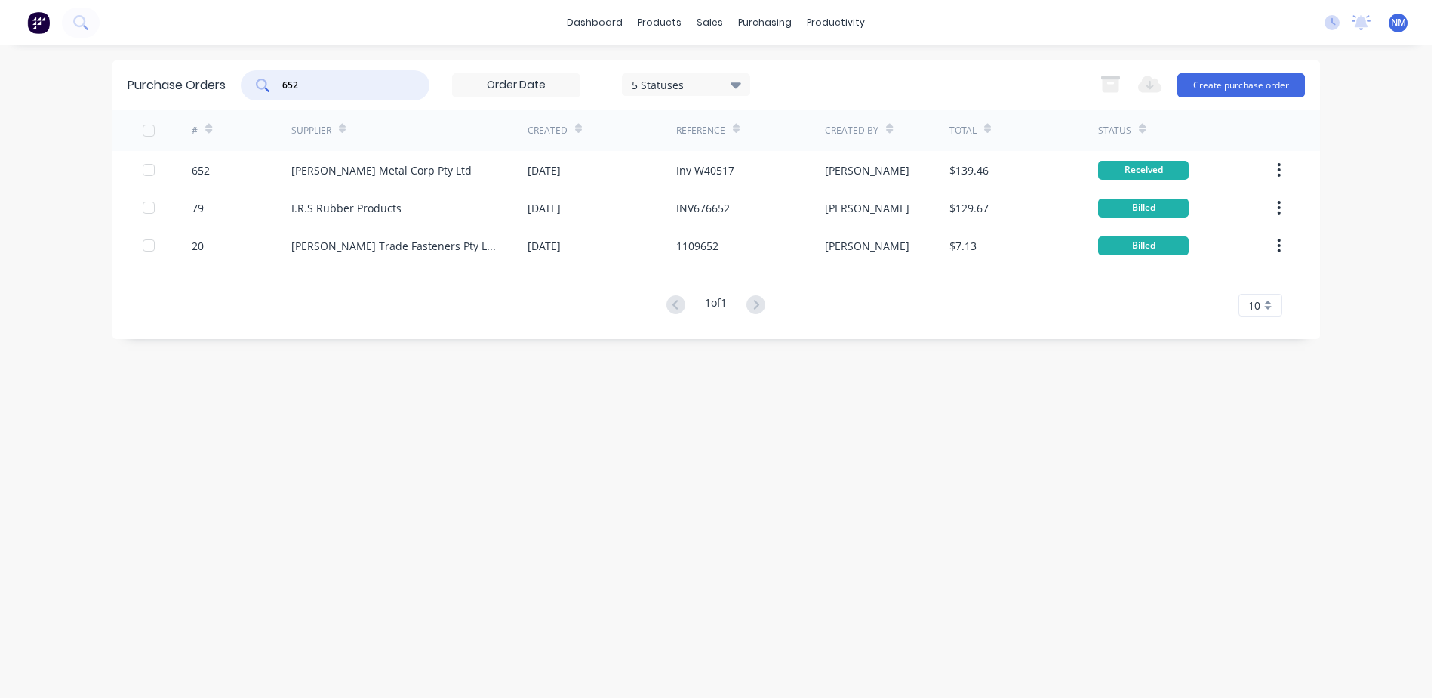
drag, startPoint x: 311, startPoint y: 85, endPoint x: 274, endPoint y: 85, distance: 37.0
click at [274, 85] on div "652" at bounding box center [335, 85] width 189 height 30
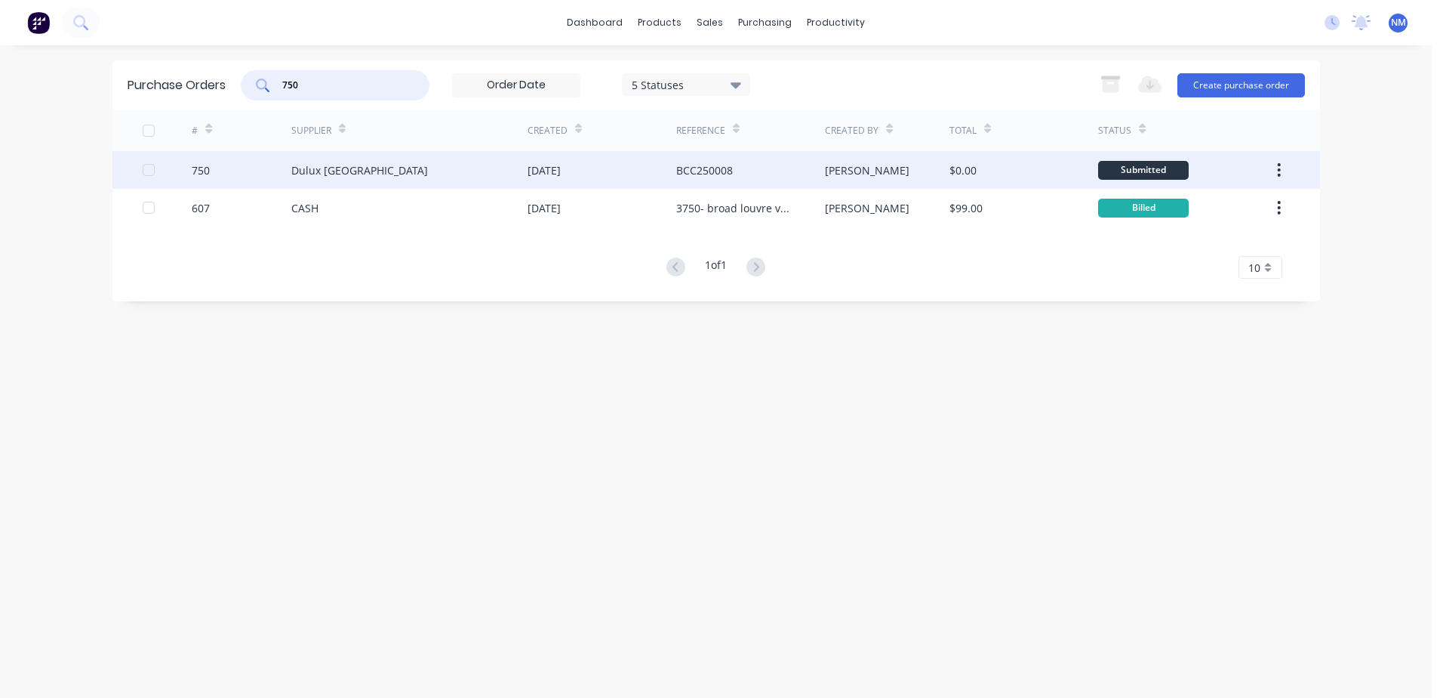
click at [916, 169] on div "[PERSON_NAME]" at bounding box center [887, 170] width 125 height 38
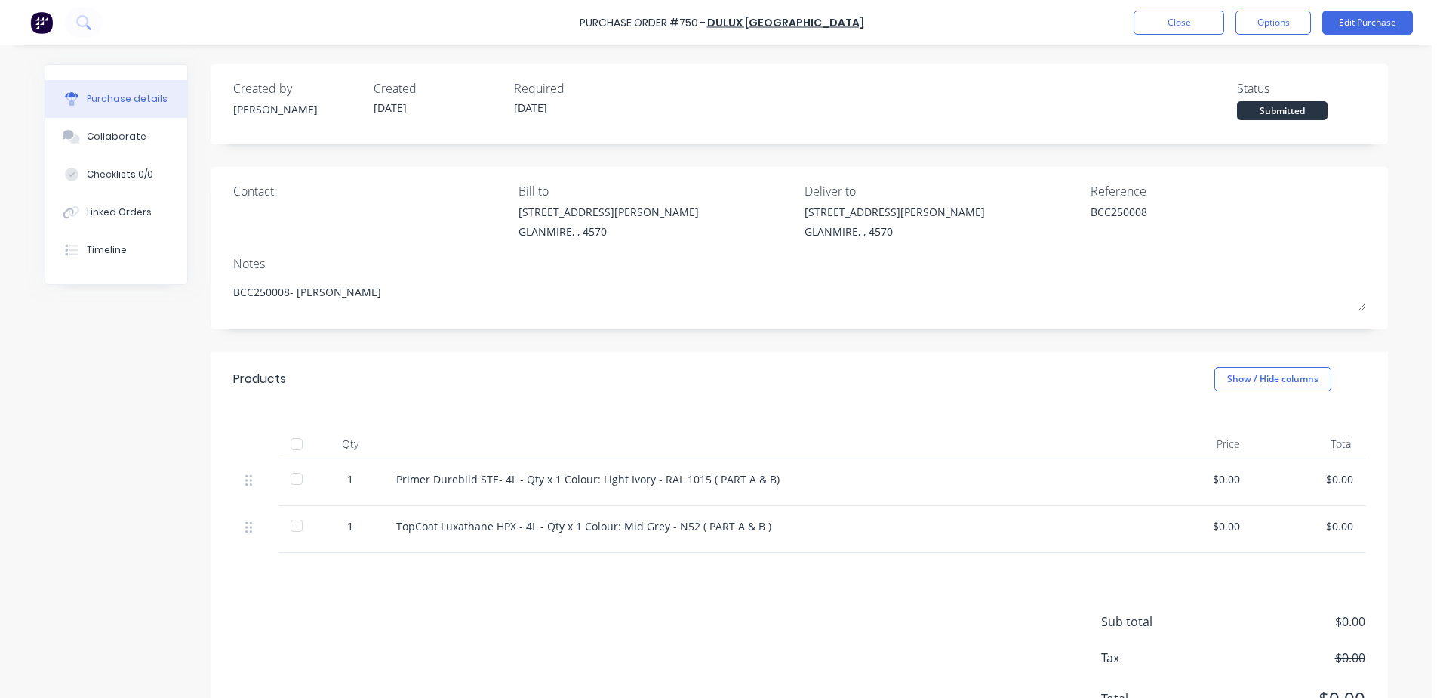
click at [293, 446] on div at bounding box center [297, 444] width 30 height 30
click at [1180, 28] on button "Close" at bounding box center [1179, 23] width 91 height 24
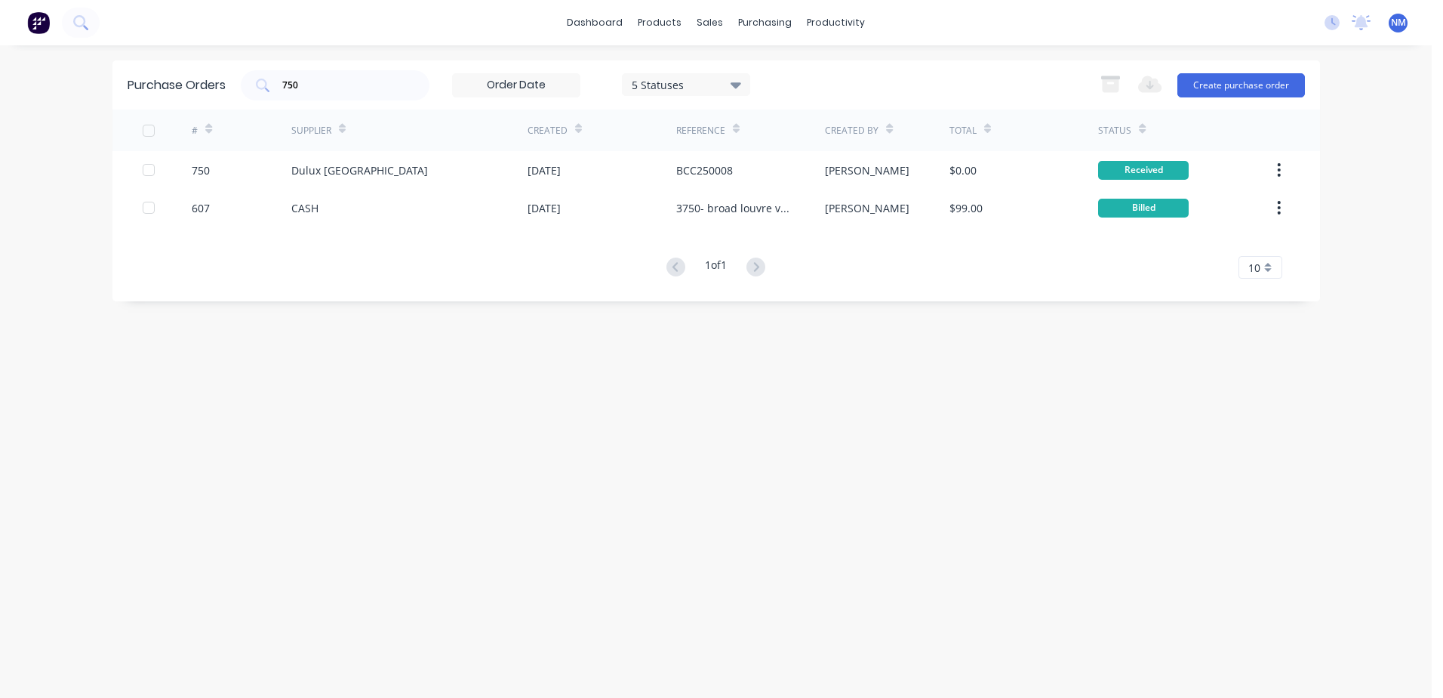
drag, startPoint x: 302, startPoint y: 94, endPoint x: 237, endPoint y: 98, distance: 65.1
click at [237, 98] on div "Purchase Orders 750 5 Statuses 5 Statuses Export to Excel (XLSX) Create purchas…" at bounding box center [716, 84] width 1208 height 49
drag, startPoint x: 303, startPoint y: 90, endPoint x: 274, endPoint y: 92, distance: 29.5
click at [274, 92] on div "750" at bounding box center [335, 85] width 189 height 30
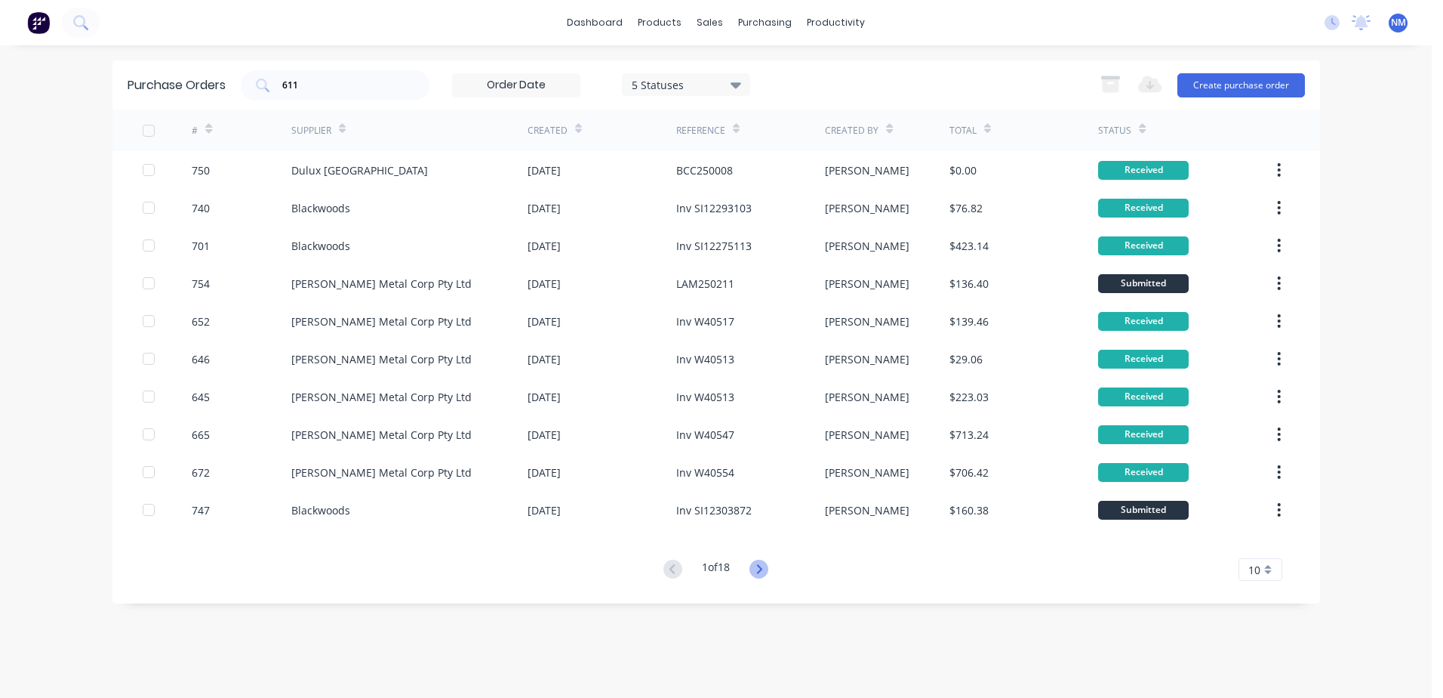
click at [765, 573] on icon at bounding box center [759, 568] width 19 height 19
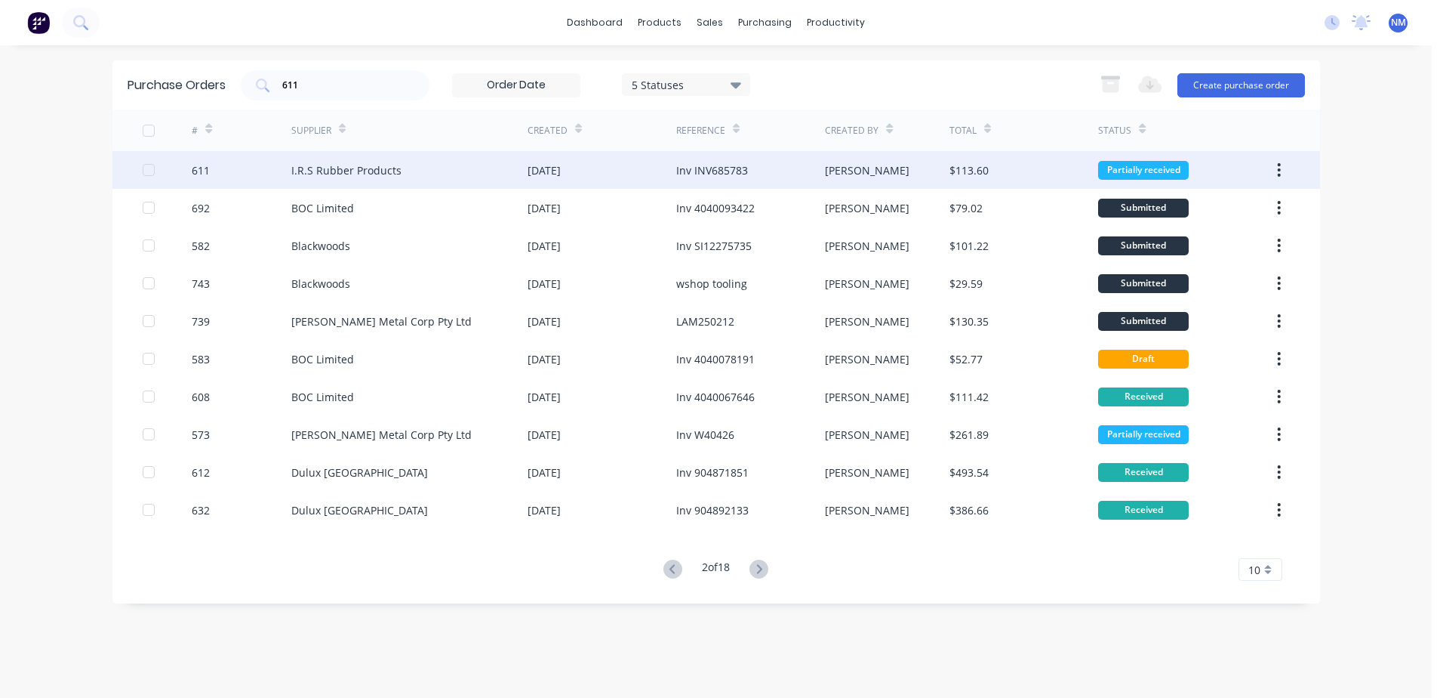
click at [1019, 172] on div "$113.60" at bounding box center [1024, 170] width 149 height 38
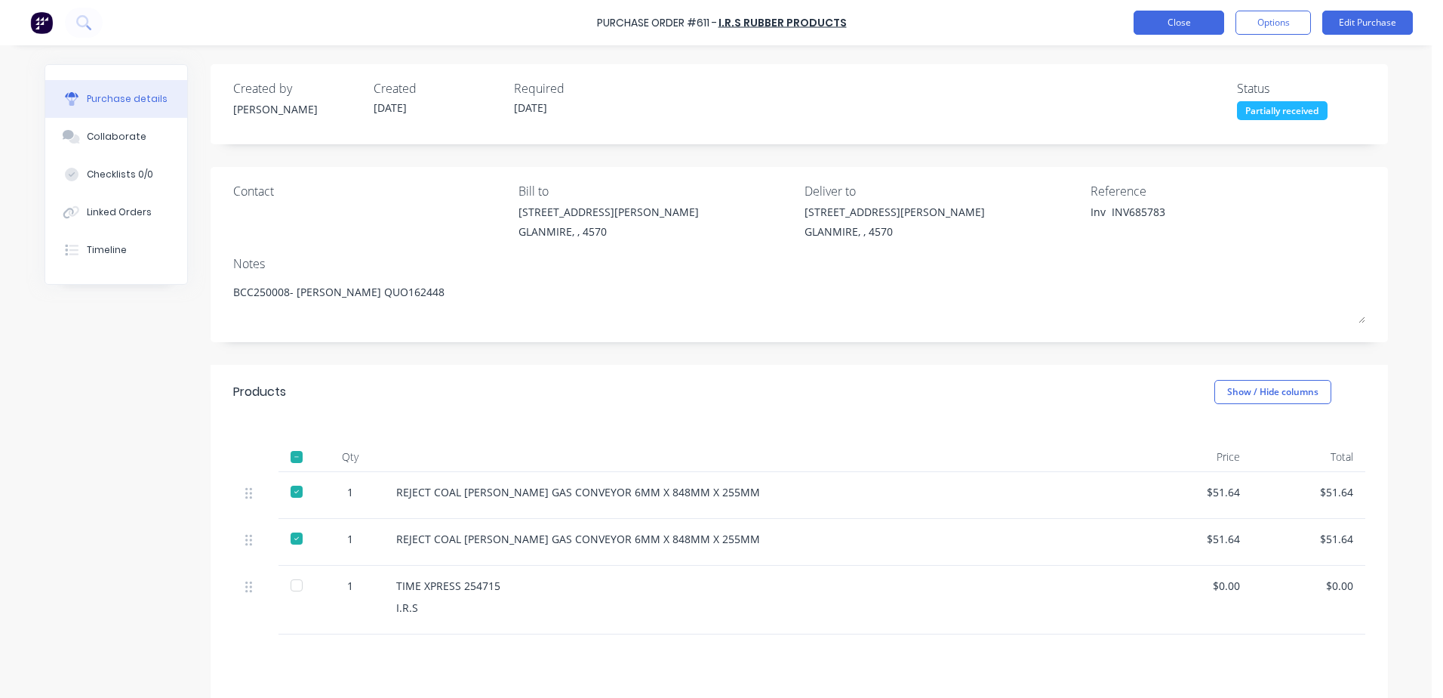
click at [1167, 26] on button "Close" at bounding box center [1179, 23] width 91 height 24
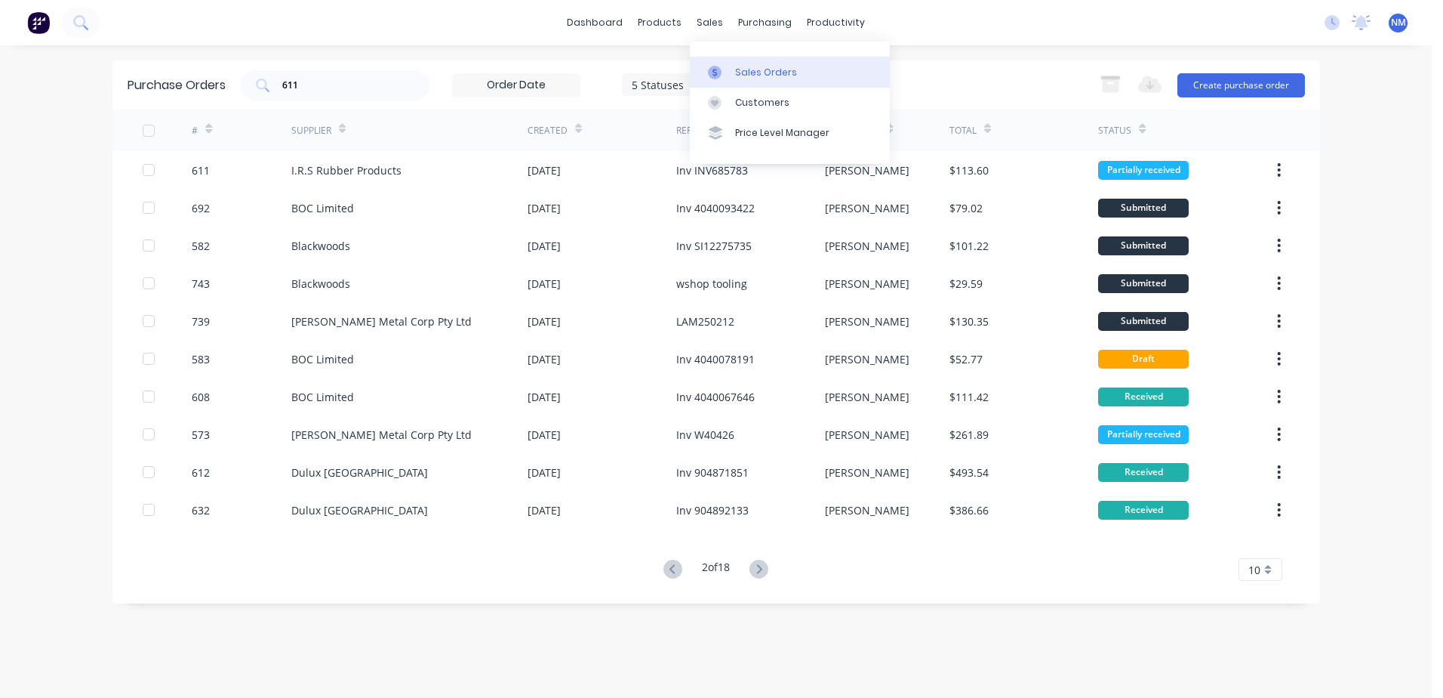
click at [760, 80] on link "Sales Orders" at bounding box center [790, 72] width 200 height 30
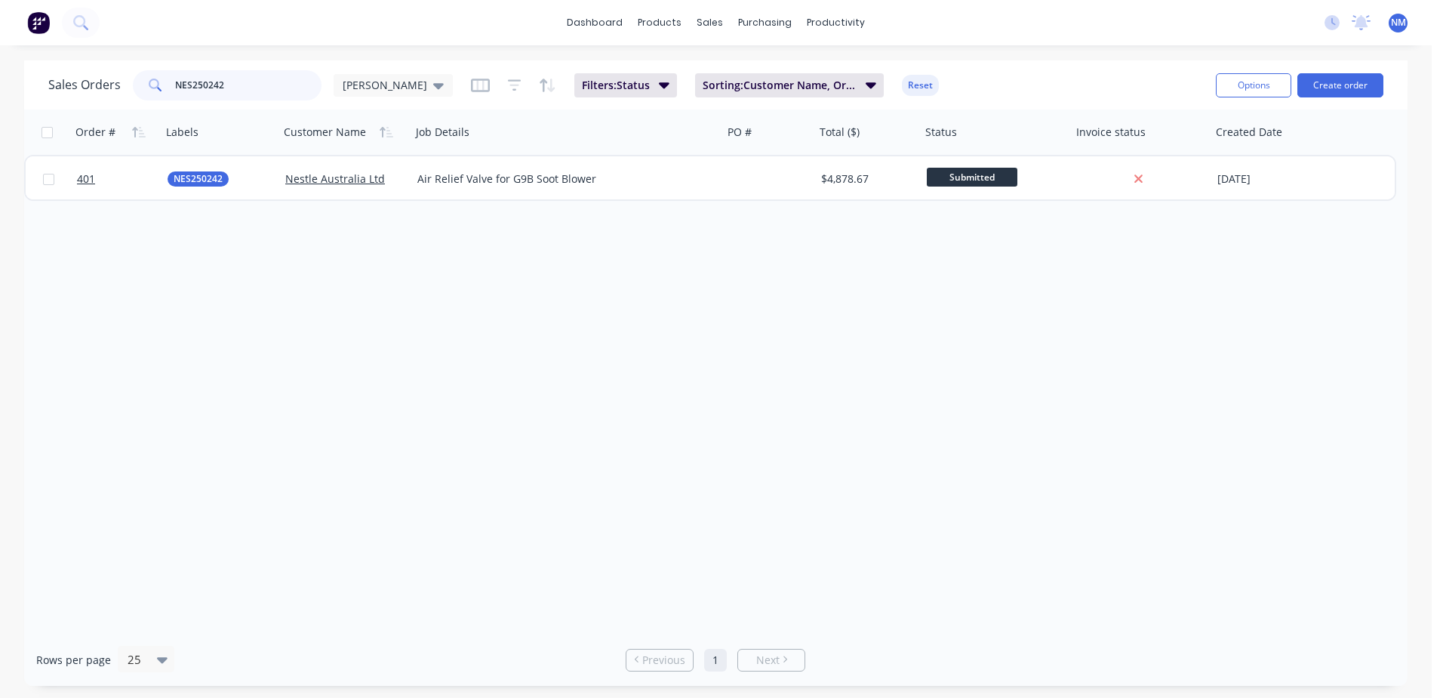
drag, startPoint x: 232, startPoint y: 93, endPoint x: -73, endPoint y: 165, distance: 313.3
click at [0, 165] on html "dashboard products sales purchasing productivity dashboard products Product Cat…" at bounding box center [721, 349] width 1443 height 698
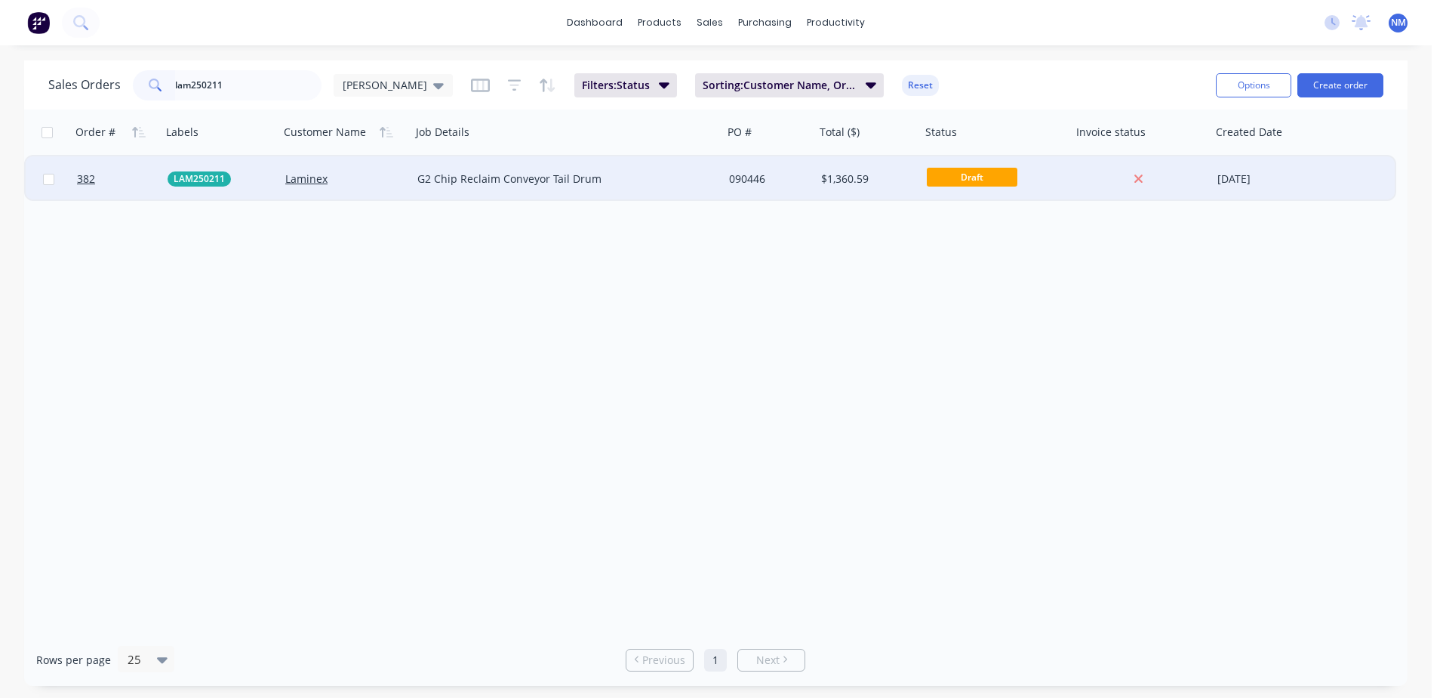
click at [813, 174] on div "090446" at bounding box center [769, 178] width 92 height 45
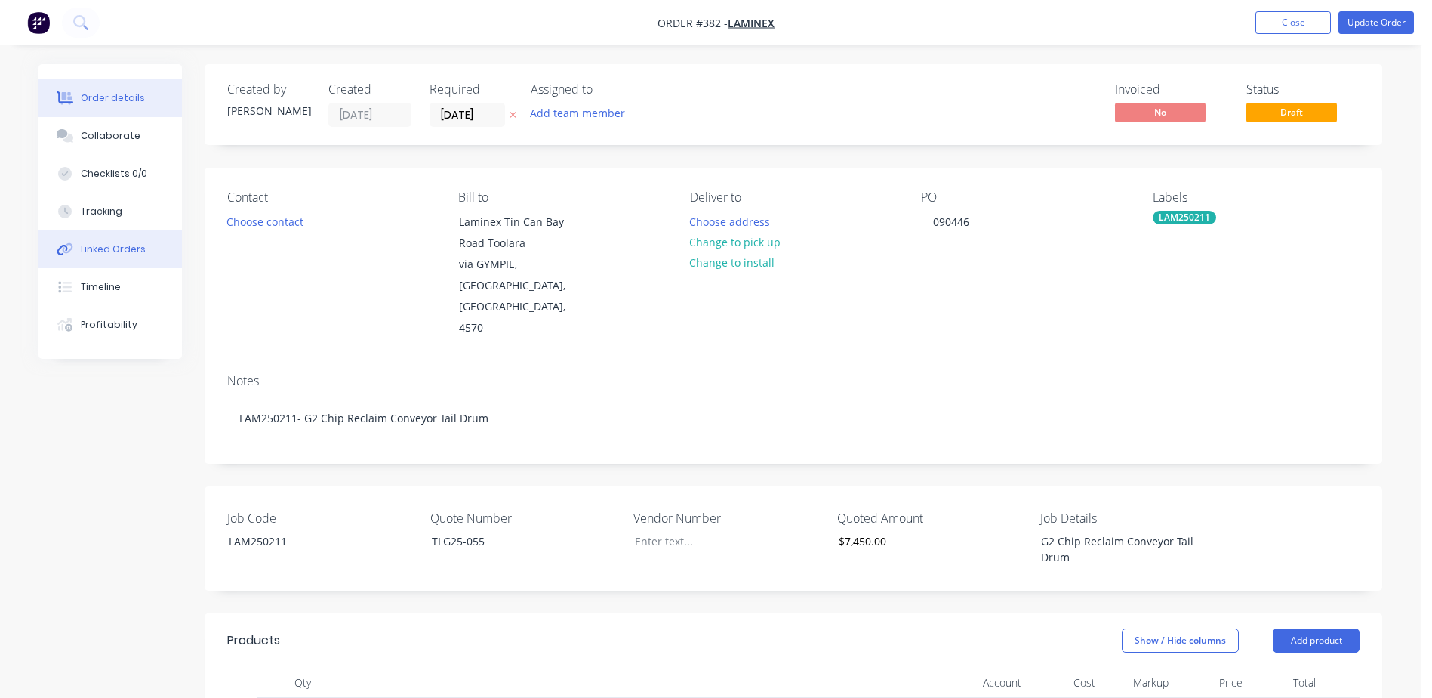
click at [131, 251] on div "Linked Orders" at bounding box center [113, 249] width 65 height 14
